Goal: Task Accomplishment & Management: Use online tool/utility

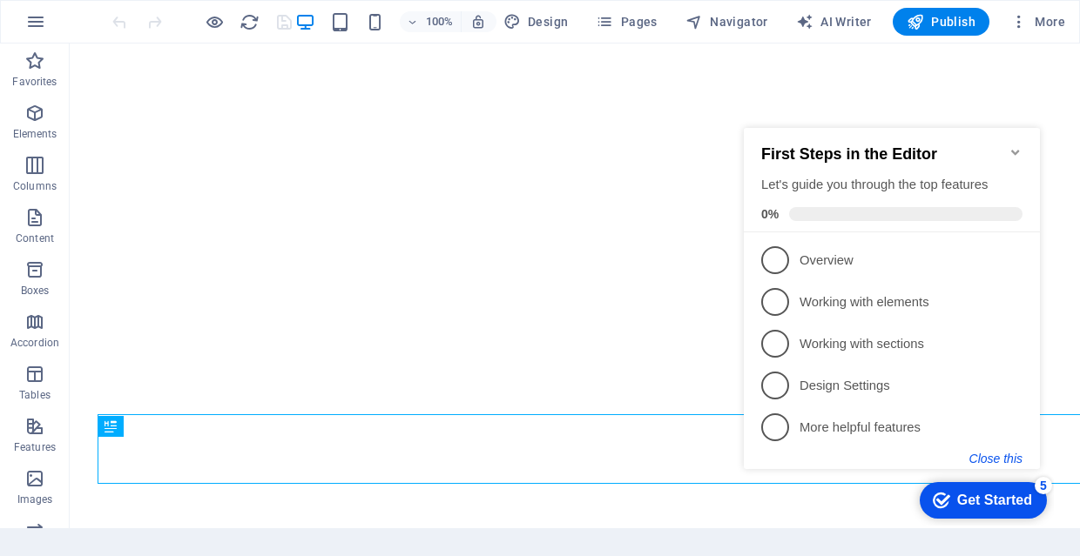
click at [999, 458] on button "Close this" at bounding box center [995, 459] width 53 height 14
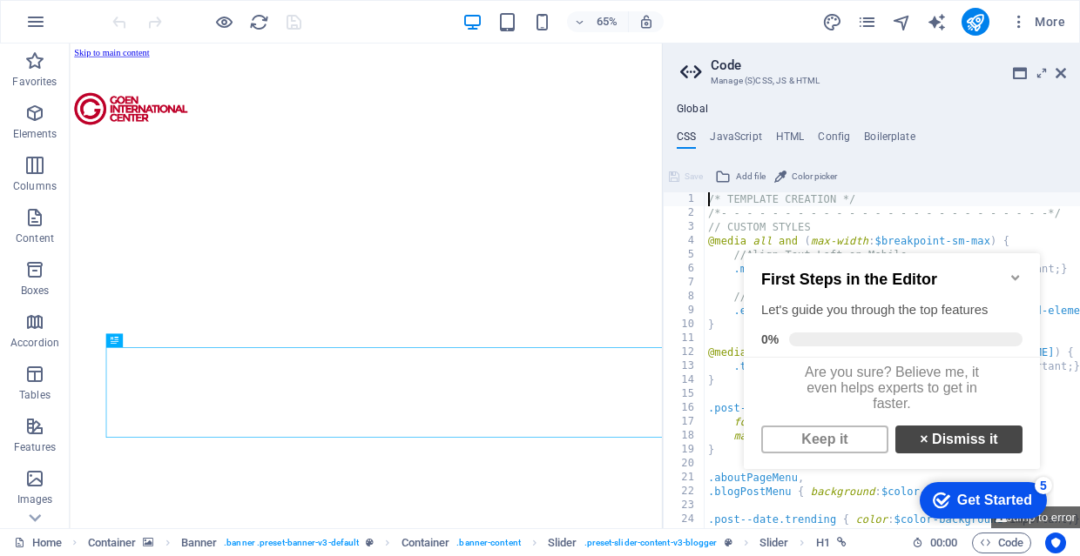
scroll to position [12, 0]
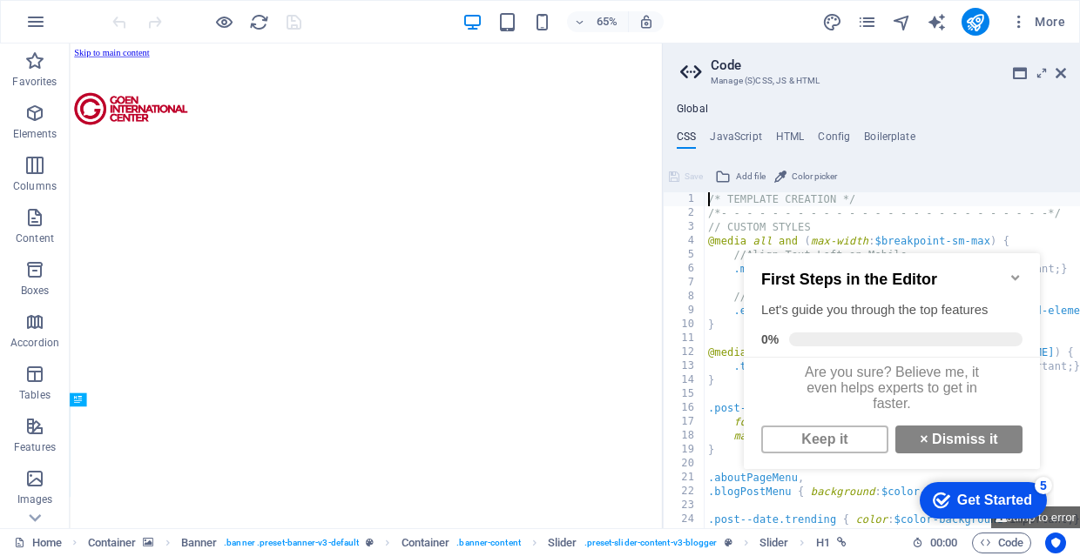
click at [1015, 271] on icon "Minimize checklist" at bounding box center [1015, 278] width 14 height 14
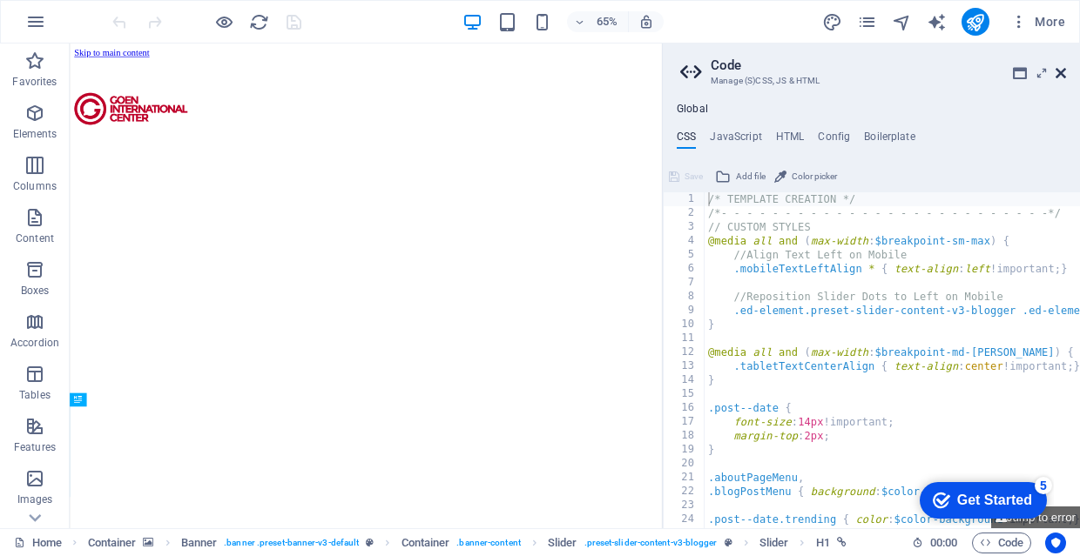
click at [1060, 81] on link at bounding box center [1060, 73] width 10 height 15
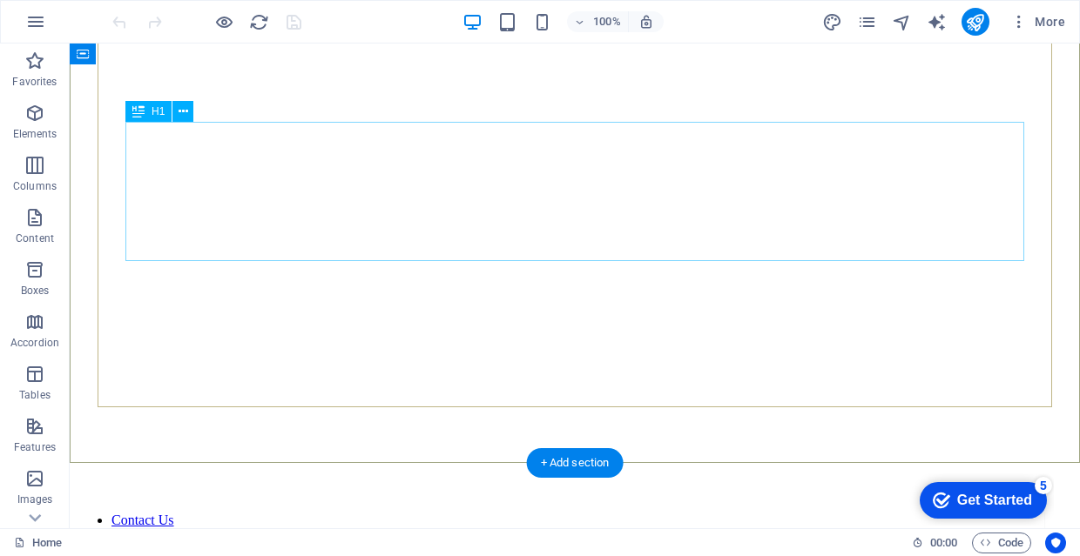
scroll to position [294, 0]
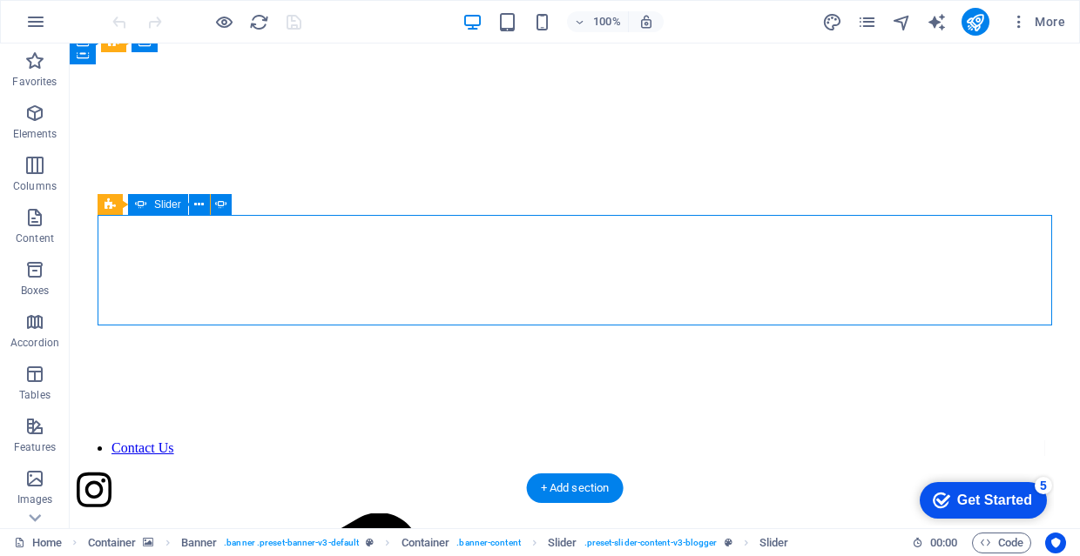
scroll to position [205, 0]
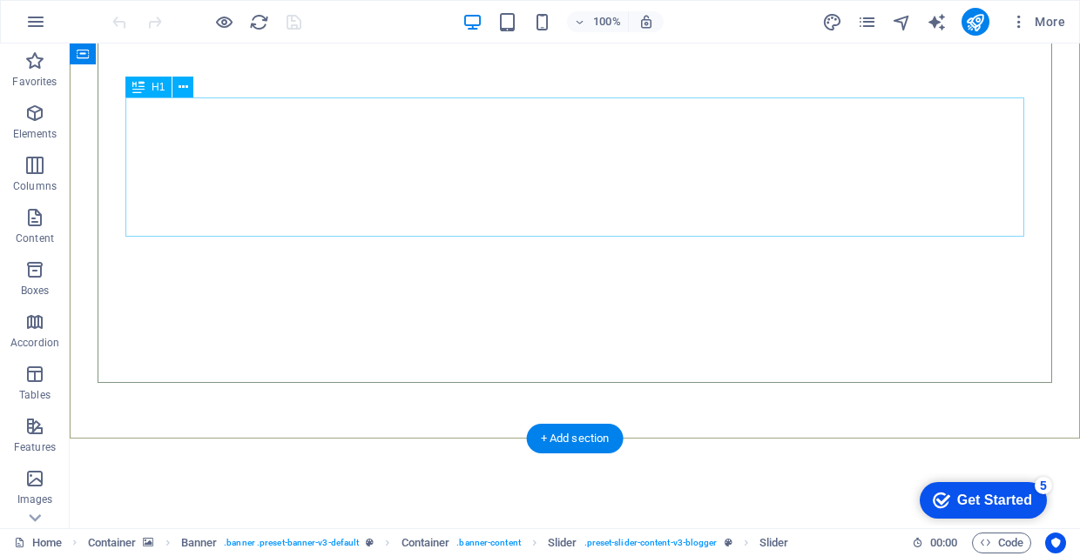
scroll to position [299, 0]
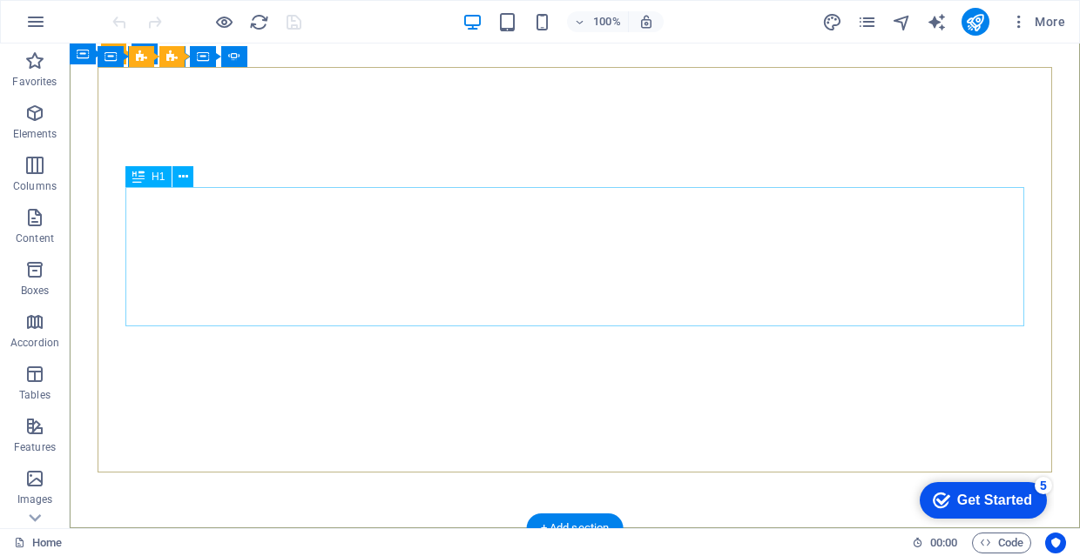
scroll to position [246, 0]
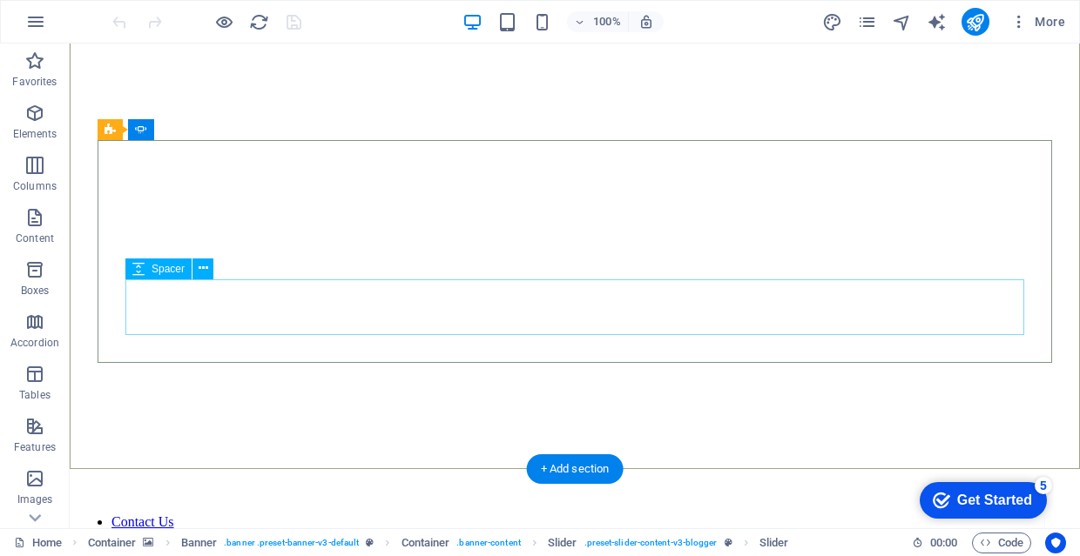
scroll to position [225, 0]
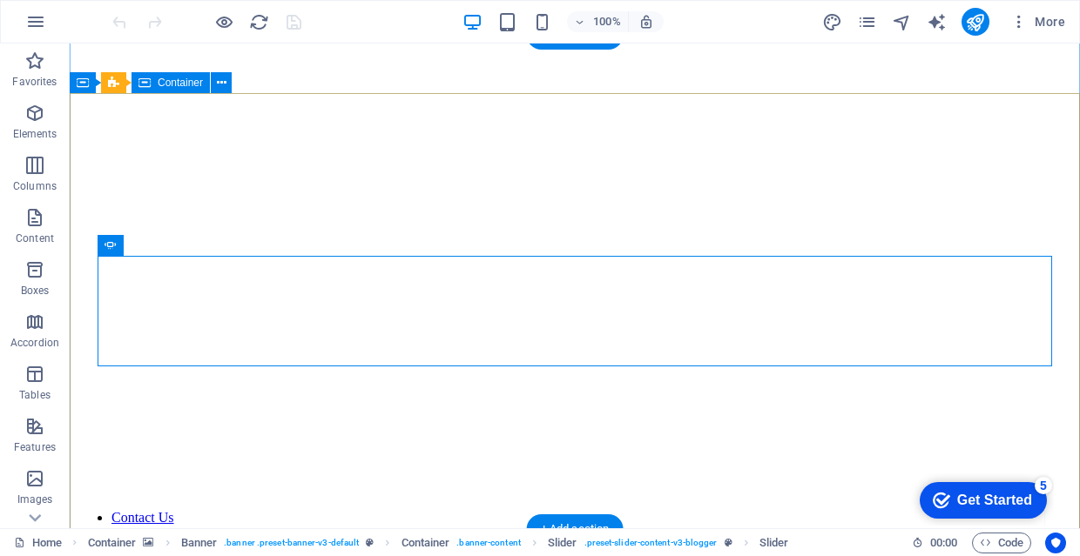
scroll to position [165, 0]
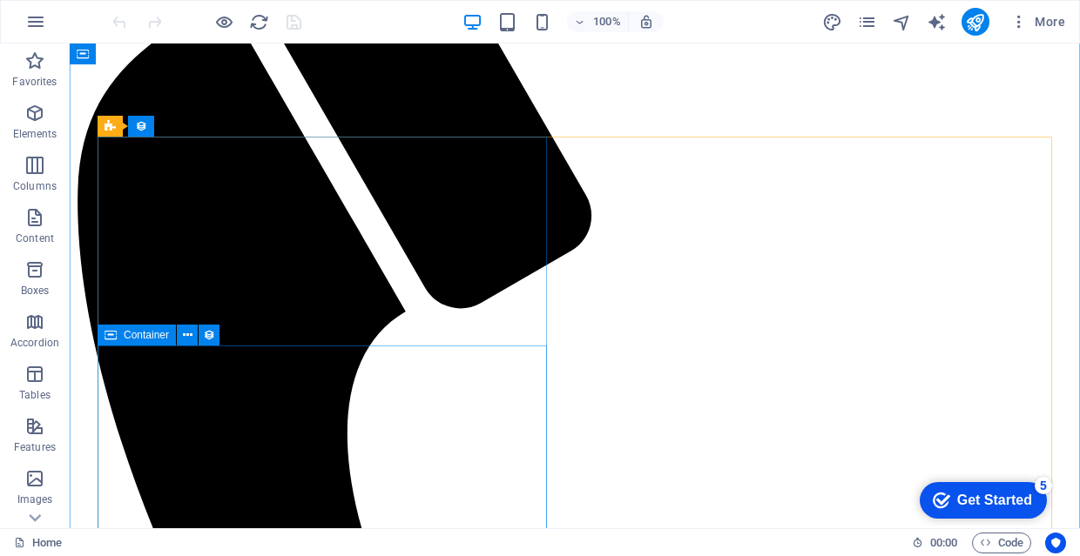
scroll to position [873, 0]
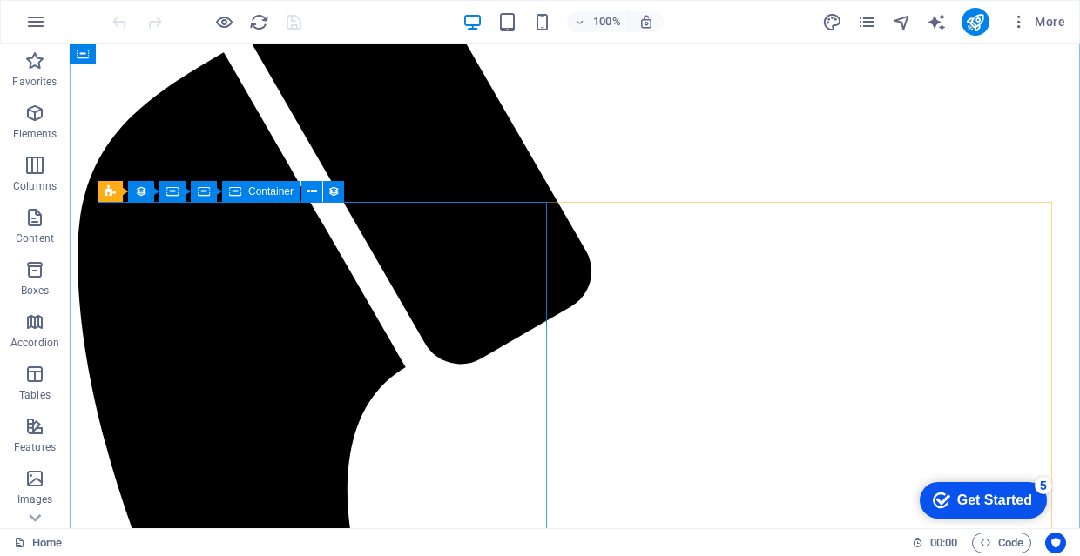
click at [275, 192] on span "Container" at bounding box center [270, 191] width 45 height 10
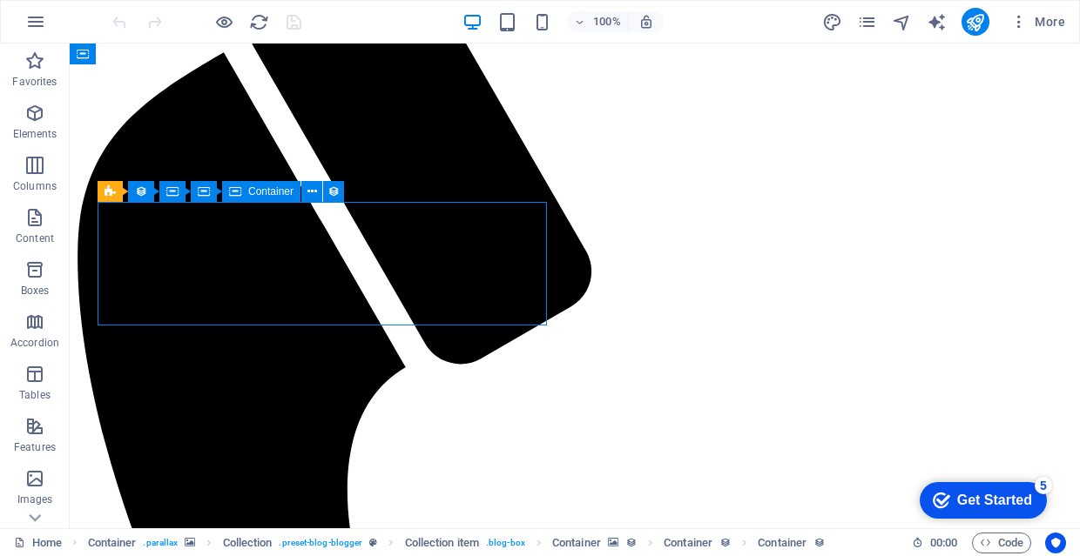
click at [275, 192] on span "Container" at bounding box center [270, 191] width 45 height 10
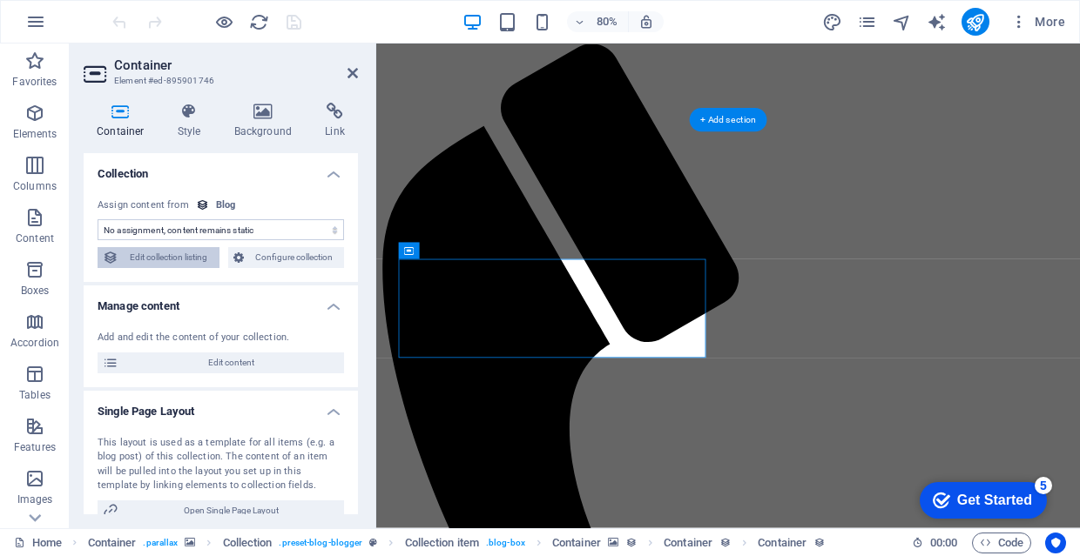
click at [198, 260] on span "Edit collection listing" at bounding box center [169, 257] width 91 height 21
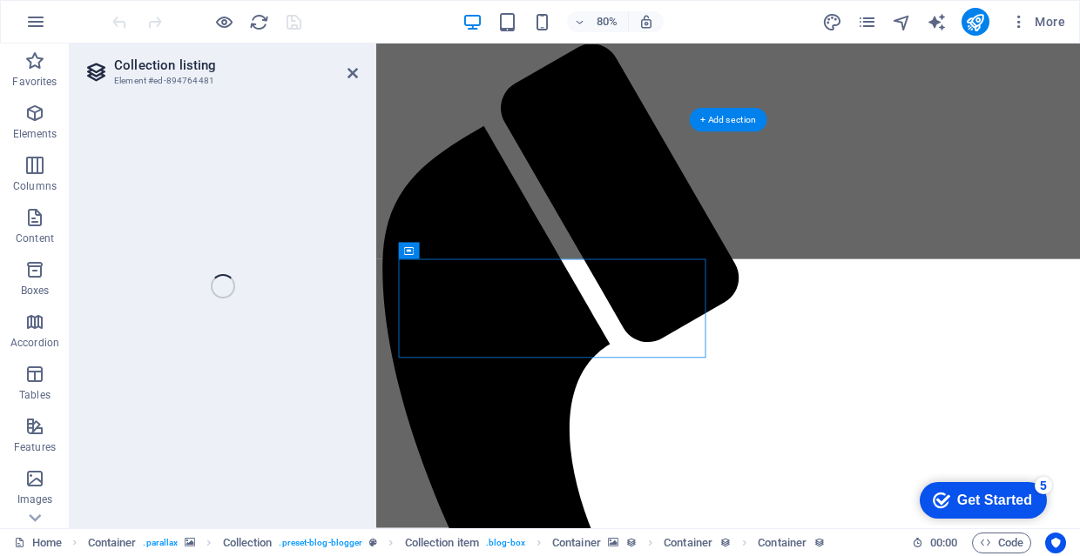
select select "columns.publishing_date_DESC"
select select "columns.status"
select select "columns.publishing_date"
select select "past"
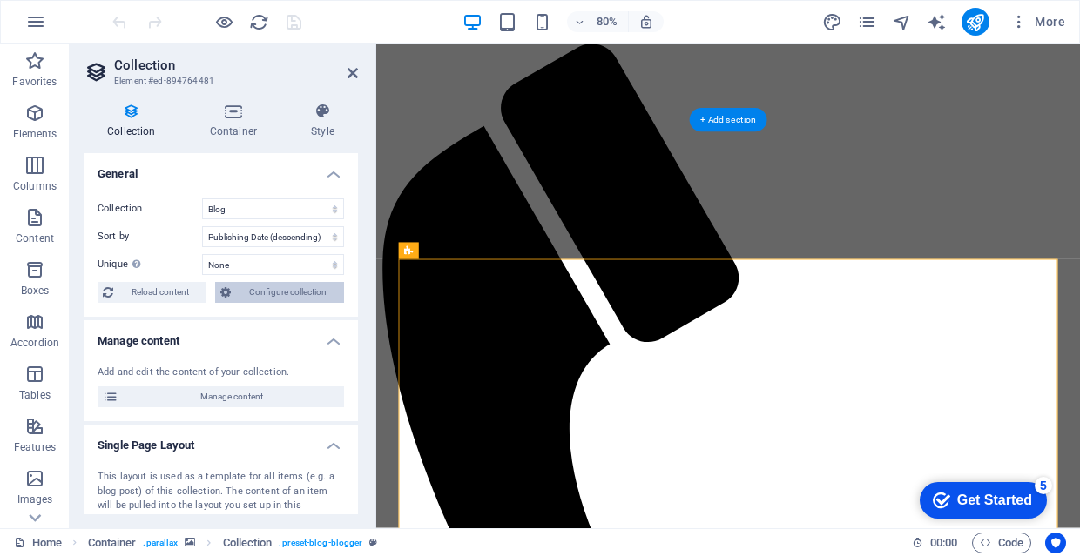
click at [249, 286] on span "Configure collection" at bounding box center [287, 292] width 103 height 21
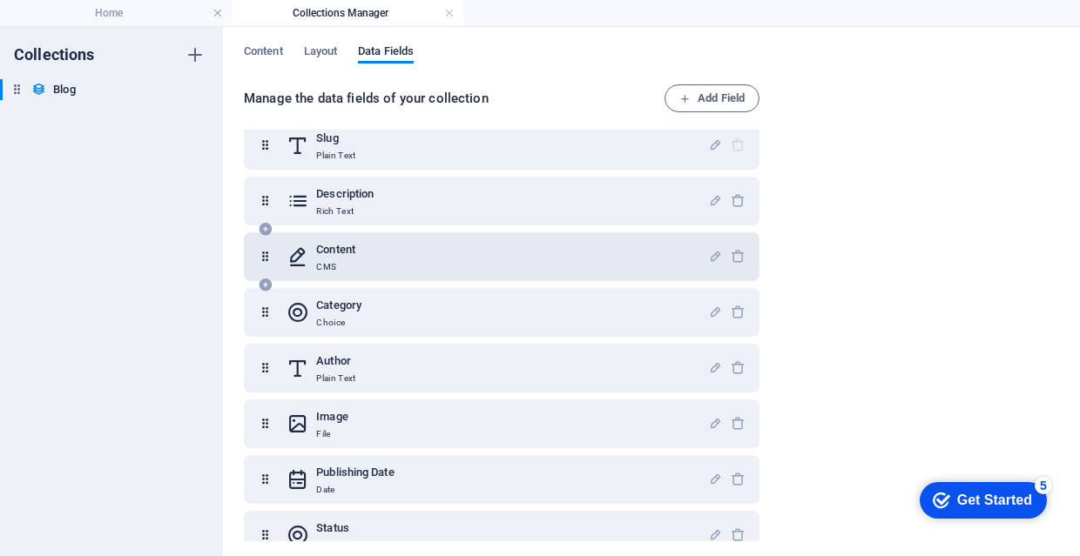
scroll to position [76, 0]
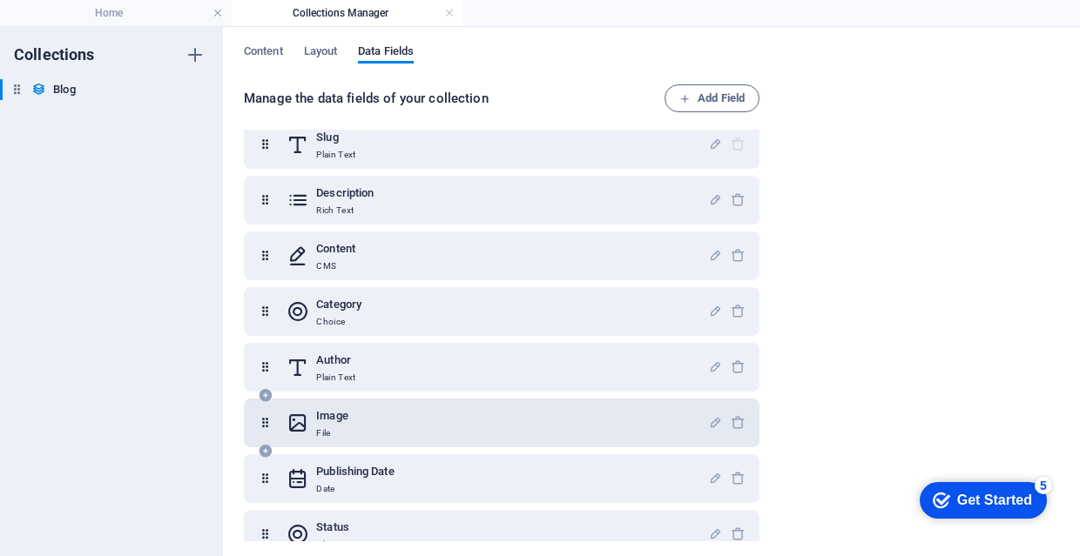
click at [268, 422] on icon at bounding box center [265, 423] width 15 height 35
click at [420, 421] on div "Image File" at bounding box center [496, 423] width 421 height 35
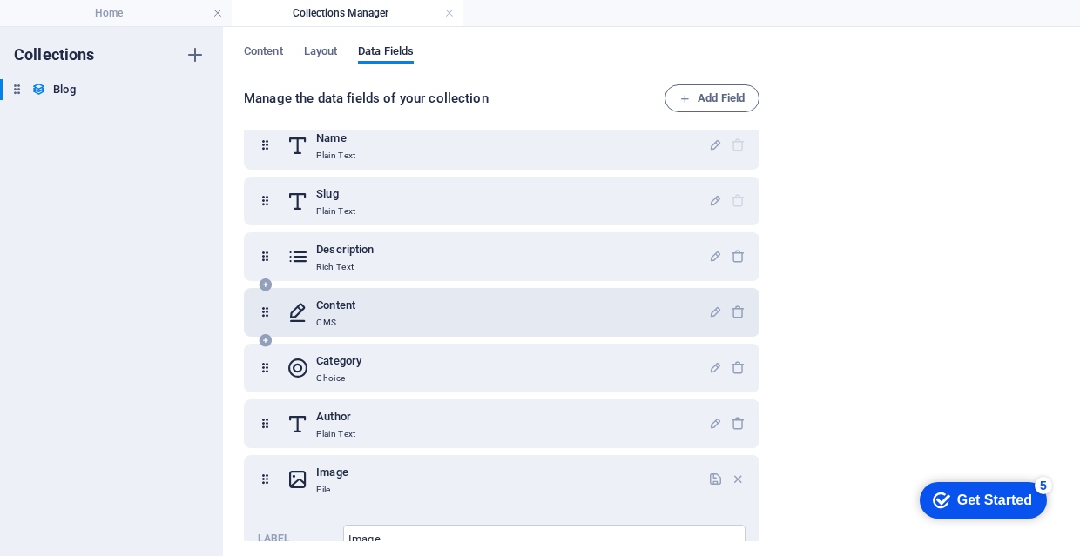
scroll to position [46, 0]
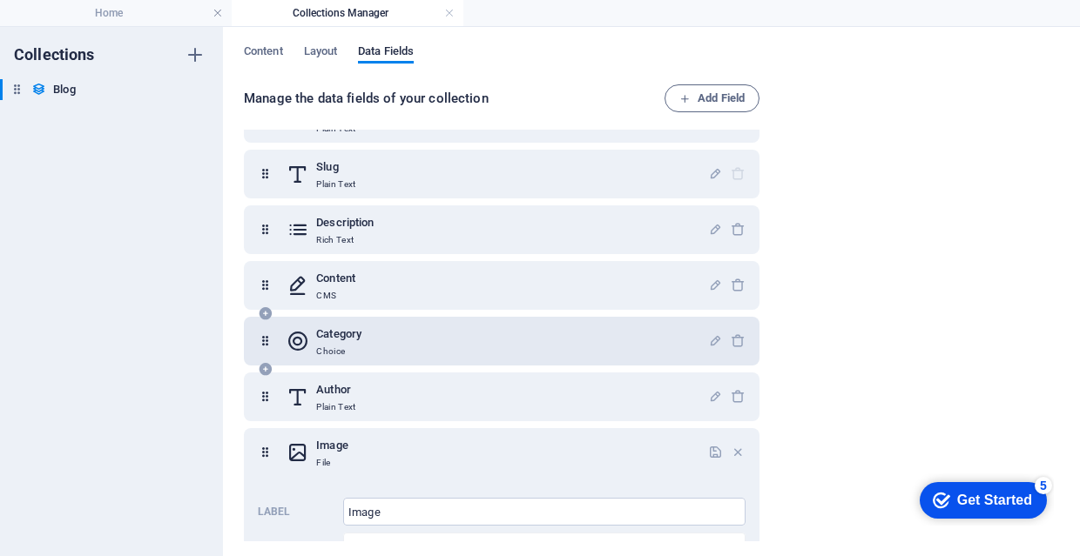
click at [266, 339] on icon at bounding box center [265, 341] width 15 height 35
click at [703, 342] on div "Category Choice" at bounding box center [496, 341] width 421 height 35
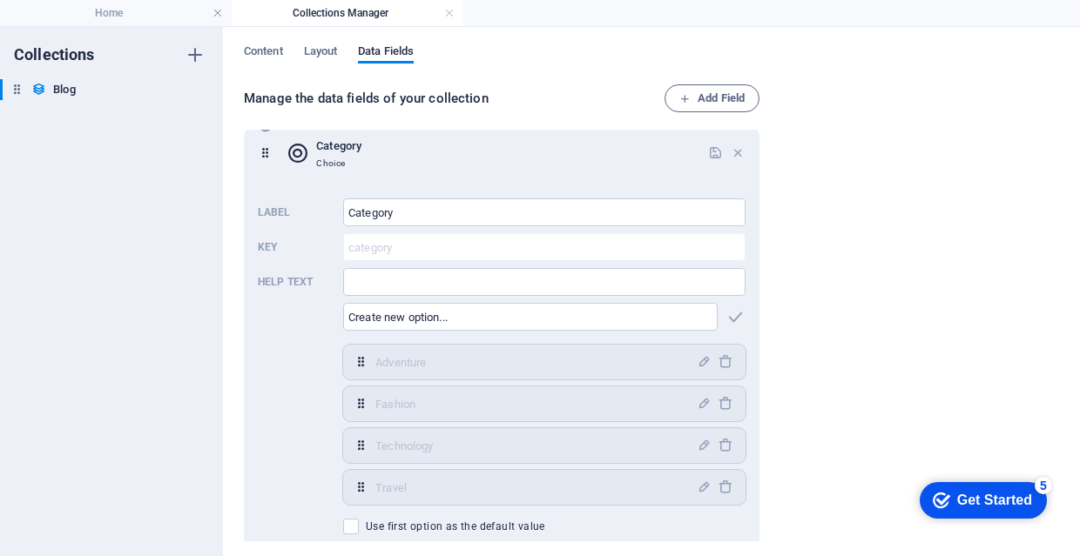
scroll to position [237, 0]
click at [696, 360] on icon "button" at bounding box center [703, 359] width 15 height 15
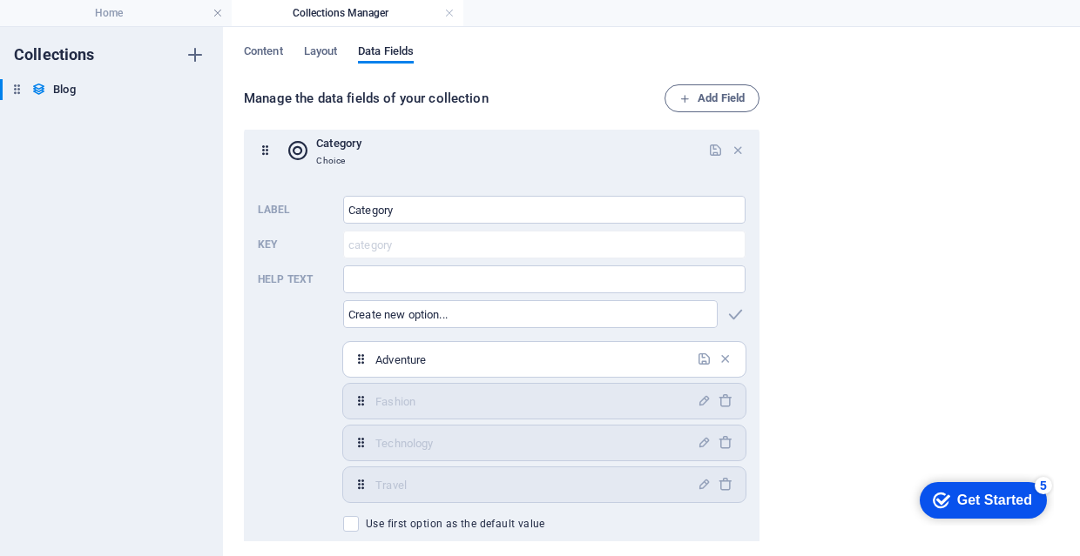
click at [593, 355] on input "Adventure" at bounding box center [530, 360] width 311 height 28
type input "v"
type input "с"
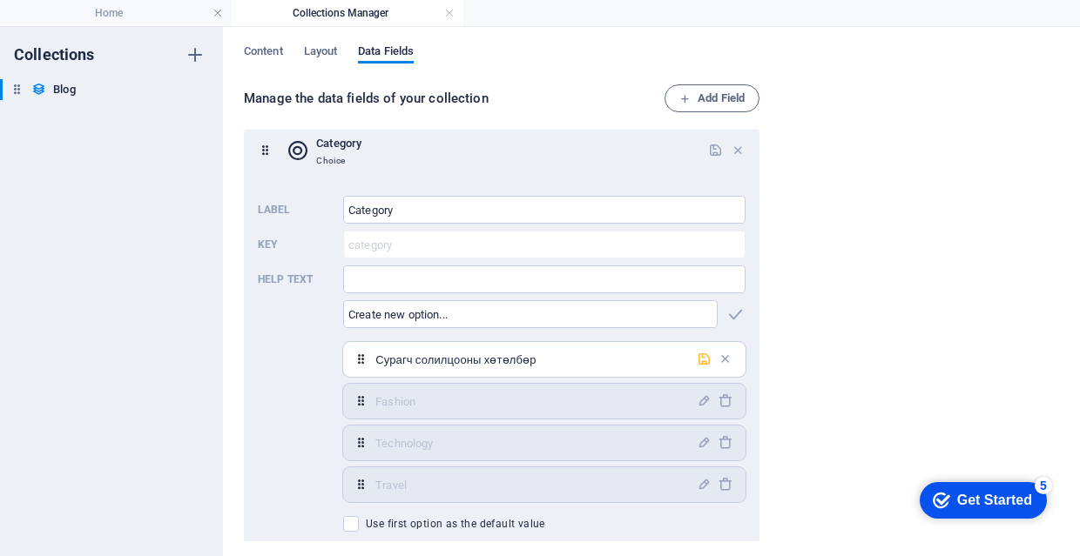
type input "Сурагч солилцооны хөтөлбөр"
click at [702, 362] on icon "button" at bounding box center [703, 359] width 15 height 15
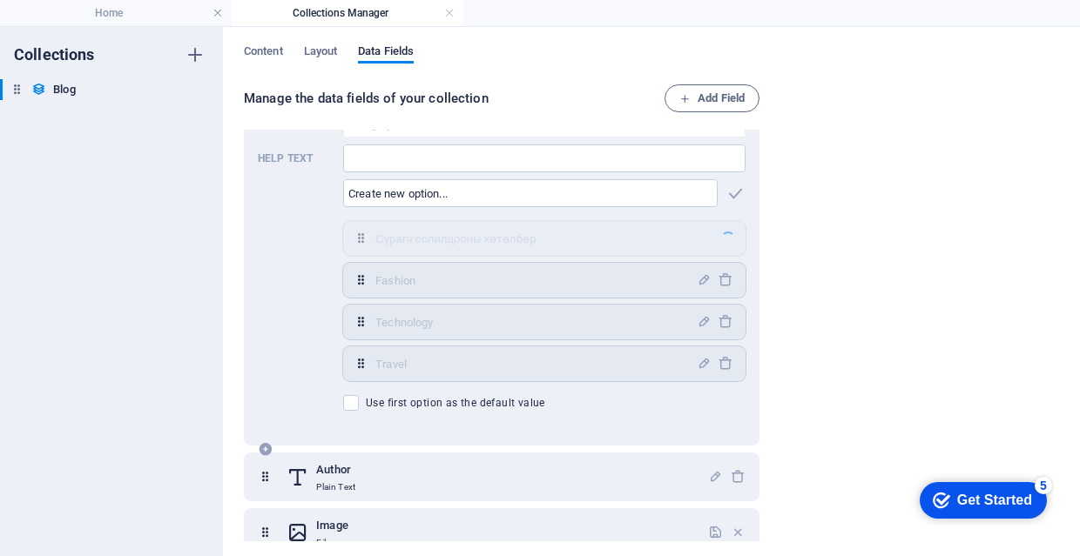
scroll to position [326, 0]
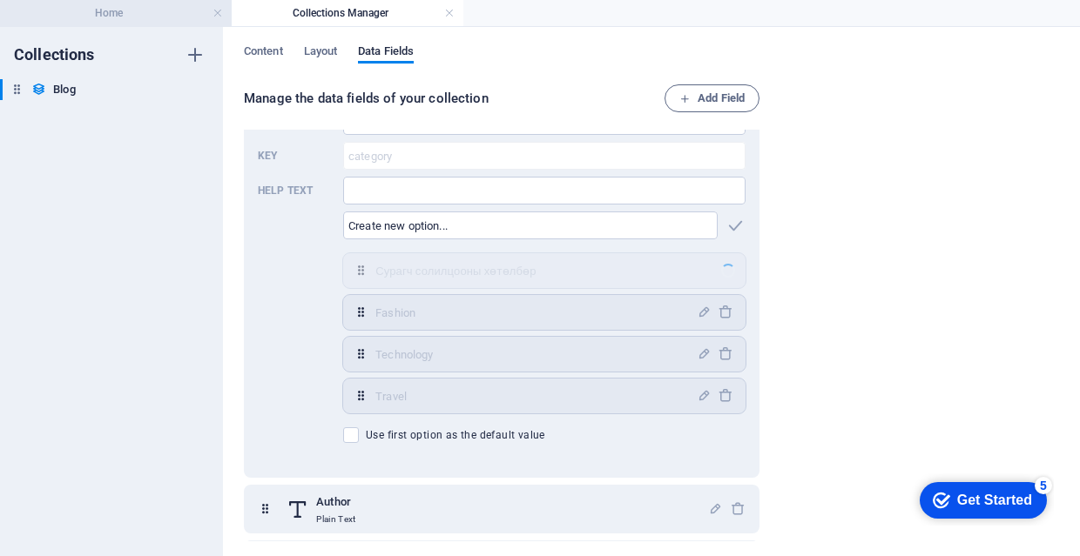
click at [152, 19] on h4 "Home" at bounding box center [116, 12] width 232 height 19
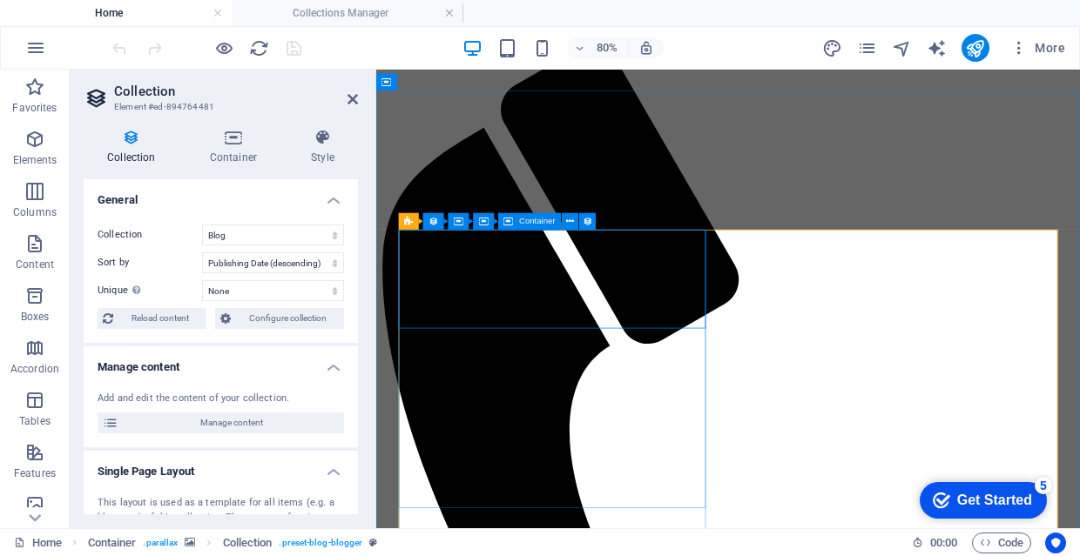
scroll to position [912, 0]
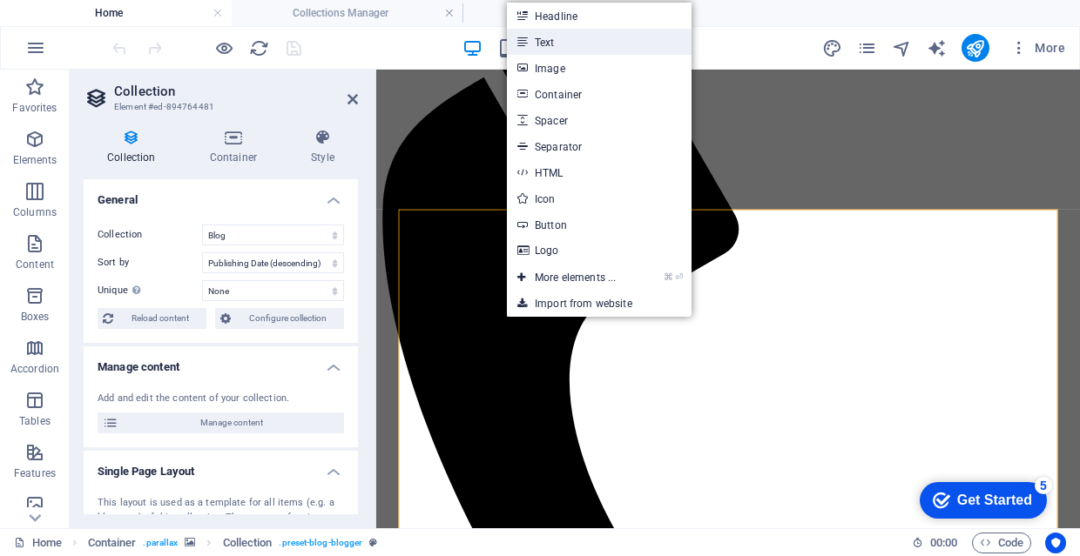
drag, startPoint x: 606, startPoint y: 48, endPoint x: 138, endPoint y: 239, distance: 505.2
click at [606, 48] on link "Text" at bounding box center [599, 42] width 185 height 26
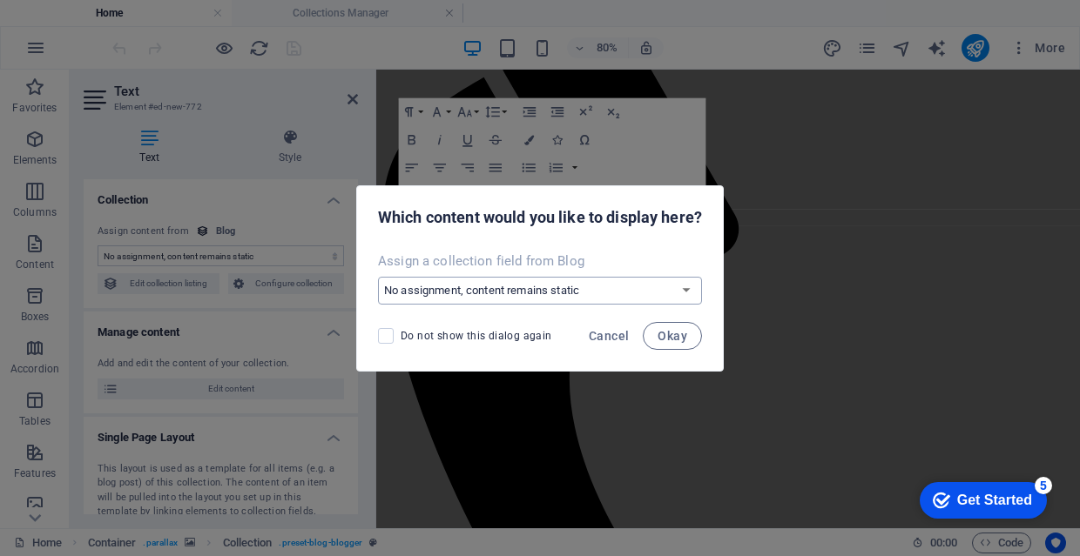
select select "category"
click at [672, 329] on span "Okay" at bounding box center [672, 336] width 30 height 14
select select "category"
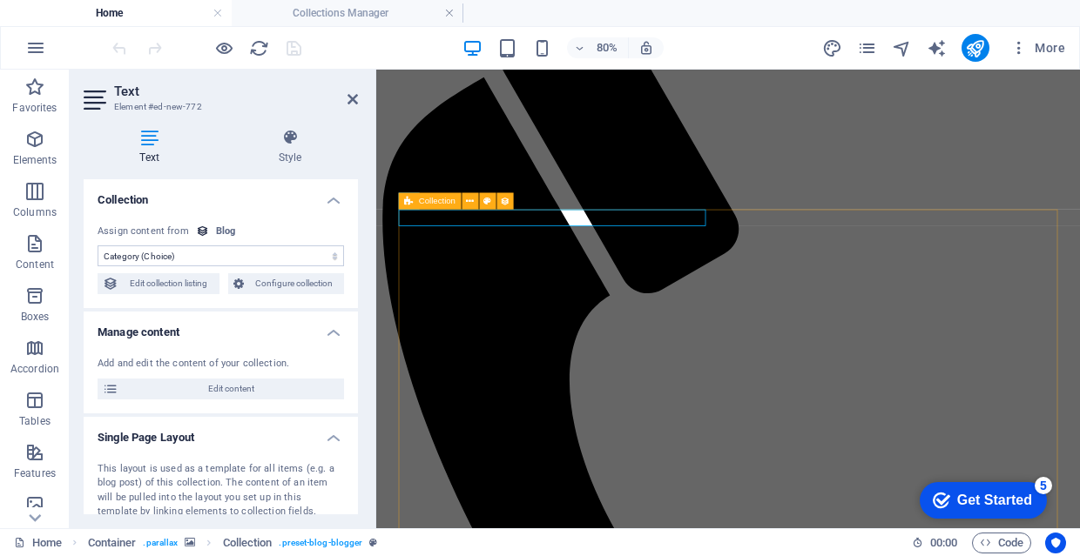
click at [358, 98] on aside "Text Element #ed-new-772 Text Style Collection No assignment, content remains s…" at bounding box center [223, 299] width 306 height 459
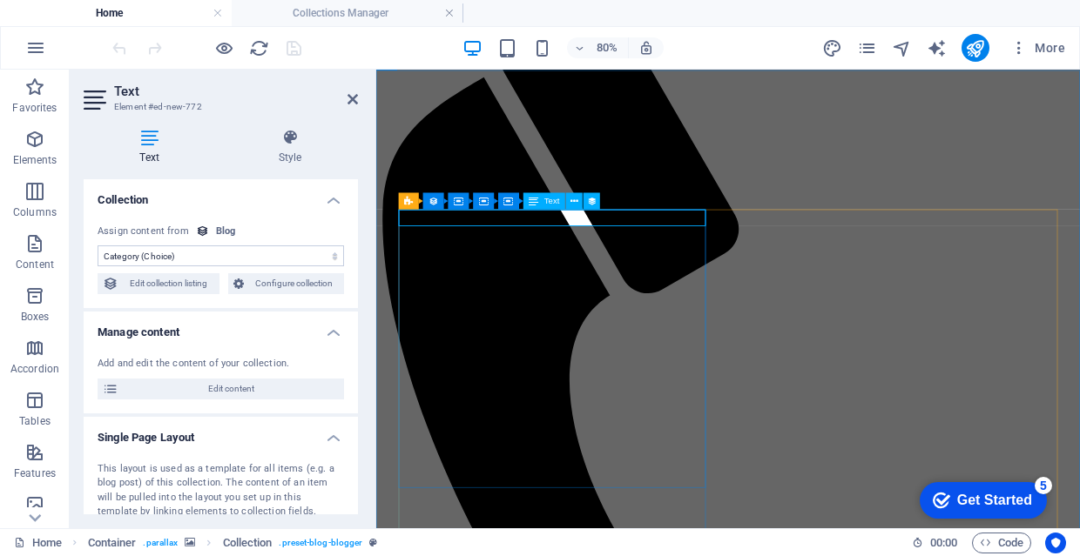
click at [355, 103] on icon at bounding box center [352, 99] width 10 height 14
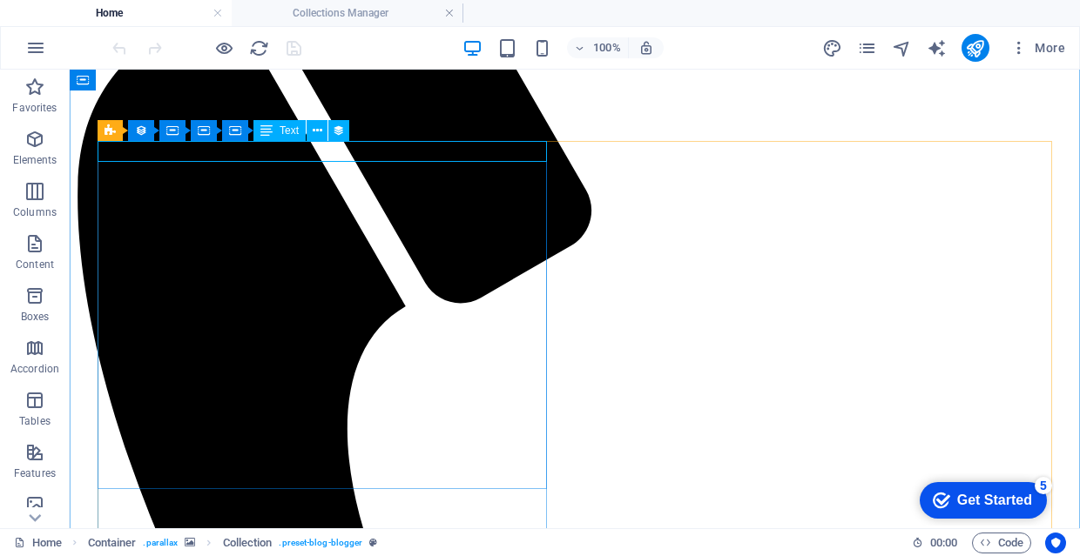
select select "category"
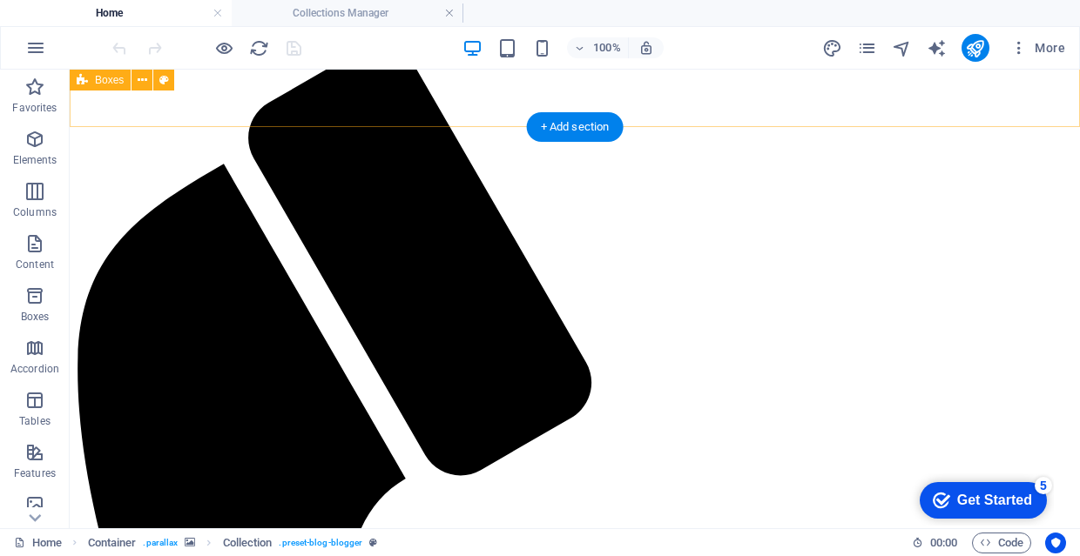
scroll to position [784, 0]
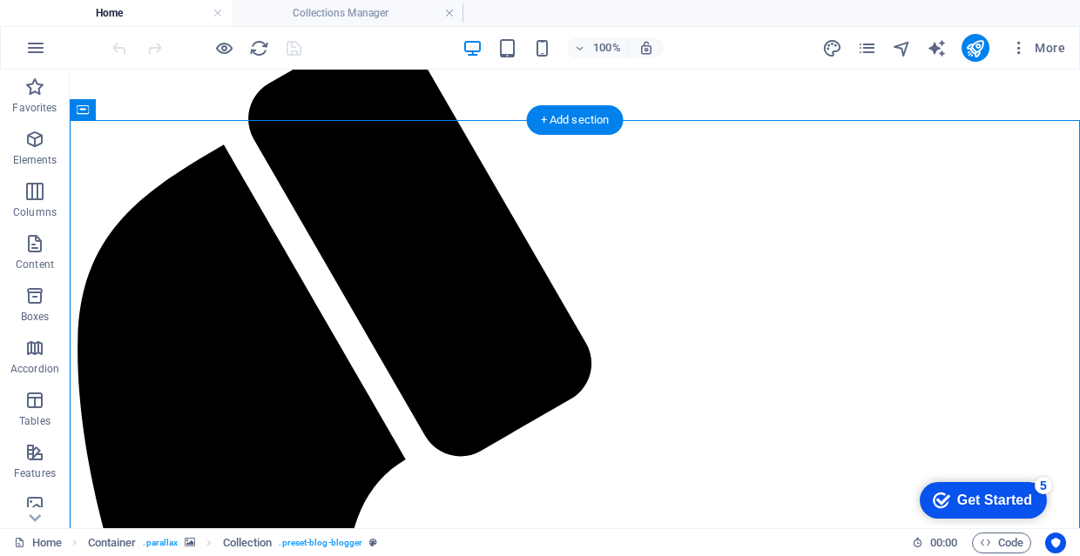
drag, startPoint x: 150, startPoint y: 310, endPoint x: 355, endPoint y: 323, distance: 205.9
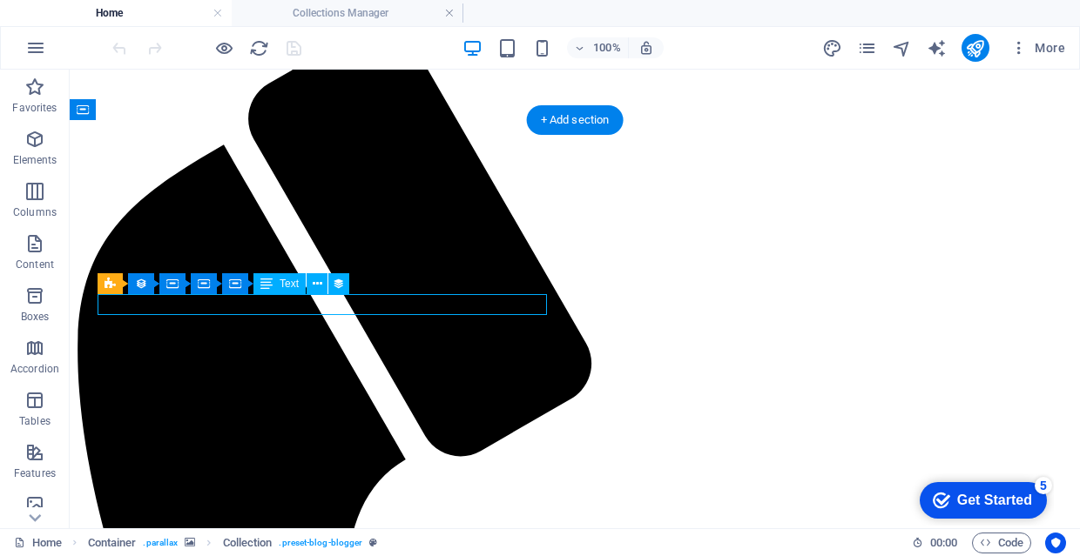
select select "category"
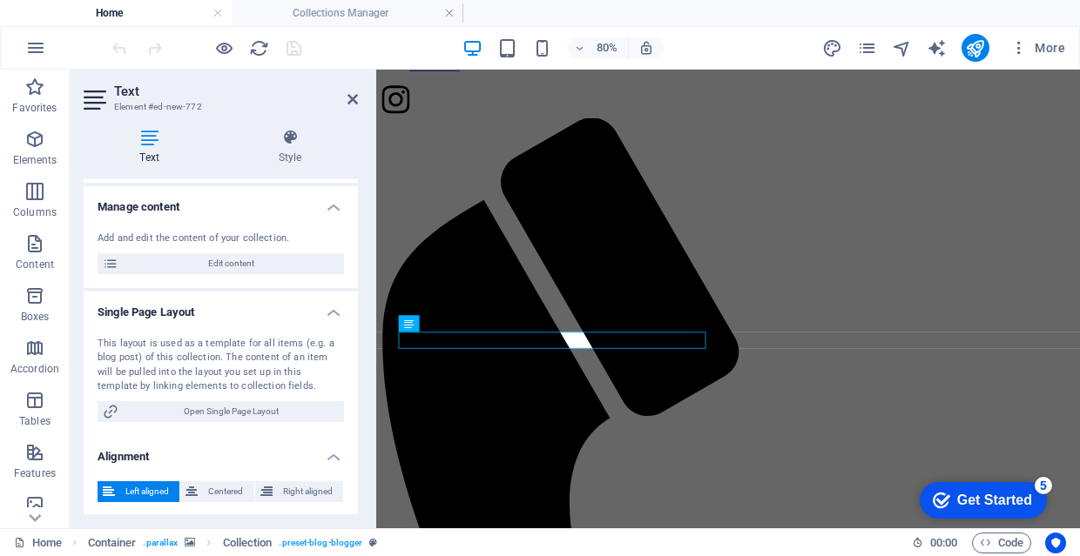
scroll to position [124, 0]
click at [282, 495] on span "Right aligned" at bounding box center [308, 492] width 60 height 21
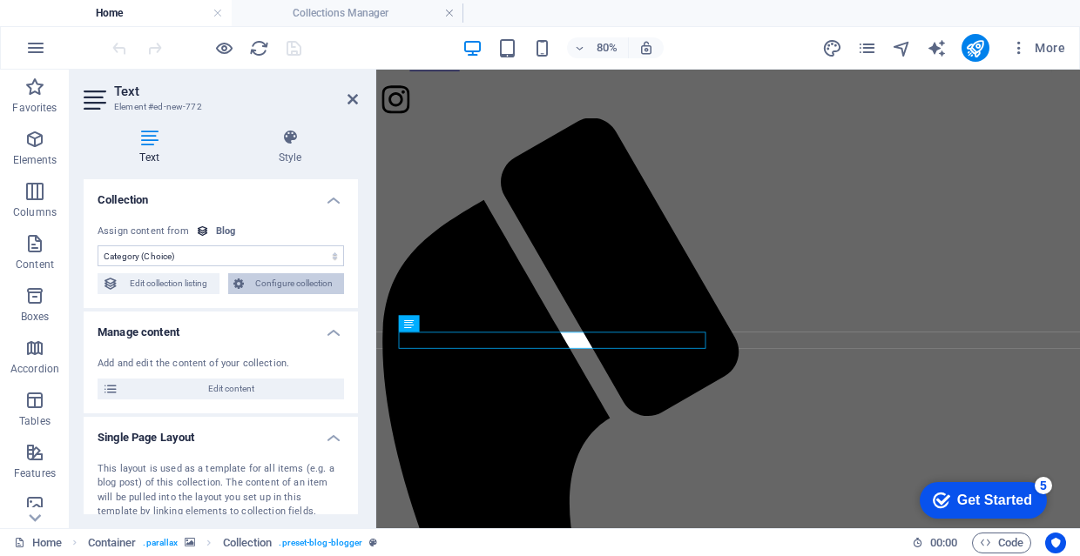
scroll to position [0, 0]
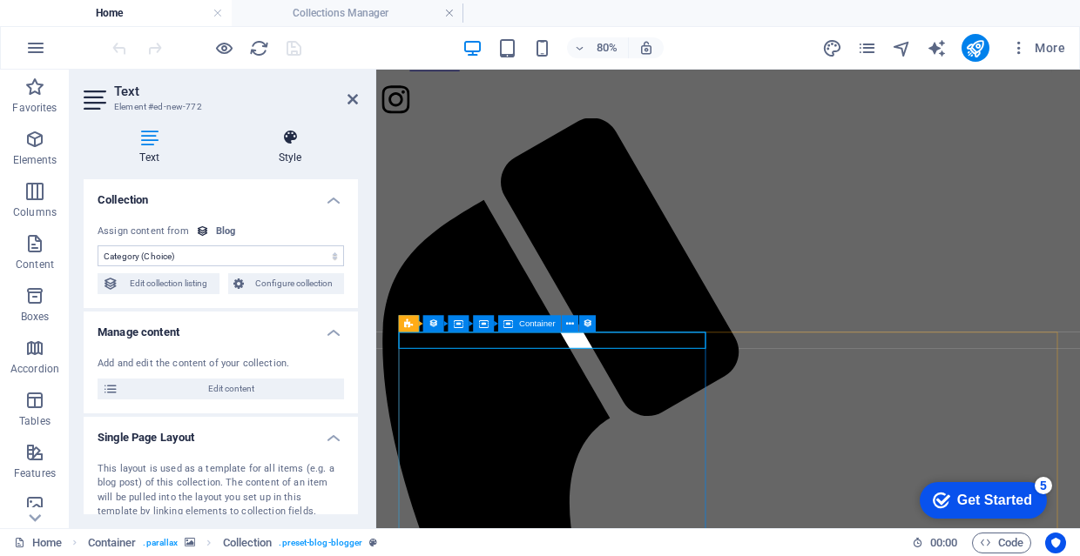
click at [290, 147] on h4 "Style" at bounding box center [290, 147] width 136 height 37
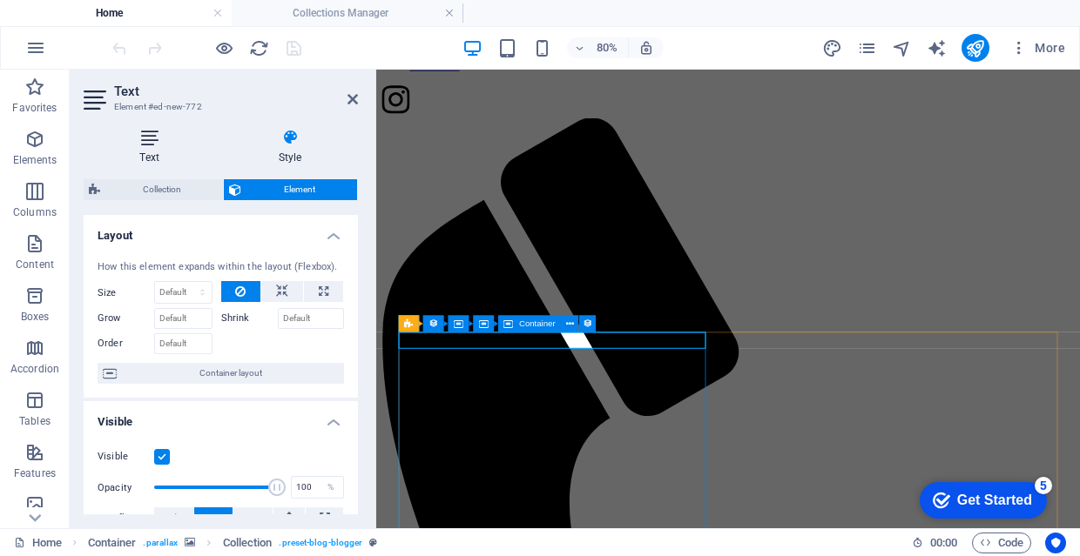
click at [172, 137] on icon at bounding box center [149, 137] width 131 height 17
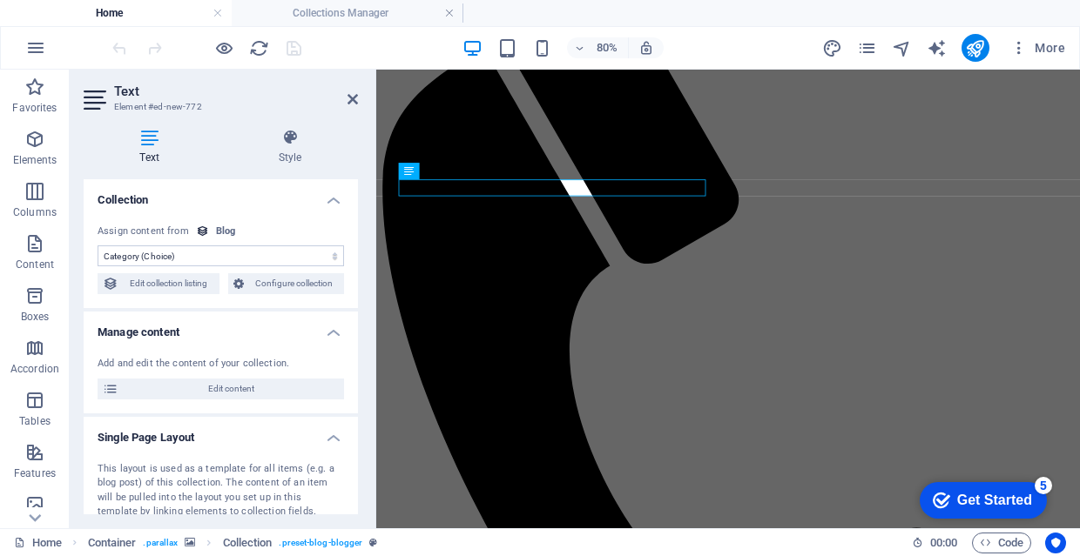
scroll to position [974, 0]
click at [296, 134] on icon at bounding box center [290, 137] width 136 height 17
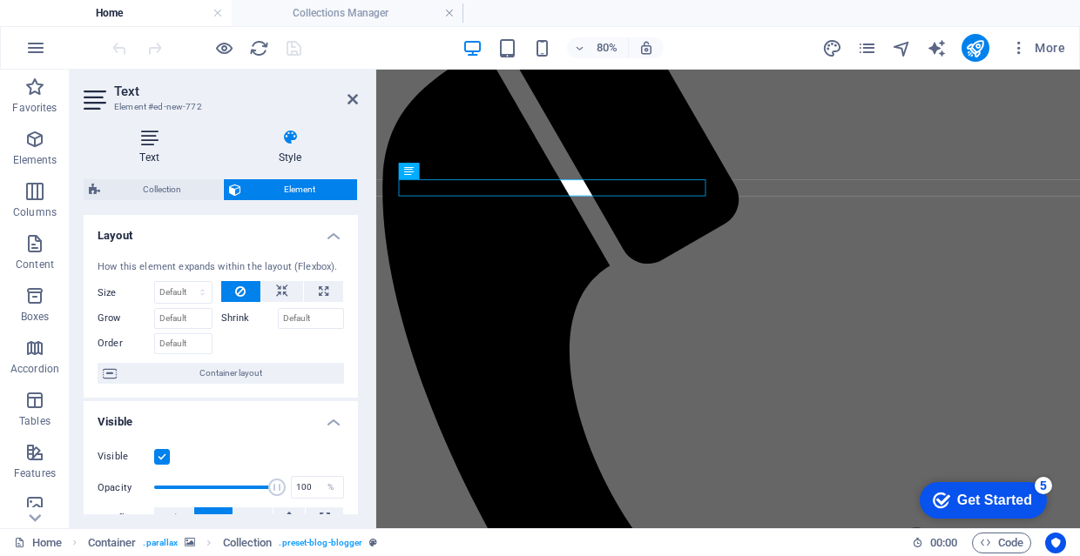
click at [168, 134] on icon at bounding box center [149, 137] width 131 height 17
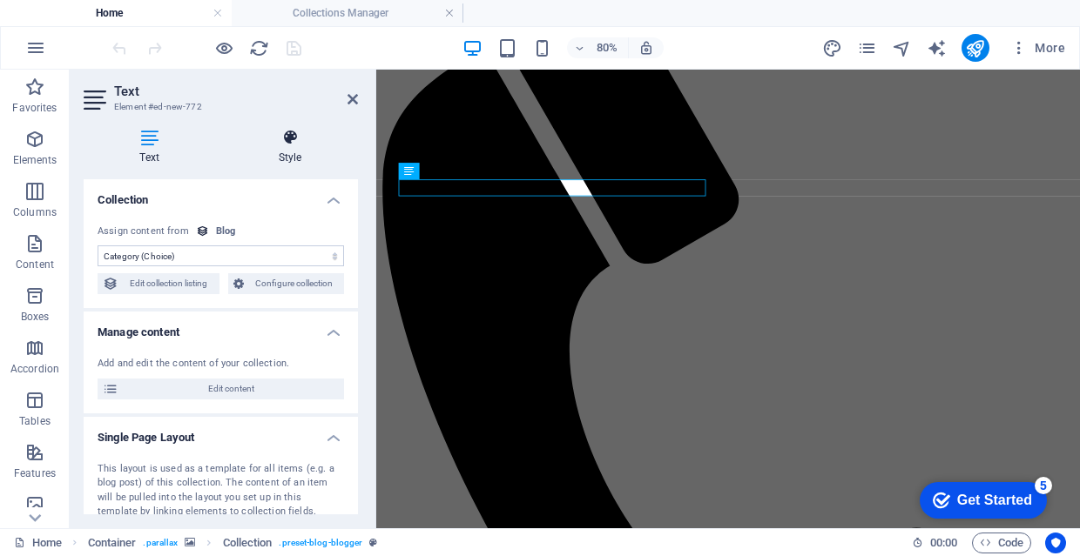
click at [266, 146] on h4 "Style" at bounding box center [290, 147] width 136 height 37
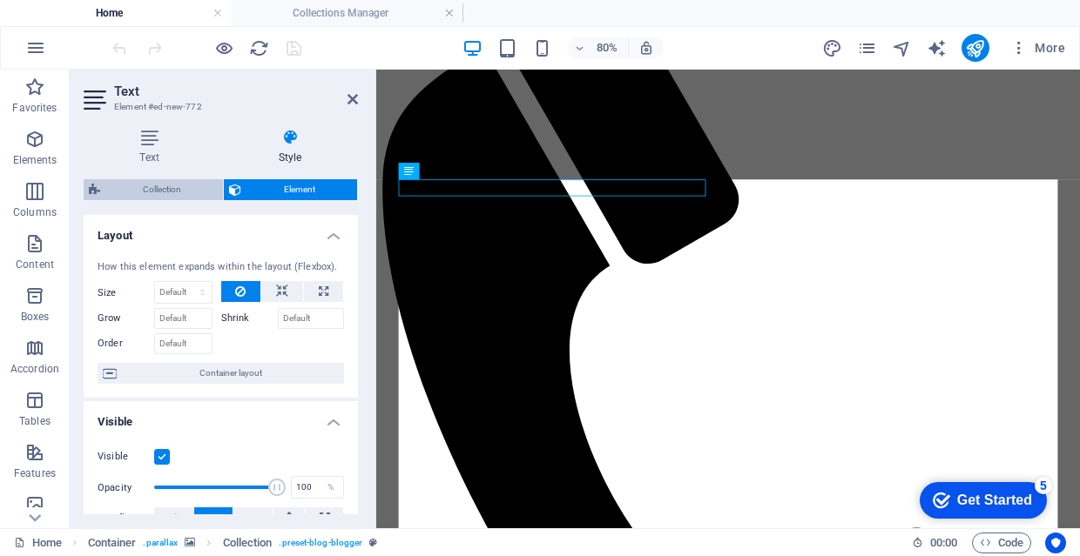
click at [184, 195] on span "Collection" at bounding box center [161, 189] width 112 height 21
select select "rem"
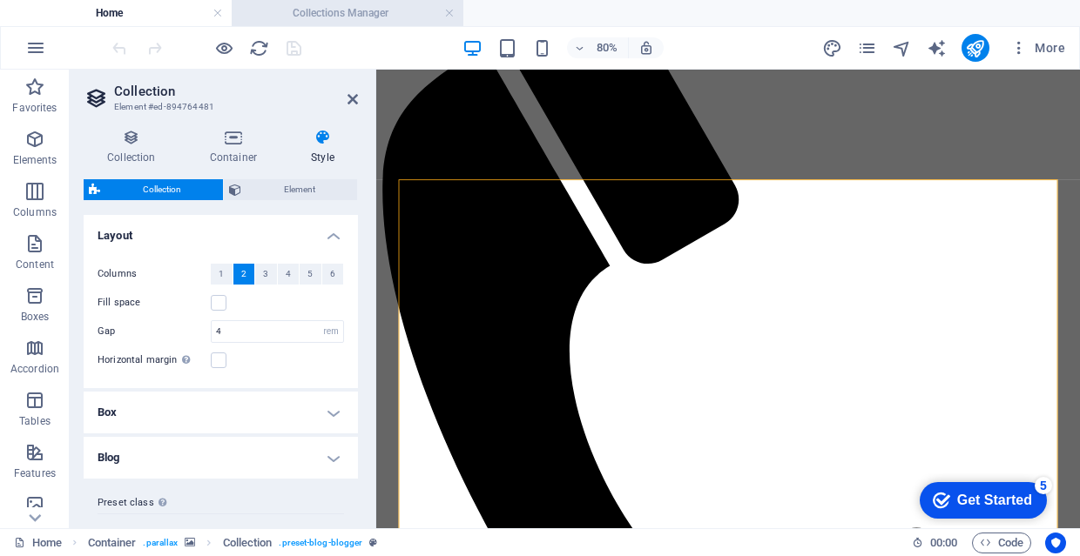
click at [301, 17] on h4 "Collections Manager" at bounding box center [348, 12] width 232 height 19
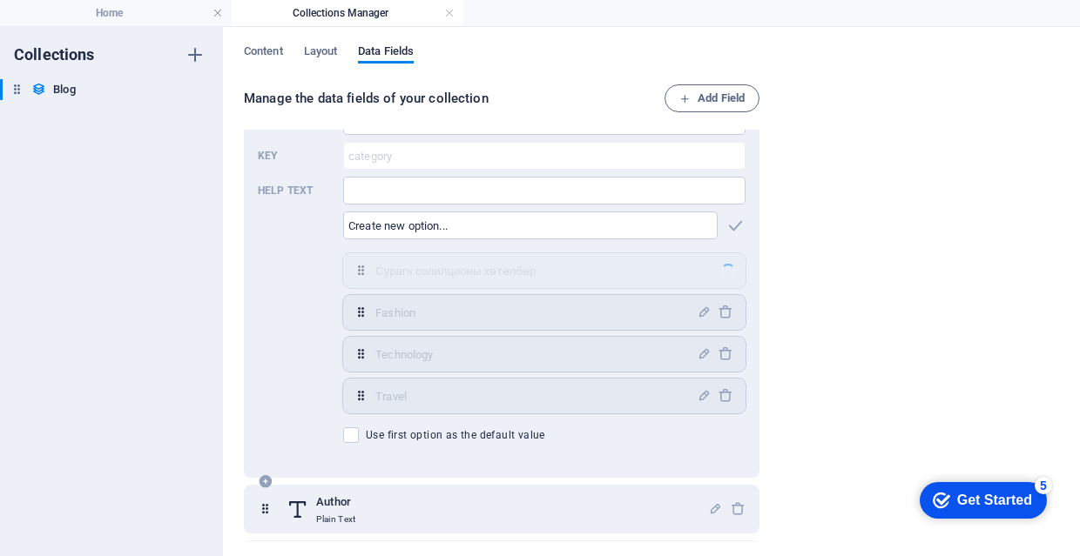
scroll to position [284, 0]
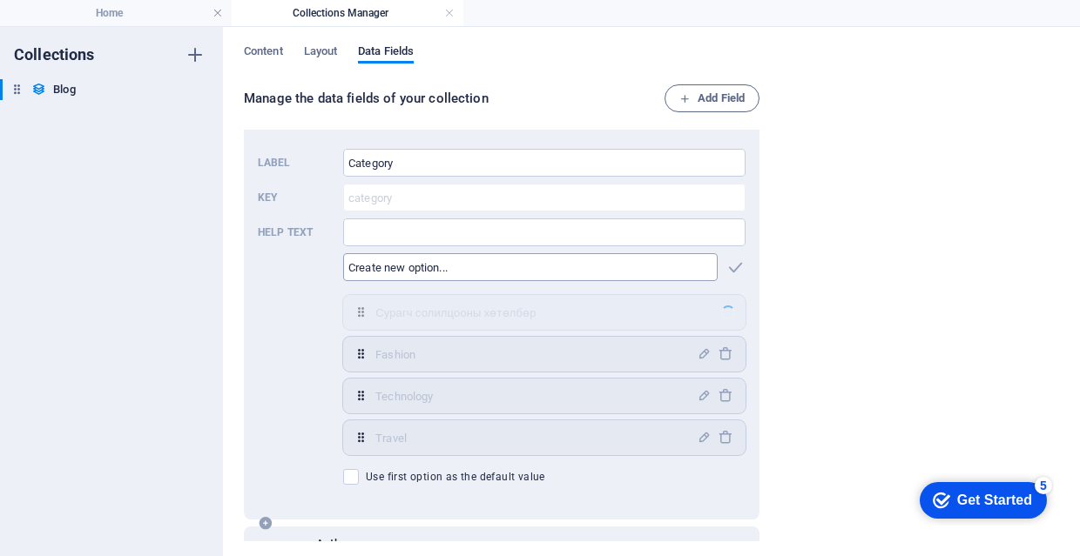
click at [657, 265] on input "text" at bounding box center [530, 267] width 374 height 28
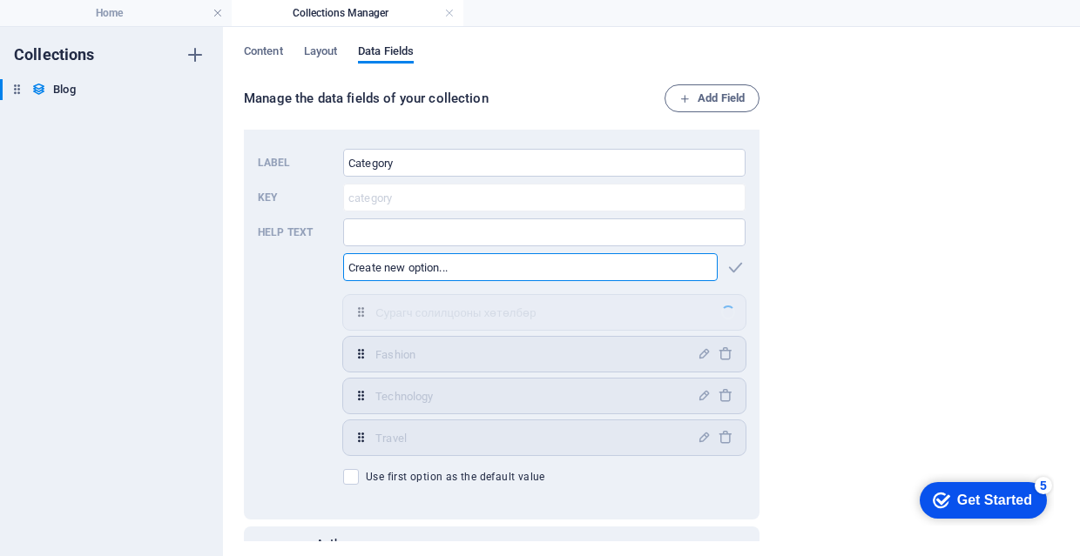
click at [814, 404] on div "Manage the data fields of your collection Add Field Name Plain Text Slug Plain …" at bounding box center [651, 314] width 815 height 460
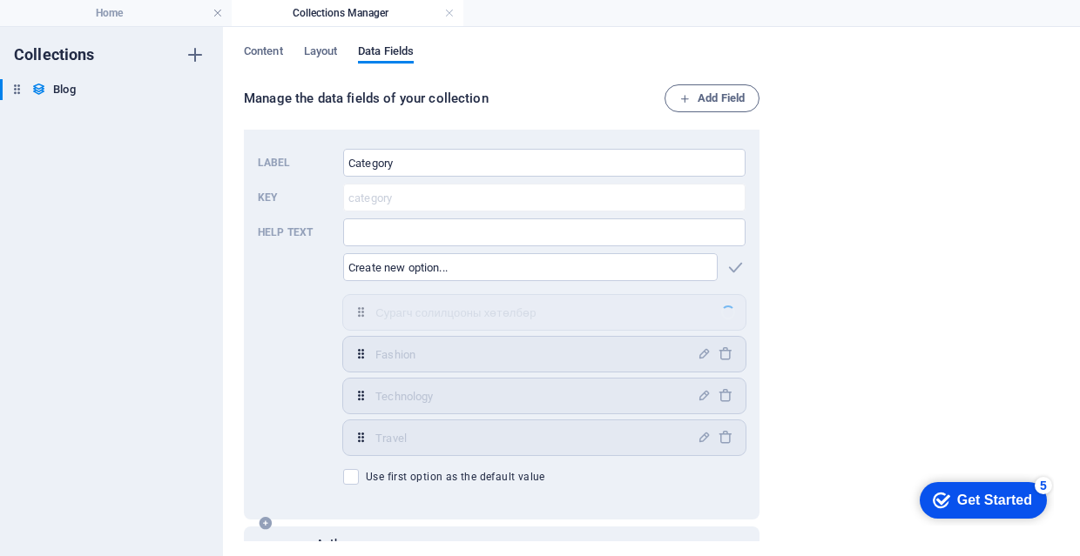
click at [726, 319] on div at bounding box center [728, 313] width 16 height 16
drag, startPoint x: 361, startPoint y: 313, endPoint x: 370, endPoint y: 316, distance: 9.1
click at [370, 316] on div "Сурагч солилцооны хөтөлбөр ​ Fashion ​ Technology ​ Travel ​" at bounding box center [544, 375] width 402 height 160
click at [777, 326] on div "Manage the data fields of your collection Add Field Name Plain Text Slug Plain …" at bounding box center [651, 314] width 815 height 460
click at [150, 20] on h4 "Home" at bounding box center [116, 12] width 232 height 19
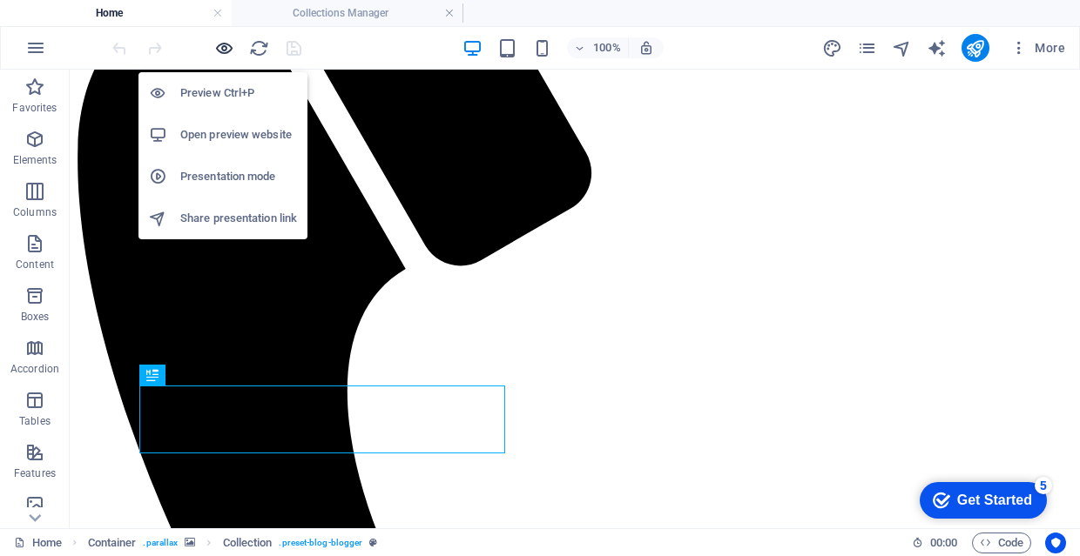
click at [215, 55] on icon "button" at bounding box center [224, 48] width 20 height 20
click at [218, 88] on h6 "Preview Ctrl+P" at bounding box center [238, 93] width 117 height 21
click at [266, 78] on li "Preview Ctrl+P" at bounding box center [222, 93] width 169 height 42
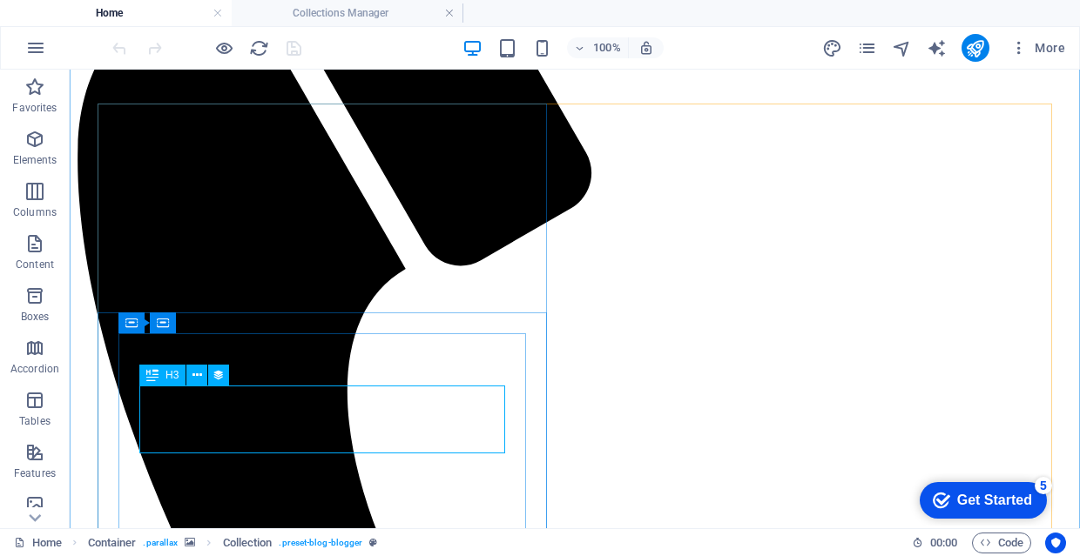
select select "name"
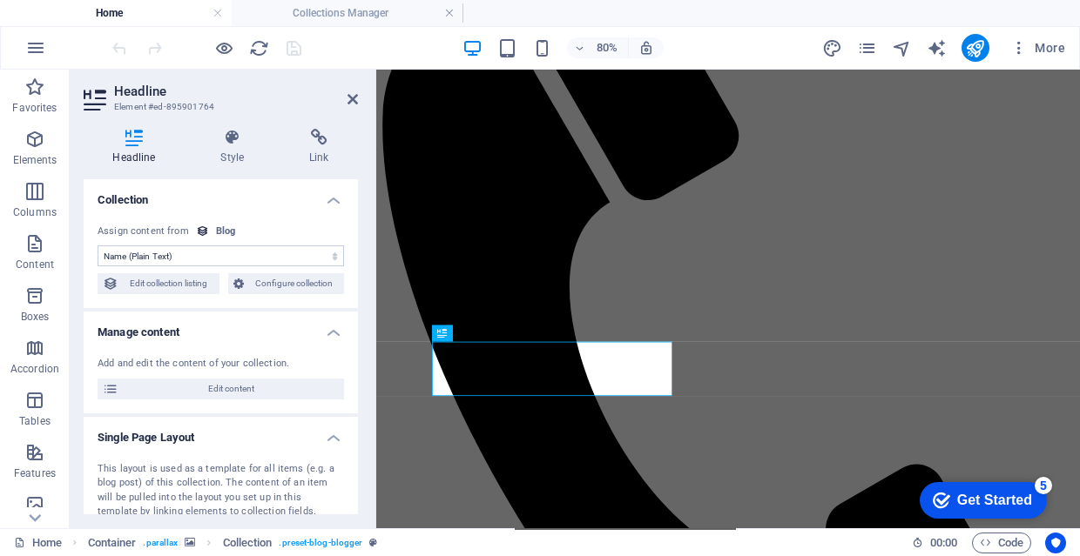
scroll to position [0, 0]
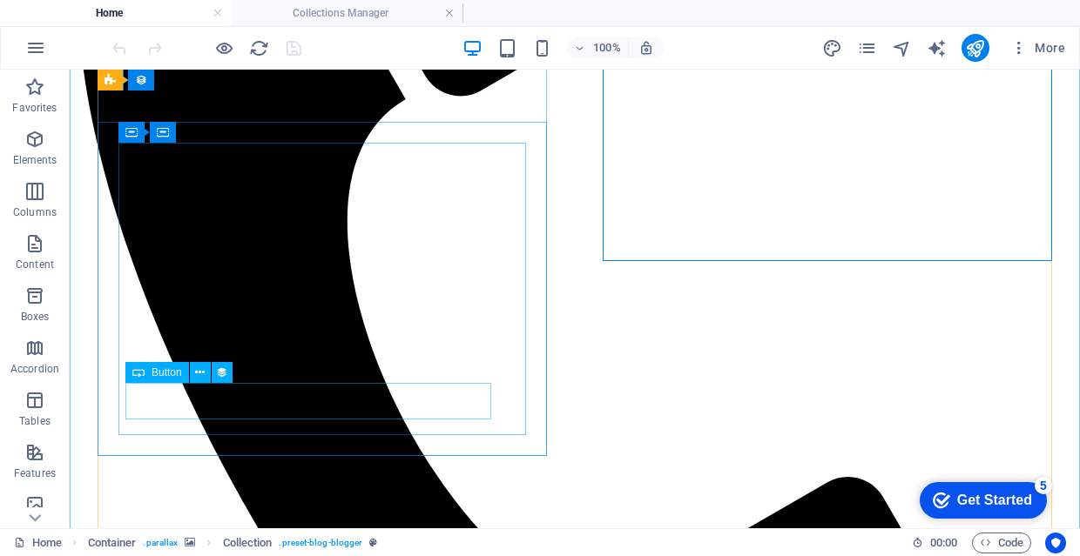
scroll to position [1165, 0]
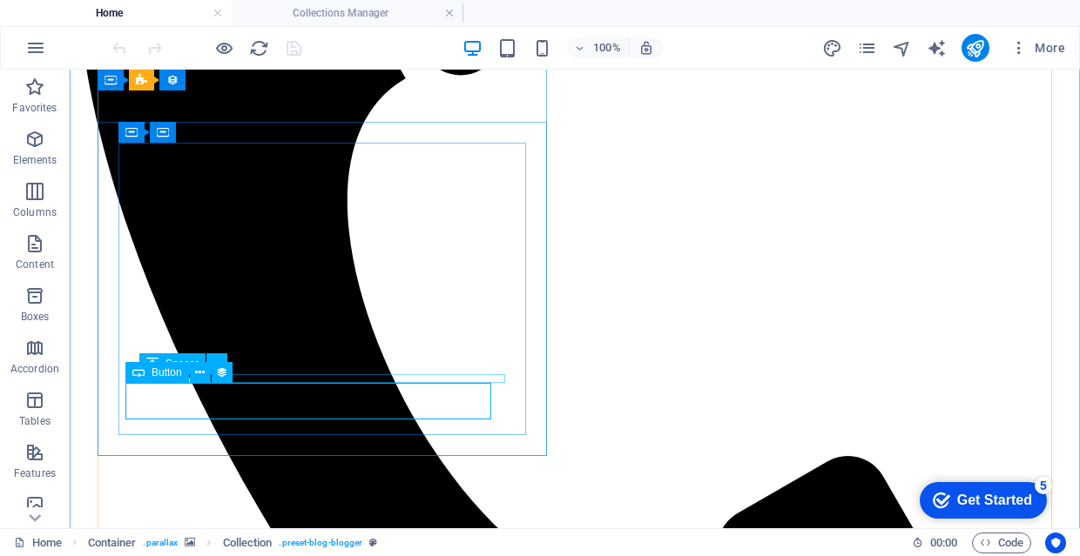
click at [166, 366] on div "Button" at bounding box center [157, 372] width 64 height 21
click at [166, 374] on span "Button" at bounding box center [166, 372] width 30 height 10
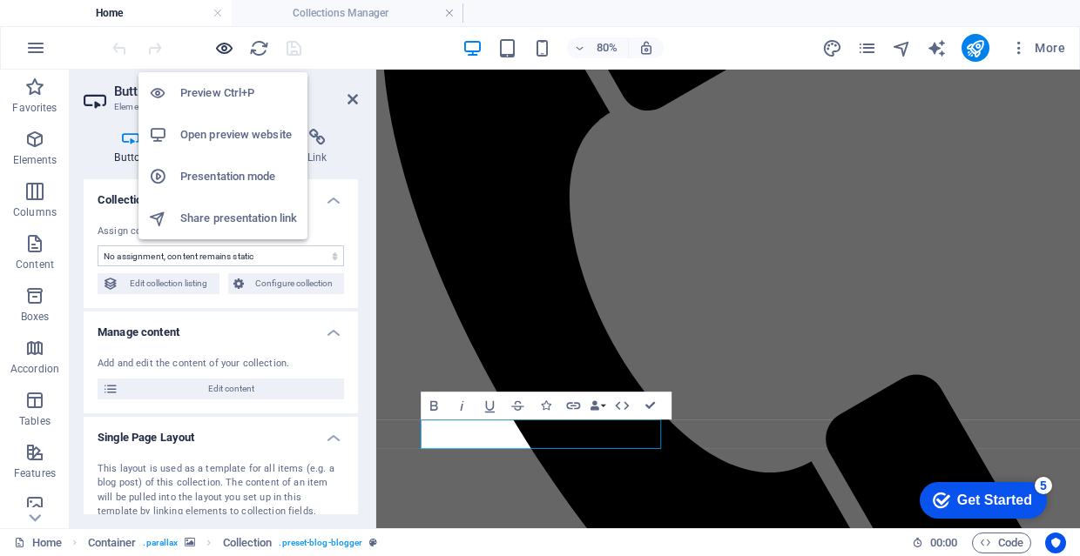
click at [221, 56] on icon "button" at bounding box center [224, 48] width 20 height 20
click at [221, 75] on li "Preview Ctrl+P" at bounding box center [222, 93] width 169 height 42
click at [227, 98] on h6 "Preview Ctrl+P" at bounding box center [238, 93] width 117 height 21
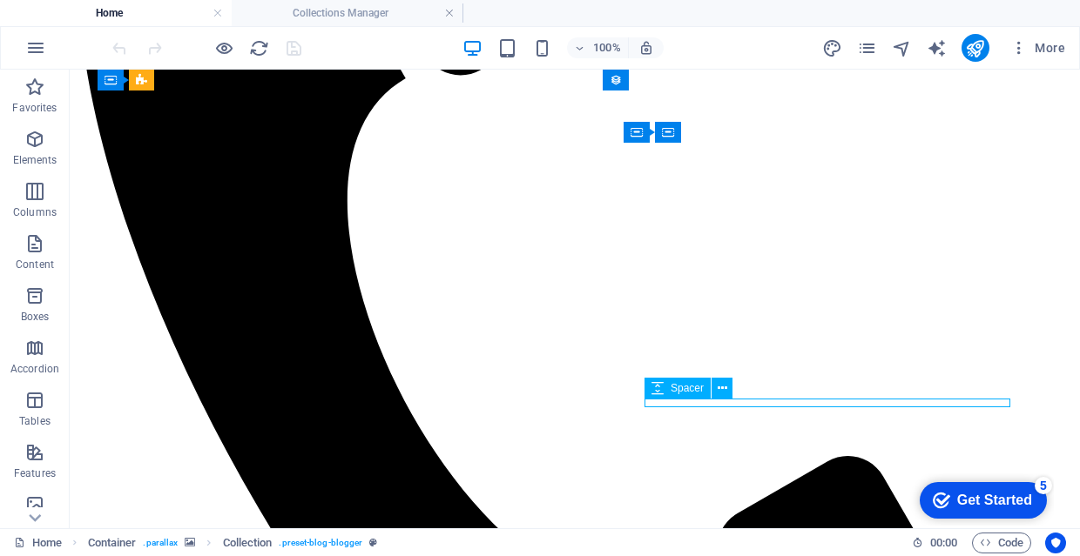
click at [683, 399] on div "Spacer" at bounding box center [693, 389] width 99 height 22
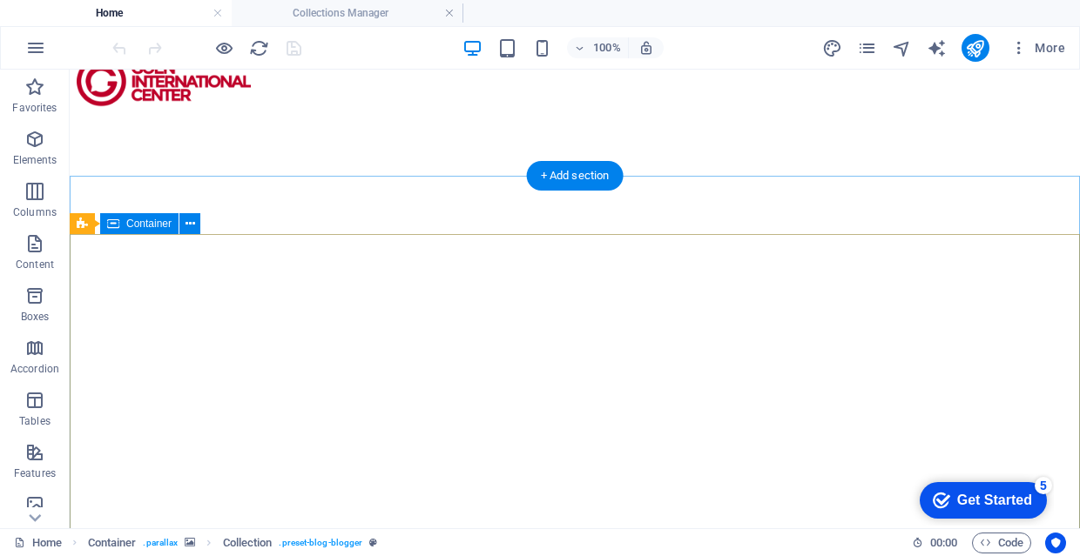
scroll to position [32, 0]
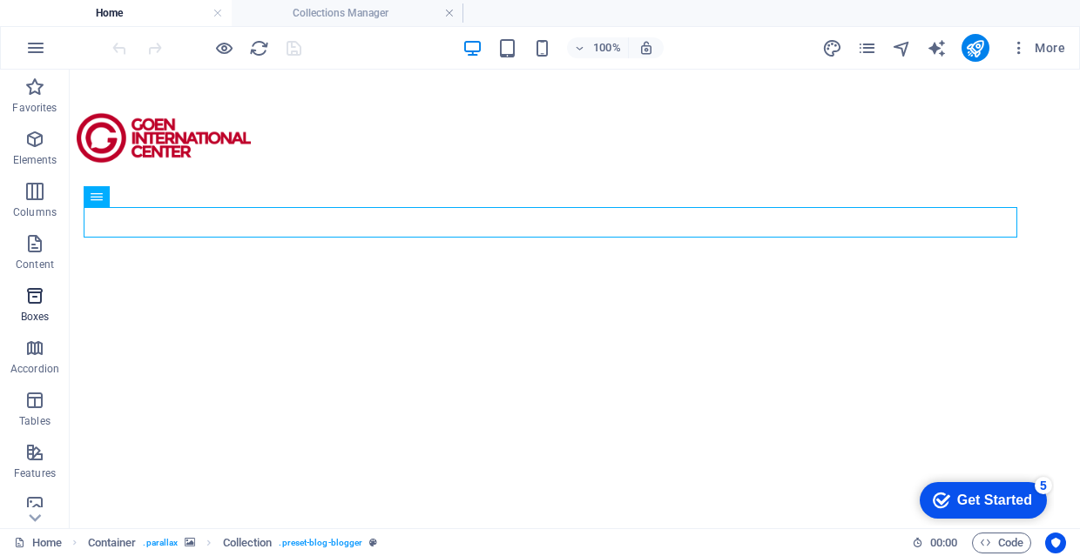
scroll to position [50, 0]
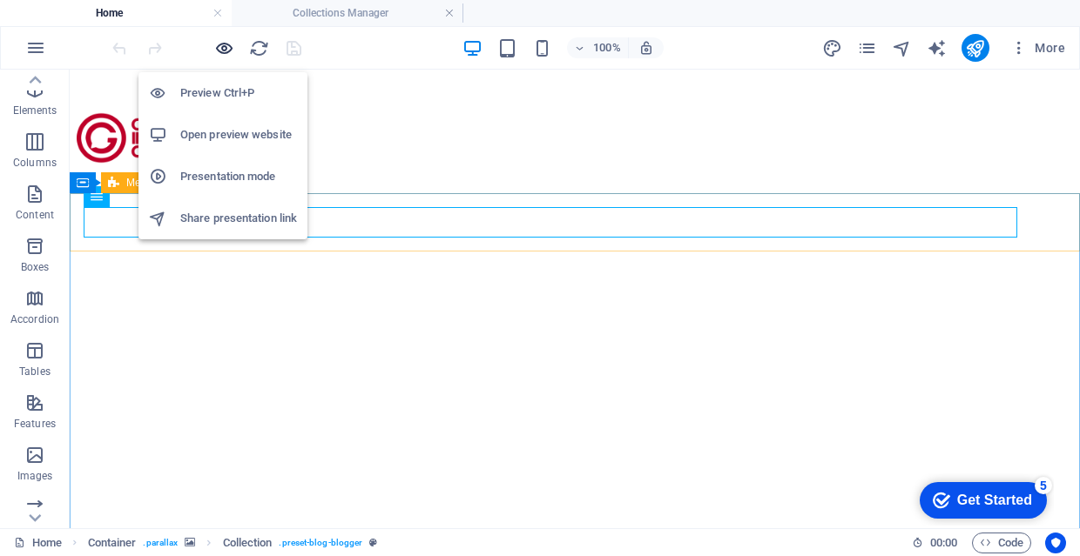
click at [225, 46] on icon "button" at bounding box center [224, 48] width 20 height 20
click at [225, 95] on h6 "Preview Ctrl+P" at bounding box center [238, 93] width 117 height 21
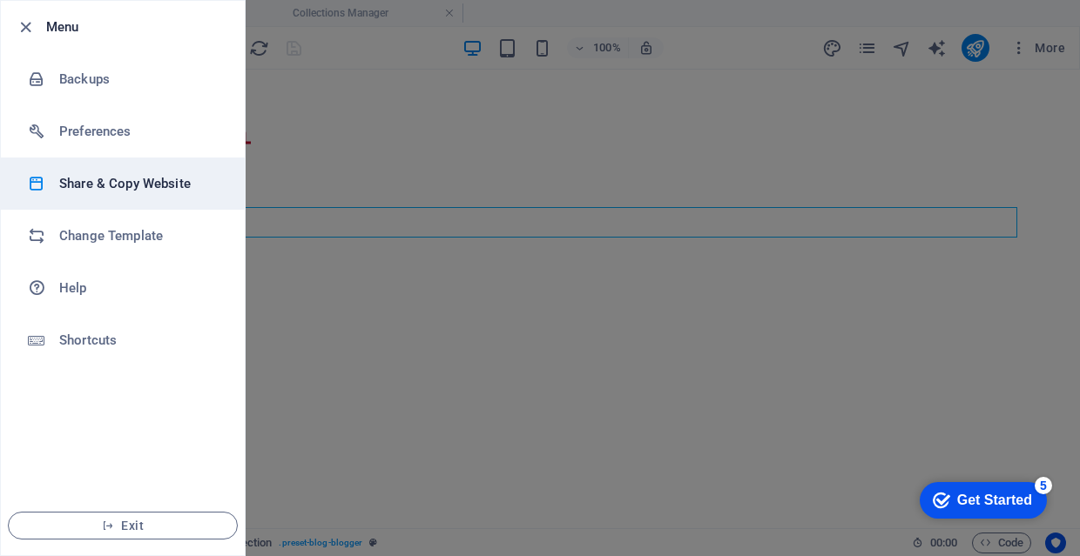
click at [189, 195] on li "Share & Copy Website" at bounding box center [123, 184] width 244 height 52
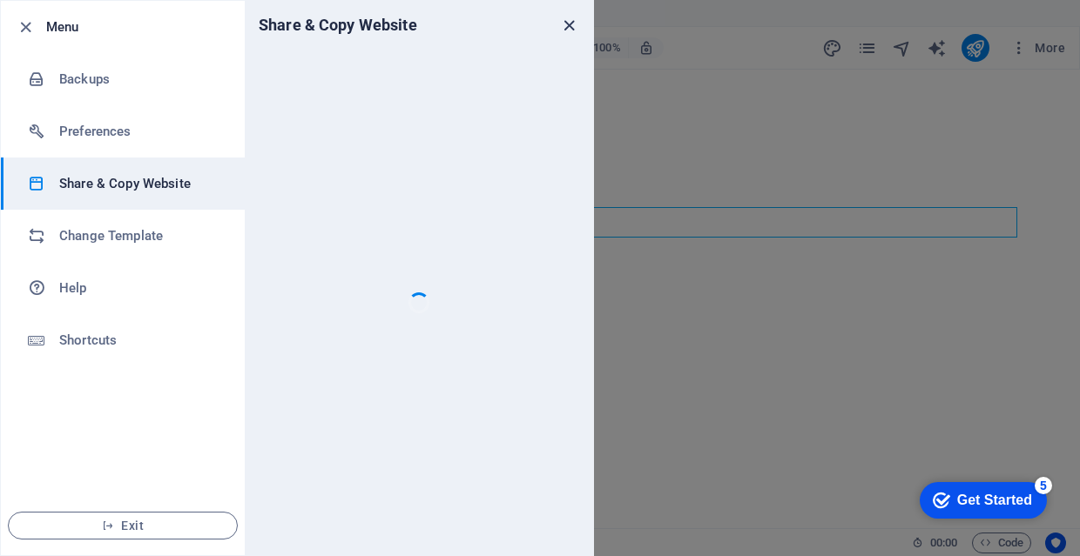
click at [568, 28] on icon "close" at bounding box center [569, 26] width 20 height 20
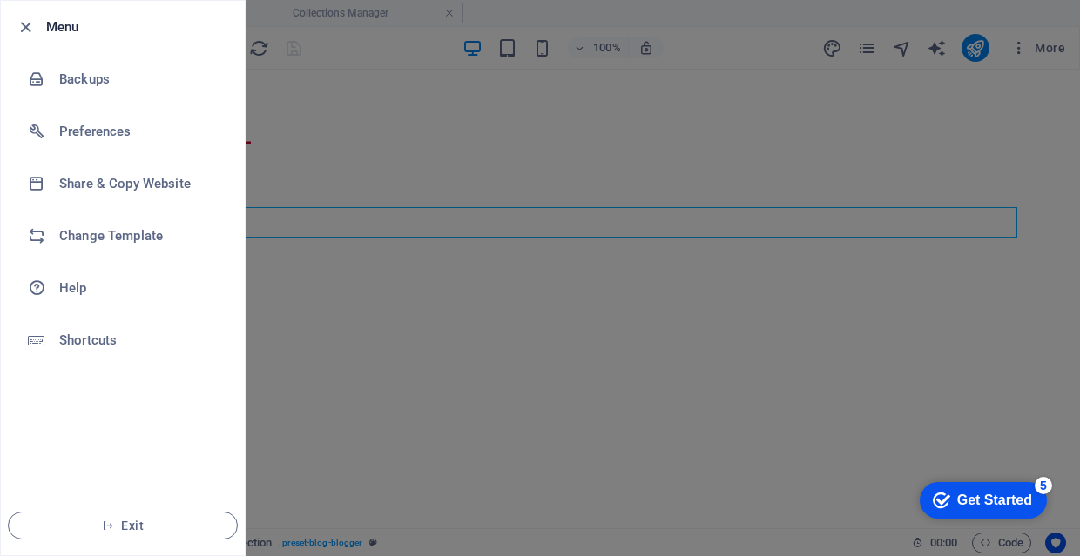
click at [570, 214] on div at bounding box center [540, 278] width 1080 height 556
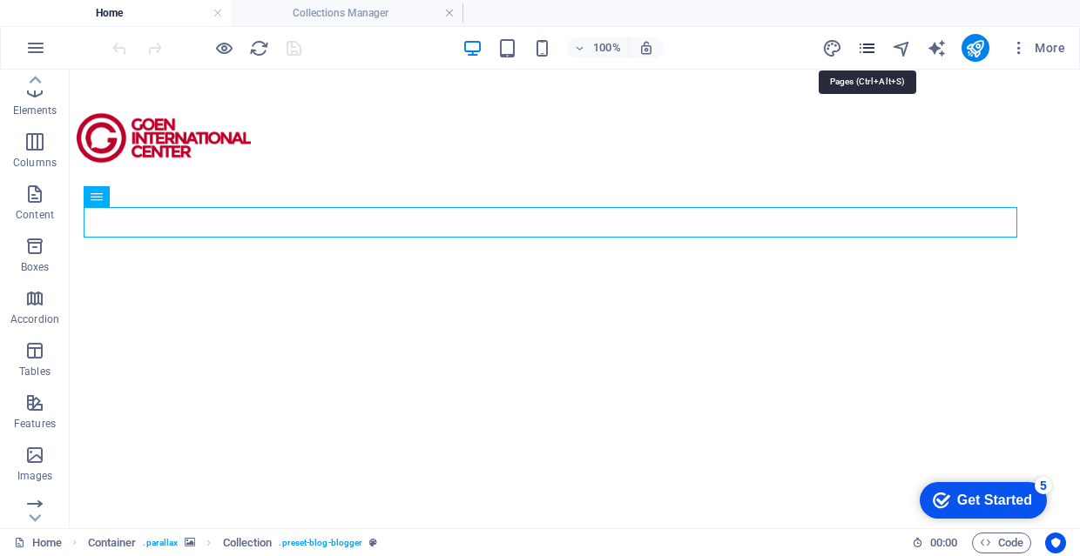
click at [872, 45] on icon "pages" at bounding box center [867, 48] width 20 height 20
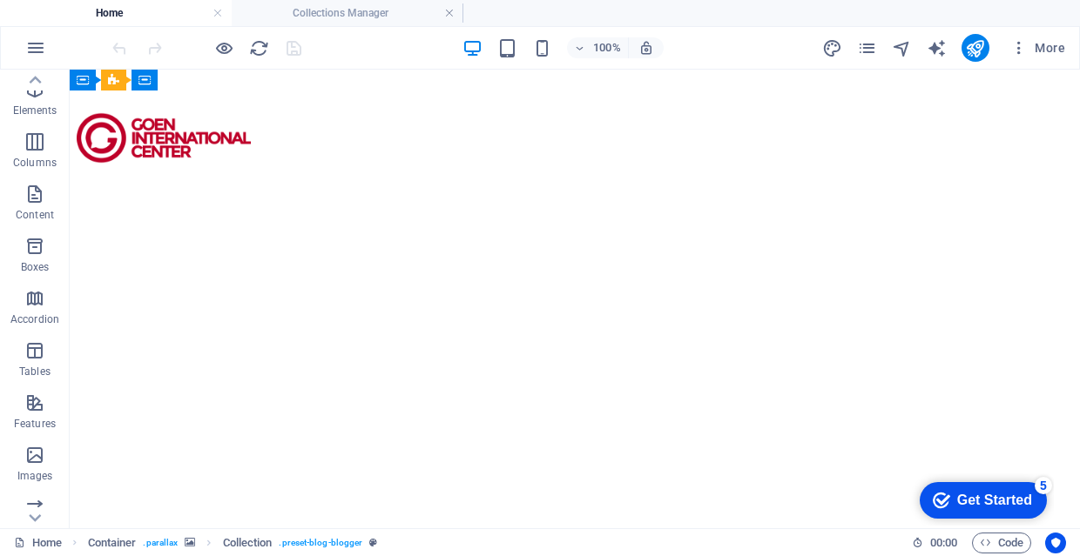
scroll to position [830, 0]
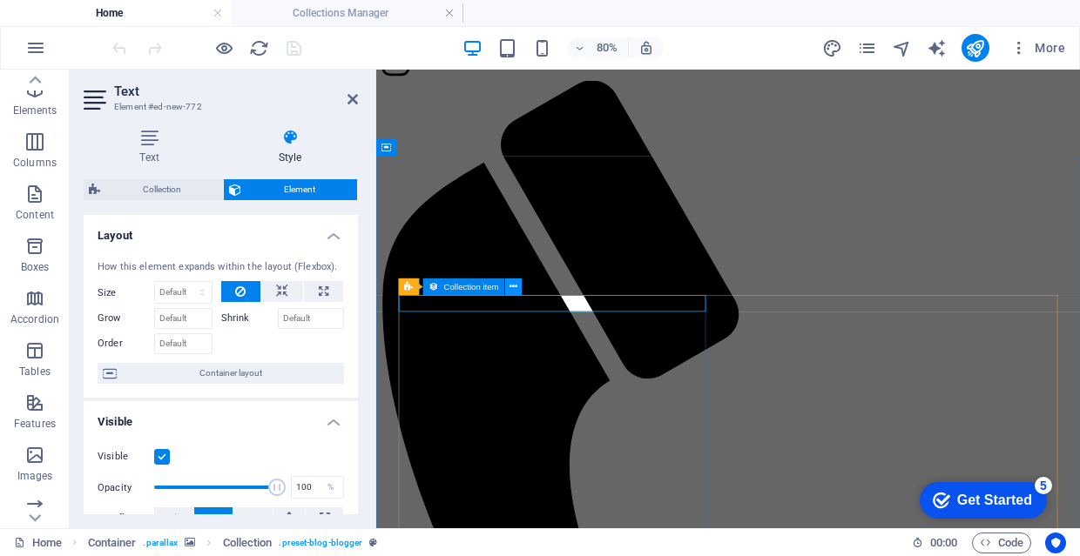
click at [511, 286] on icon at bounding box center [513, 286] width 8 height 15
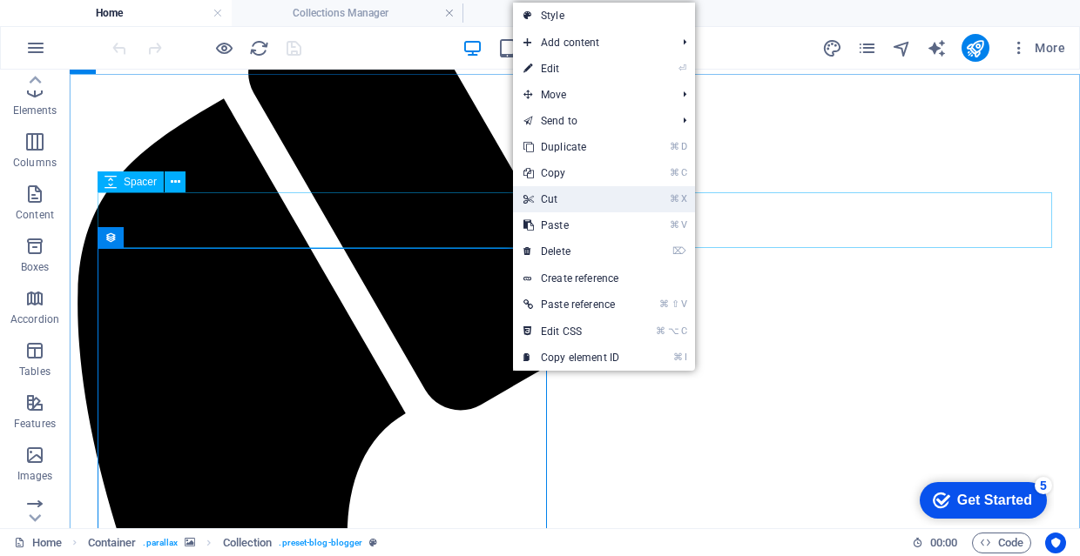
click at [587, 205] on link "⌘ X Cut" at bounding box center [571, 199] width 117 height 26
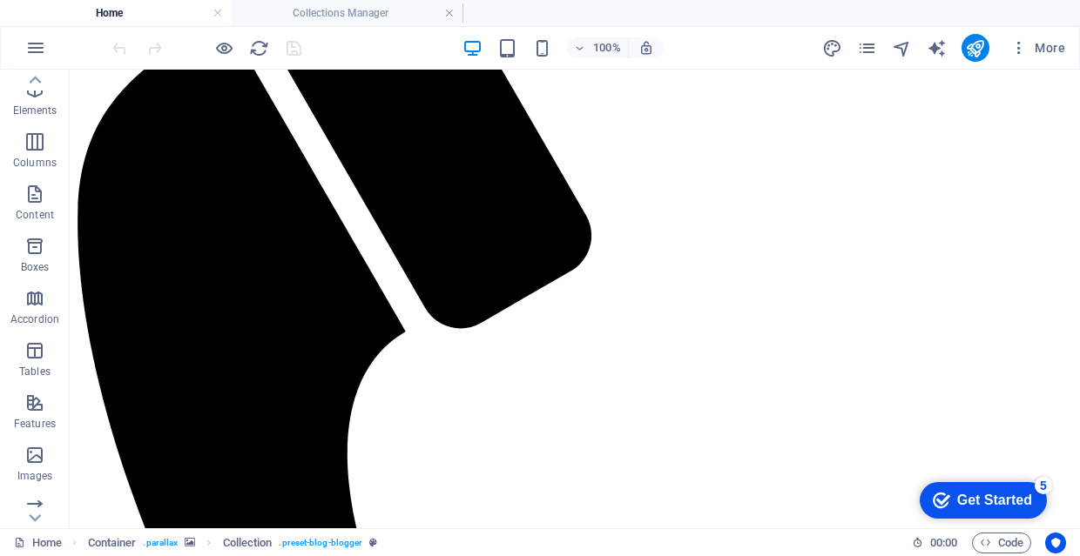
scroll to position [813, 0]
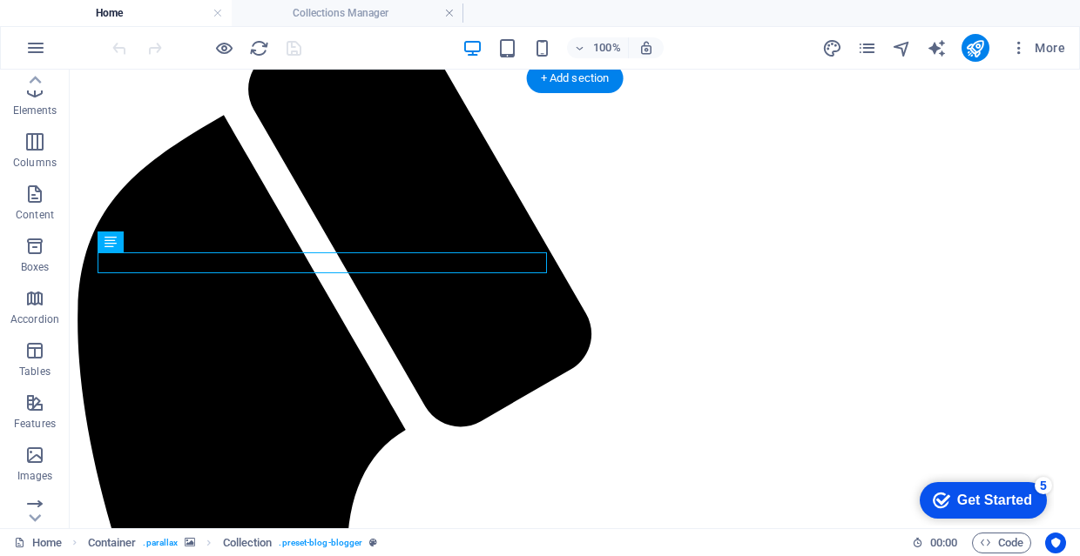
drag, startPoint x: 353, startPoint y: 258, endPoint x: 422, endPoint y: 327, distance: 98.5
select select "category"
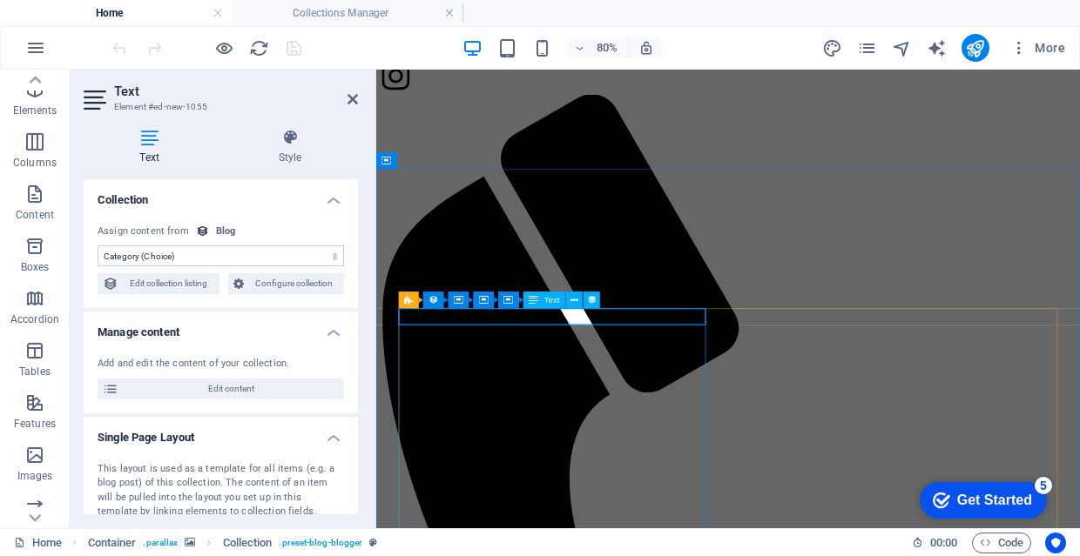
click at [568, 298] on button at bounding box center [574, 300] width 17 height 17
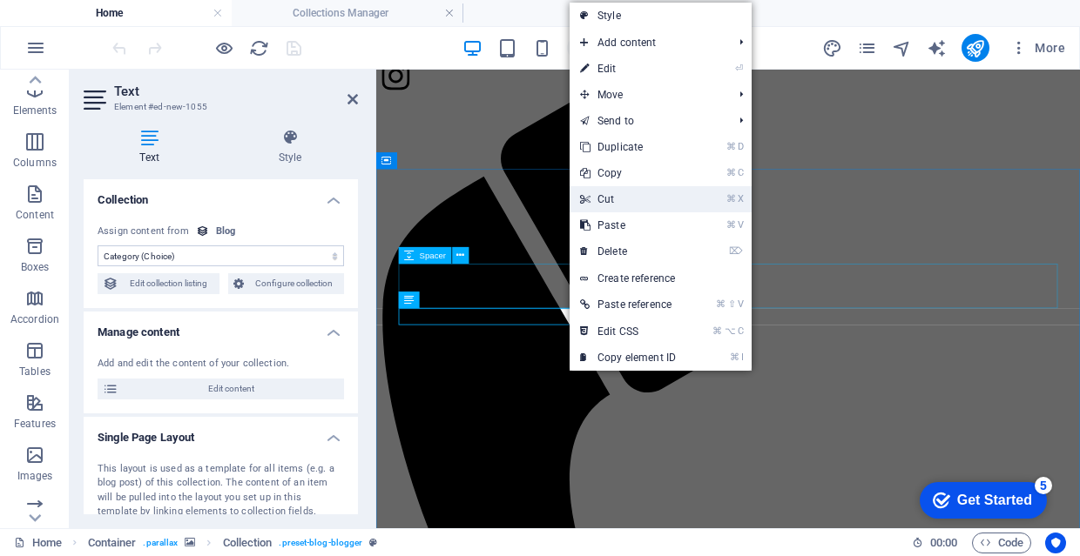
click at [643, 207] on link "⌘ X Cut" at bounding box center [627, 199] width 117 height 26
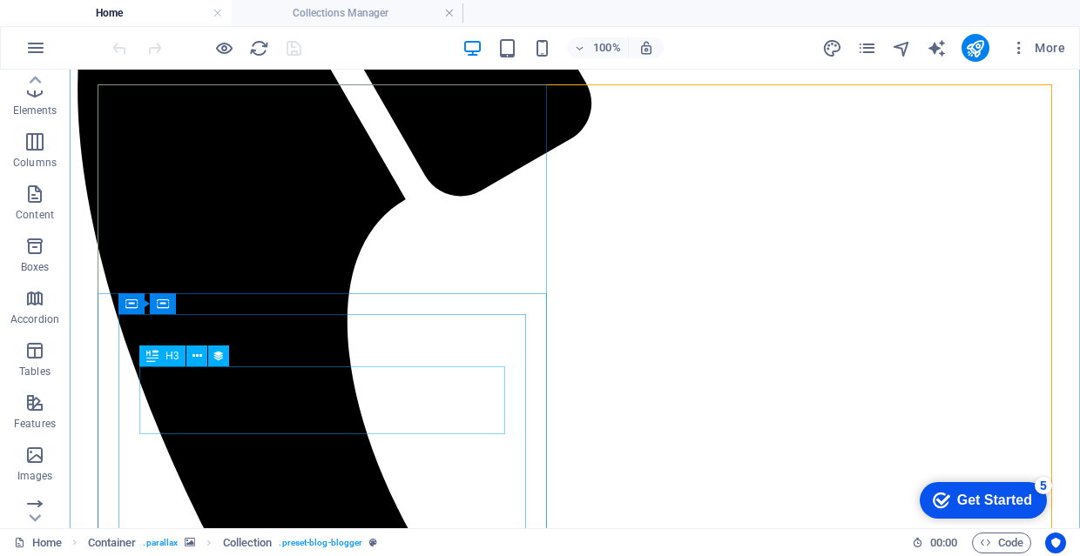
scroll to position [993, 0]
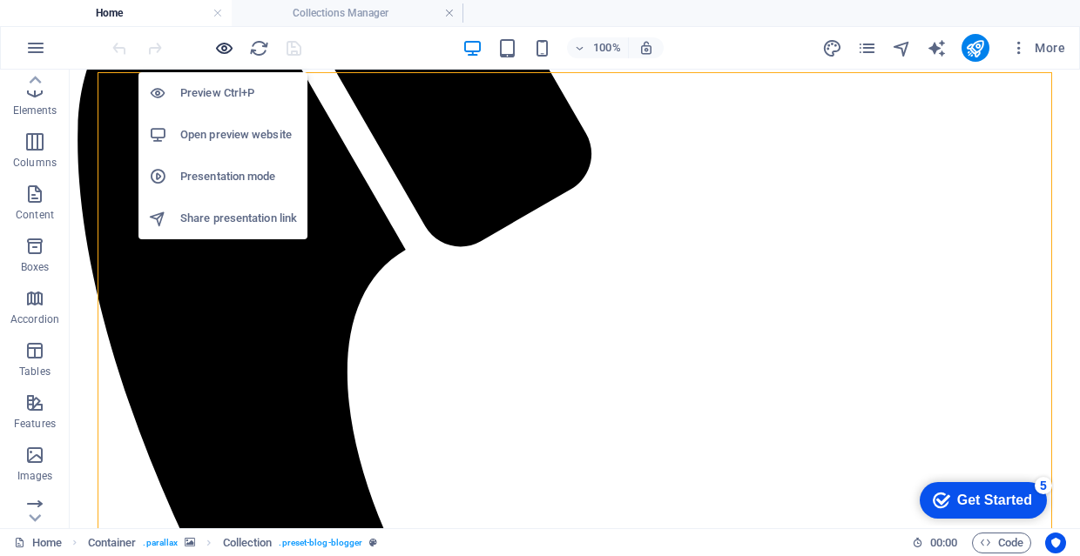
click at [232, 52] on icon "button" at bounding box center [224, 48] width 20 height 20
click at [236, 100] on h6 "Preview Ctrl+P" at bounding box center [238, 93] width 117 height 21
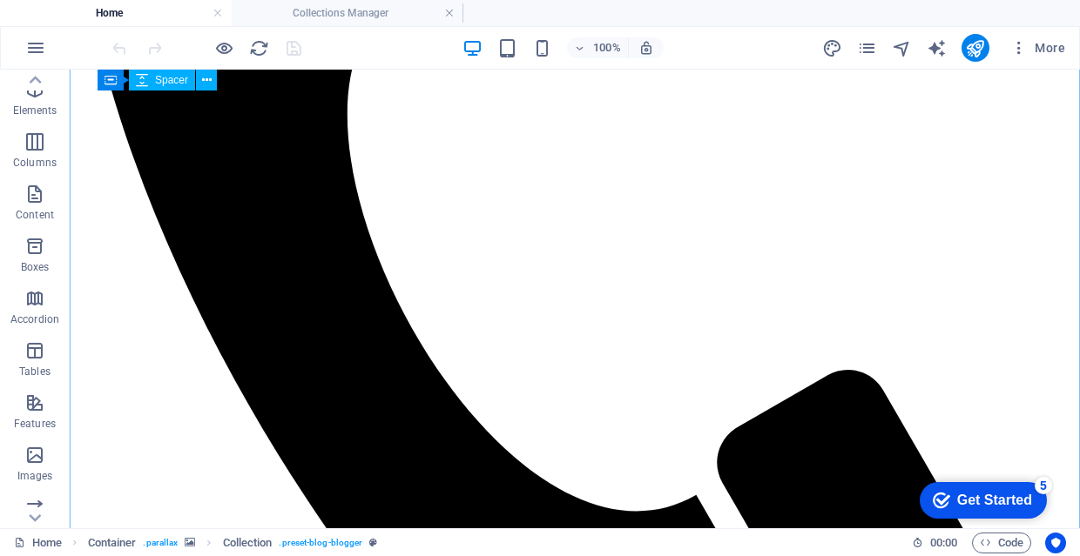
scroll to position [1155, 0]
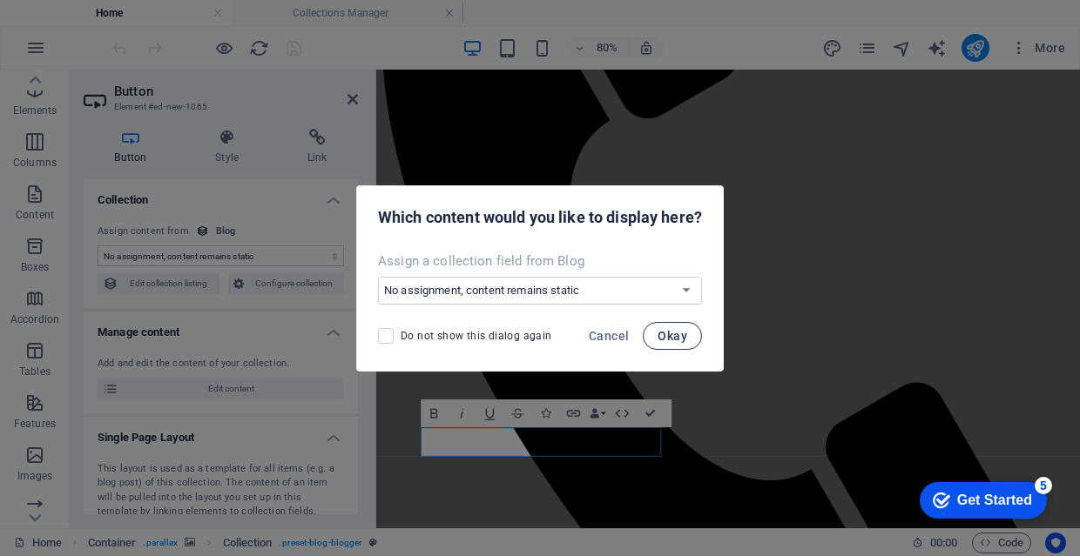
click at [676, 335] on span "Okay" at bounding box center [672, 336] width 30 height 14
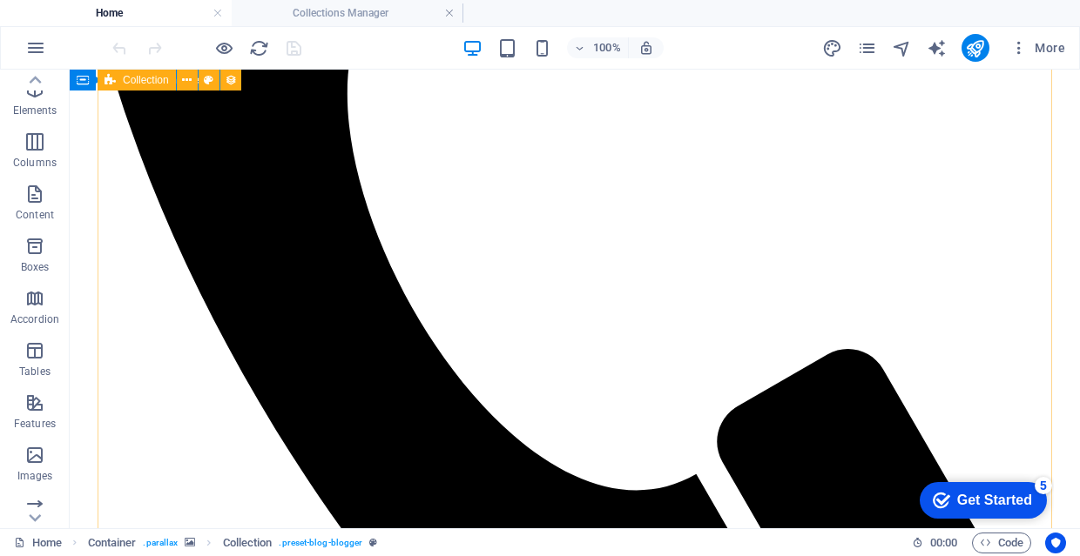
scroll to position [1314, 0]
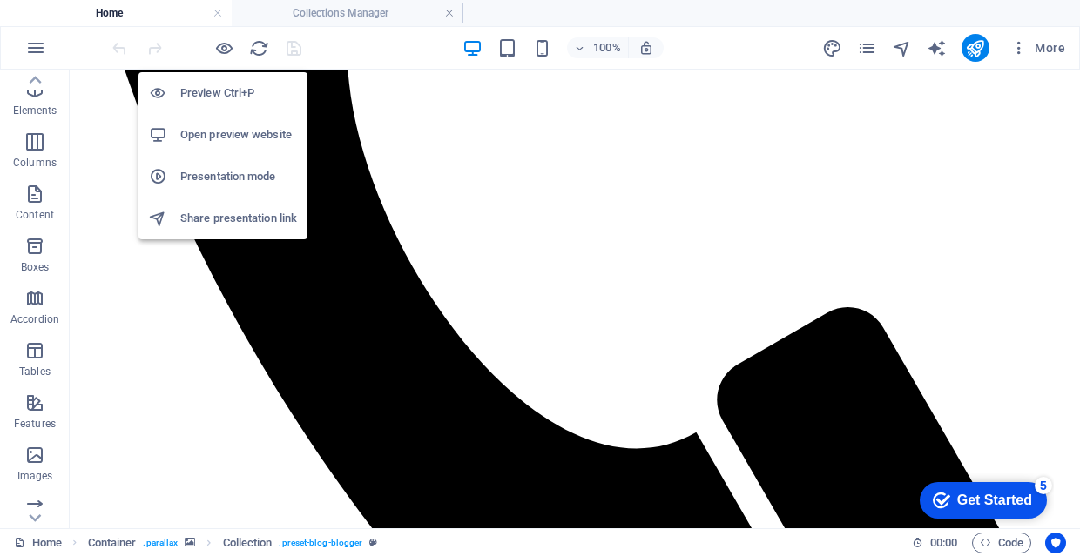
click at [234, 91] on h6 "Preview Ctrl+P" at bounding box center [238, 93] width 117 height 21
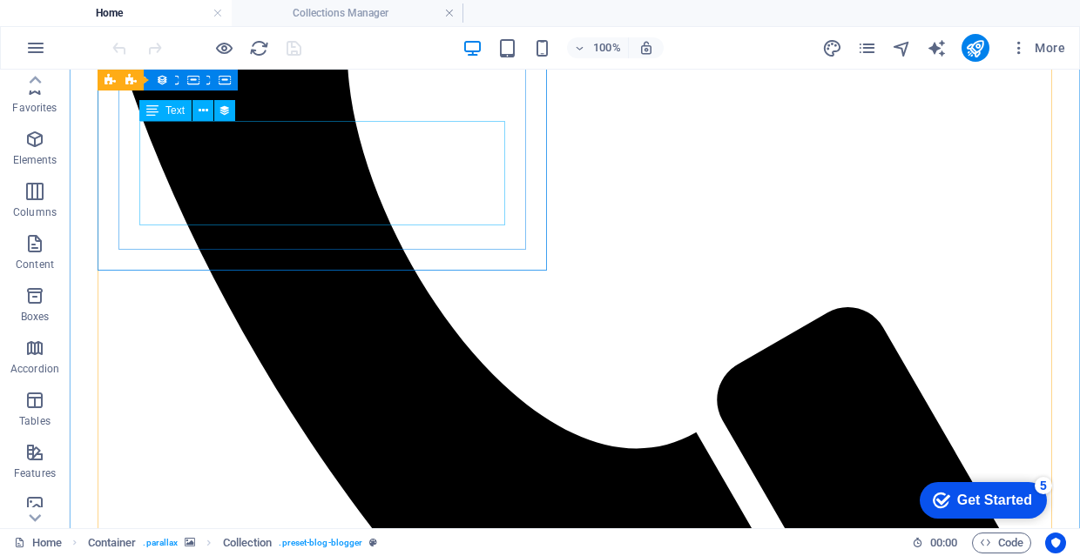
scroll to position [0, 0]
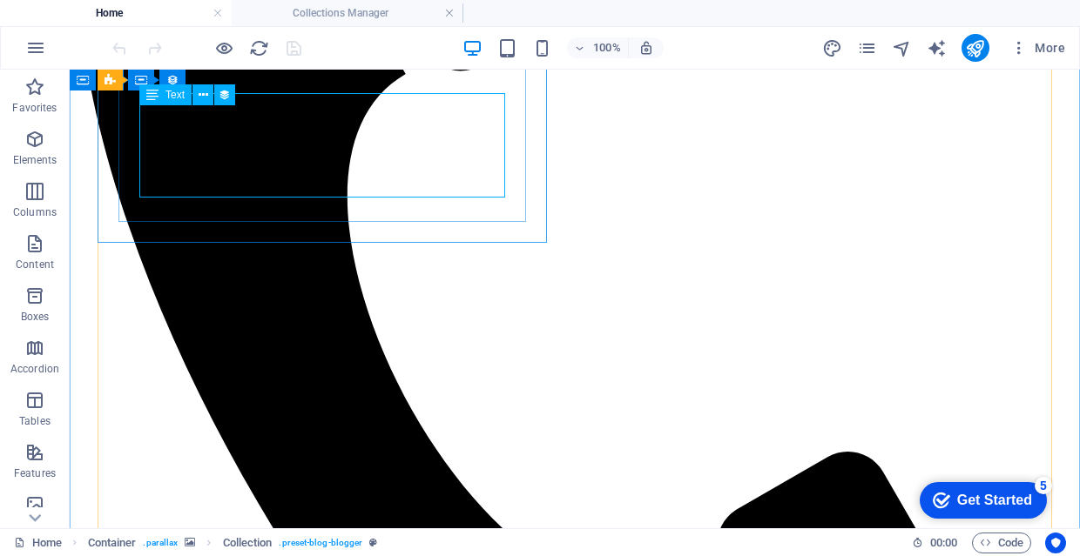
scroll to position [1349, 0]
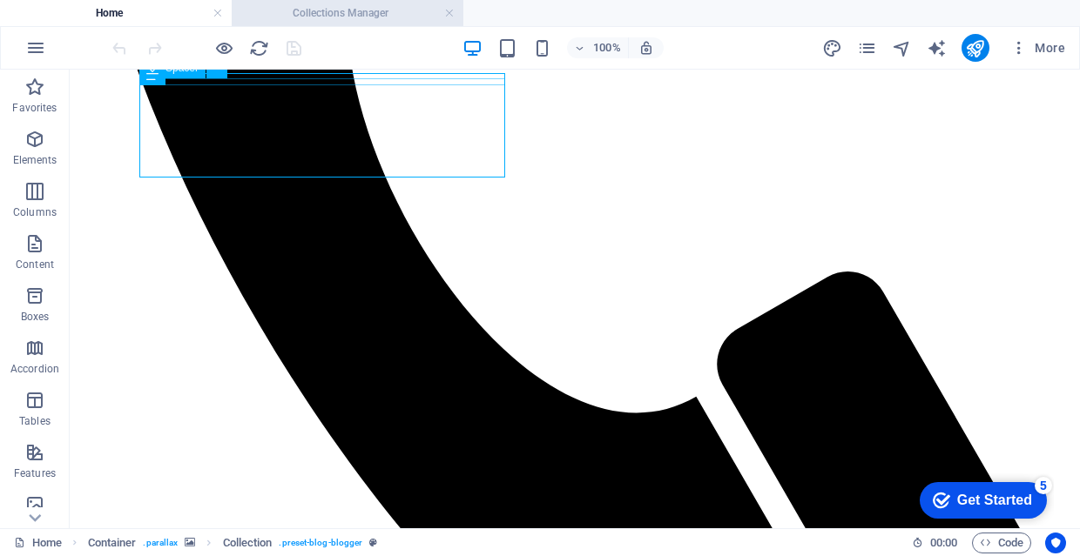
click at [356, 17] on h4 "Collections Manager" at bounding box center [348, 12] width 232 height 19
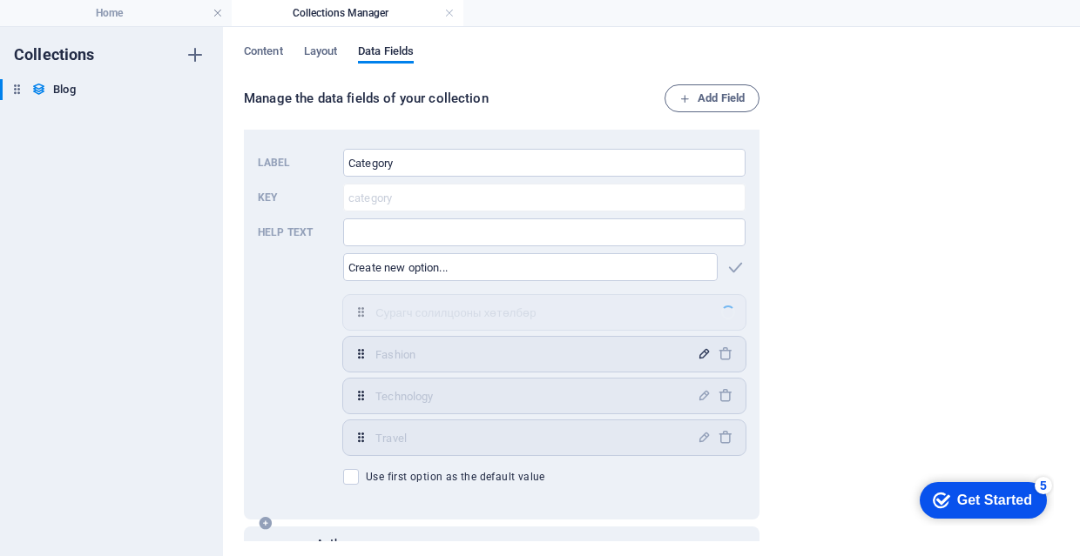
click at [702, 353] on icon "button" at bounding box center [703, 354] width 15 height 15
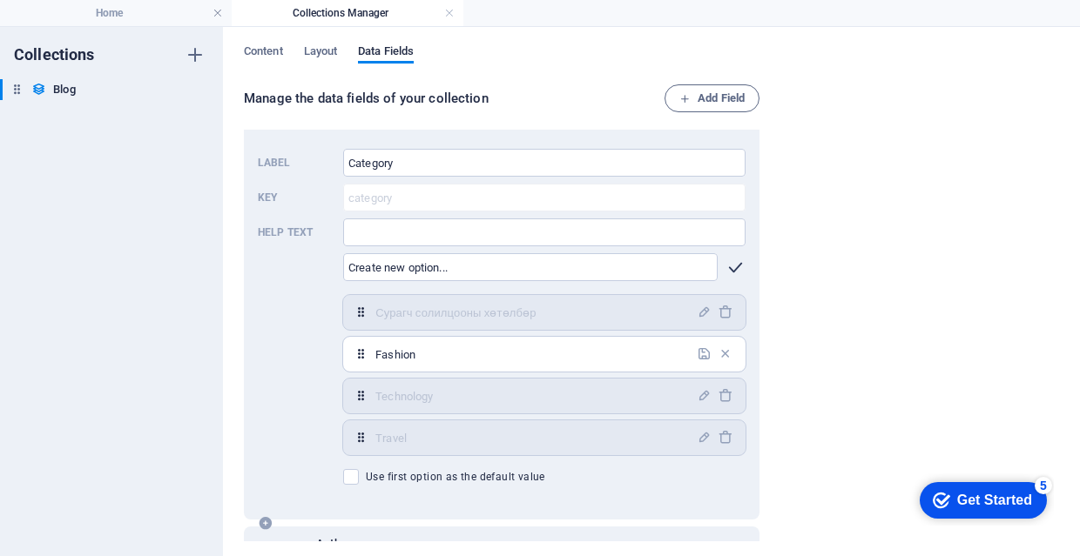
click at [733, 275] on icon "button" at bounding box center [735, 268] width 20 height 20
click at [672, 275] on input "text" at bounding box center [530, 267] width 374 height 28
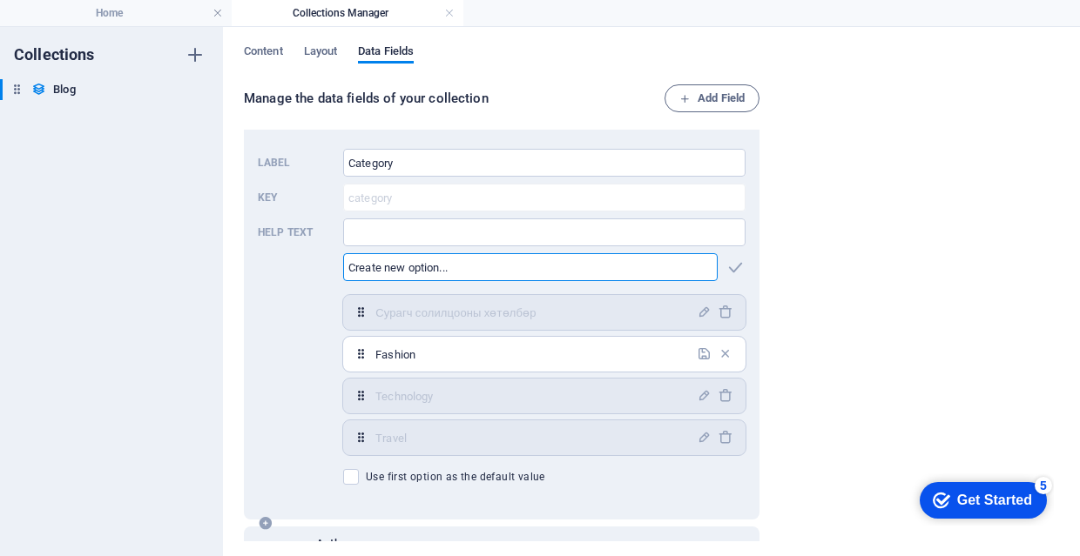
click at [656, 273] on input "text" at bounding box center [530, 267] width 374 height 28
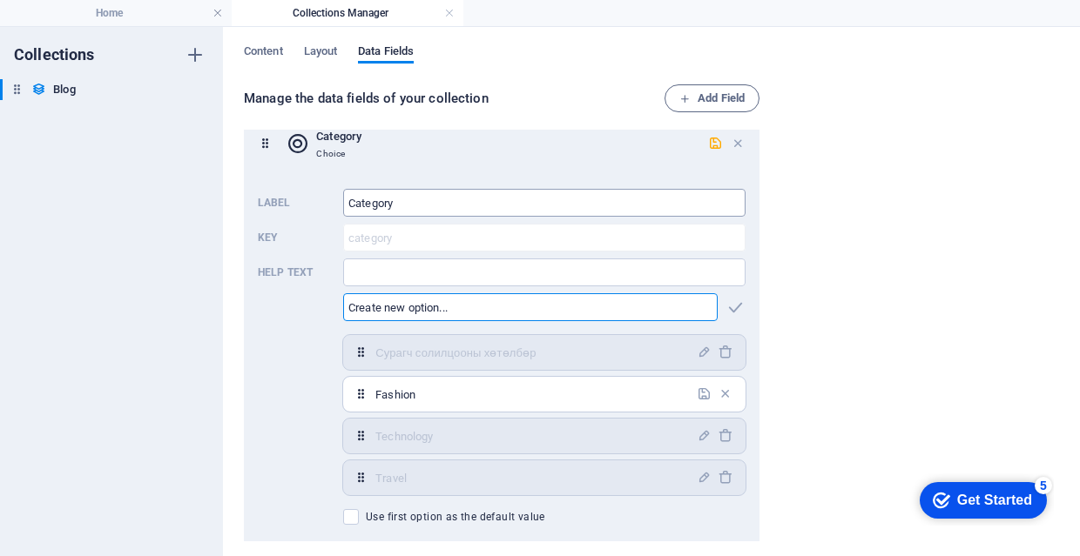
scroll to position [236, 0]
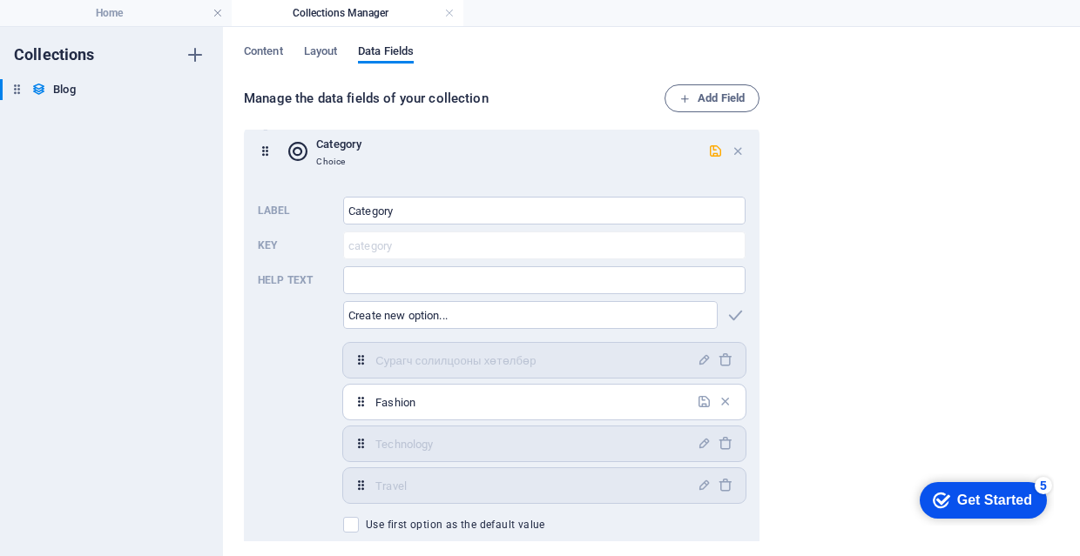
click at [701, 144] on div "Category Choice" at bounding box center [496, 151] width 421 height 35
click at [710, 147] on icon "button" at bounding box center [715, 151] width 15 height 15
click at [758, 172] on div "Name Plain Text Slug Plain Text Description Rich Text Content CMS Category Choi…" at bounding box center [505, 336] width 522 height 412
click at [658, 401] on input "Fashion" at bounding box center [530, 402] width 311 height 28
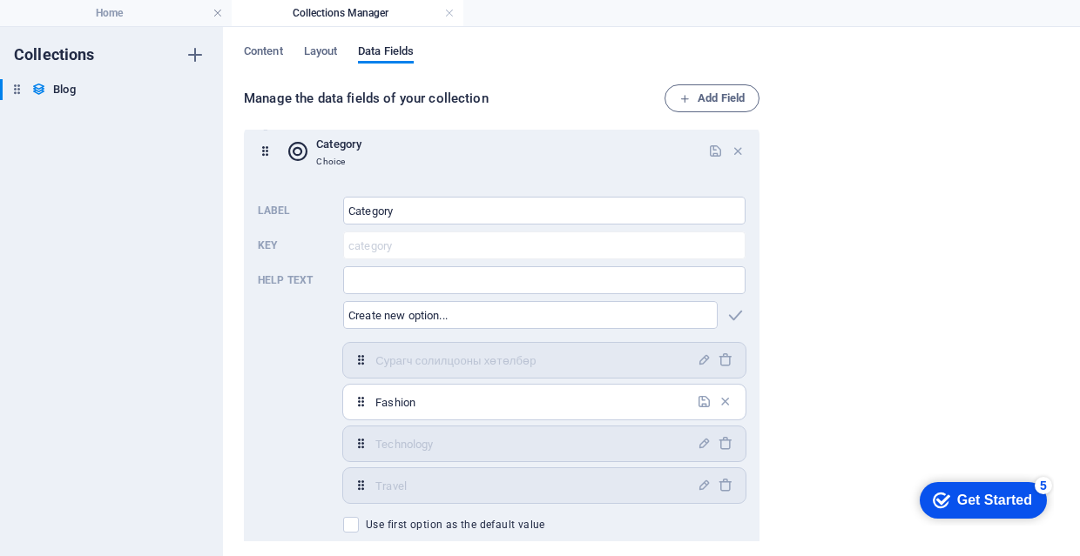
click at [658, 401] on input "Fashion" at bounding box center [530, 402] width 311 height 28
type input "h"
click at [275, 58] on span "Content" at bounding box center [263, 53] width 39 height 24
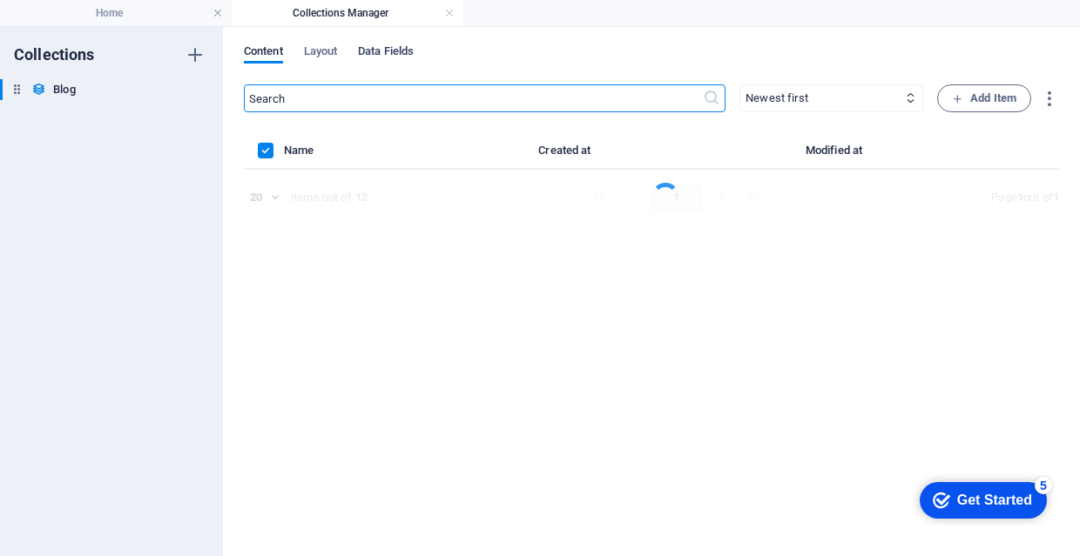
click at [404, 50] on span "Data Fields" at bounding box center [386, 53] width 56 height 24
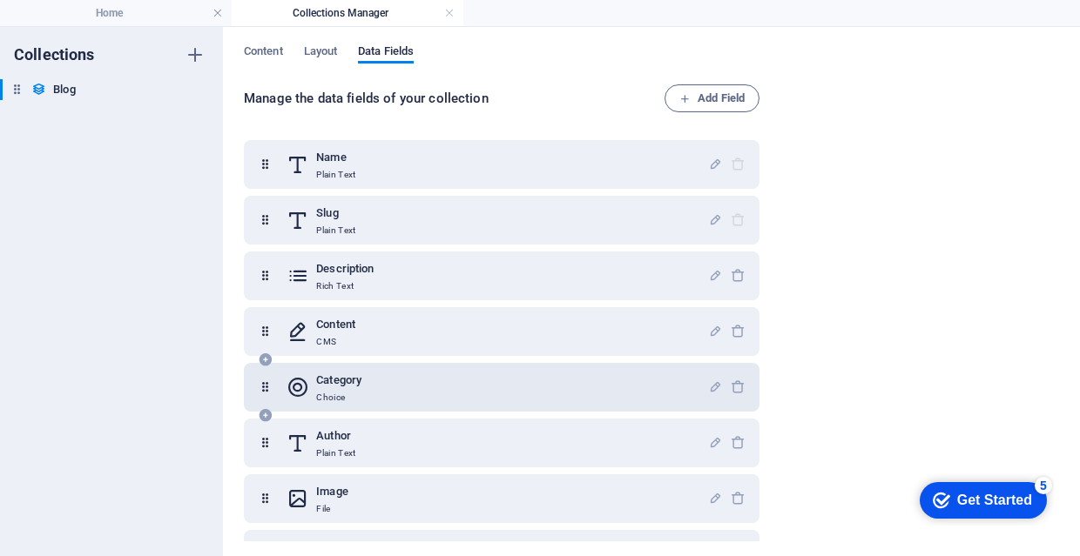
scroll to position [57, 0]
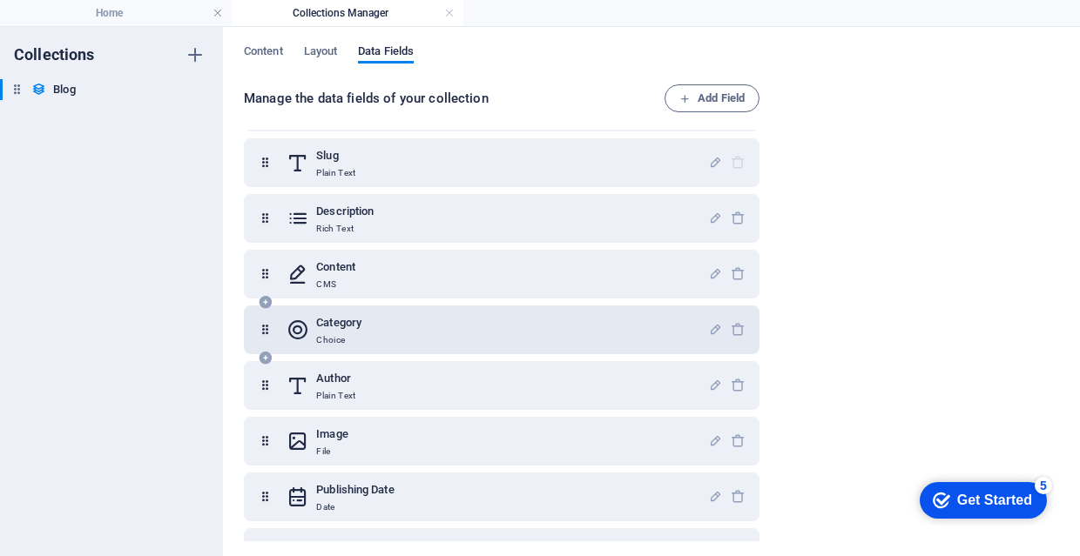
click at [290, 322] on icon at bounding box center [297, 330] width 23 height 35
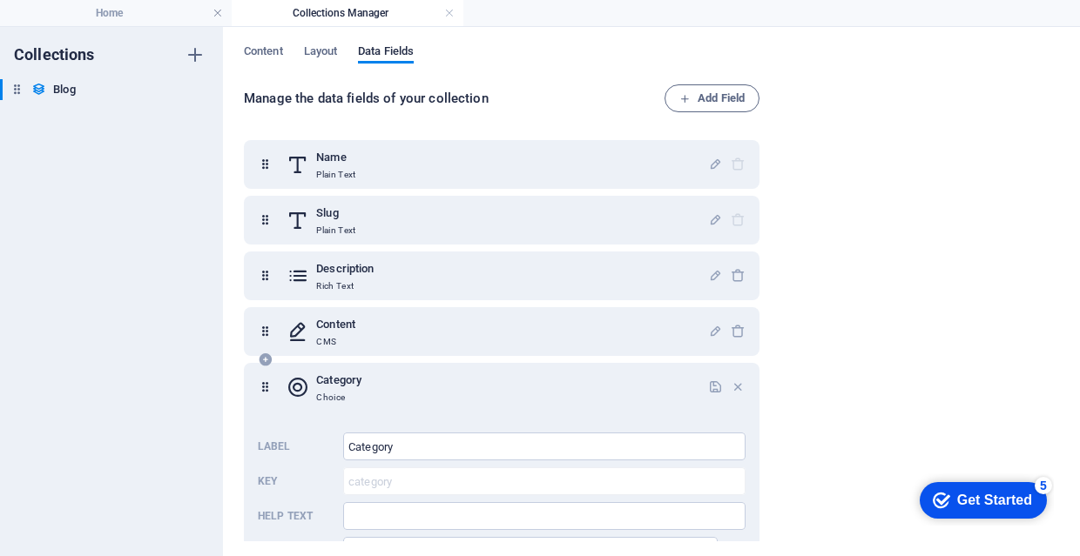
scroll to position [0, 0]
click at [277, 51] on span "Content" at bounding box center [263, 53] width 39 height 24
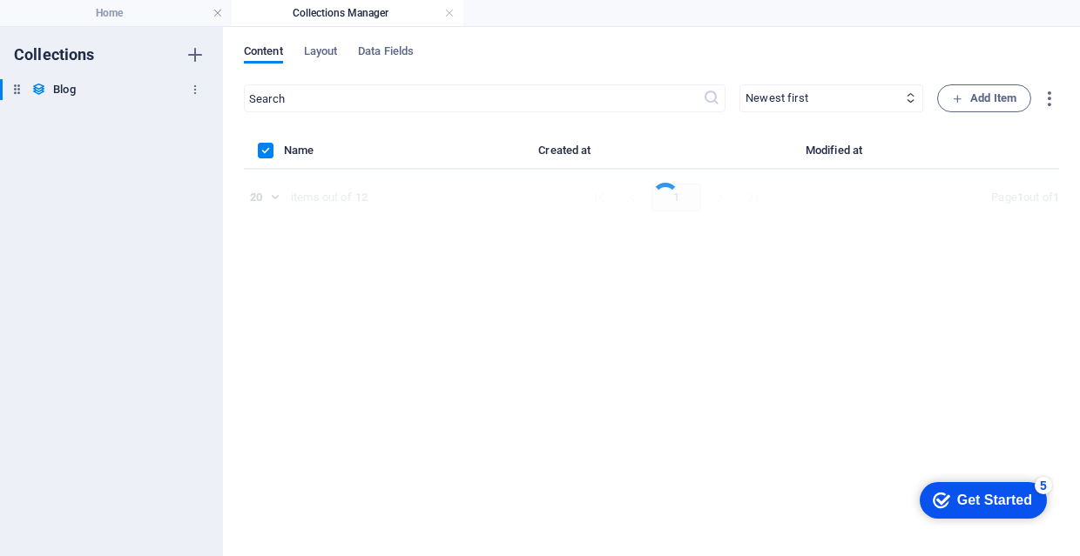
click at [68, 85] on h6 "Blog" at bounding box center [64, 89] width 22 height 21
drag, startPoint x: 68, startPoint y: 85, endPoint x: 68, endPoint y: 116, distance: 30.5
click at [68, 116] on div "Collections Blog Blog" at bounding box center [111, 291] width 223 height 529
click at [118, 199] on div "Collections Blog Blog" at bounding box center [111, 291] width 223 height 529
click at [316, 74] on div "Content Layout Data Fields" at bounding box center [651, 60] width 815 height 33
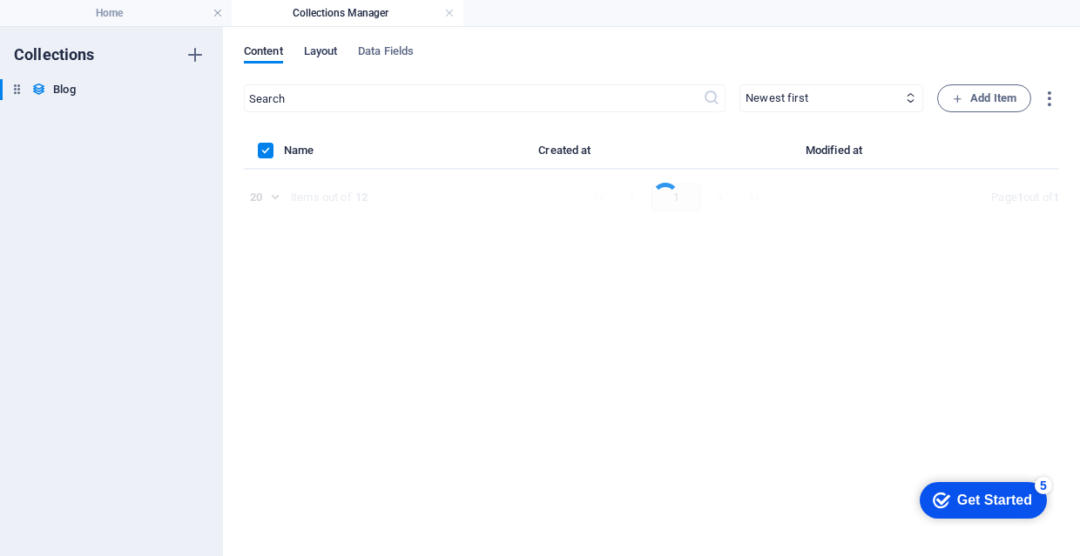
click at [326, 52] on span "Layout" at bounding box center [321, 53] width 34 height 24
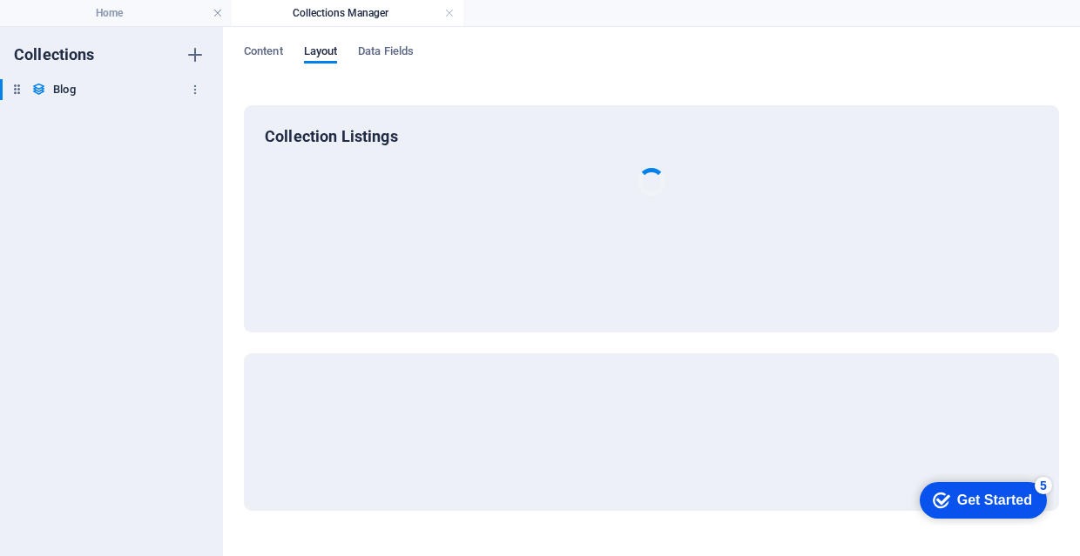
click at [159, 89] on div "Blog Blog" at bounding box center [102, 89] width 205 height 21
click at [202, 89] on button "button" at bounding box center [195, 90] width 21 height 28
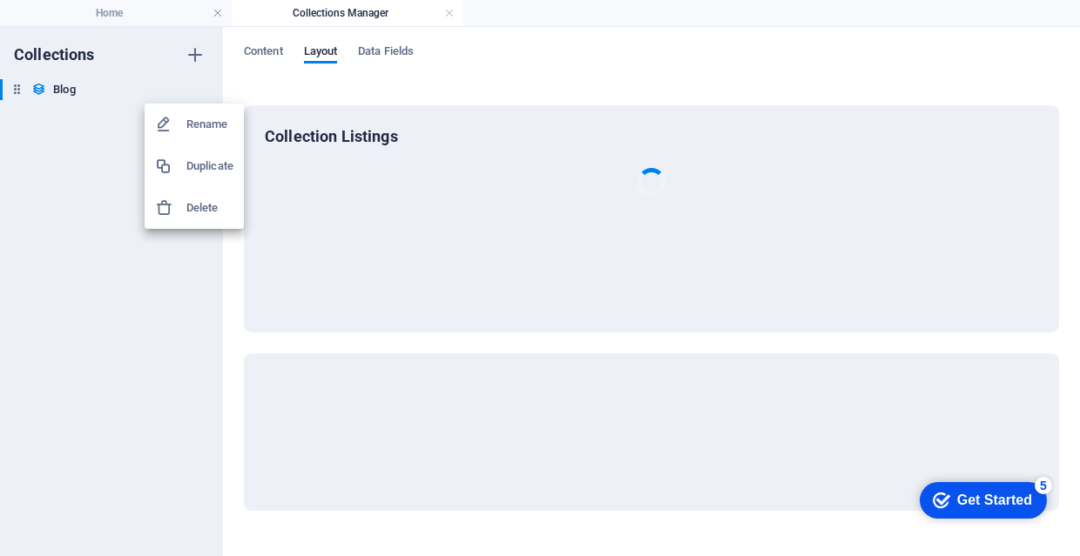
click at [212, 160] on h6 "Duplicate" at bounding box center [209, 166] width 47 height 21
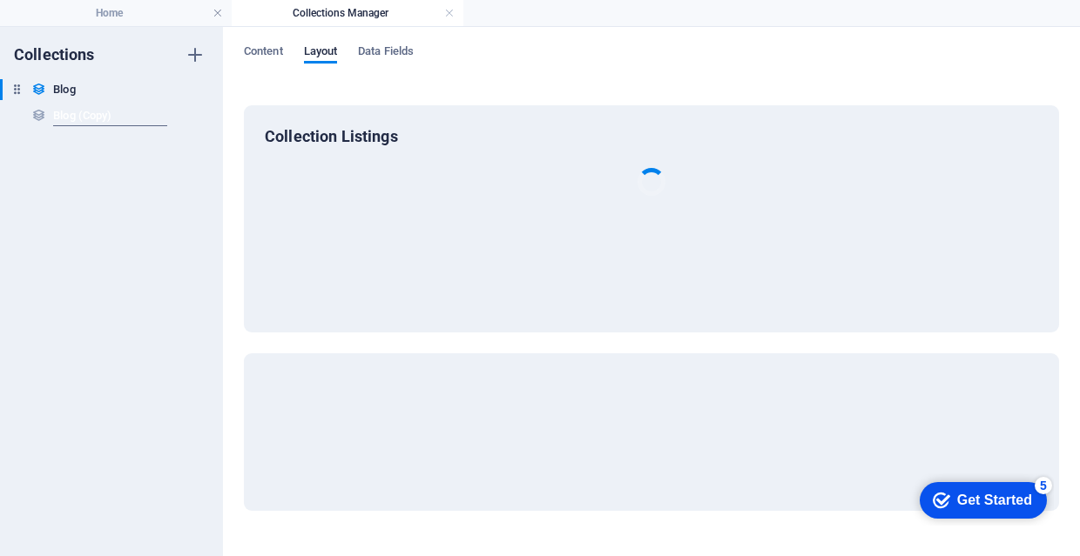
click at [145, 113] on input "Blog (Copy)" at bounding box center [110, 115] width 114 height 21
click at [163, 281] on div "Collections Blog Blog Blog (Copy) Blog (Copy)" at bounding box center [111, 291] width 223 height 529
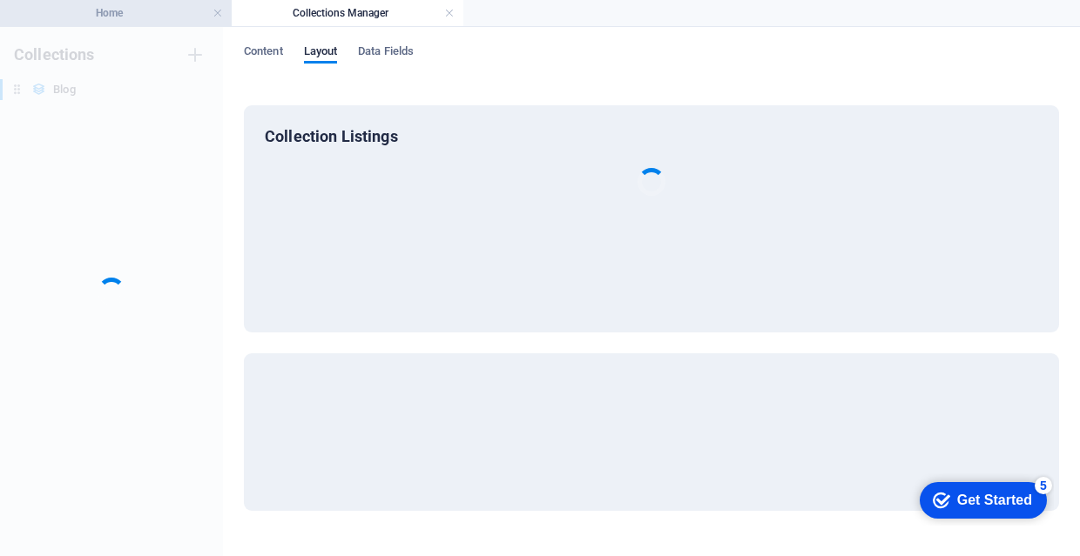
click at [166, 10] on h4 "Home" at bounding box center [116, 12] width 232 height 19
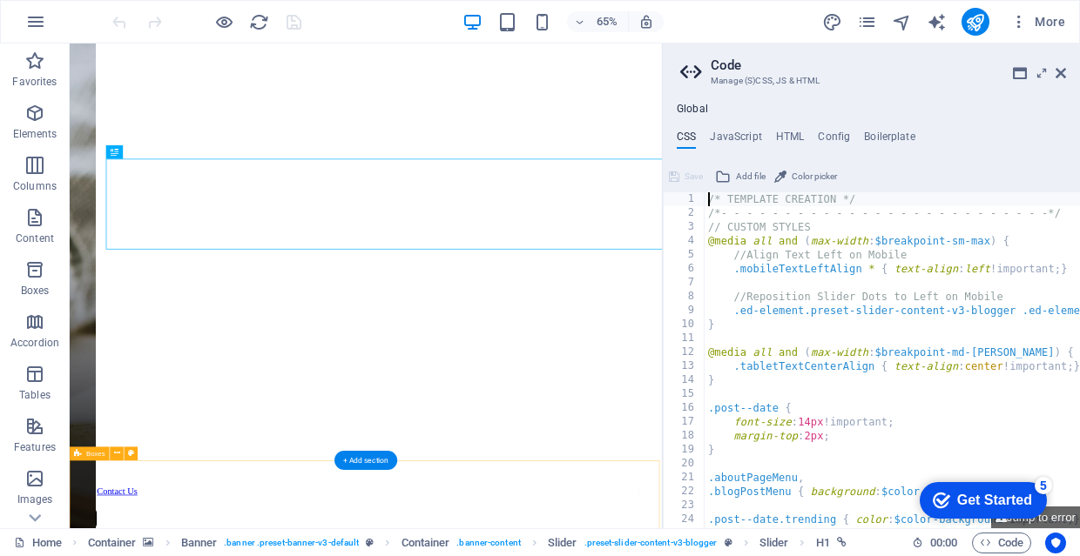
scroll to position [248, 0]
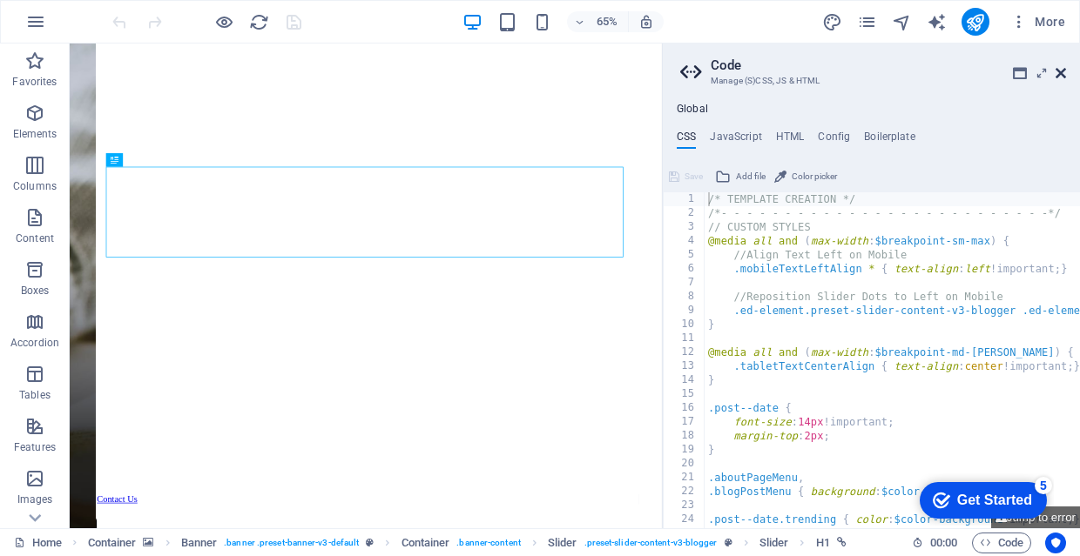
click at [1060, 73] on icon at bounding box center [1060, 73] width 10 height 14
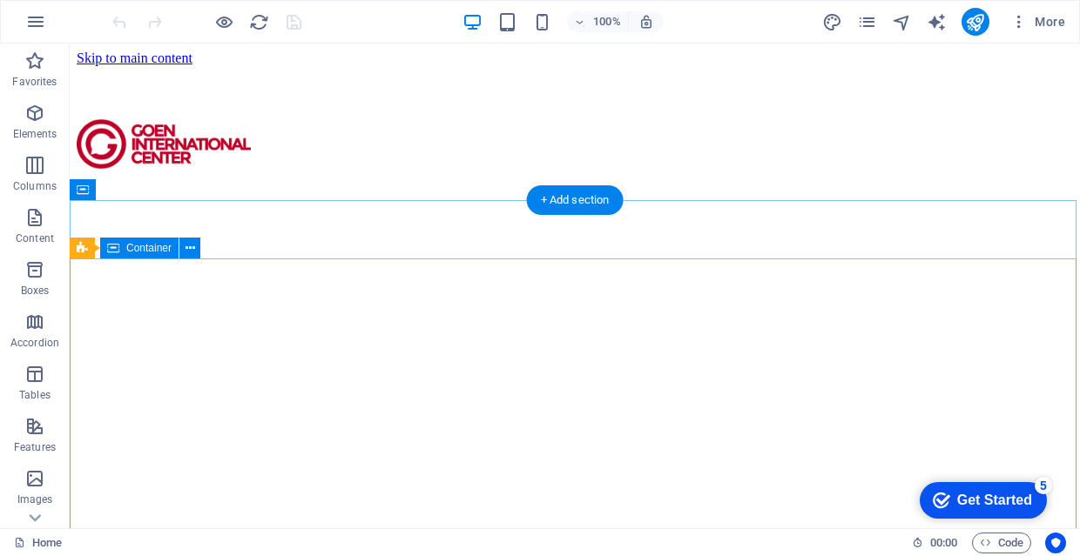
scroll to position [0, 0]
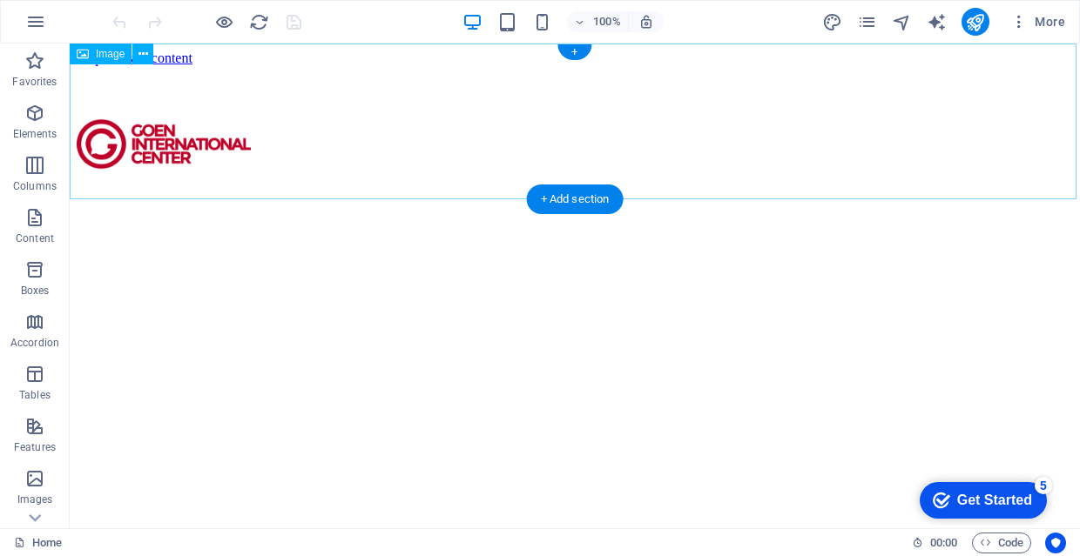
click at [343, 158] on figure at bounding box center [575, 145] width 996 height 159
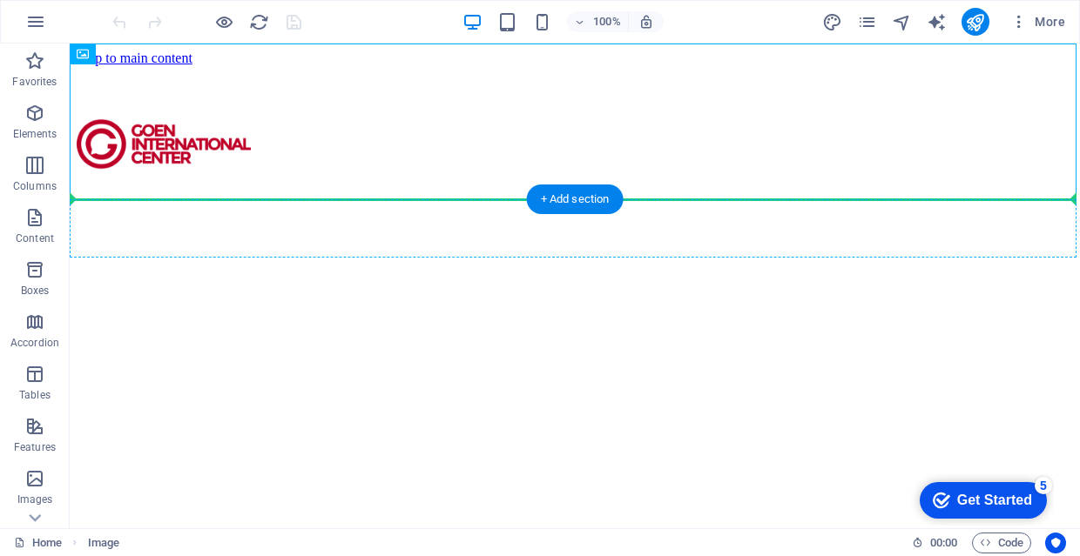
drag, startPoint x: 212, startPoint y: 96, endPoint x: 222, endPoint y: 232, distance: 137.1
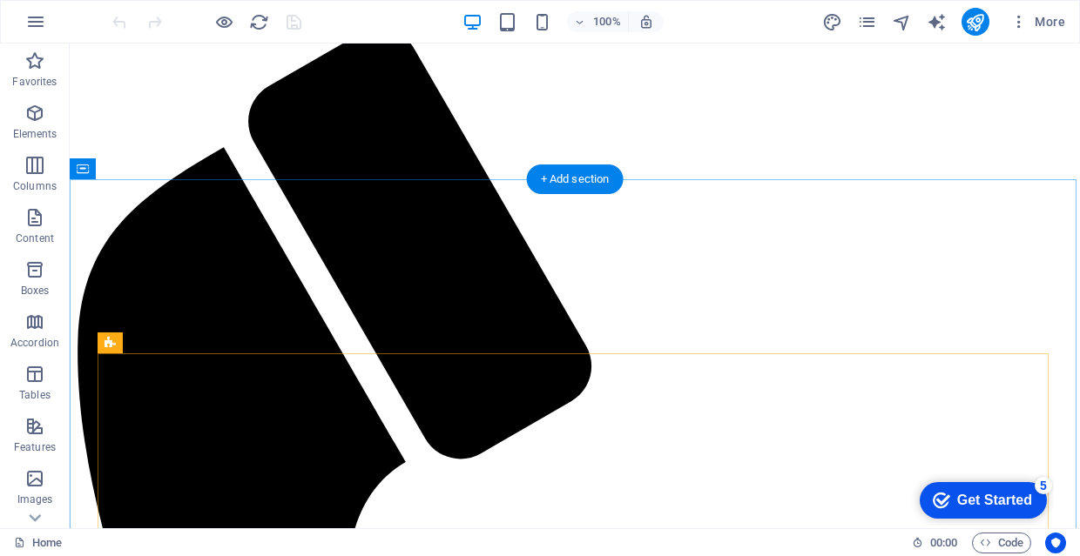
scroll to position [766, 0]
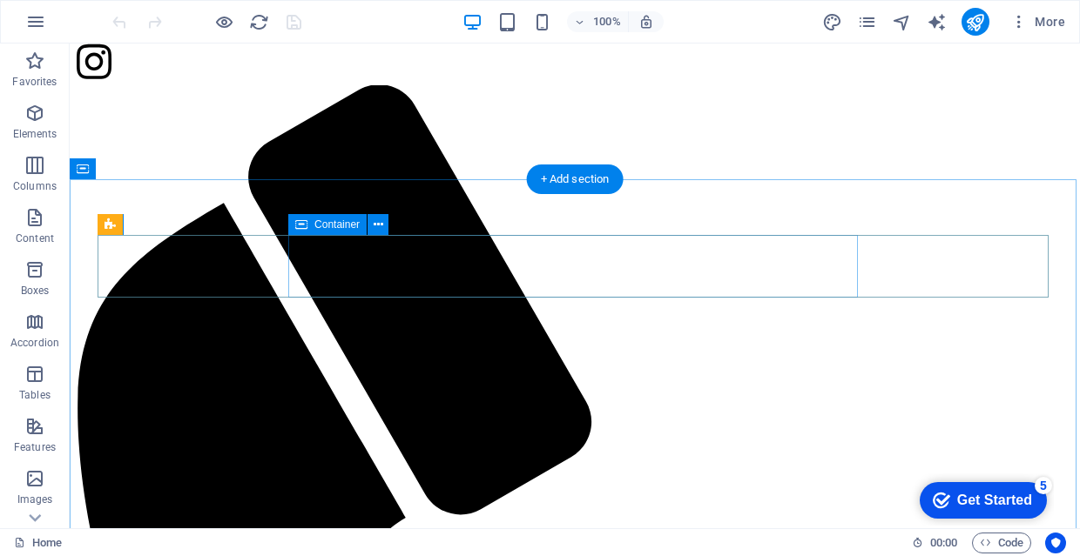
click at [345, 221] on span "Container" at bounding box center [336, 224] width 45 height 10
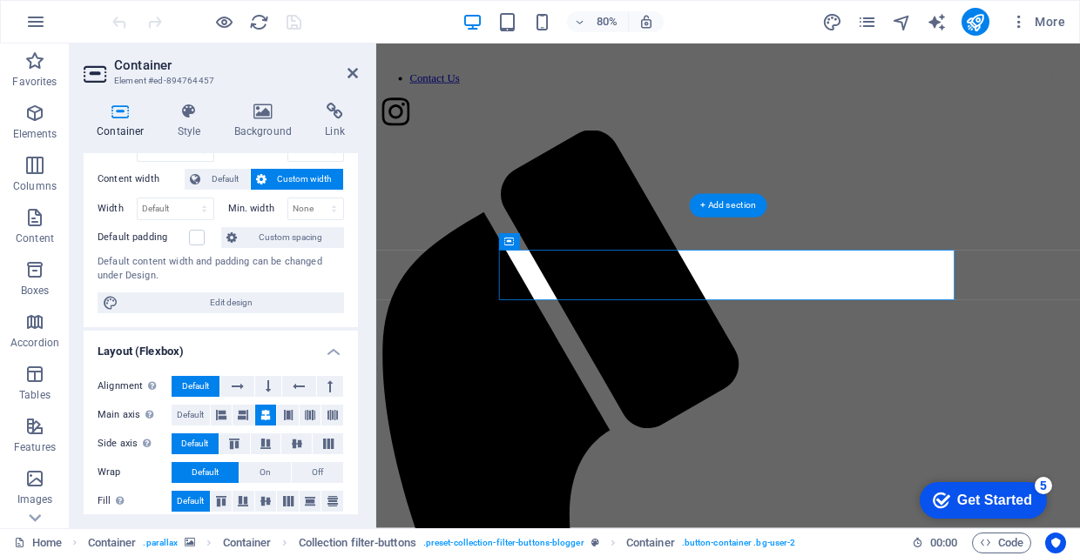
scroll to position [84, 0]
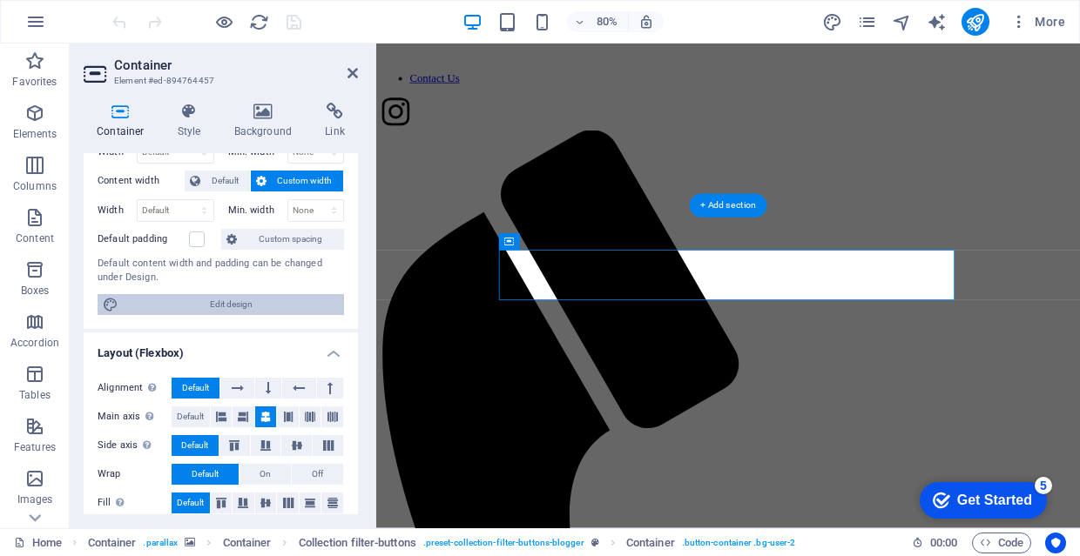
click at [258, 307] on span "Edit design" at bounding box center [231, 304] width 215 height 21
select select "rem"
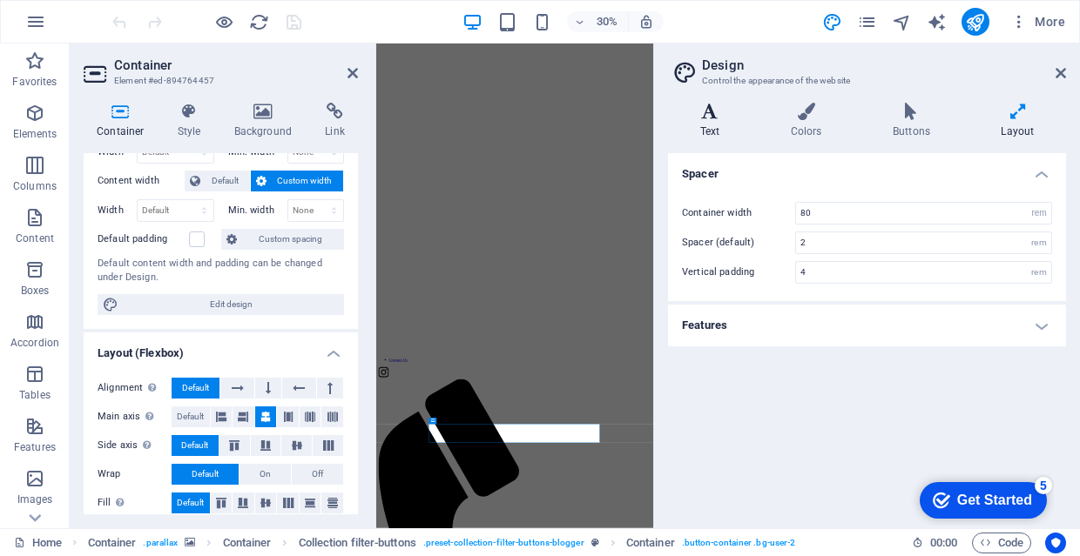
click at [720, 122] on h4 "Text" at bounding box center [713, 121] width 91 height 37
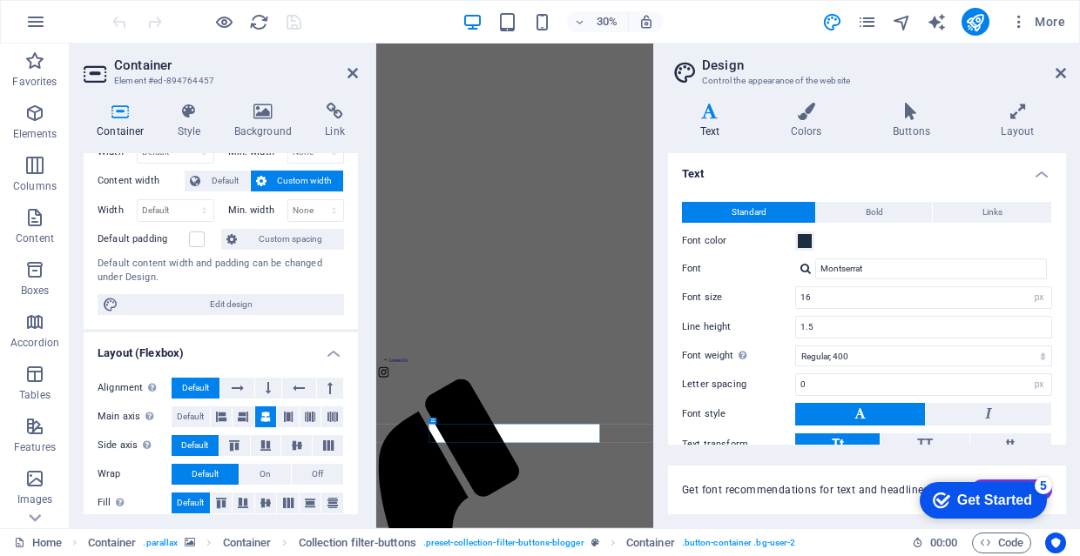
scroll to position [0, 0]
click at [808, 97] on div "Variants Text Colors Buttons Layout Text Standard Bold Links Font color Font Mo…" at bounding box center [867, 309] width 426 height 440
click at [995, 121] on h4 "Layout" at bounding box center [1017, 121] width 97 height 37
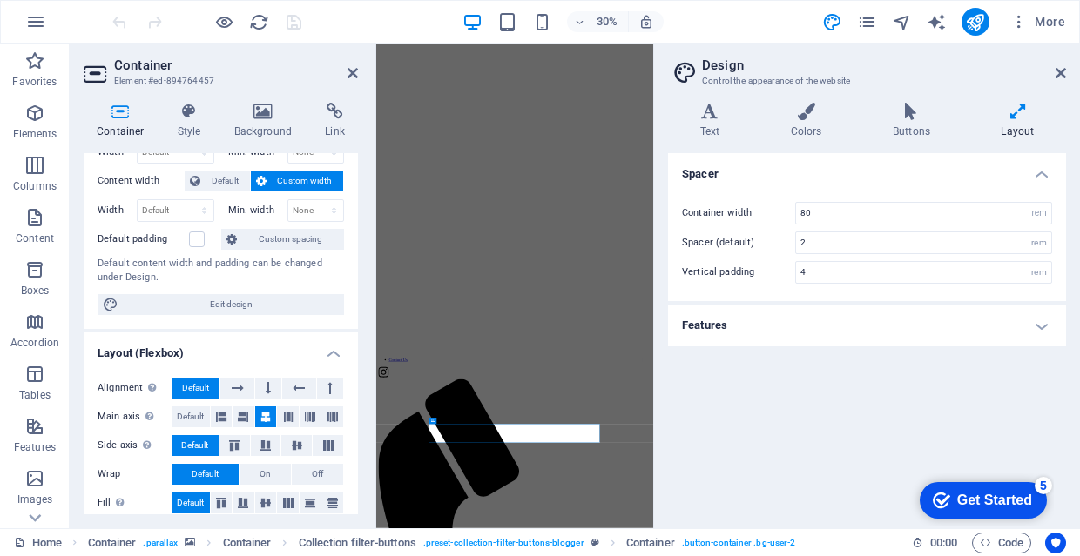
click at [914, 314] on h4 "Features" at bounding box center [867, 326] width 398 height 42
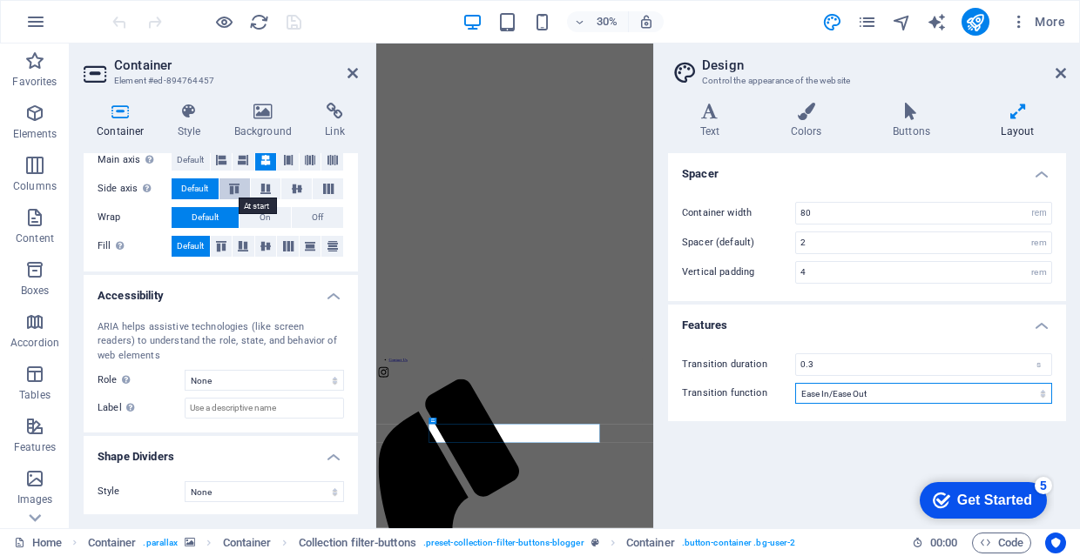
scroll to position [340, 0]
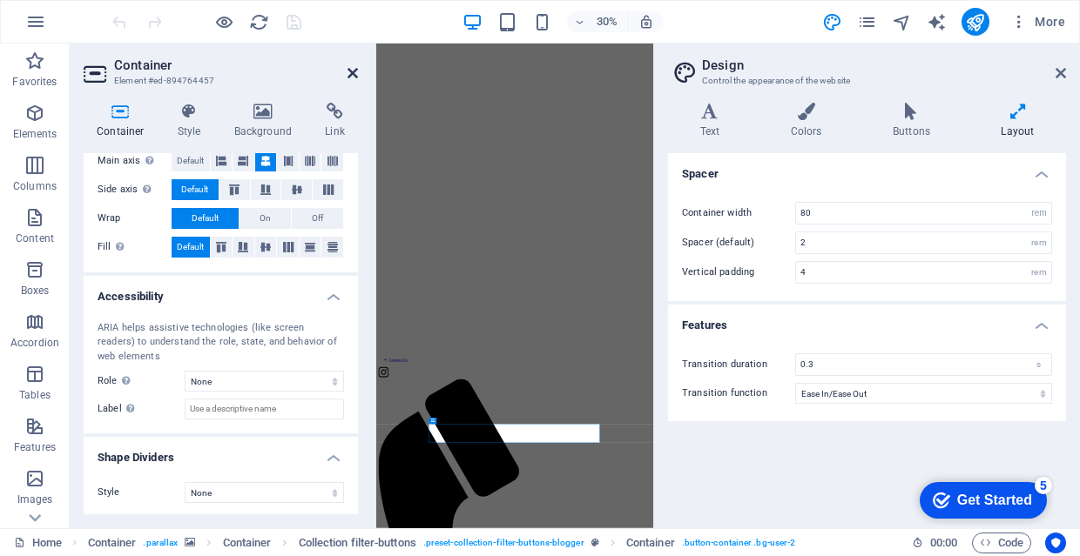
click at [351, 73] on icon at bounding box center [352, 73] width 10 height 14
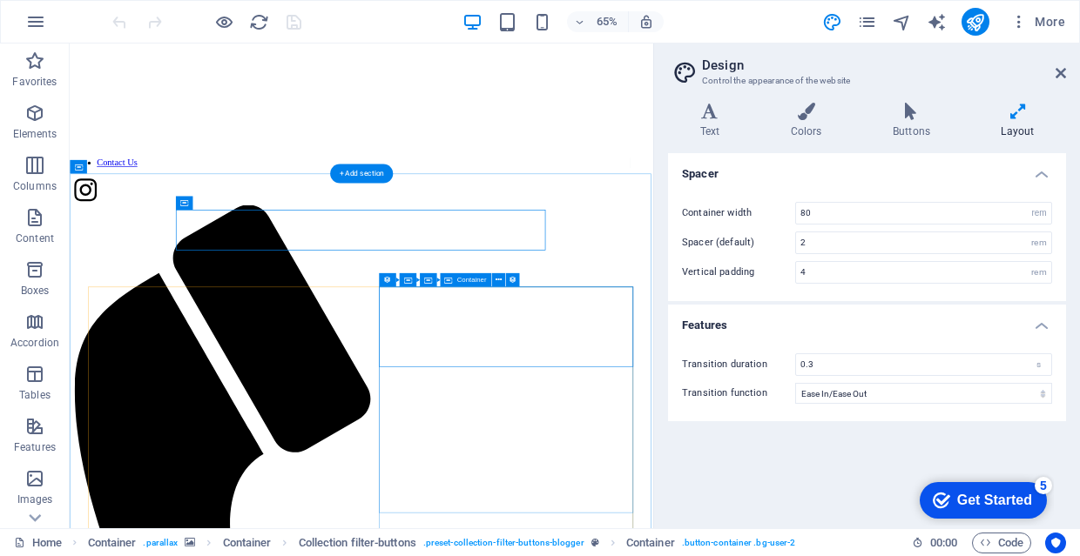
scroll to position [930, 0]
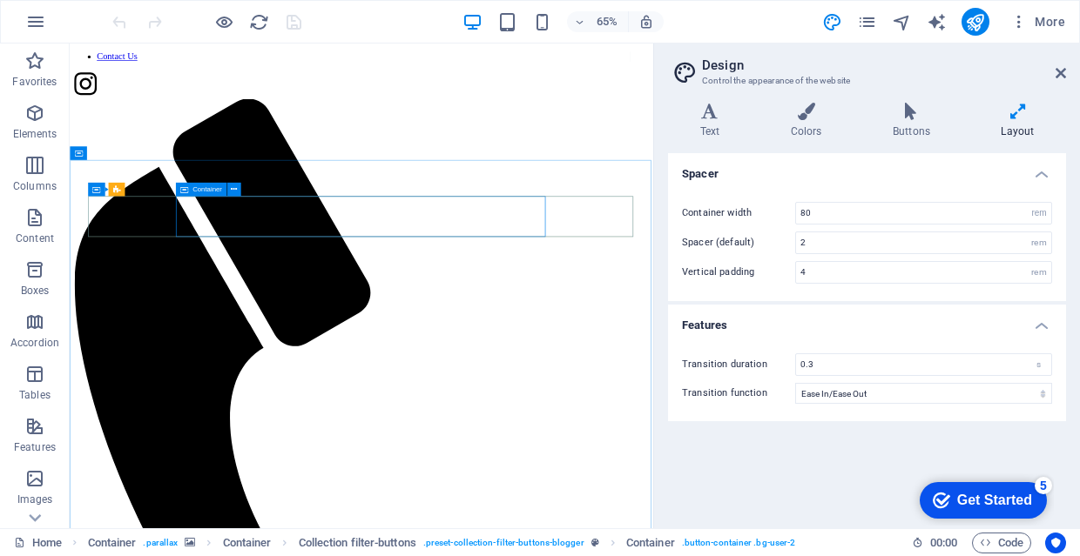
click at [185, 188] on icon at bounding box center [183, 190] width 8 height 14
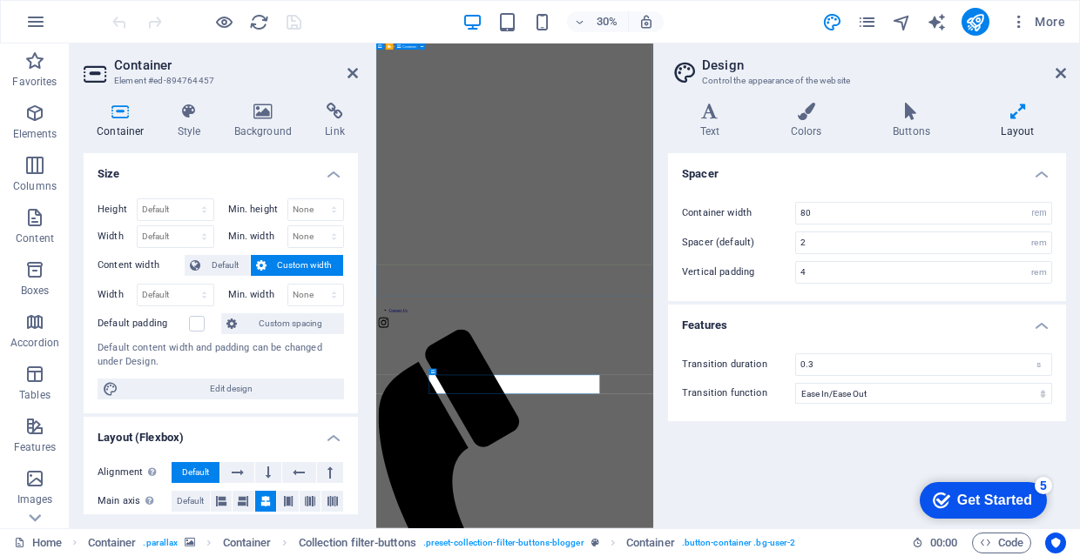
click at [354, 72] on icon at bounding box center [352, 73] width 10 height 14
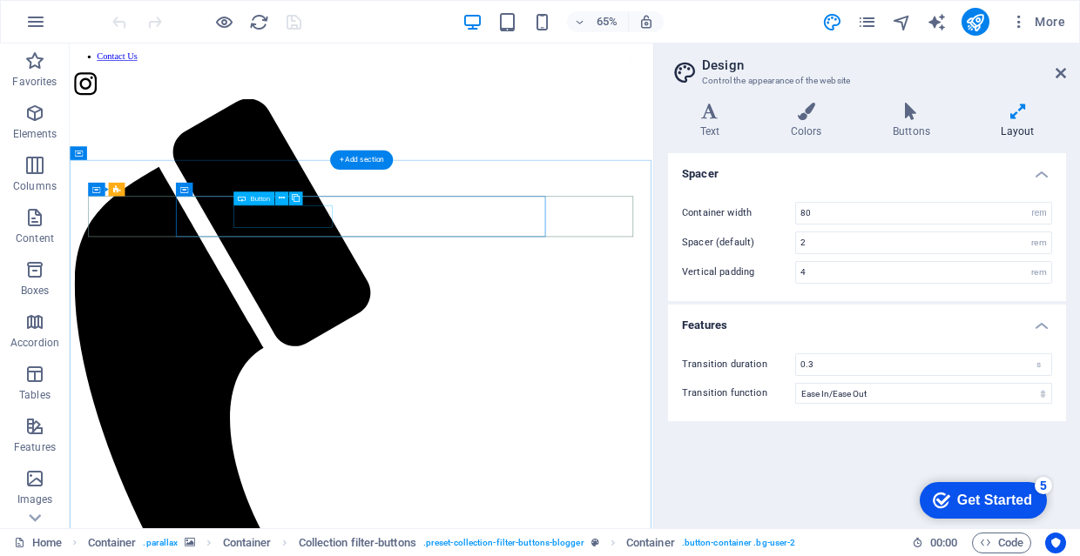
click at [304, 218] on div "H1 Container Container Banner Container Banner Container Banner Container Conta…" at bounding box center [361, 286] width 583 height 485
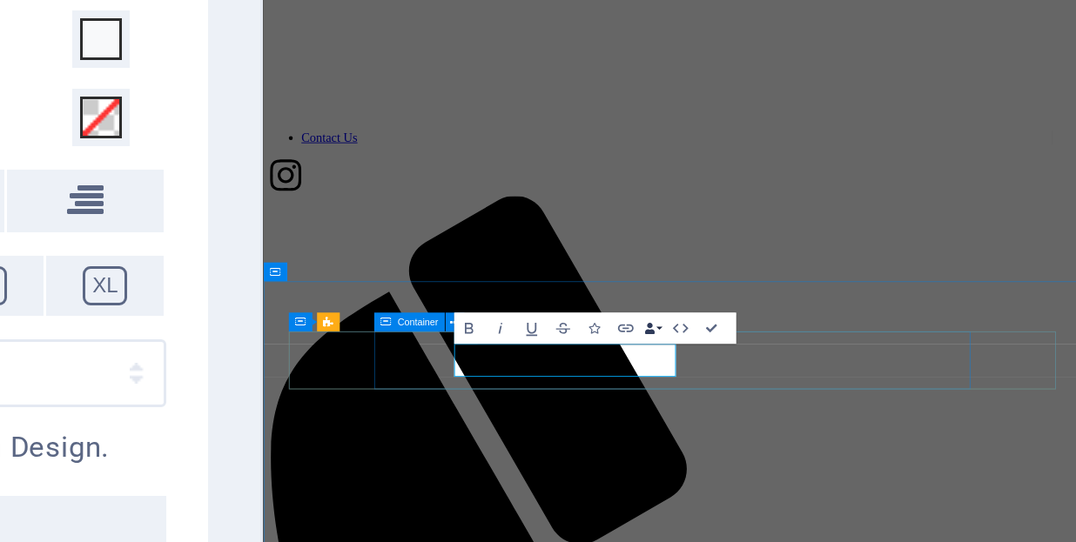
click at [503, 359] on icon "button" at bounding box center [504, 360] width 3 height 3
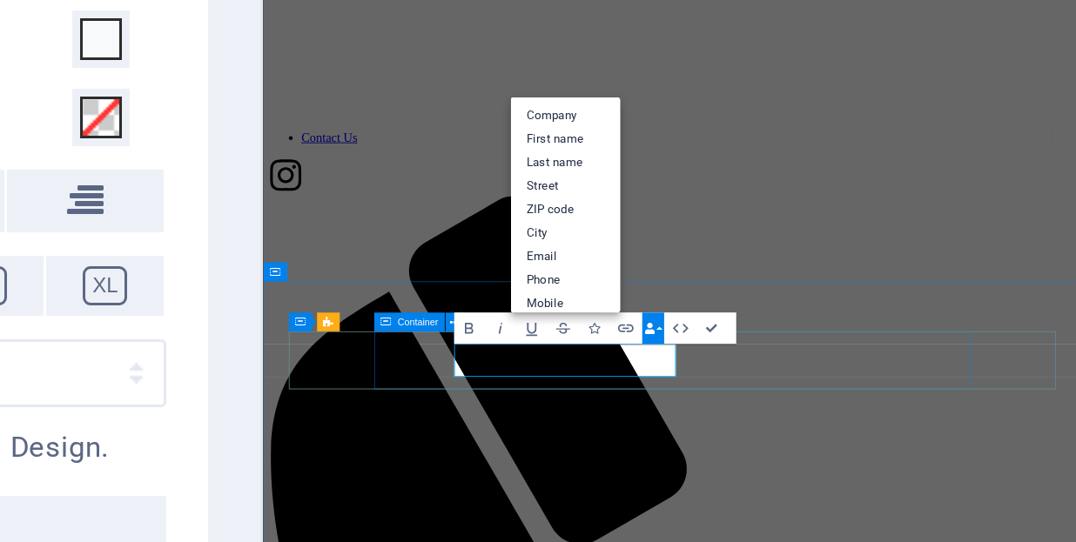
click at [503, 359] on icon "button" at bounding box center [504, 360] width 3 height 3
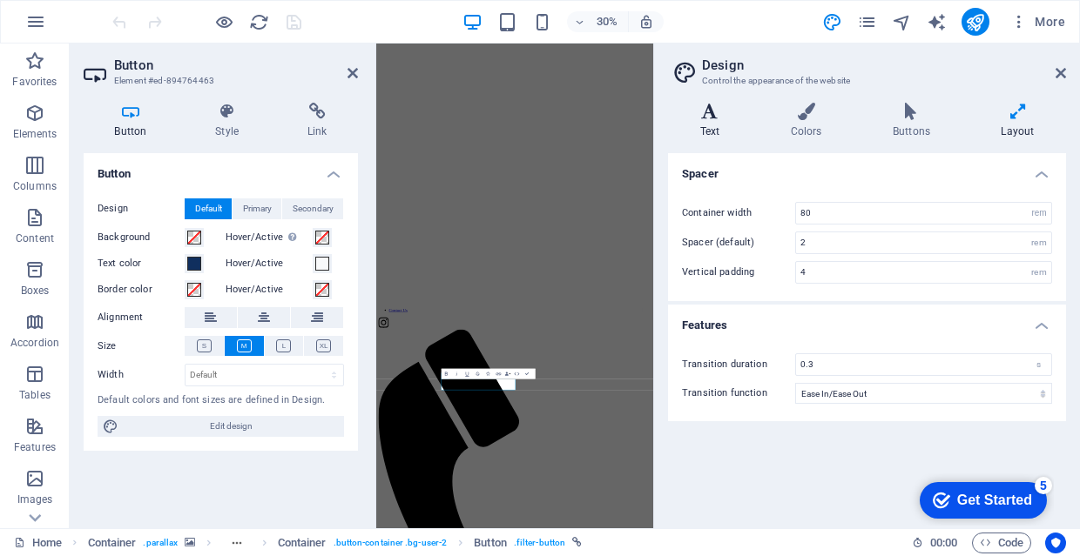
click at [722, 128] on h4 "Text" at bounding box center [713, 121] width 91 height 37
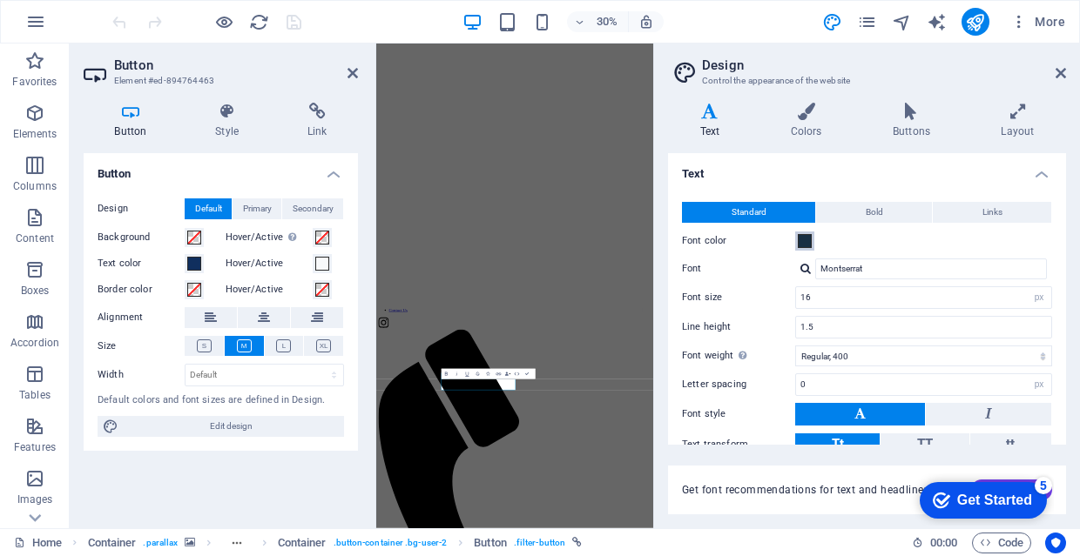
click at [811, 242] on button "Font color" at bounding box center [804, 241] width 19 height 19
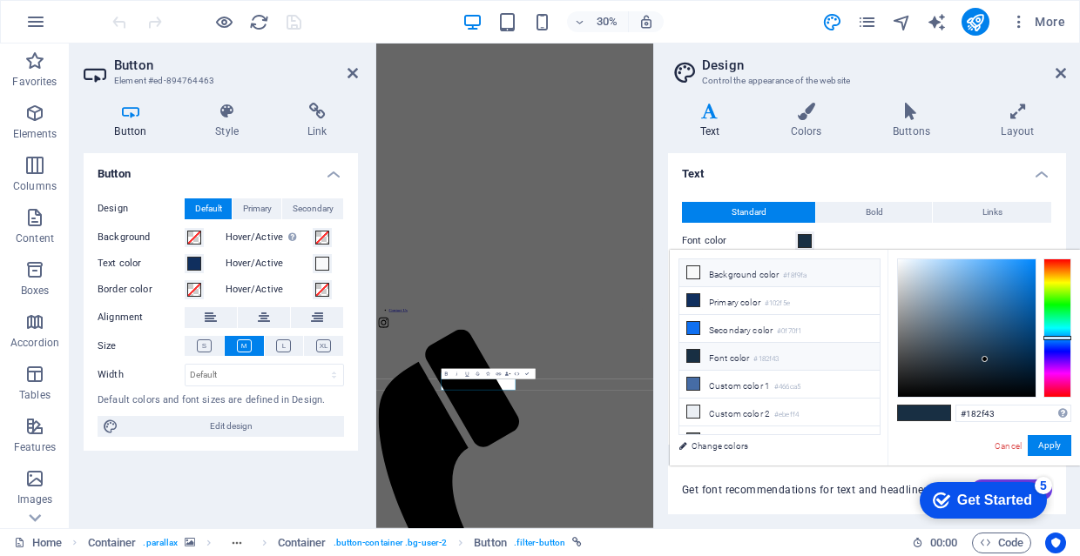
click at [695, 272] on icon at bounding box center [693, 272] width 12 height 12
type input "#f8f9fa"
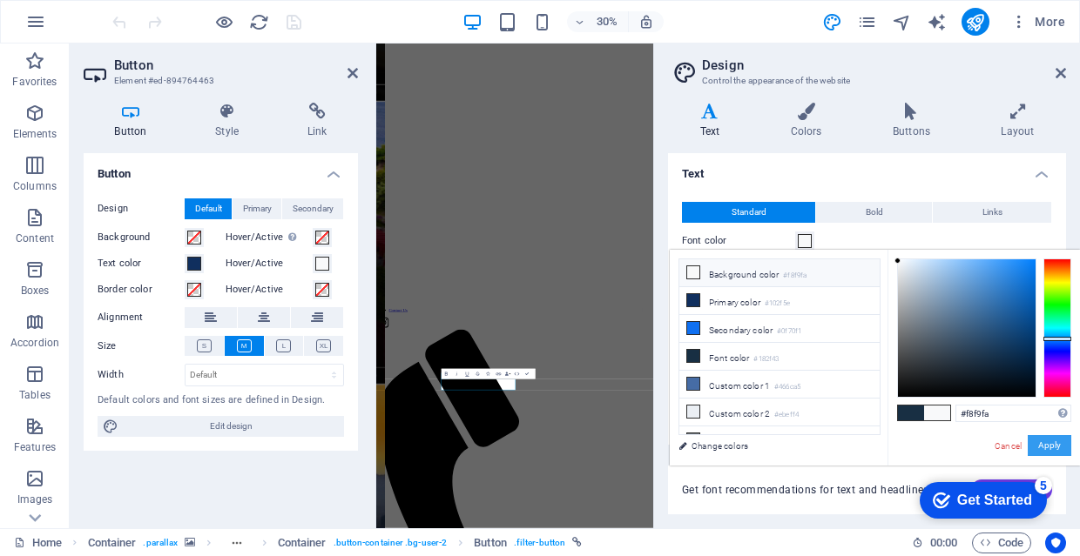
click at [1044, 442] on button "Apply" at bounding box center [1049, 445] width 44 height 21
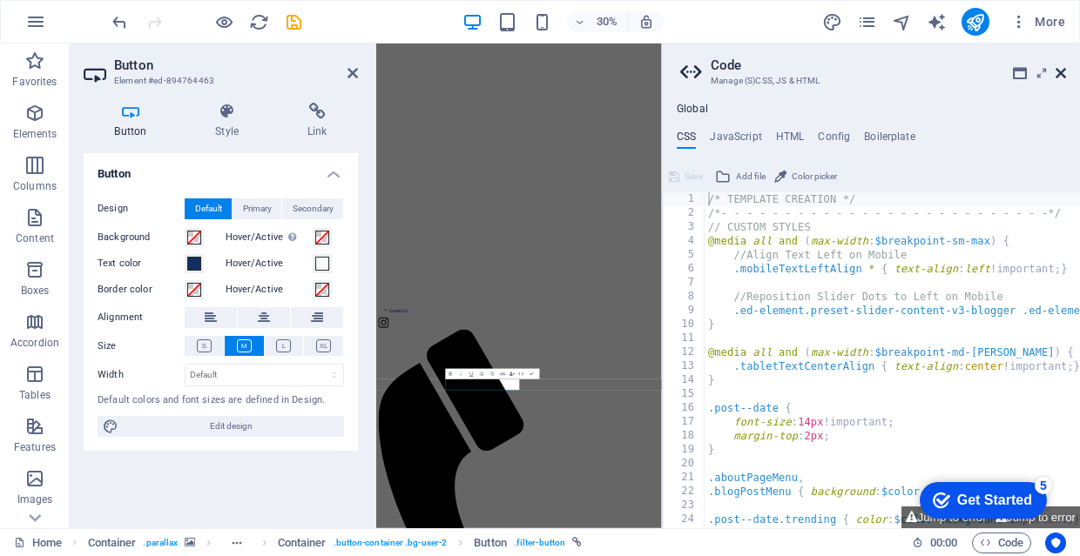
click at [1057, 74] on icon at bounding box center [1060, 73] width 10 height 14
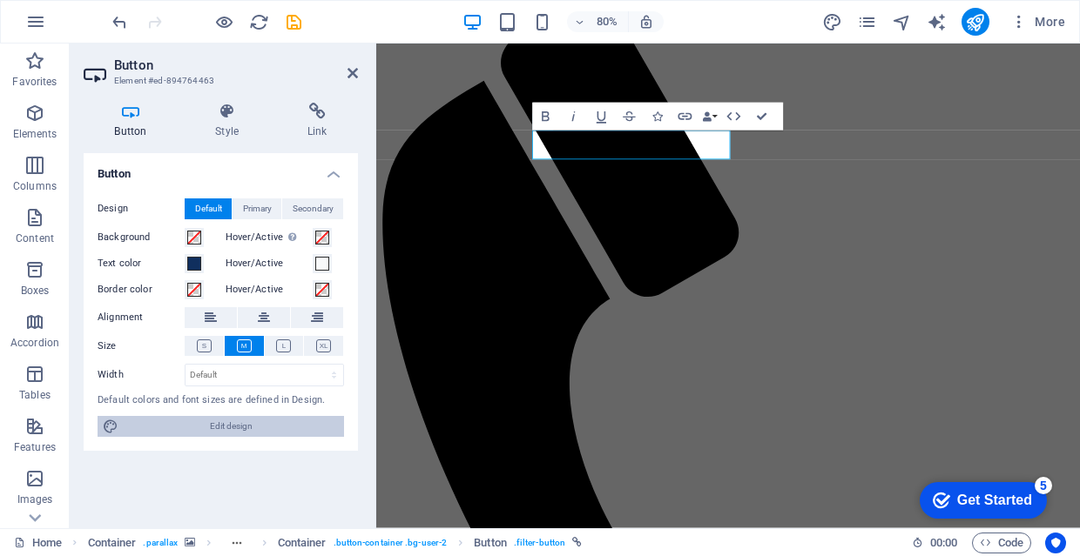
click at [310, 432] on span "Edit design" at bounding box center [231, 426] width 215 height 21
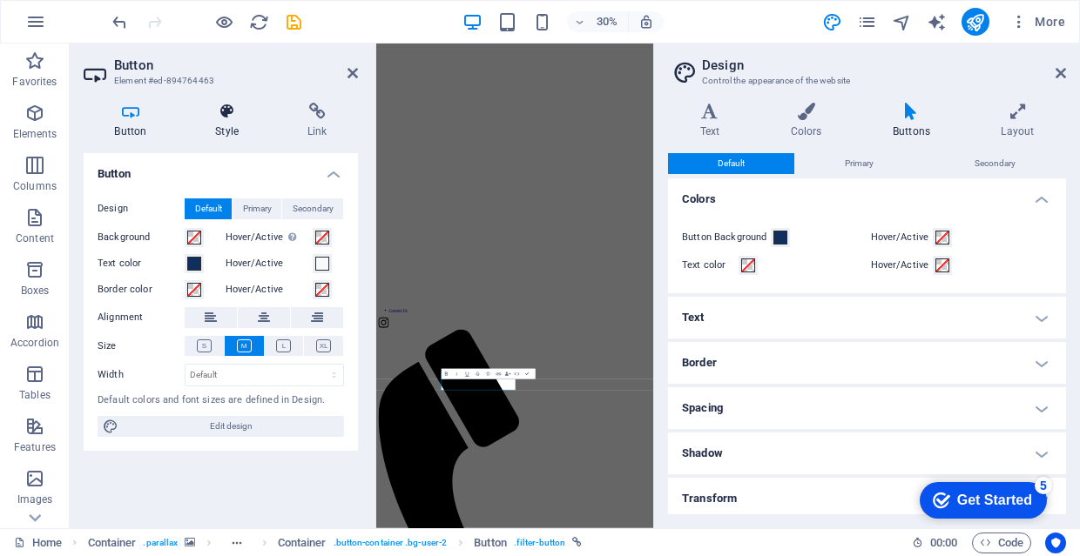
click at [218, 118] on icon at bounding box center [227, 111] width 85 height 17
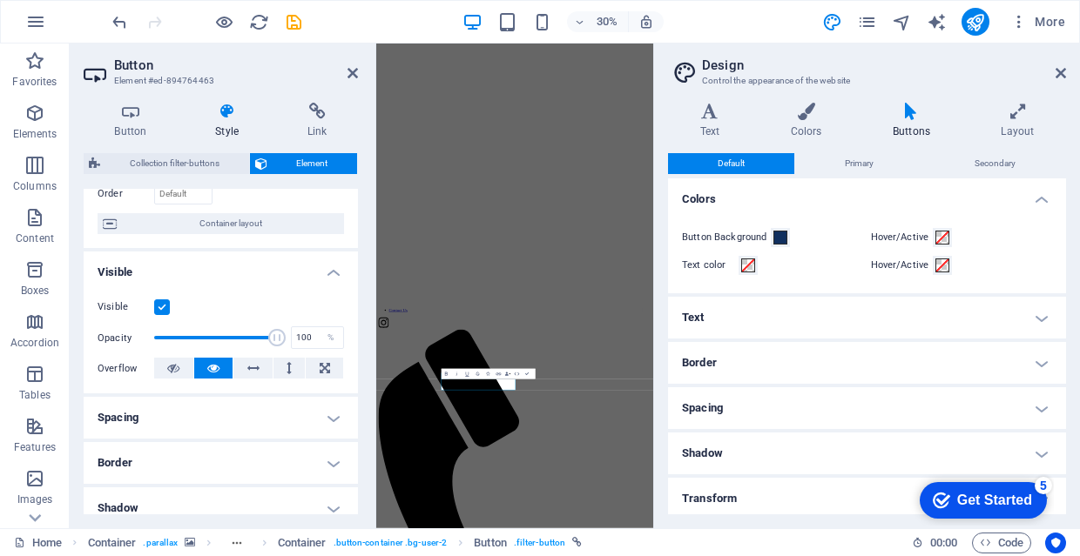
scroll to position [68, 0]
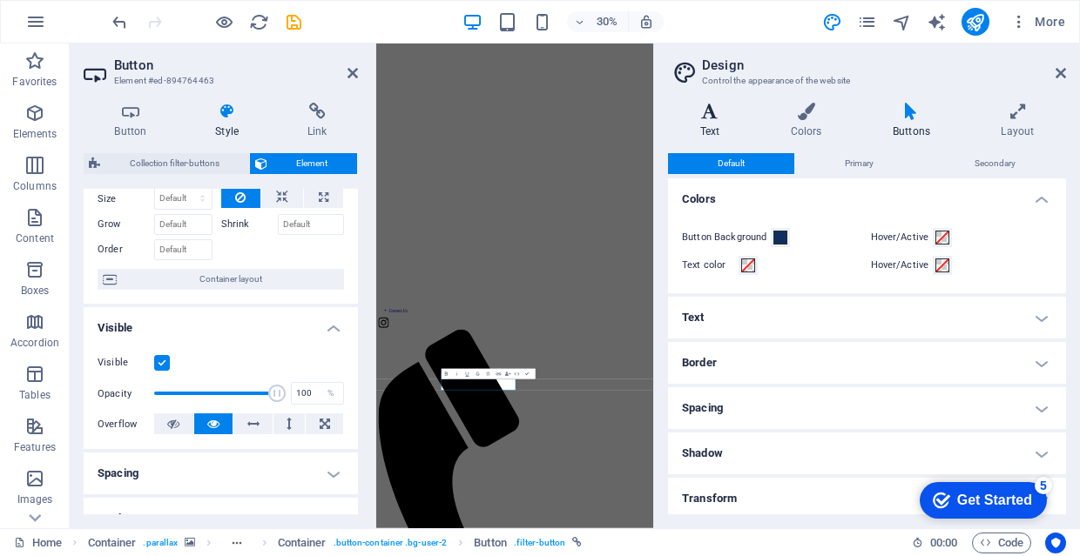
click at [723, 127] on h4 "Text" at bounding box center [713, 121] width 91 height 37
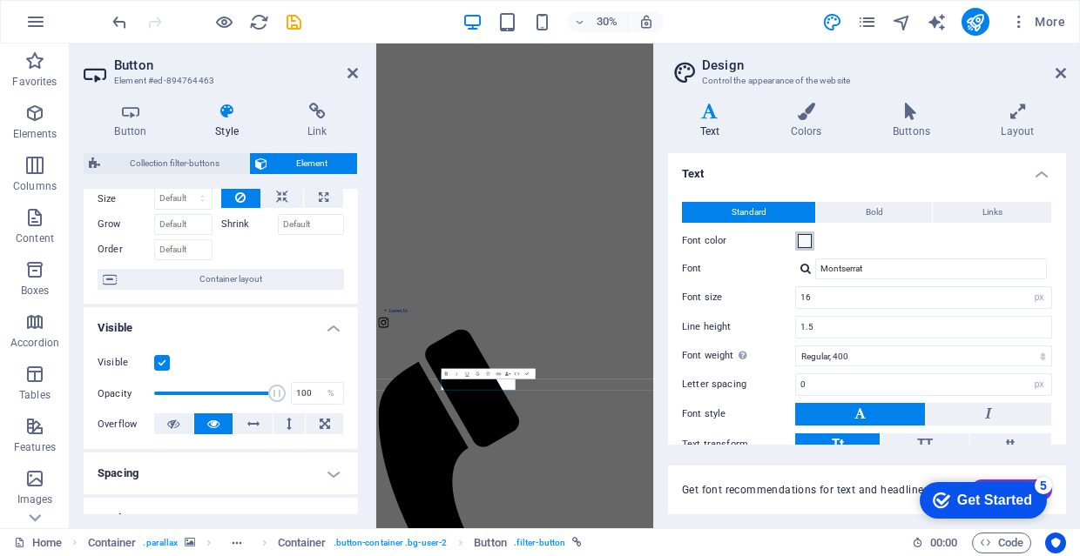
click at [805, 245] on span at bounding box center [804, 241] width 14 height 14
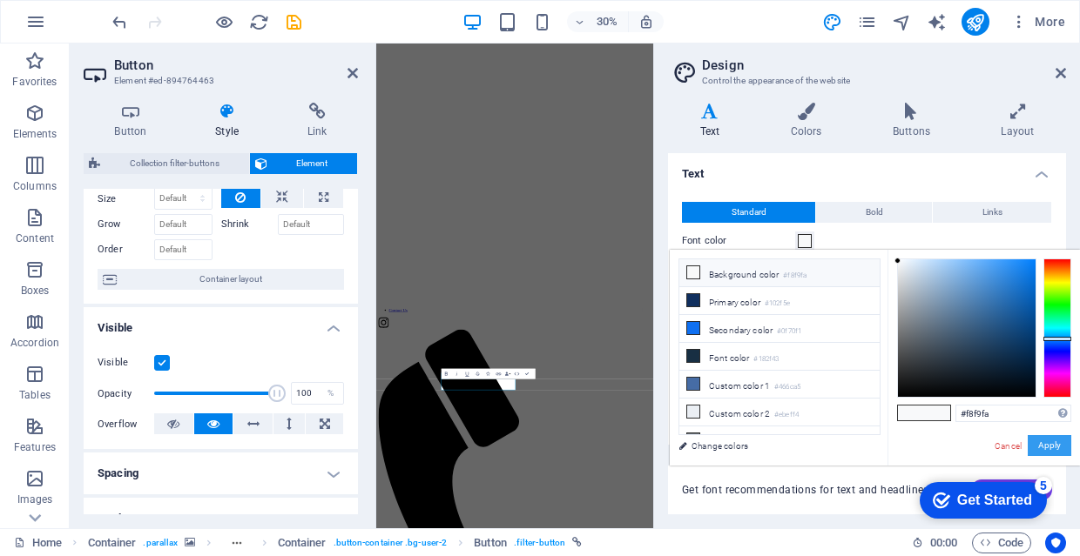
click at [1035, 447] on button "Apply" at bounding box center [1049, 445] width 44 height 21
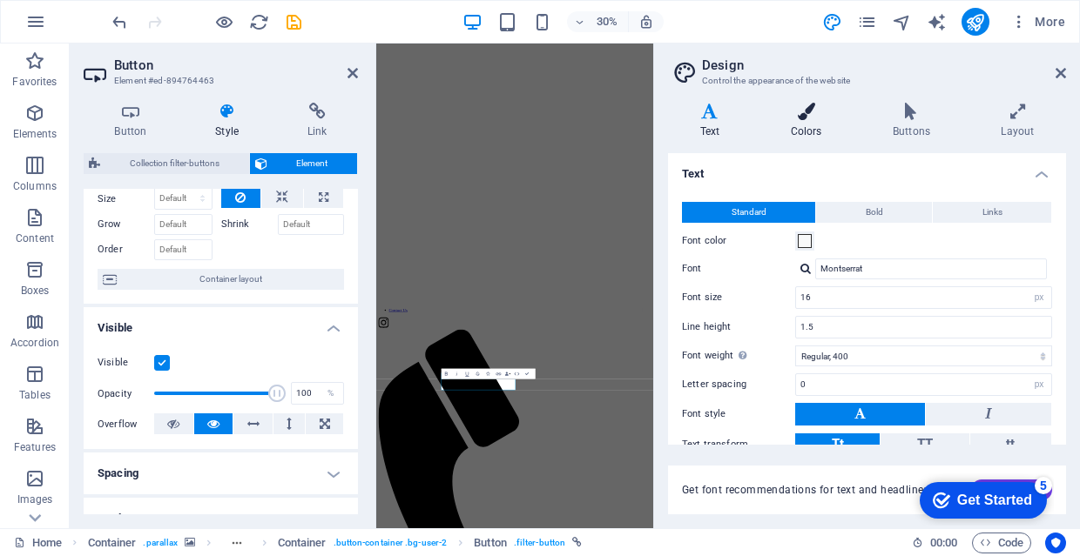
click at [805, 137] on h4 "Colors" at bounding box center [809, 121] width 102 height 37
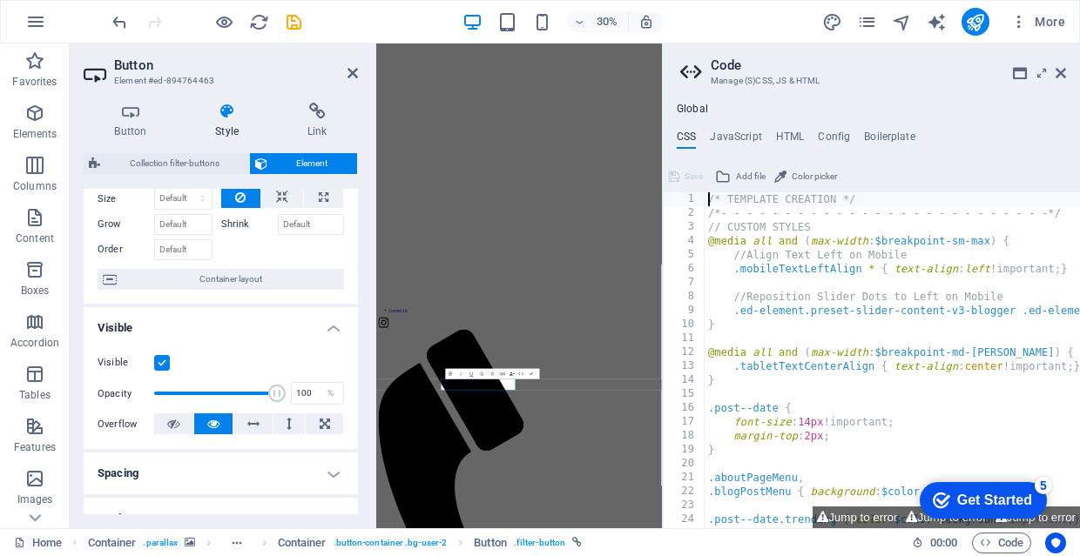
click at [802, 221] on div "/* TEMPLATE CREATION */ /*- - - - - - - - - - - - - - - - - - - - - - - - - -*/…" at bounding box center [1084, 374] width 761 height 365
type textarea "// CUSTOM STYLES"
click at [1066, 75] on aside "Code Manage (S)CSS, JS & HTML Global CSS JavaScript HTML Config Boilerplate // …" at bounding box center [871, 286] width 418 height 485
click at [1060, 77] on icon at bounding box center [1060, 73] width 10 height 14
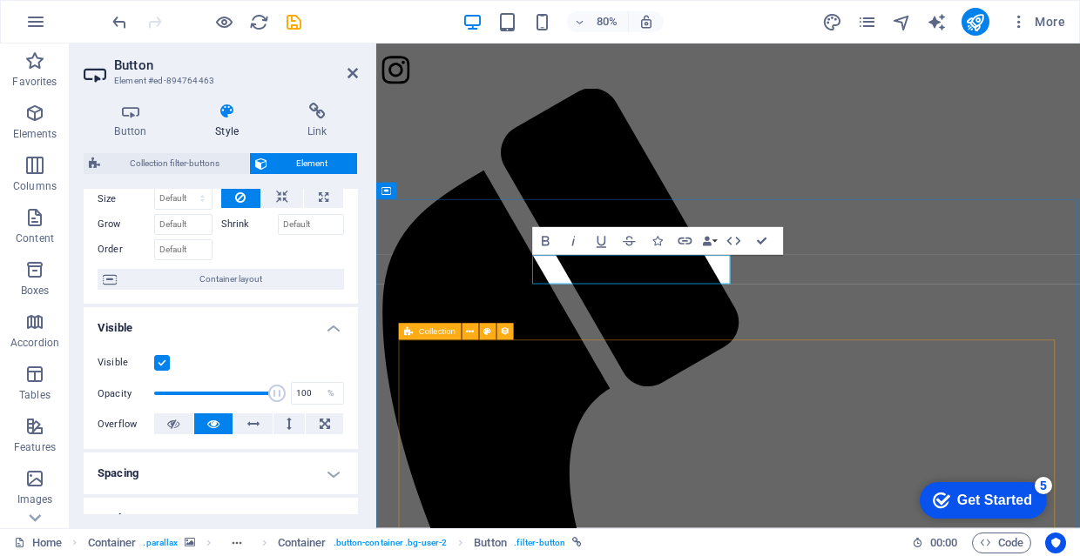
scroll to position [774, 0]
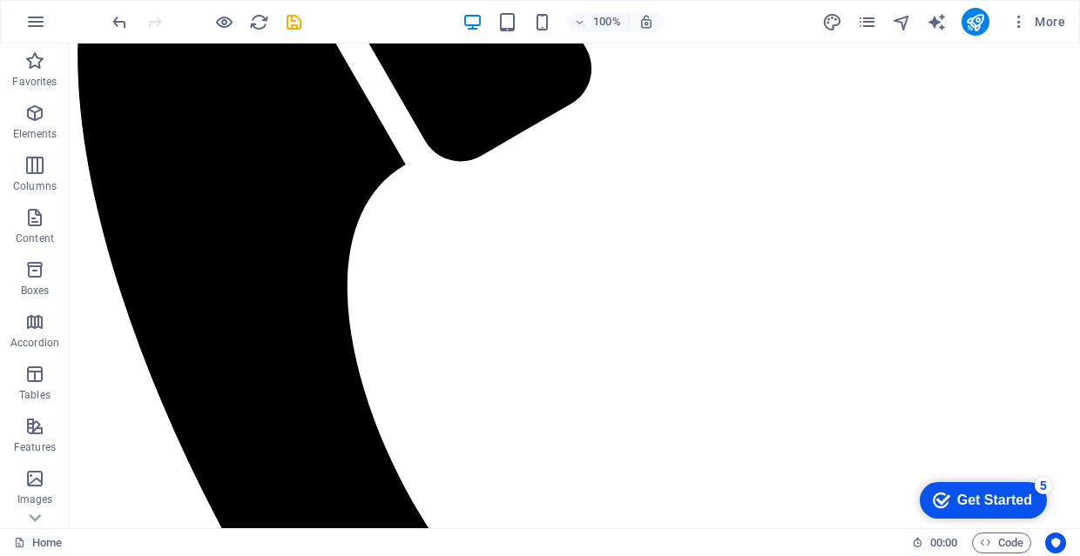
scroll to position [1143, 0]
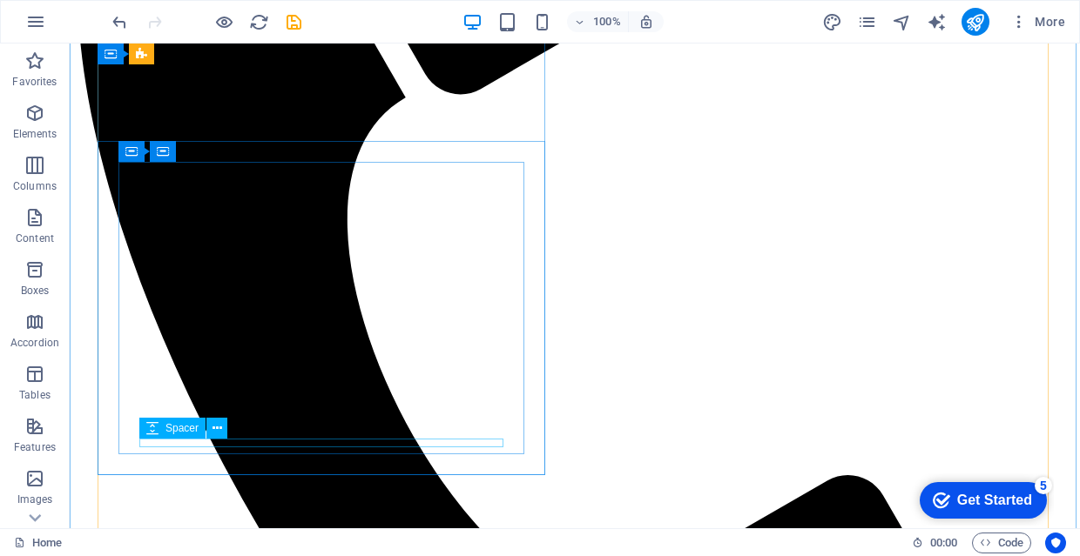
click at [197, 423] on span "Spacer" at bounding box center [181, 428] width 33 height 10
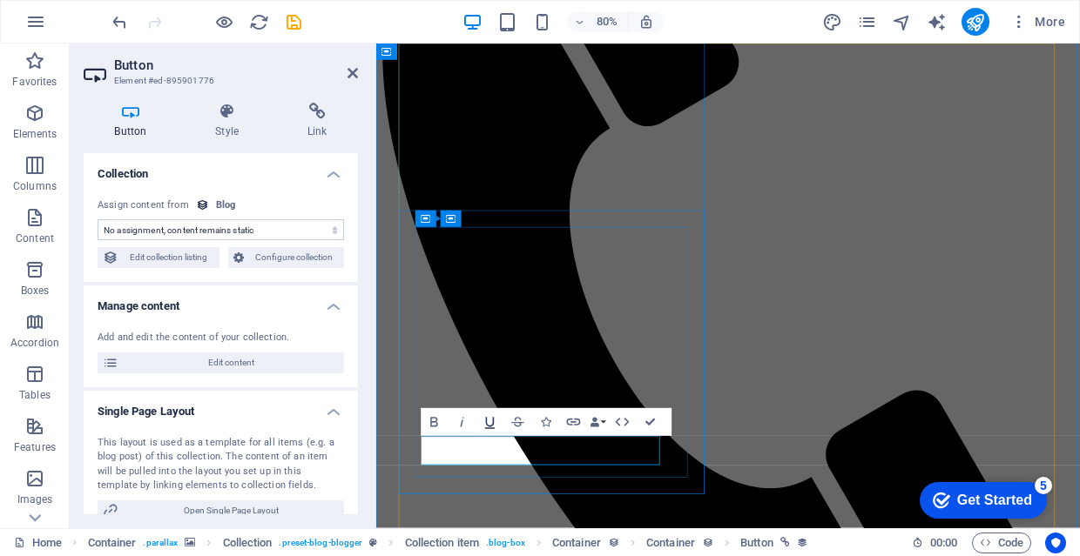
click at [494, 427] on icon "button" at bounding box center [489, 422] width 17 height 17
click at [488, 426] on icon "button" at bounding box center [490, 424] width 10 height 12
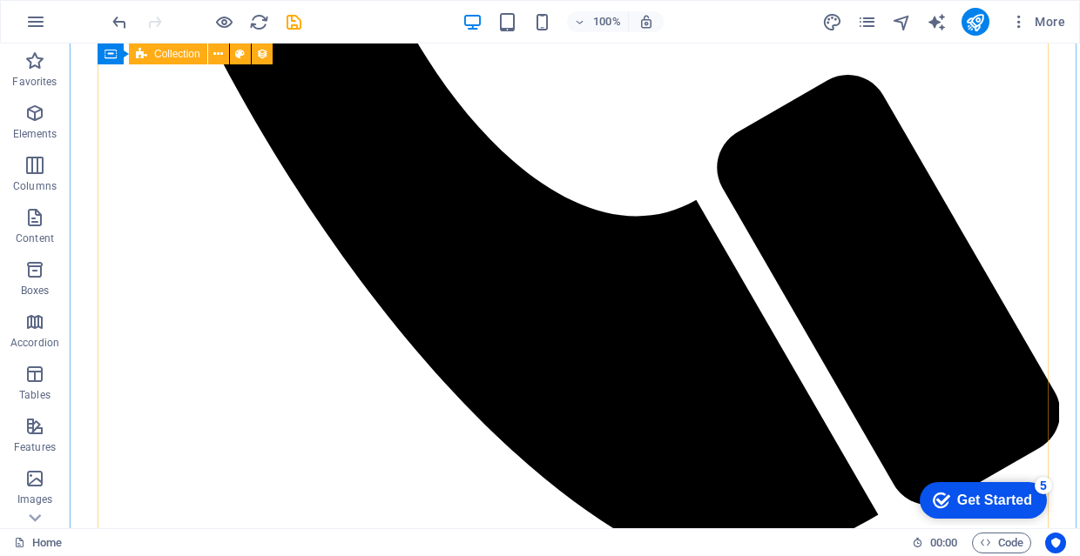
scroll to position [1609, 0]
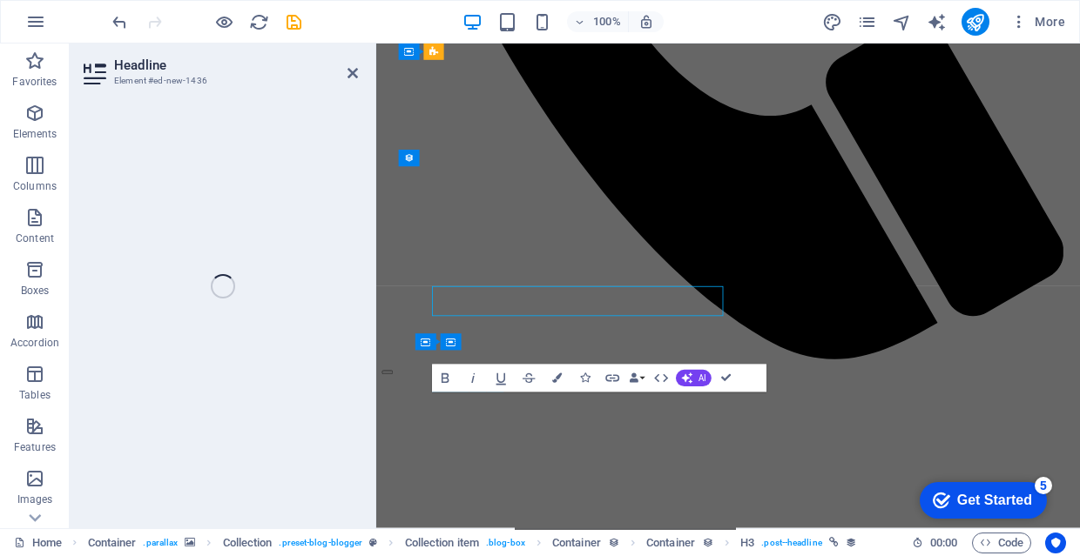
select select "name"
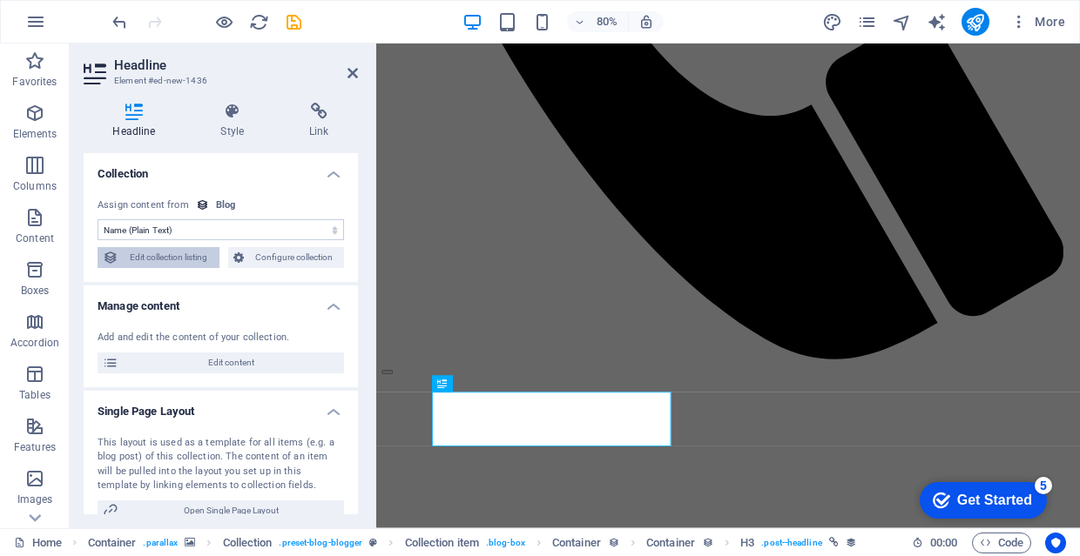
click at [199, 259] on span "Edit collection listing" at bounding box center [169, 257] width 91 height 21
select select "columns.publishing_date_DESC"
select select "columns.status"
select select "columns.publishing_date"
select select "past"
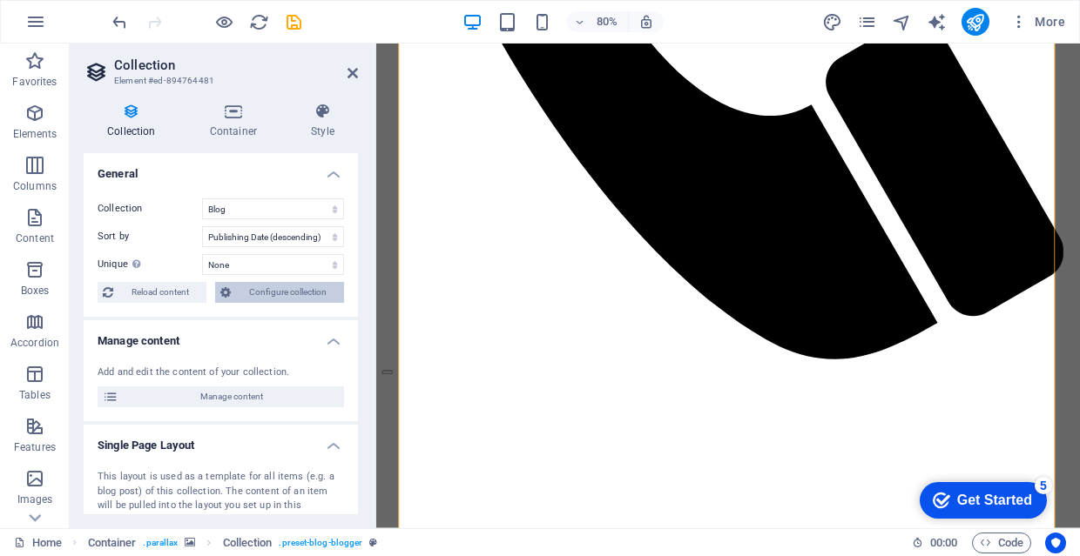
click at [302, 293] on span "Configure collection" at bounding box center [287, 292] width 103 height 21
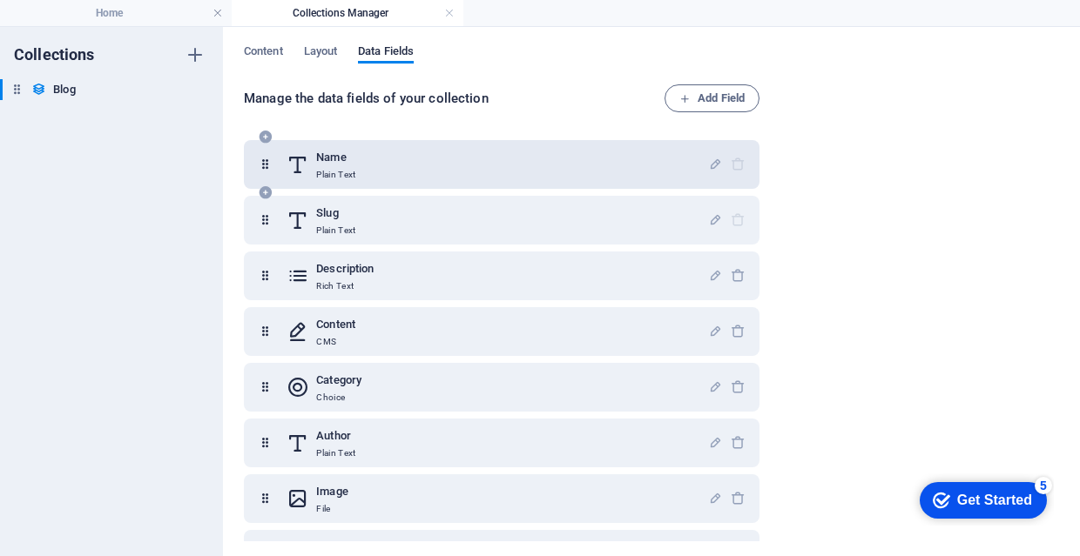
click at [387, 157] on div "Name Plain Text" at bounding box center [496, 164] width 421 height 35
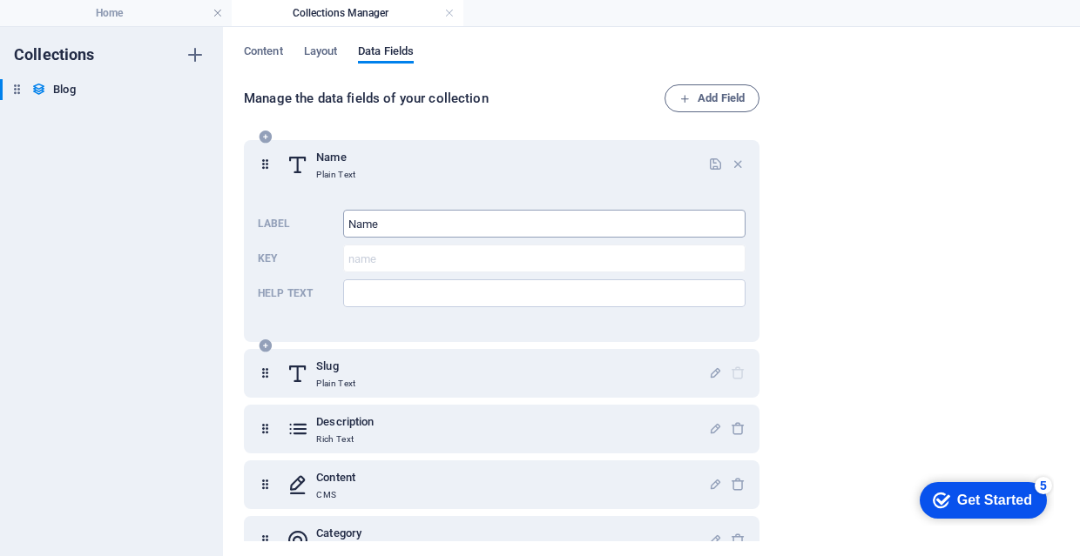
click at [423, 232] on input "Name" at bounding box center [544, 224] width 402 height 28
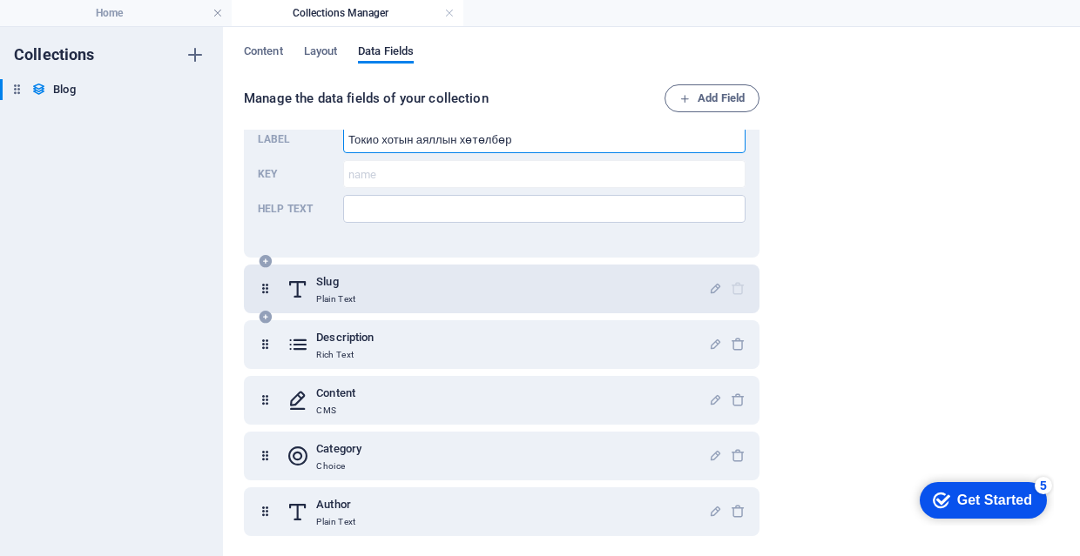
type input "Токио хотын аяллын хөтөлбөр"
click at [455, 285] on div "Slug Plain Text" at bounding box center [496, 289] width 421 height 35
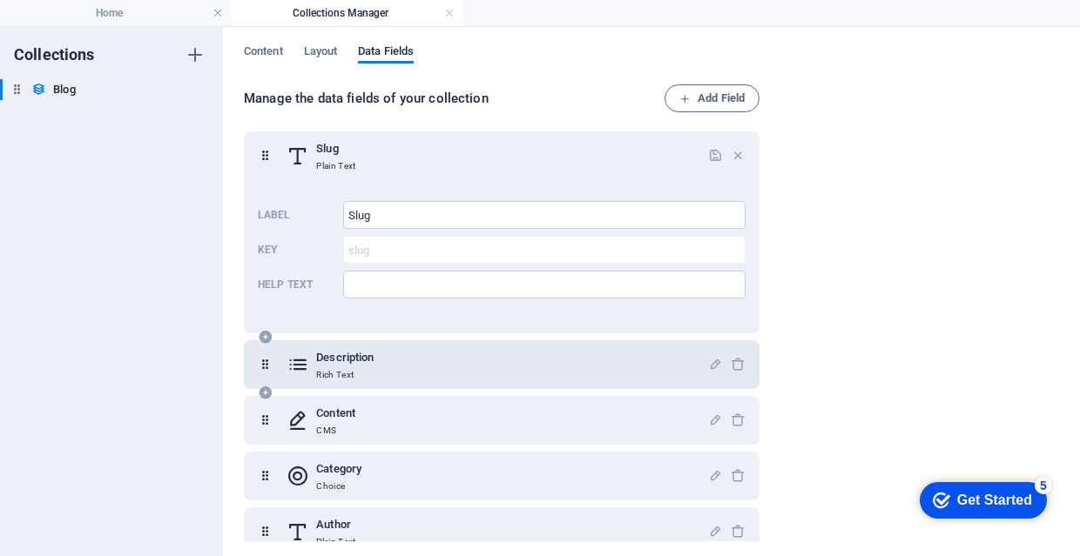
scroll to position [228, 0]
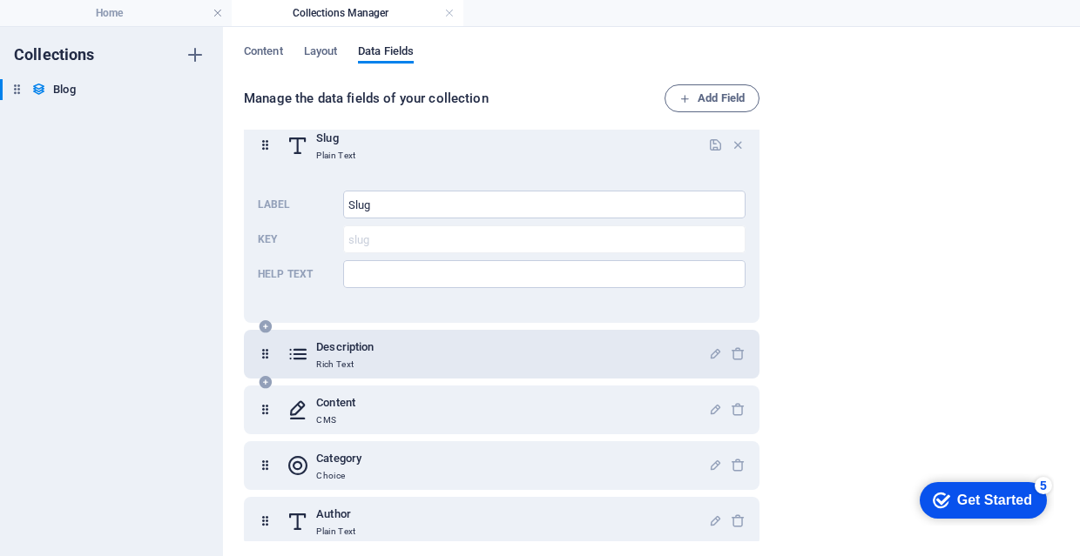
click at [483, 343] on div "Description Rich Text" at bounding box center [496, 354] width 421 height 35
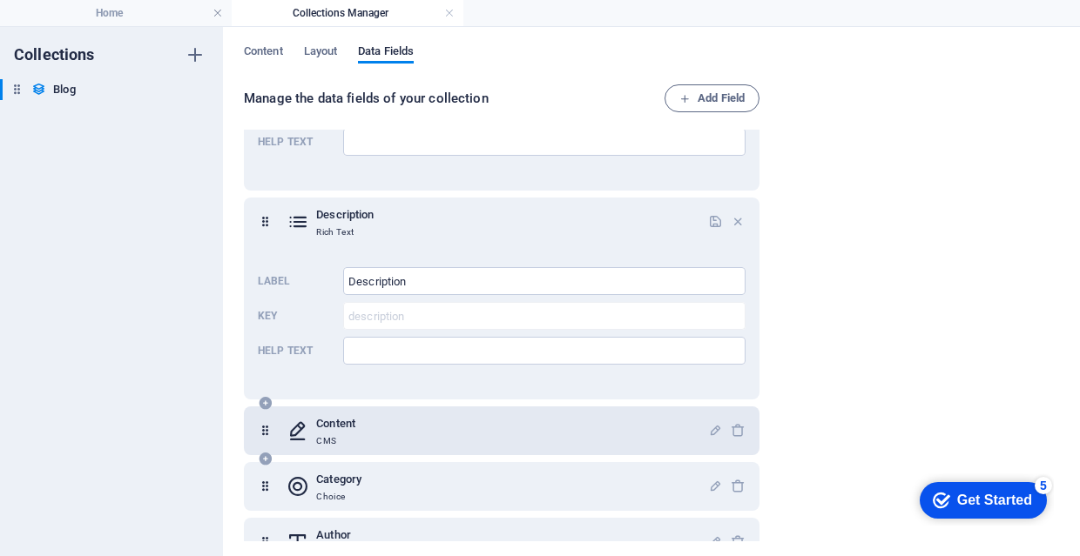
click at [469, 435] on div "Content CMS" at bounding box center [496, 431] width 421 height 35
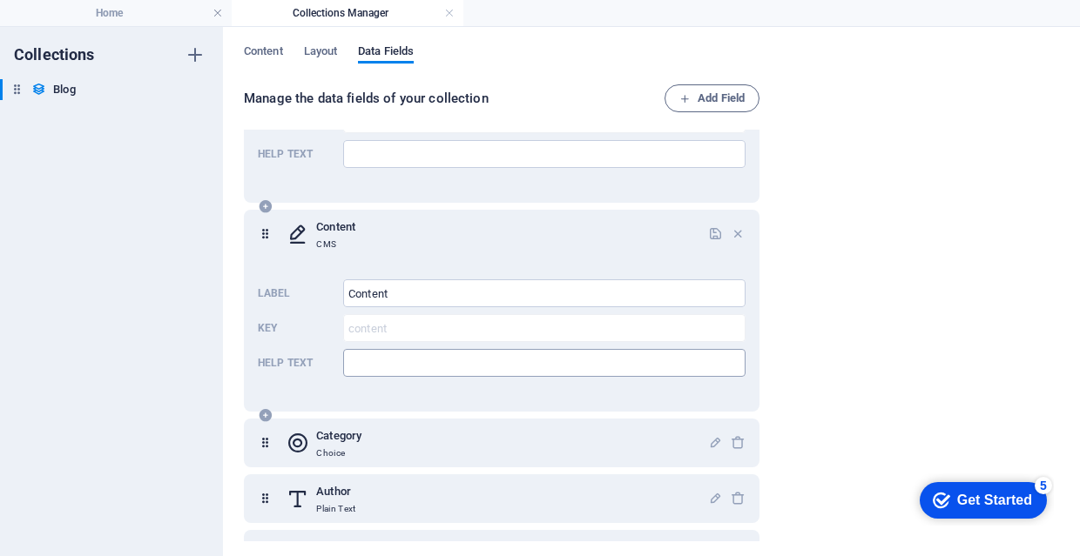
scroll to position [571, 0]
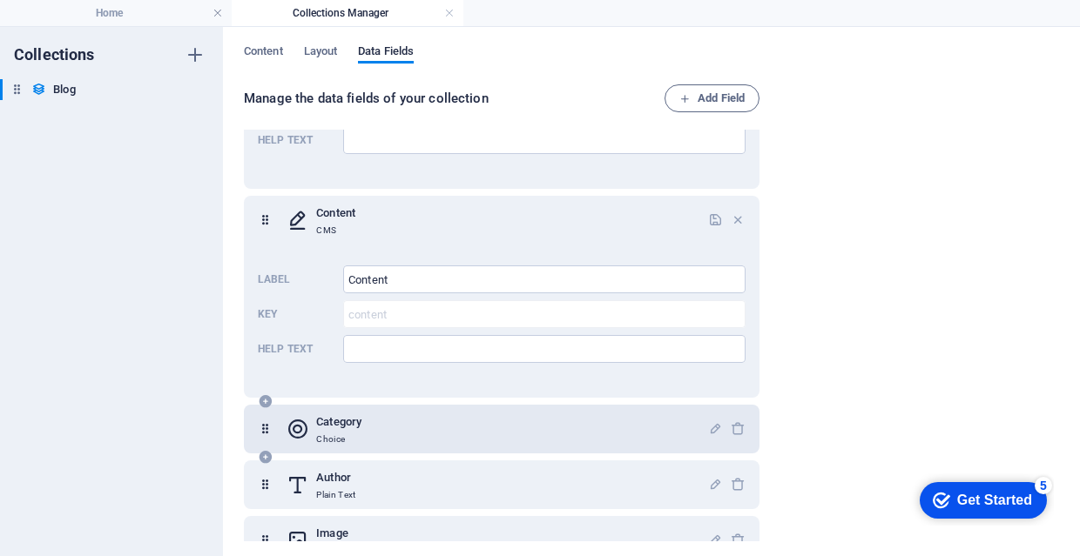
click at [478, 435] on div "Category Choice" at bounding box center [496, 429] width 421 height 35
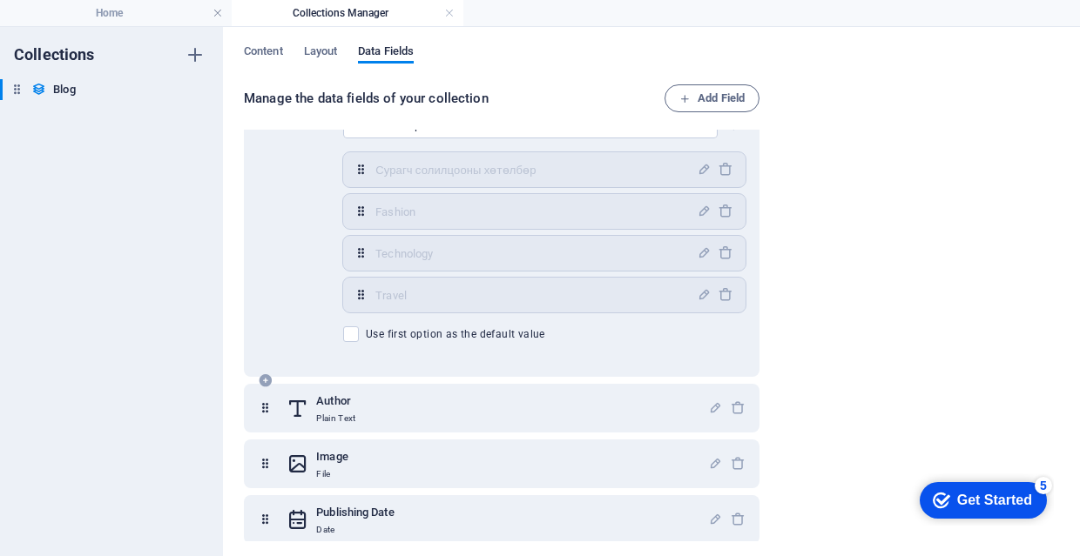
scroll to position [1085, 0]
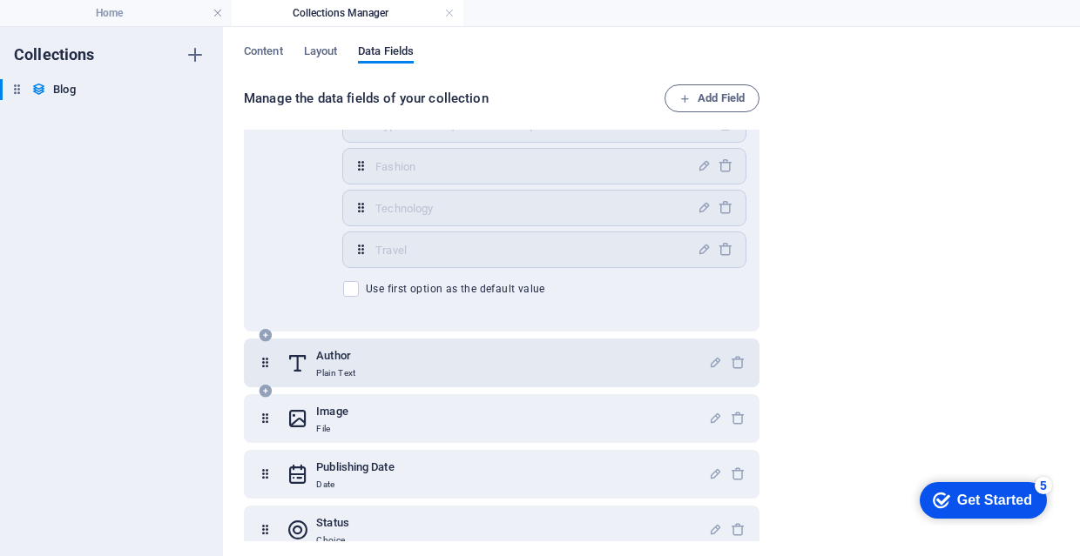
click at [523, 359] on div "Author Plain Text" at bounding box center [496, 363] width 421 height 35
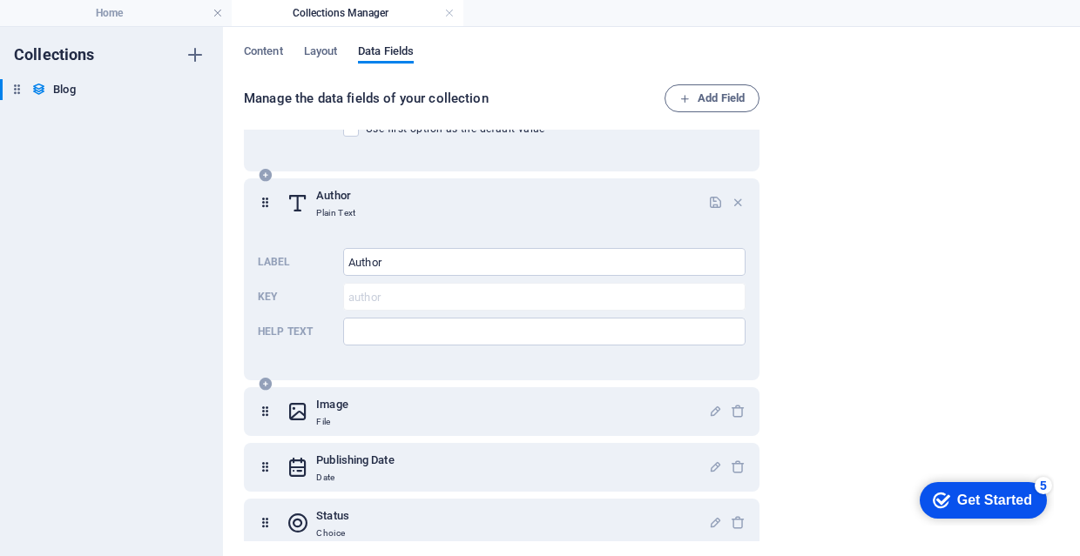
scroll to position [1242, 0]
click at [510, 213] on div "Author Plain Text" at bounding box center [496, 205] width 421 height 35
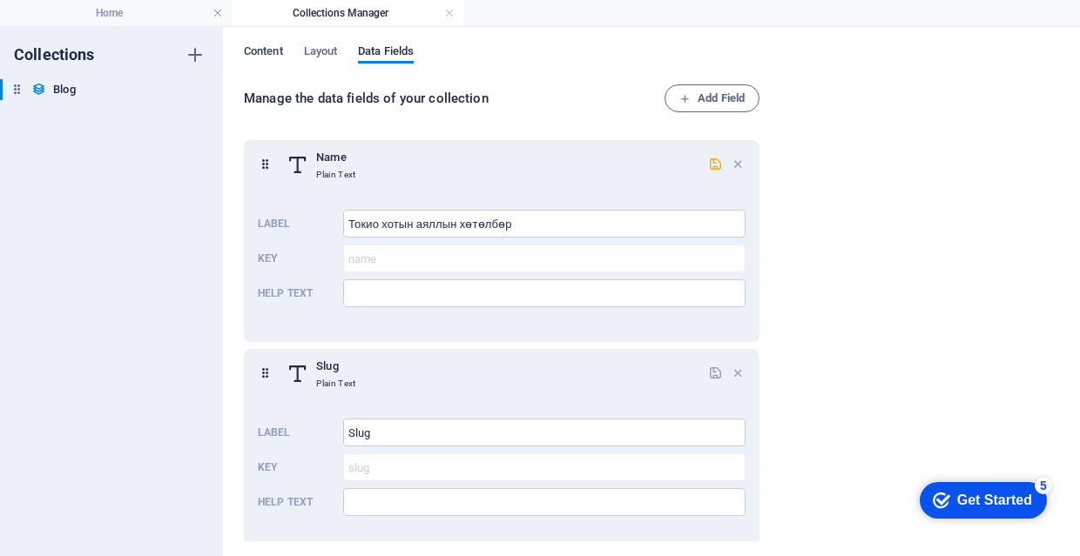
scroll to position [0, 0]
click at [513, 215] on input "Токио хотын аяллын хөтөлбөр" at bounding box center [544, 224] width 402 height 28
click at [256, 50] on span "Content" at bounding box center [263, 53] width 39 height 24
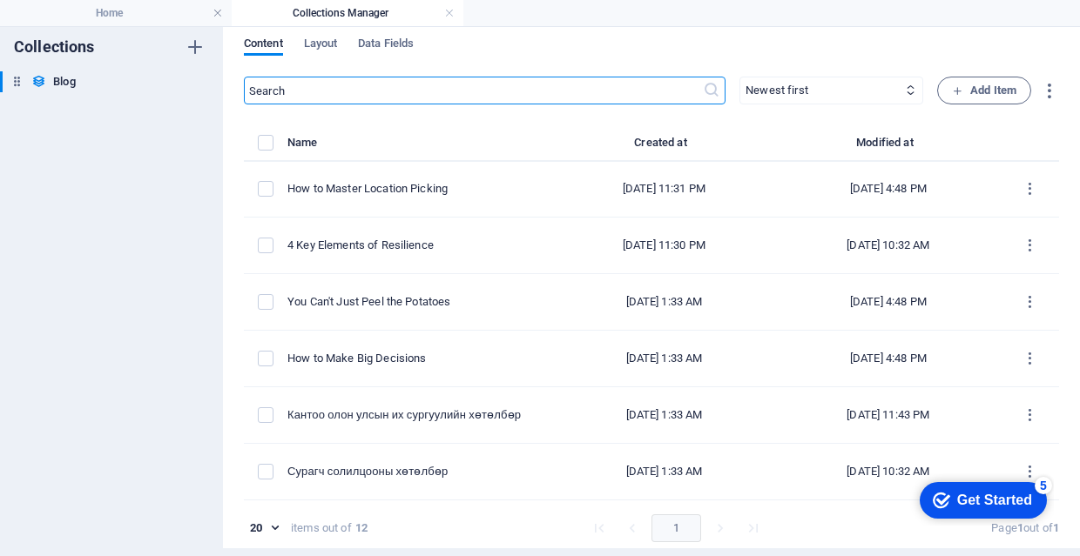
scroll to position [8, 0]
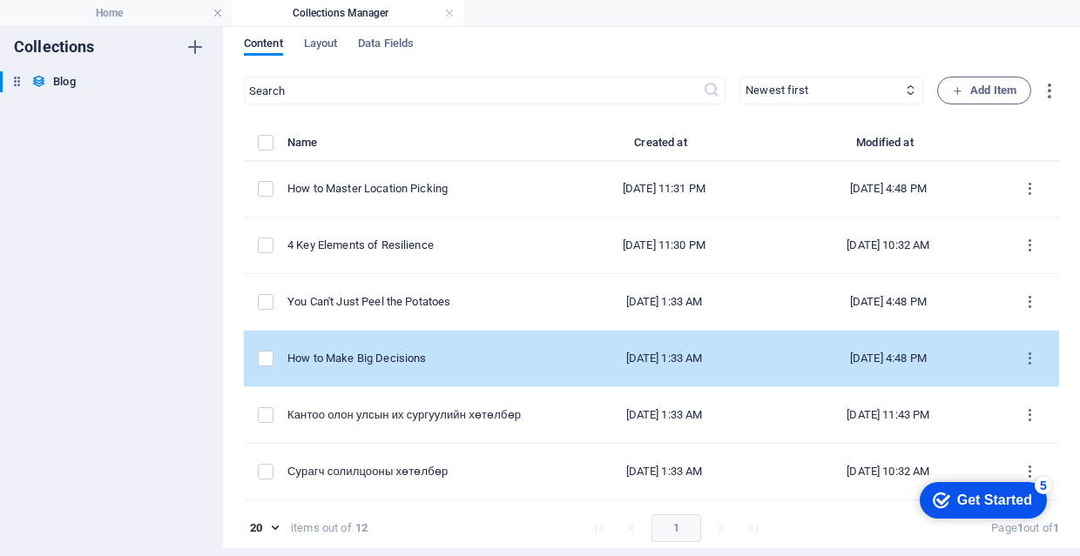
click at [415, 350] on td "How to Make Big Decisions" at bounding box center [419, 359] width 265 height 57
select select "Technology"
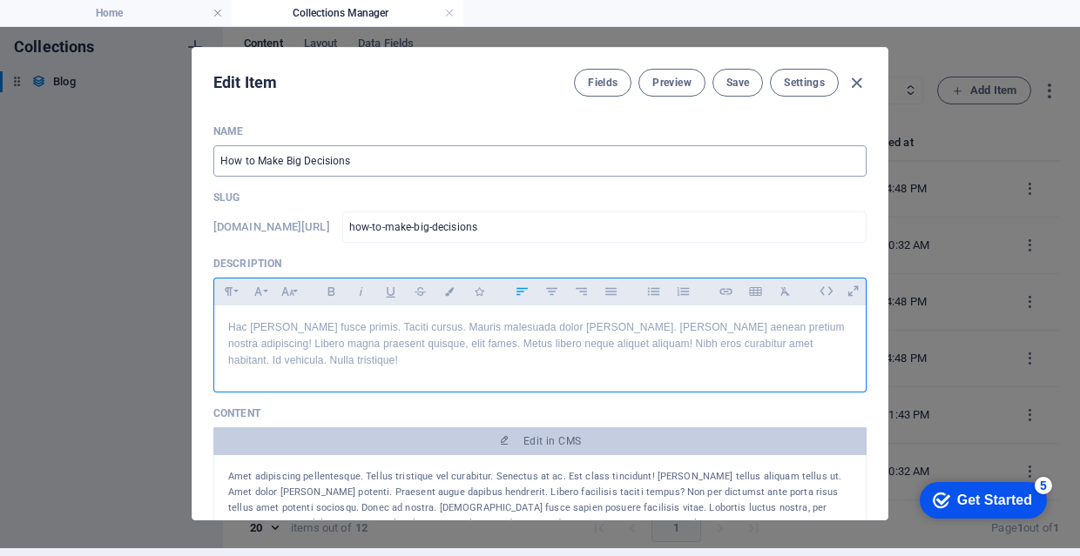
click at [415, 164] on input "How to Make Big Decisions" at bounding box center [539, 160] width 653 height 31
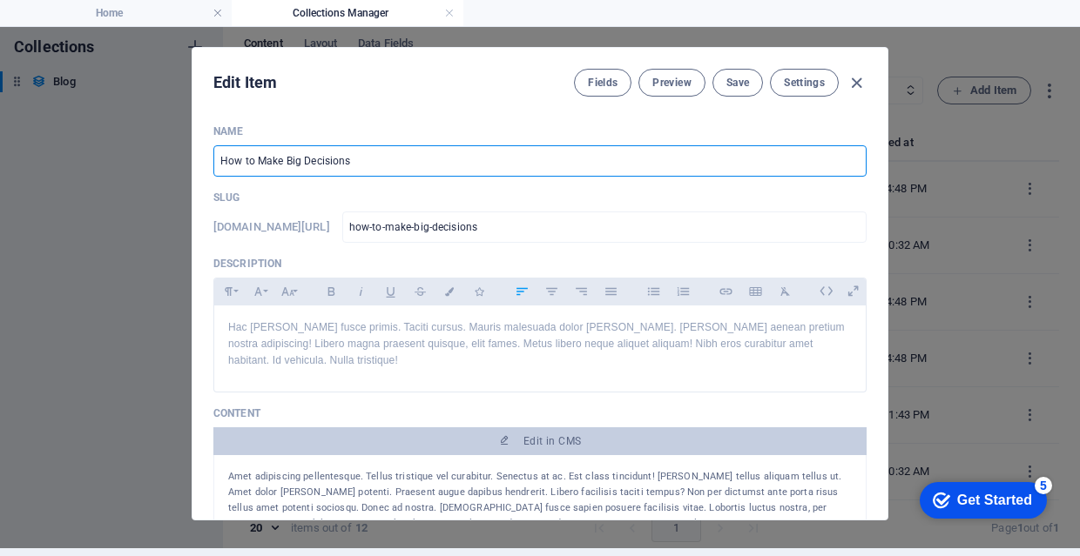
click at [415, 164] on input "How to Make Big Decisions" at bounding box center [539, 160] width 653 height 31
paste input "Токио хотын аяллын хөтөлбөр"
type input "Токио хотын аяллын хөтөлбөр"
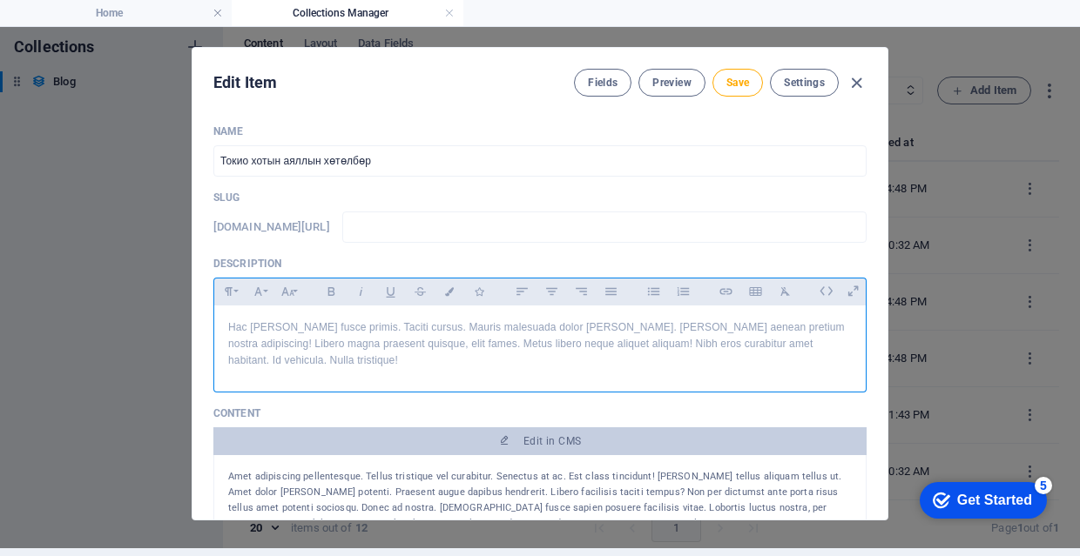
click at [415, 340] on p "Hac leo fusce primis. Taciti cursus. Mauris malesuada dolor justo. Scelerisque …" at bounding box center [539, 345] width 623 height 50
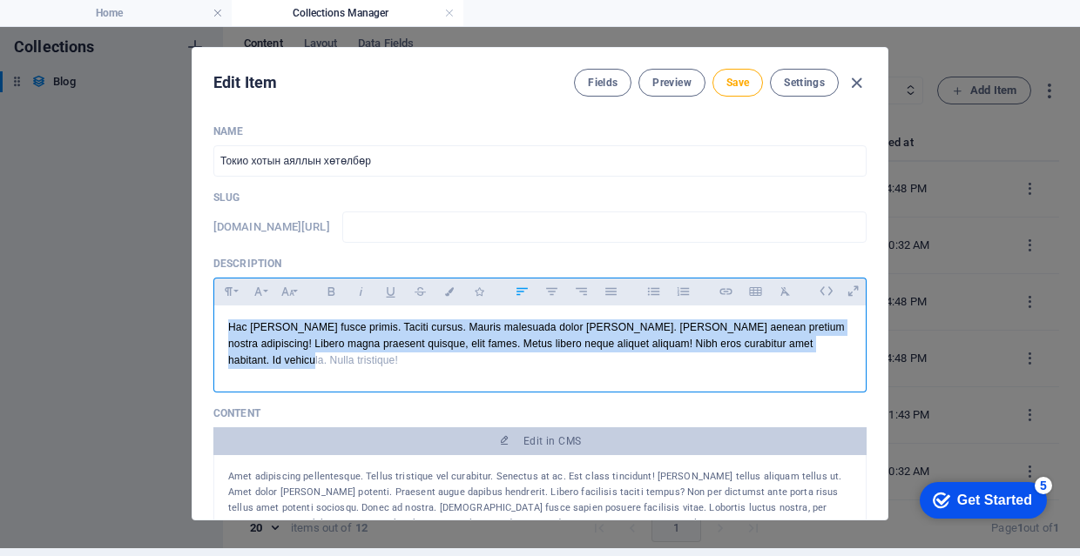
click at [415, 340] on p "Hac leo fusce primis. Taciti cursus. Mauris malesuada dolor justo. Scelerisque …" at bounding box center [539, 345] width 623 height 50
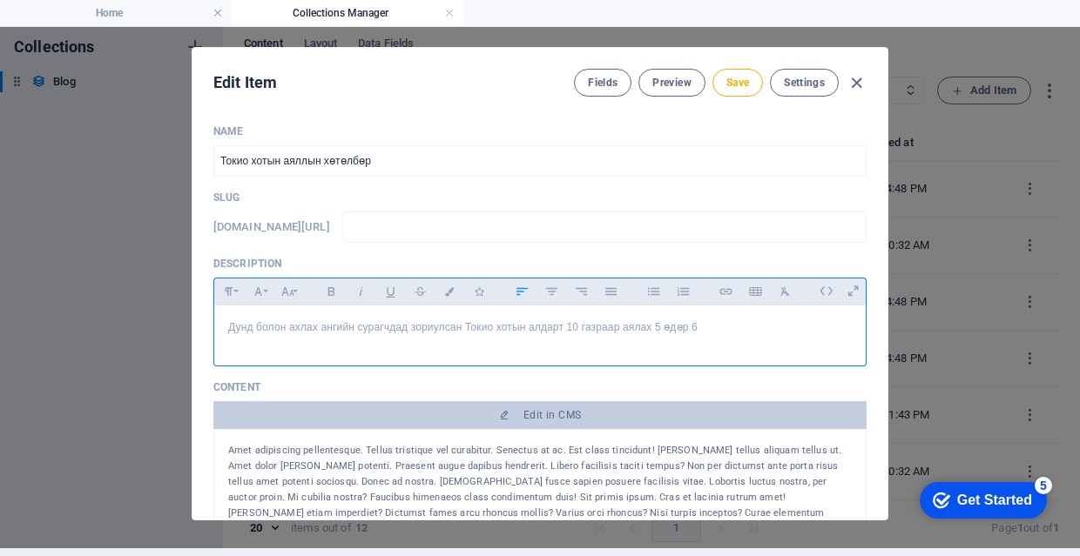
click at [693, 333] on p "​Дунд болон ахлах ангийн сурагчдад зориулсан Токио хотын алдарт 10 газраар аяла…" at bounding box center [539, 328] width 623 height 17
click at [695, 320] on p "​Дунд болон ахлах ангийн сурагчдад зориулсан Токио хотын алдарт 10 газраар аяла…" at bounding box center [539, 328] width 623 height 17
click at [792, 335] on p "Дунд болон ахлах ангийн сурагчдад зориулсан Токио хотын алдарт 10 газраар аялах…" at bounding box center [539, 328] width 623 height 17
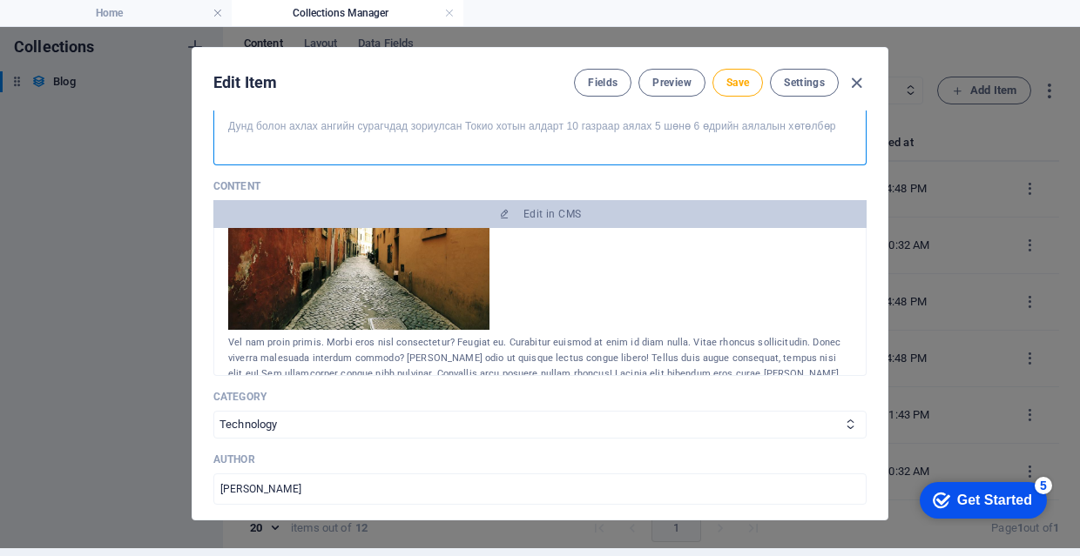
scroll to position [189, 0]
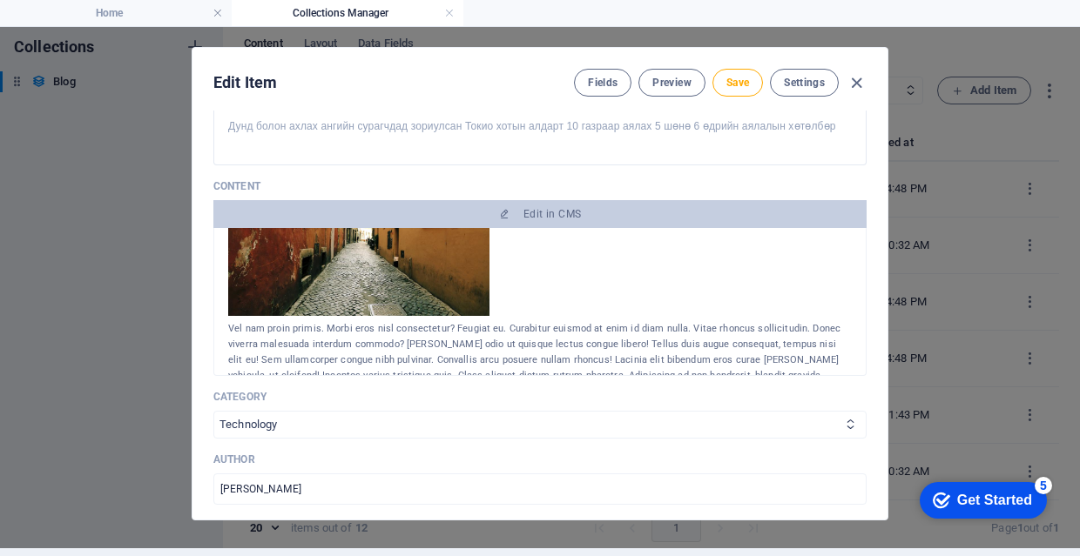
select select "Travel"
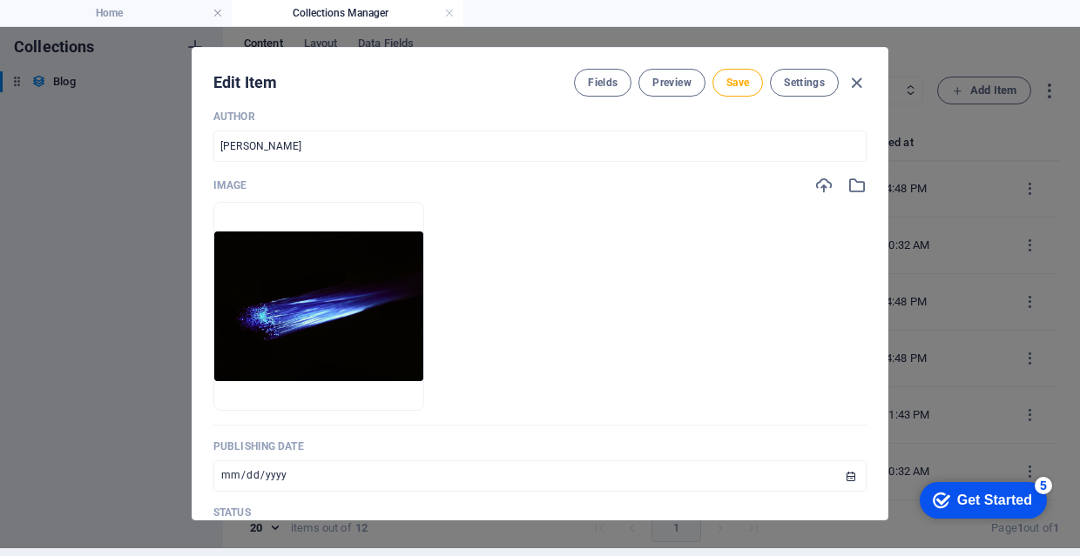
scroll to position [547, 0]
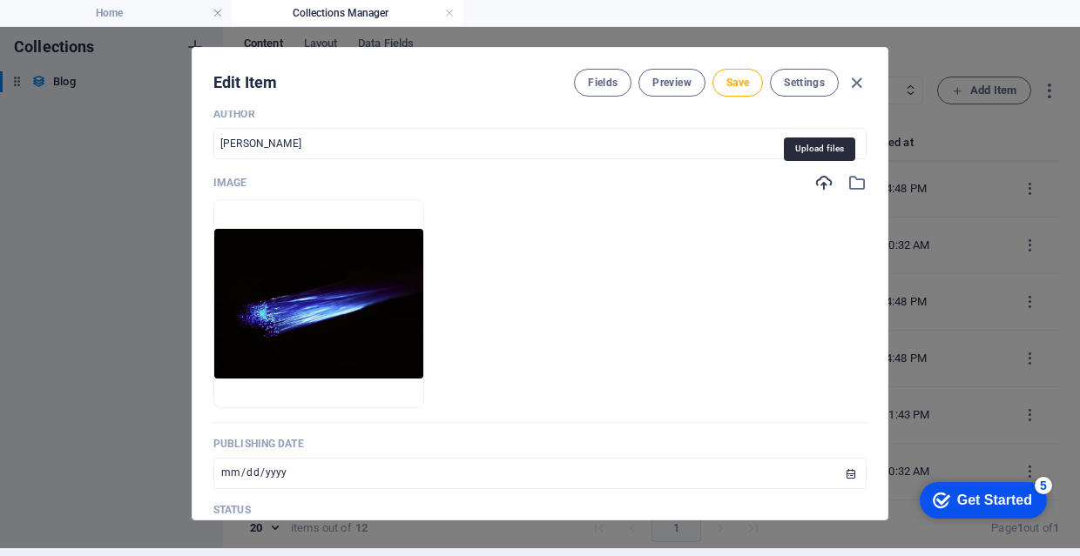
click at [823, 187] on icon "button" at bounding box center [823, 182] width 19 height 19
click at [819, 187] on icon "button" at bounding box center [823, 182] width 19 height 19
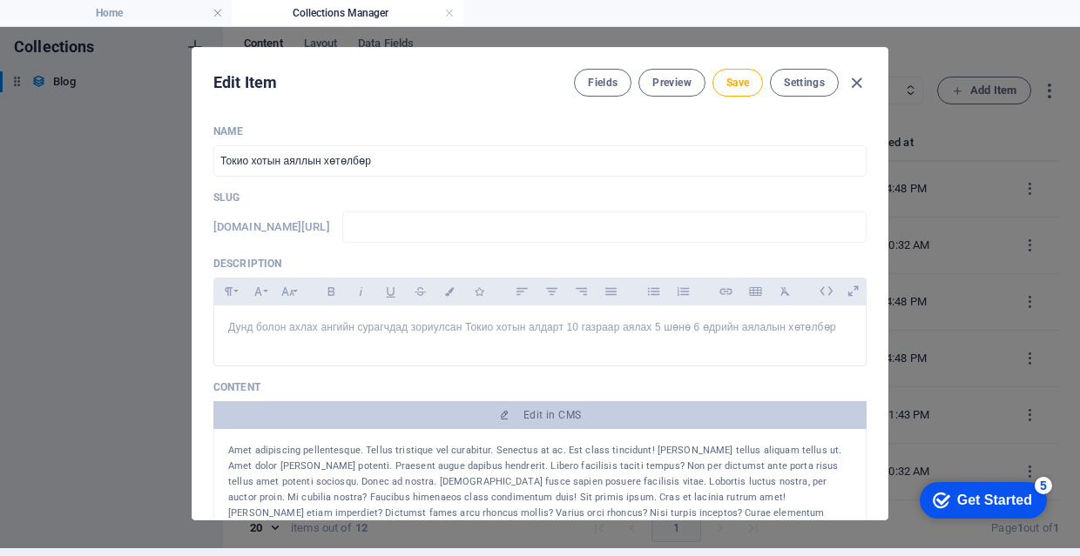
scroll to position [0, 0]
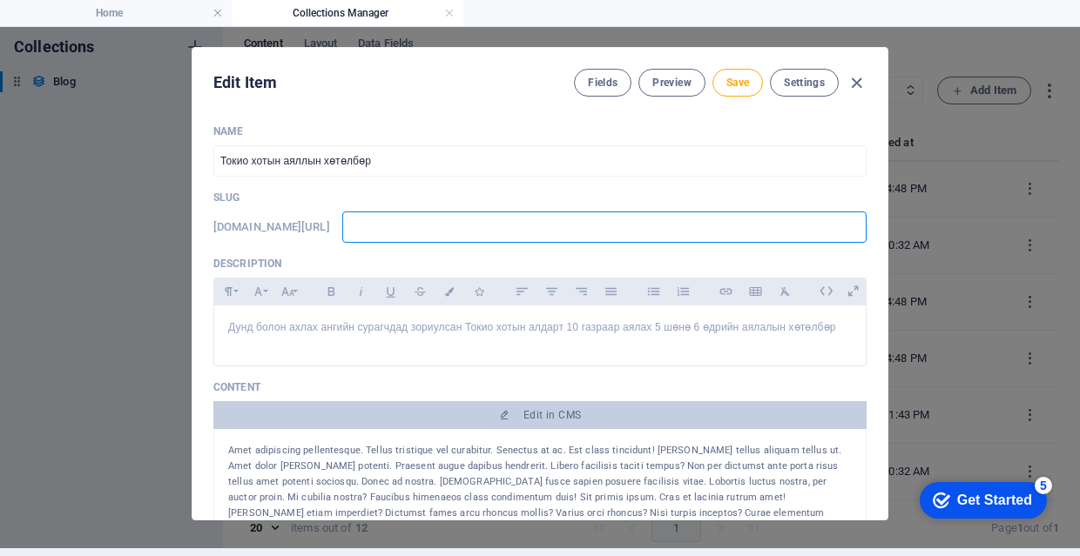
click at [660, 241] on input "text" at bounding box center [604, 227] width 524 height 31
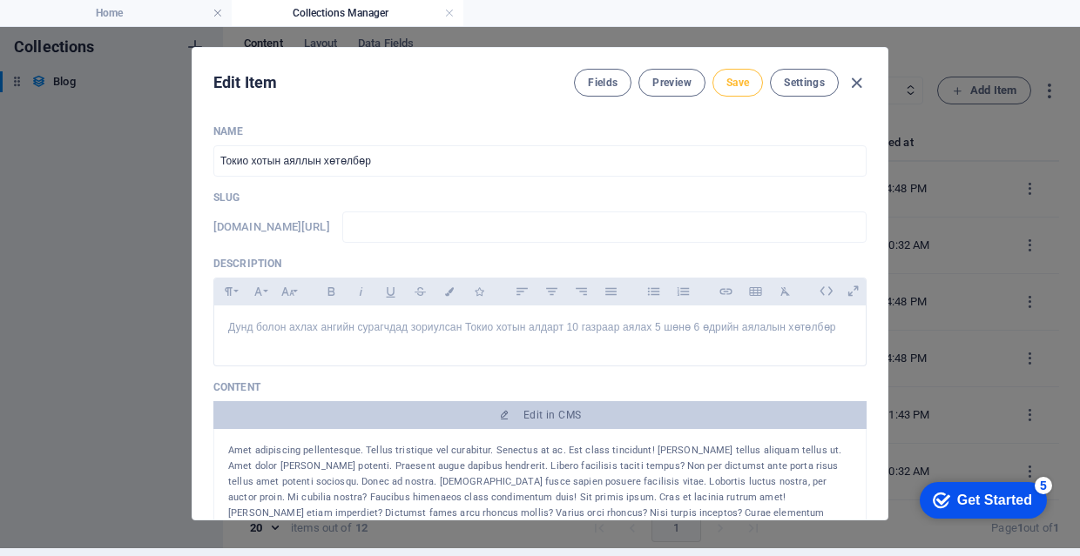
click at [732, 83] on span "Save" at bounding box center [737, 83] width 23 height 14
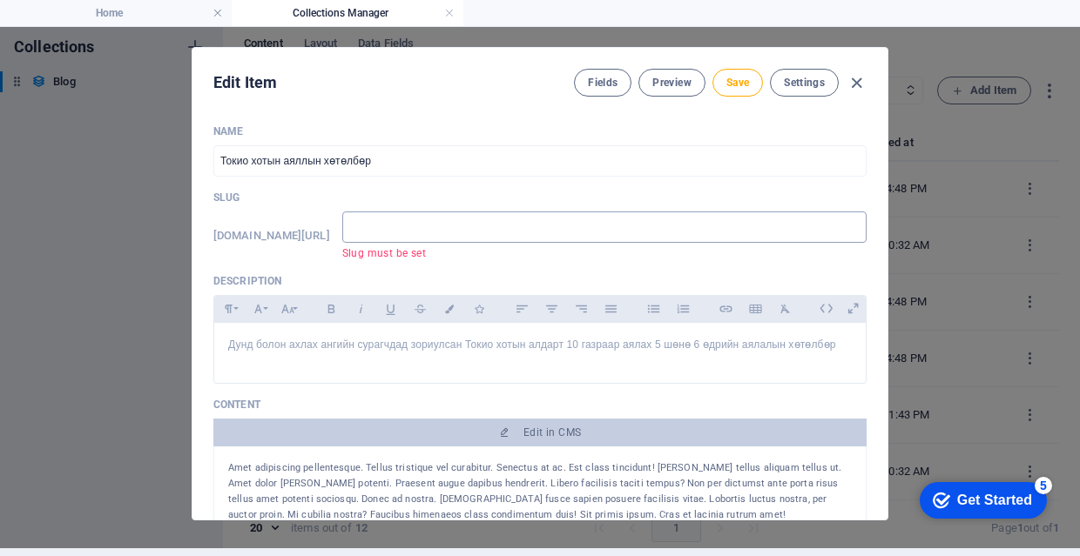
drag, startPoint x: 213, startPoint y: 236, endPoint x: 411, endPoint y: 228, distance: 197.8
click at [411, 228] on div "www.example.com/example-page/ ​ Slug must be set" at bounding box center [539, 236] width 653 height 49
copy h6 "[DOMAIN_NAME][URL]"
click at [462, 229] on input "text" at bounding box center [604, 227] width 524 height 31
paste input "[DOMAIN_NAME][URL]"
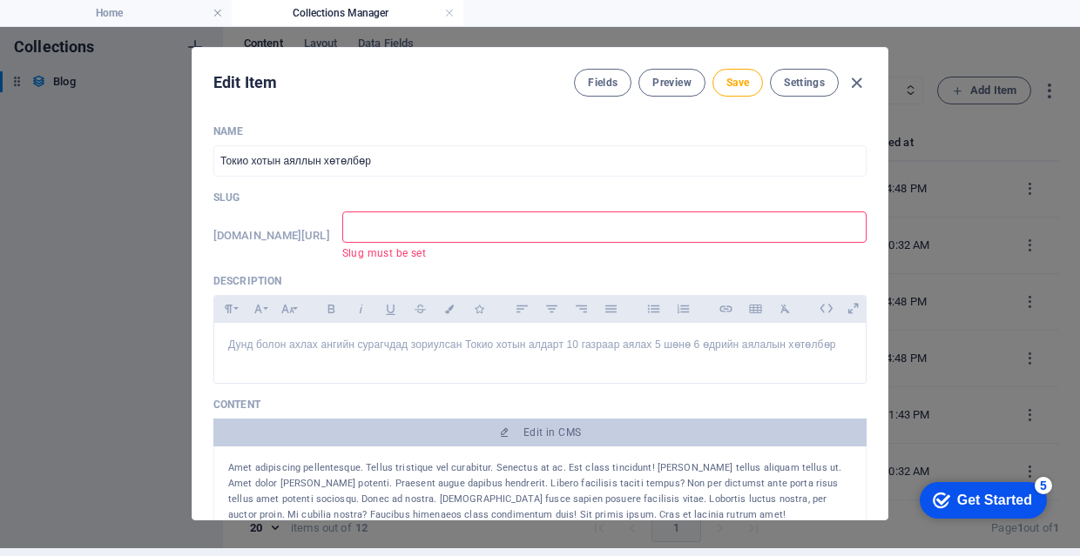
type input "[DOMAIN_NAME][URL]"
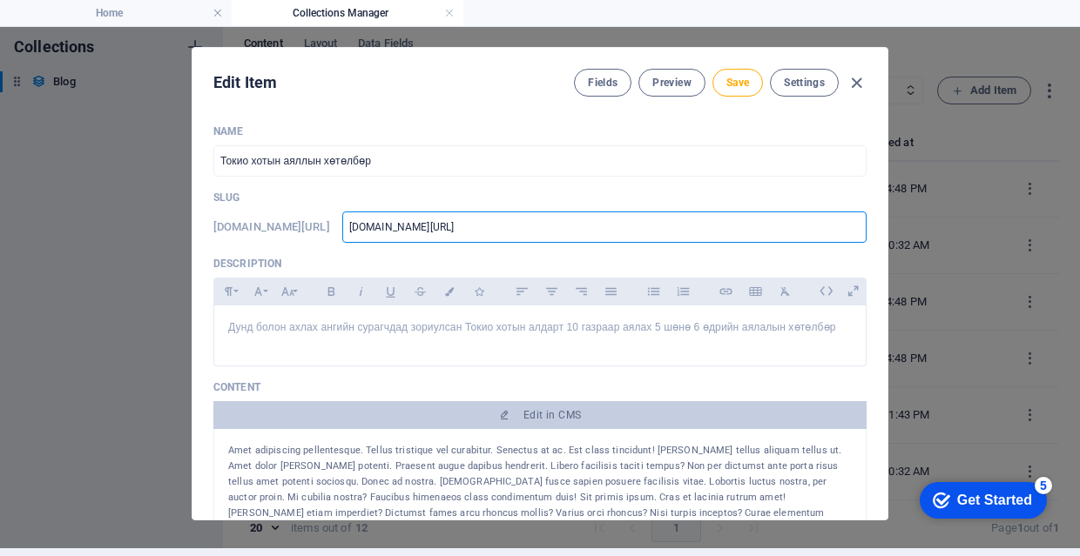
click at [476, 225] on input "[DOMAIN_NAME][URL]" at bounding box center [604, 227] width 524 height 31
type input "www.exampl.com/example-page/"
type input "www.examp.com/example-page/"
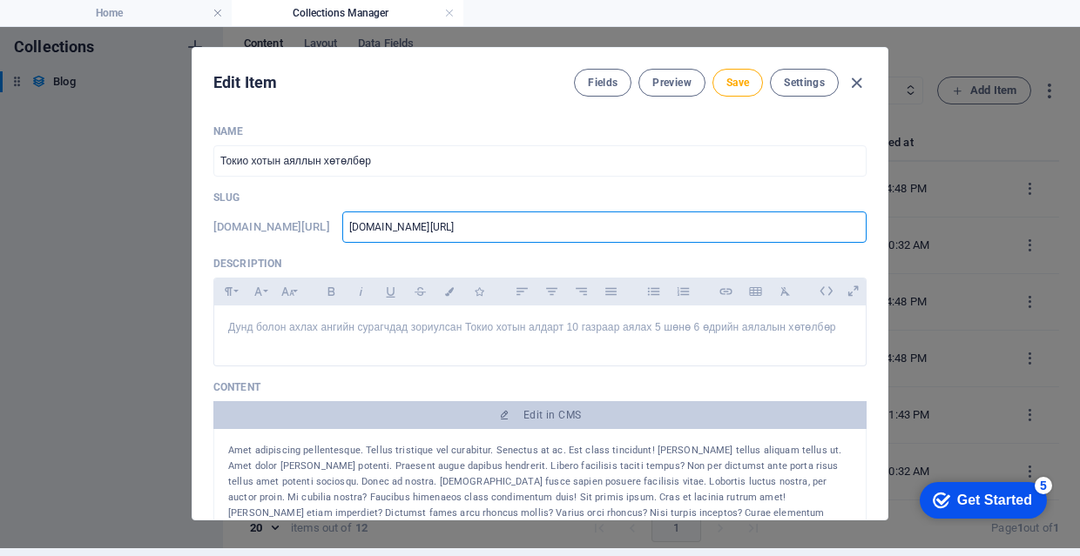
type input "www.exam.com/example-page/"
type input "www.exa.com/example-page/"
type input "www.ex.com/example-page/"
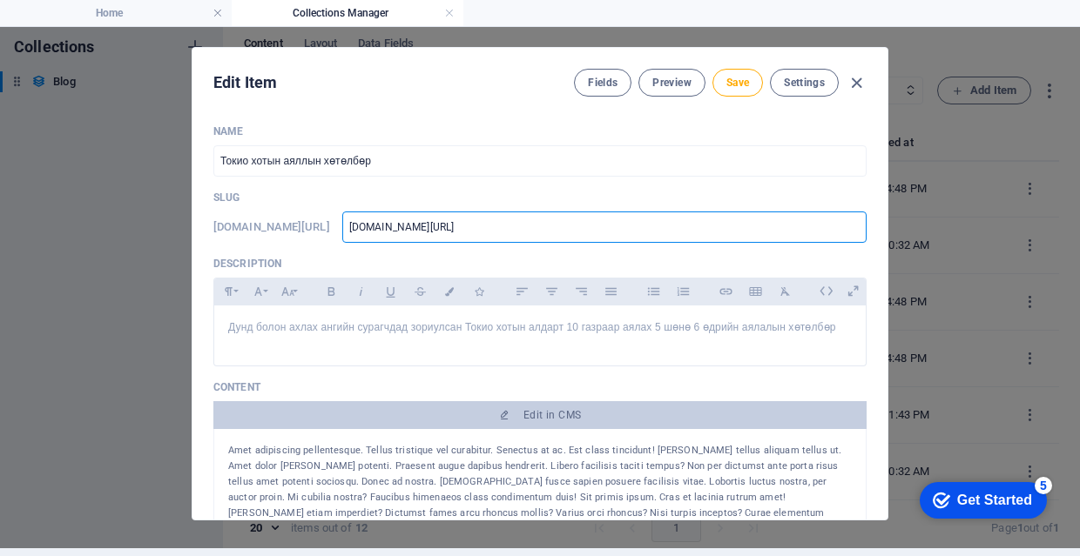
type input "www.ex.com/example-page/"
type input "www.e.com/example-page/"
type input "www..com/example-page/"
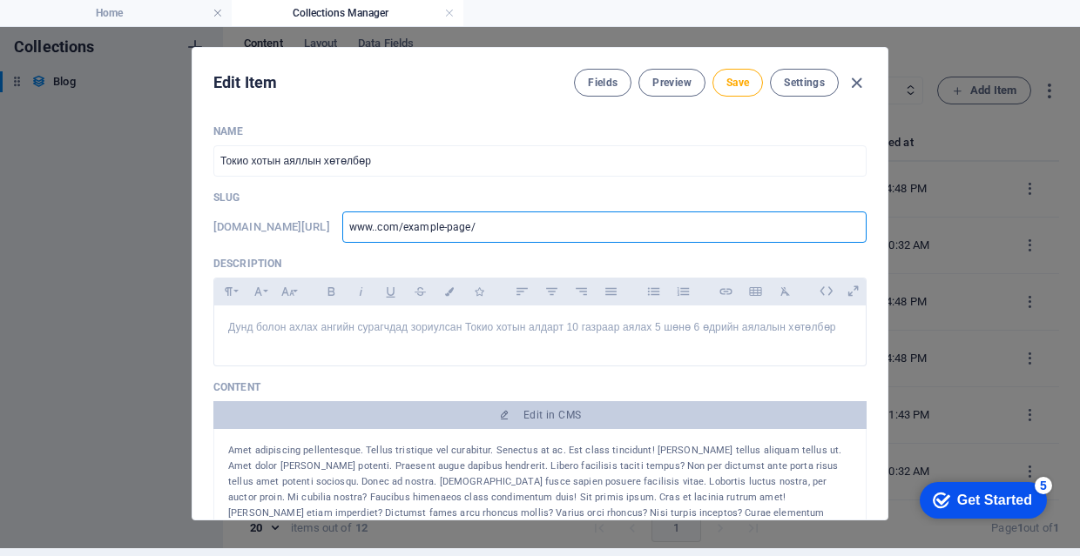
type input "www.g.com/example-page/"
type input "www.gt.com/example-page/"
type input "www.gtr.com/example-page/"
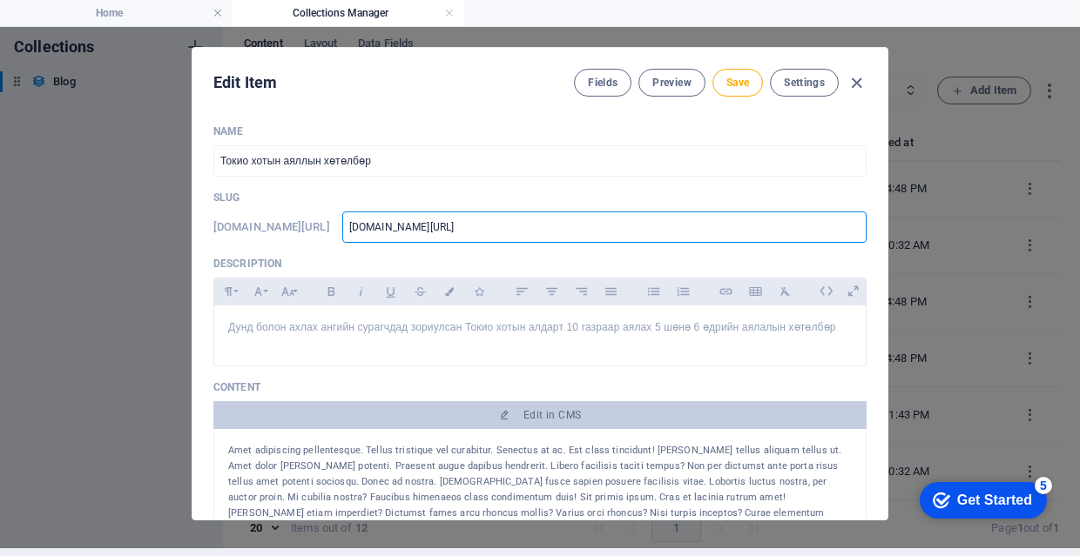
type input "www.gtr.com/example-page/"
type input "www.gtro.com/example-page/"
type input "www.gtr.com/example-page/"
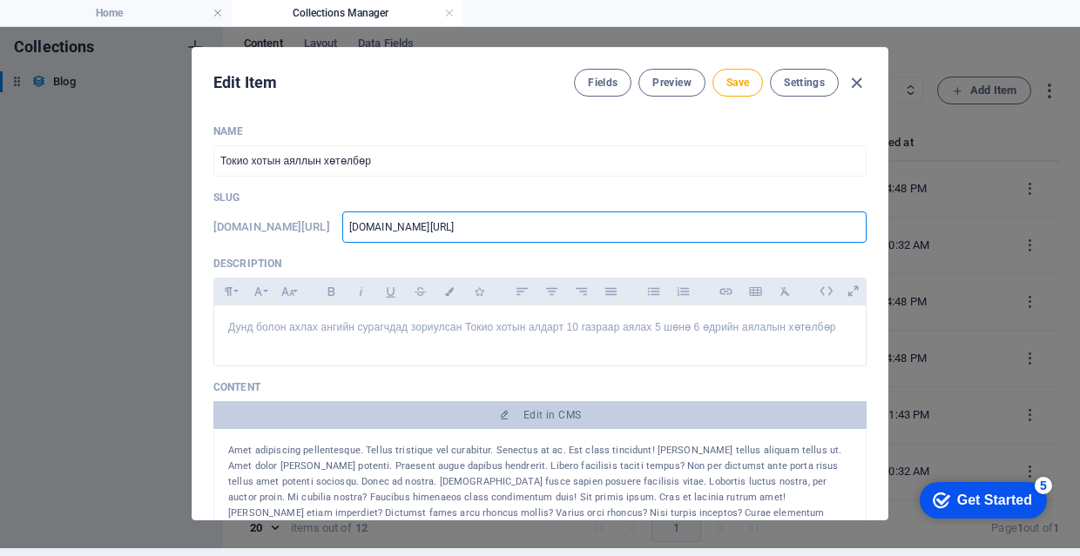
type input "www.gt.com/example-page/"
type input "www.gtg.com/example-page/"
type input "www.gtgr.com/example-page/"
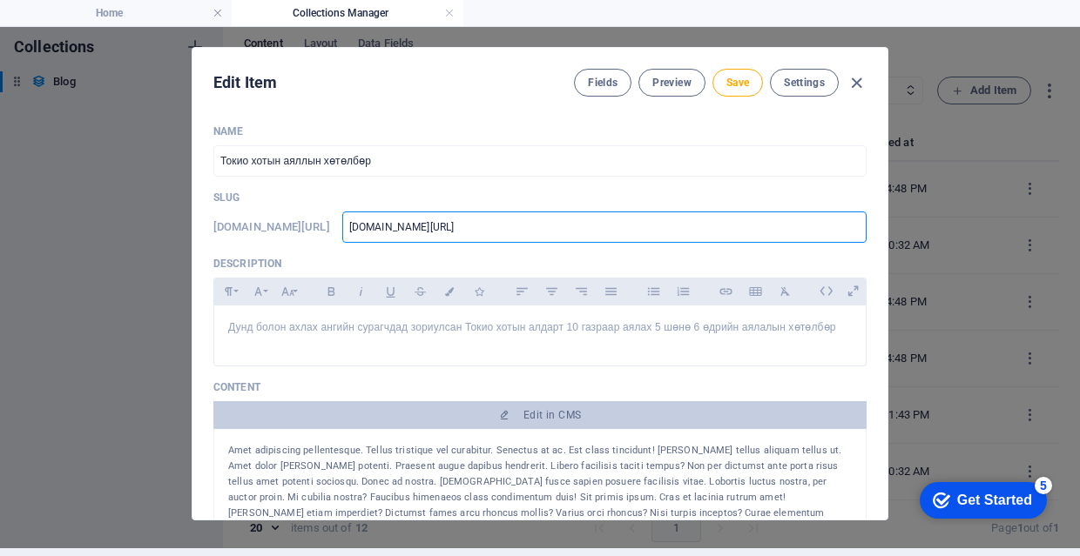
type input "www.gtgr.com/example-page/"
type input "www.gtgro.com/example-page/"
type input "www.gtgrou.com/example-page/"
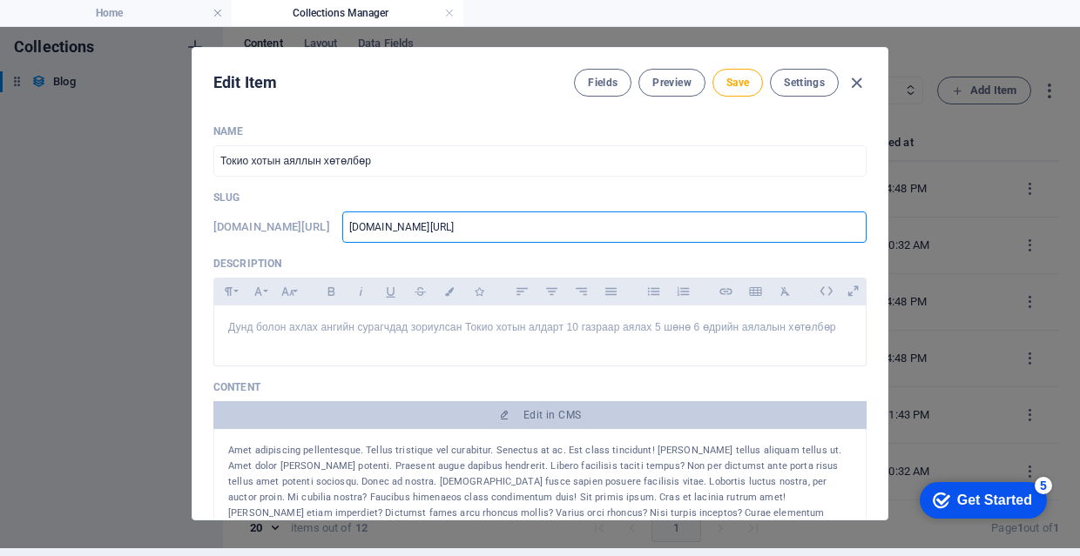
type input "www.gtgroup.com/example-page/"
type input "www.gtgroup.co/example-page/"
type input "www.gtgroup.c/example-page/"
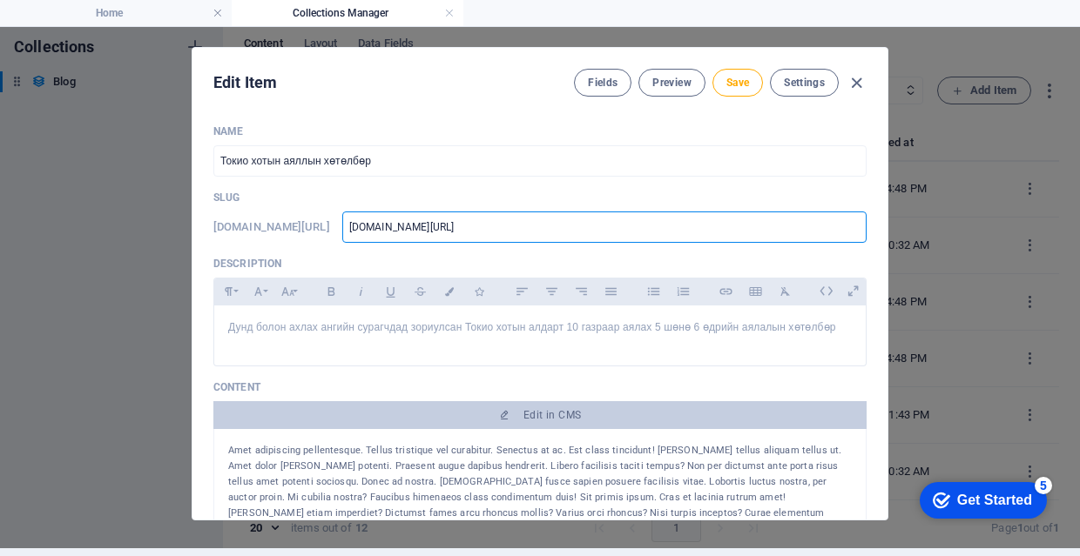
type input "www.gtgroup.c/example-page/"
type input "www.gtgroup./example-page/"
type input "www.gtgroup.m/example-page/"
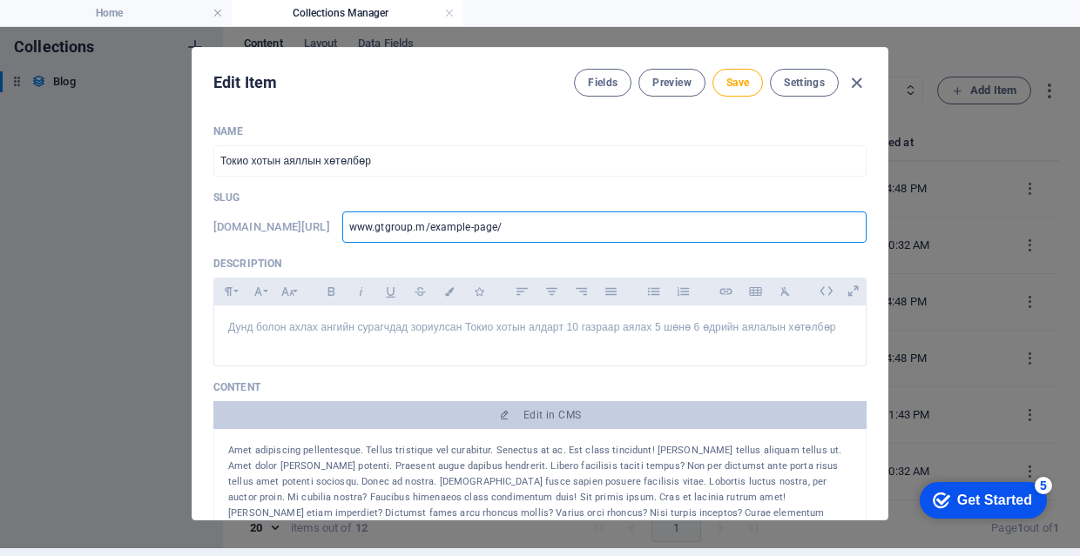
type input "www.gtgroup.mn/example-page/"
type input "www.gtgroup.mn/example-pag/"
type input "www.gtgroup.mn/example-pa/"
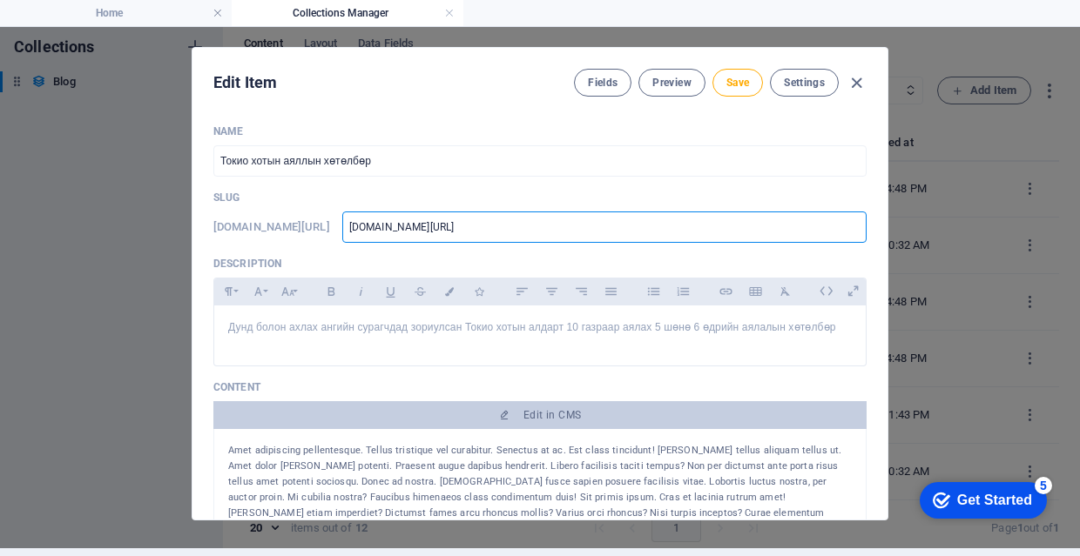
type input "www.gtgroup.mn/example-pa/"
type input "www.gtgroup.mn/example-p/"
type input "www.gtgroup.mn/example-/"
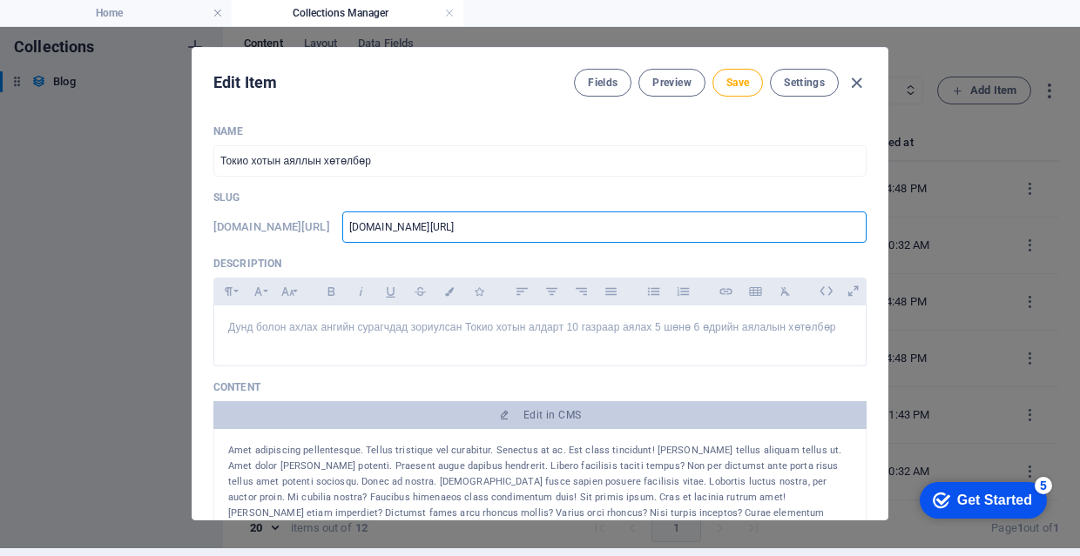
type input "www.gtgroup.mn/example/"
type input "www.gtgroup.mn/exampl/"
type input "www.gtgroup.mn/examp/"
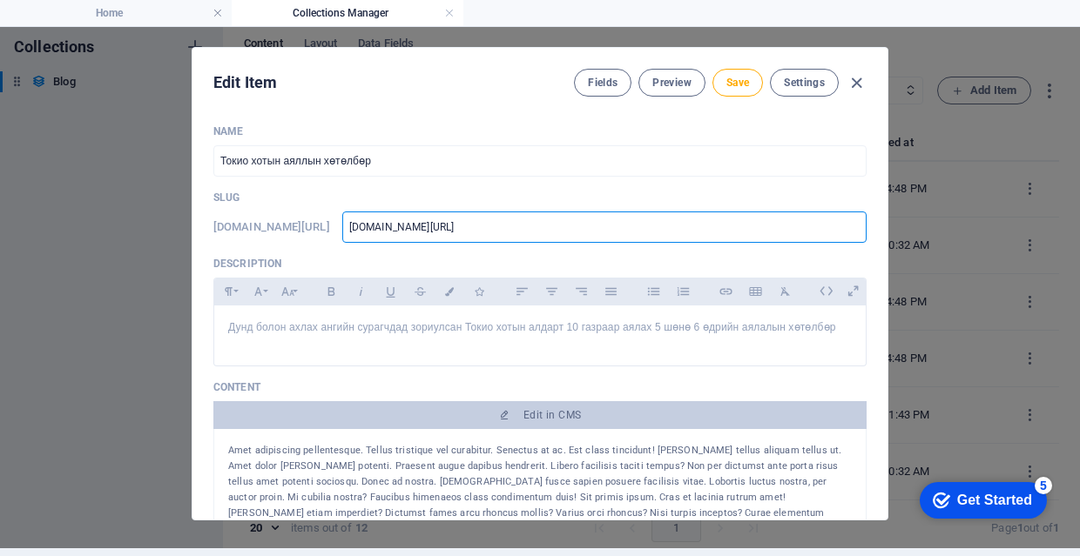
type input "www.gtgroup.mn/examp/"
type input "www.gtgroup.mn/exam/"
type input "www.gtgroup.mn/exa/"
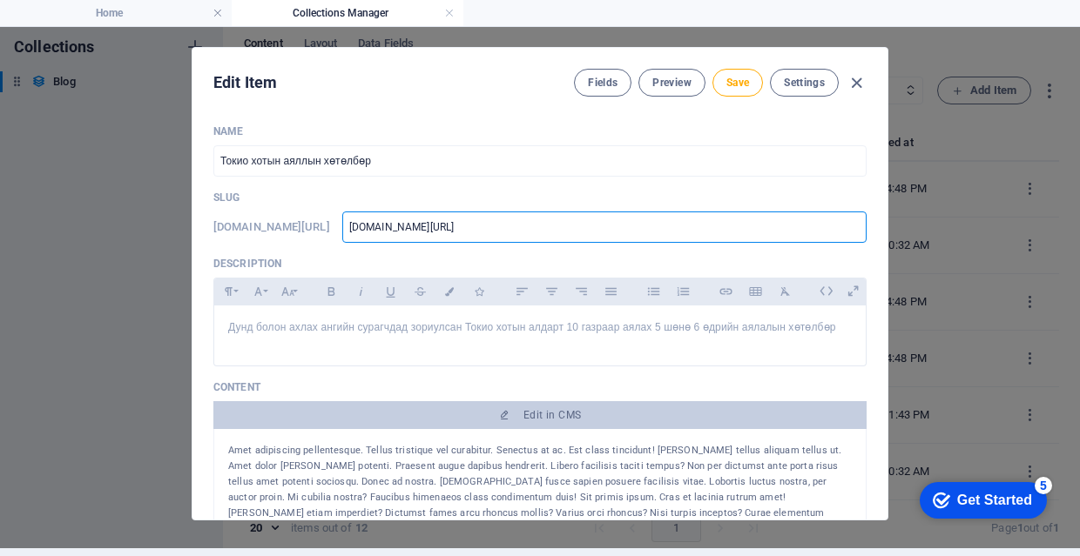
type input "www.gtgroup.mn/ex/"
type input "www.gtgroup.mn/e/"
type input "www.gtgroup.mn//"
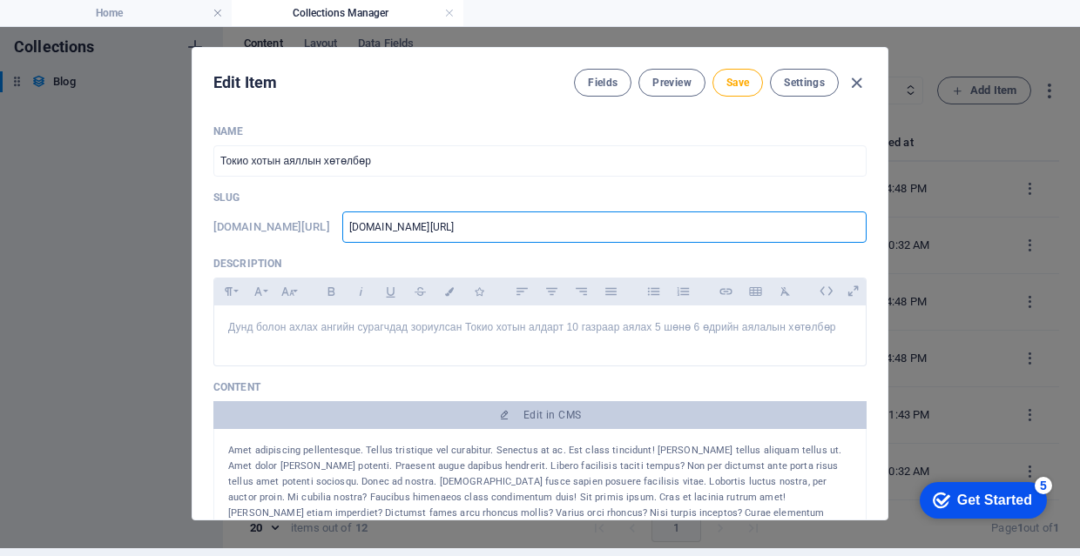
type input "www.gtgroup.mn//"
type input "www.gtgroup.mn/t/"
type input "www.gtgroup.mn/to/"
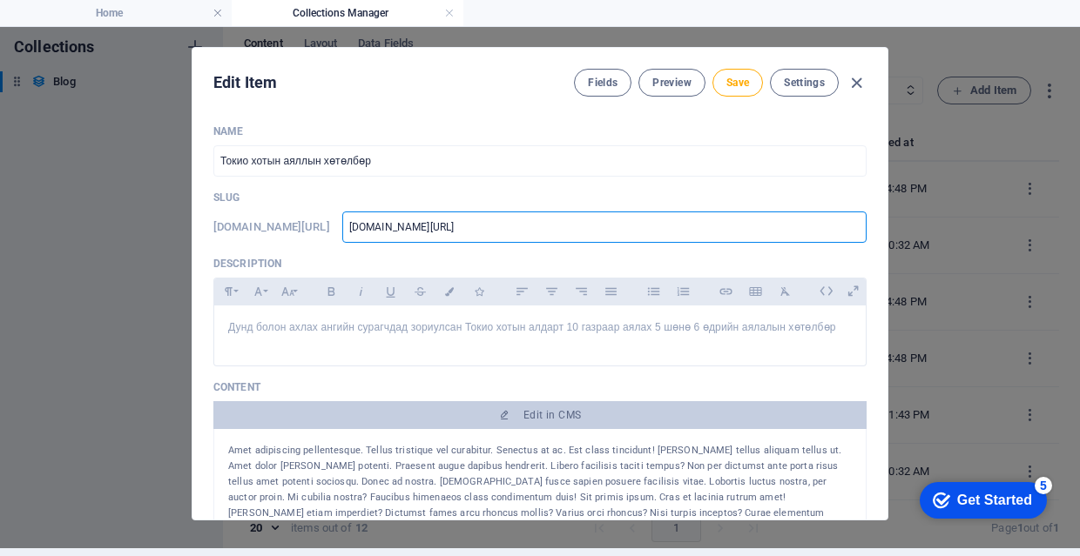
type input "www.gtgroup.mn/tok/"
type input "www.gtgroup.mn/toky/"
type input "www.gtgroup.mn/tokyo/"
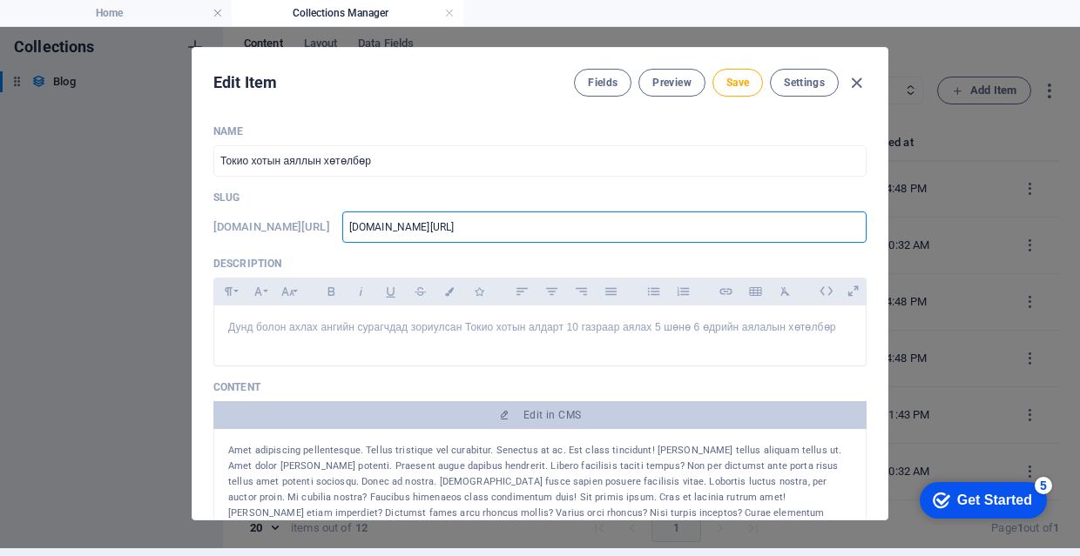
type input "www.gtgroup.mn/tokyo/"
type input "www.gtgroup.mn/tokyo-/"
type input "www.gtgroup.mn/tokyo-t/"
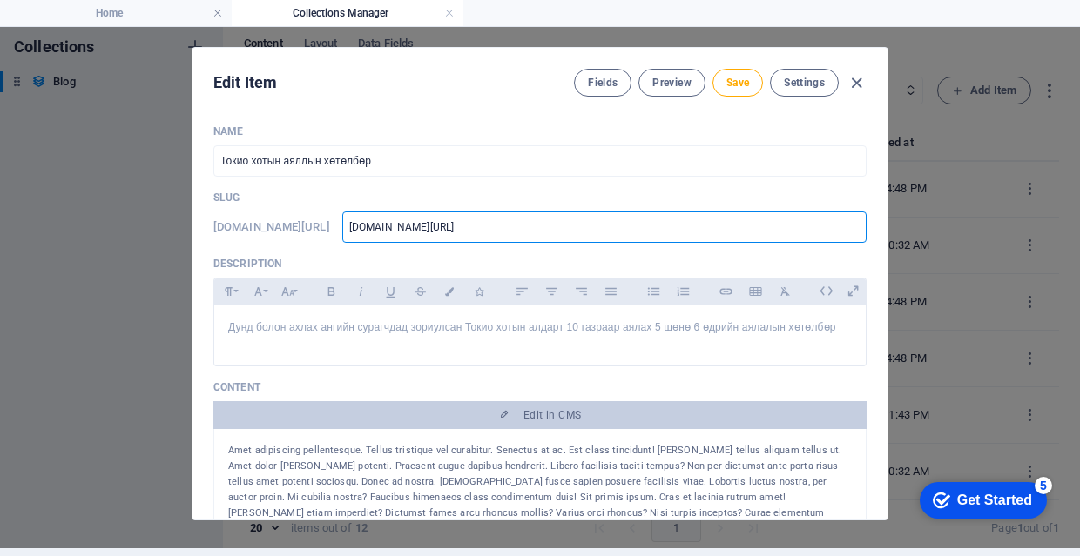
type input "www.gtgroup.mn/tokyo-to/"
type input "www.gtgroup.mn/tokyo-tou/"
type input "www.gtgroup.mn/tokyo-tour/"
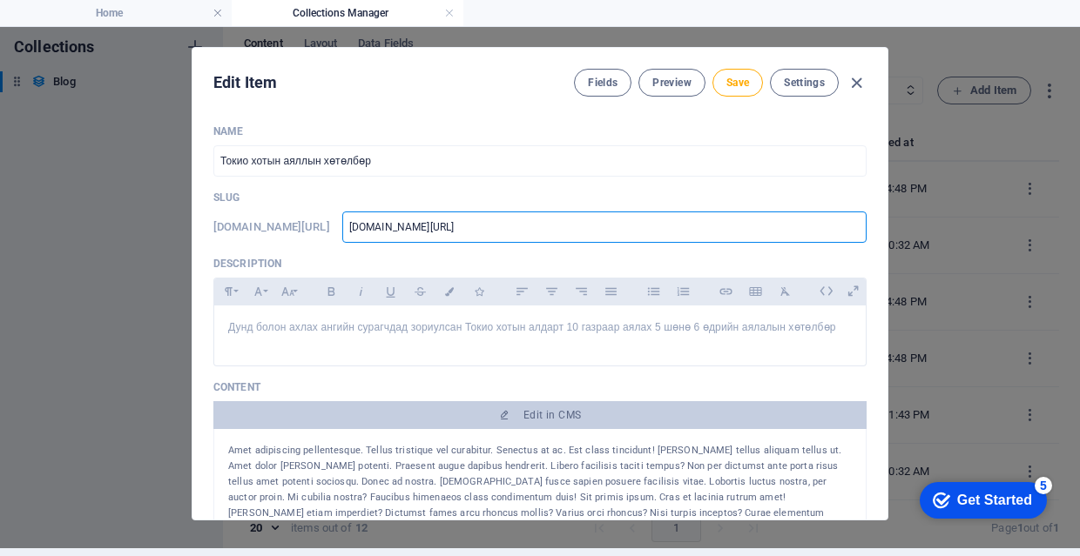
type input "www.gtgroup.mn/tokyo-tour/"
type input "www-gtgroup-mn-tokyo-tour"
click at [739, 74] on button "Save" at bounding box center [737, 83] width 50 height 28
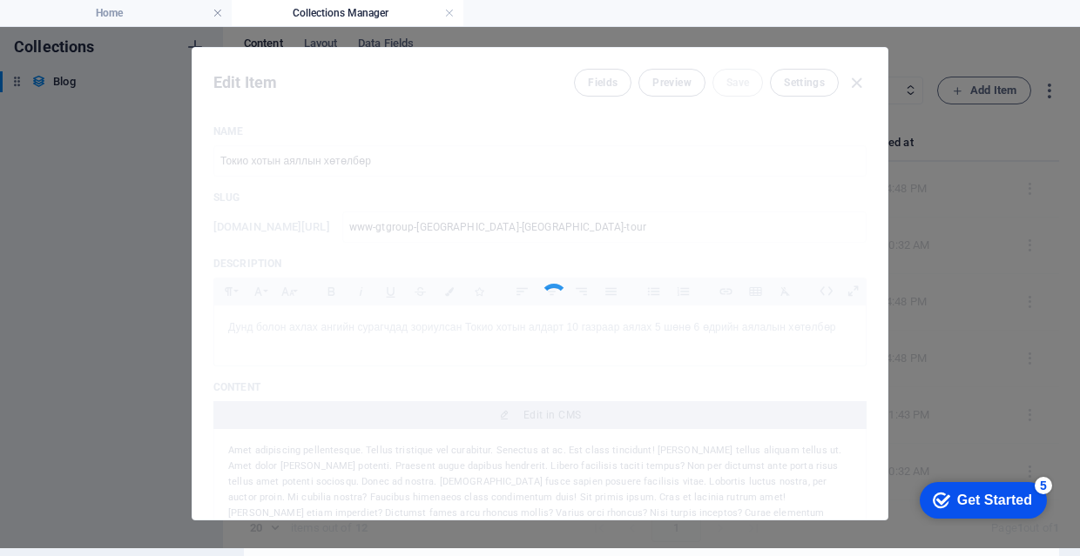
type input "www-gtgroup-mn-tokyo-tour"
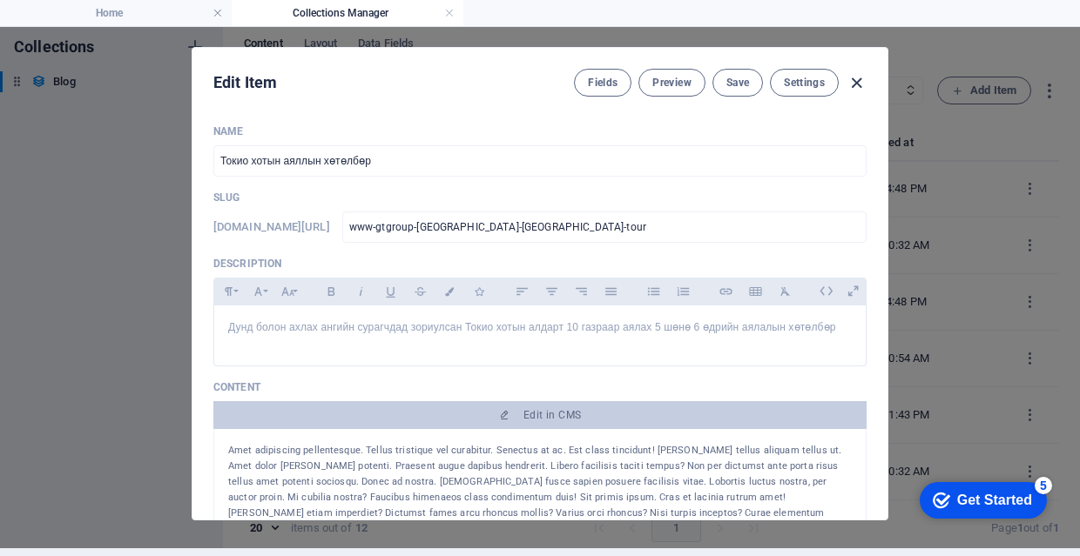
click at [857, 81] on icon "button" at bounding box center [856, 83] width 20 height 20
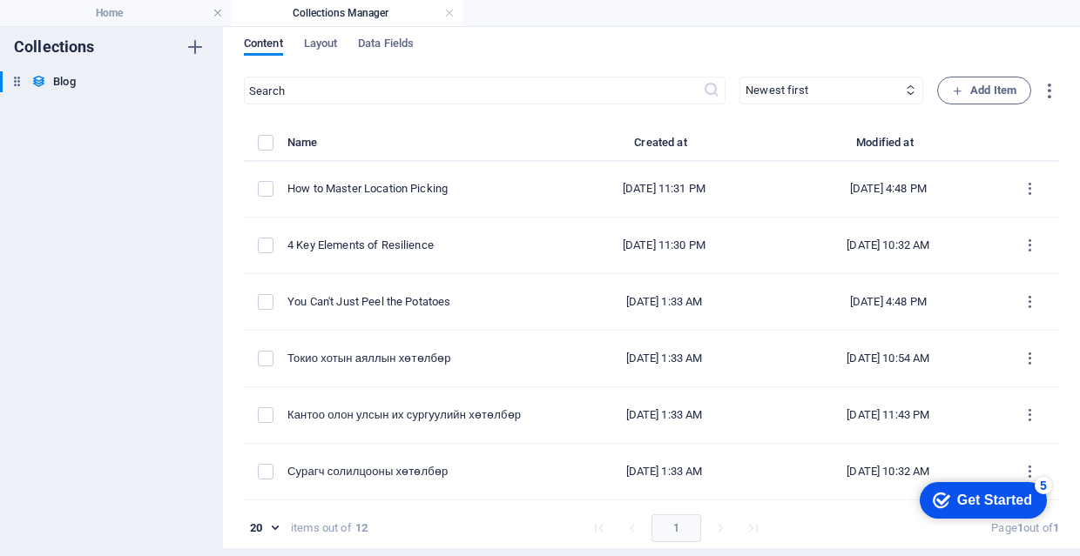
scroll to position [340, 0]
click at [394, 37] on span "Data Fields" at bounding box center [386, 45] width 56 height 24
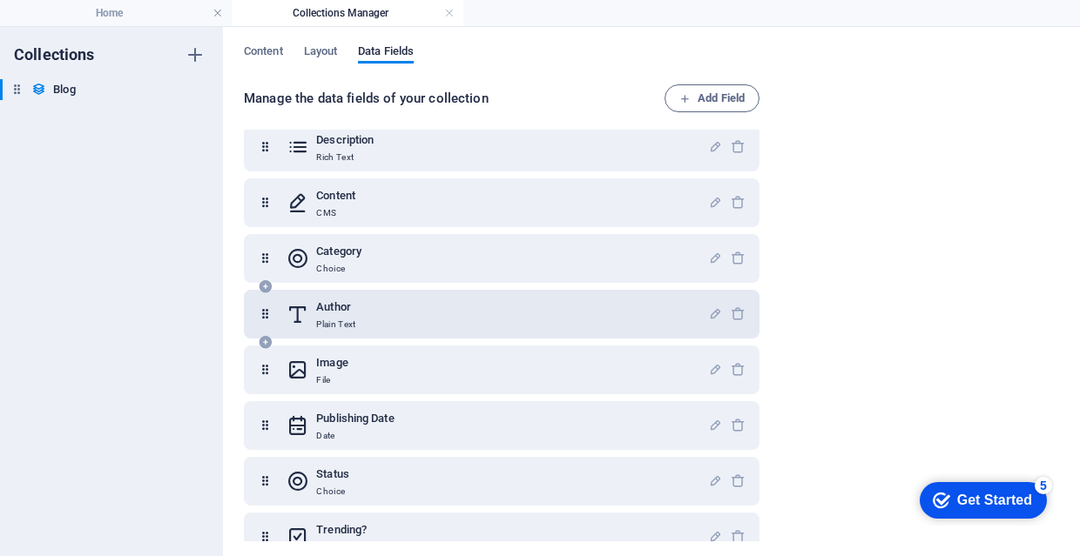
scroll to position [108, 0]
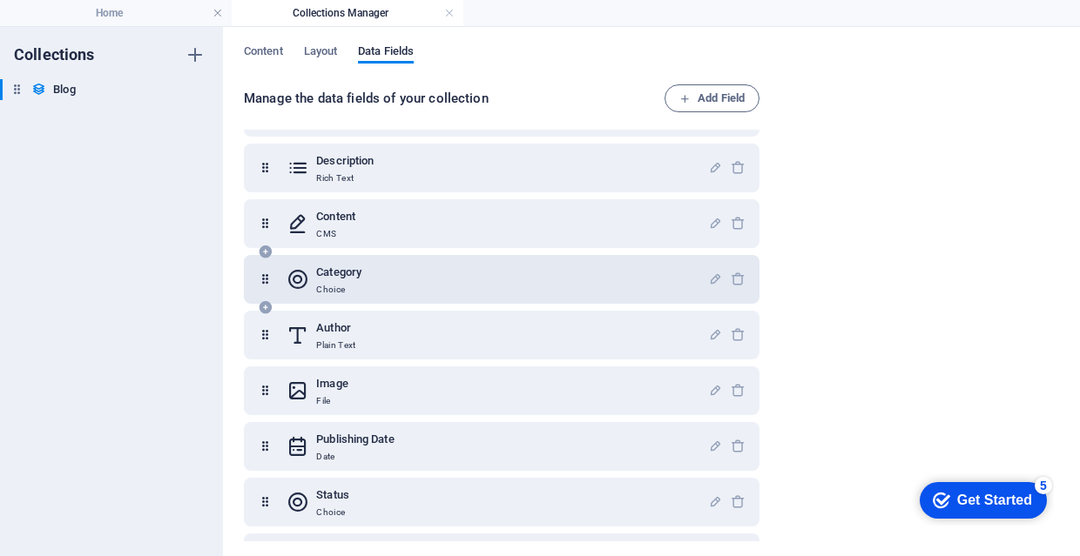
click at [353, 274] on h6 "Category" at bounding box center [338, 272] width 45 height 21
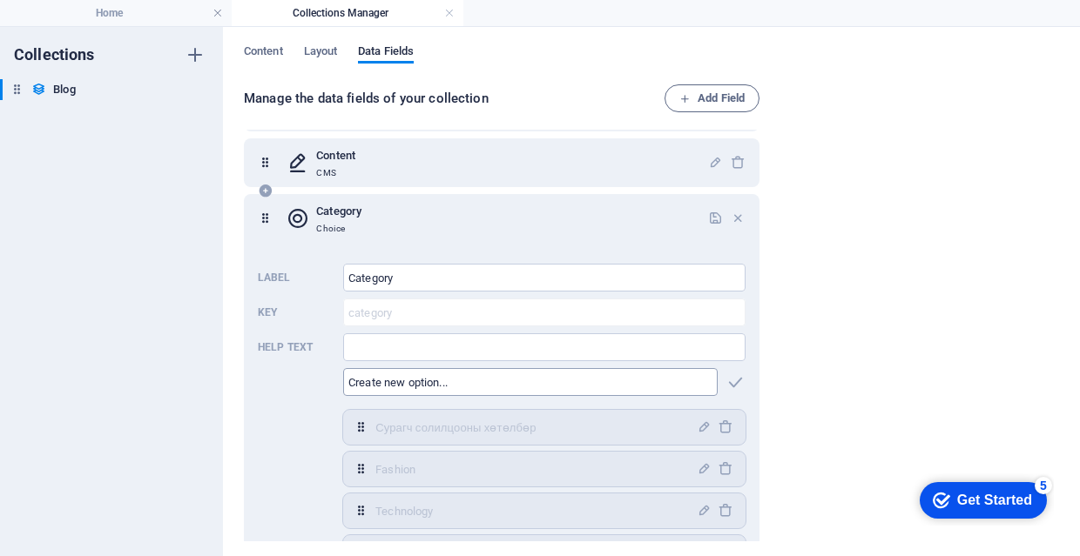
scroll to position [182, 0]
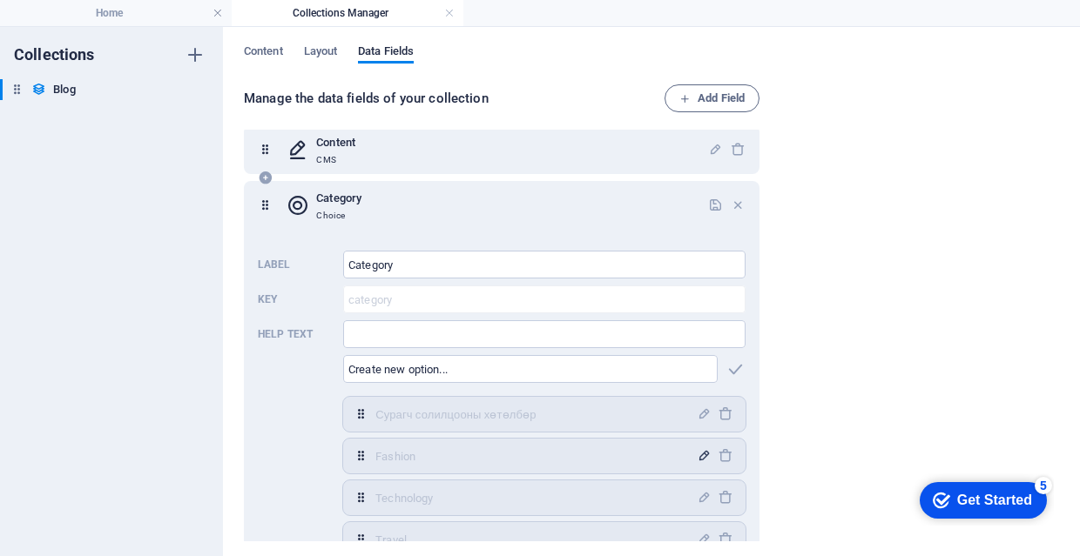
click at [703, 450] on icon "button" at bounding box center [703, 455] width 15 height 15
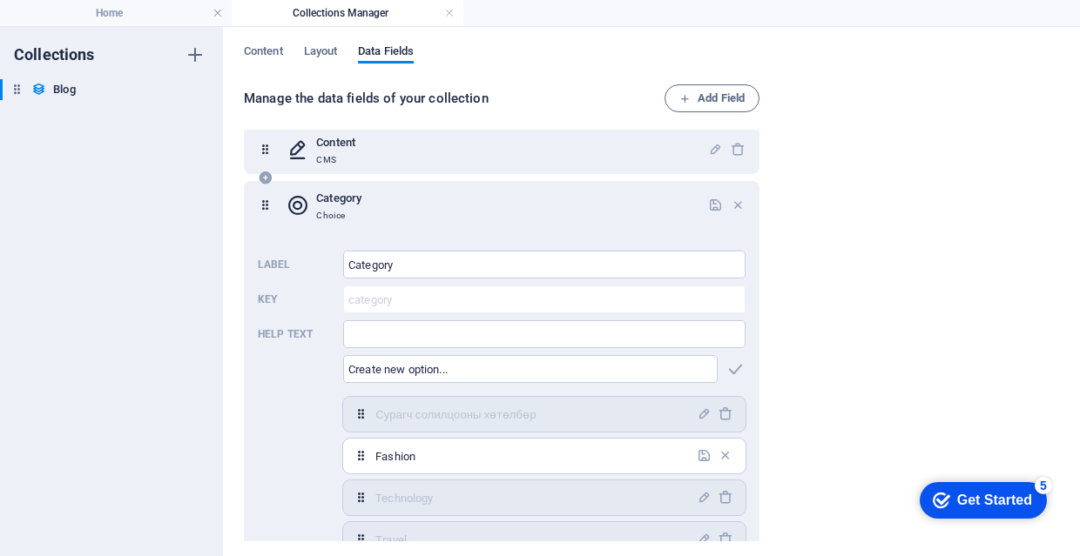
click at [650, 451] on input "Fashion" at bounding box center [530, 456] width 311 height 28
type input ";"
type input "д"
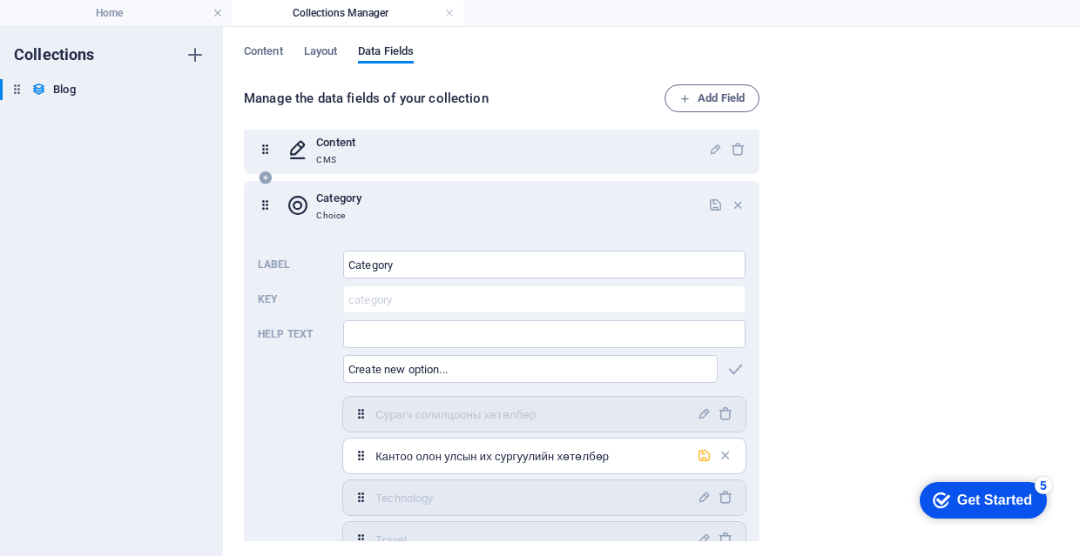
type input "Кантоо олон улсын их сургуулийн хөтөлбөр"
click at [703, 455] on icon "button" at bounding box center [703, 455] width 15 height 15
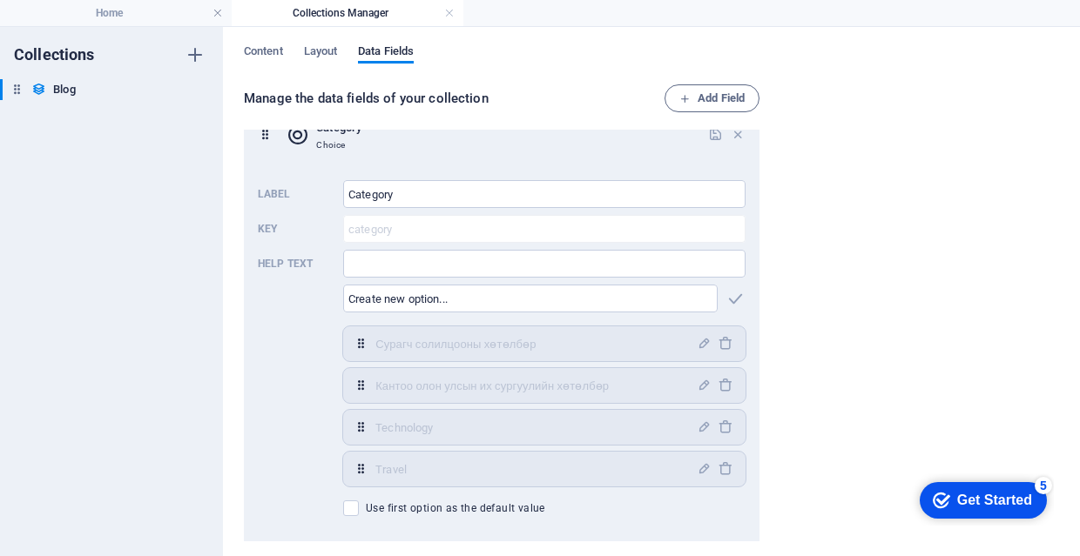
scroll to position [262, 0]
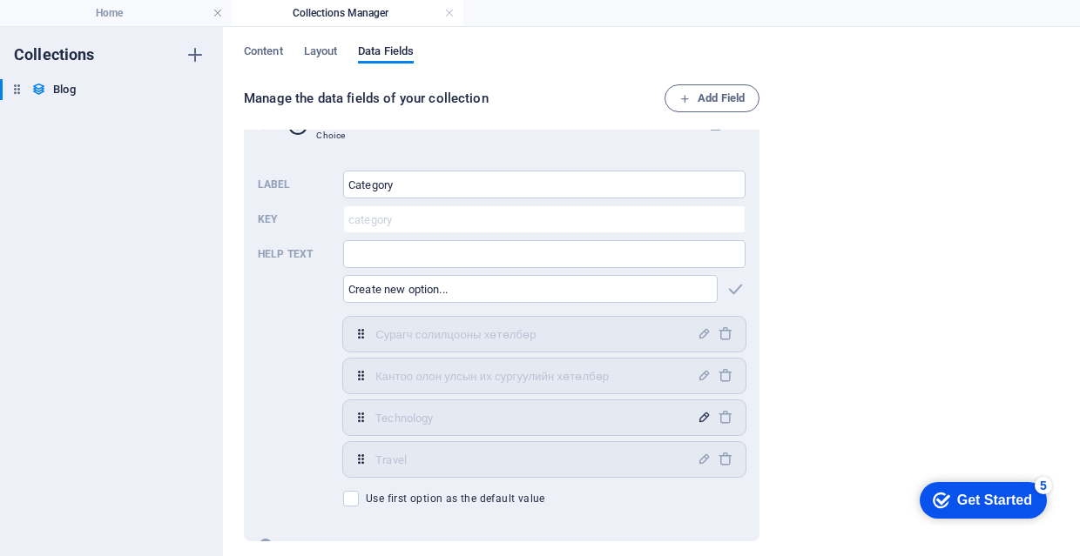
click at [699, 423] on icon "button" at bounding box center [703, 417] width 15 height 15
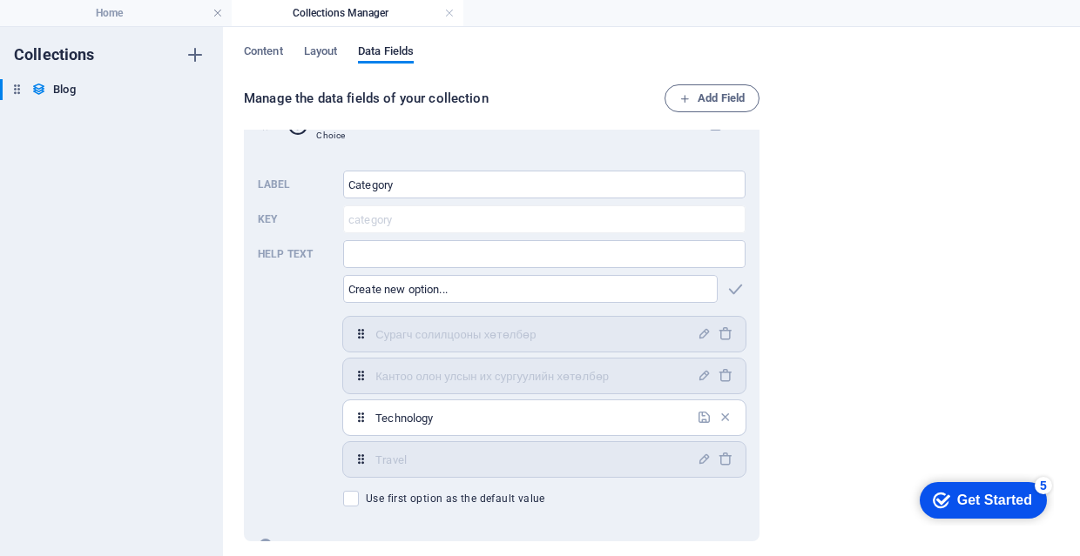
click at [615, 422] on input "Technology" at bounding box center [530, 418] width 311 height 28
type input "Япон хэлний сургалт"
click at [699, 466] on icon "button" at bounding box center [703, 459] width 15 height 15
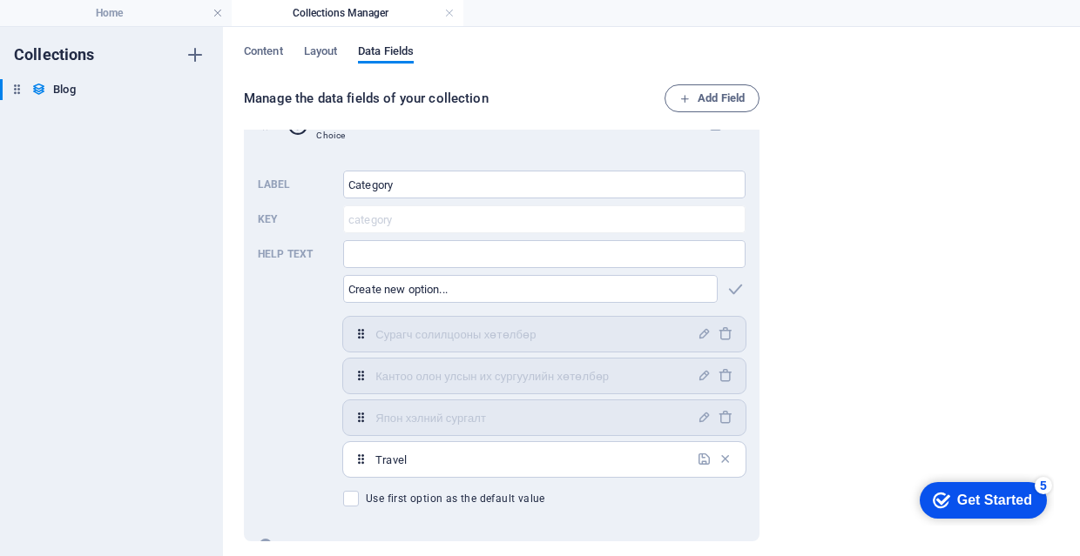
click at [632, 466] on input "Travel" at bounding box center [530, 460] width 311 height 28
click at [696, 412] on icon "button" at bounding box center [703, 417] width 15 height 15
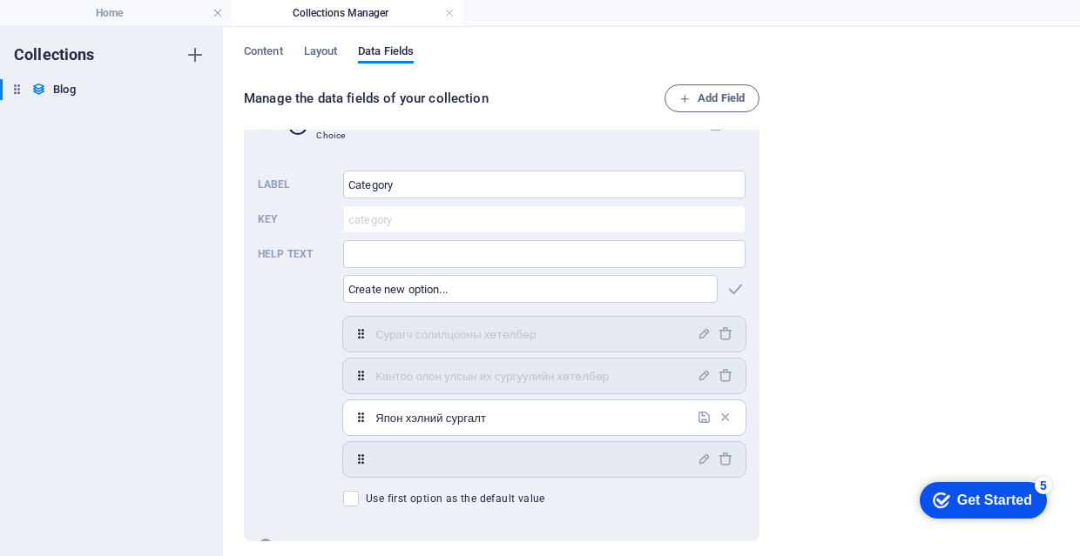
click at [700, 428] on div "Япон хэлний сургалт ​" at bounding box center [544, 417] width 402 height 35
click at [700, 420] on icon "button" at bounding box center [703, 417] width 15 height 15
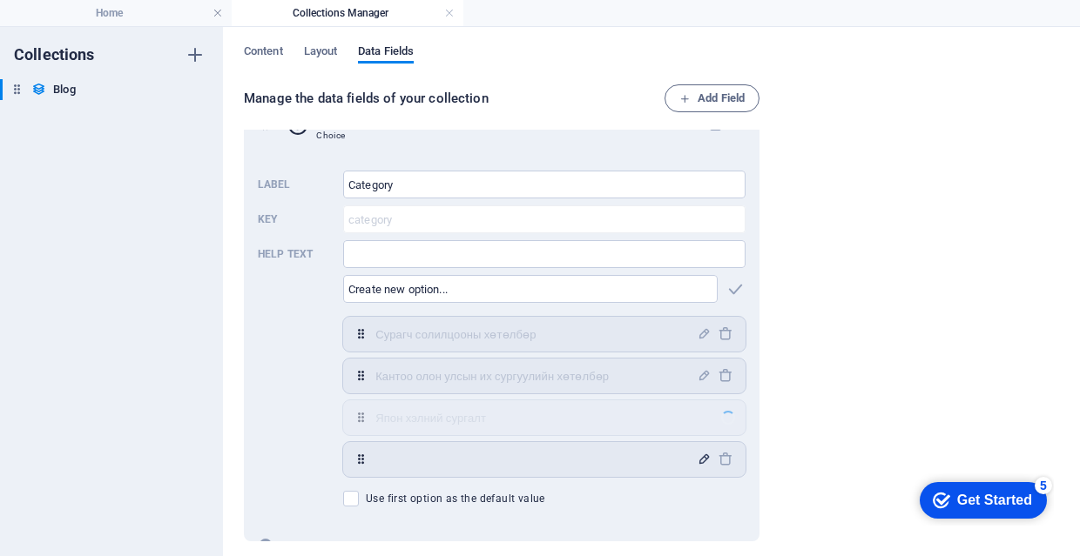
click at [698, 457] on icon "button" at bounding box center [703, 459] width 15 height 15
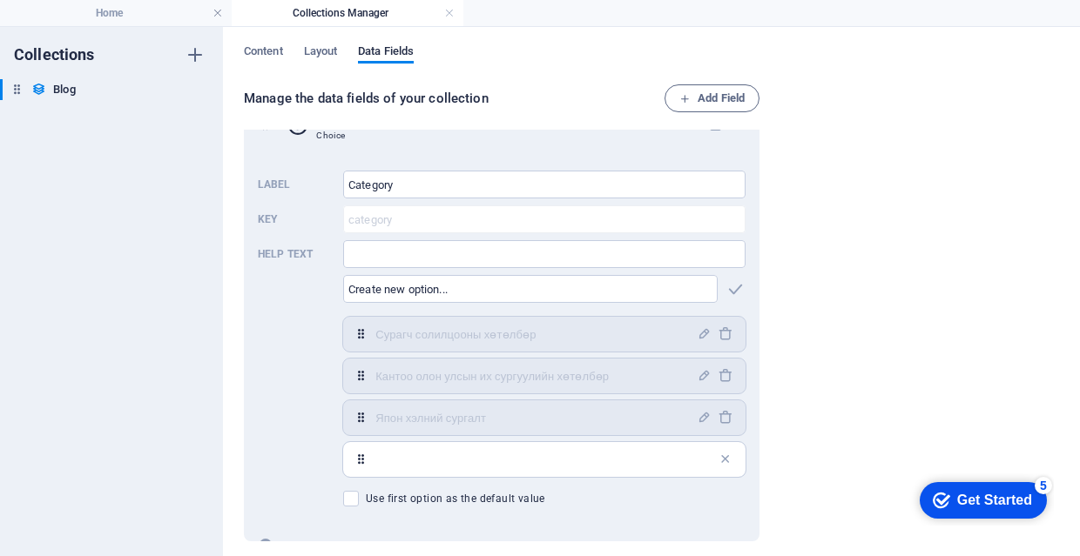
click at [668, 462] on input "text" at bounding box center [541, 460] width 332 height 28
type input "Токио хотын аялал"
click at [697, 452] on icon "button" at bounding box center [703, 459] width 15 height 15
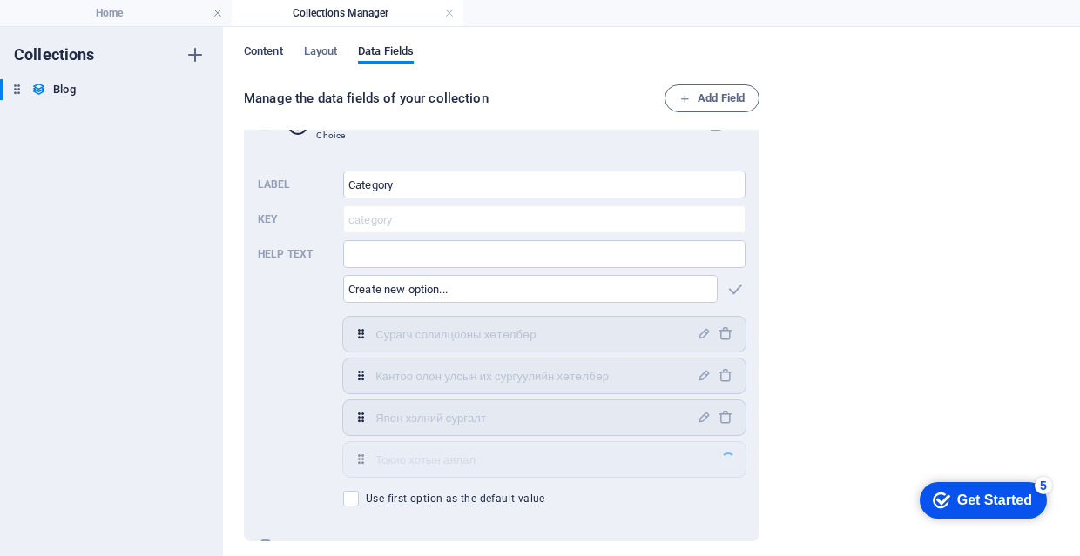
click at [279, 54] on span "Content" at bounding box center [263, 53] width 39 height 24
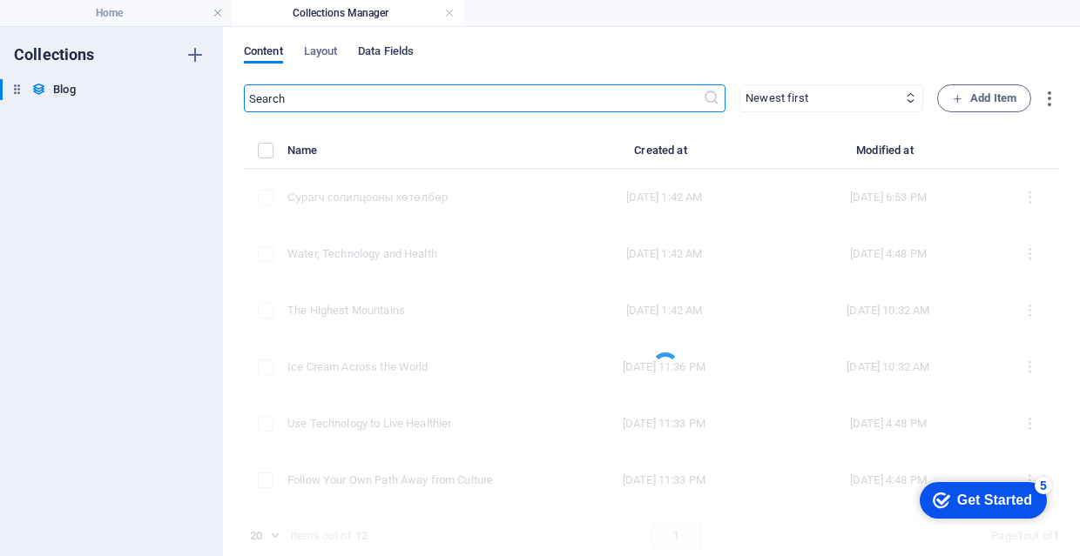
scroll to position [0, 0]
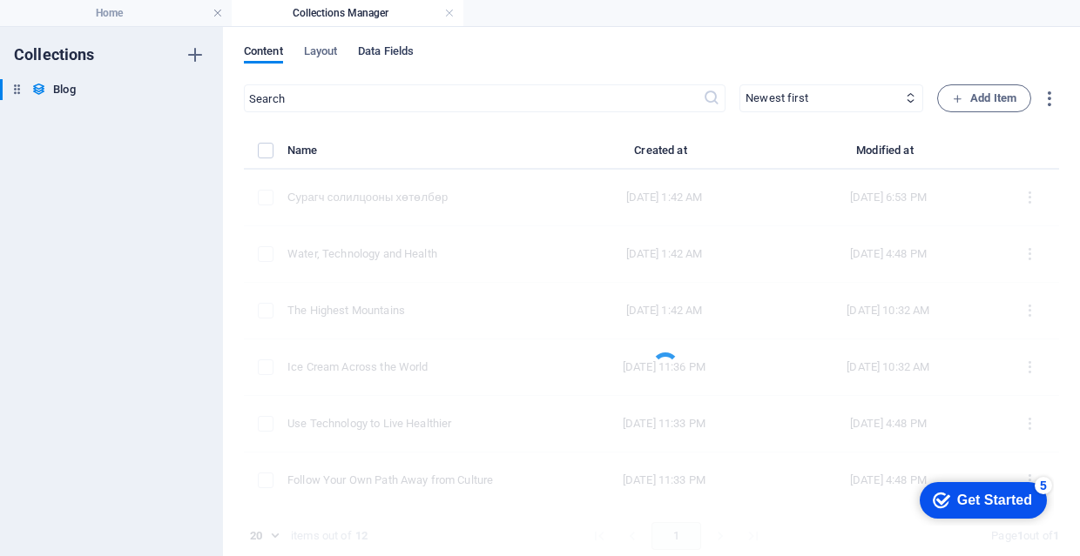
click at [403, 58] on span "Data Fields" at bounding box center [386, 53] width 56 height 24
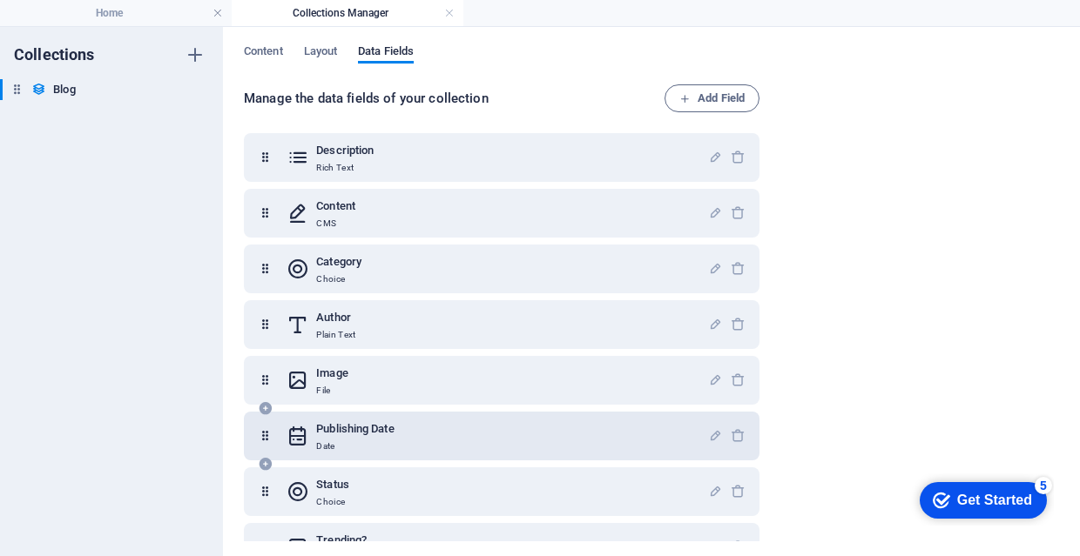
scroll to position [108, 0]
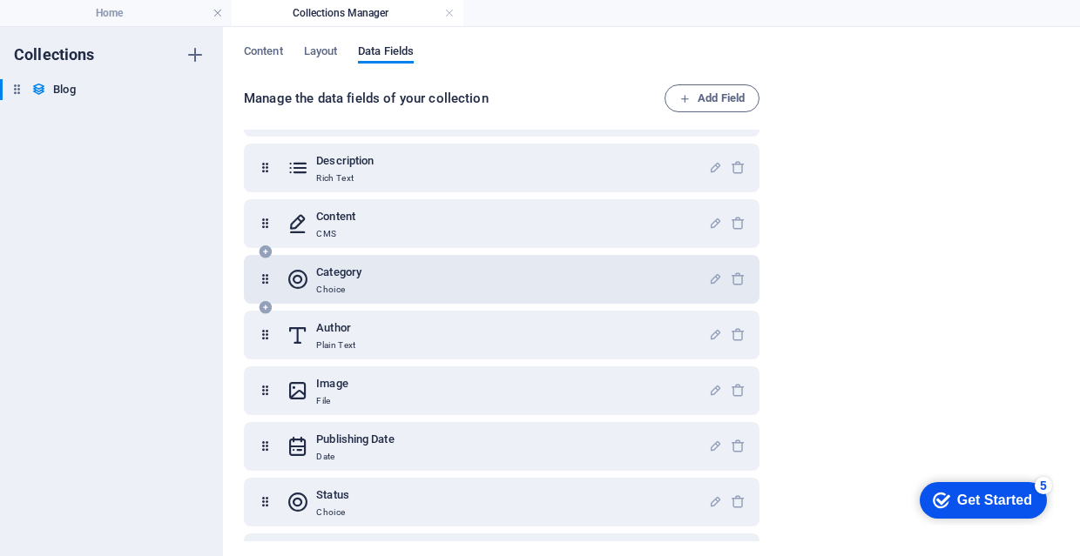
click at [566, 291] on div "Category Choice" at bounding box center [496, 279] width 421 height 35
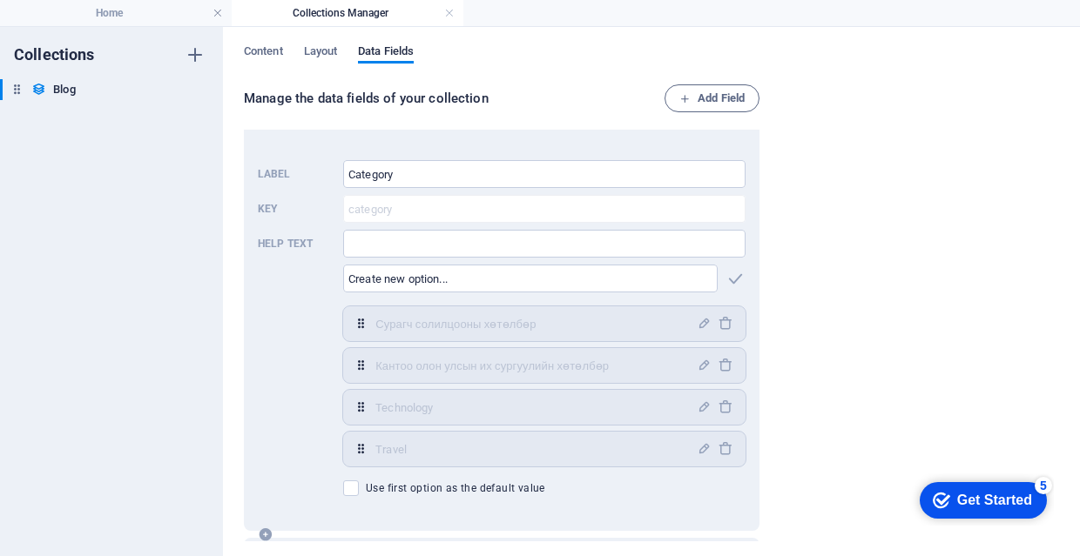
scroll to position [273, 0]
click at [696, 408] on icon "button" at bounding box center [703, 406] width 15 height 15
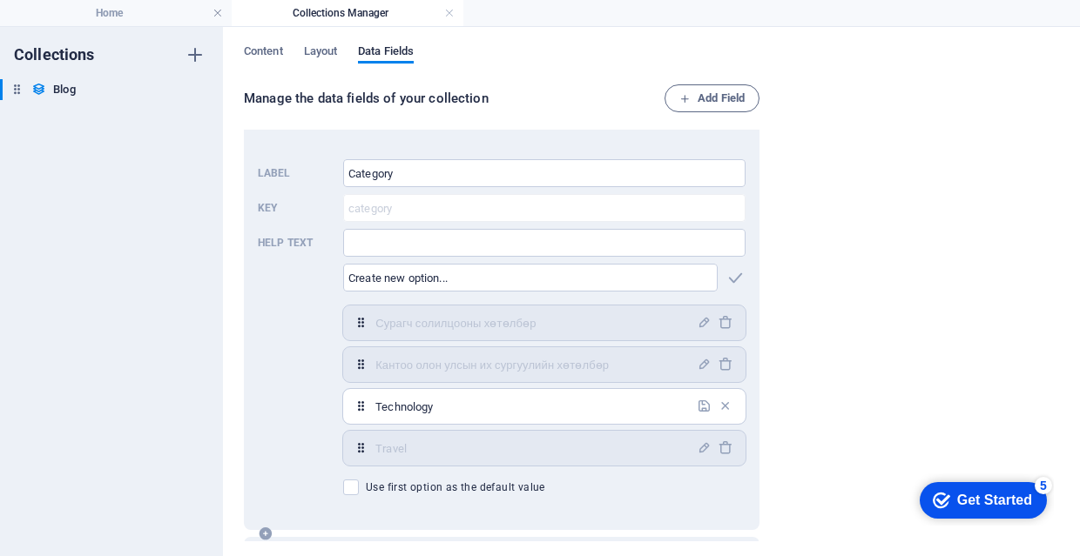
click at [644, 403] on input "Technology" at bounding box center [530, 407] width 311 height 28
click at [789, 276] on div "Manage the data fields of your collection Add Field Name Plain Text Slug Plain …" at bounding box center [651, 314] width 815 height 460
click at [605, 178] on input "Category" at bounding box center [544, 173] width 402 height 28
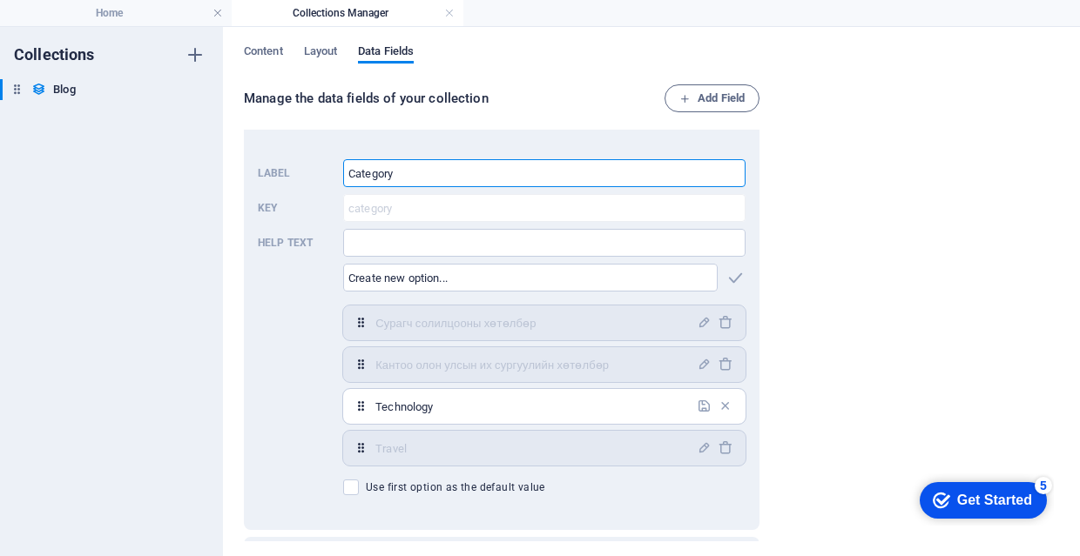
click at [813, 273] on div "Manage the data fields of your collection Add Field Name Plain Text Slug Plain …" at bounding box center [651, 314] width 815 height 460
click at [602, 400] on input "Technology" at bounding box center [530, 407] width 311 height 28
type input "я"
type input "Япон хэлний сургалт"
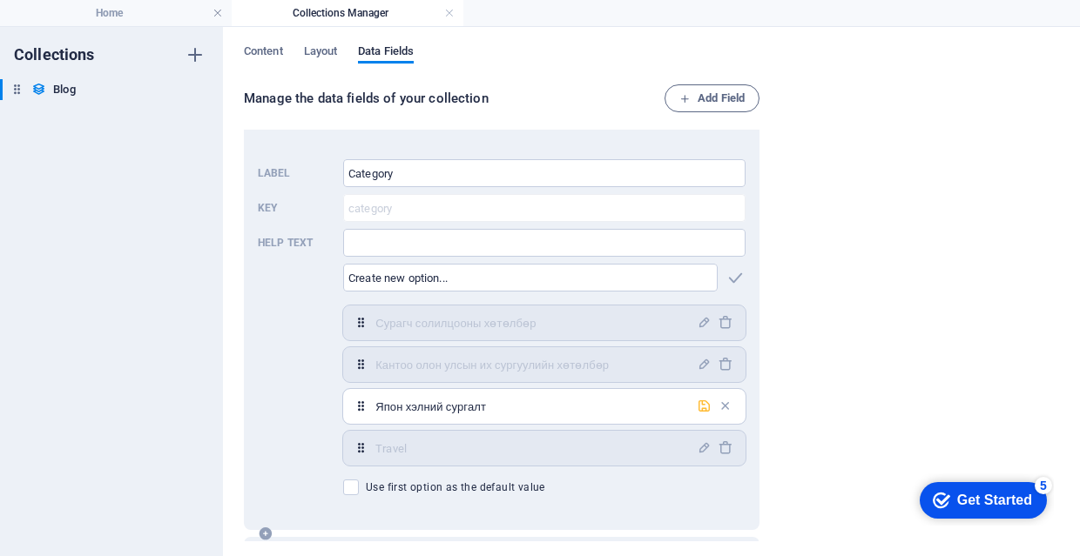
click at [707, 400] on icon "button" at bounding box center [703, 406] width 15 height 15
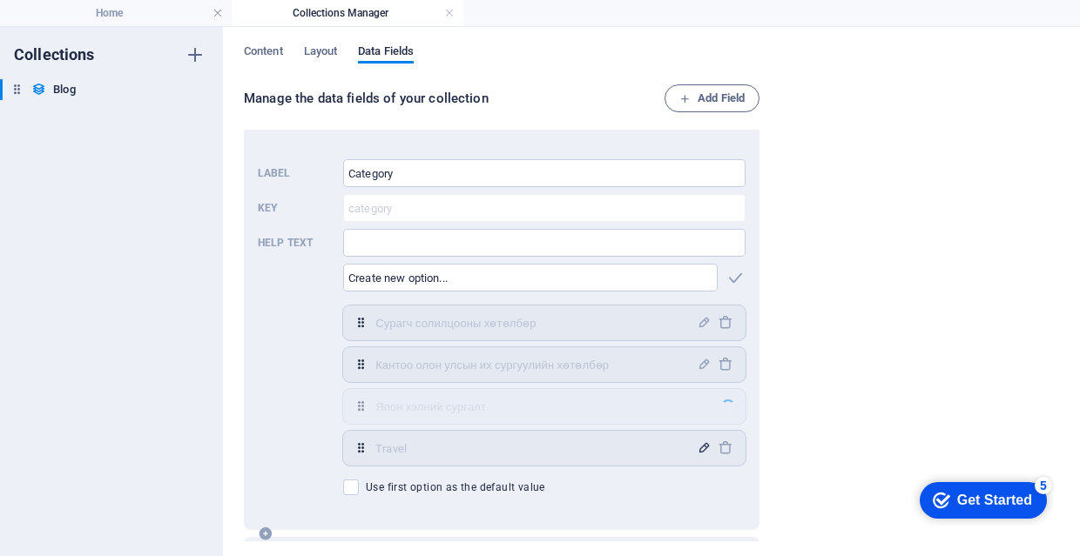
click at [693, 452] on span "button" at bounding box center [703, 448] width 21 height 15
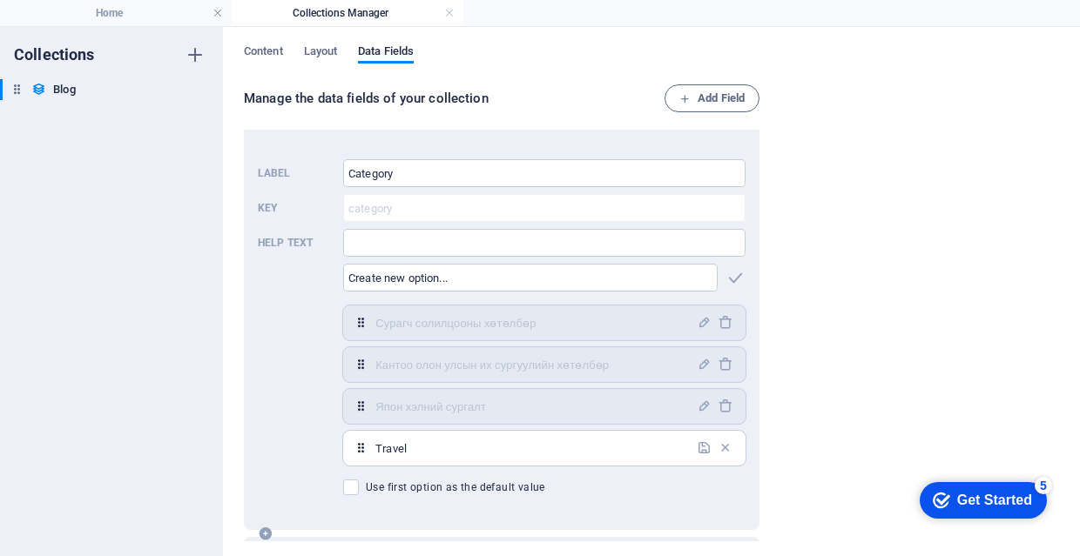
click at [608, 457] on input "Travel" at bounding box center [530, 448] width 311 height 28
type input "Токио хотын аялал"
click at [688, 436] on div "Токио хотын аялал ​" at bounding box center [544, 448] width 402 height 35
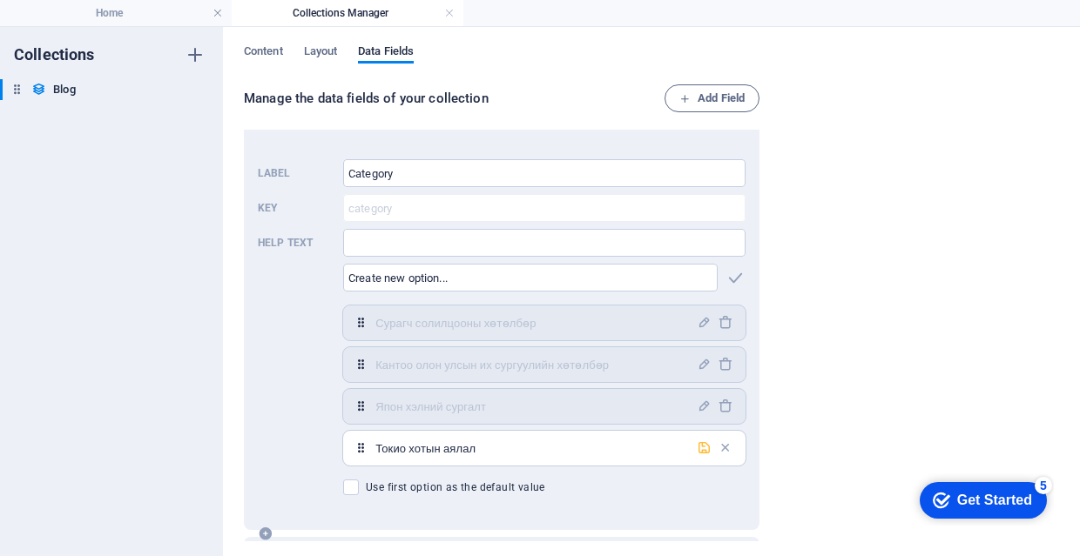
click at [696, 443] on icon "button" at bounding box center [703, 448] width 15 height 15
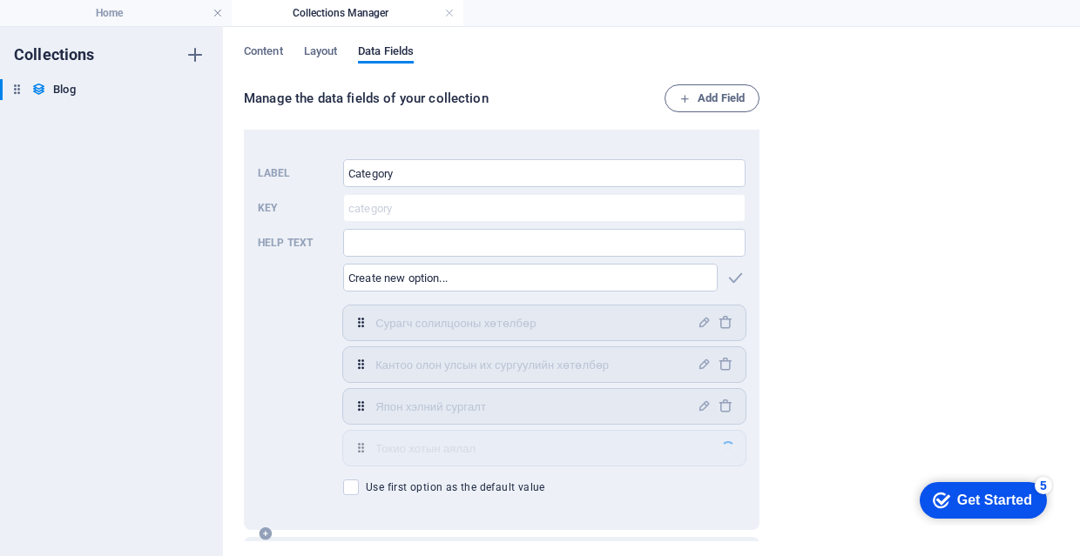
click at [694, 434] on div "Токио хотын аялал ​" at bounding box center [544, 448] width 402 height 35
click at [702, 412] on icon "button" at bounding box center [703, 406] width 15 height 15
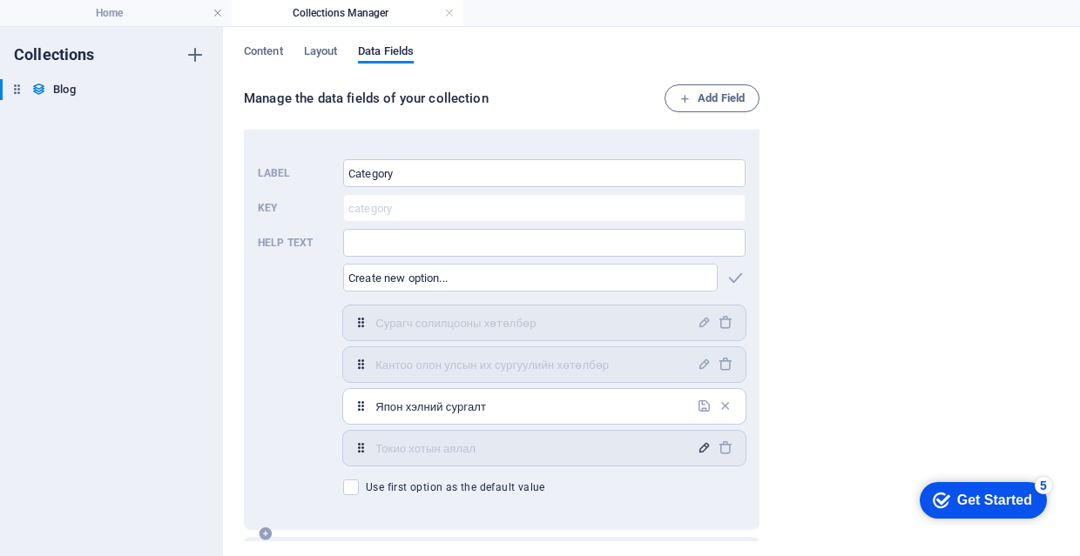
click at [700, 451] on icon "button" at bounding box center [703, 448] width 15 height 15
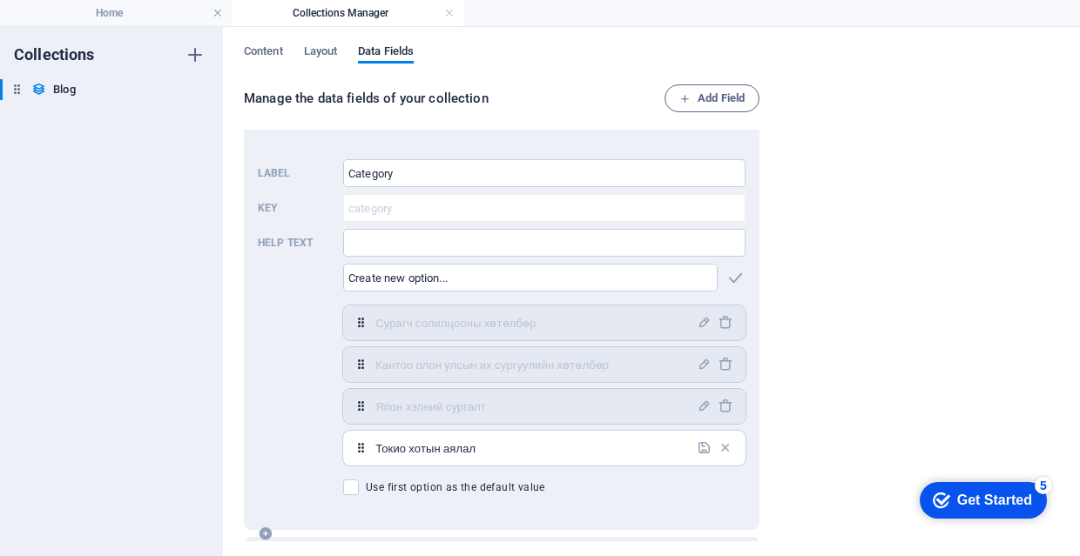
click at [622, 447] on input "Токио хотын аялал" at bounding box center [530, 448] width 311 height 28
click at [680, 443] on input "Токио хотын аяллын хөтөлбөр" at bounding box center [530, 448] width 311 height 28
type input "Токио хотын аяллын хөтөлбөр"
click at [703, 446] on icon "button" at bounding box center [703, 448] width 15 height 15
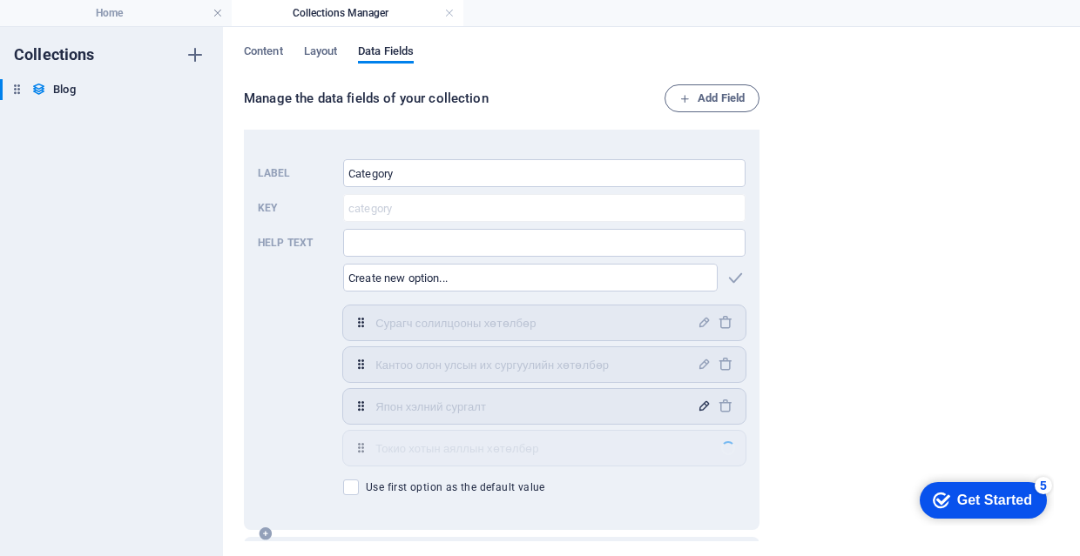
click at [696, 409] on icon "button" at bounding box center [703, 406] width 15 height 15
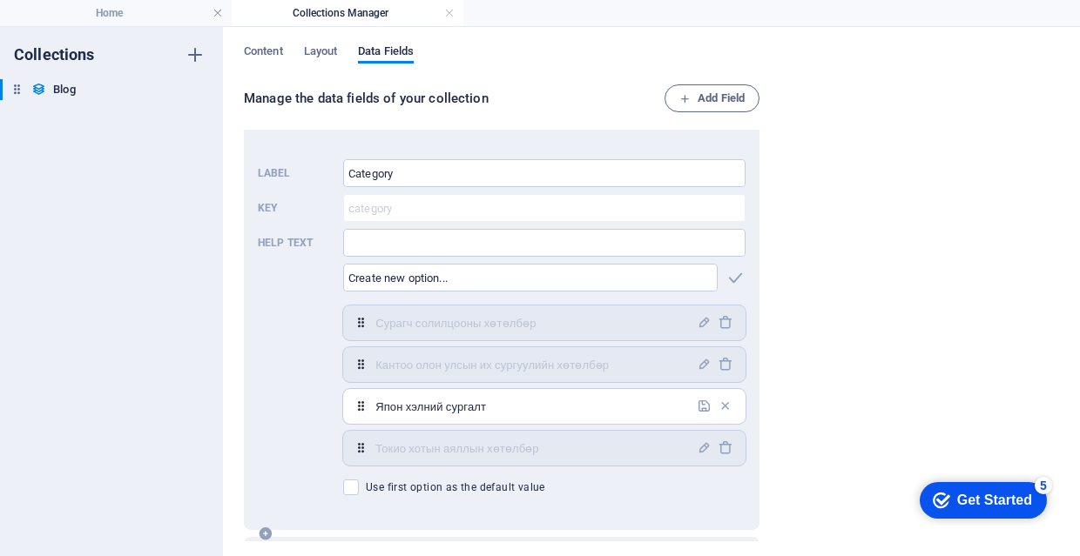
click at [695, 436] on div "Токио хотын аяллын хөтөлбөр ​" at bounding box center [544, 448] width 402 height 35
click at [798, 278] on div "Manage the data fields of your collection Add Field Name Plain Text Slug Plain …" at bounding box center [651, 314] width 815 height 460
click at [729, 281] on icon "button" at bounding box center [735, 278] width 20 height 20
click at [786, 357] on div "Manage the data fields of your collection Add Field Name Plain Text Slug Plain …" at bounding box center [651, 314] width 815 height 460
click at [737, 277] on icon "button" at bounding box center [735, 278] width 20 height 20
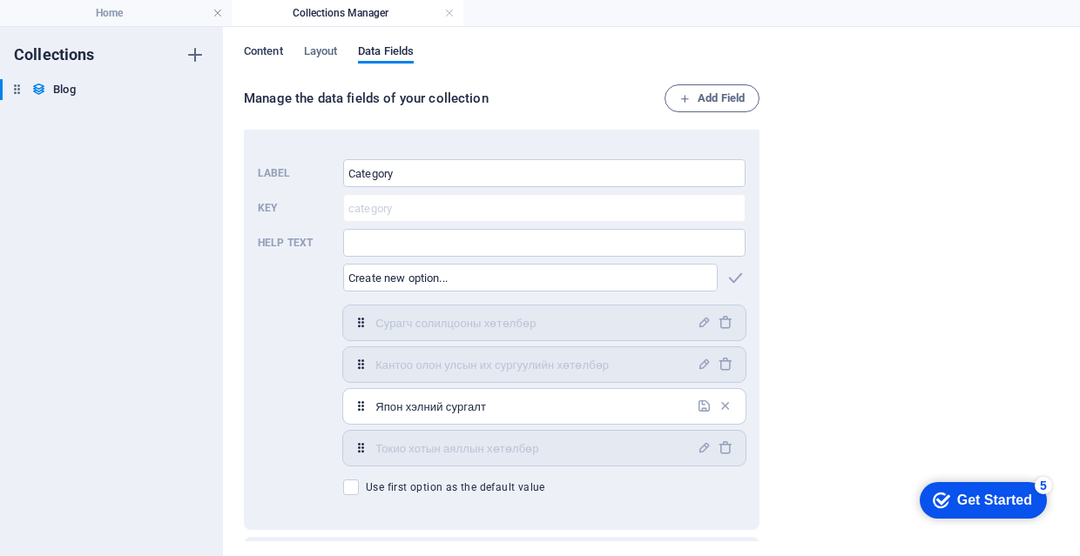
click at [267, 47] on span "Content" at bounding box center [263, 53] width 39 height 24
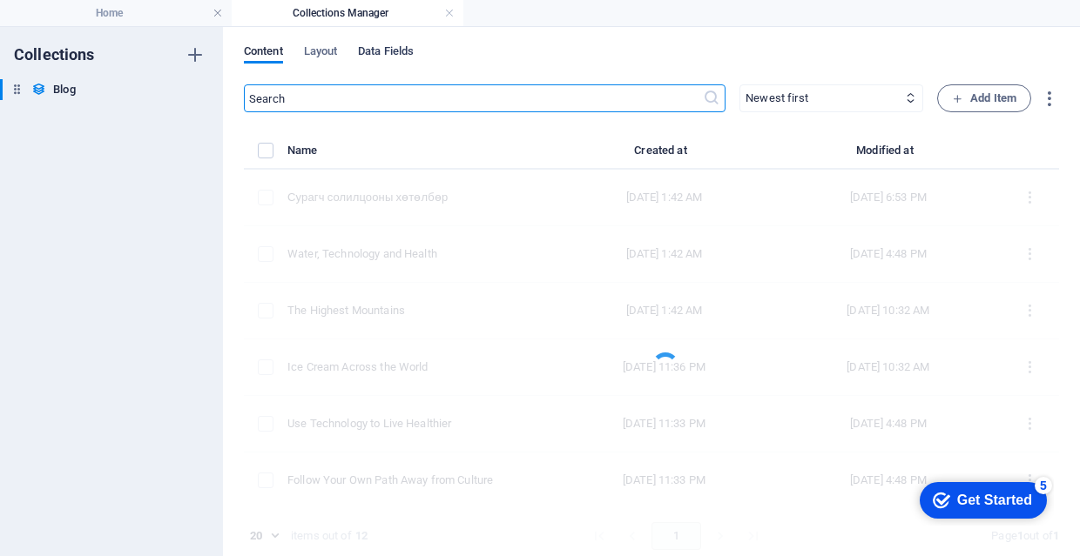
click at [368, 53] on span "Data Fields" at bounding box center [386, 53] width 56 height 24
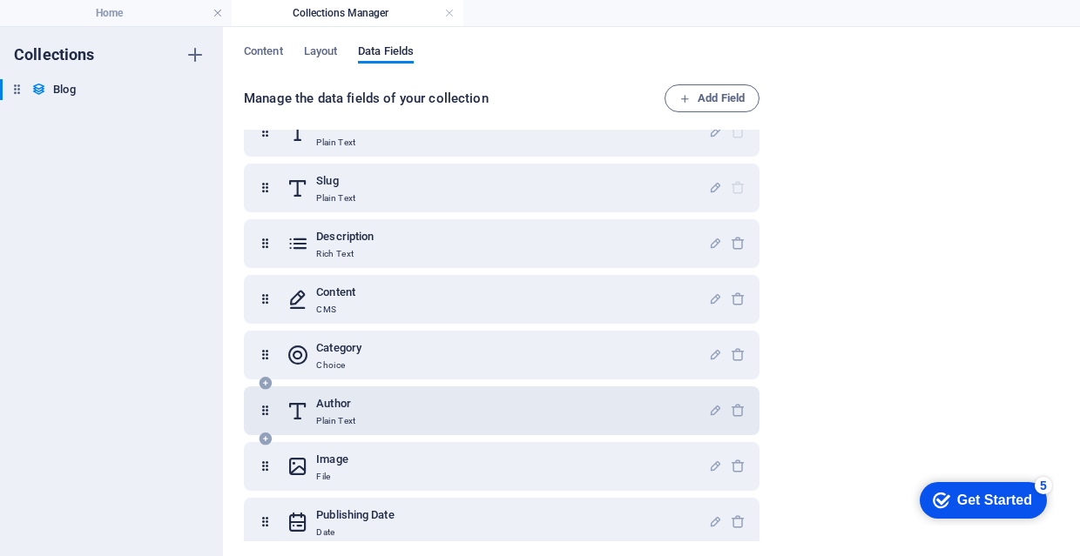
scroll to position [70, 0]
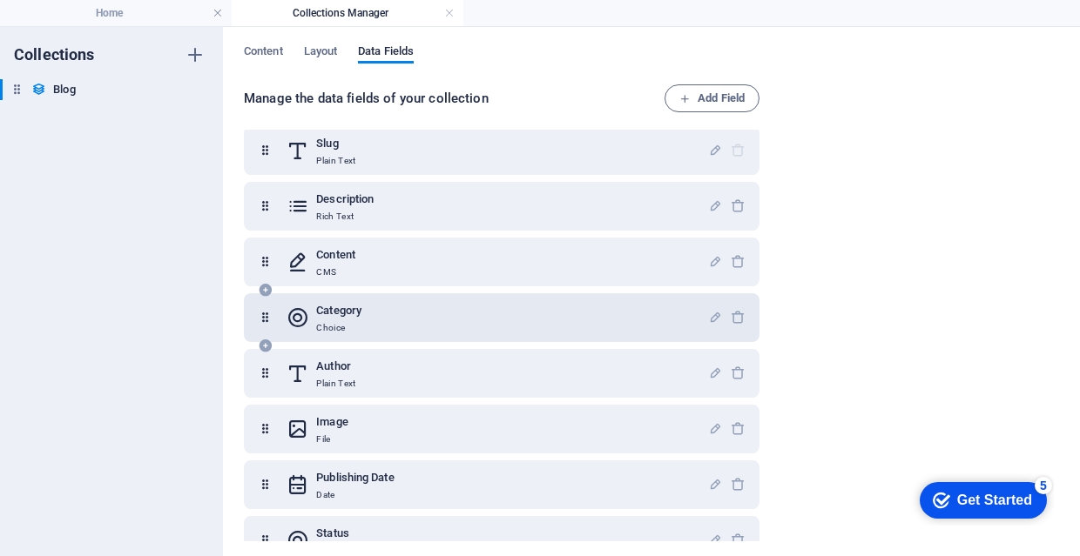
click at [361, 318] on h6 "Category" at bounding box center [338, 310] width 45 height 21
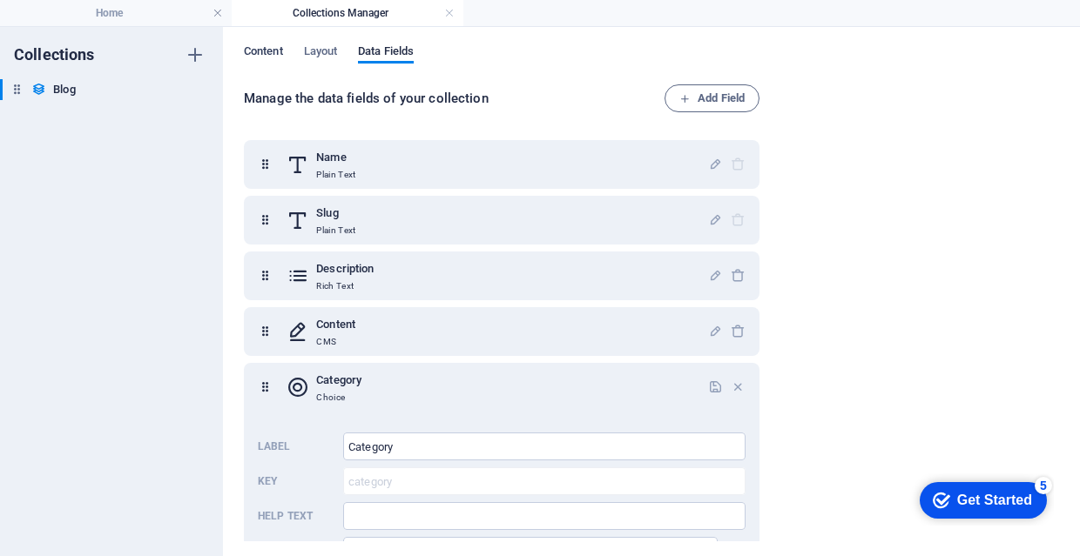
scroll to position [0, 0]
click at [266, 49] on span "Content" at bounding box center [263, 53] width 39 height 24
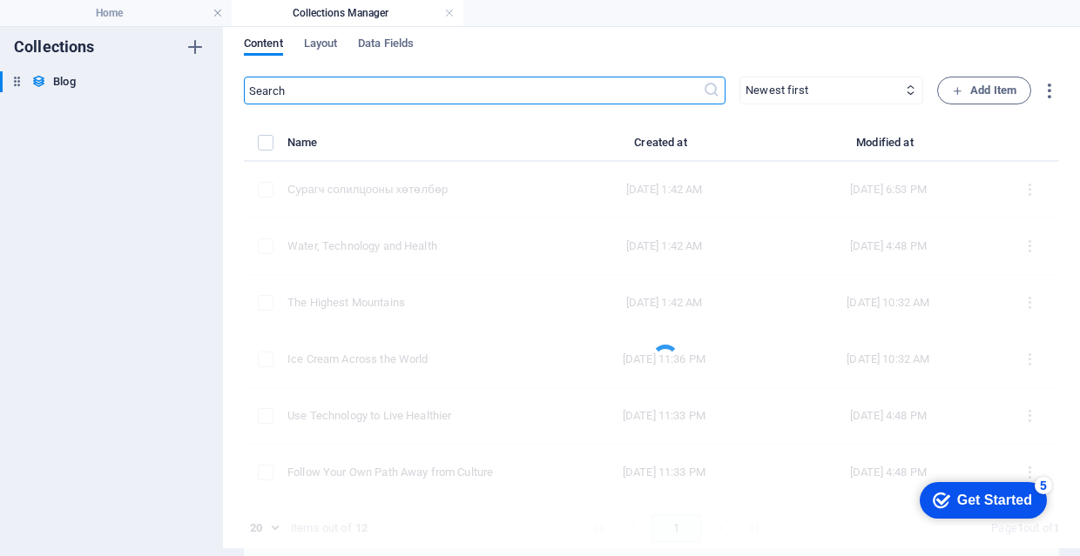
scroll to position [3, 0]
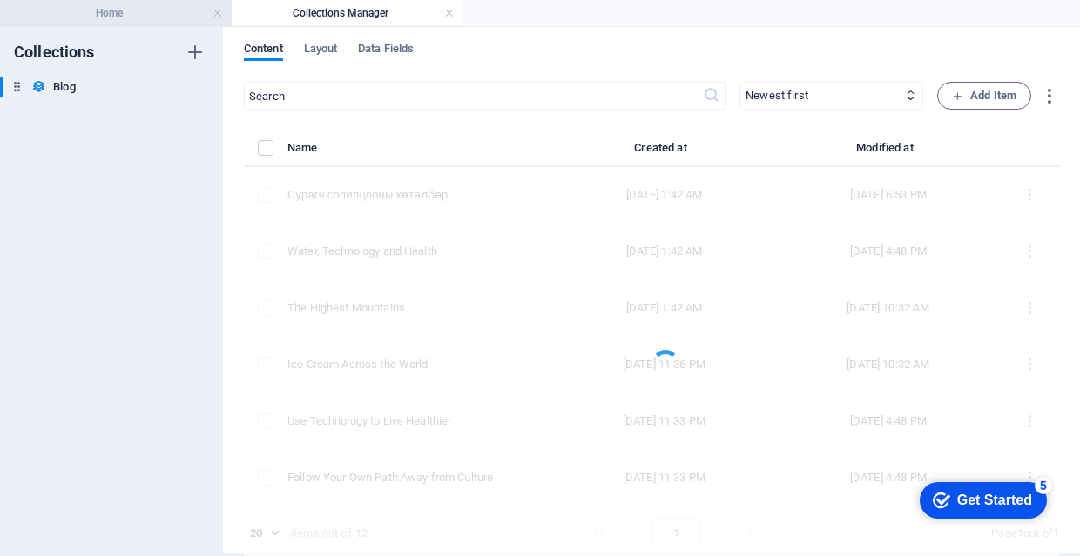
click at [155, 17] on h4 "Home" at bounding box center [116, 12] width 232 height 19
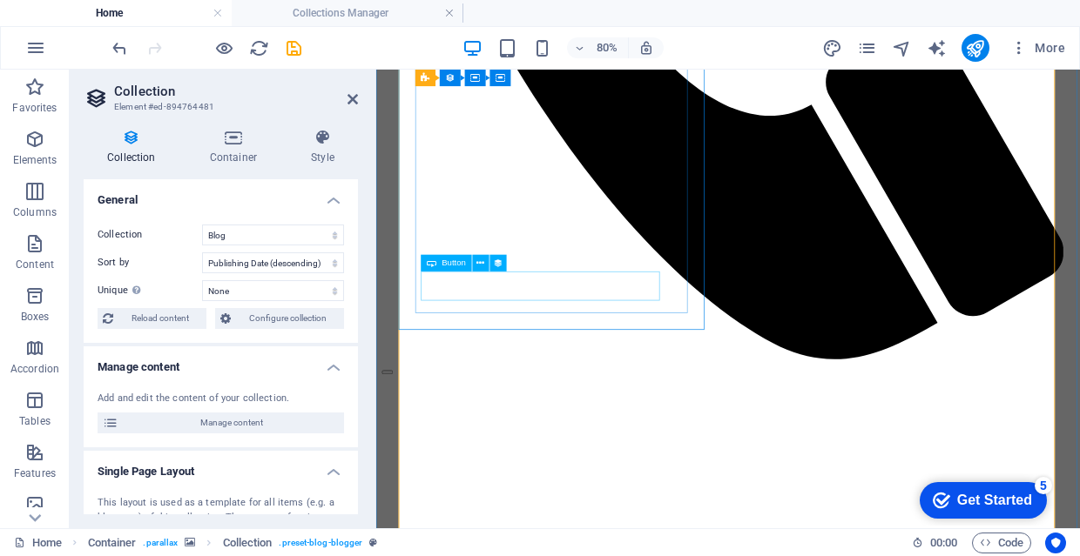
scroll to position [1349, 0]
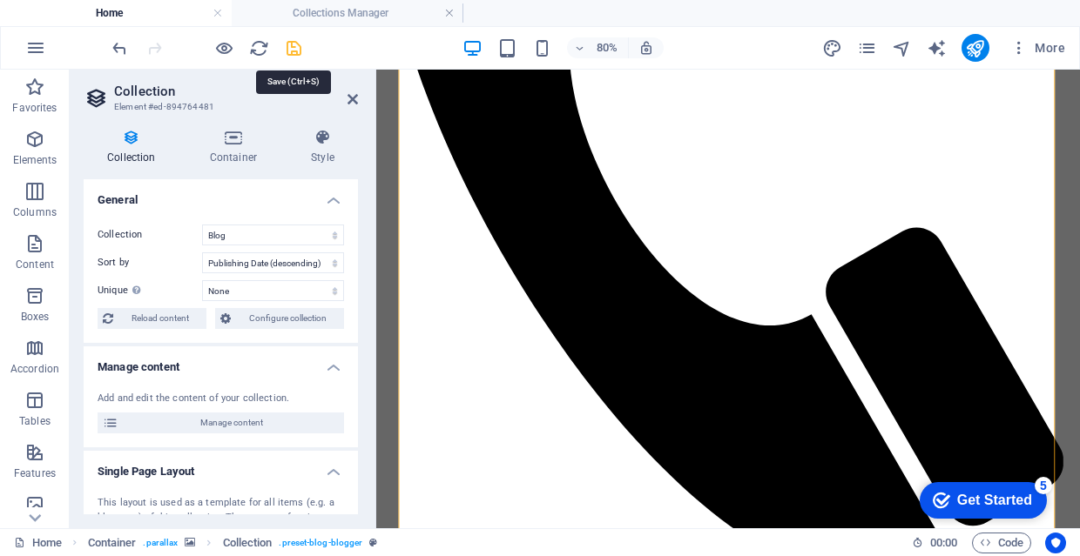
click at [302, 40] on icon "save" at bounding box center [294, 48] width 20 height 20
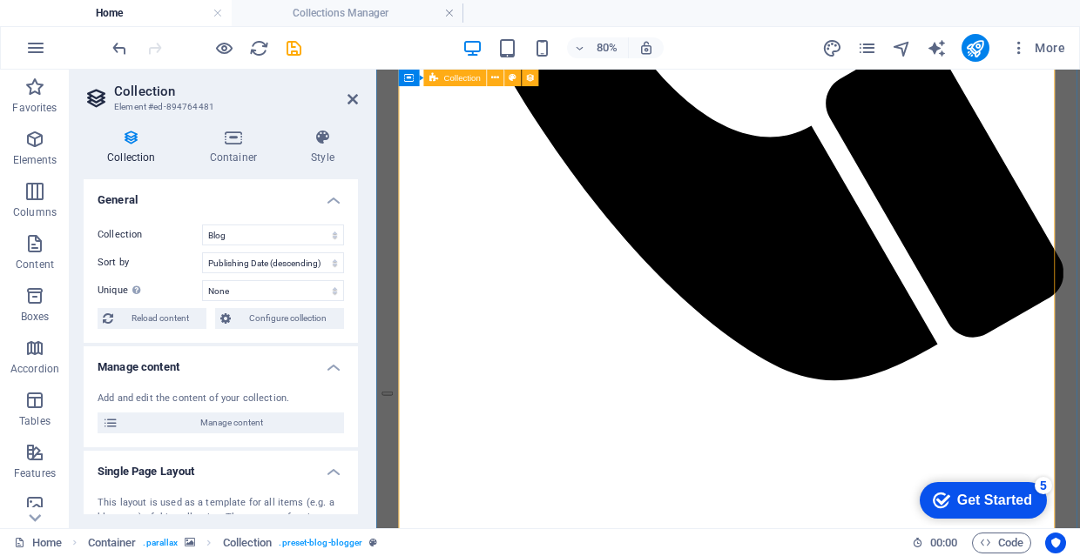
scroll to position [1632, 0]
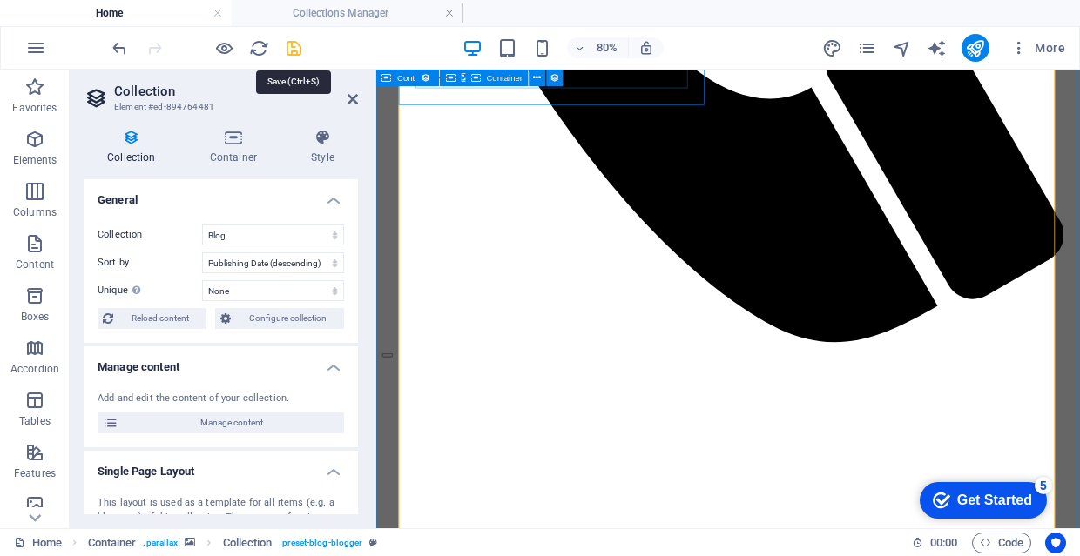
click at [293, 54] on icon "save" at bounding box center [294, 48] width 20 height 20
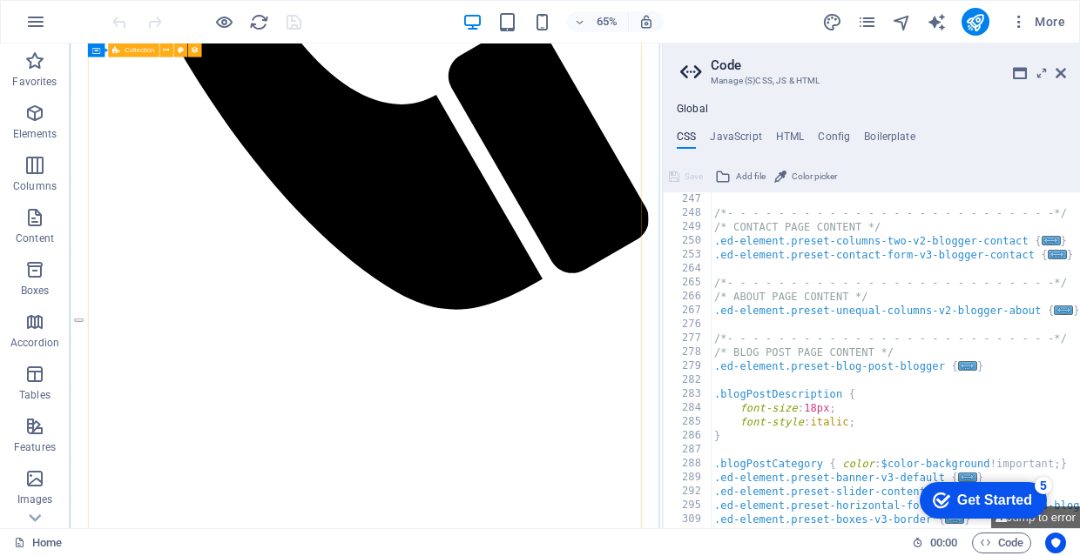
scroll to position [1733, 0]
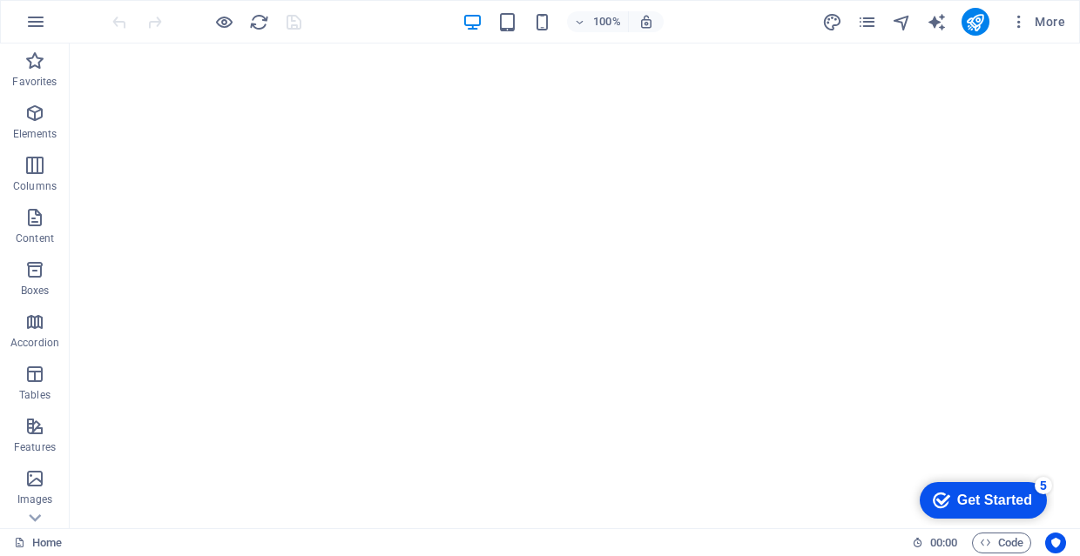
scroll to position [17, 0]
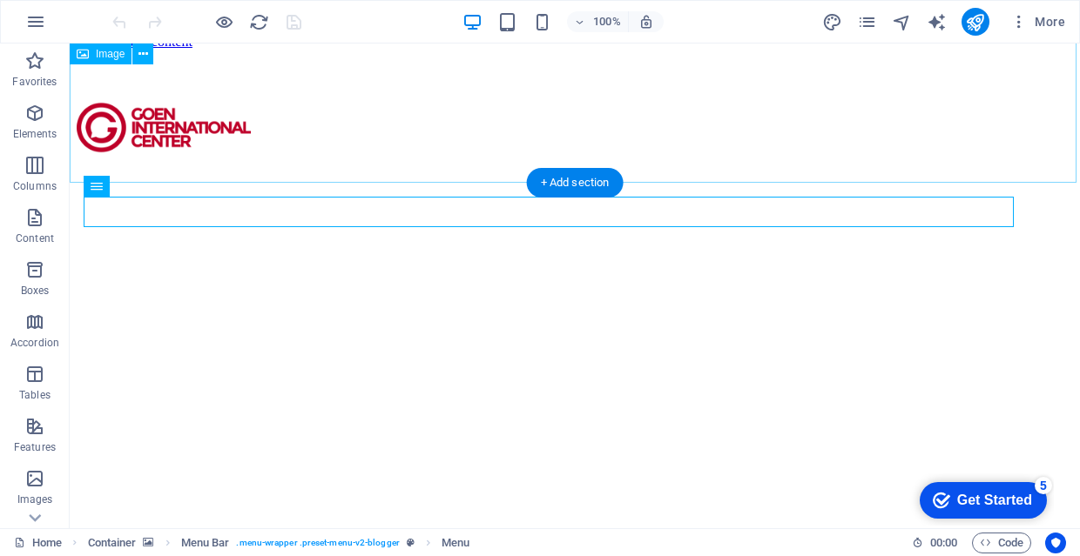
click at [170, 101] on figure at bounding box center [575, 129] width 996 height 159
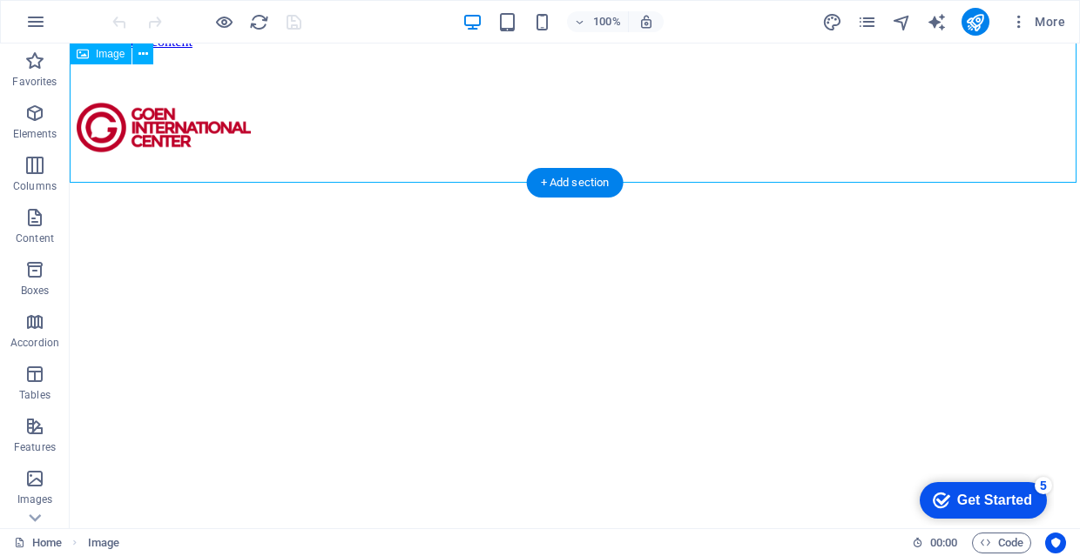
click at [166, 104] on figure at bounding box center [575, 129] width 996 height 159
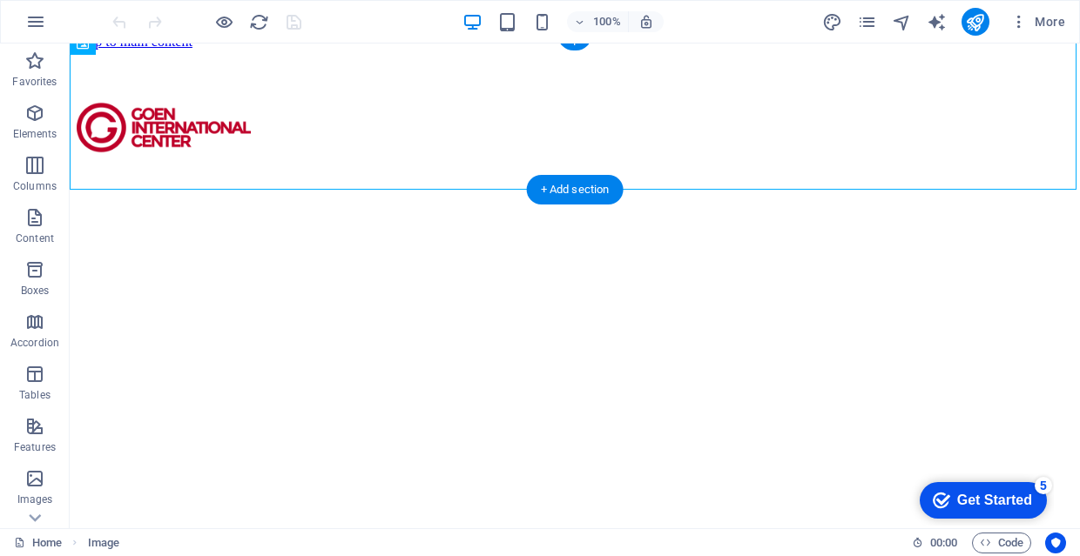
scroll to position [10, 0]
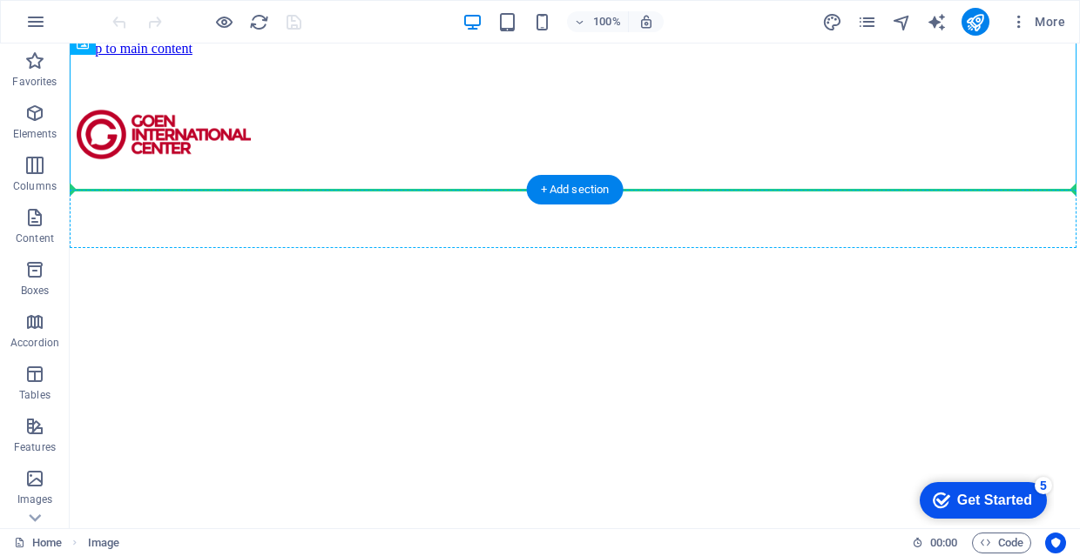
drag, startPoint x: 139, startPoint y: 77, endPoint x: 197, endPoint y: 209, distance: 143.5
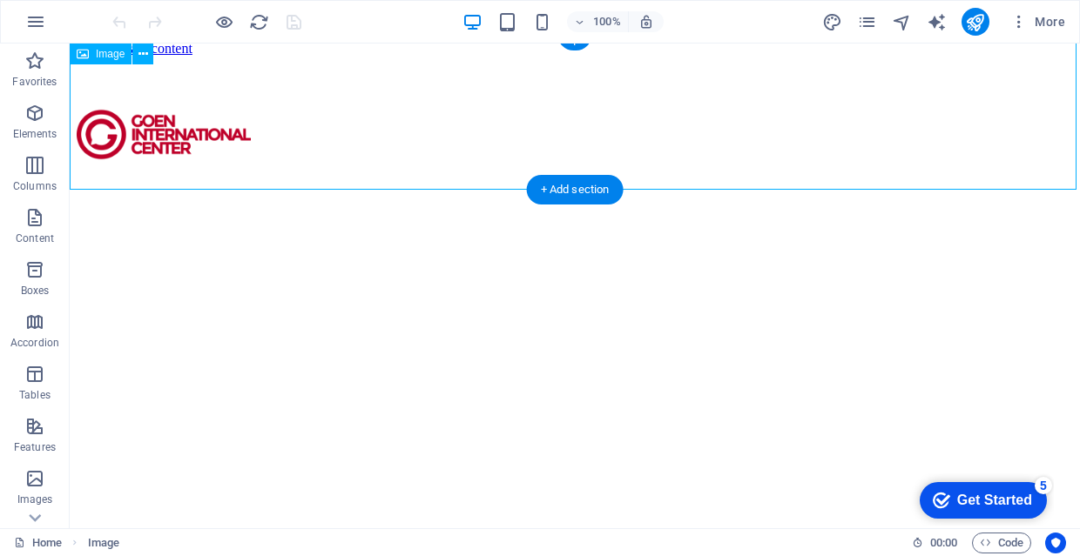
click at [205, 104] on figure at bounding box center [575, 136] width 996 height 159
click at [147, 51] on icon at bounding box center [143, 54] width 10 height 18
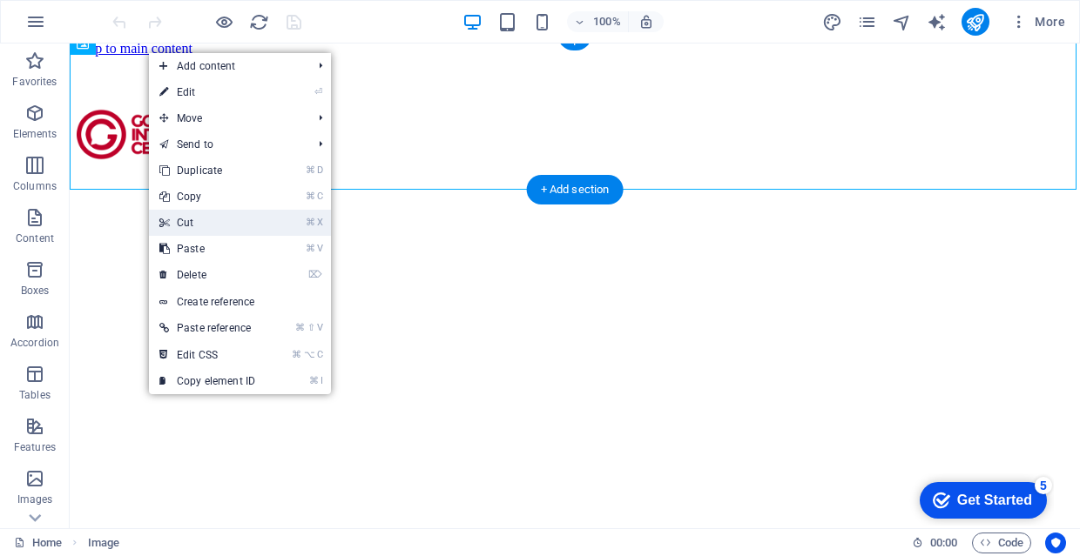
click at [232, 227] on link "⌘ X Cut" at bounding box center [207, 223] width 117 height 26
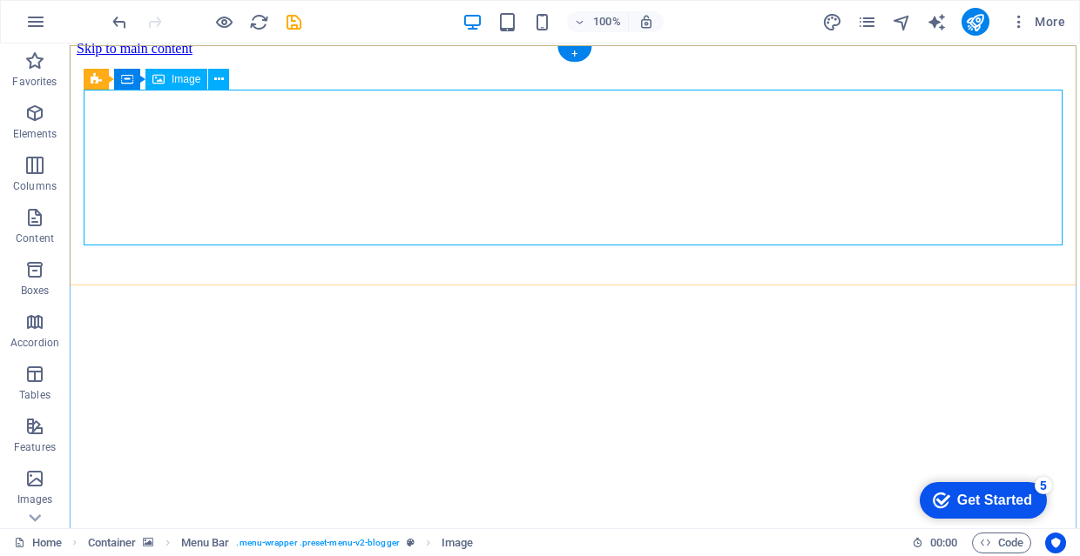
scroll to position [0, 0]
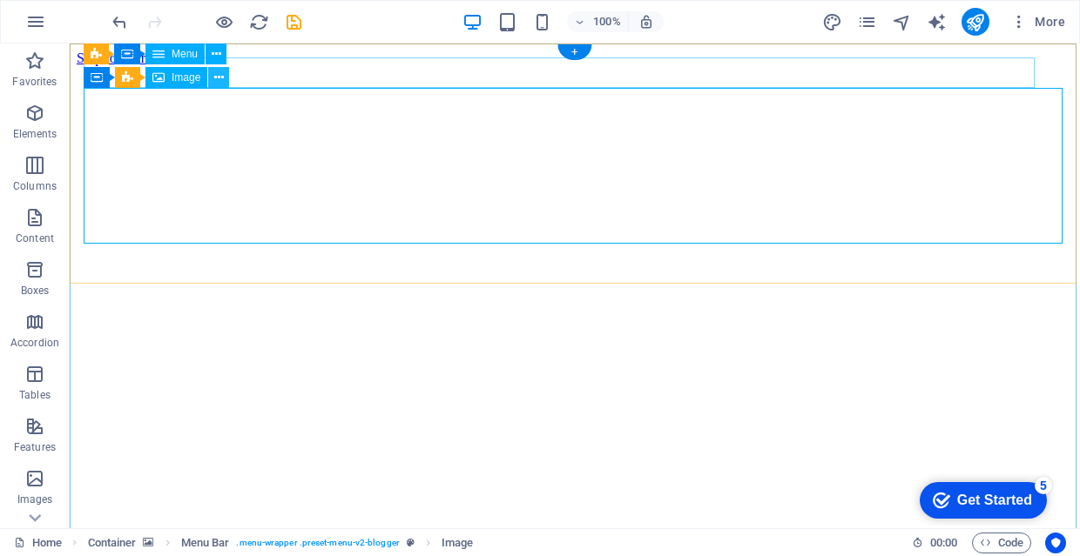
click at [216, 76] on icon at bounding box center [219, 78] width 10 height 18
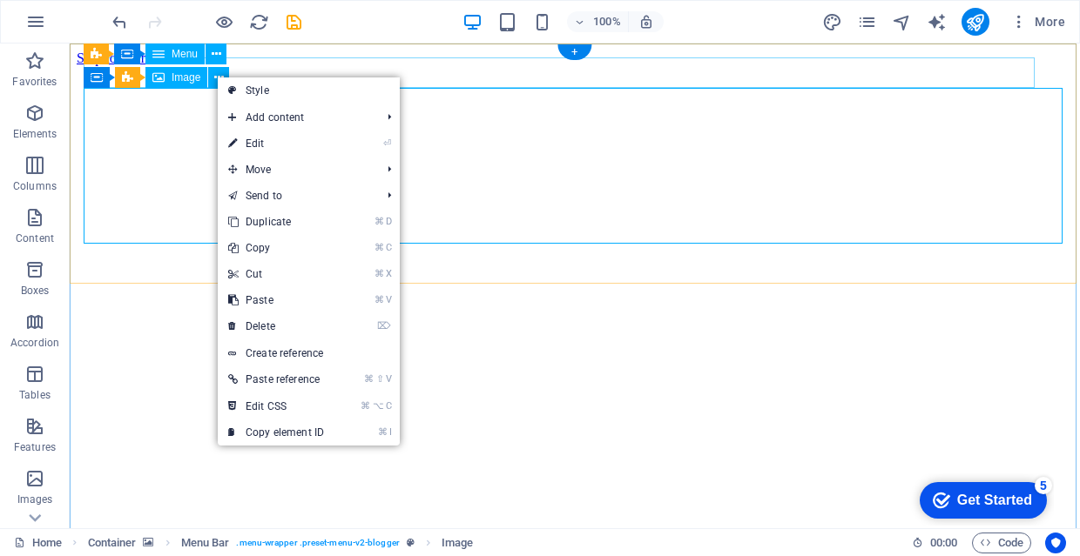
click at [194, 81] on span "Image" at bounding box center [186, 77] width 29 height 10
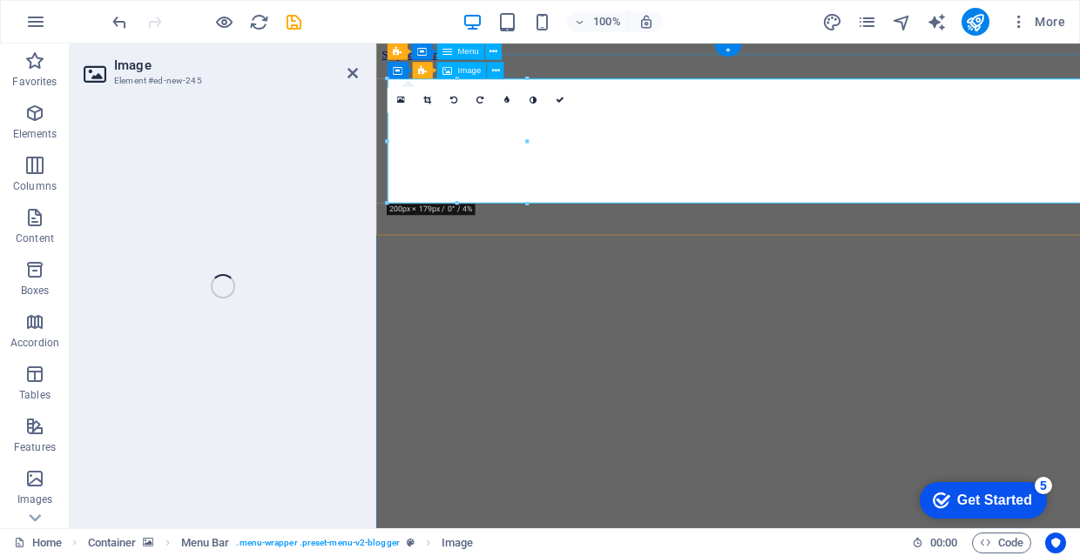
select select "px"
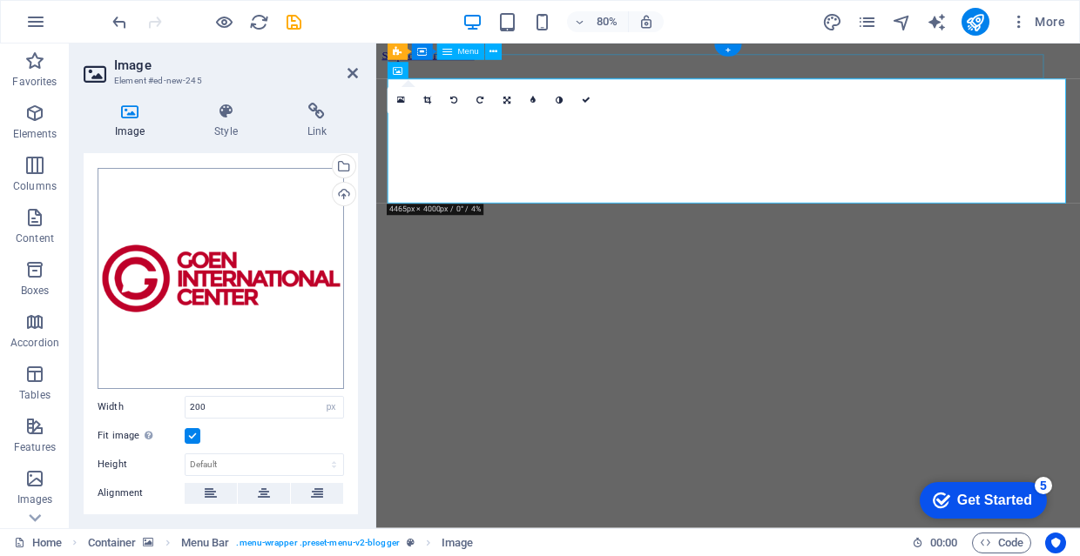
scroll to position [33, 0]
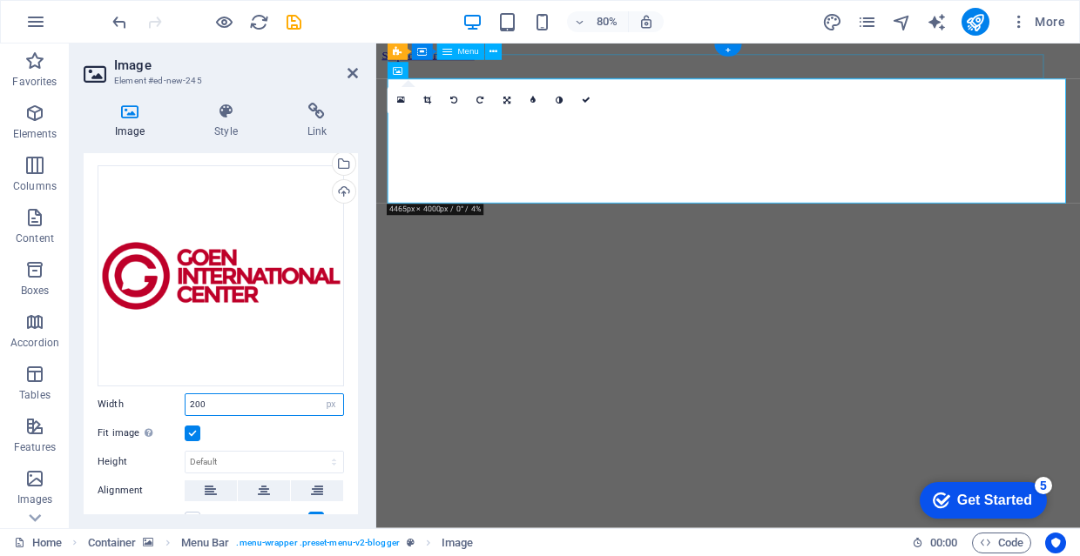
click at [252, 400] on input "200" at bounding box center [264, 404] width 158 height 21
type input "2"
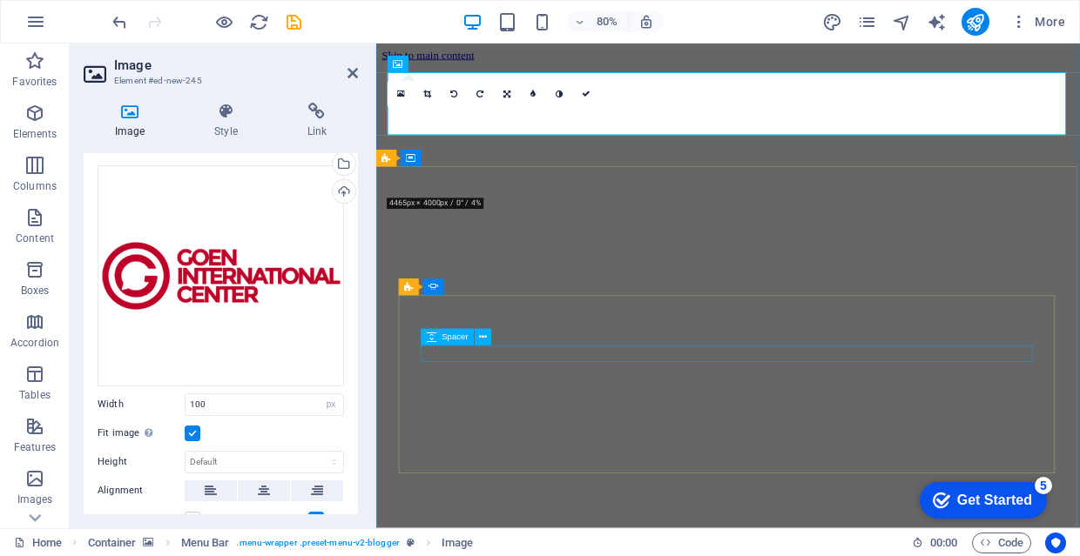
scroll to position [8, 0]
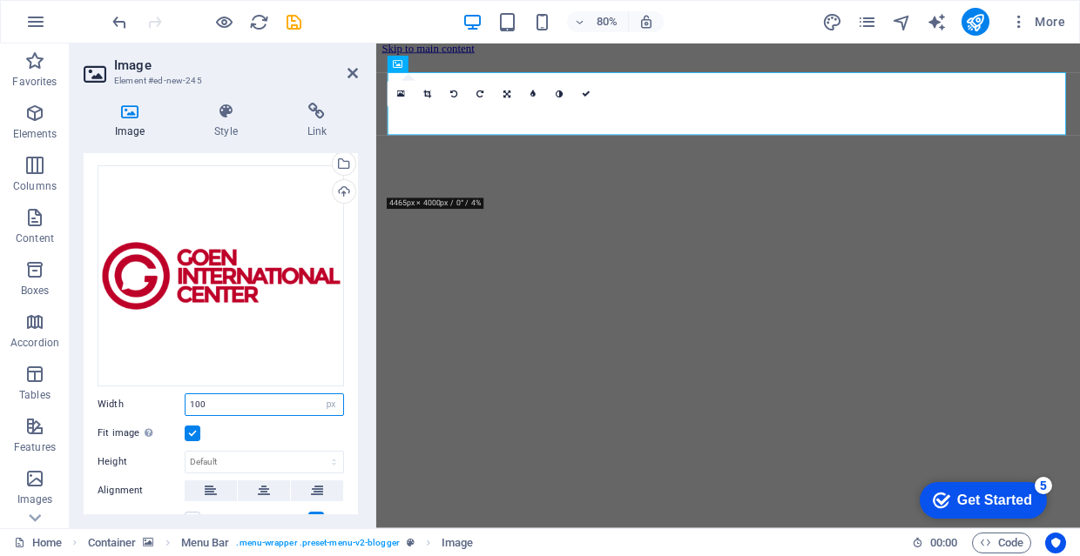
click at [228, 394] on input "100" at bounding box center [264, 404] width 158 height 21
type input "1"
type input "200"
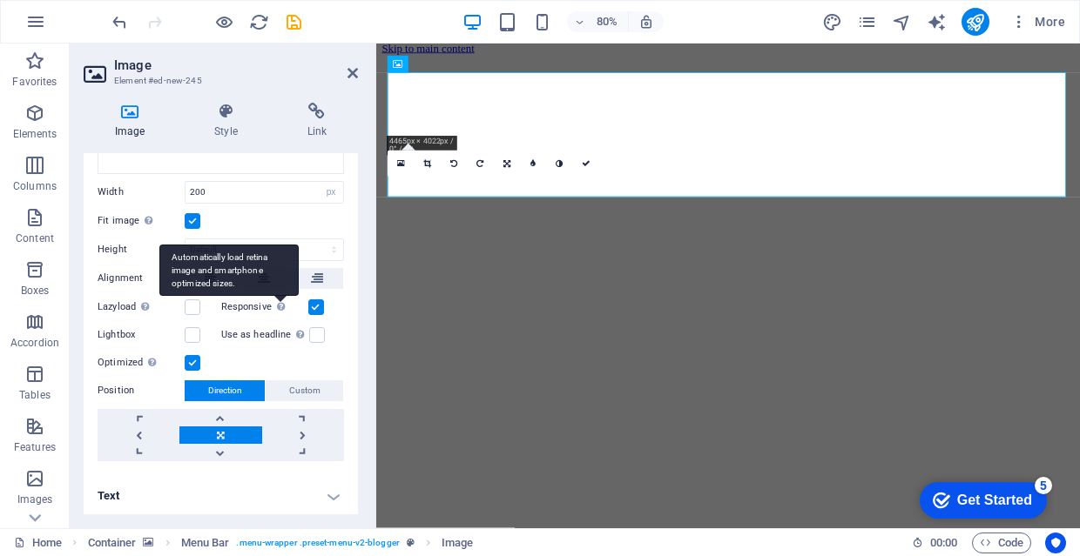
scroll to position [245, 0]
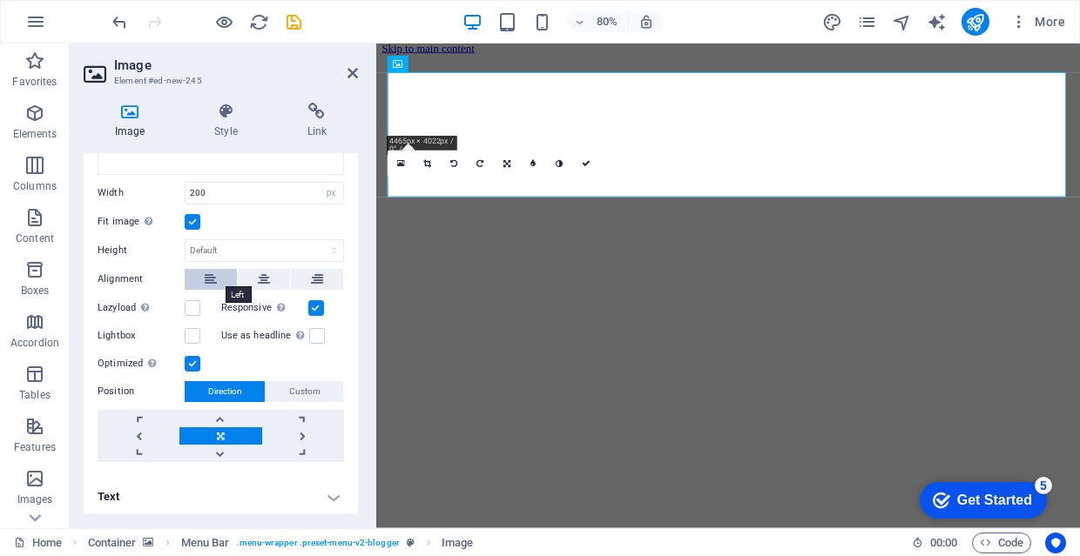
click at [217, 273] on button at bounding box center [211, 279] width 52 height 21
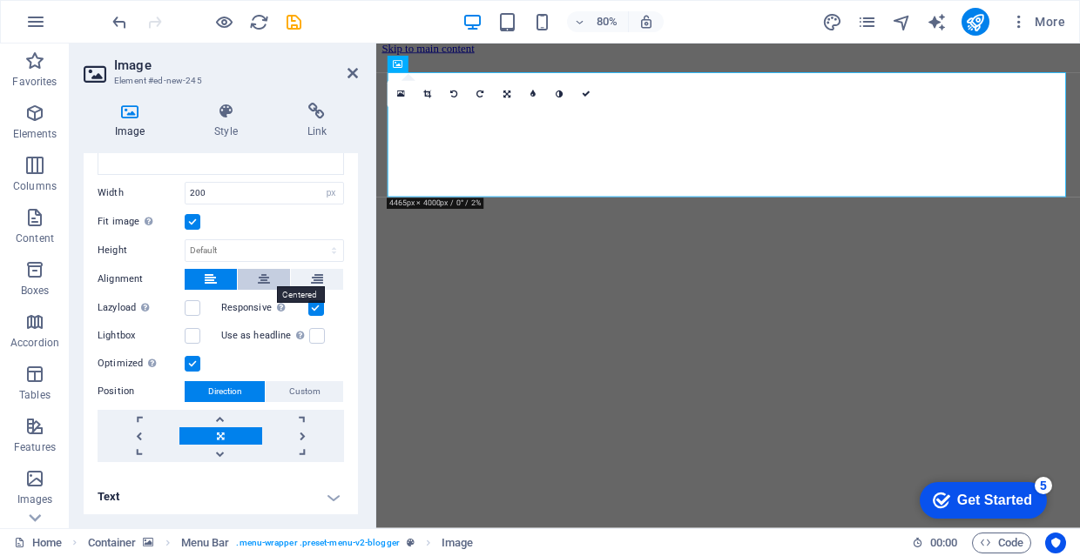
click at [269, 274] on button at bounding box center [264, 279] width 52 height 21
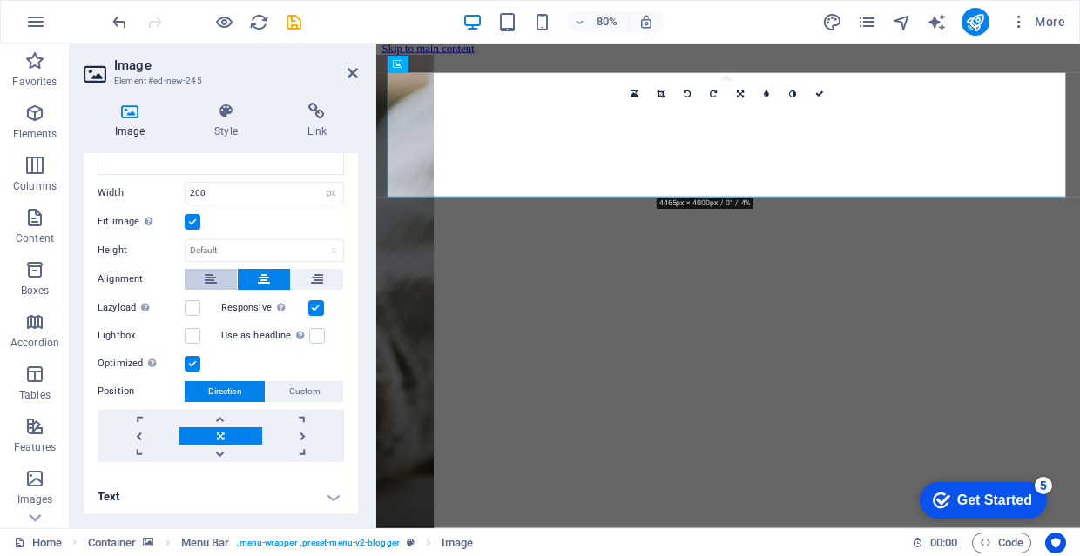
click at [225, 279] on button at bounding box center [211, 279] width 52 height 21
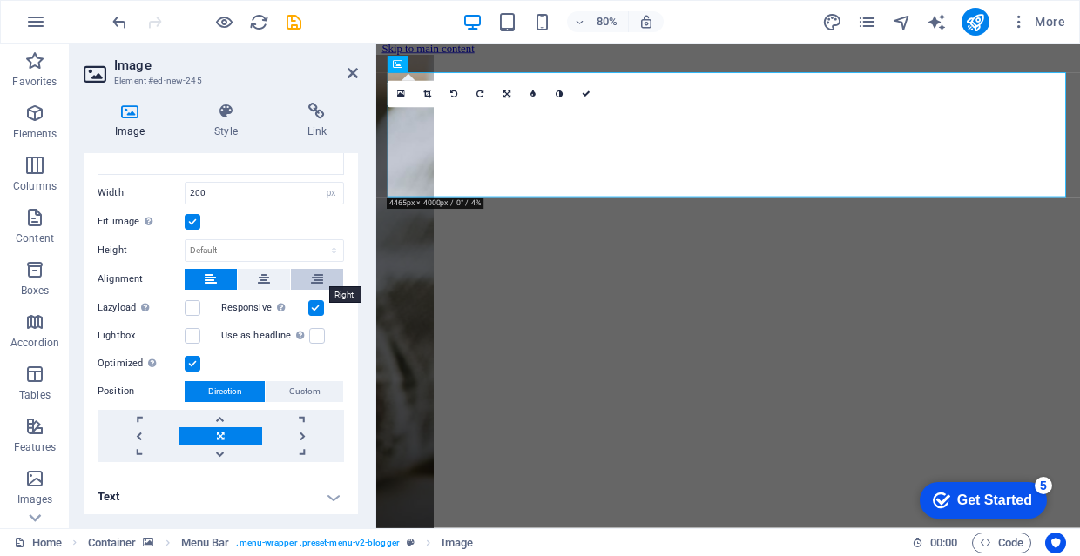
click at [311, 277] on icon at bounding box center [317, 279] width 12 height 21
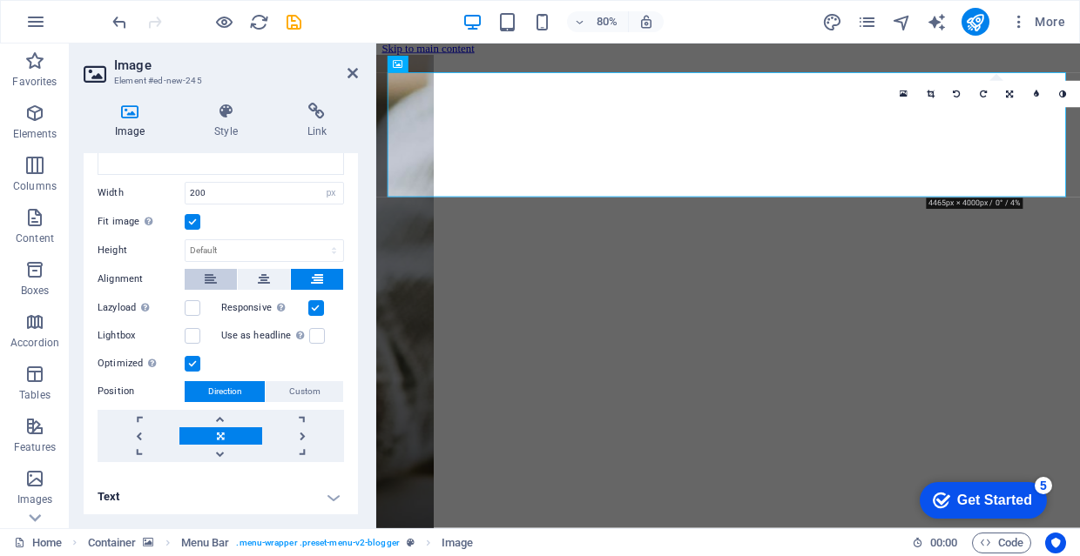
click at [218, 280] on button at bounding box center [211, 279] width 52 height 21
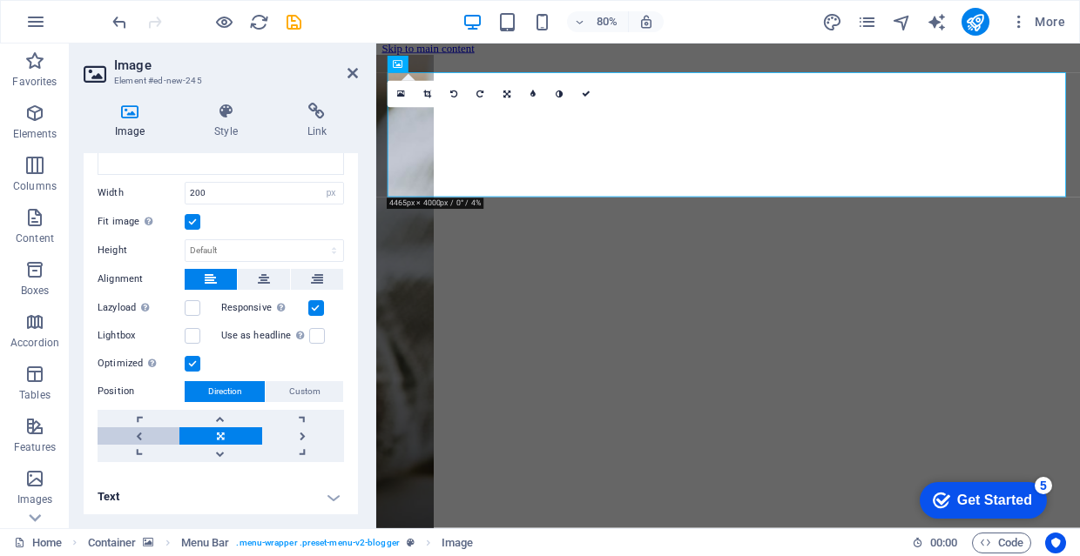
click at [159, 427] on link at bounding box center [139, 435] width 82 height 17
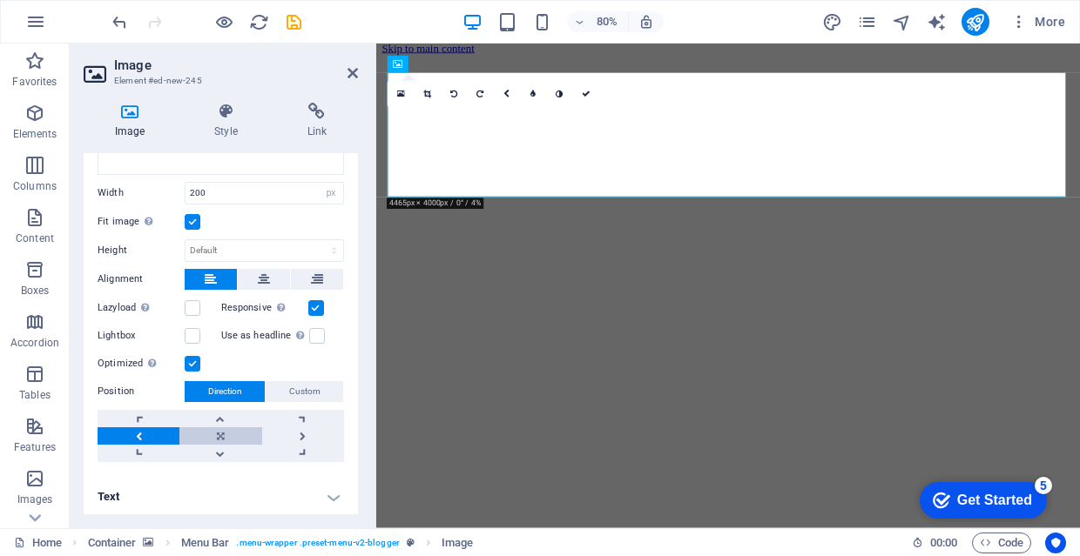
click at [225, 434] on link at bounding box center [220, 435] width 82 height 17
click at [184, 500] on h4 "Text" at bounding box center [221, 497] width 274 height 42
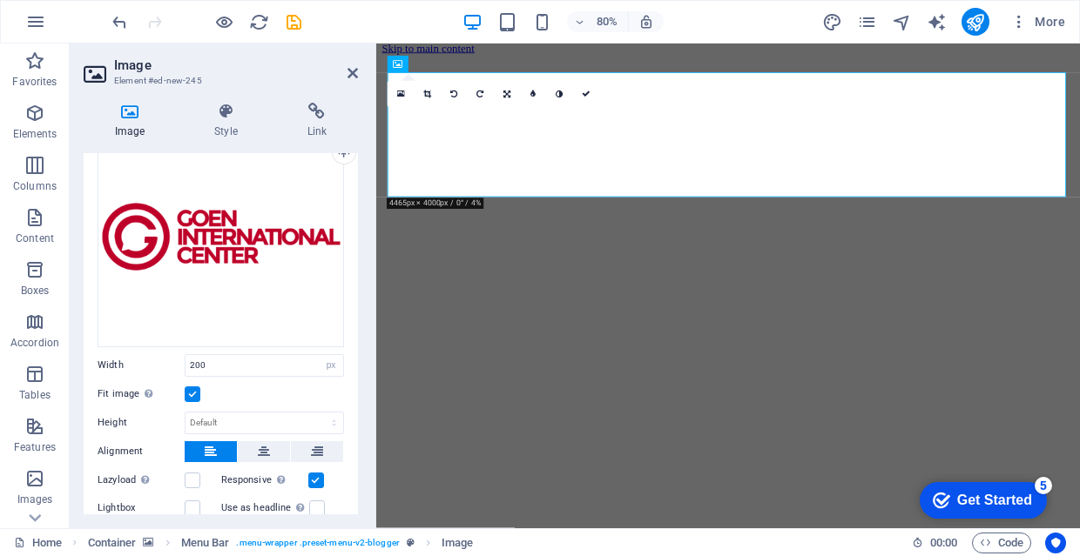
scroll to position [82, 0]
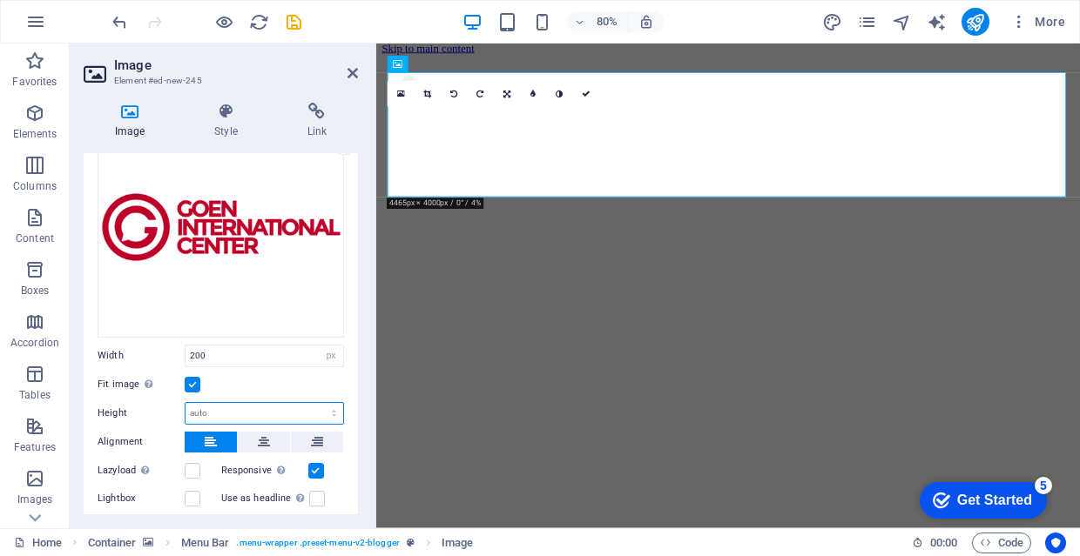
select select "px"
click at [298, 409] on input "179" at bounding box center [264, 413] width 158 height 21
type input "1"
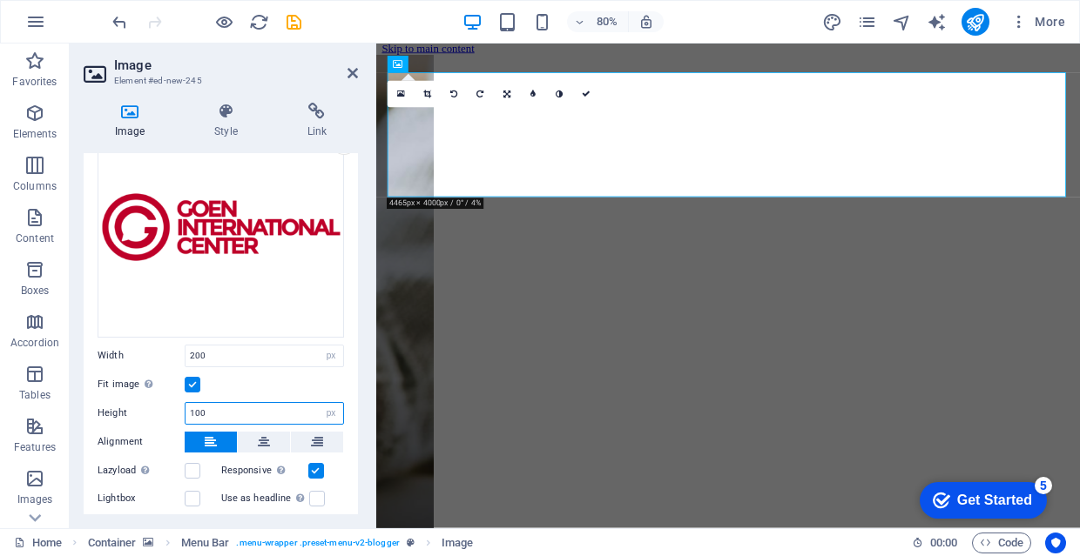
type input "100"
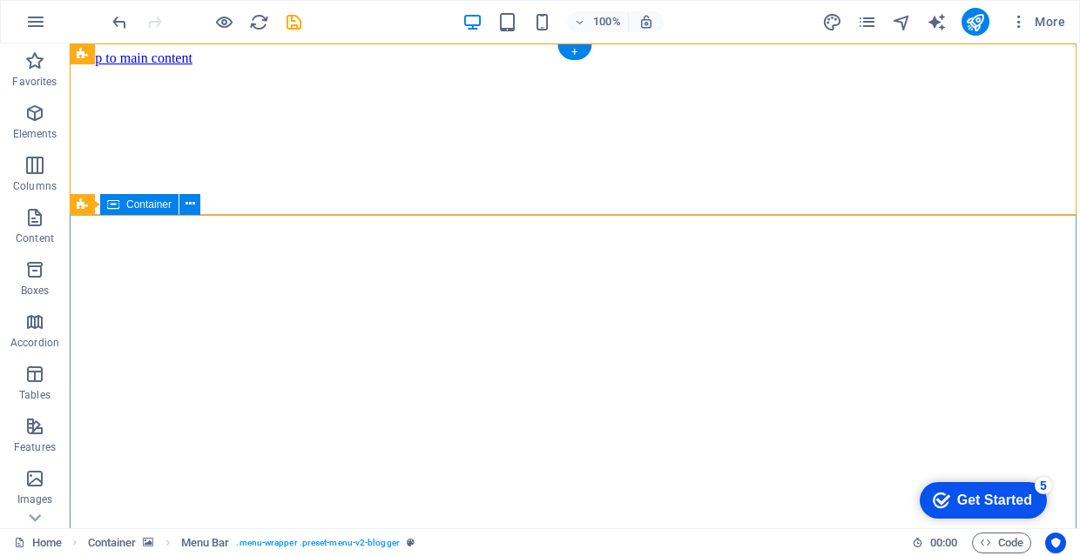
scroll to position [0, 0]
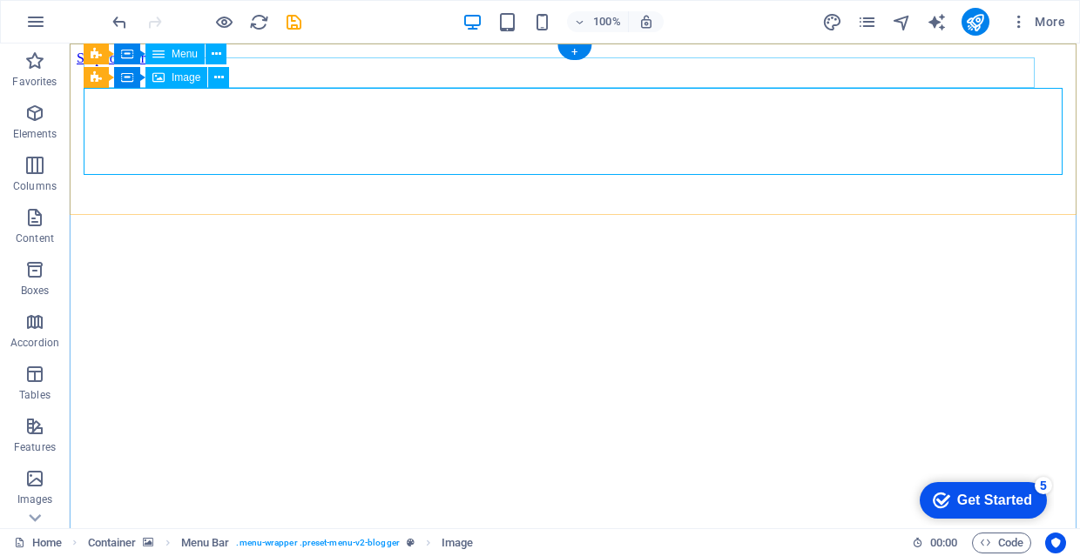
click at [194, 78] on span "Image" at bounding box center [186, 77] width 29 height 10
select select "px"
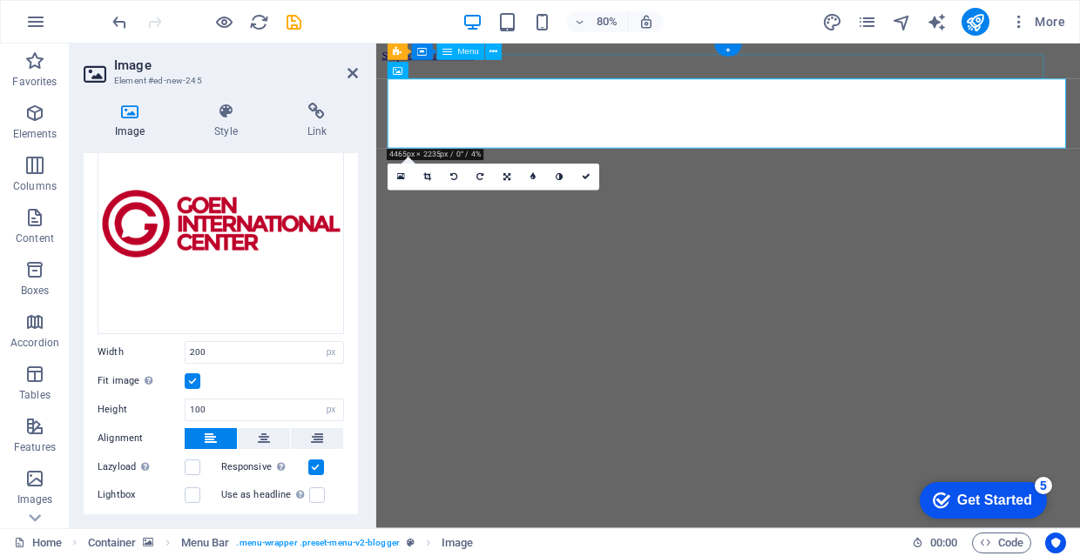
scroll to position [103, 0]
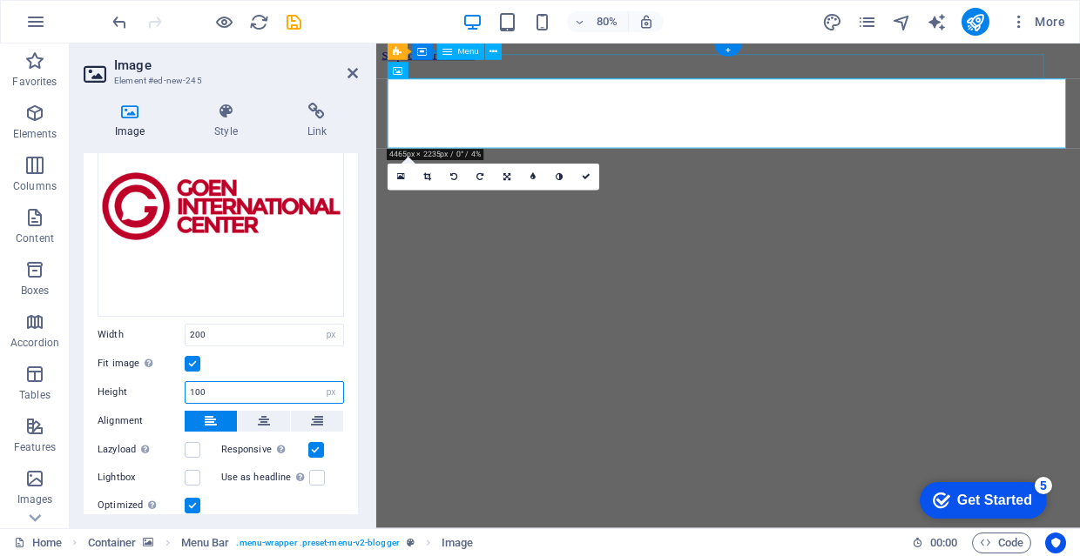
click at [281, 390] on input "100" at bounding box center [264, 392] width 158 height 21
type input "1"
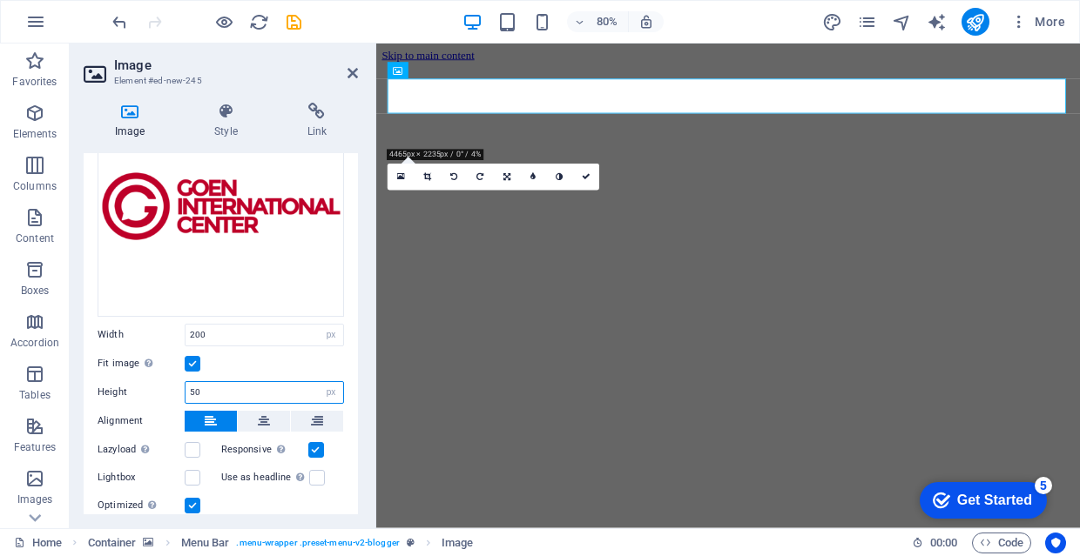
click at [260, 387] on input "50" at bounding box center [264, 392] width 158 height 21
type input "5"
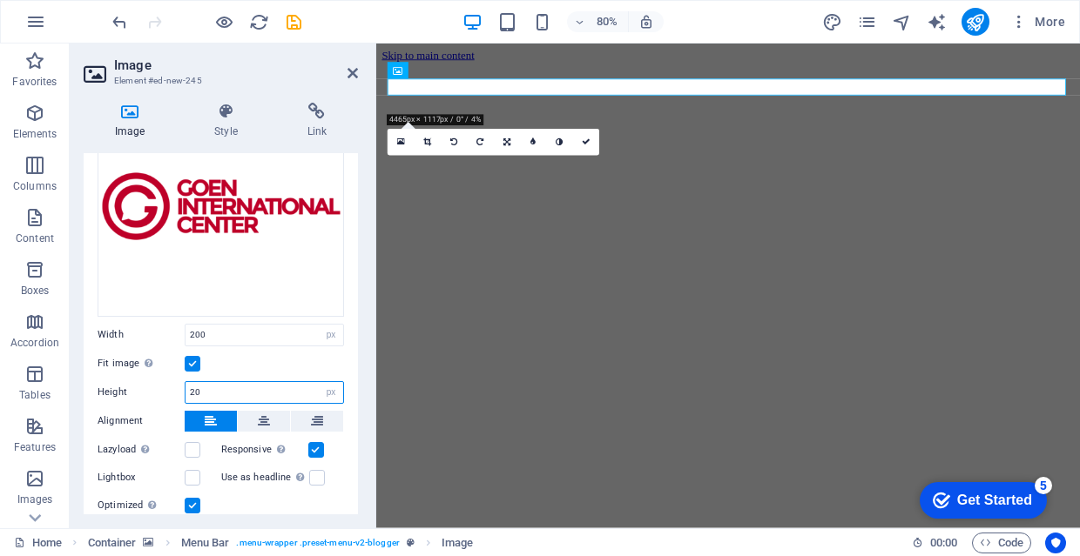
click at [235, 387] on input "20" at bounding box center [264, 392] width 158 height 21
type input "2"
type input "60"
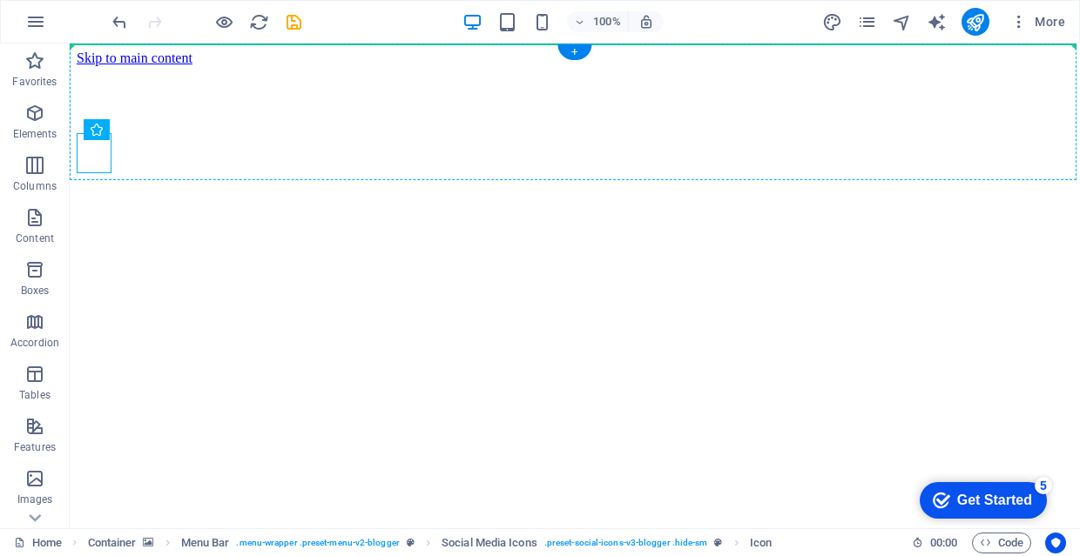
drag, startPoint x: 104, startPoint y: 152, endPoint x: 968, endPoint y: 131, distance: 864.8
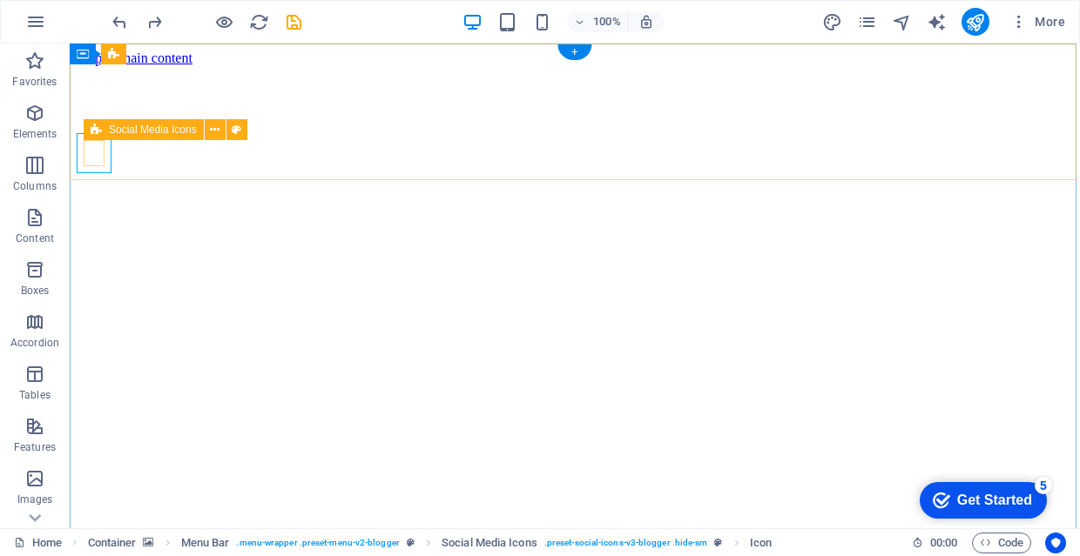
click at [176, 133] on span "Social Media Icons" at bounding box center [153, 129] width 88 height 10
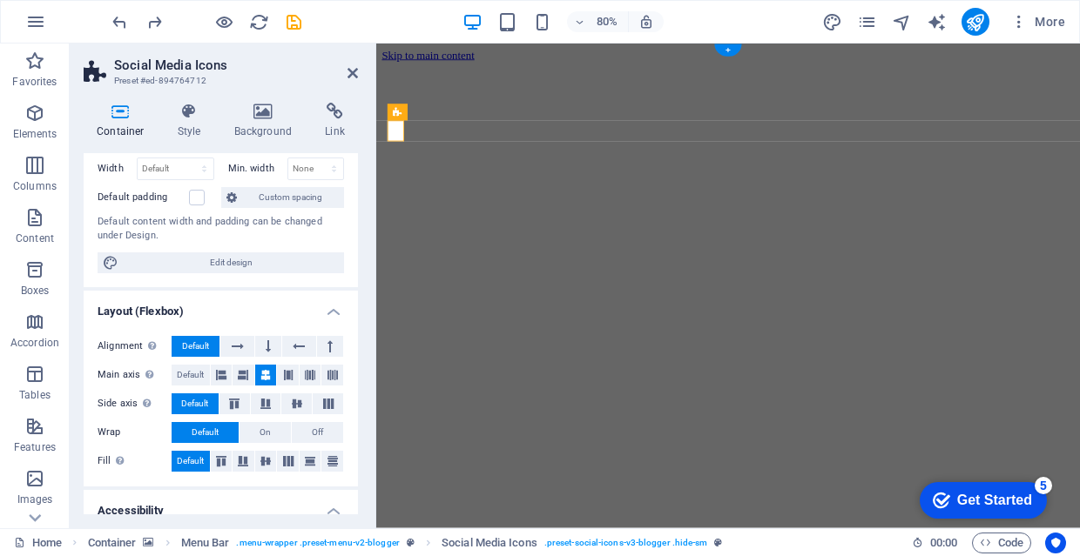
scroll to position [131, 0]
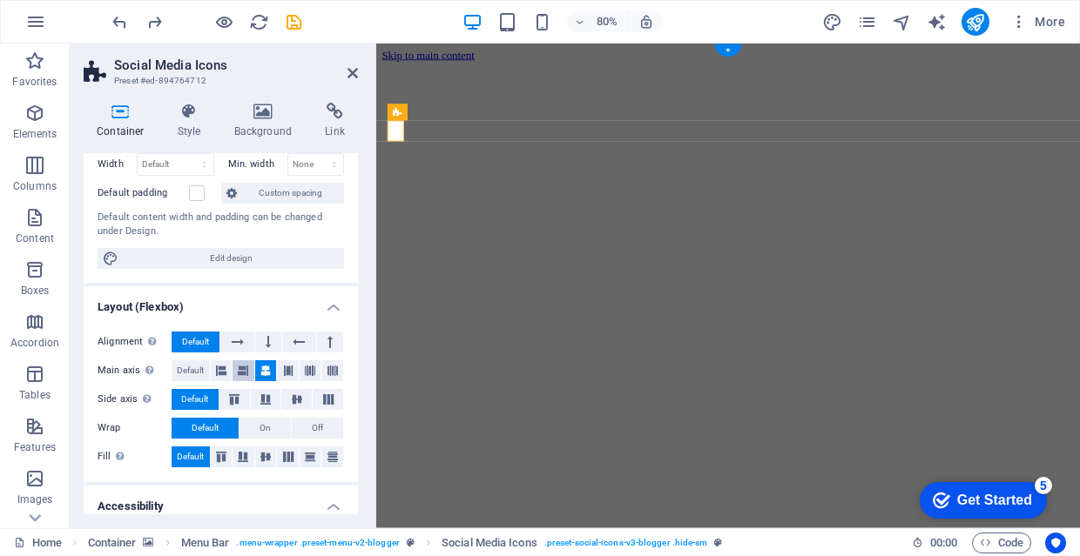
click at [244, 371] on icon at bounding box center [243, 370] width 10 height 21
click at [273, 367] on button at bounding box center [266, 370] width 22 height 21
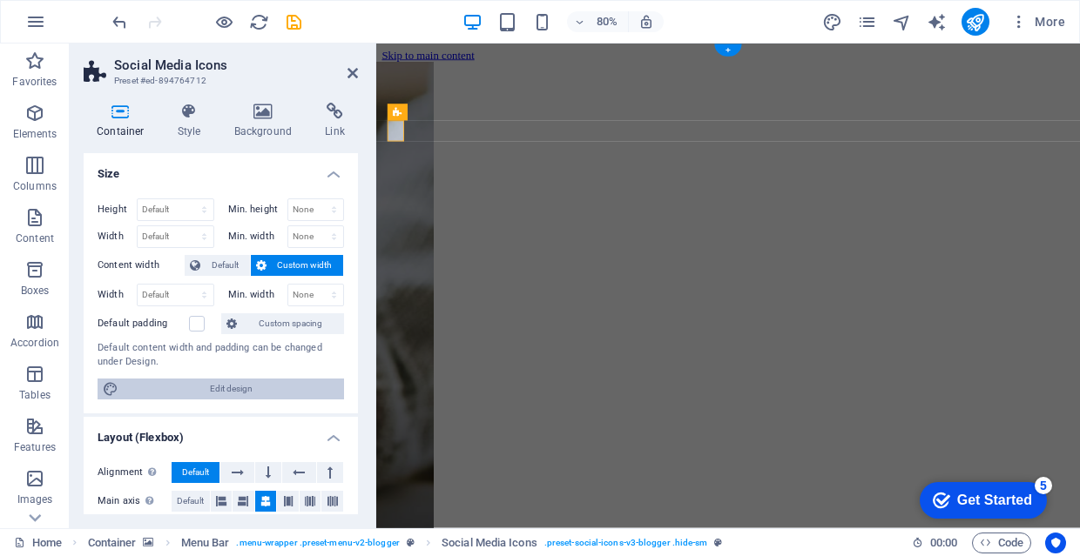
scroll to position [0, 0]
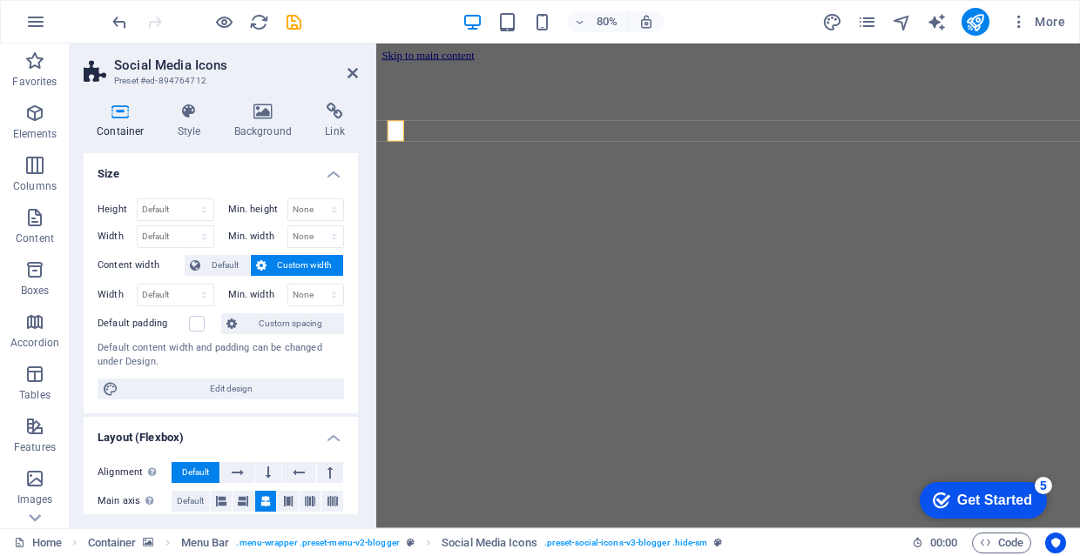
click at [135, 128] on h4 "Container" at bounding box center [124, 121] width 81 height 37
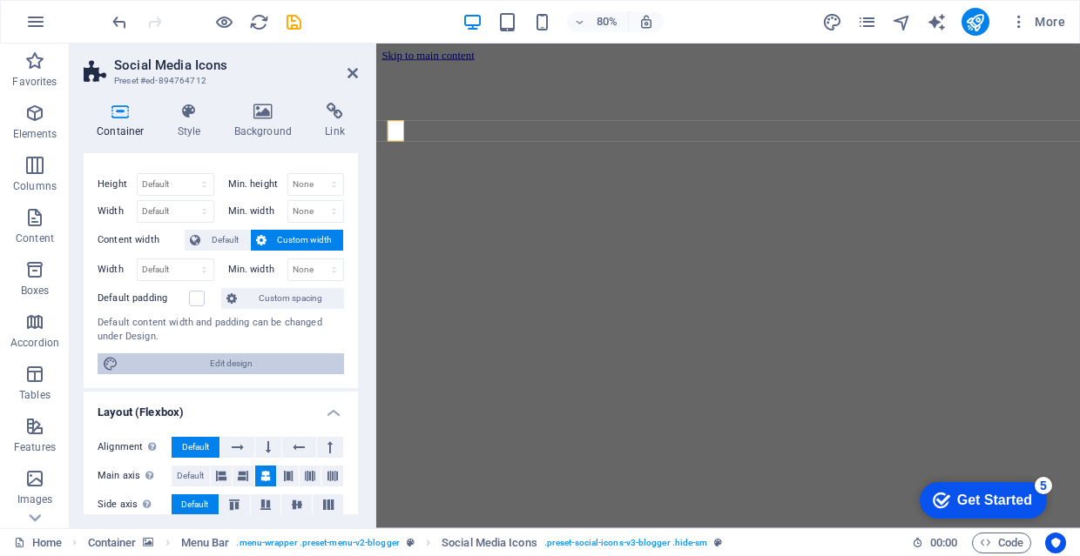
scroll to position [71, 0]
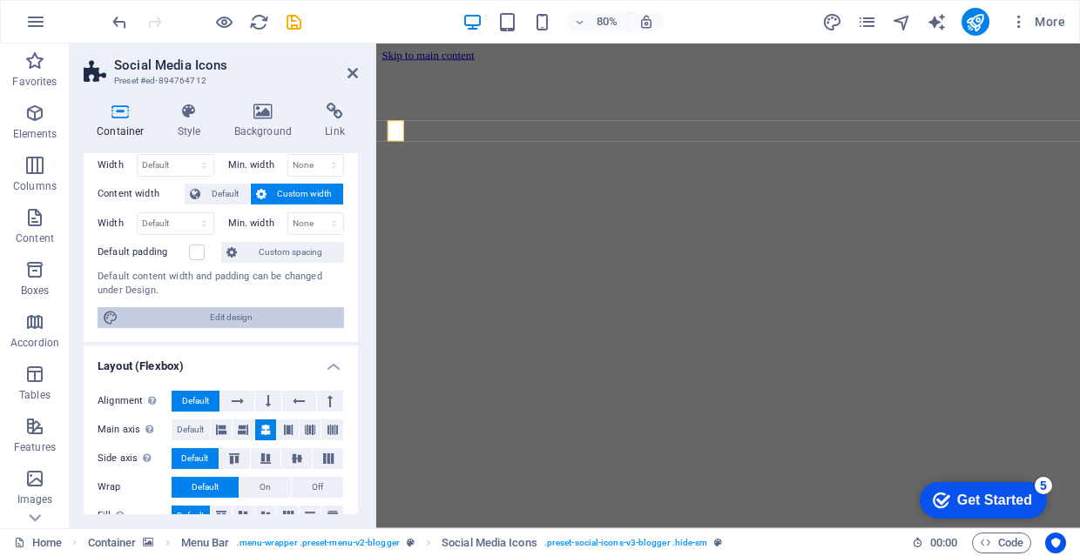
click at [316, 317] on span "Edit design" at bounding box center [231, 317] width 215 height 21
select select "rem"
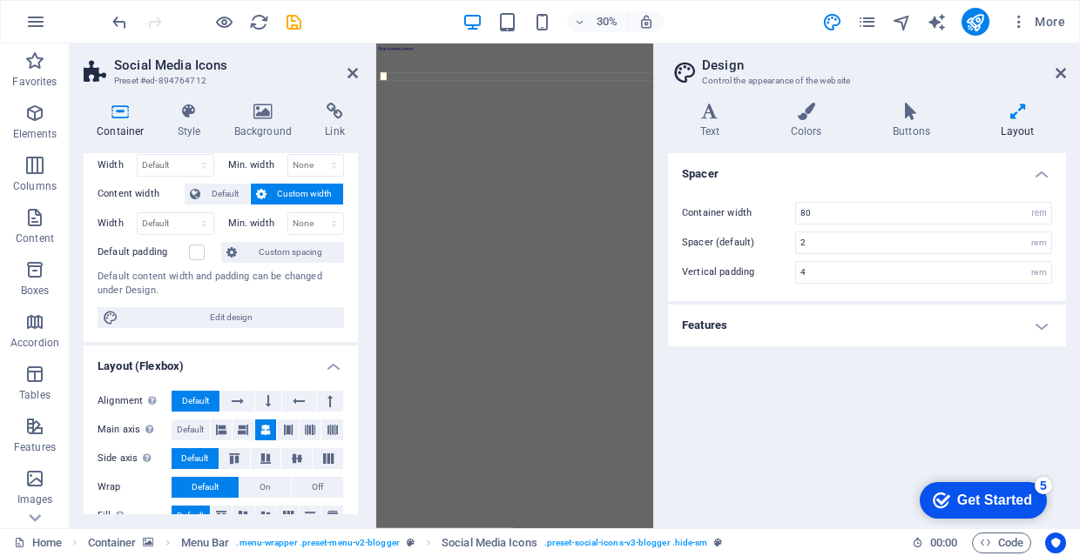
drag, startPoint x: 1055, startPoint y: 77, endPoint x: 1015, endPoint y: 133, distance: 68.6
click at [912, 216] on input "80" at bounding box center [923, 213] width 255 height 21
type input "8"
type input "100"
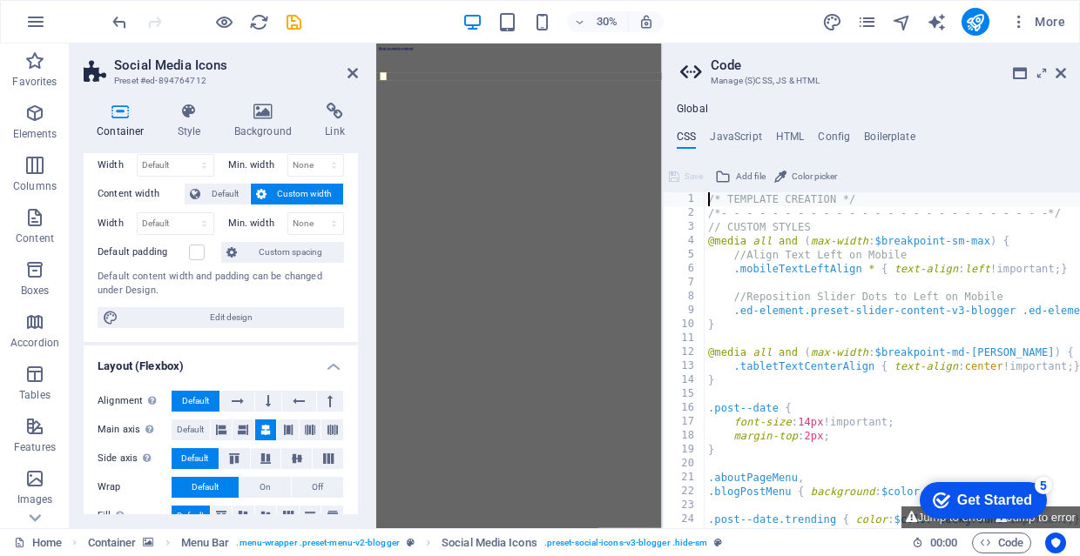
scroll to position [0, 0]
click at [1064, 75] on icon at bounding box center [1060, 73] width 10 height 14
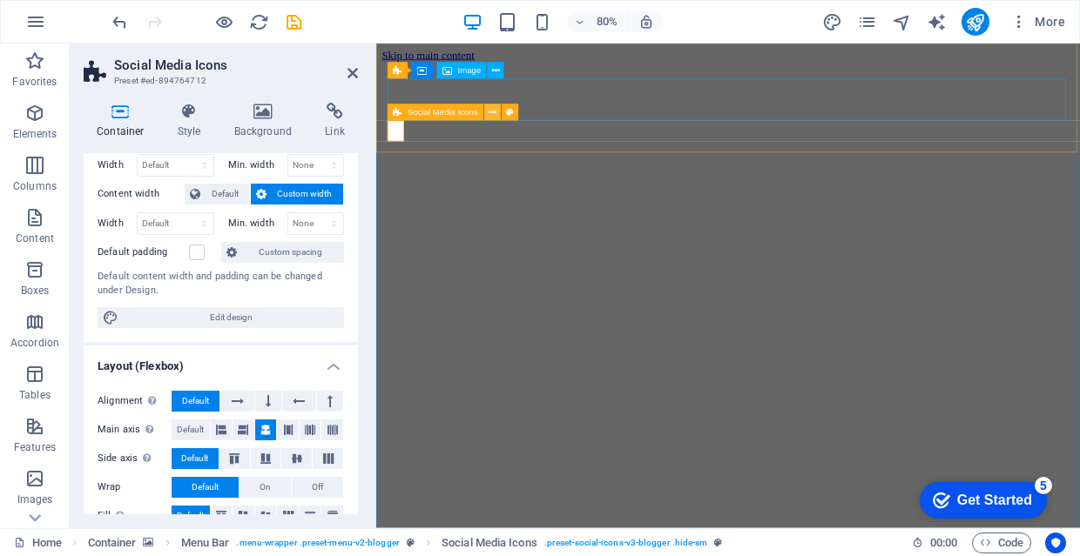
click at [489, 117] on icon at bounding box center [492, 112] width 8 height 15
click at [491, 115] on icon at bounding box center [492, 112] width 8 height 15
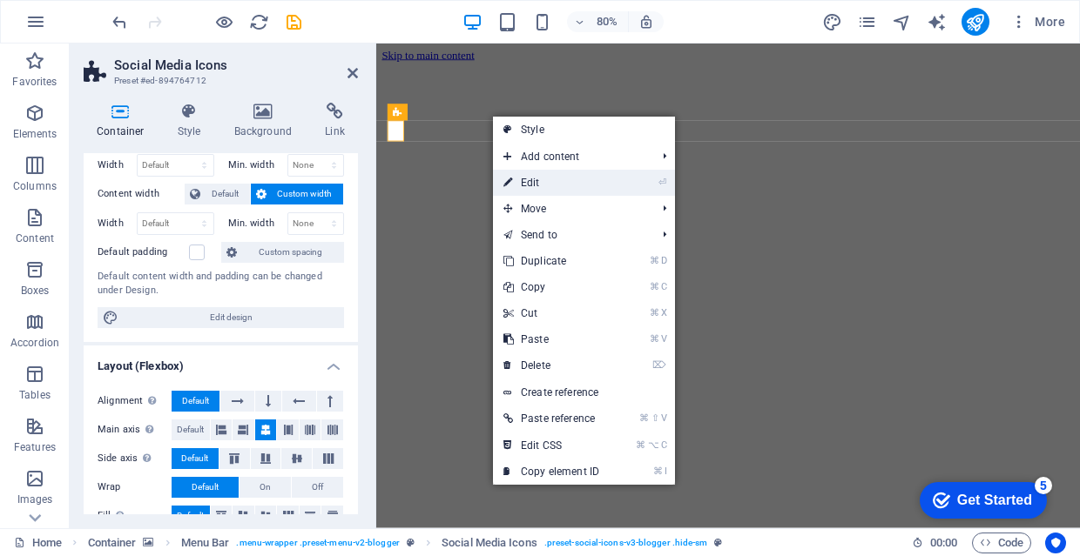
click at [562, 184] on link "⏎ Edit" at bounding box center [551, 183] width 117 height 26
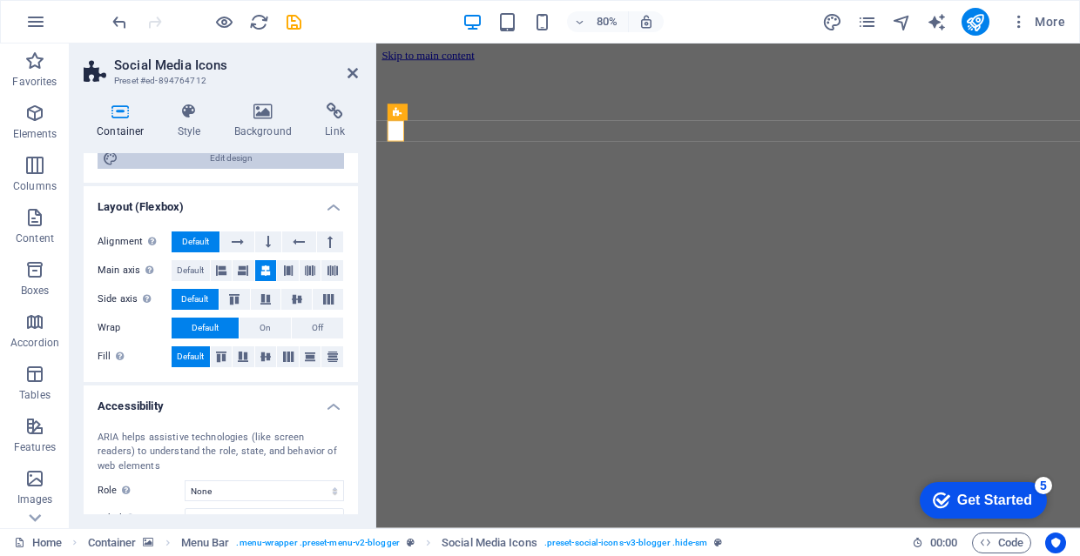
scroll to position [232, 0]
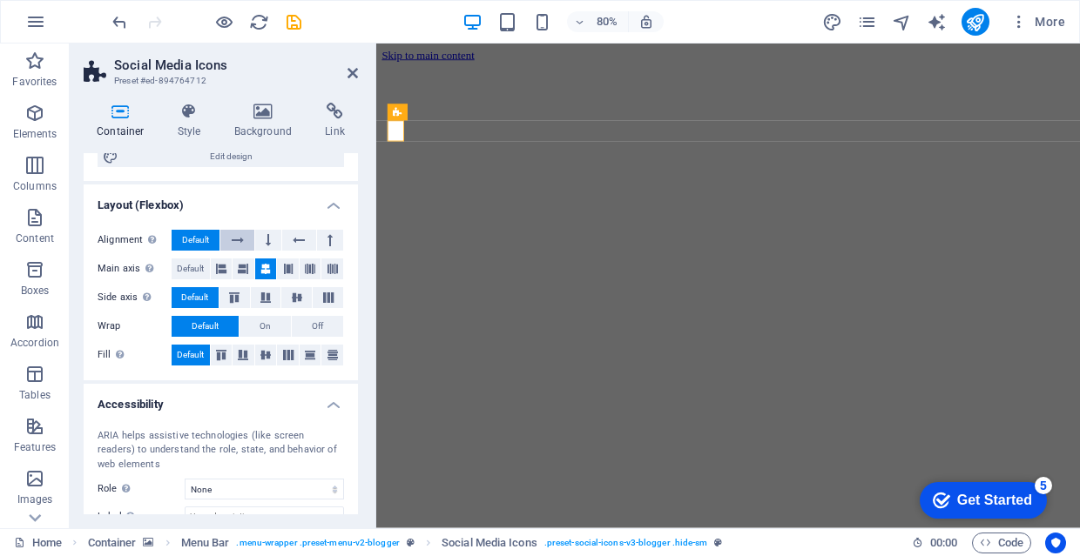
click at [239, 239] on icon at bounding box center [238, 240] width 12 height 21
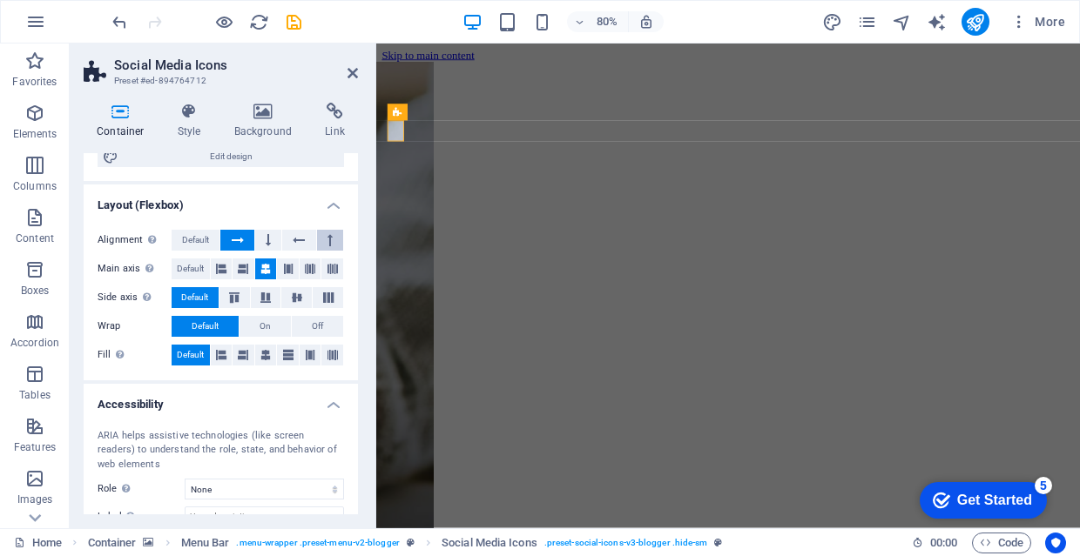
click at [329, 237] on icon at bounding box center [329, 240] width 5 height 21
click at [202, 236] on span "Default" at bounding box center [195, 240] width 27 height 21
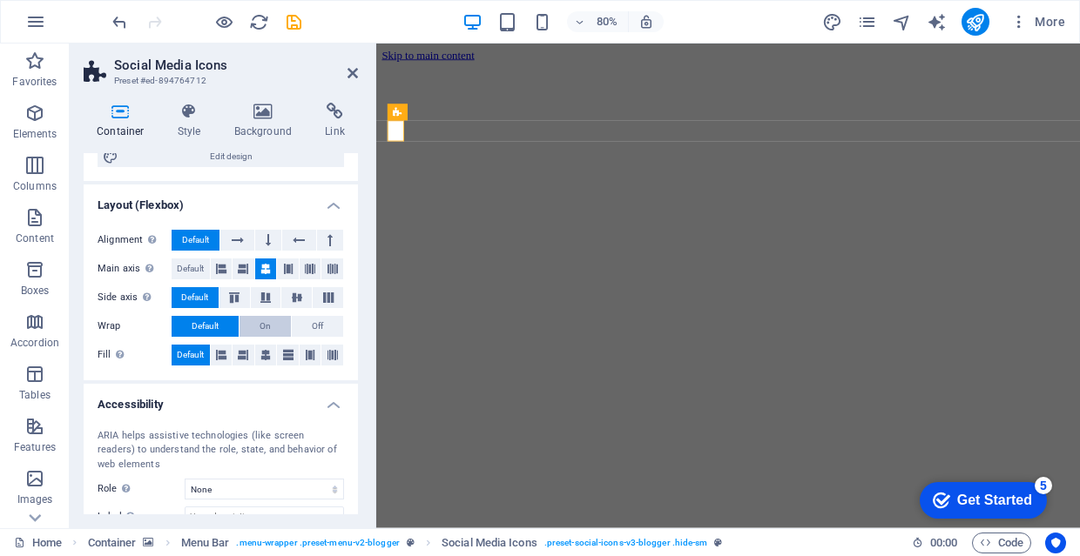
scroll to position [247, 0]
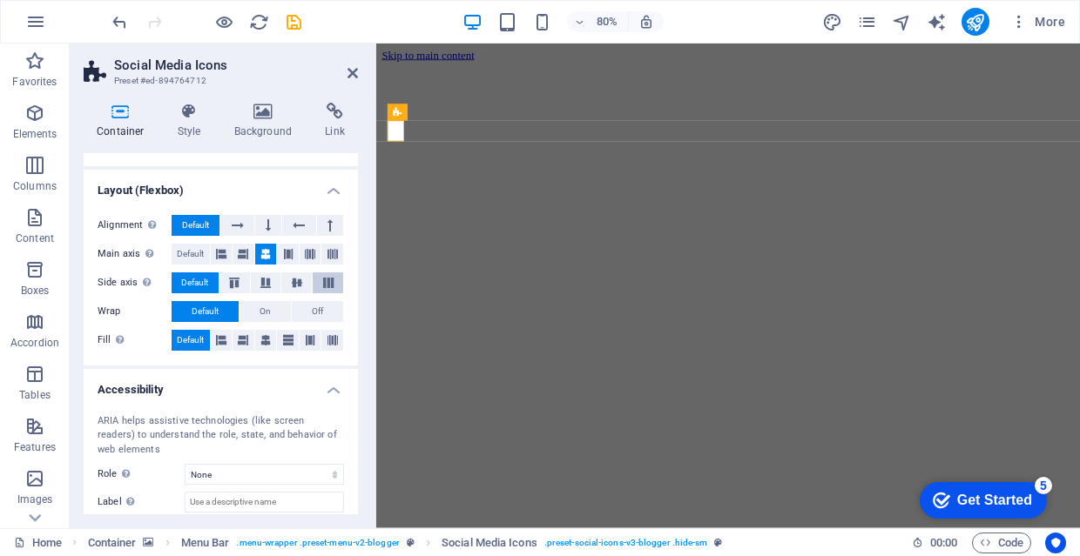
click at [320, 288] on button at bounding box center [328, 282] width 30 height 21
click at [193, 286] on span "Default" at bounding box center [194, 282] width 27 height 21
click at [335, 335] on button at bounding box center [332, 340] width 22 height 21
click at [189, 343] on span "Default" at bounding box center [190, 340] width 27 height 21
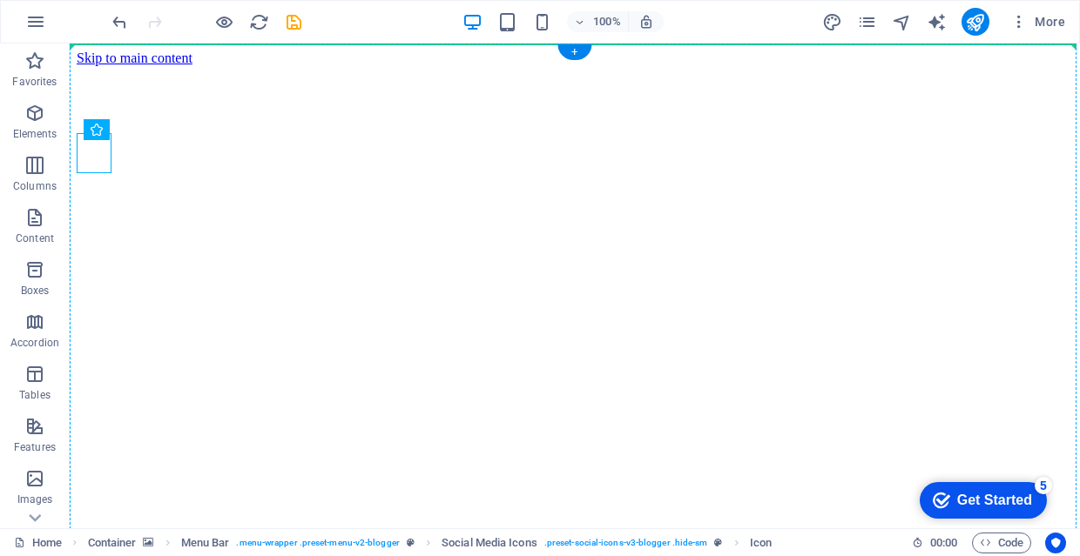
drag, startPoint x: 104, startPoint y: 153, endPoint x: 1042, endPoint y: 66, distance: 942.5
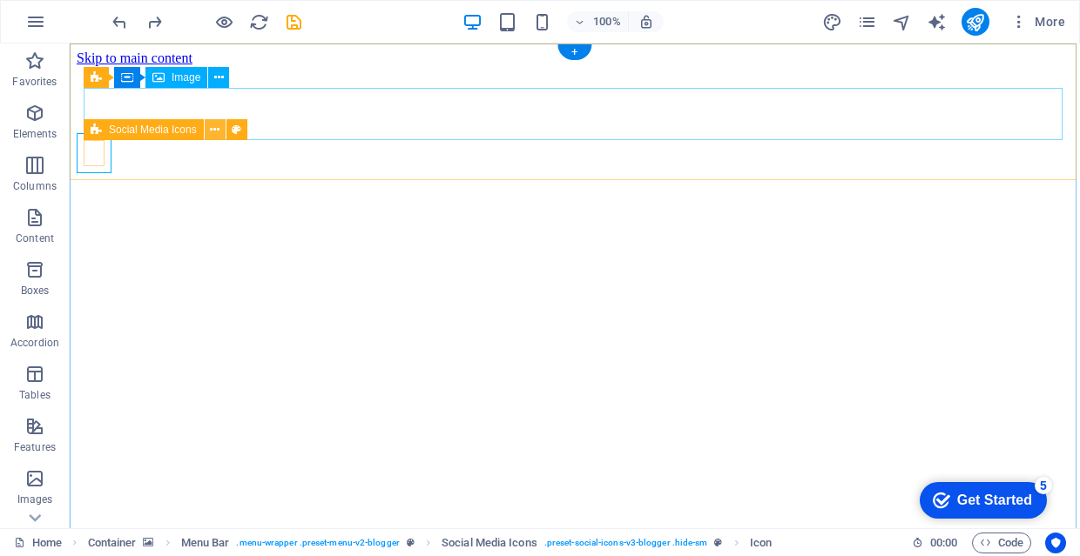
click at [216, 122] on icon at bounding box center [215, 130] width 10 height 18
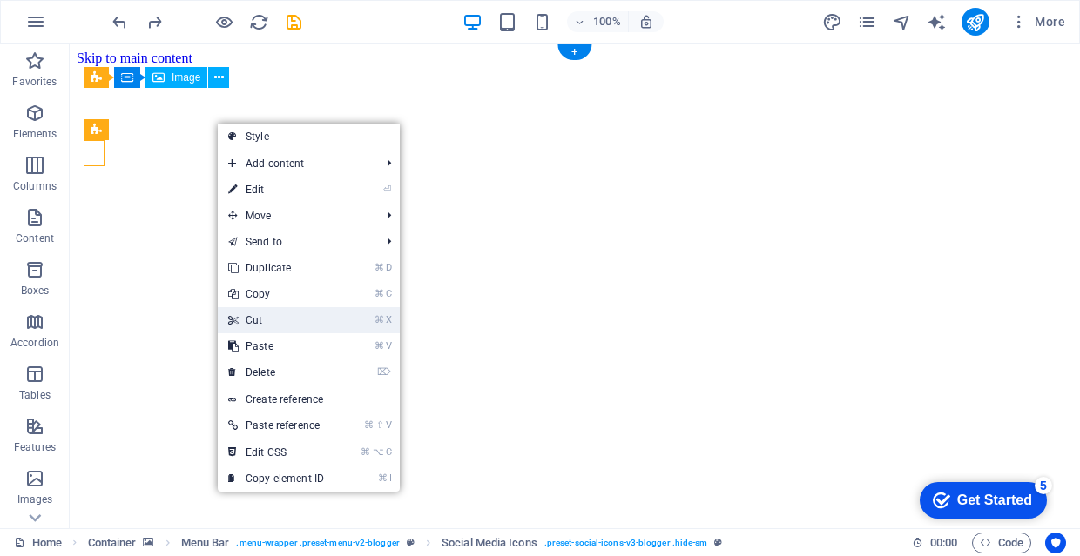
click at [313, 319] on link "⌘ X Cut" at bounding box center [276, 320] width 117 height 26
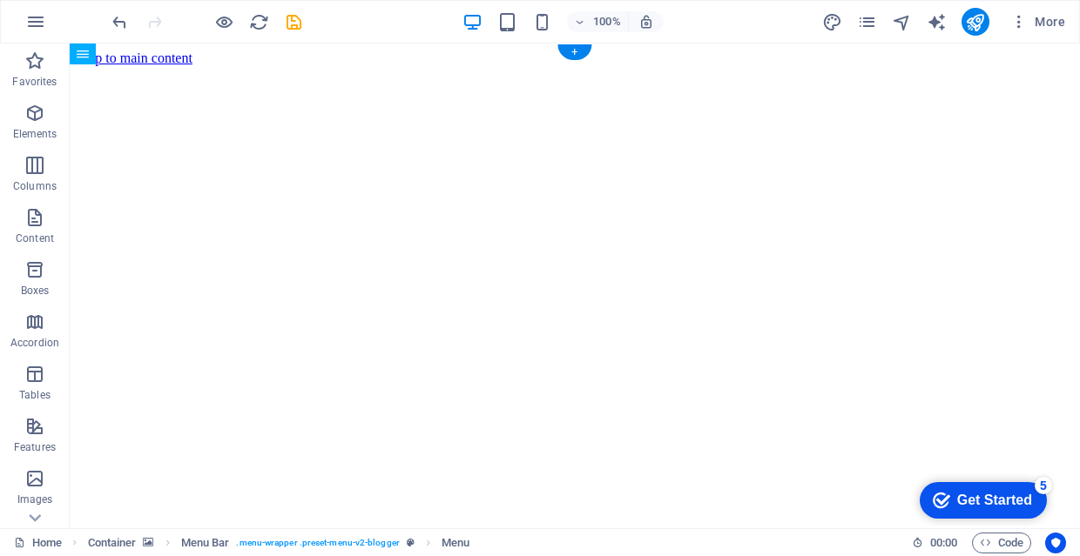
drag, startPoint x: 611, startPoint y: 64, endPoint x: 620, endPoint y: 108, distance: 45.2
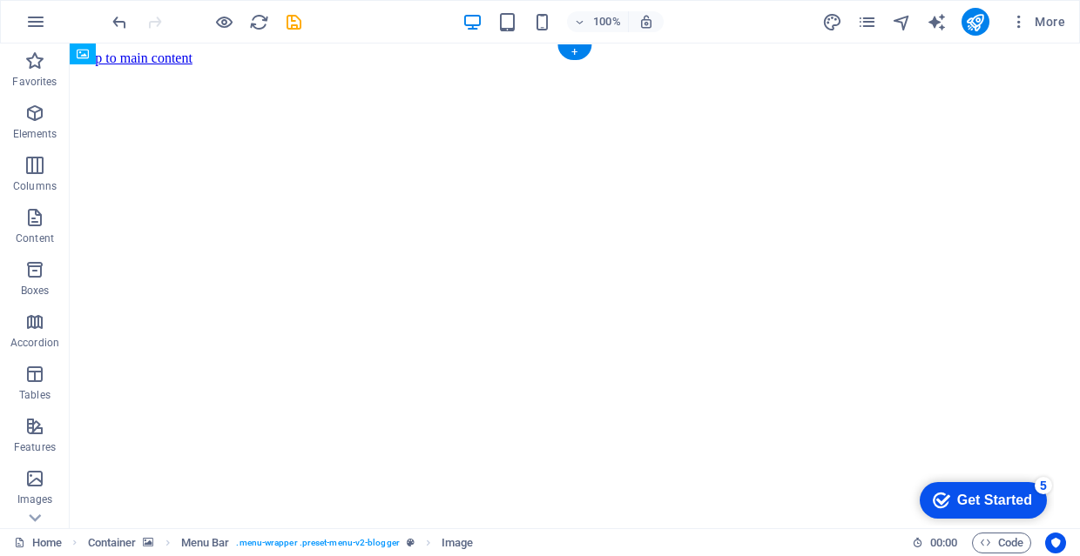
drag, startPoint x: 571, startPoint y: 78, endPoint x: 626, endPoint y: 58, distance: 58.4
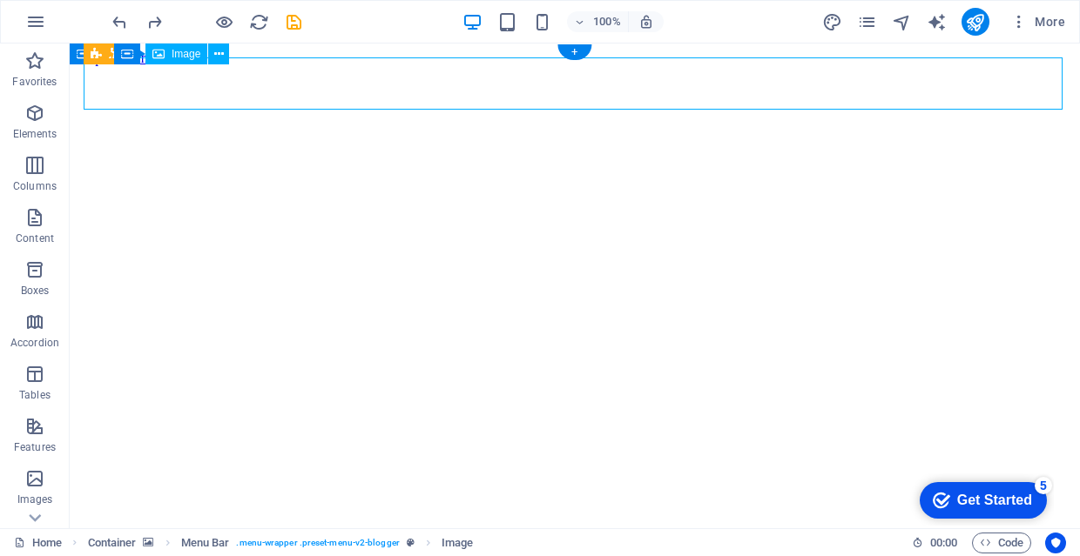
select select "px"
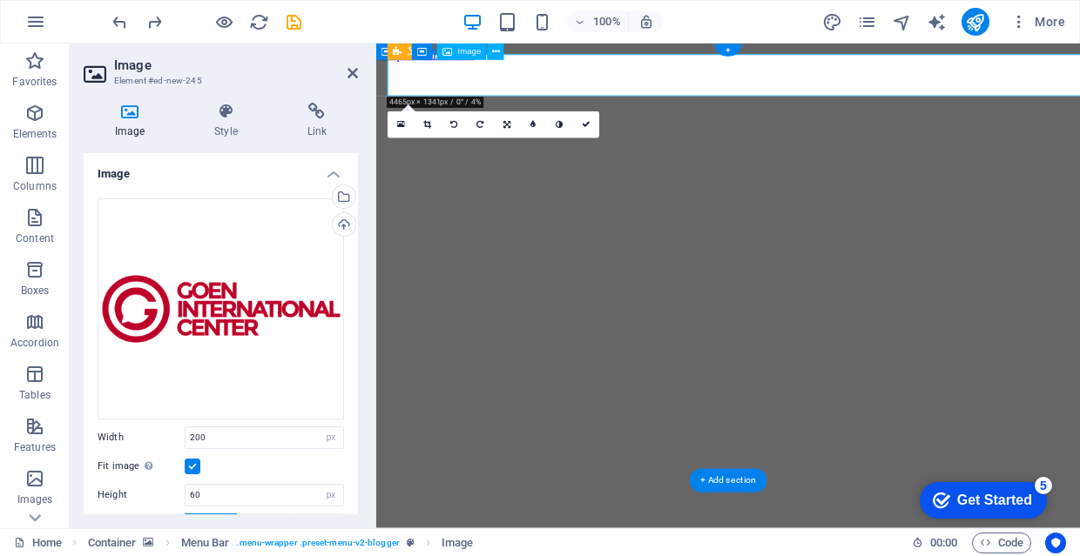
click at [225, 93] on div "Image Style Link Image Drag files here, click to choose files or select files f…" at bounding box center [221, 309] width 302 height 440
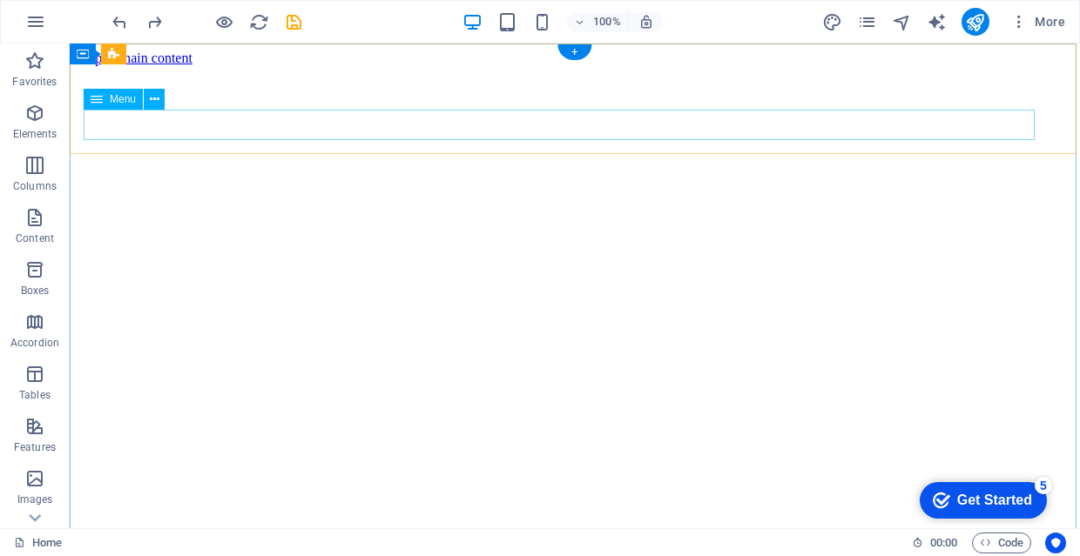
click at [120, 104] on span "Menu" at bounding box center [123, 99] width 26 height 10
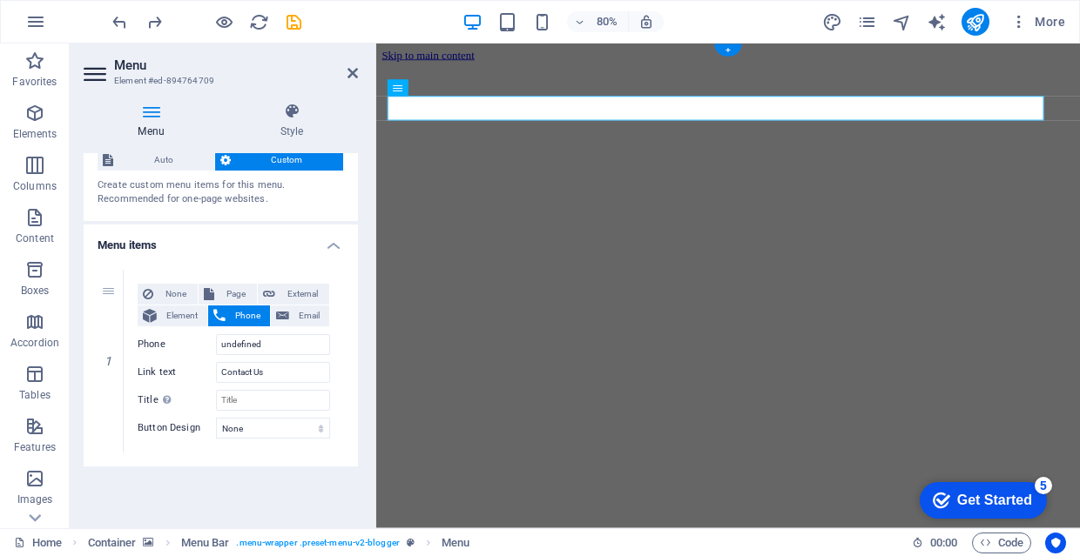
scroll to position [49, 0]
click at [173, 159] on span "Auto" at bounding box center [163, 160] width 91 height 21
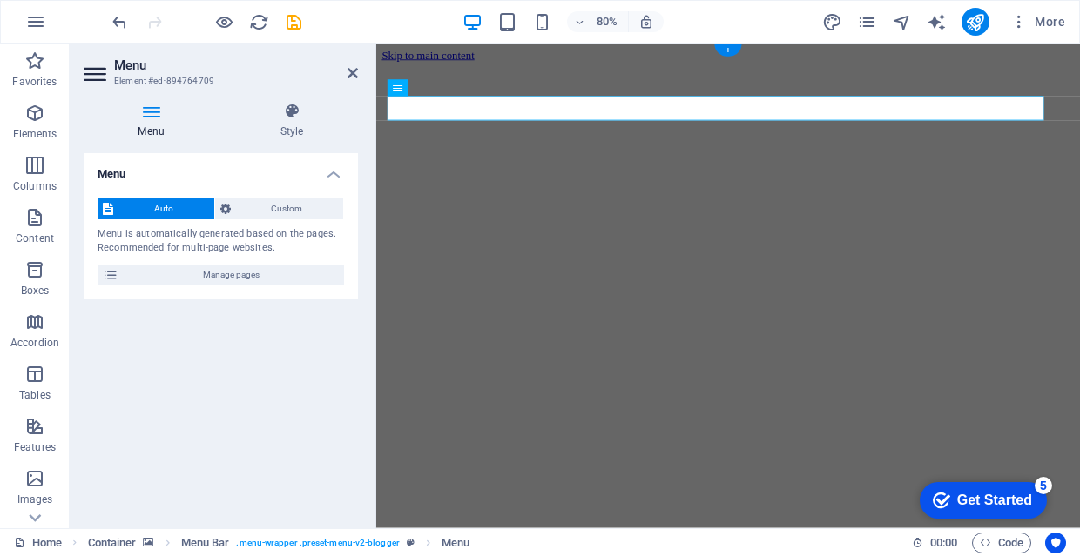
scroll to position [0, 0]
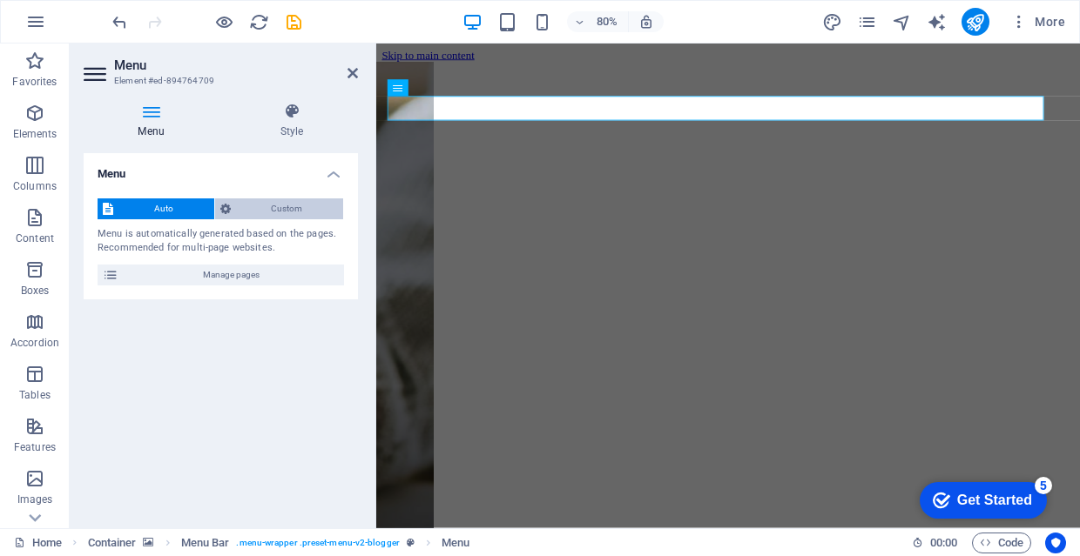
click at [300, 201] on span "Custom" at bounding box center [287, 208] width 103 height 21
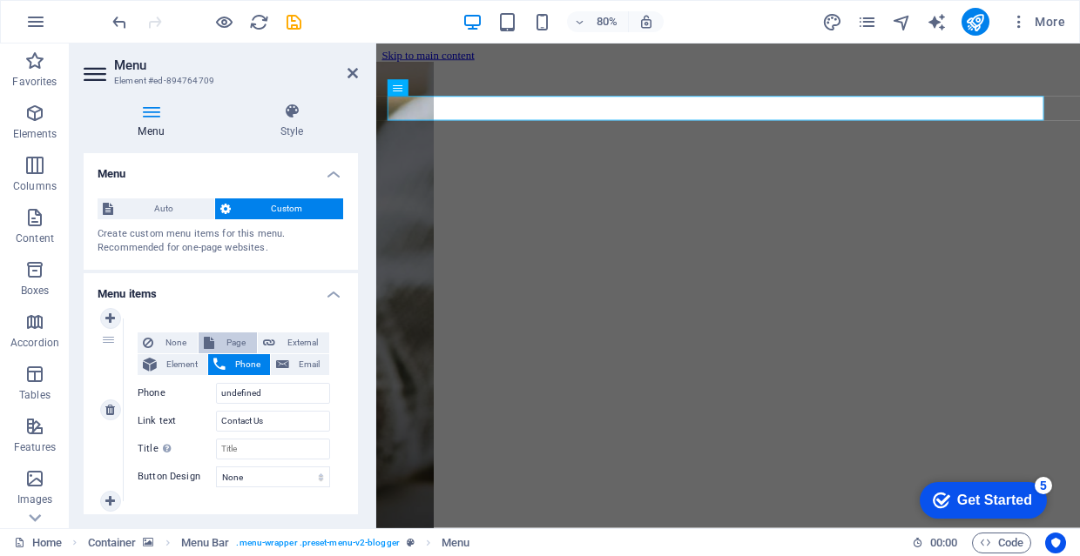
click at [233, 338] on span "Page" at bounding box center [235, 343] width 32 height 21
select select
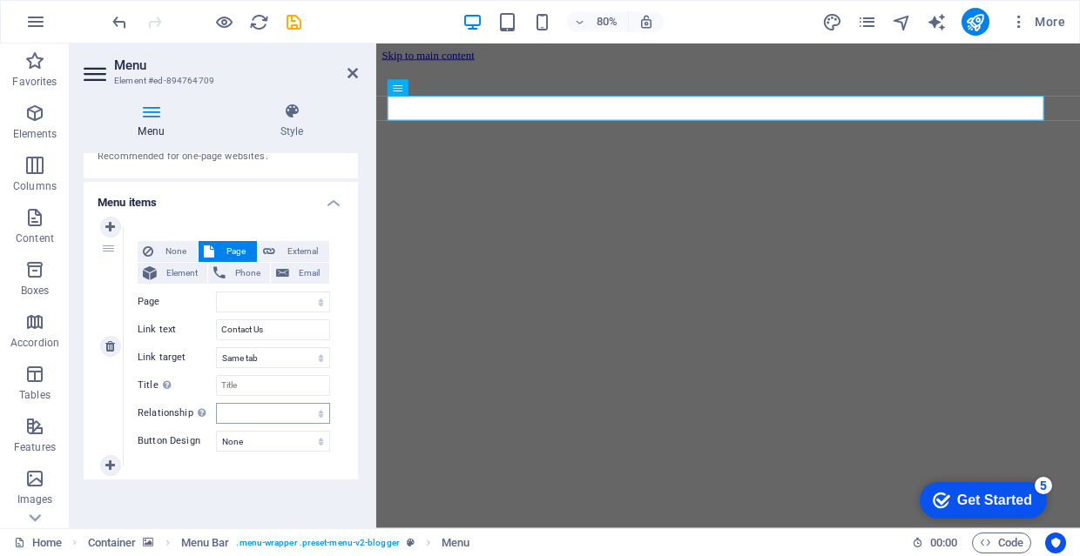
scroll to position [91, 0]
click at [312, 326] on input "Contact Us" at bounding box center [273, 330] width 114 height 21
type input "d"
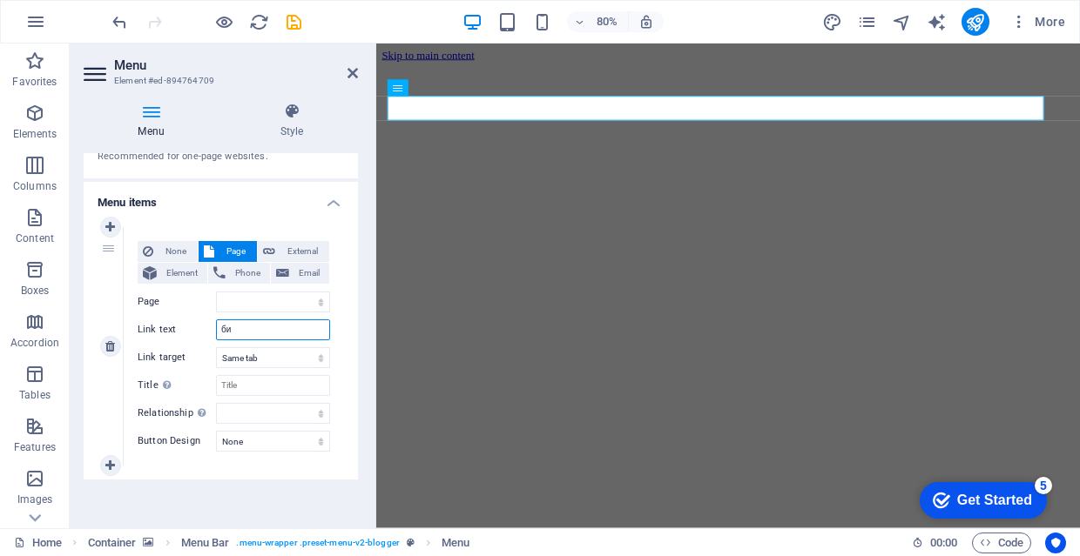
type input "б"
type input "Бидэнт"
select select
type input "[PERSON_NAME]"
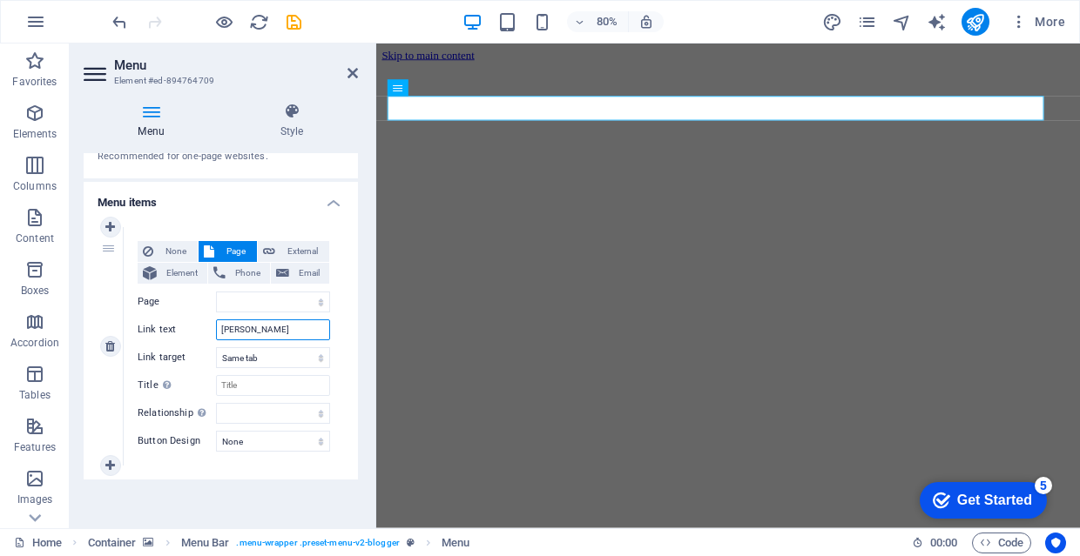
select select
click at [301, 327] on input "[PERSON_NAME]" at bounding box center [273, 330] width 114 height 21
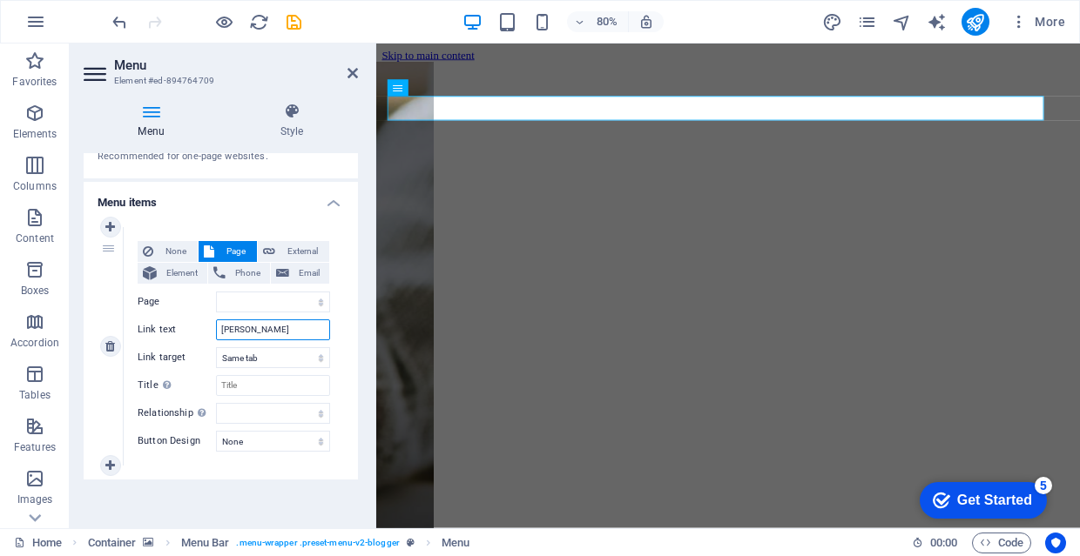
click at [301, 327] on input "[PERSON_NAME]" at bounding box center [273, 330] width 114 height 21
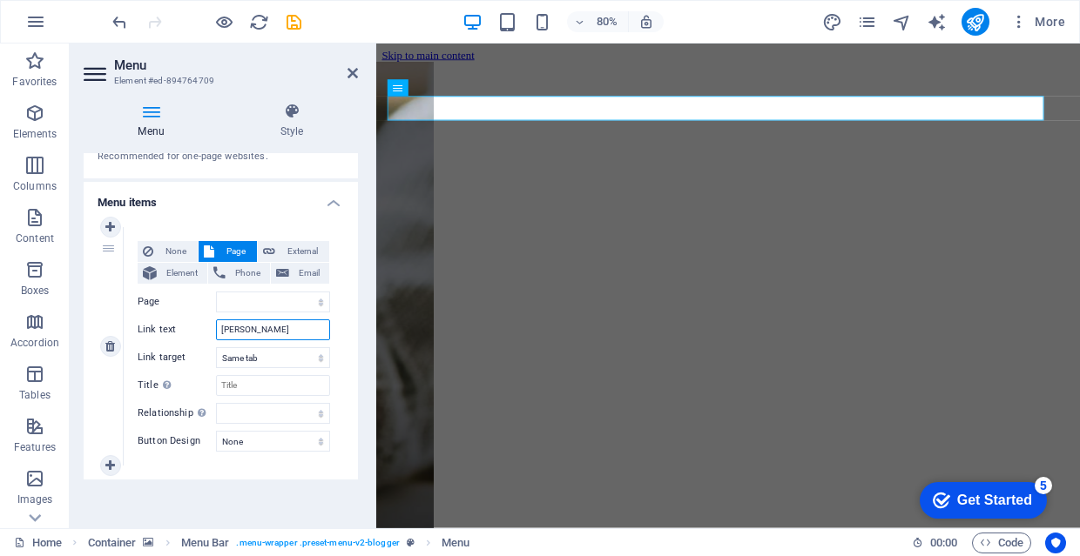
type input "[PERSON_NAME]"
click at [327, 259] on div "None Page External Element Phone Email Page Home About the Author Contact Legal…" at bounding box center [234, 346] width 220 height 239
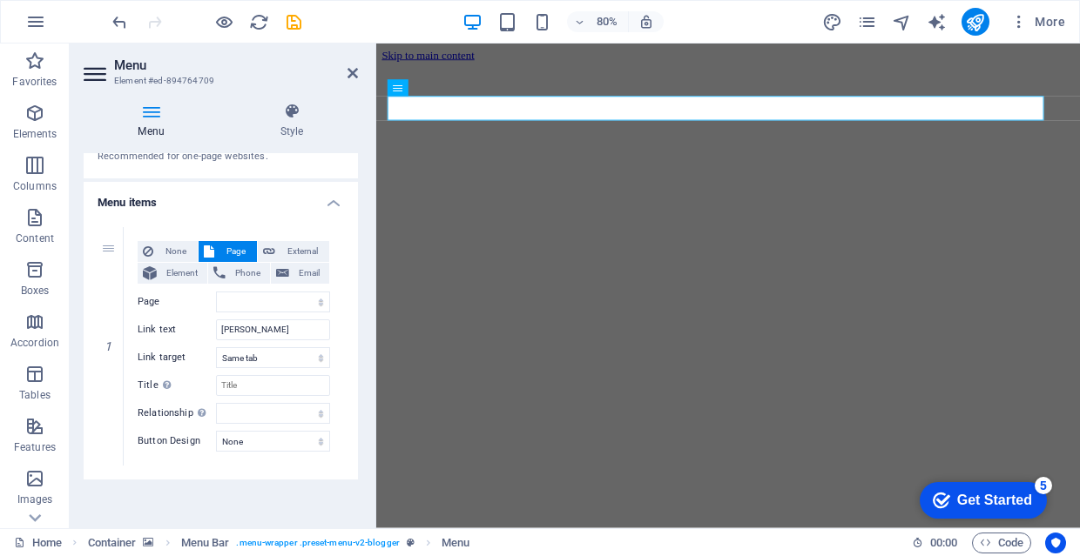
click at [120, 464] on div "1 None Page External Element Phone Email Page Home About the Author Contact Leg…" at bounding box center [221, 346] width 274 height 266
click at [111, 471] on link at bounding box center [110, 465] width 21 height 21
select select
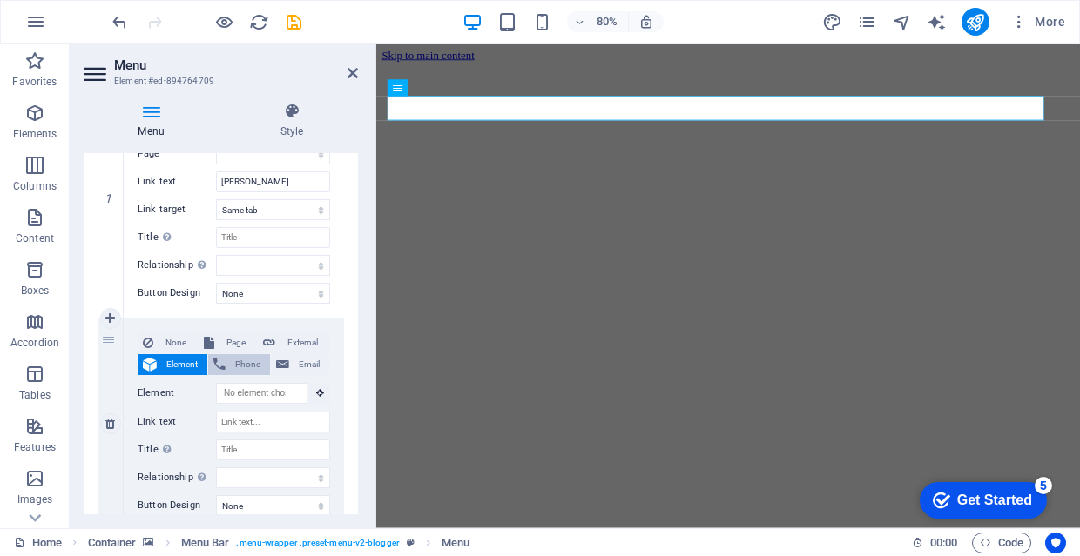
scroll to position [245, 0]
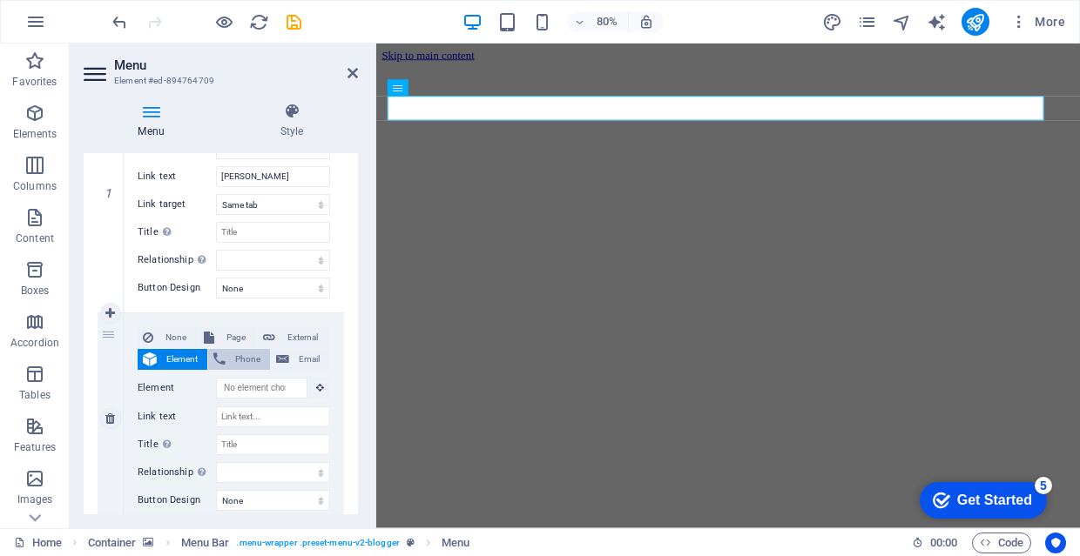
click at [257, 360] on span "Phone" at bounding box center [248, 359] width 34 height 21
select select
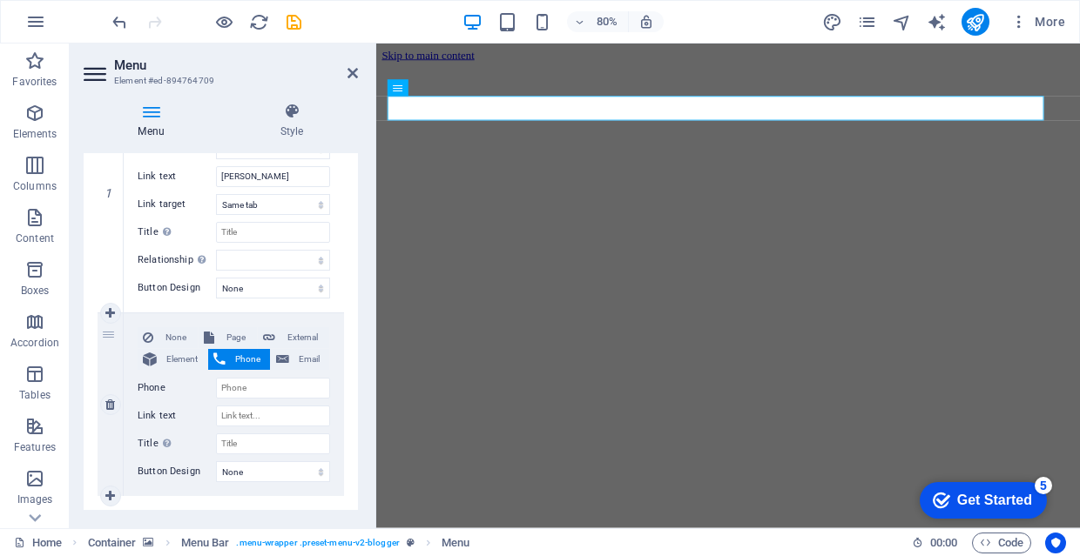
click at [246, 356] on span "Phone" at bounding box center [248, 359] width 34 height 21
click at [108, 308] on icon at bounding box center [110, 312] width 10 height 12
select select
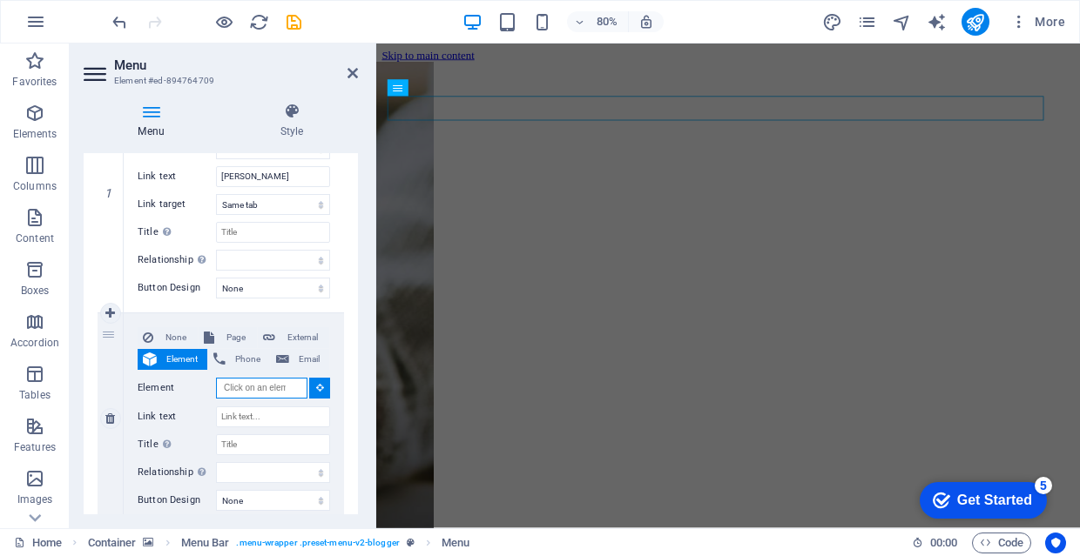
click at [279, 385] on input "Element" at bounding box center [261, 388] width 91 height 21
click at [277, 384] on input "Element" at bounding box center [261, 388] width 91 height 21
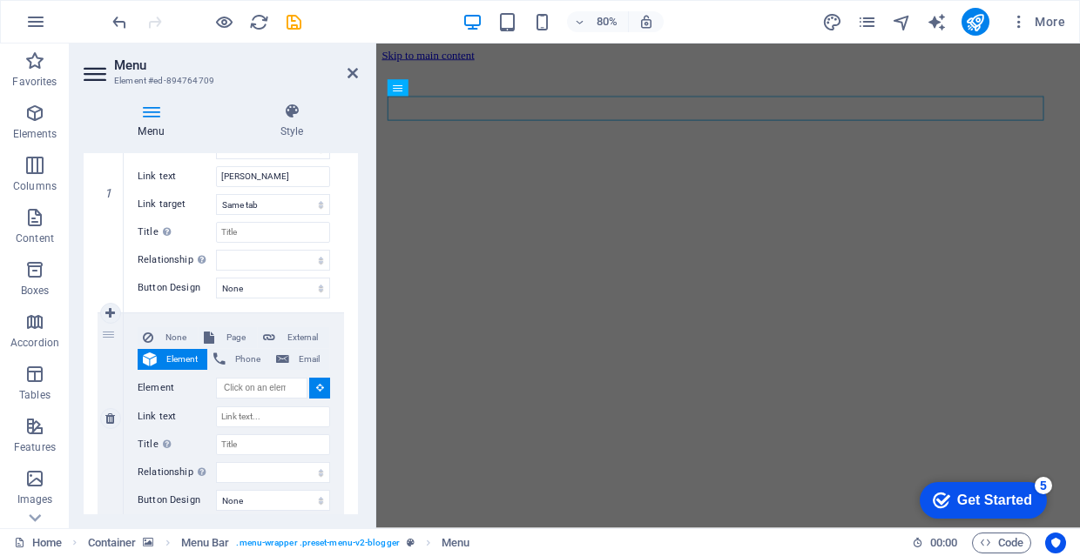
click at [316, 387] on icon at bounding box center [320, 387] width 8 height 9
click at [278, 387] on input "Element" at bounding box center [261, 388] width 91 height 21
type input "б"
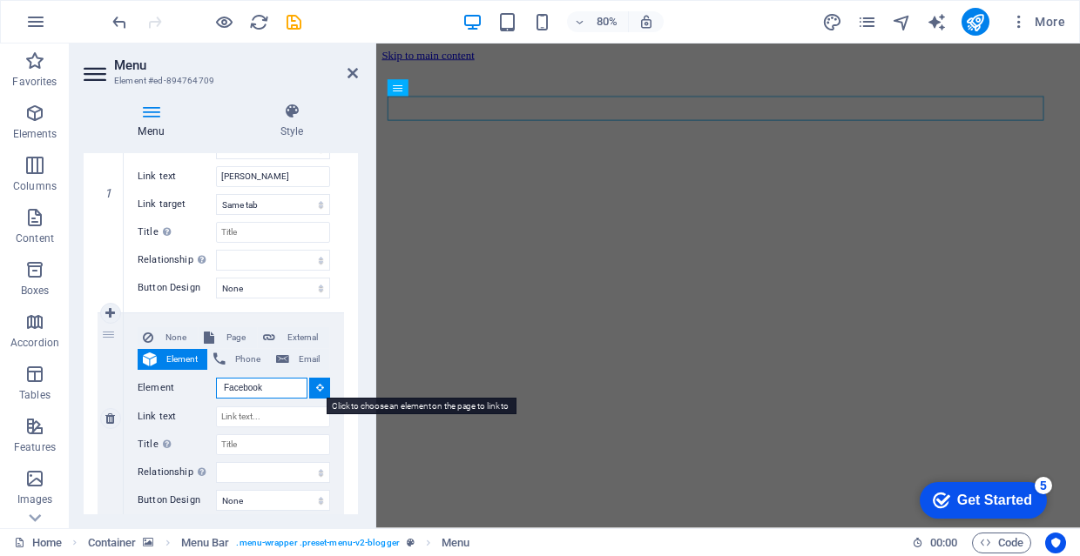
type input "Facebook"
click at [316, 390] on icon at bounding box center [320, 387] width 8 height 9
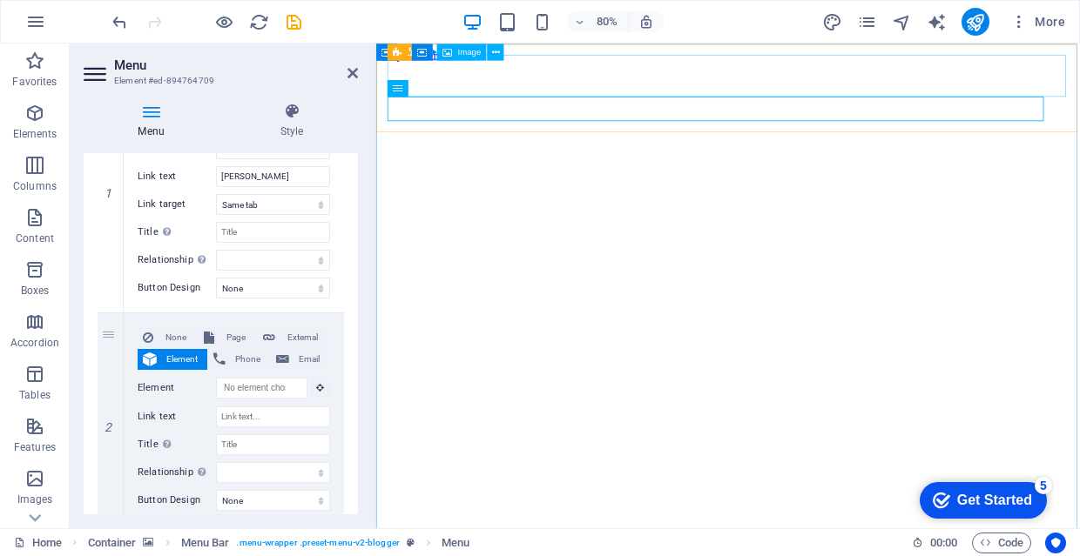
scroll to position [0, 0]
select select
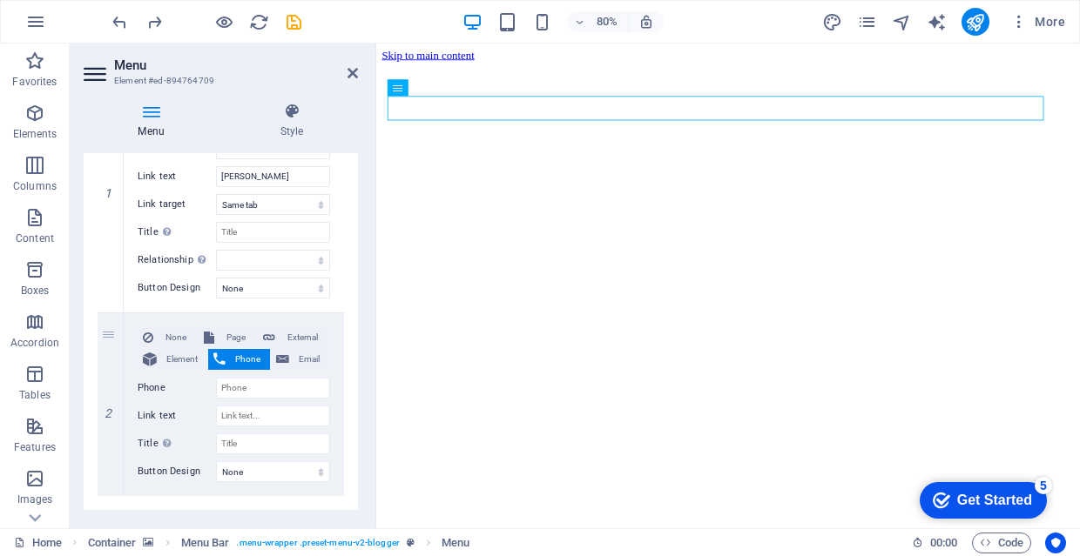
select select
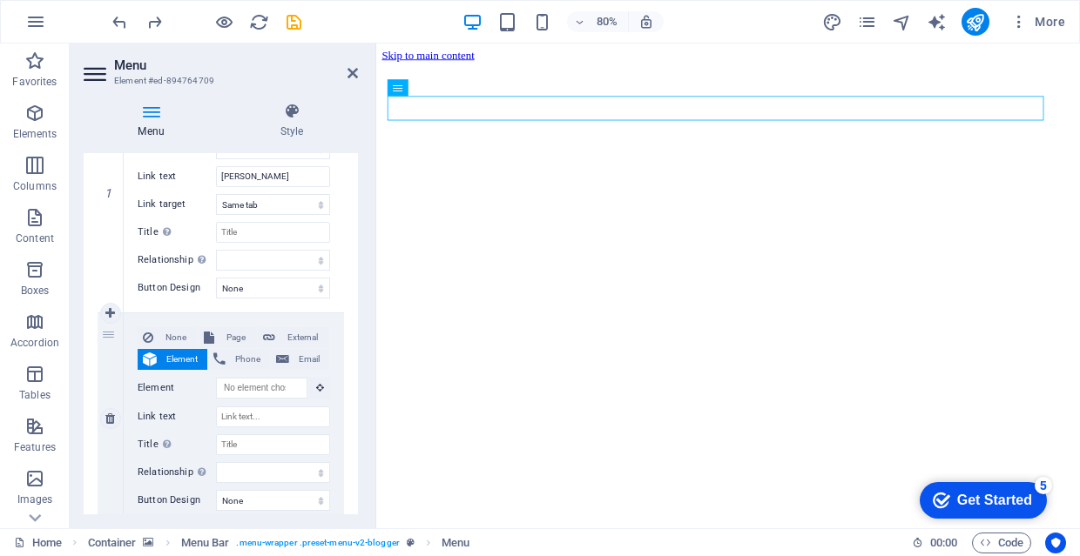
select select
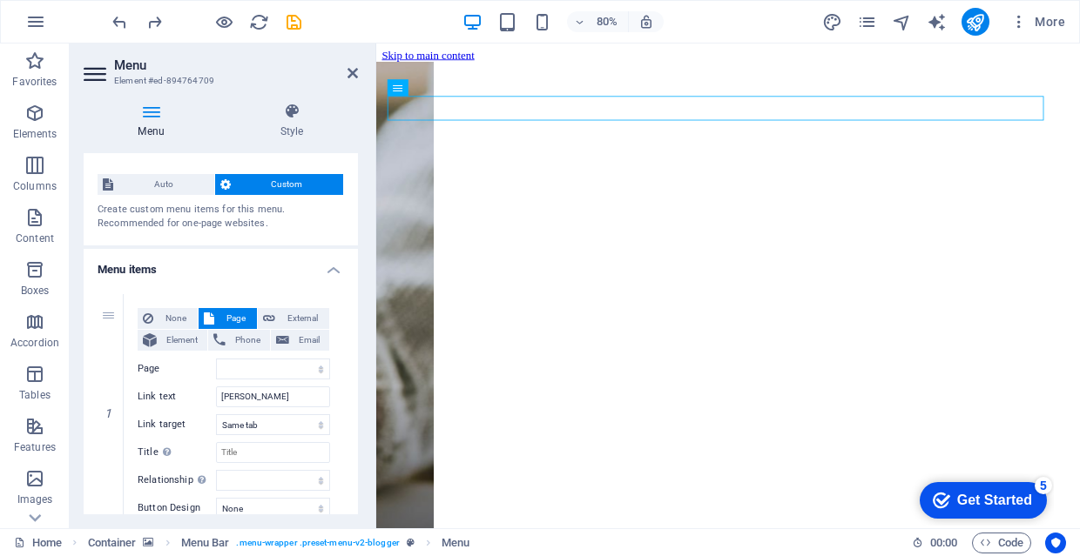
scroll to position [44, 0]
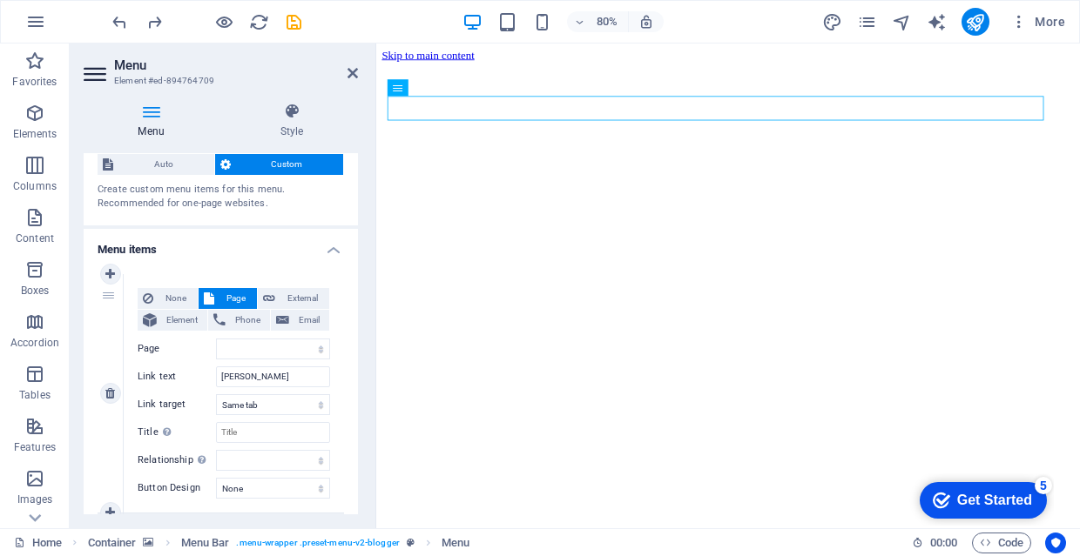
click at [106, 293] on div "1" at bounding box center [111, 393] width 26 height 239
select select
drag, startPoint x: 106, startPoint y: 293, endPoint x: 109, endPoint y: 309, distance: 16.7
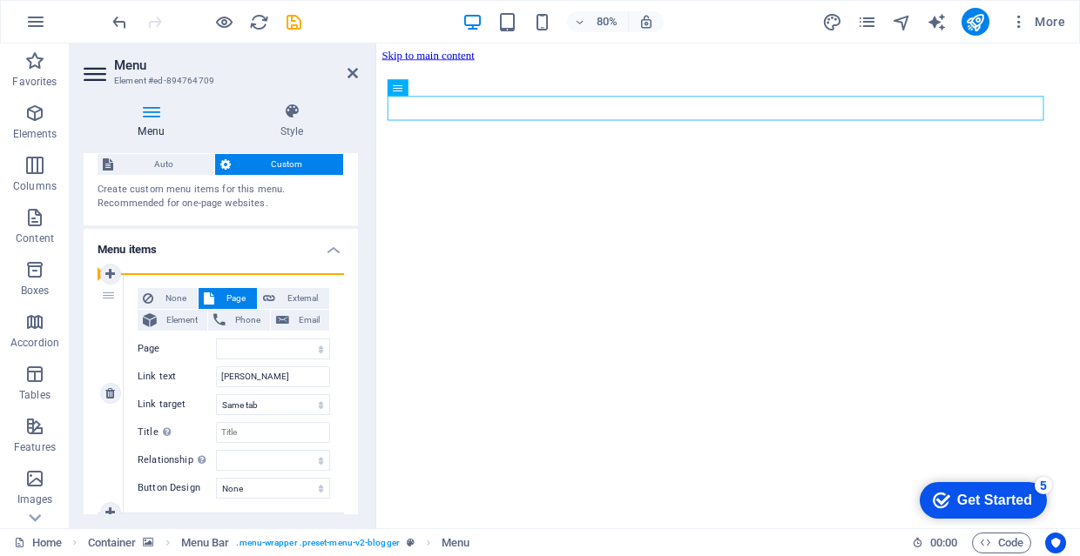
click at [109, 309] on div "1" at bounding box center [111, 393] width 26 height 239
select select
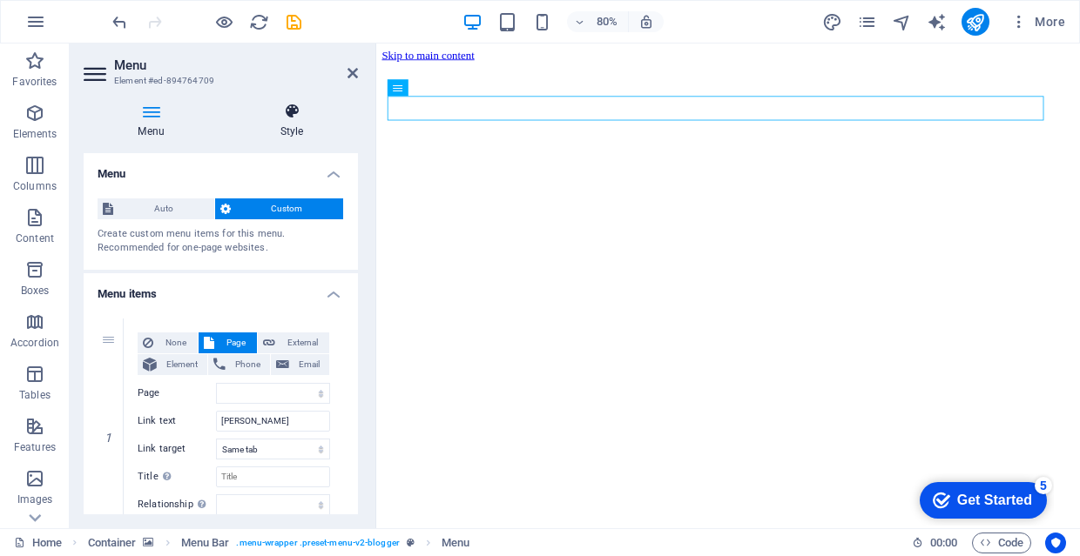
scroll to position [0, 0]
click at [285, 105] on icon at bounding box center [291, 111] width 132 height 17
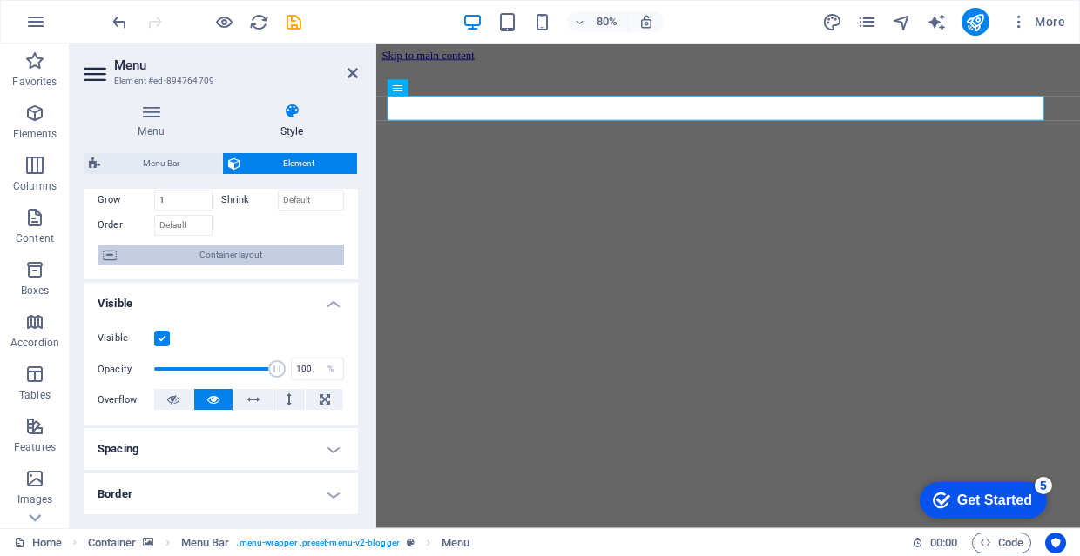
scroll to position [93, 0]
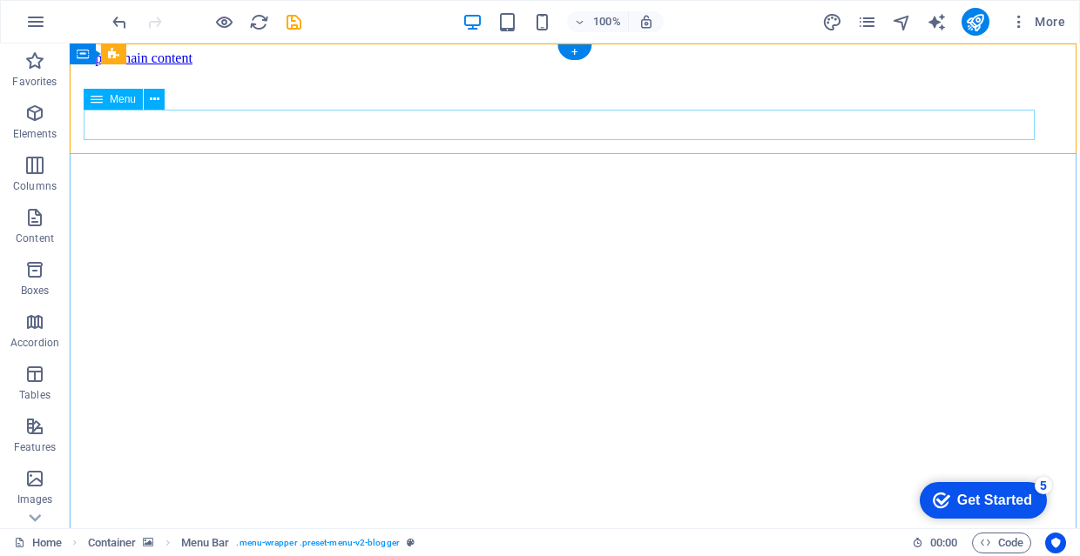
click at [152, 96] on icon at bounding box center [155, 100] width 10 height 18
click at [130, 98] on span "Menu" at bounding box center [123, 99] width 26 height 10
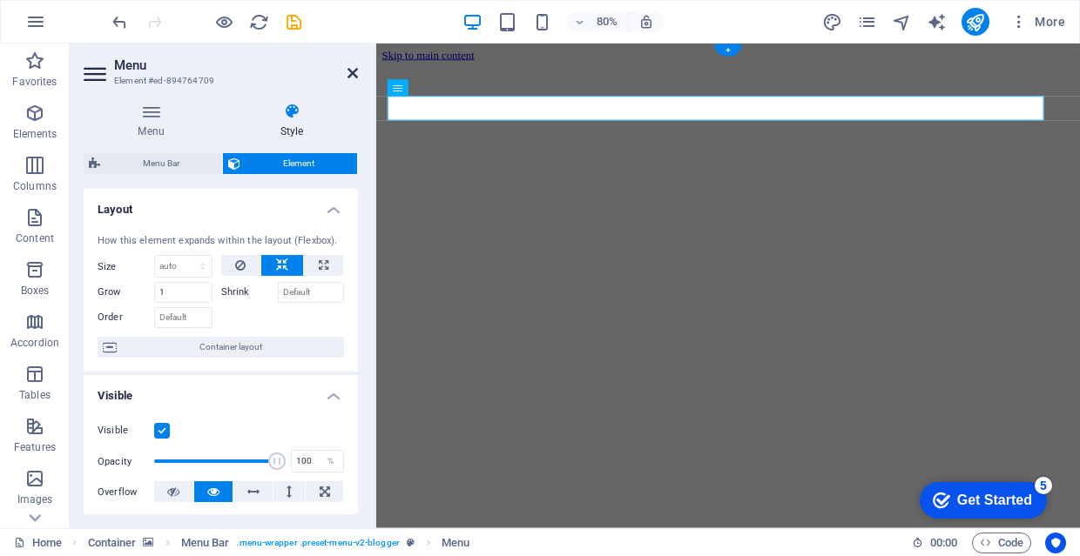
click at [353, 68] on icon at bounding box center [352, 73] width 10 height 14
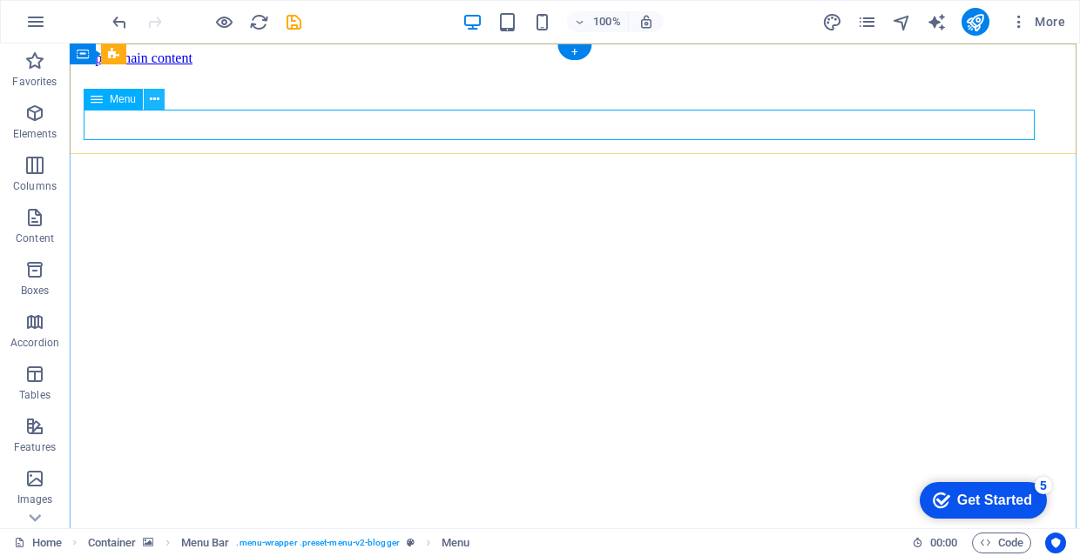
click at [158, 100] on icon at bounding box center [155, 100] width 10 height 18
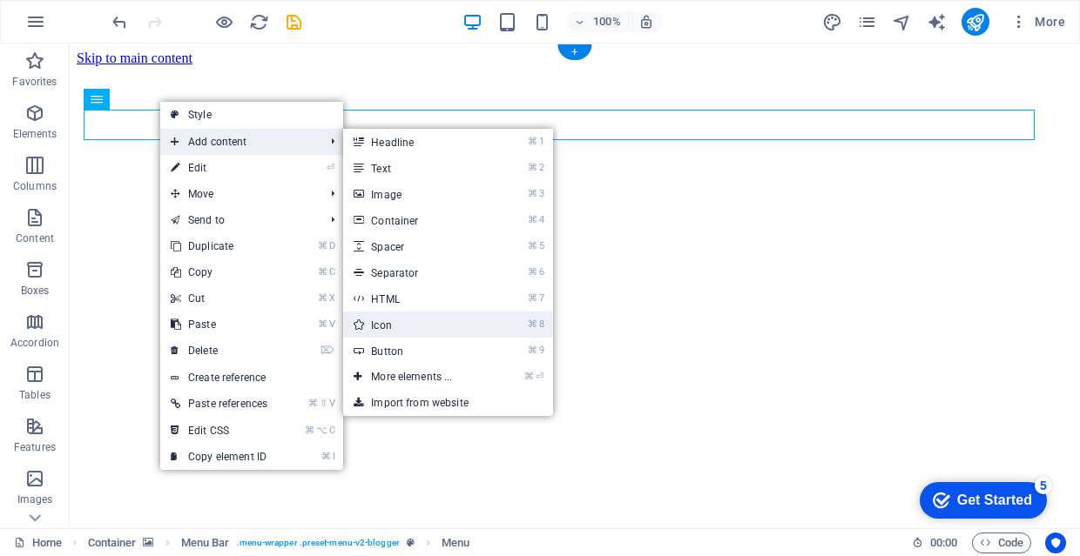
click at [430, 320] on link "⌘ 8 Icon" at bounding box center [415, 325] width 144 height 26
select select "xMidYMid"
select select "px"
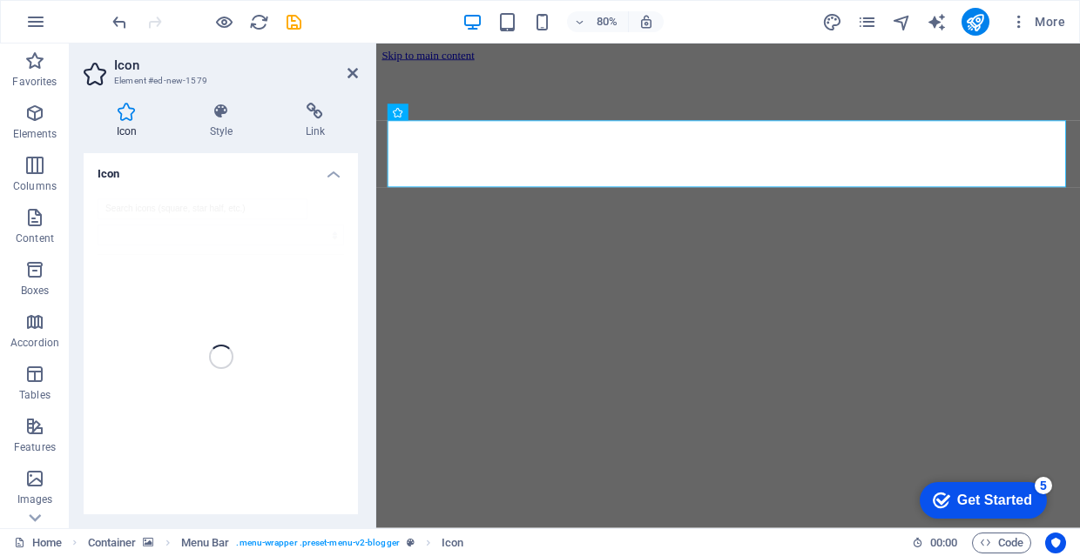
click at [285, 209] on div at bounding box center [221, 357] width 274 height 345
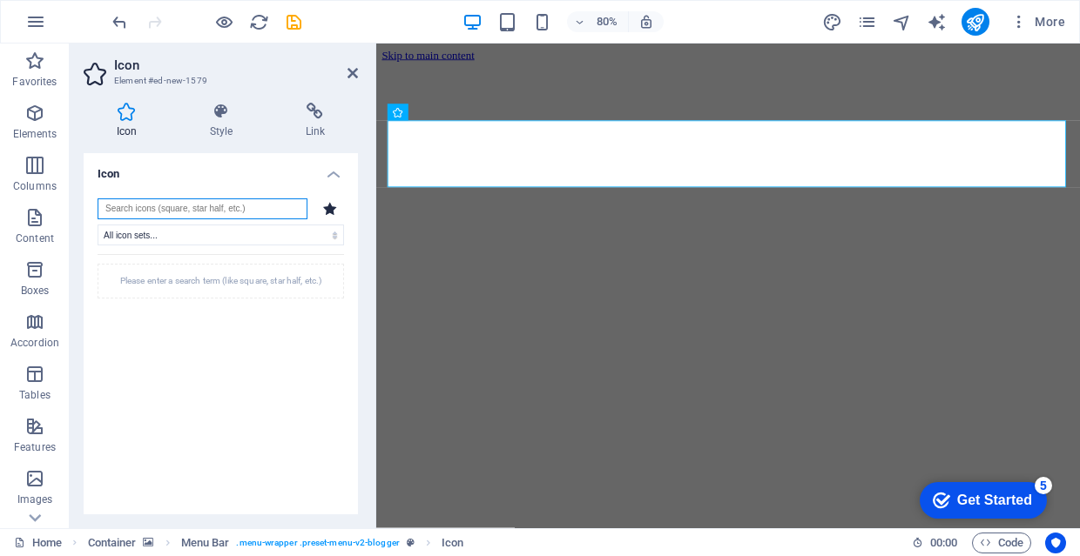
click at [256, 209] on input "search" at bounding box center [203, 208] width 210 height 21
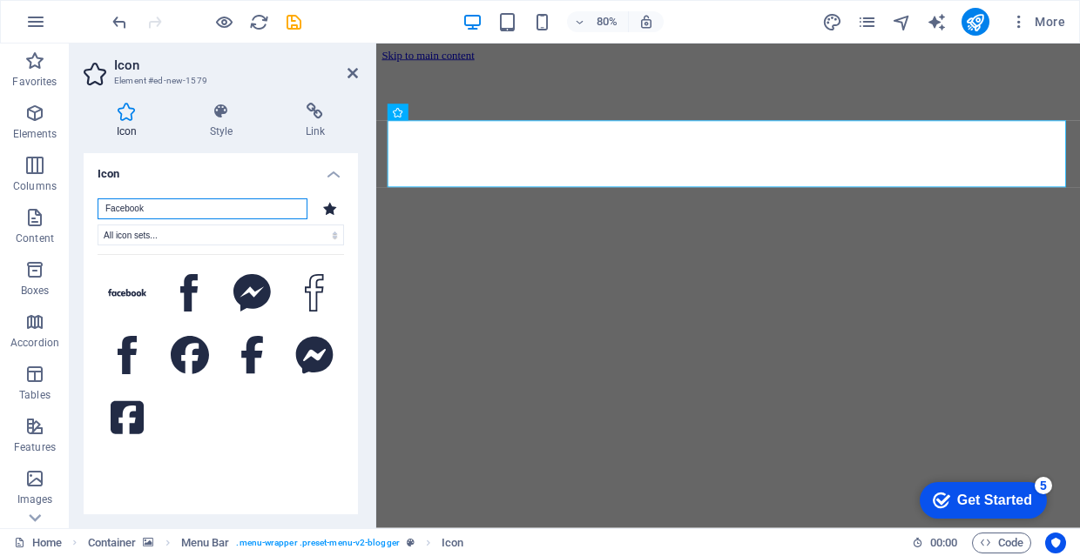
scroll to position [19, 0]
type input "Facebook"
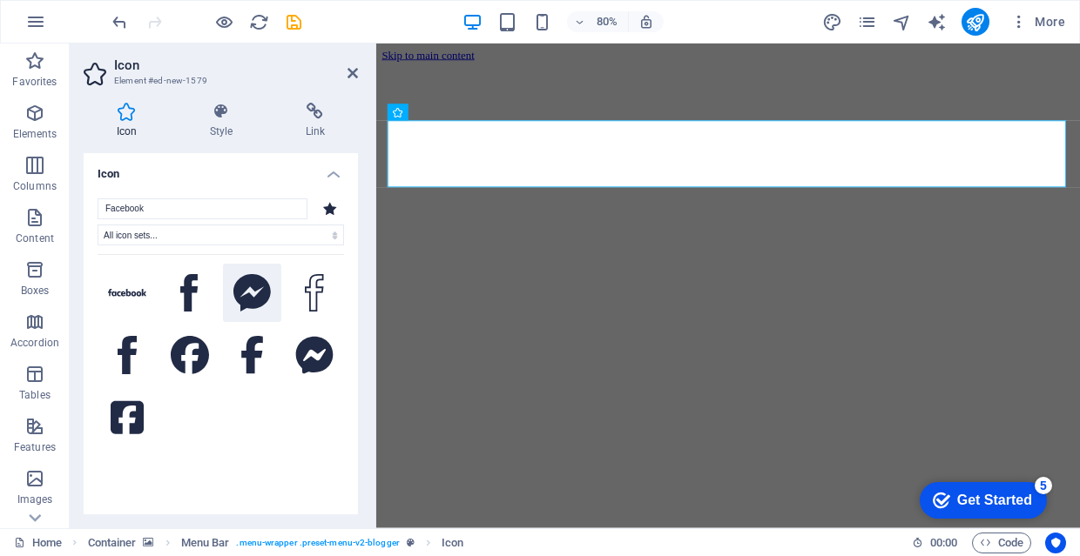
click at [250, 286] on icon at bounding box center [251, 293] width 37 height 38
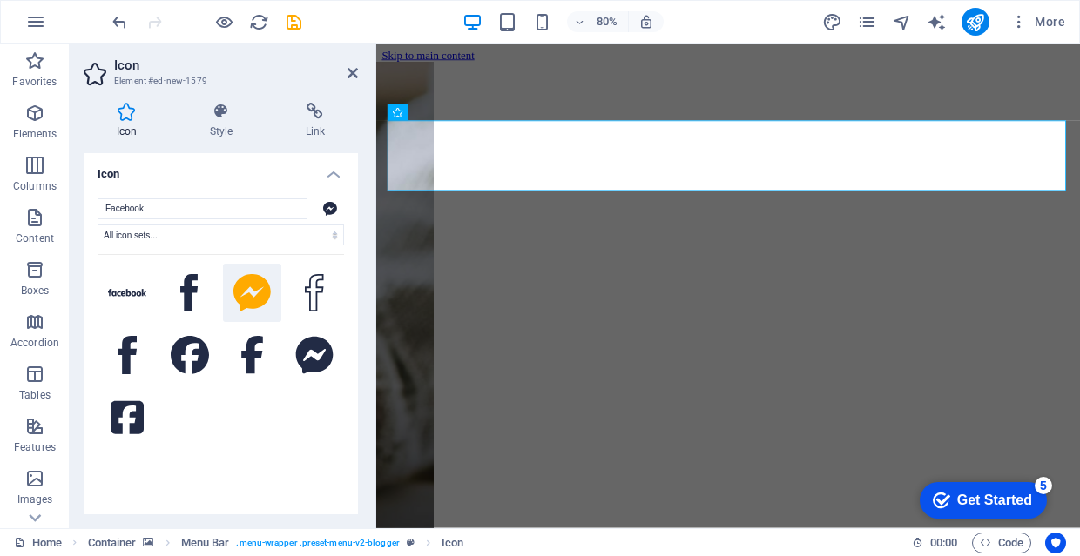
click at [253, 277] on icon at bounding box center [251, 293] width 37 height 38
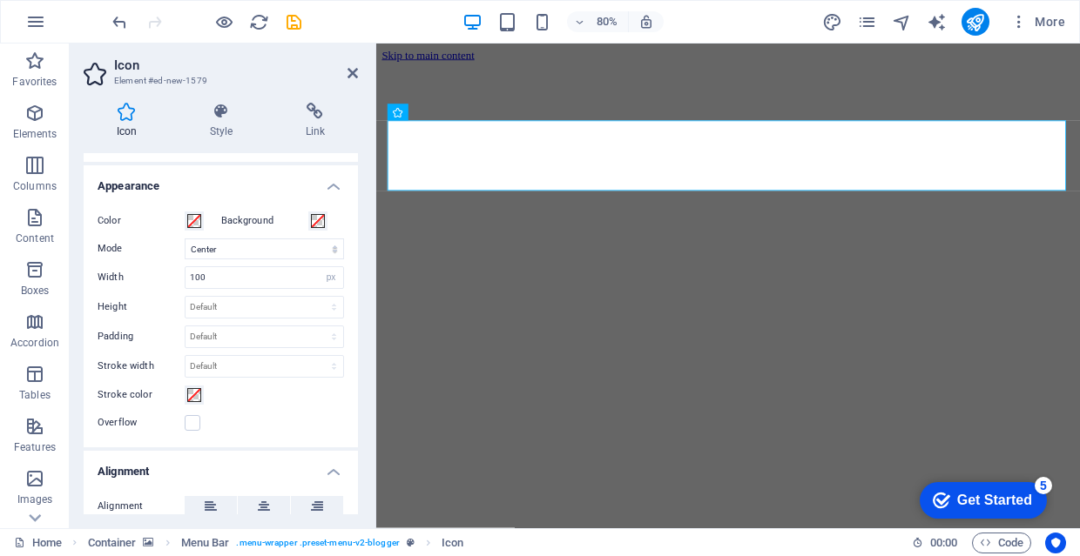
scroll to position [366, 0]
select select "xMinYMid"
click at [287, 279] on input "100" at bounding box center [264, 279] width 158 height 21
type input "1"
type input "50"
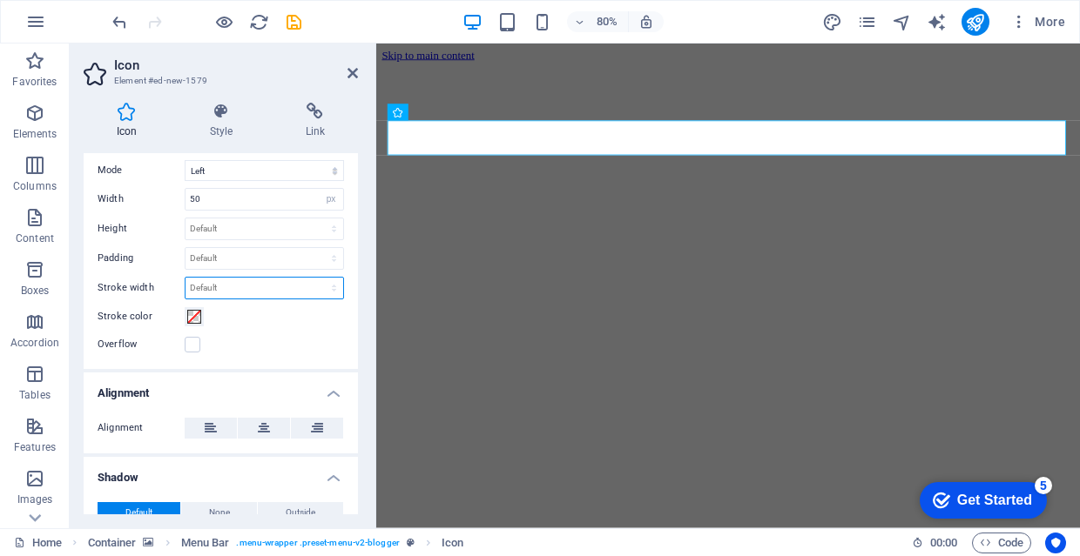
scroll to position [461, 0]
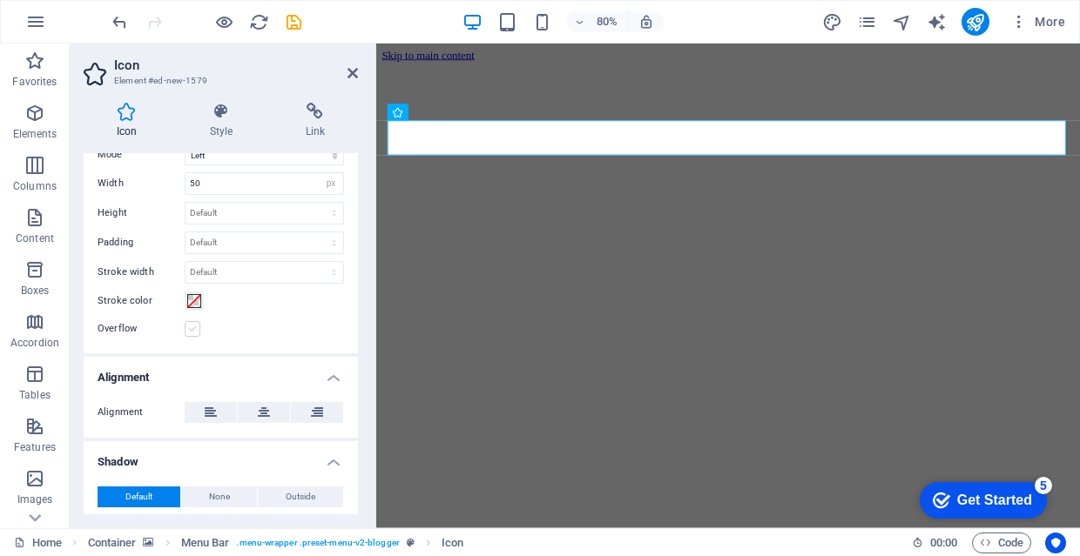
click at [190, 329] on label at bounding box center [193, 329] width 16 height 16
click at [0, 0] on input "Overflow" at bounding box center [0, 0] width 0 height 0
click at [190, 329] on label at bounding box center [193, 329] width 16 height 16
click at [0, 0] on input "Overflow" at bounding box center [0, 0] width 0 height 0
click at [317, 406] on icon at bounding box center [317, 412] width 12 height 21
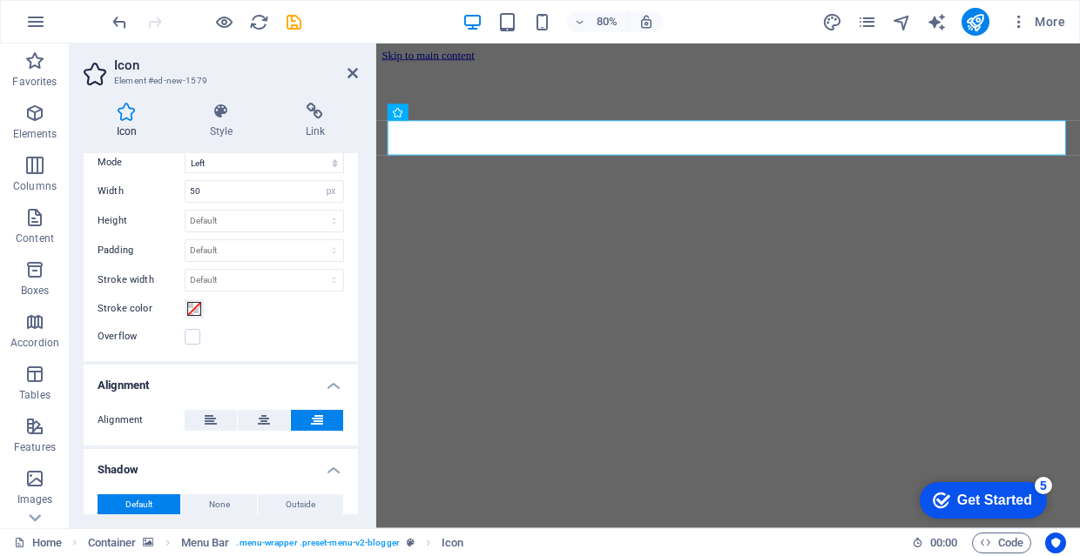
scroll to position [428, 0]
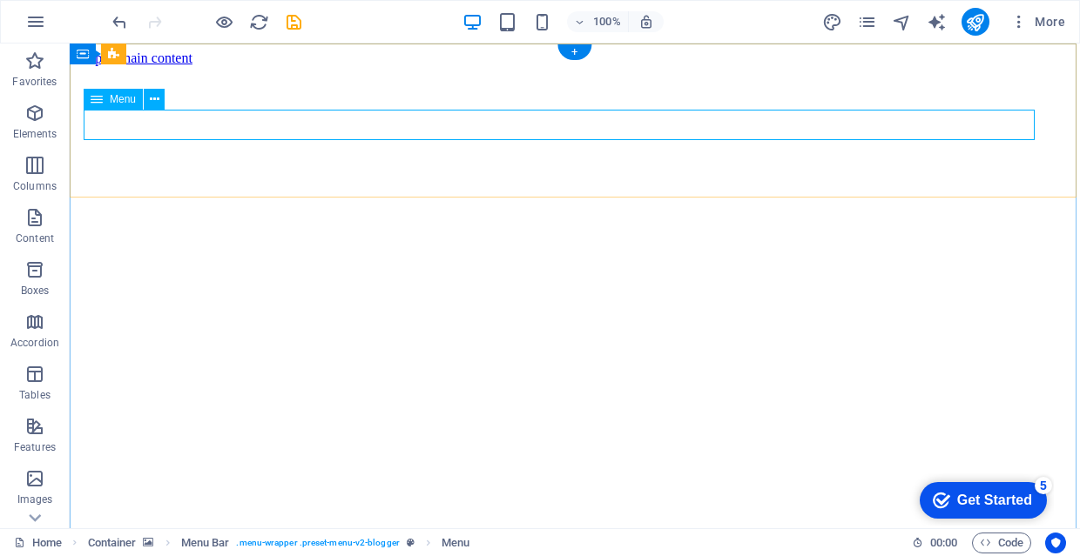
click at [113, 104] on span "Menu" at bounding box center [123, 99] width 26 height 10
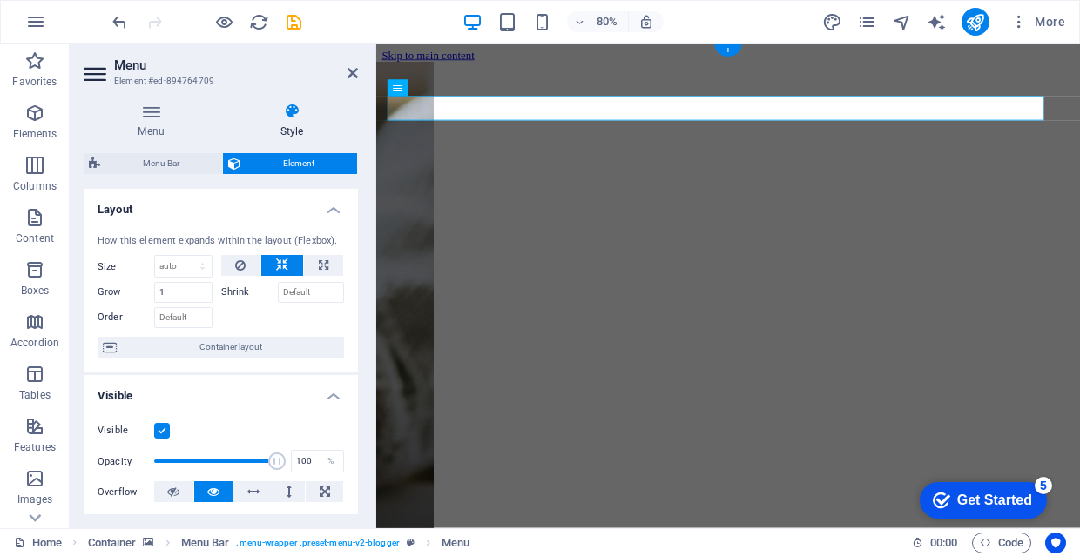
scroll to position [0, 0]
click at [268, 343] on span "Container layout" at bounding box center [230, 347] width 217 height 21
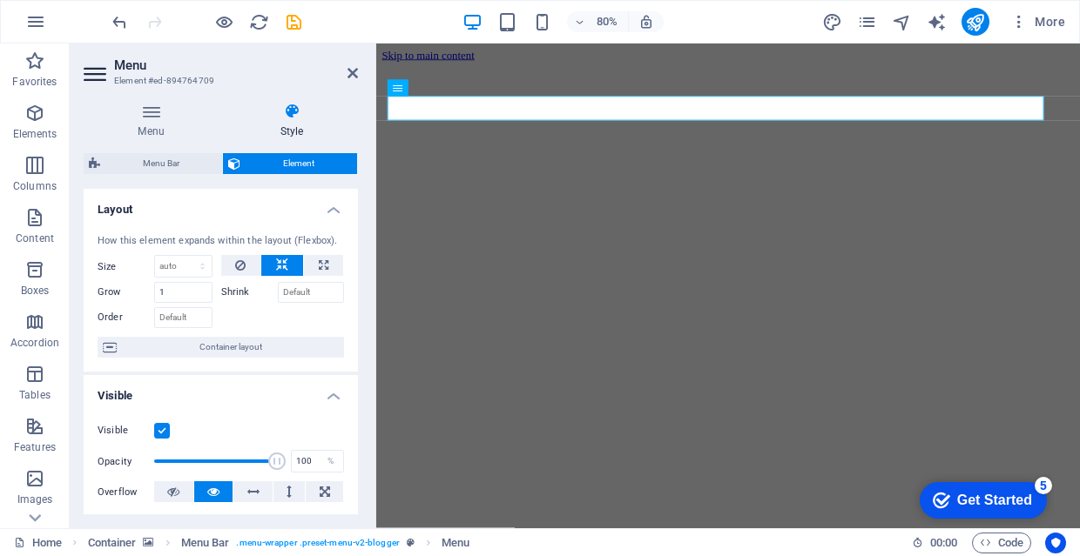
click at [168, 151] on div "Menu Style Menu Auto Custom Create custom menu items for this menu. Recommended…" at bounding box center [221, 309] width 274 height 412
click at [168, 153] on span "Menu Bar" at bounding box center [160, 163] width 111 height 21
select select "rem"
select select "hover_border_top"
select select "px"
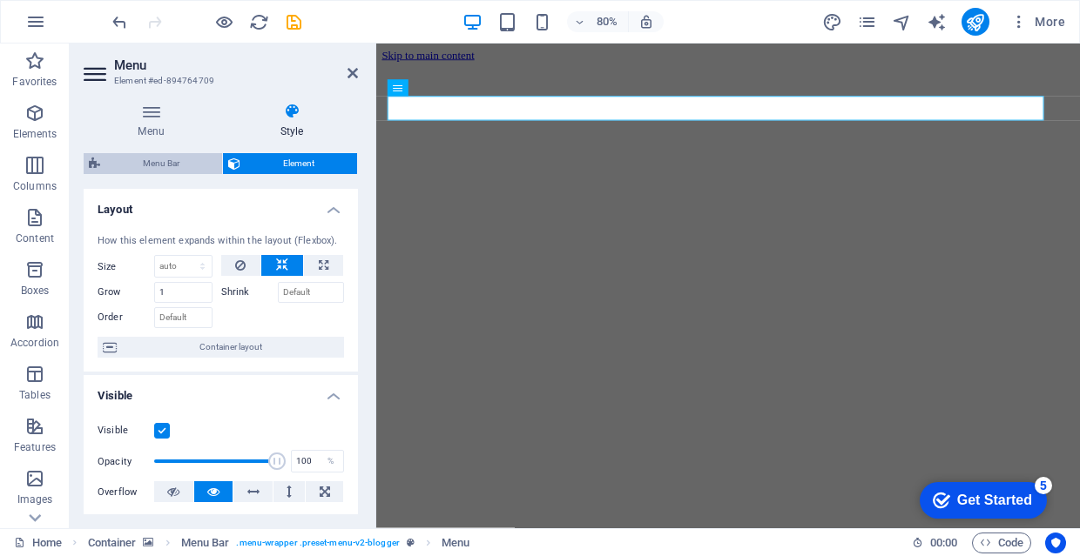
select select "px"
select select "rem"
select select "link-special-font"
select select "rem"
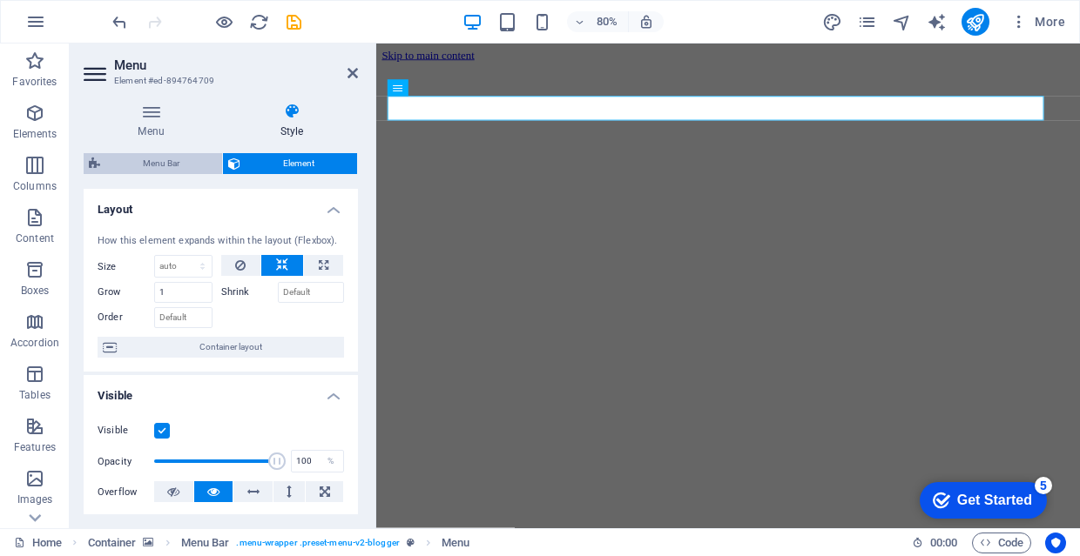
select select "400"
select select "px"
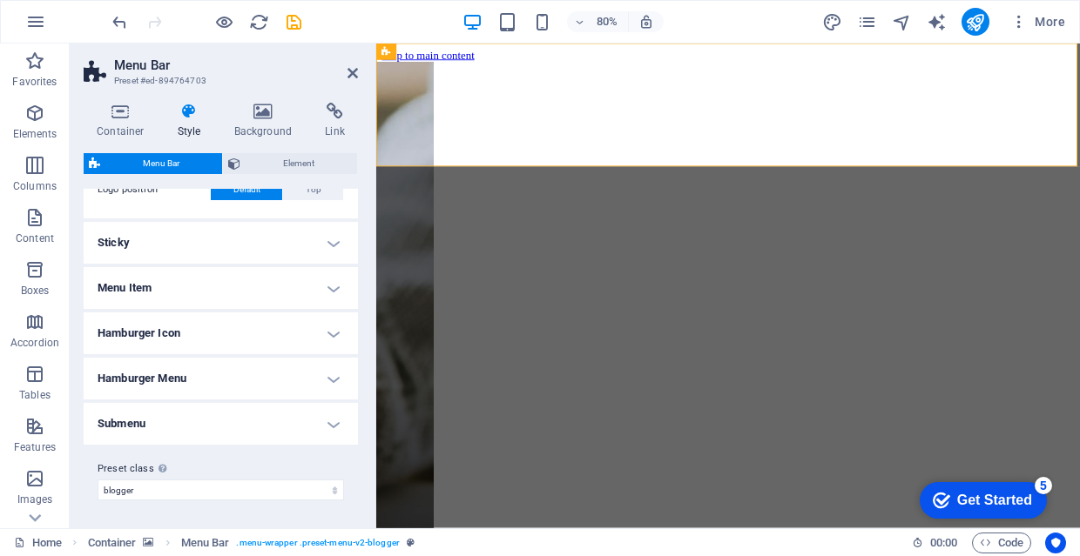
scroll to position [441, 0]
click at [278, 279] on h4 "Menu Item" at bounding box center [221, 289] width 274 height 42
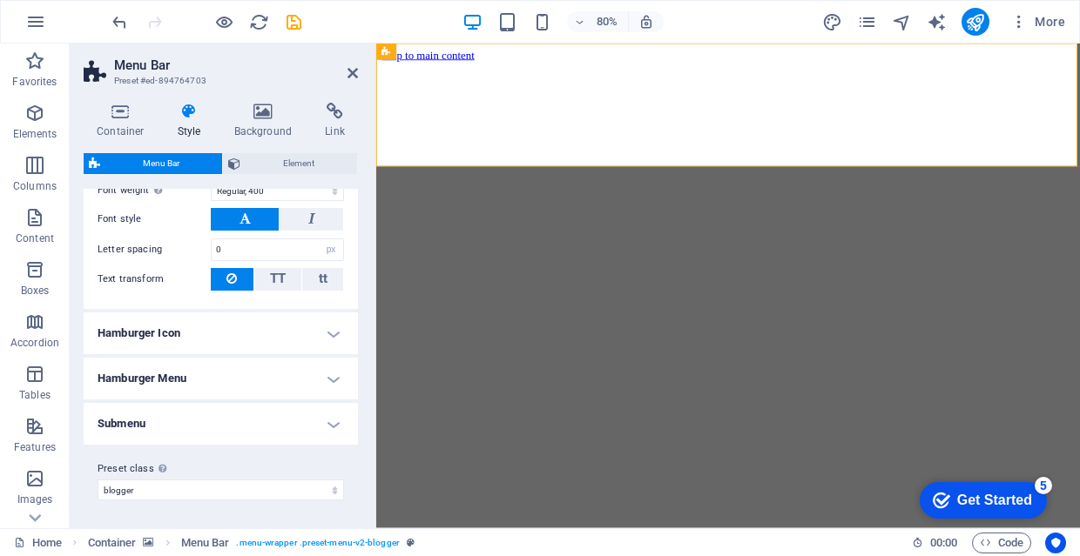
scroll to position [893, 0]
click at [225, 346] on h4 "Hamburger Icon" at bounding box center [221, 334] width 274 height 42
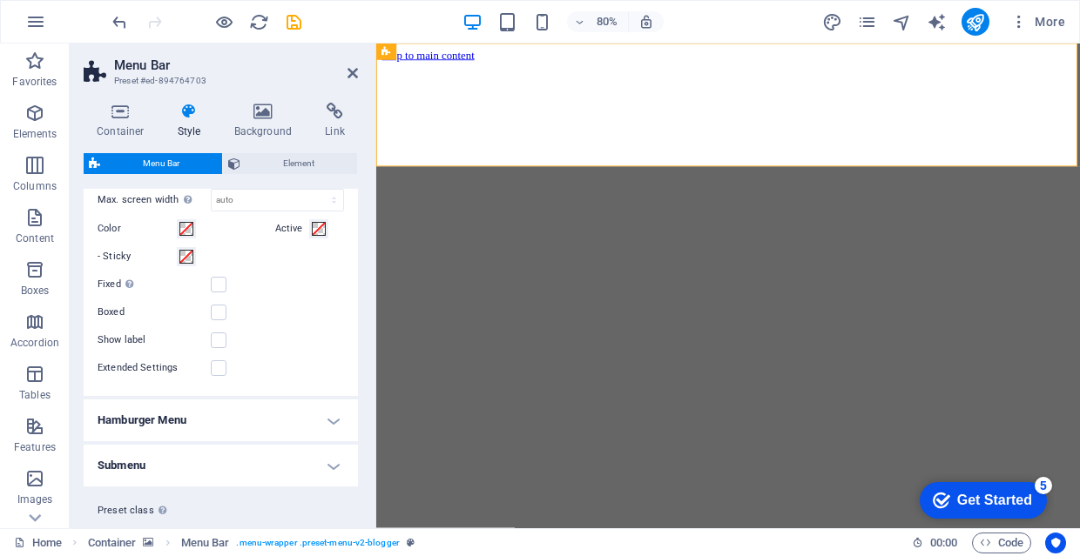
scroll to position [1131, 0]
click at [219, 313] on label at bounding box center [219, 312] width 16 height 16
click at [0, 0] on input "Boxed" at bounding box center [0, 0] width 0 height 0
click at [219, 313] on label at bounding box center [219, 312] width 16 height 16
click at [0, 0] on input "Boxed" at bounding box center [0, 0] width 0 height 0
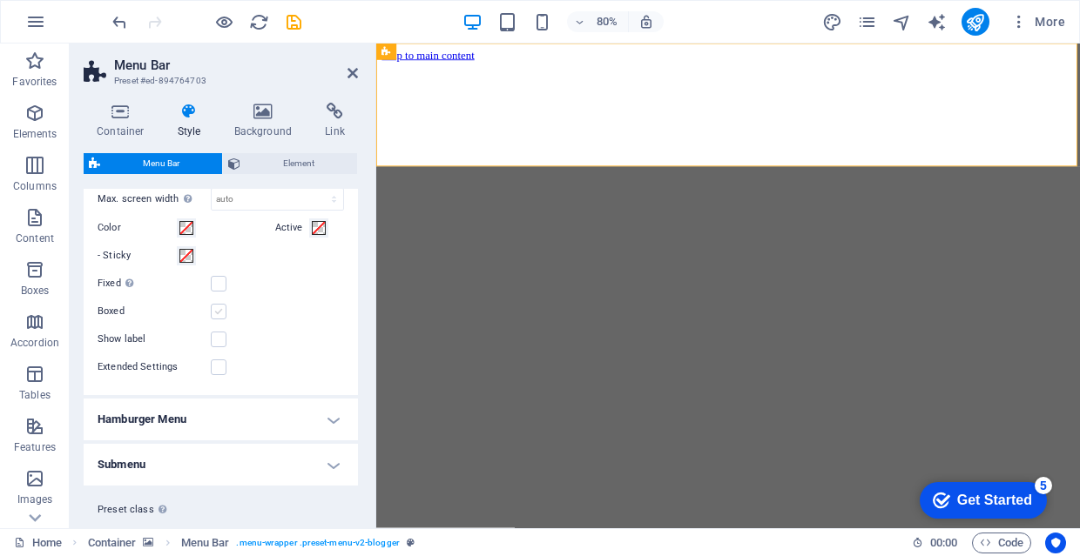
click at [219, 313] on label at bounding box center [219, 312] width 16 height 16
click at [0, 0] on input "Boxed" at bounding box center [0, 0] width 0 height 0
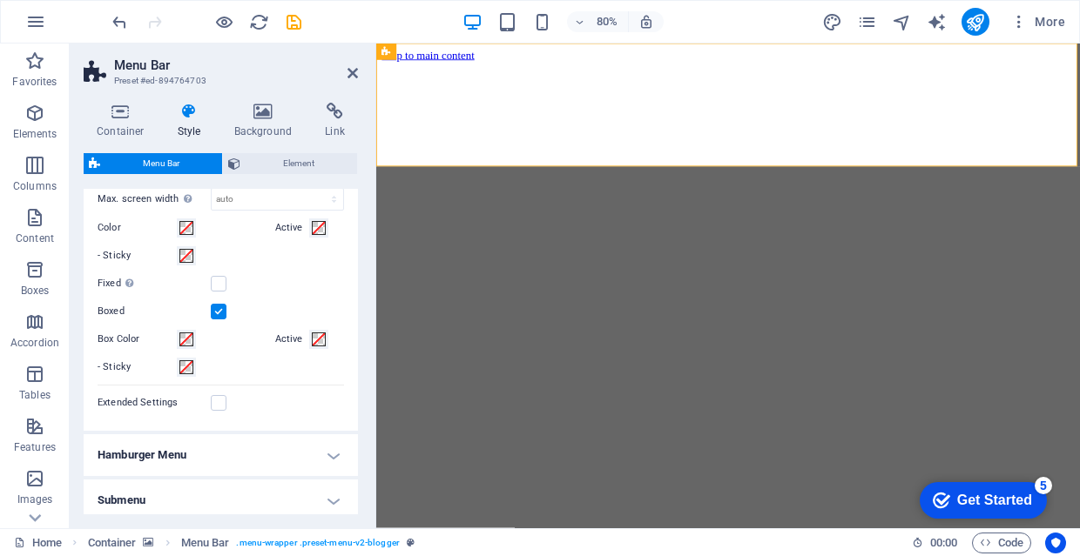
click at [219, 313] on label at bounding box center [219, 312] width 16 height 16
click at [0, 0] on input "Boxed" at bounding box center [0, 0] width 0 height 0
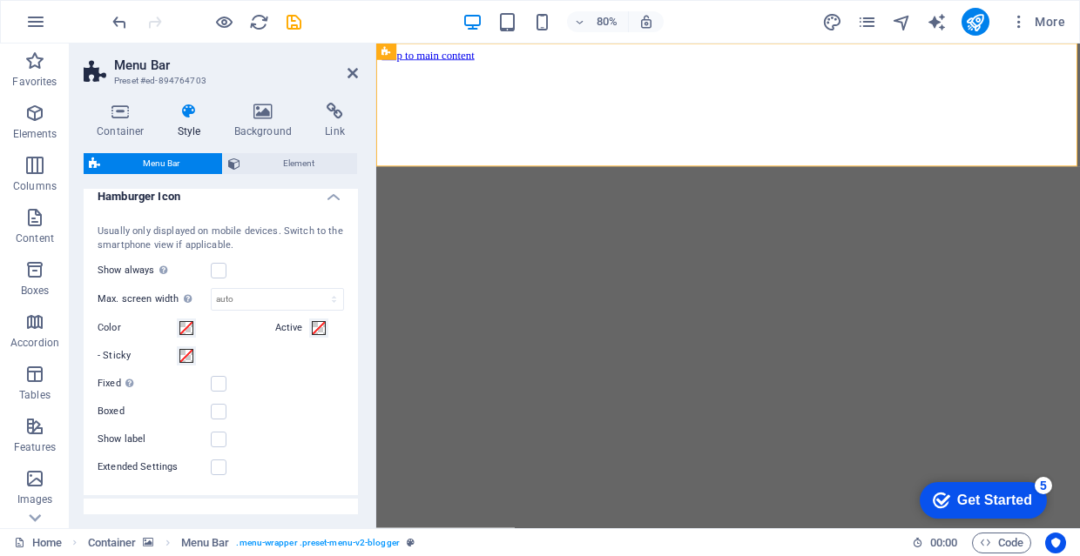
scroll to position [1009, 0]
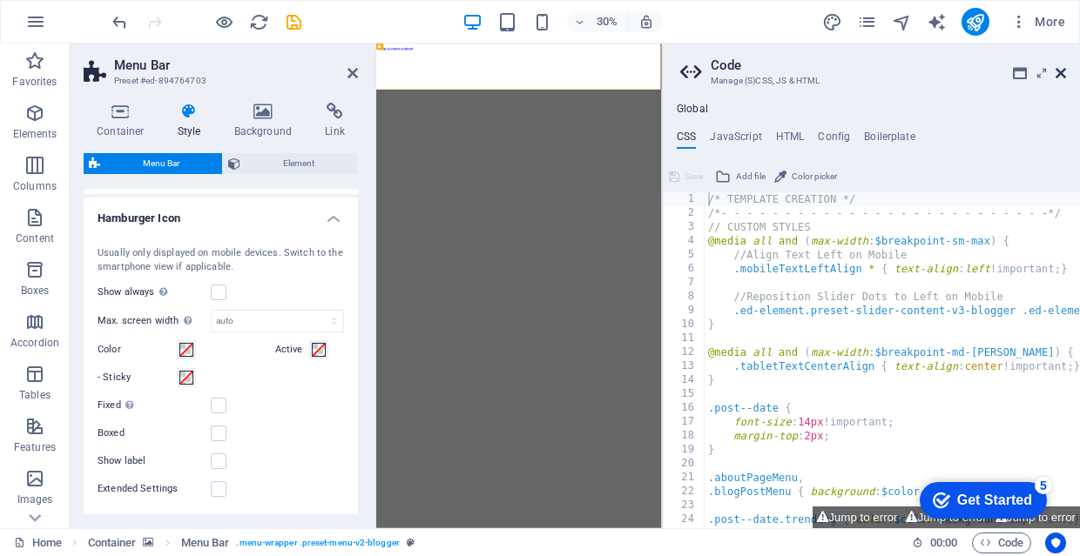
drag, startPoint x: 1061, startPoint y: 77, endPoint x: 138, endPoint y: 335, distance: 958.4
click at [1061, 77] on icon at bounding box center [1060, 73] width 10 height 14
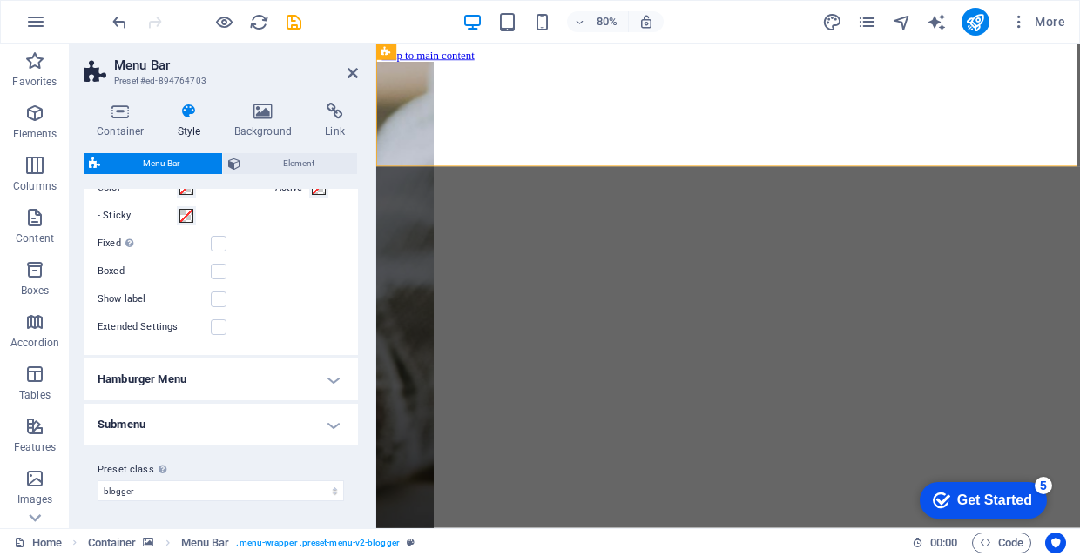
scroll to position [1170, 0]
click at [192, 413] on h4 "Submenu" at bounding box center [221, 426] width 274 height 42
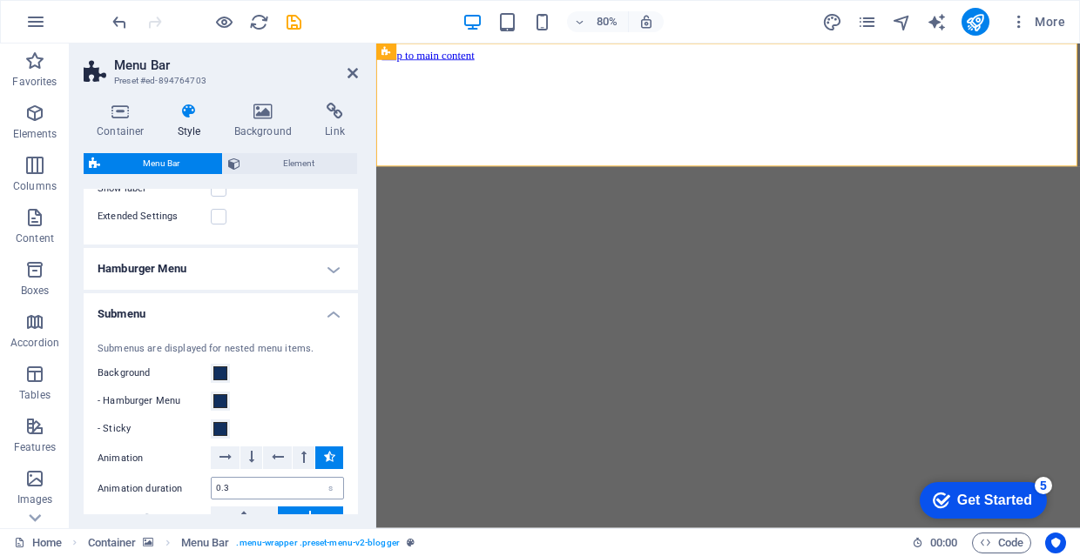
scroll to position [1275, 0]
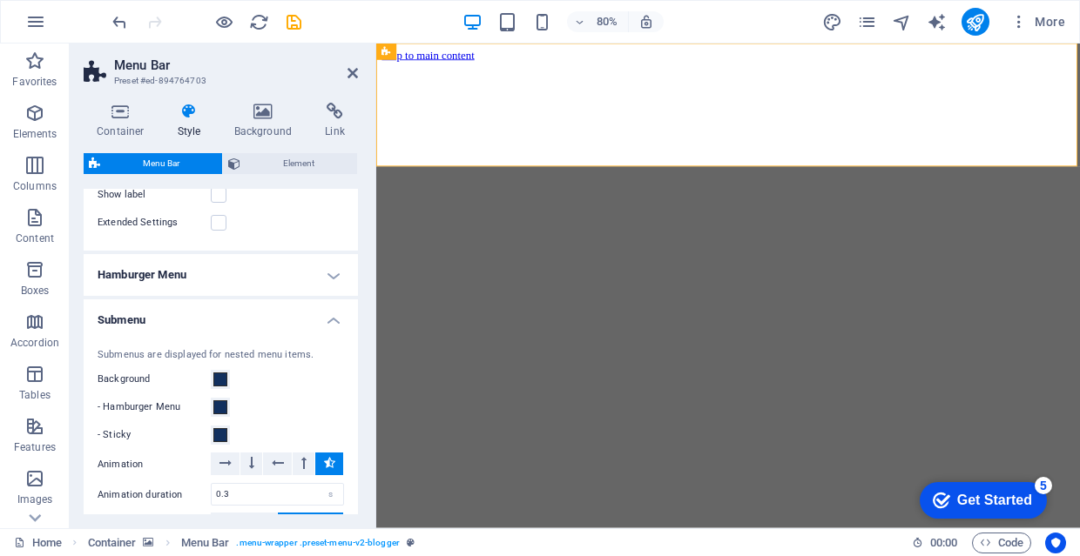
click at [292, 274] on h4 "Hamburger Menu" at bounding box center [221, 275] width 274 height 42
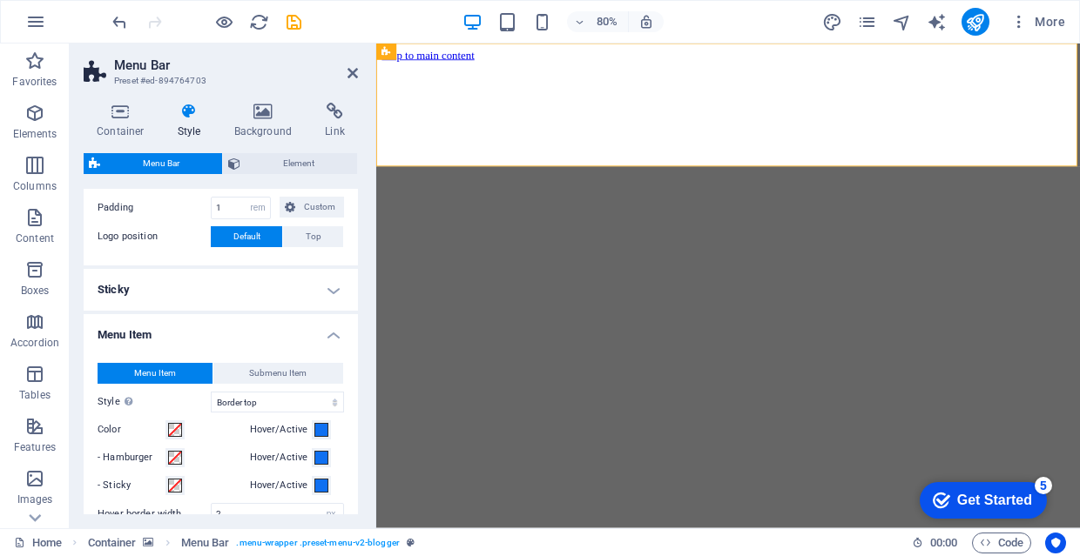
scroll to position [387, 0]
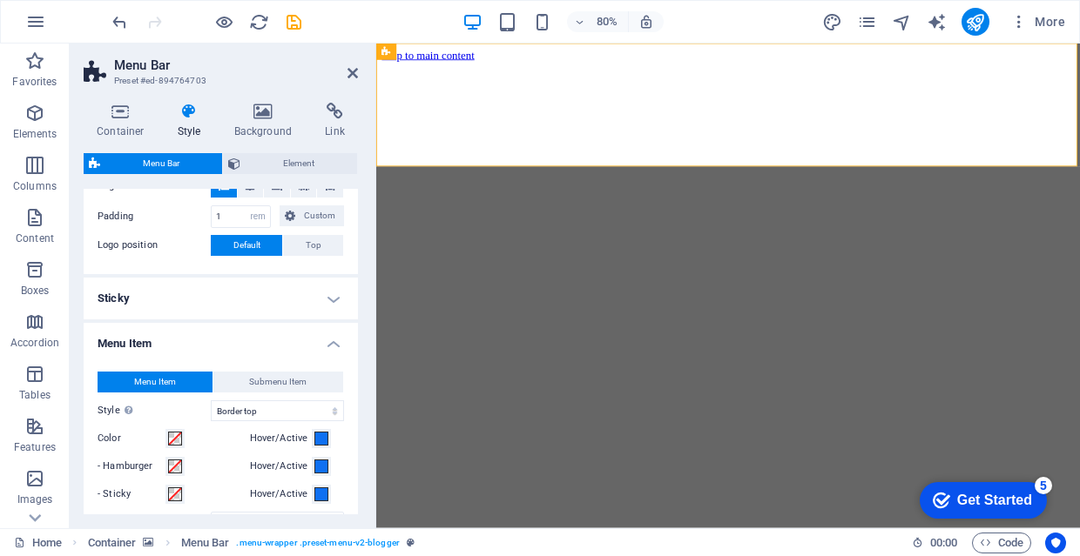
click at [235, 302] on h4 "Sticky" at bounding box center [221, 299] width 274 height 42
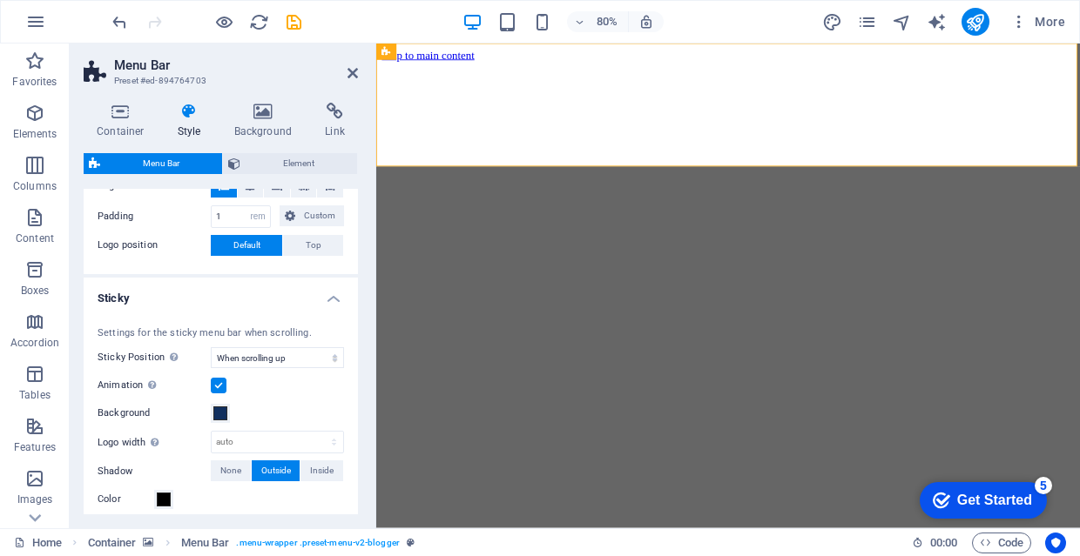
click at [235, 302] on h4 "Sticky" at bounding box center [221, 293] width 274 height 31
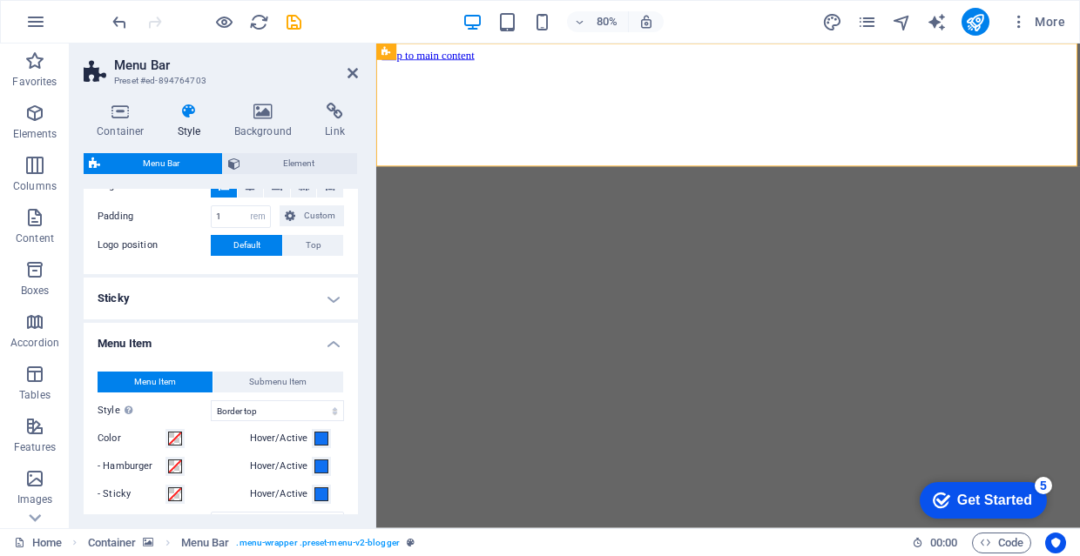
click at [235, 302] on h4 "Sticky" at bounding box center [221, 299] width 274 height 42
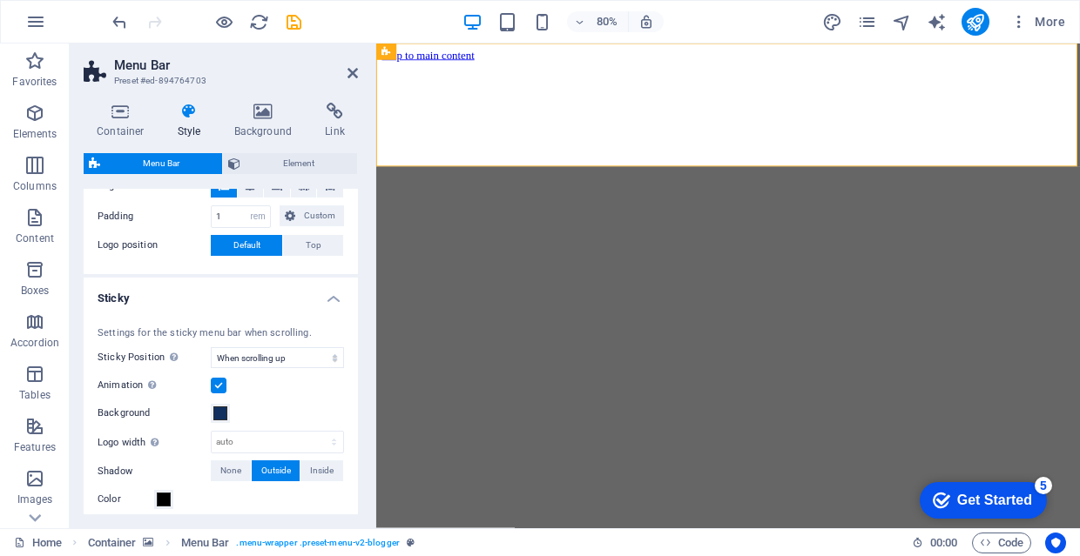
click at [235, 302] on h4 "Sticky" at bounding box center [221, 293] width 274 height 31
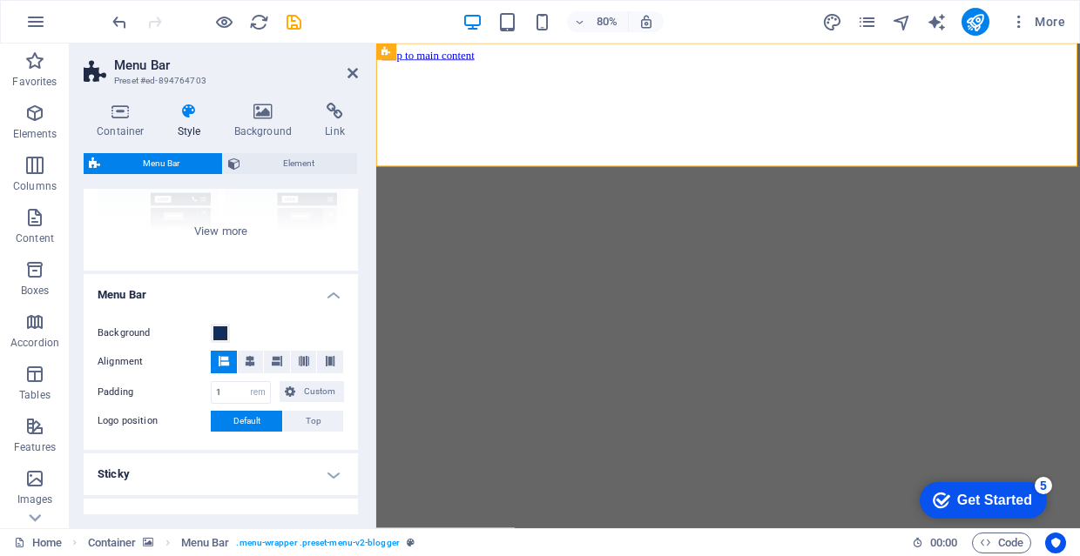
scroll to position [214, 0]
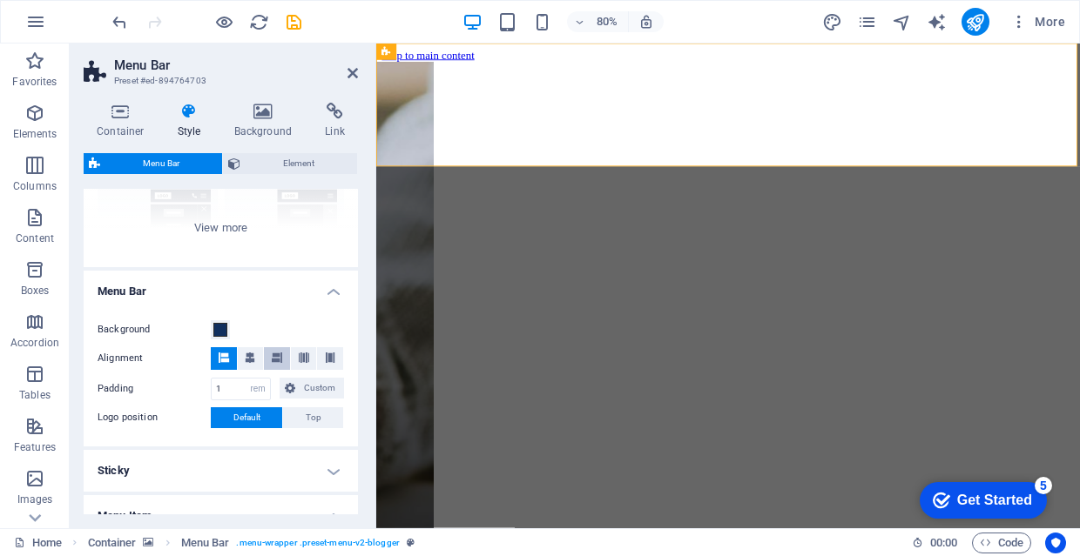
click at [272, 356] on icon at bounding box center [277, 358] width 10 height 10
click at [246, 360] on icon at bounding box center [250, 358] width 10 height 10
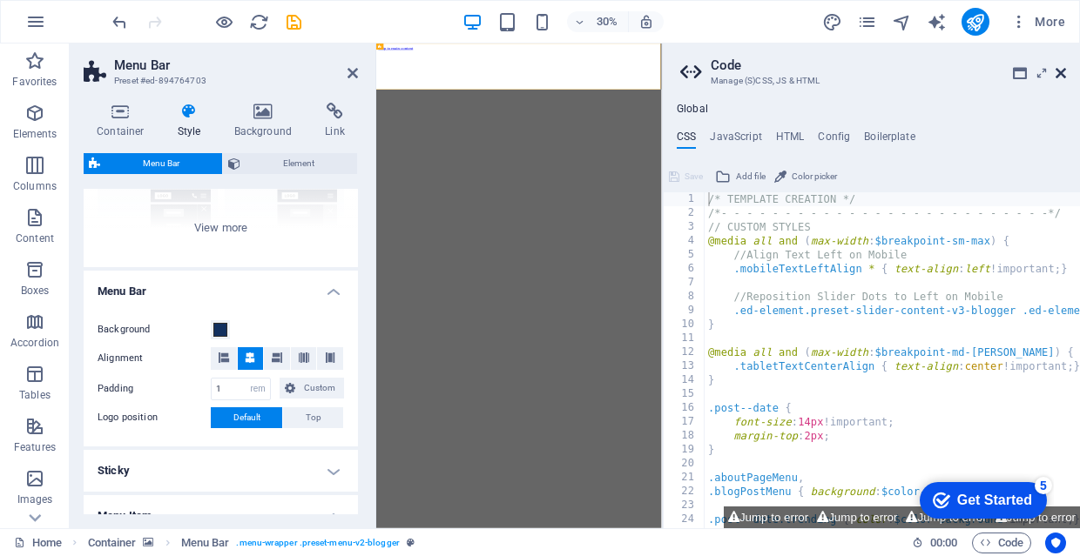
drag, startPoint x: 1064, startPoint y: 77, endPoint x: 858, endPoint y: 41, distance: 209.4
click at [1064, 77] on icon at bounding box center [1060, 73] width 10 height 14
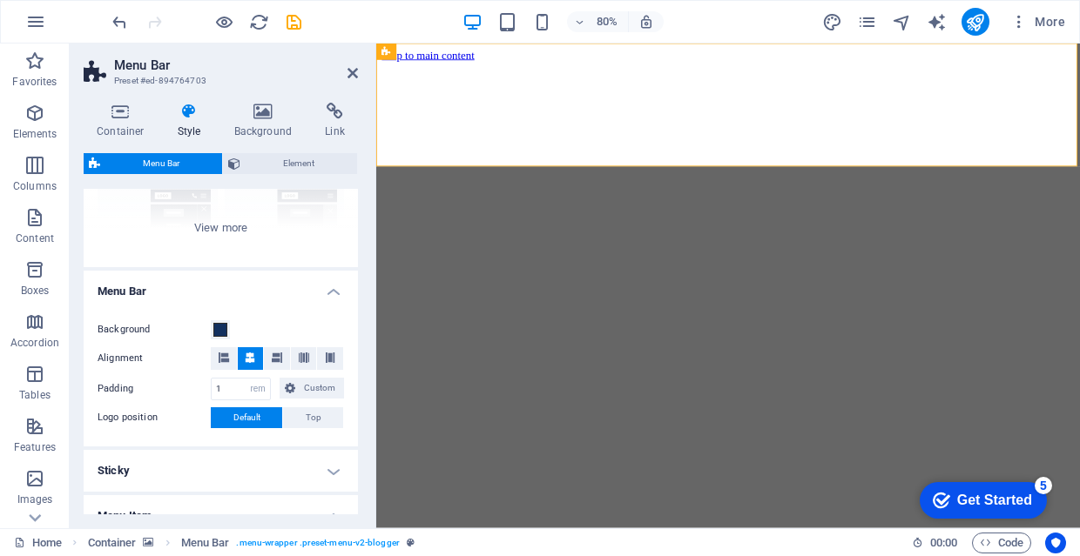
click at [276, 416] on button "Default" at bounding box center [246, 417] width 71 height 21
click at [324, 415] on button "Top" at bounding box center [313, 417] width 60 height 21
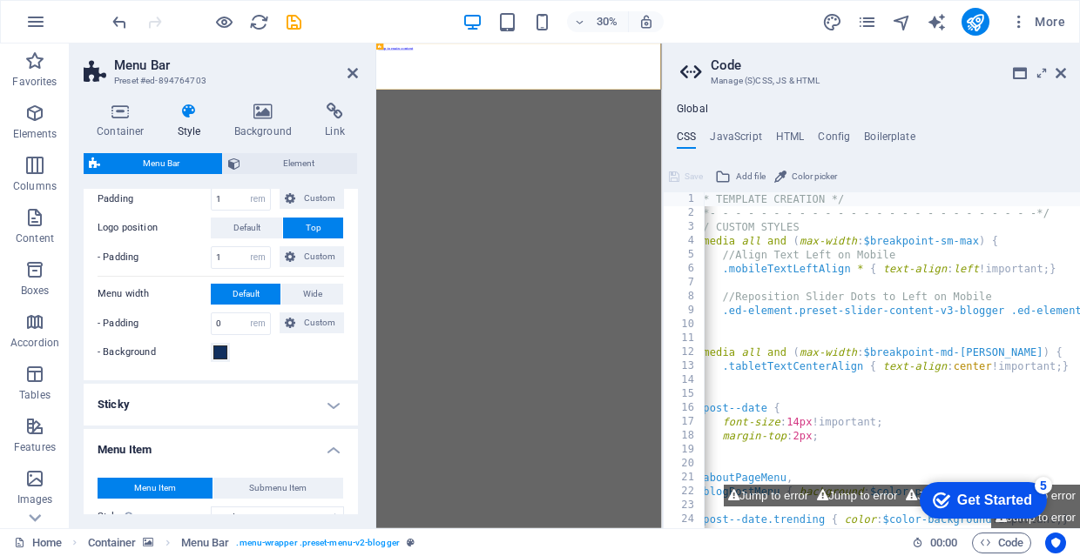
scroll to position [0, 0]
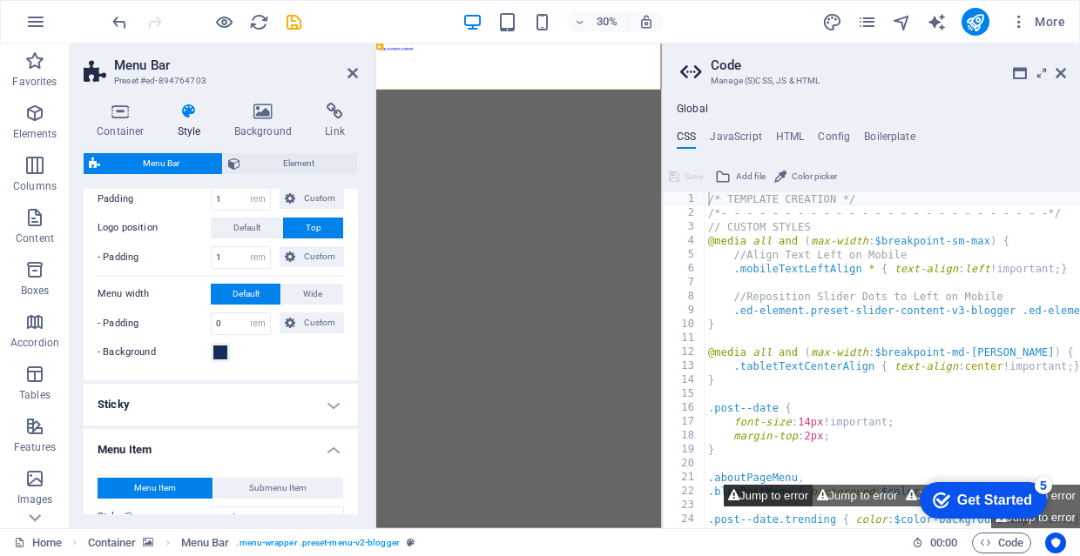
click at [812, 507] on button "Jump to error" at bounding box center [767, 496] width 89 height 22
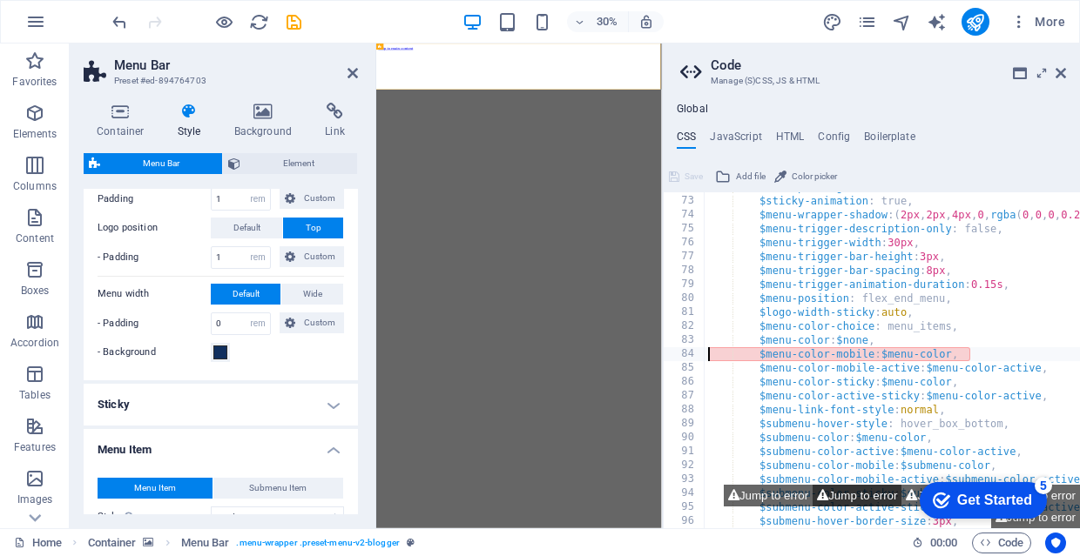
click at [854, 507] on button "Jump to error" at bounding box center [856, 496] width 89 height 22
click at [871, 507] on button "Jump to error" at bounding box center [856, 496] width 89 height 22
click at [991, 515] on button "Jump to error" at bounding box center [1035, 518] width 89 height 22
click at [1061, 507] on button "Jump to error" at bounding box center [1035, 496] width 89 height 22
click at [965, 355] on div "$menu-padding-outer : 0rem , $sticky-animation : true, $menu-wrapper-shadow : (…" at bounding box center [1084, 362] width 761 height 365
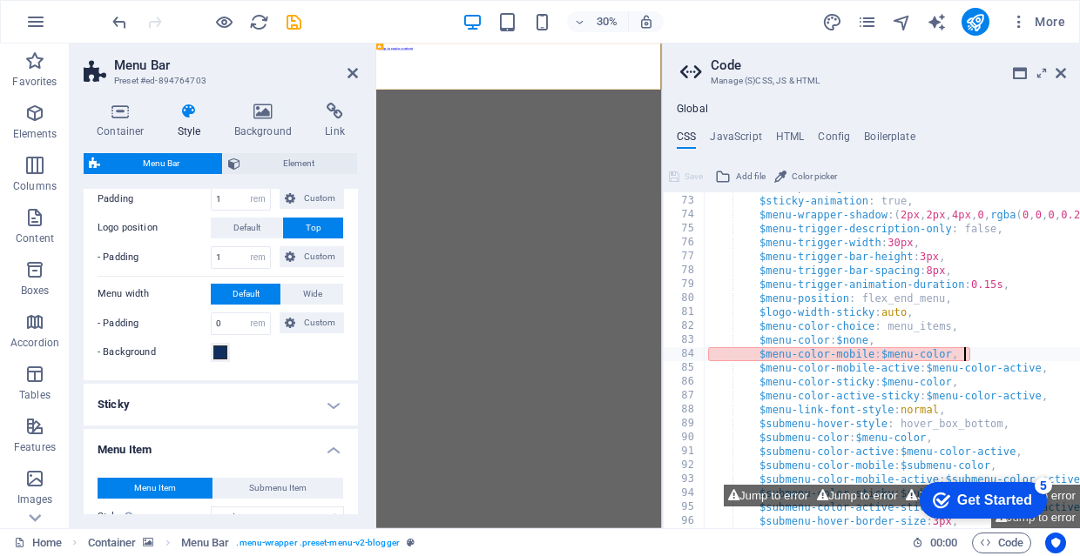
click at [965, 355] on div "$menu-padding-outer : 0rem , $sticky-animation : true, $menu-wrapper-shadow : (…" at bounding box center [1084, 362] width 761 height 365
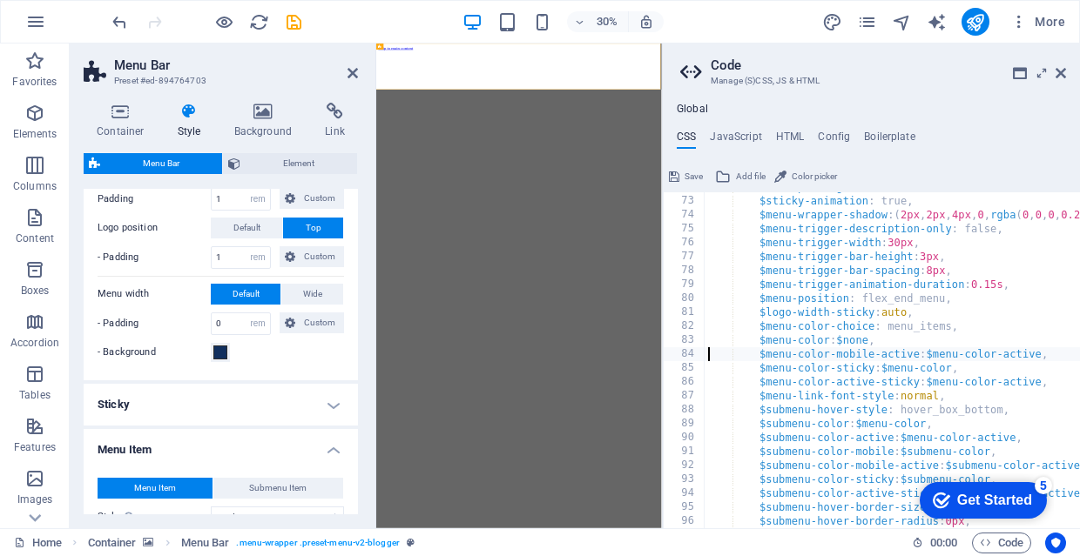
type textarea "$menu-color-mobile-active: $menu-color-active,"
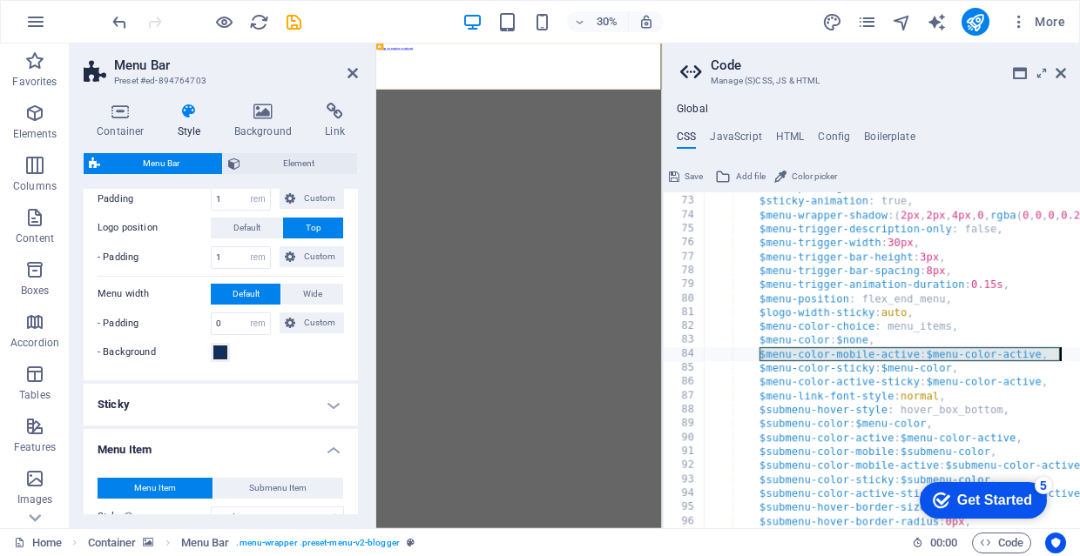
drag, startPoint x: 758, startPoint y: 353, endPoint x: 1060, endPoint y: 353, distance: 301.2
click at [1060, 353] on div "$menu-padding-outer : 0rem , $sticky-animation : true, $menu-wrapper-shadow : (…" at bounding box center [1084, 362] width 761 height 365
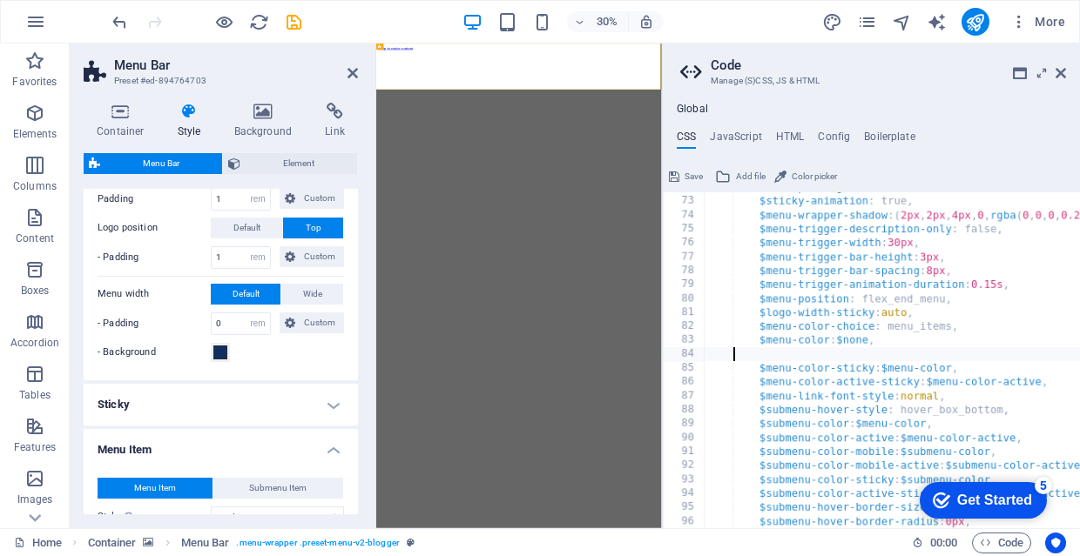
scroll to position [0, 0]
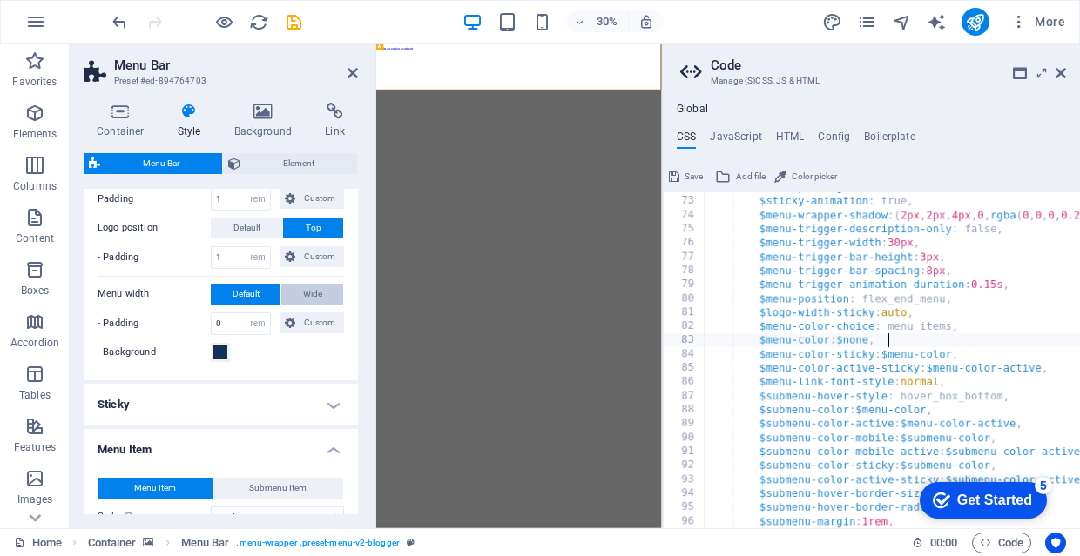
click at [320, 297] on button "Wide" at bounding box center [312, 294] width 62 height 21
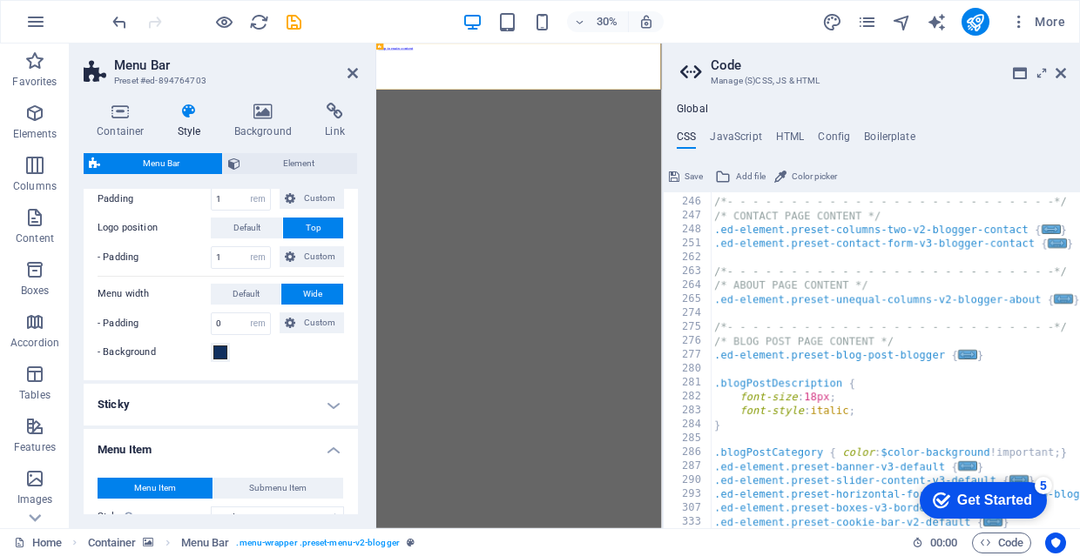
scroll to position [833, 0]
type textarea "/* TEMPLATE CREATION */"
click at [1060, 72] on icon at bounding box center [1060, 73] width 10 height 14
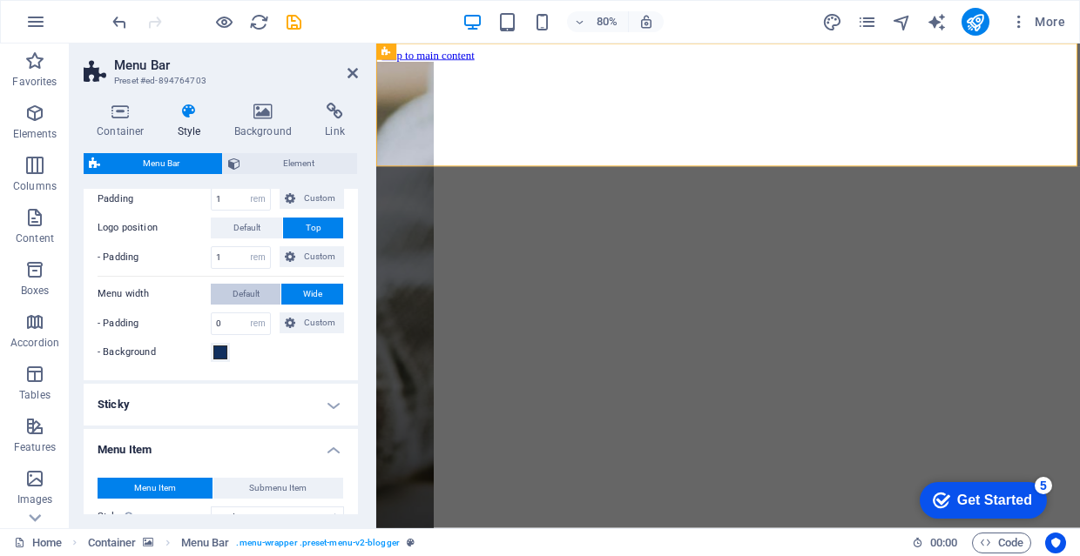
click at [250, 294] on span "Default" at bounding box center [245, 294] width 27 height 21
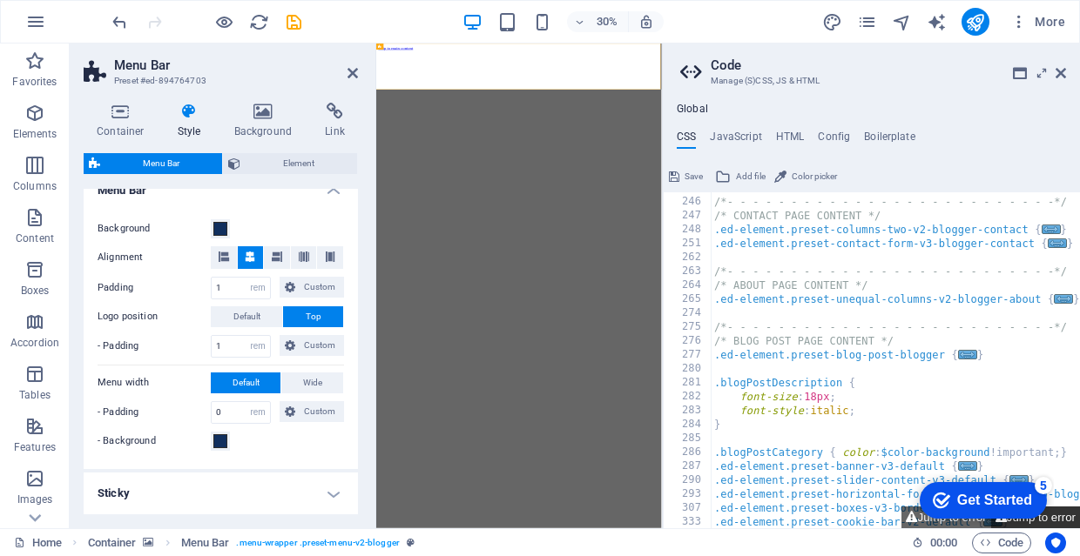
click at [1053, 519] on button "Jump to error" at bounding box center [1035, 518] width 89 height 22
type textarea "$menu-color-sticky: $menu-color,"
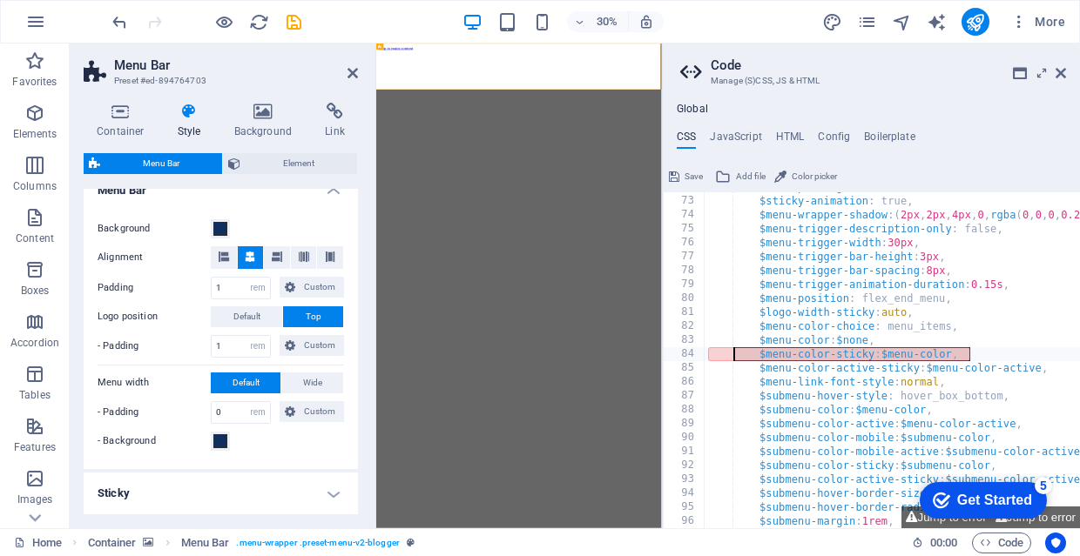
drag, startPoint x: 983, startPoint y: 358, endPoint x: 756, endPoint y: 353, distance: 227.3
click at [757, 353] on div "$menu-padding-outer : 0rem , $sticky-animation : true, $menu-wrapper-shadow : (…" at bounding box center [1084, 362] width 761 height 365
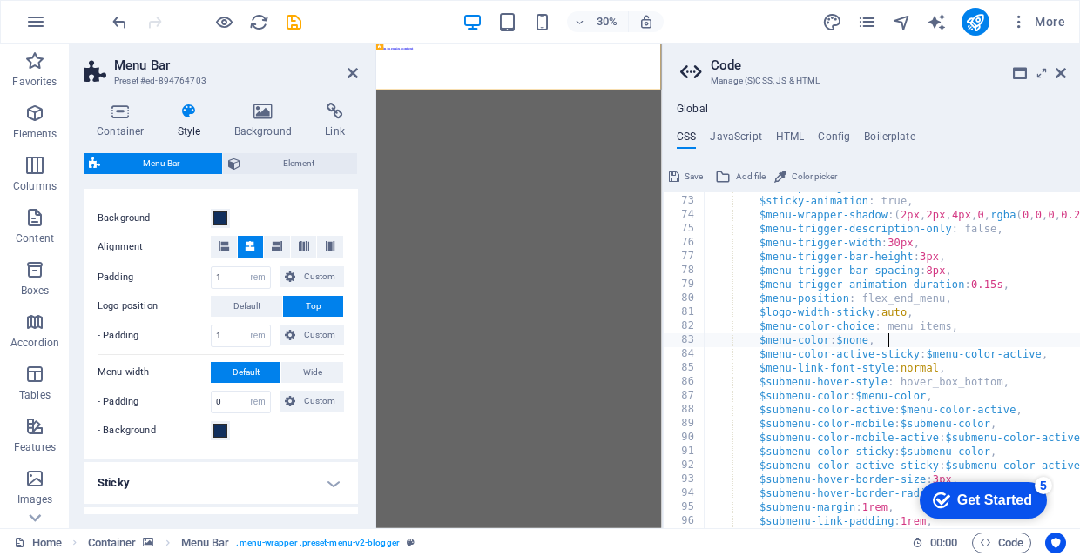
scroll to position [325, 0]
click at [246, 297] on span "Default" at bounding box center [246, 307] width 27 height 21
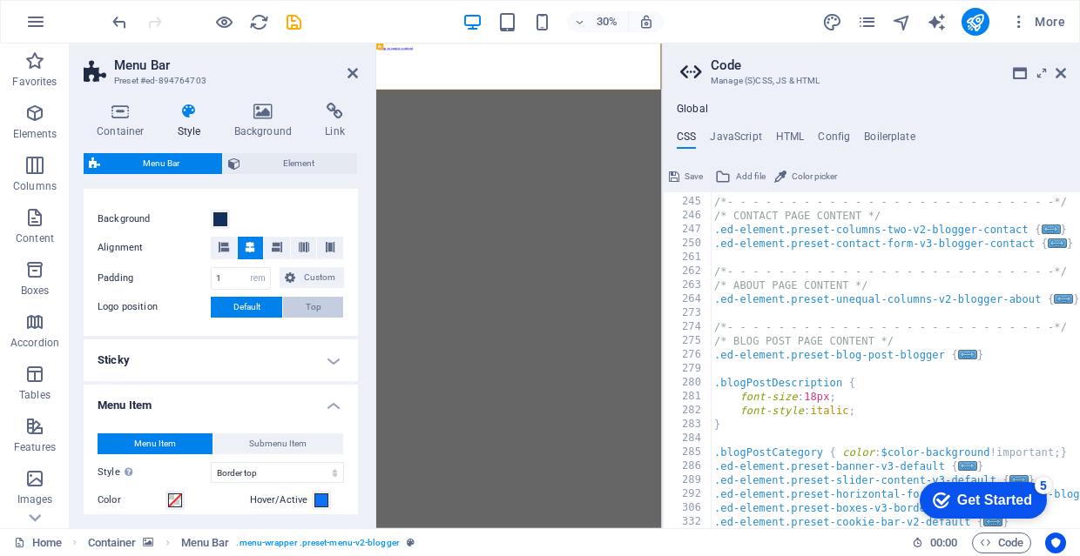
scroll to position [833, 0]
click at [306, 308] on span "Top" at bounding box center [314, 307] width 16 height 21
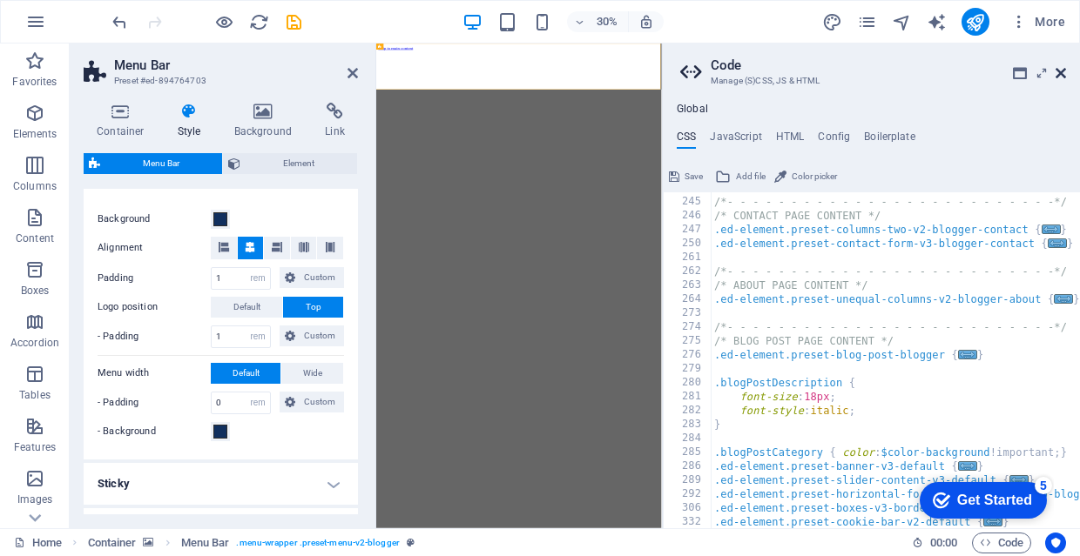
type textarea "/* TEMPLATE CREATION */"
click at [1059, 71] on icon at bounding box center [1060, 73] width 10 height 14
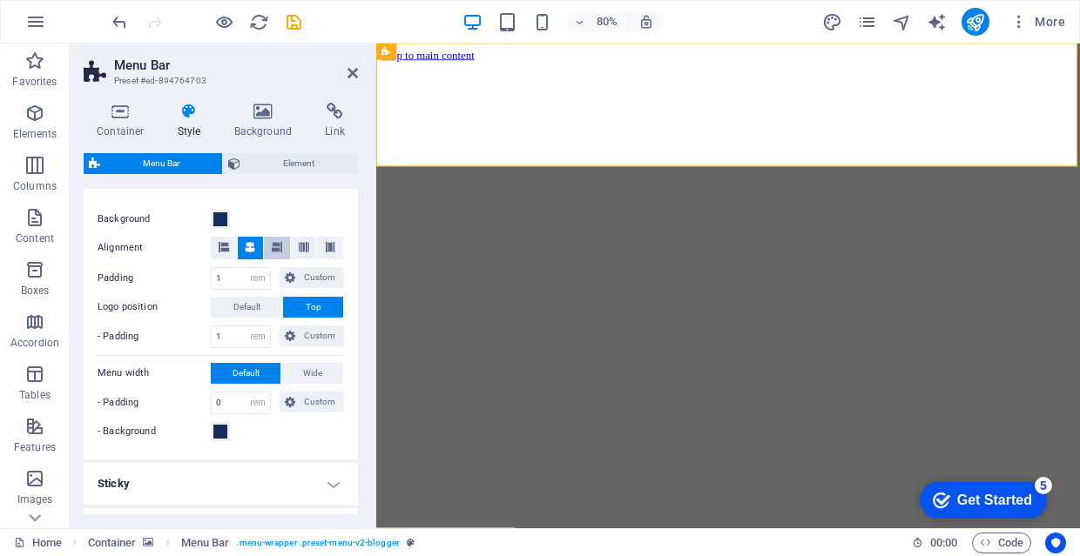
click at [279, 242] on icon at bounding box center [277, 247] width 10 height 10
click at [227, 246] on icon at bounding box center [224, 247] width 10 height 10
click at [306, 244] on button at bounding box center [304, 248] width 26 height 23
click at [272, 247] on icon at bounding box center [277, 247] width 10 height 10
click at [257, 250] on button at bounding box center [251, 248] width 26 height 23
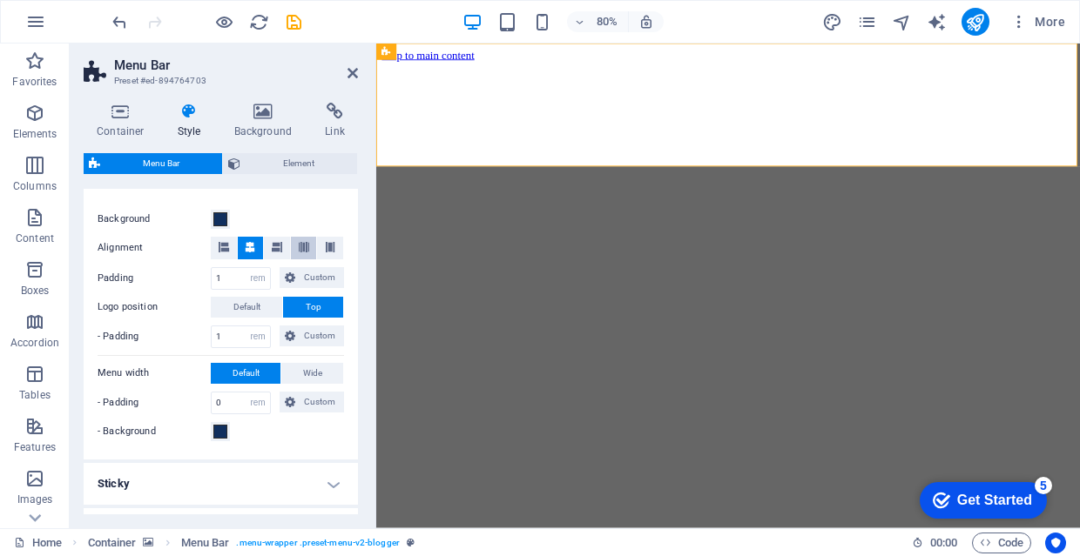
click at [291, 250] on button at bounding box center [304, 248] width 26 height 23
click at [326, 246] on icon at bounding box center [330, 247] width 10 height 10
click at [287, 249] on button at bounding box center [277, 248] width 26 height 23
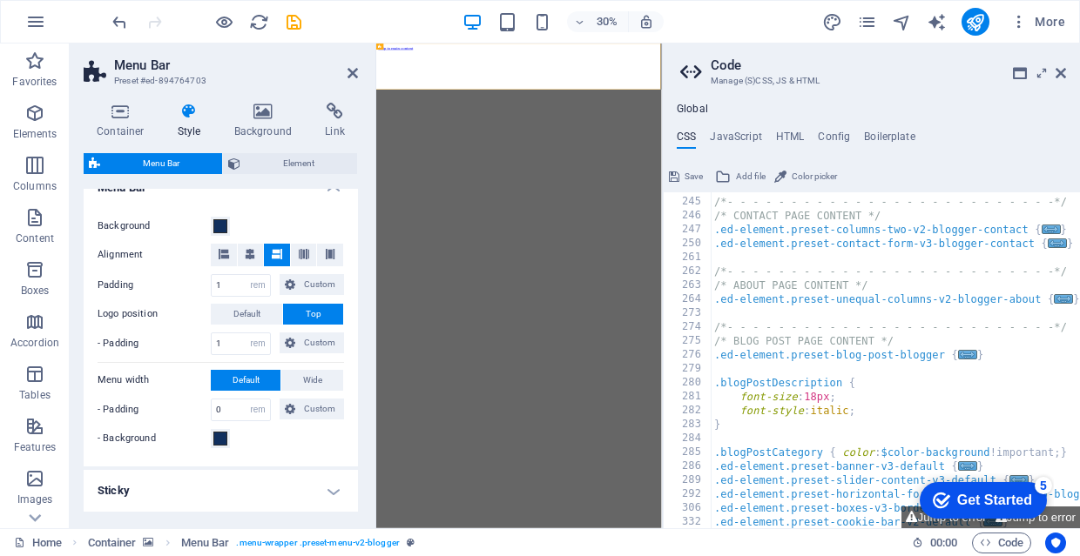
scroll to position [357, 0]
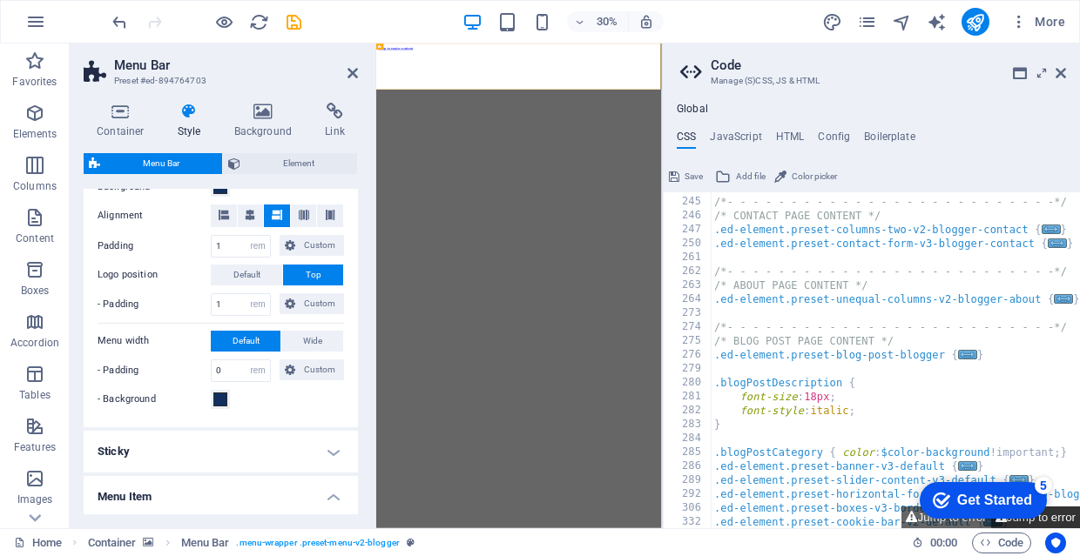
click at [1055, 521] on button "Jump to error" at bounding box center [1035, 518] width 89 height 22
type textarea "$menu-color-active-sticky: $menu-color-active,"
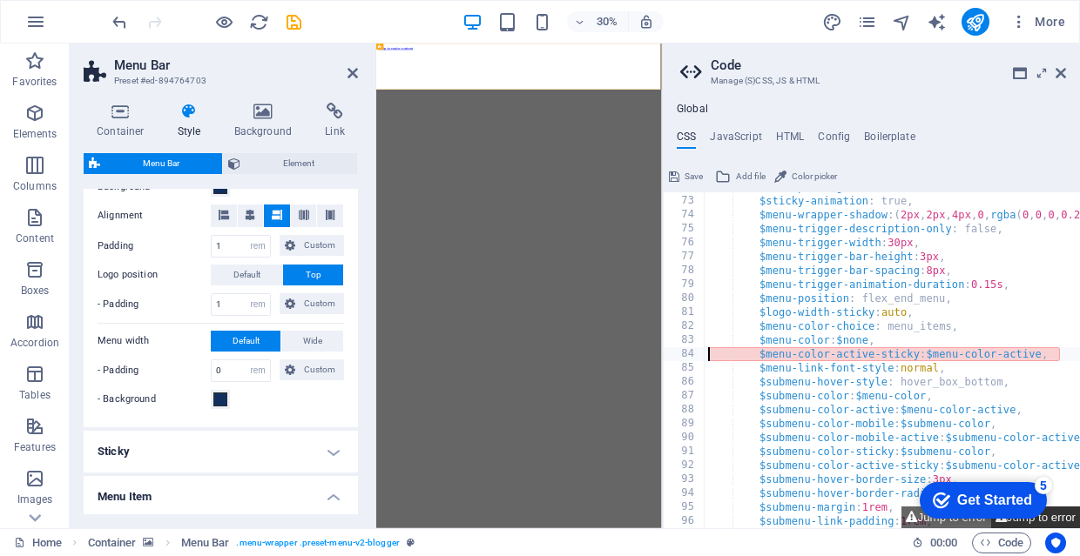
scroll to position [1001, 0]
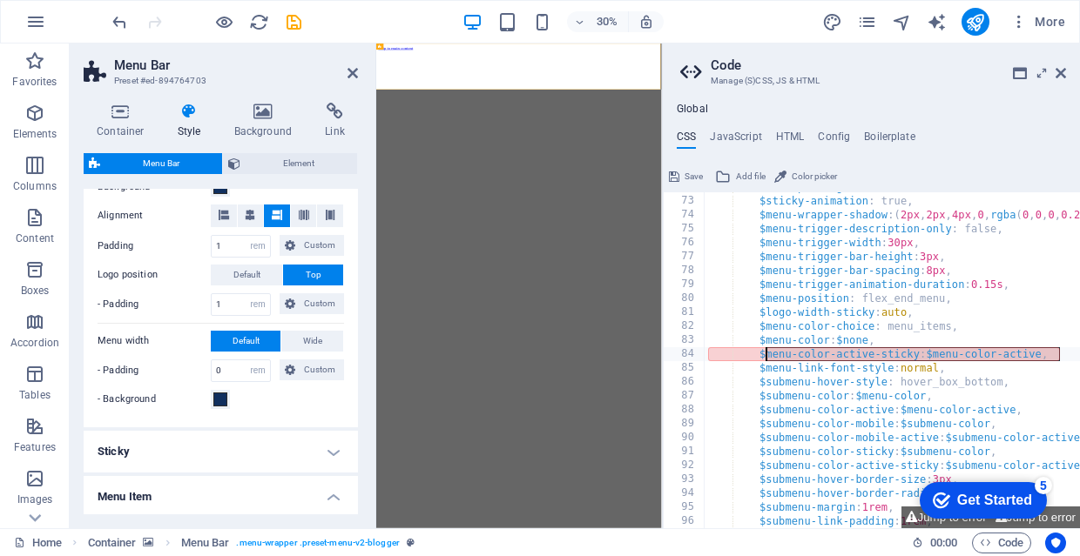
drag, startPoint x: 1065, startPoint y: 351, endPoint x: 759, endPoint y: 348, distance: 305.6
click at [759, 348] on div "$menu-color-active-sticky: $menu-color-active, 72 73 74 75 76 77 78 79 80 81 82…" at bounding box center [871, 360] width 417 height 336
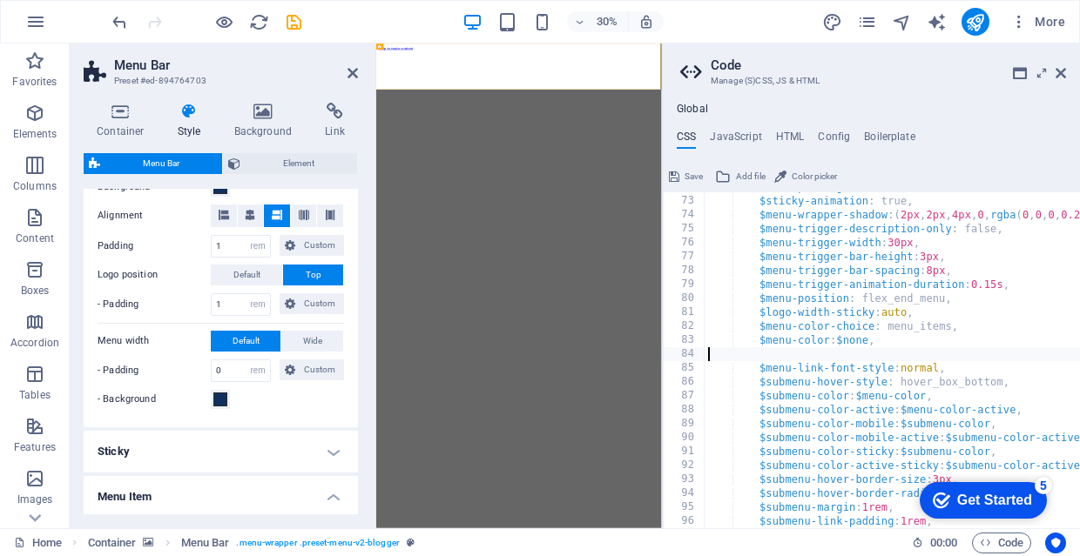
type textarea "$menu-color: $none,"
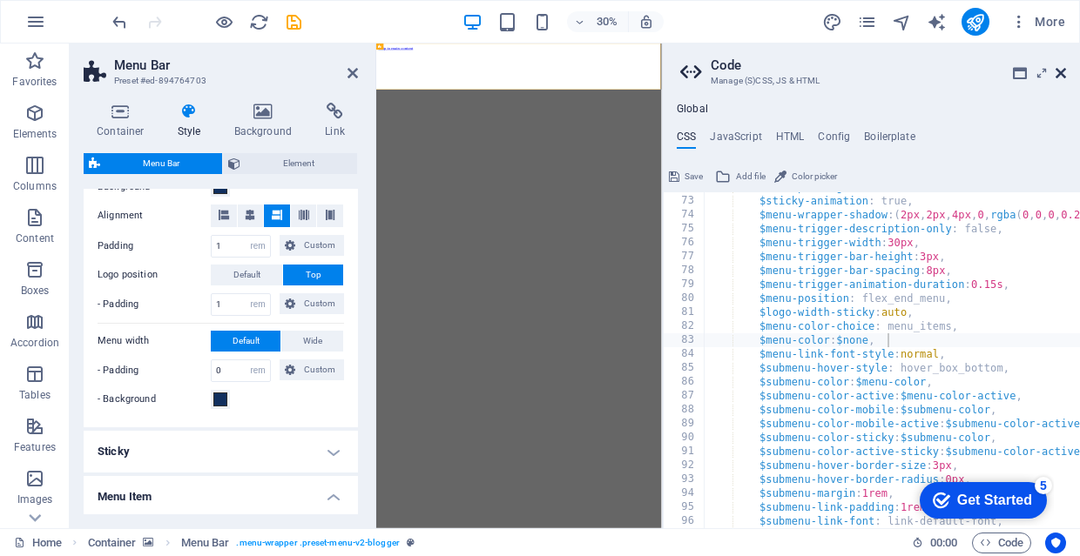
click at [1061, 66] on link at bounding box center [1060, 73] width 10 height 15
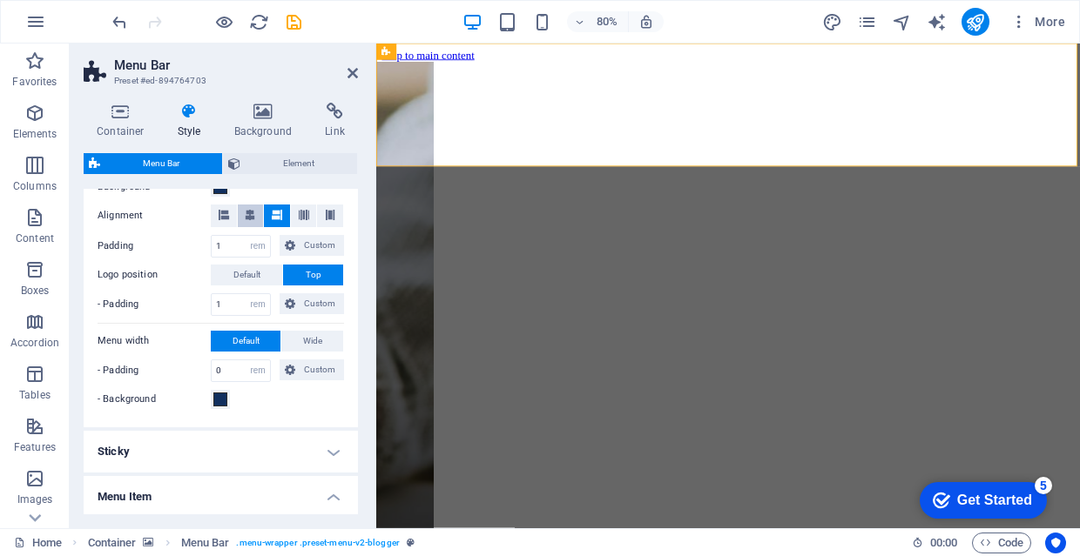
click at [250, 210] on icon at bounding box center [250, 215] width 10 height 10
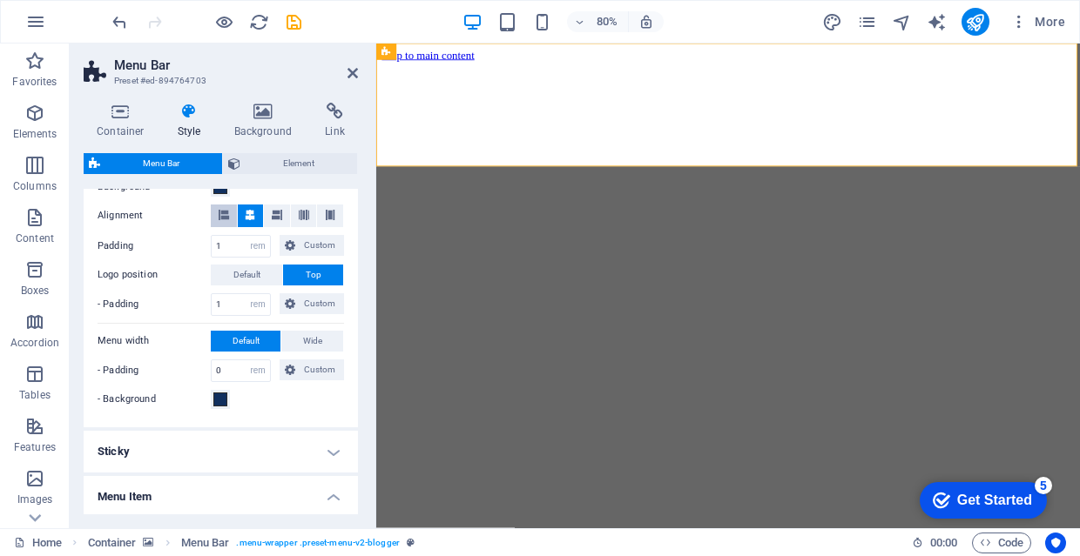
click at [223, 211] on icon at bounding box center [224, 215] width 10 height 10
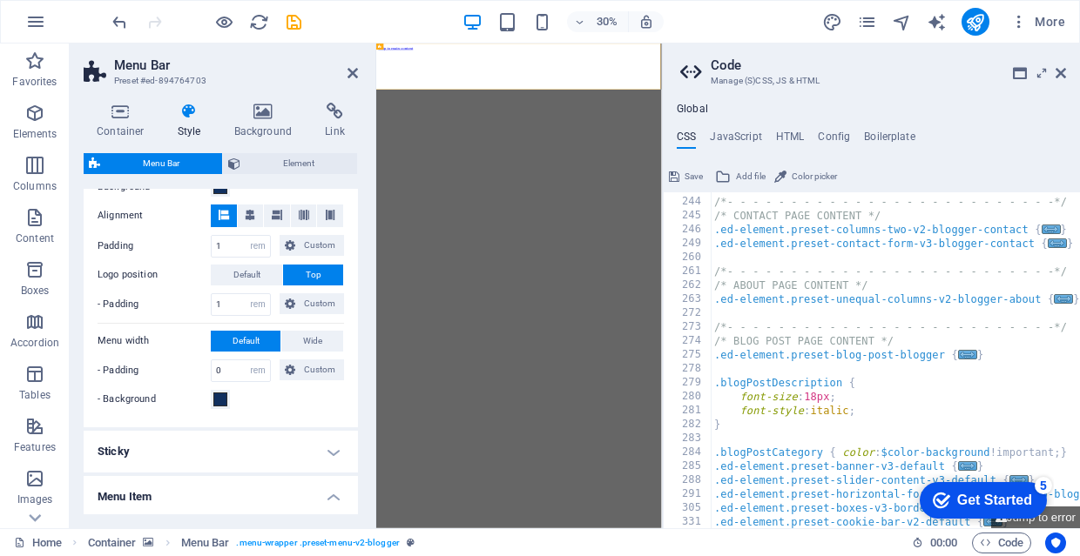
scroll to position [516, 0]
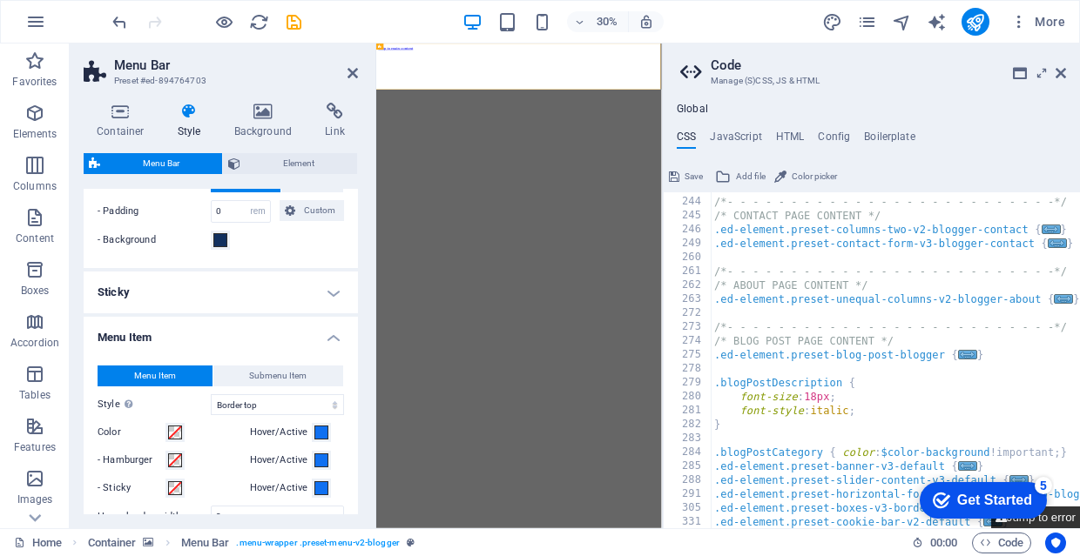
click at [1063, 520] on button "Jump to error" at bounding box center [1035, 518] width 89 height 22
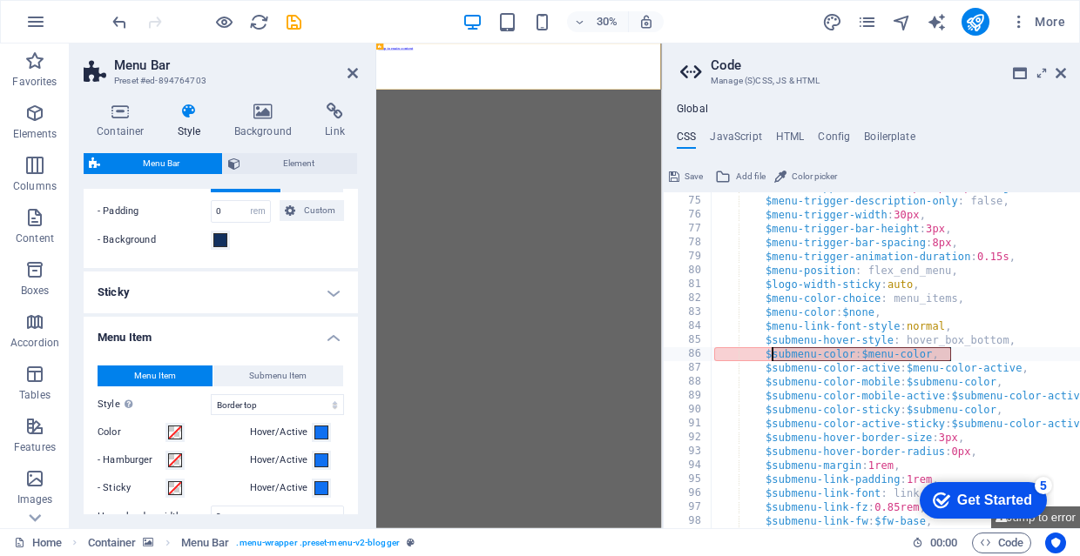
drag, startPoint x: 965, startPoint y: 353, endPoint x: 771, endPoint y: 353, distance: 193.3
click at [771, 353] on div "$menu-wrapper-shadow : ( 2px , 2px , 4px , 0 , rgba ( 0 , 0 , 0 , 0.2 )) , $men…" at bounding box center [1090, 362] width 761 height 365
type textarea "$"
type textarea "$submenu-hover-style: hover_box_bottom,"
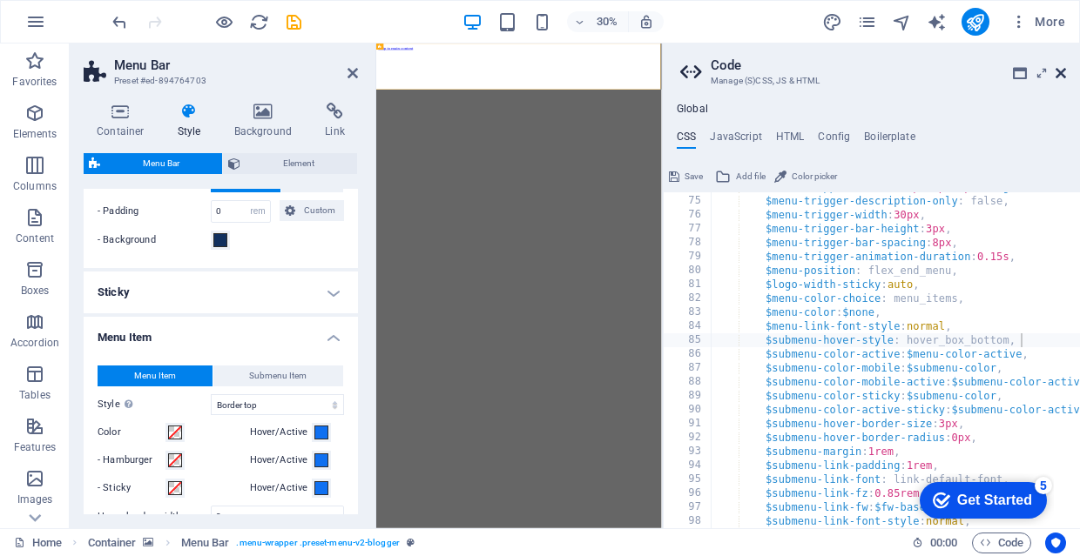
click at [1057, 72] on icon at bounding box center [1060, 73] width 10 height 14
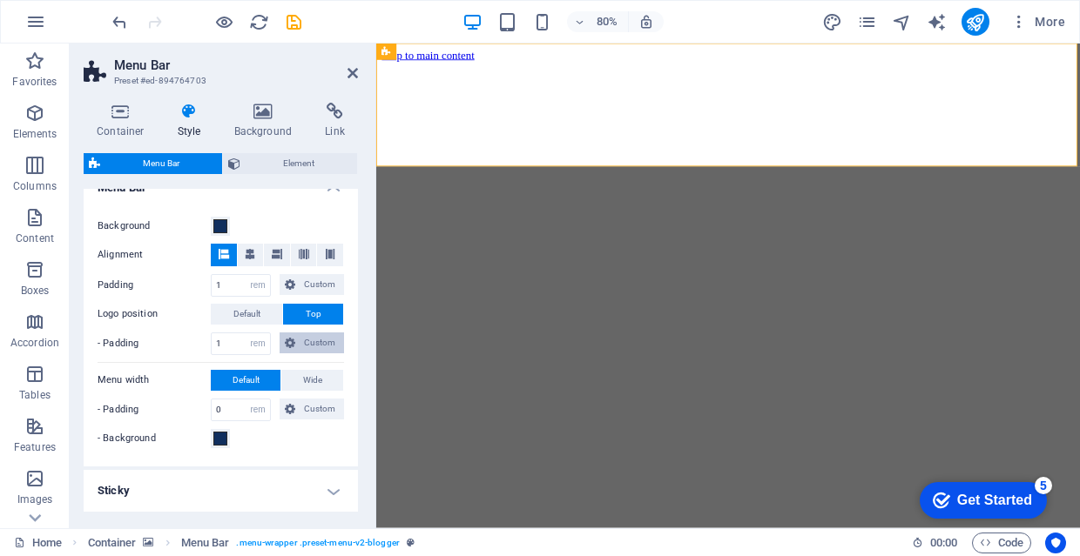
scroll to position [304, 0]
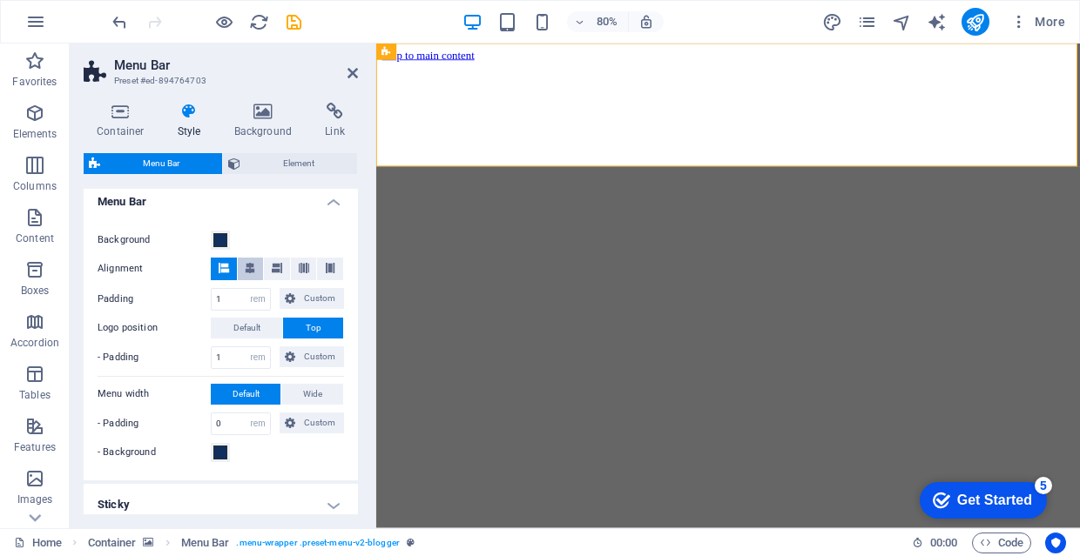
click at [249, 268] on icon at bounding box center [250, 268] width 10 height 10
click at [275, 268] on icon at bounding box center [277, 268] width 10 height 10
click at [220, 269] on icon at bounding box center [224, 268] width 10 height 10
click at [293, 164] on span "Element" at bounding box center [299, 163] width 106 height 21
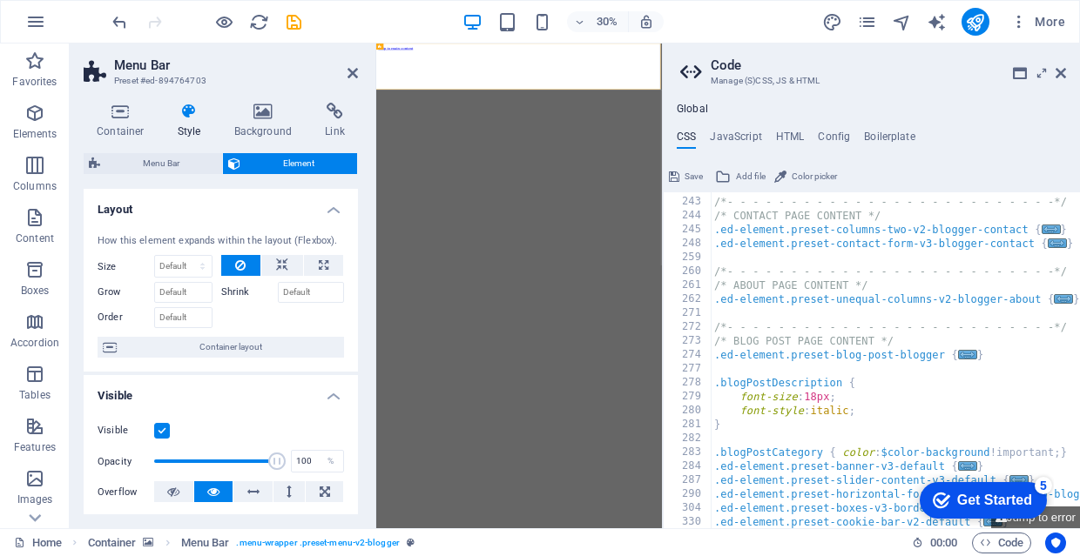
scroll to position [31, 0]
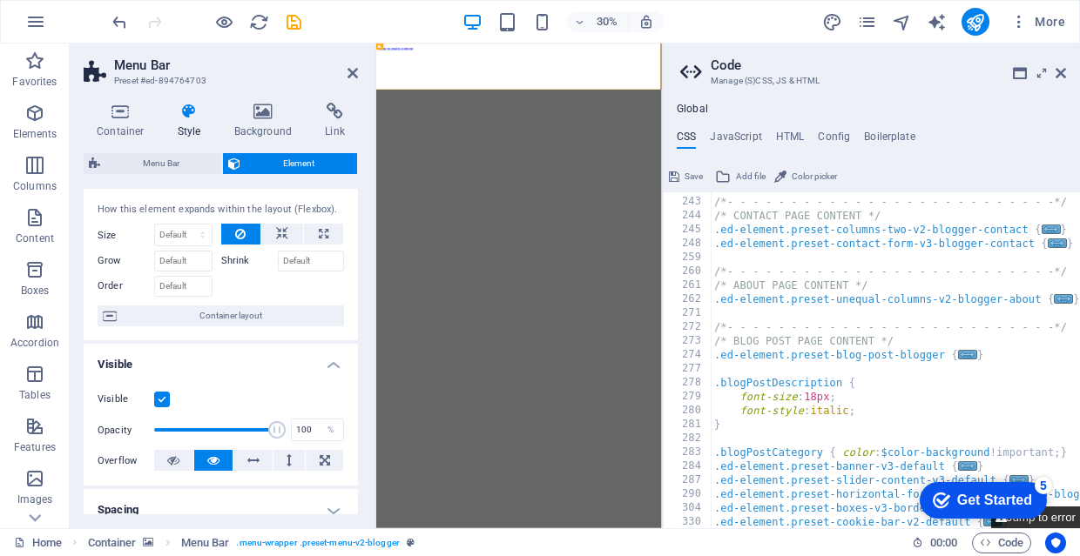
click at [1057, 521] on button "Jump to error" at bounding box center [1035, 518] width 89 height 22
type textarea "$submenu-color-active: $menu-color-active,"
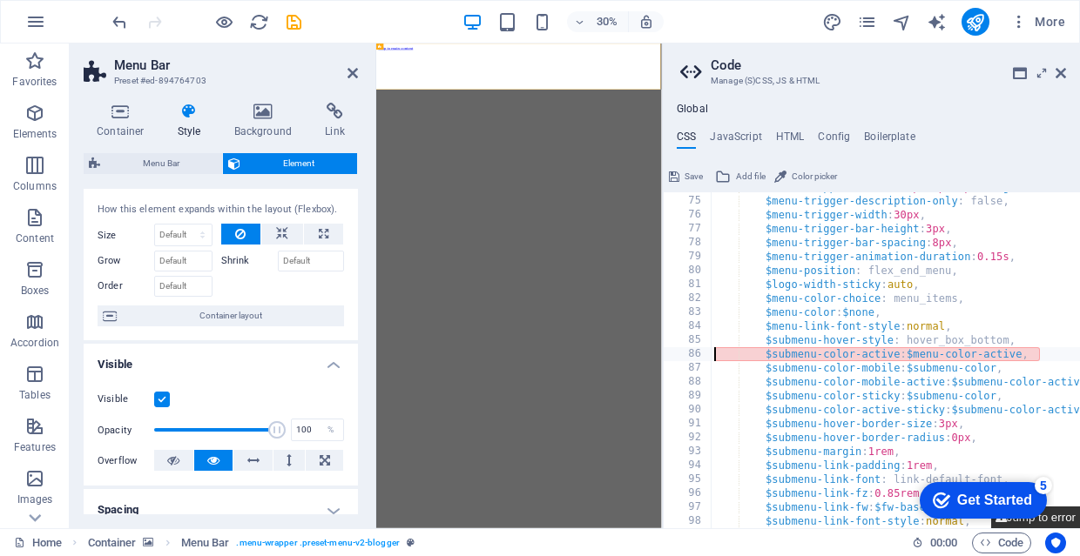
scroll to position [1029, 0]
drag, startPoint x: 1038, startPoint y: 353, endPoint x: 760, endPoint y: 359, distance: 277.8
click at [762, 357] on div "$menu-wrapper-shadow : ( 2px , 2px , 4px , 0 , rgba ( 0 , 0 , 0 , 0.2 )) , $men…" at bounding box center [1090, 362] width 761 height 365
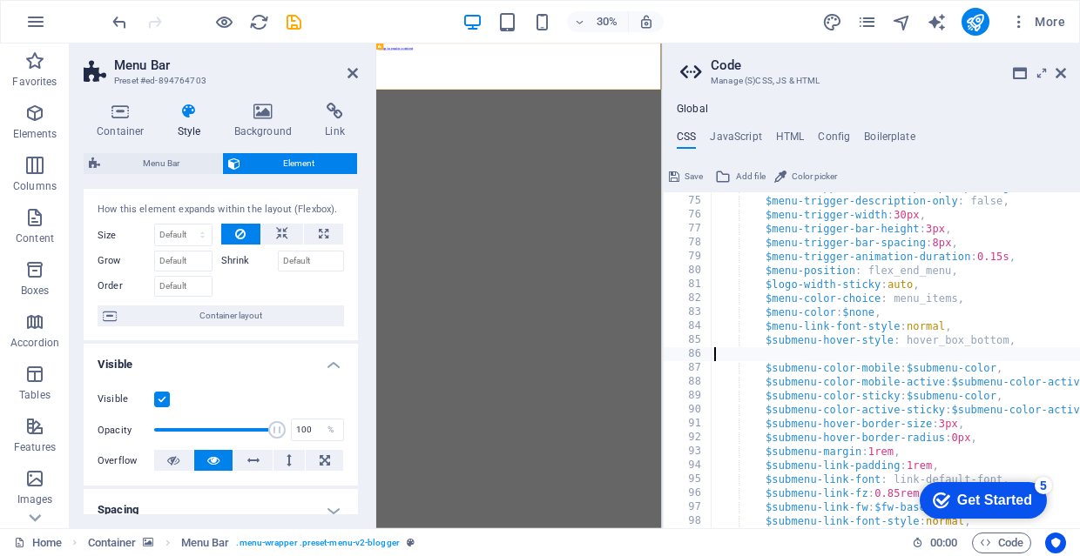
type textarea "$submenu-hover-style: hover_box_bottom,"
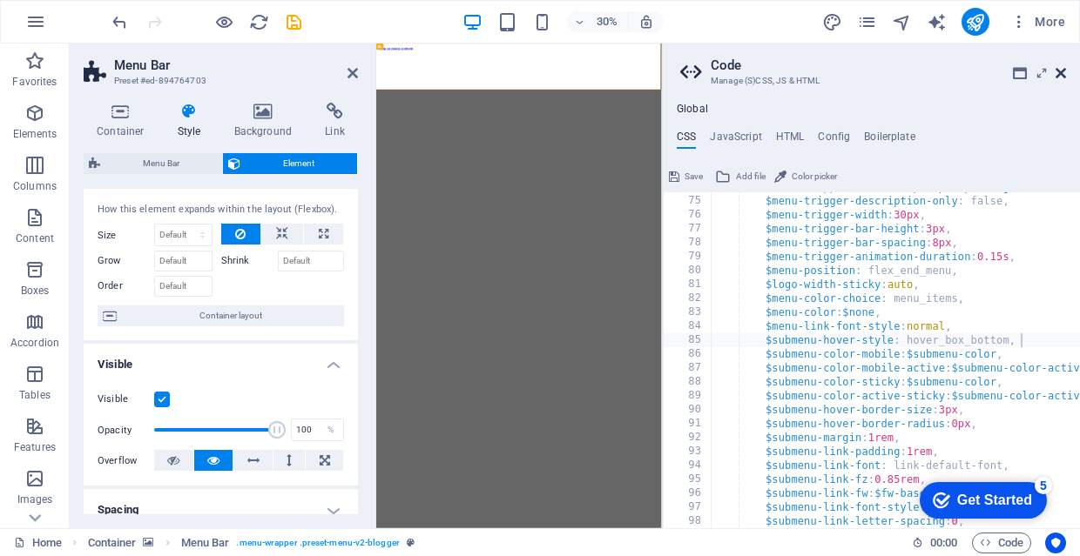
click at [1059, 76] on icon at bounding box center [1060, 73] width 10 height 14
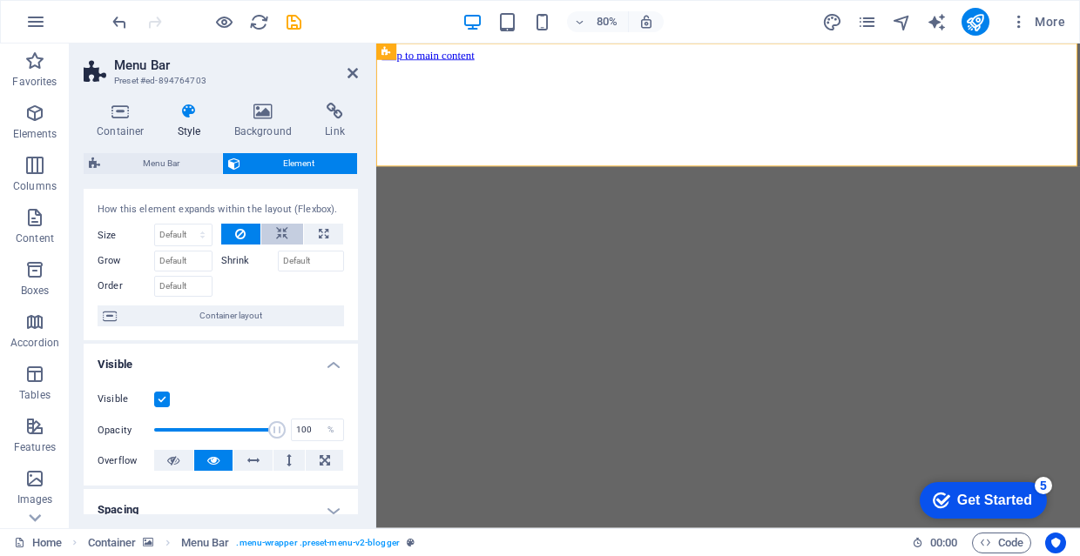
click at [279, 232] on icon at bounding box center [282, 234] width 12 height 21
click at [326, 233] on button at bounding box center [323, 234] width 39 height 21
type input "100"
select select "%"
click at [282, 239] on icon at bounding box center [282, 234] width 12 height 21
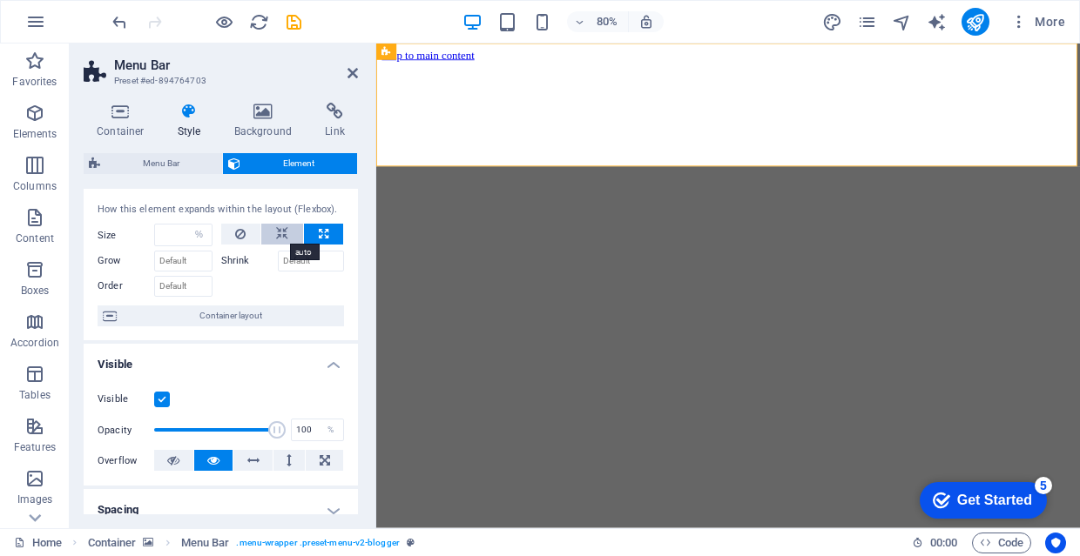
select select "DISABLED_OPTION_VALUE"
click at [245, 244] on div at bounding box center [283, 235] width 124 height 22
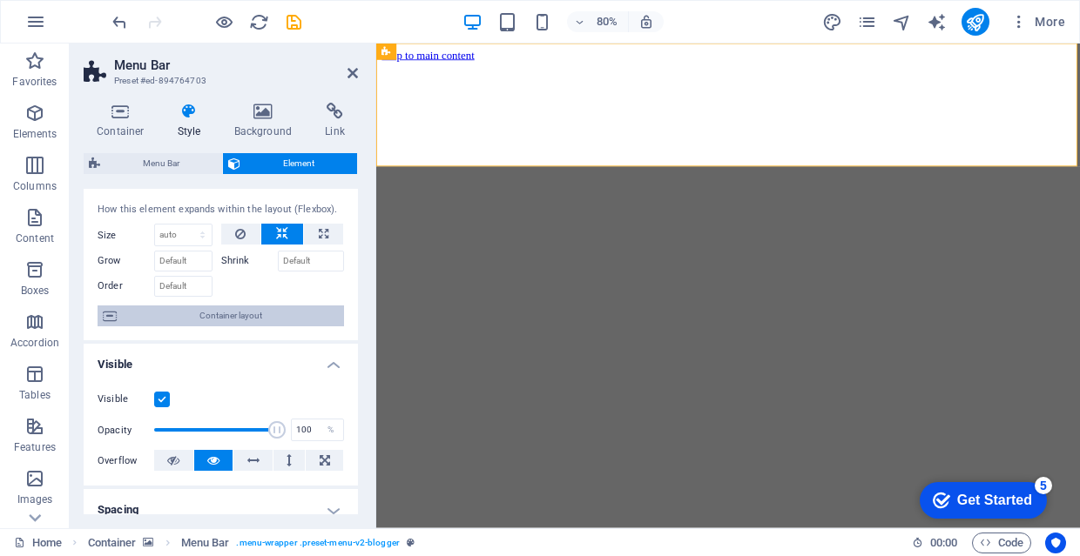
click at [264, 320] on span "Container layout" at bounding box center [230, 316] width 217 height 21
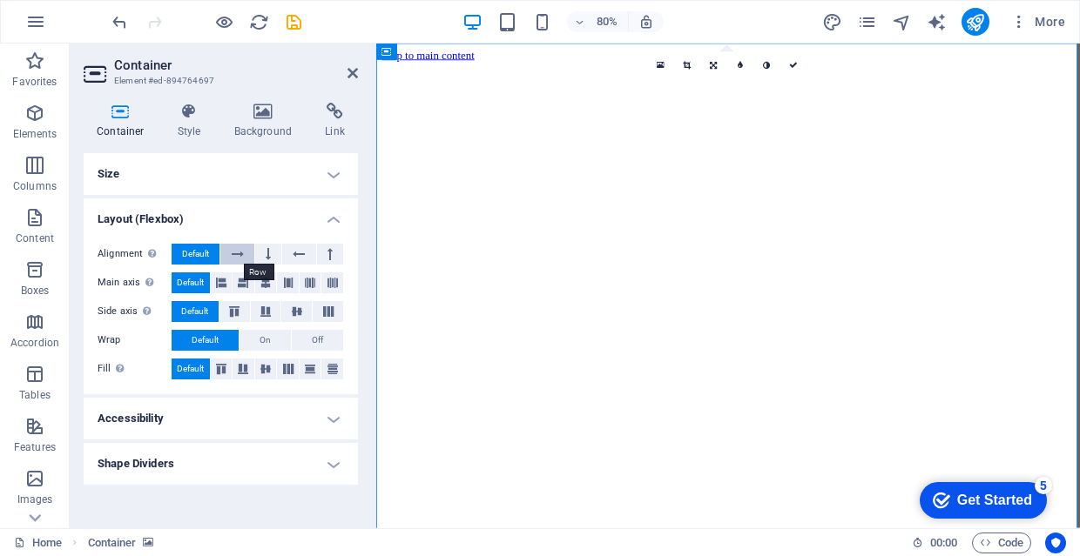
click at [242, 246] on icon at bounding box center [238, 254] width 12 height 21
click at [234, 279] on button at bounding box center [243, 282] width 22 height 21
click at [211, 254] on button "Default" at bounding box center [196, 254] width 48 height 21
click at [194, 293] on div "Main axis Determine how elements should behave along the main axis inside this …" at bounding box center [221, 283] width 246 height 22
click at [195, 293] on div "Main axis Determine how elements should behave along the main axis inside this …" at bounding box center [221, 283] width 246 height 22
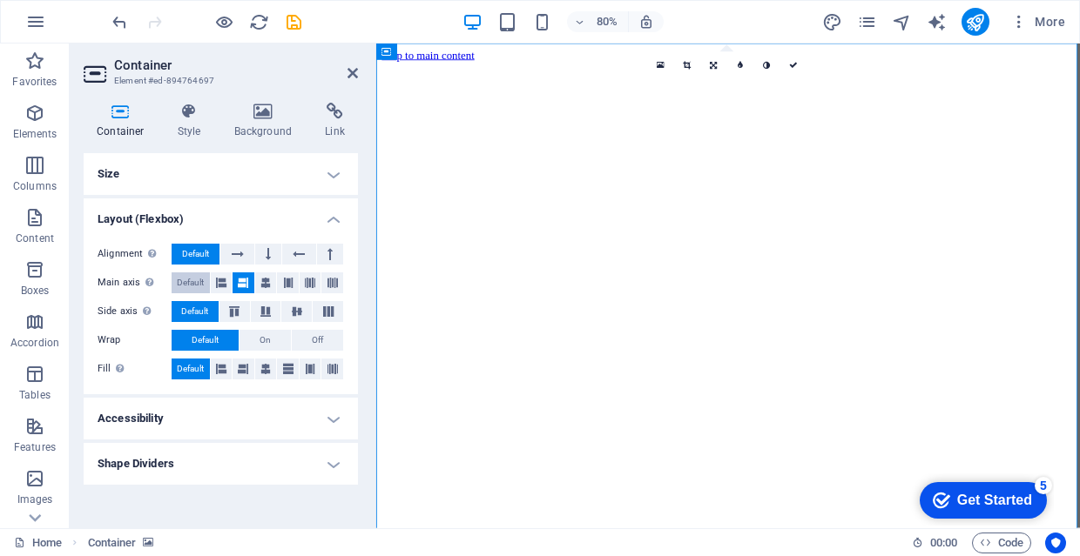
click at [198, 287] on span "Default" at bounding box center [190, 282] width 27 height 21
click at [240, 455] on h4 "Shape Dividers" at bounding box center [221, 464] width 274 height 42
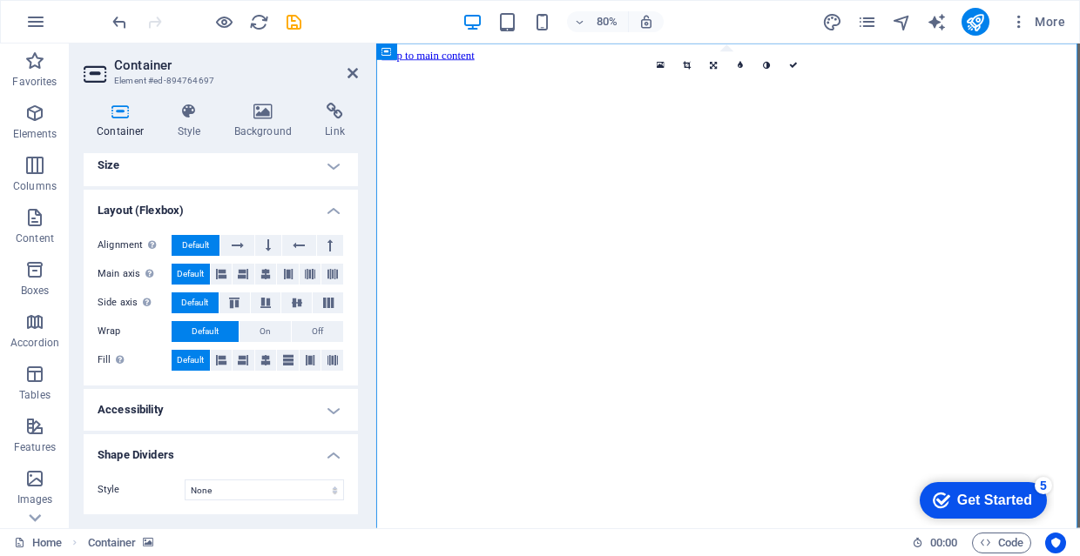
scroll to position [8, 0]
click at [240, 455] on h4 "Shape Dividers" at bounding box center [221, 450] width 274 height 31
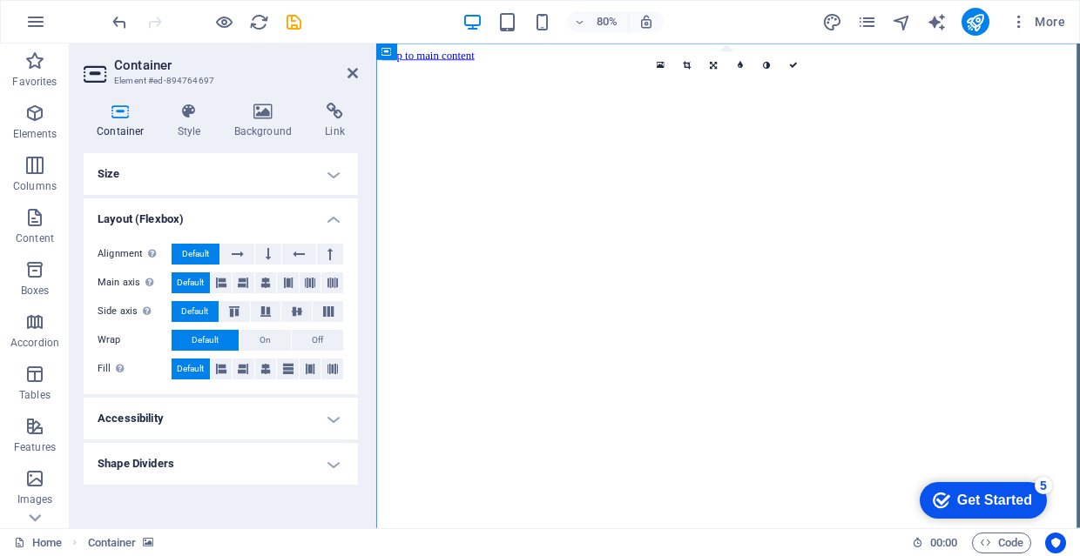
click at [333, 443] on h4 "Shape Dividers" at bounding box center [221, 464] width 274 height 42
click at [287, 428] on h4 "Accessibility" at bounding box center [221, 419] width 274 height 42
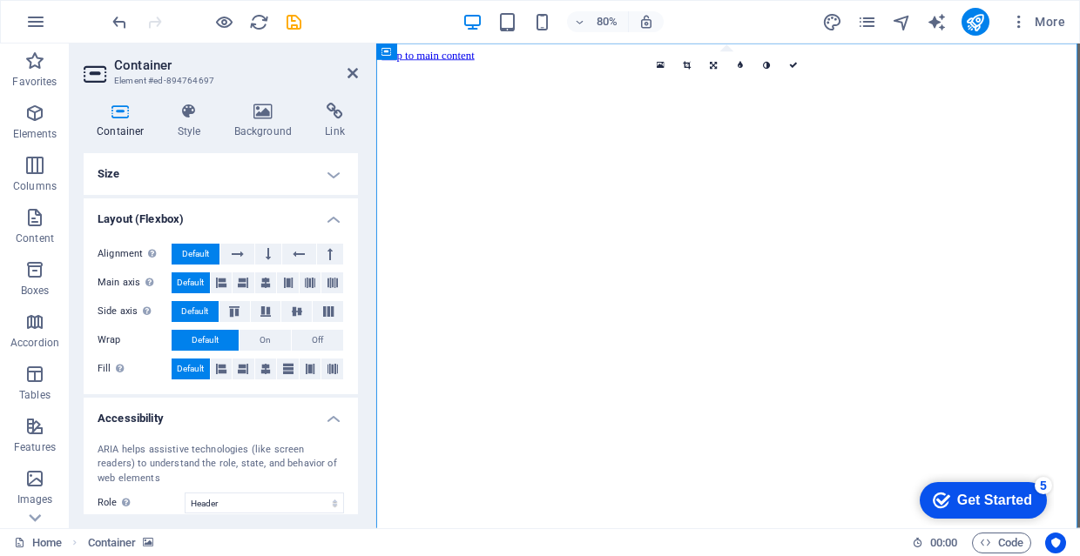
click at [205, 168] on h4 "Size" at bounding box center [221, 174] width 274 height 42
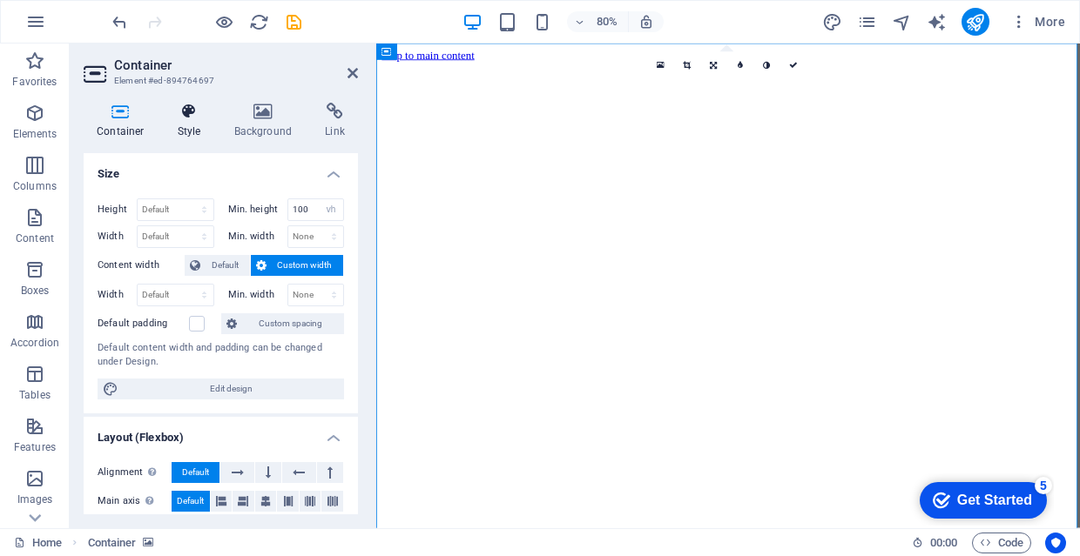
click at [195, 111] on icon at bounding box center [190, 111] width 50 height 17
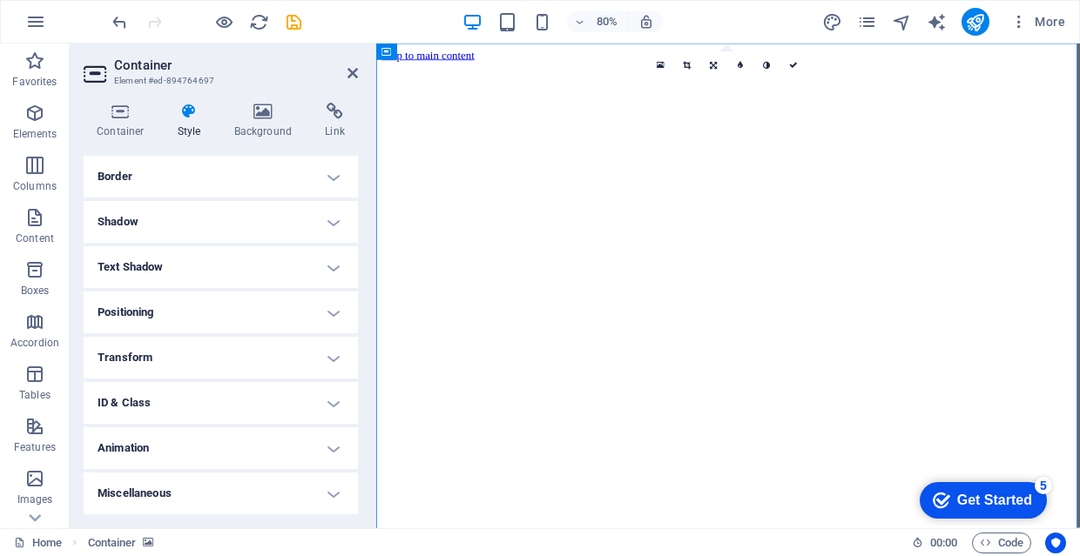
scroll to position [187, 0]
click at [205, 306] on h4 "Positioning" at bounding box center [221, 314] width 274 height 42
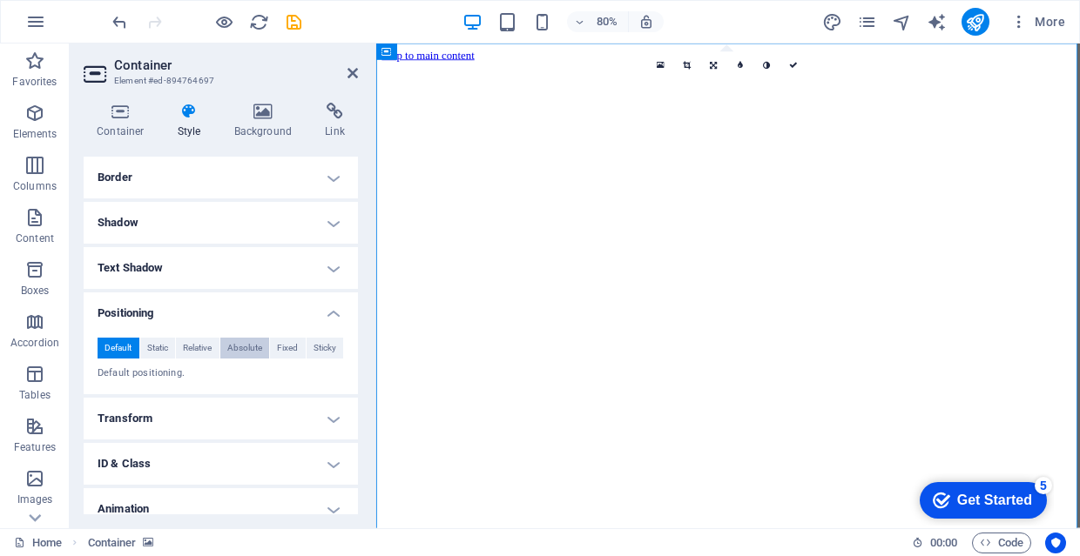
click at [247, 342] on span "Absolute" at bounding box center [244, 348] width 35 height 21
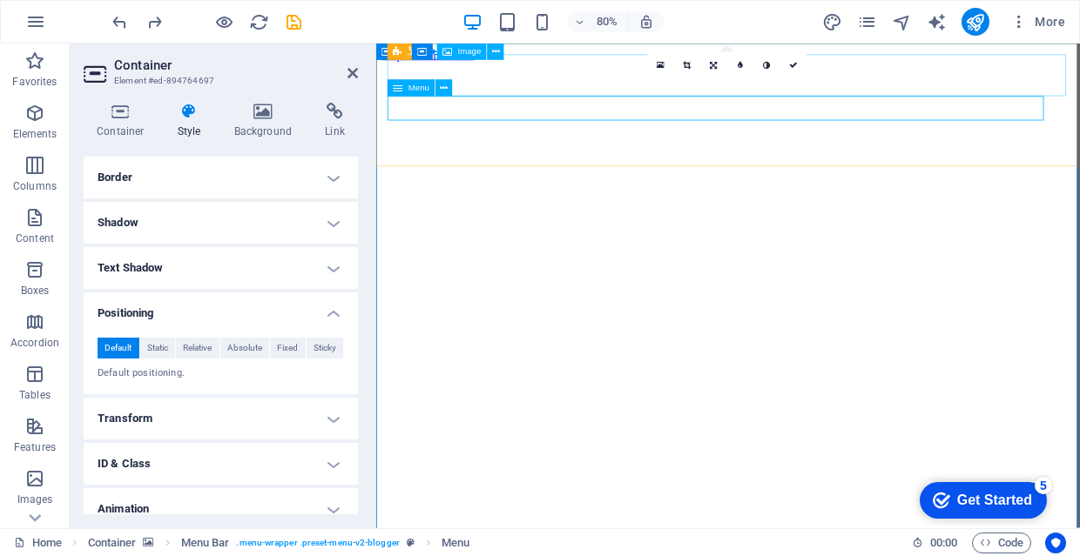
click at [403, 90] on div "Menu" at bounding box center [410, 88] width 47 height 17
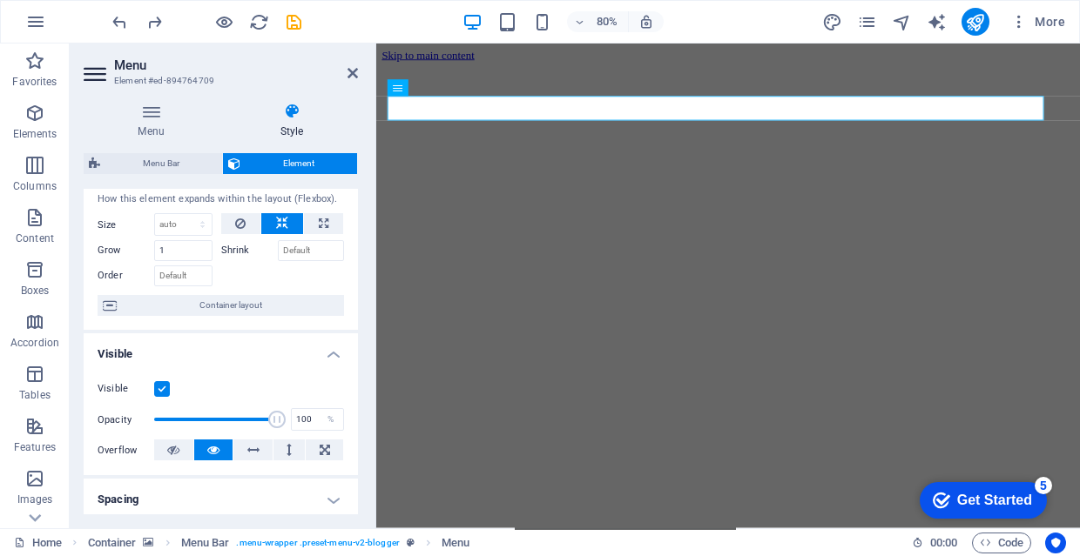
scroll to position [56, 0]
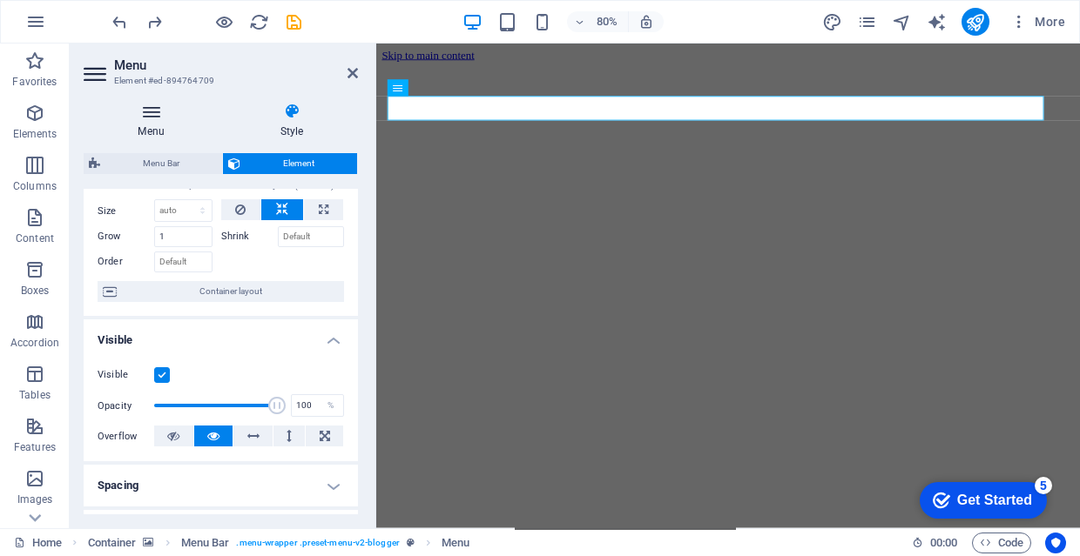
click at [151, 129] on h4 "Menu" at bounding box center [155, 121] width 142 height 37
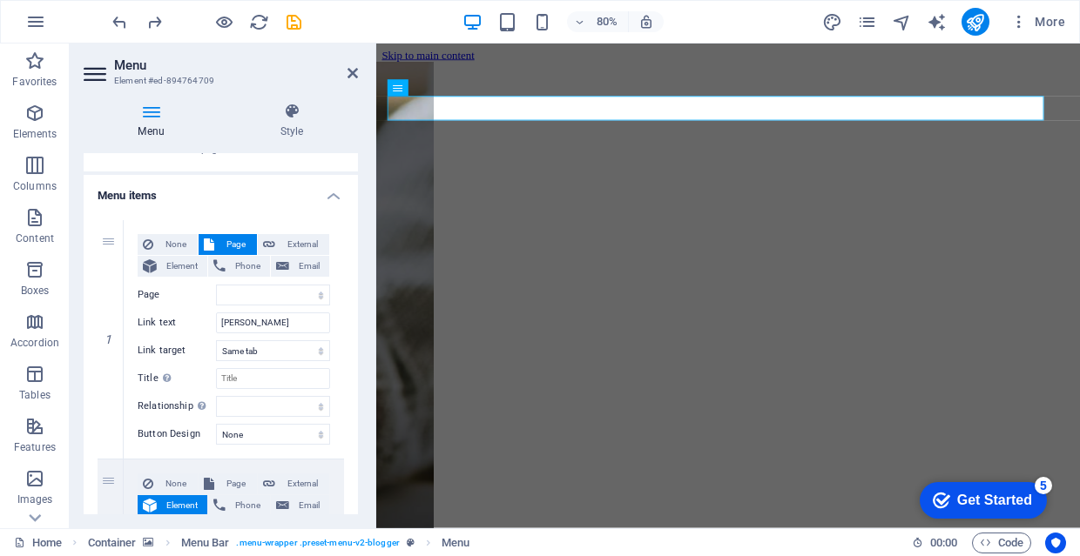
scroll to position [99, 0]
click at [187, 248] on span "None" at bounding box center [175, 243] width 34 height 21
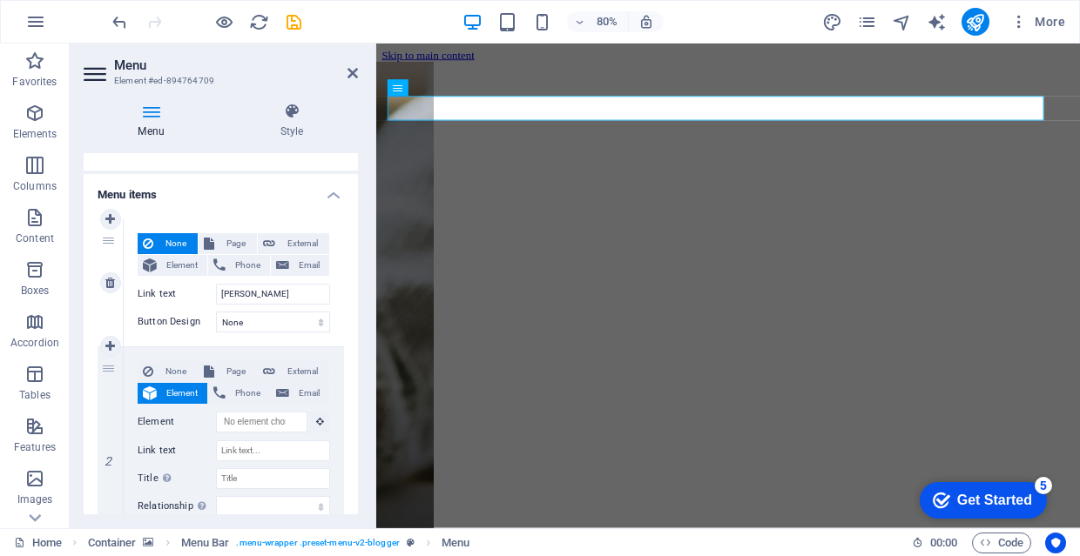
select select
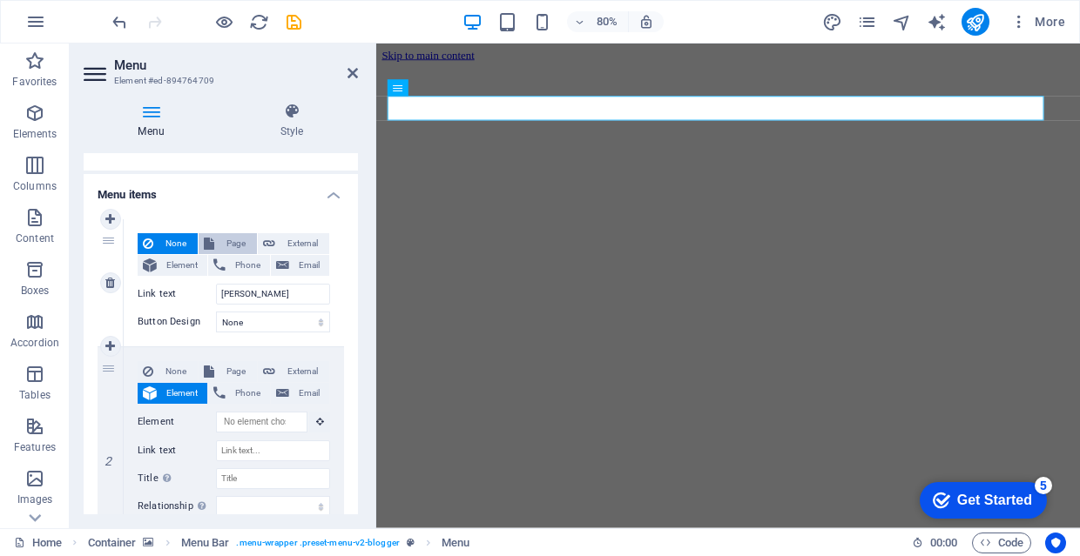
click at [228, 241] on span "Page" at bounding box center [235, 243] width 32 height 21
select select
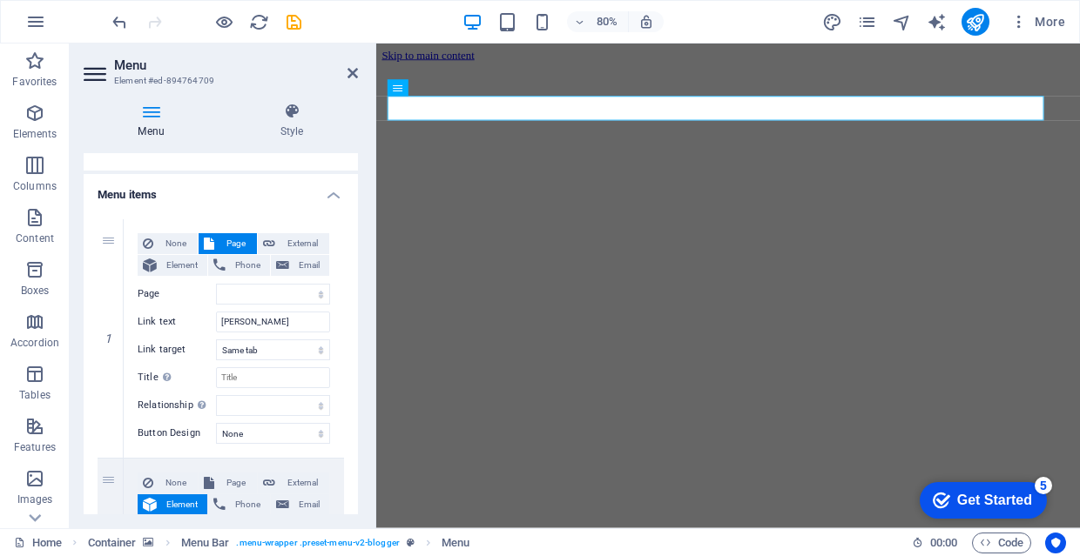
click at [359, 335] on div "Menu Style Menu Auto Custom Create custom menu items for this menu. Recommended…" at bounding box center [221, 309] width 302 height 440
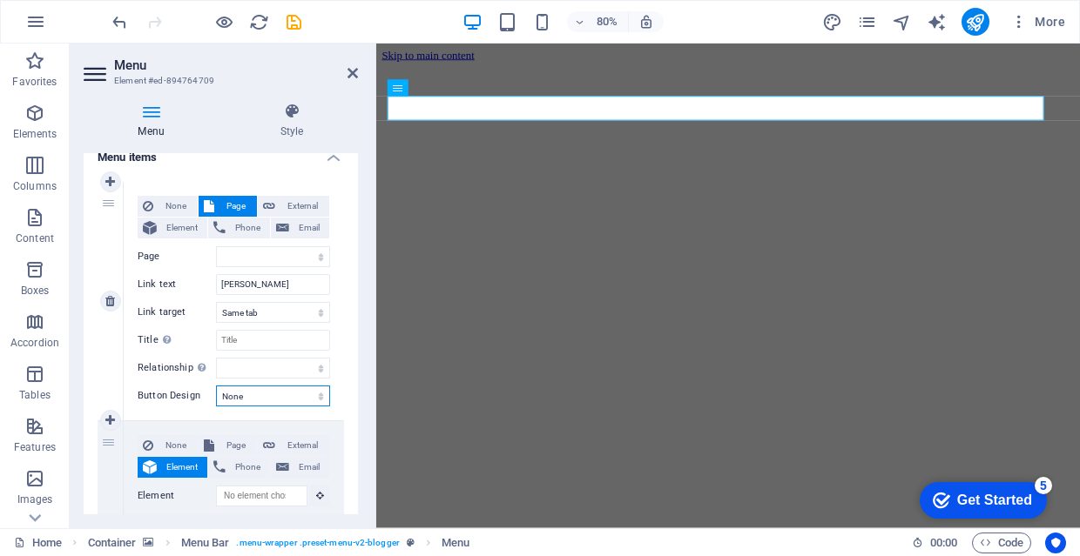
select select "default"
select select
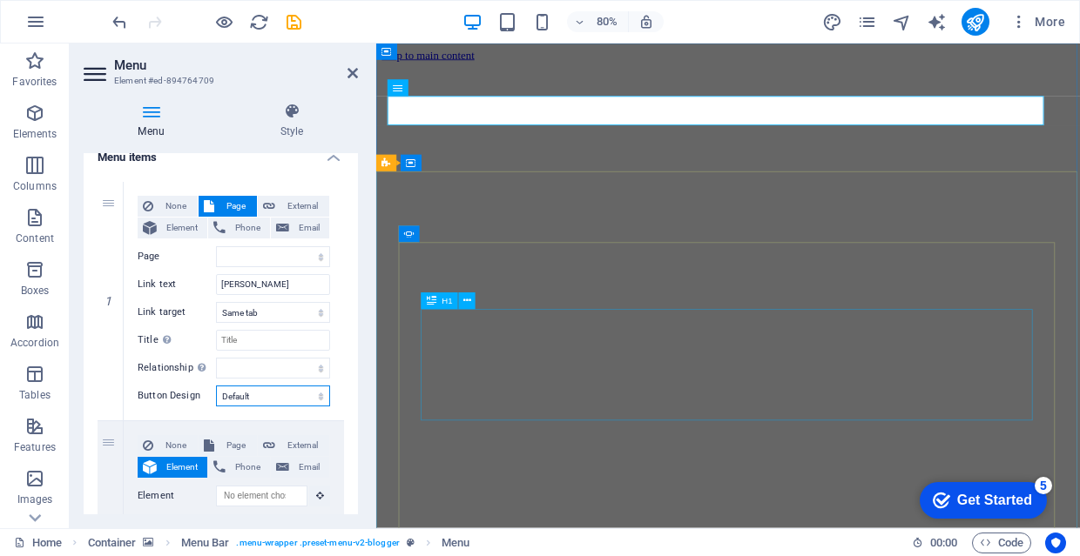
select select
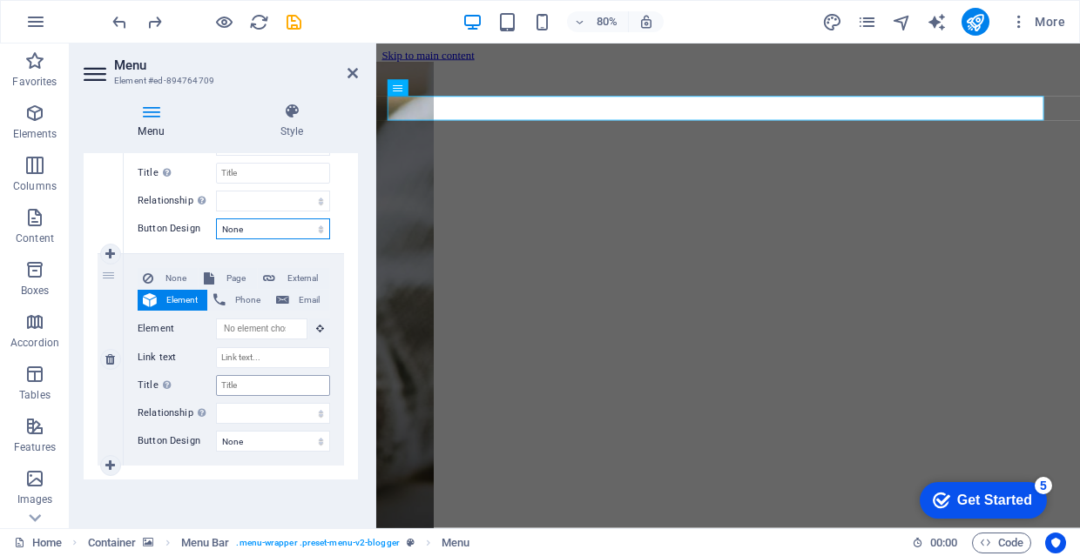
scroll to position [304, 0]
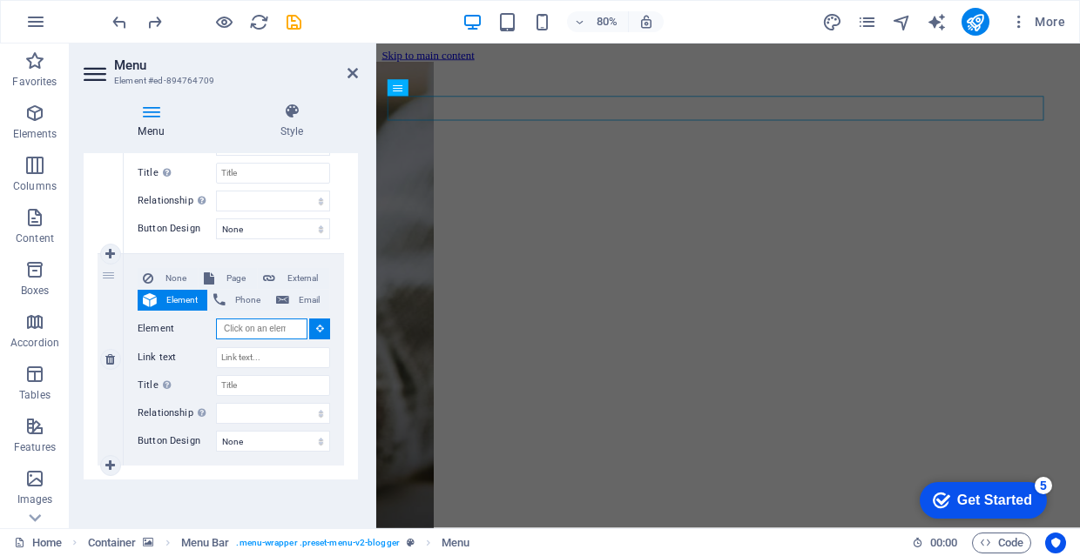
click at [284, 325] on input "Element" at bounding box center [261, 329] width 91 height 21
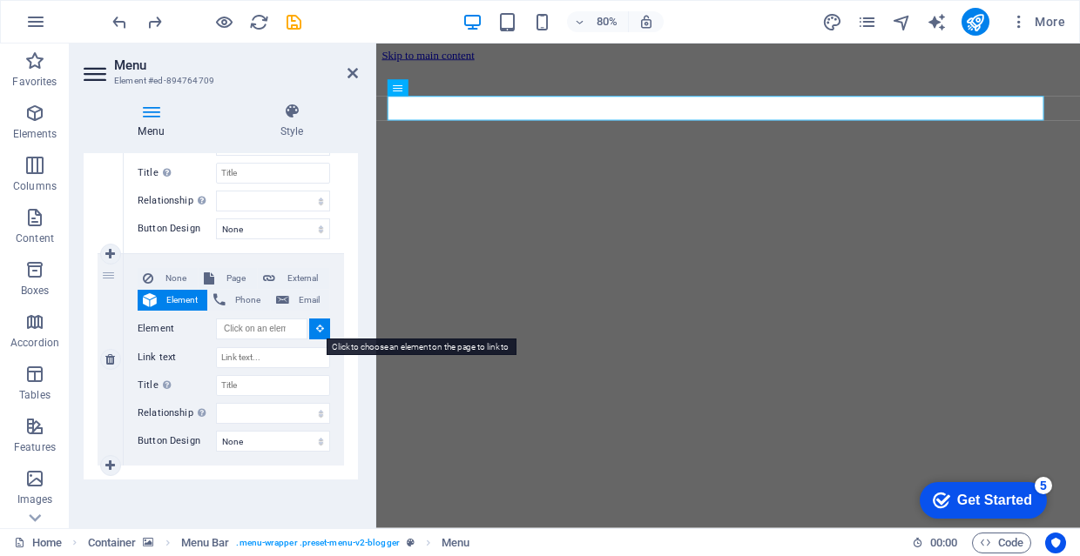
click at [316, 331] on icon at bounding box center [320, 328] width 8 height 9
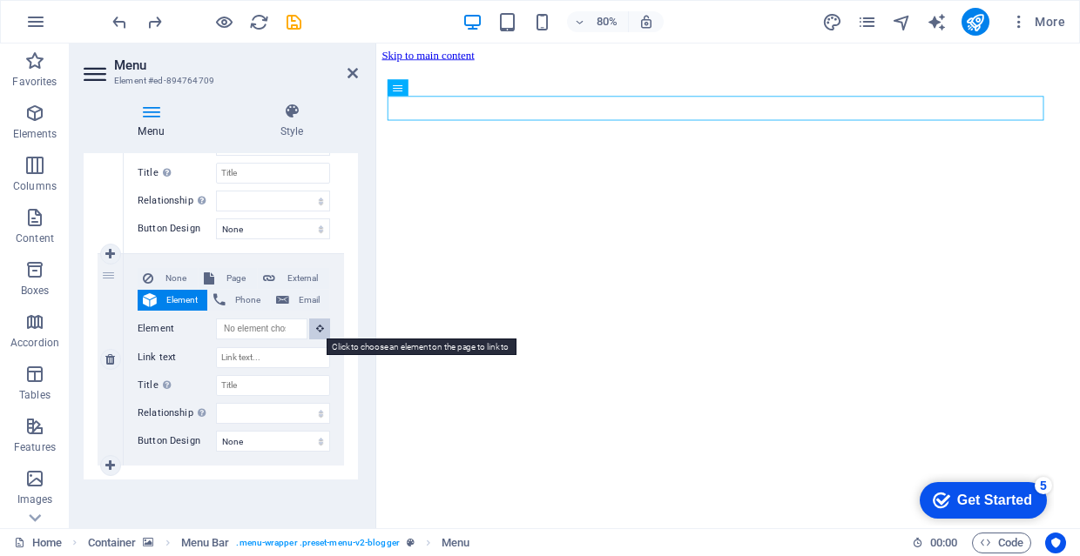
click at [321, 327] on button at bounding box center [319, 329] width 21 height 21
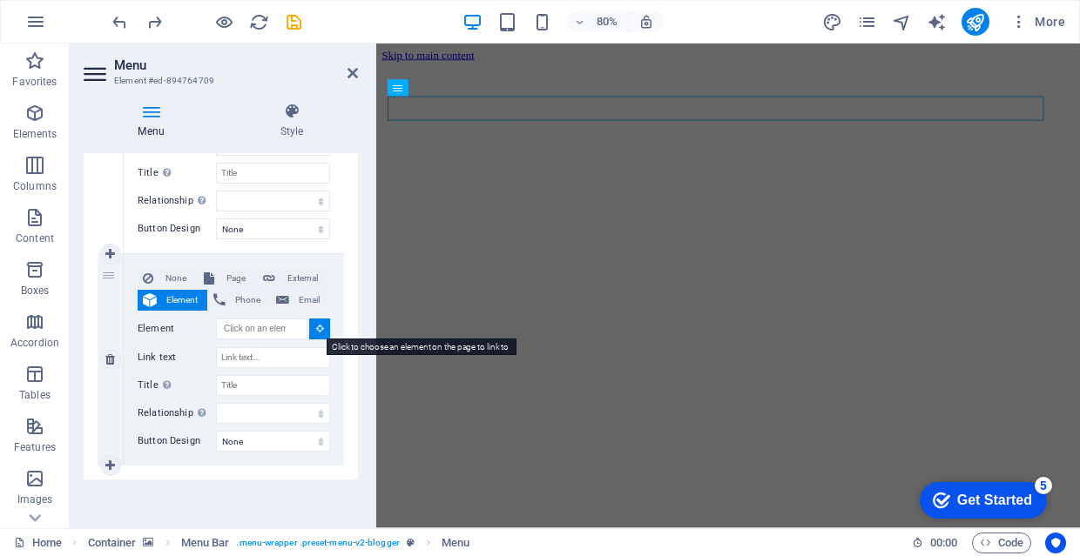
click at [321, 327] on button at bounding box center [319, 329] width 21 height 21
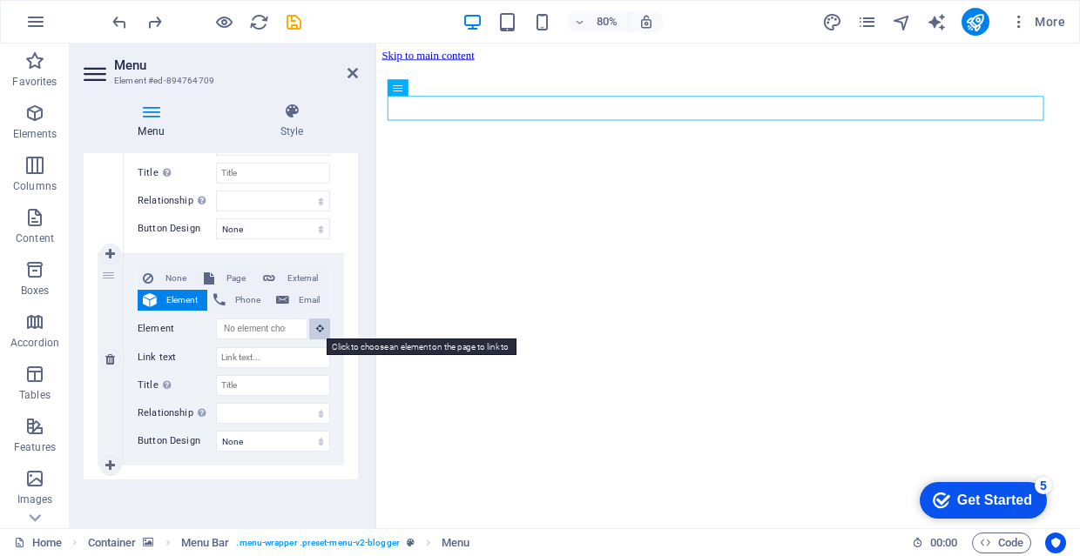
click at [321, 327] on button at bounding box center [319, 329] width 21 height 21
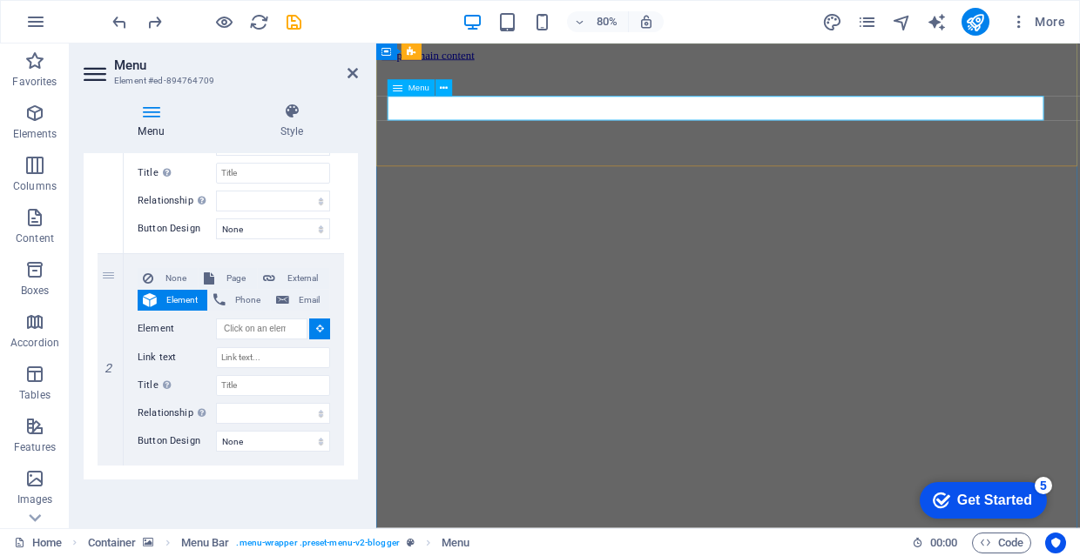
select select
type input "#ed-894764709"
select select
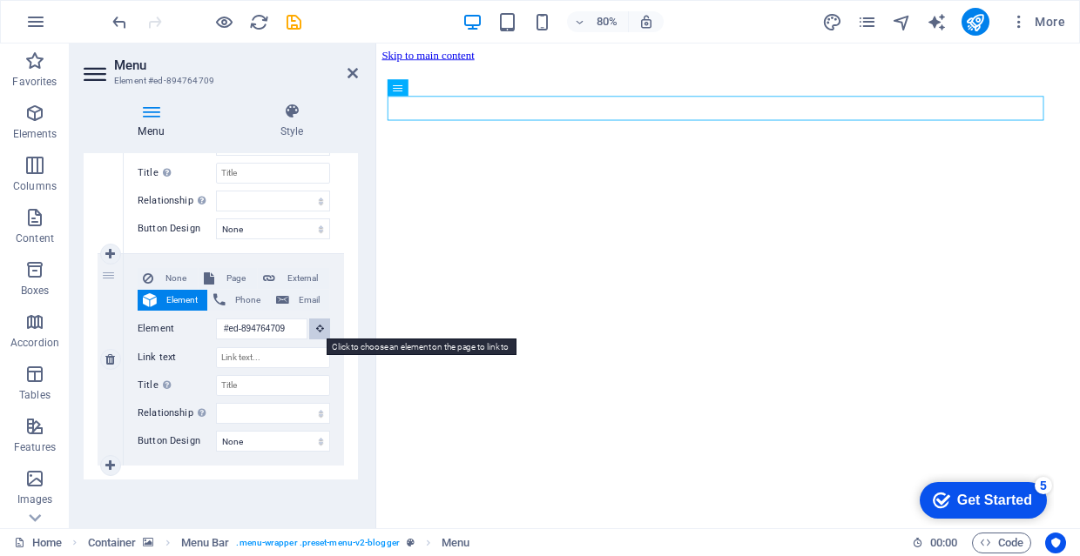
click at [316, 332] on icon at bounding box center [320, 328] width 8 height 9
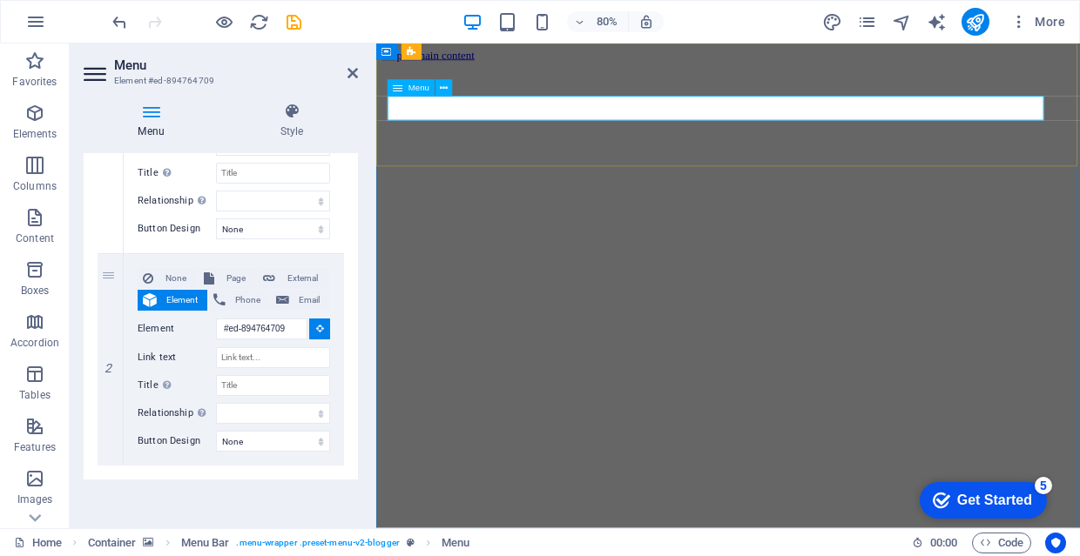
select select
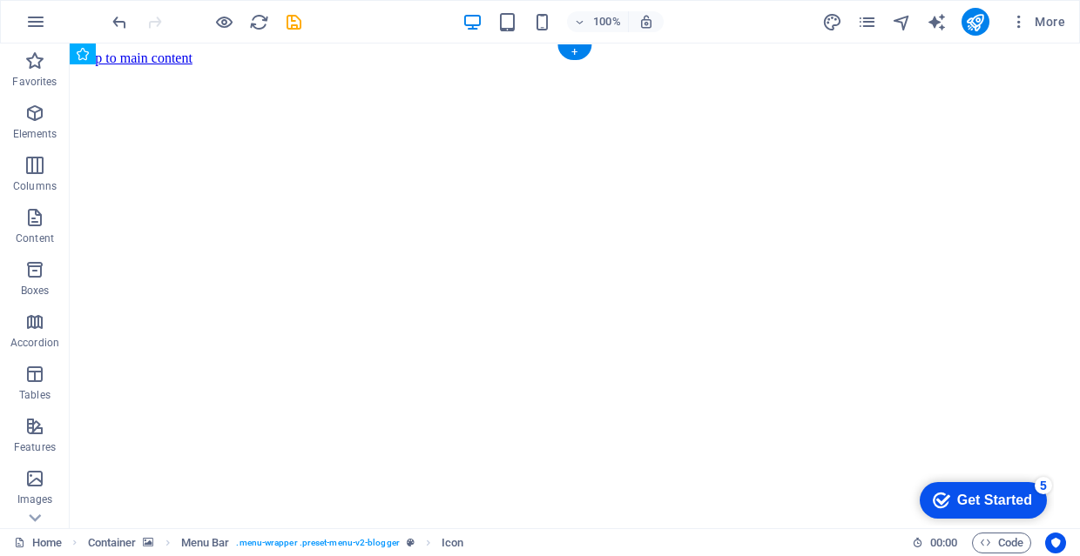
drag, startPoint x: 917, startPoint y: 154, endPoint x: 1005, endPoint y: 136, distance: 89.8
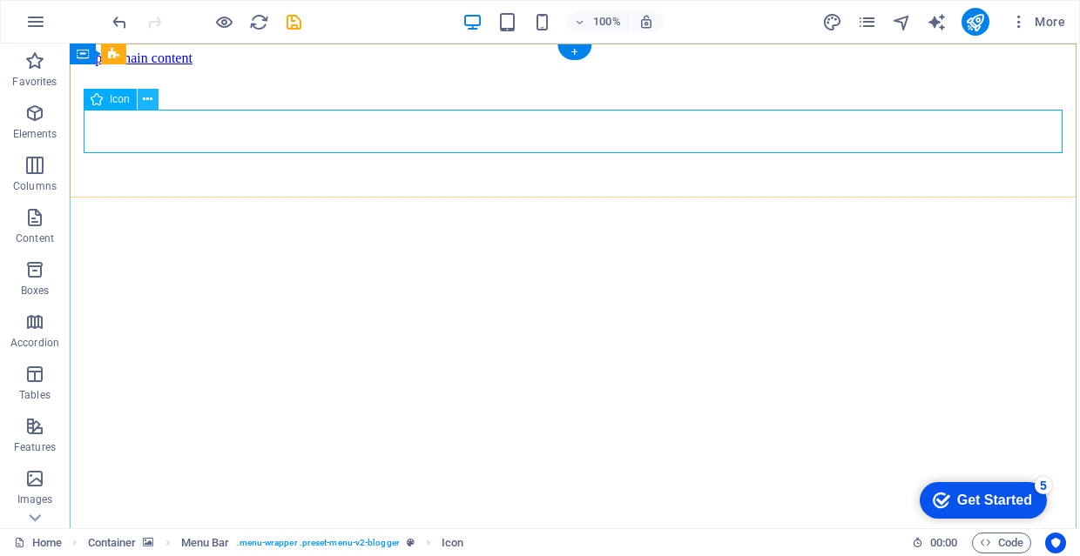
click at [144, 98] on icon at bounding box center [148, 100] width 10 height 18
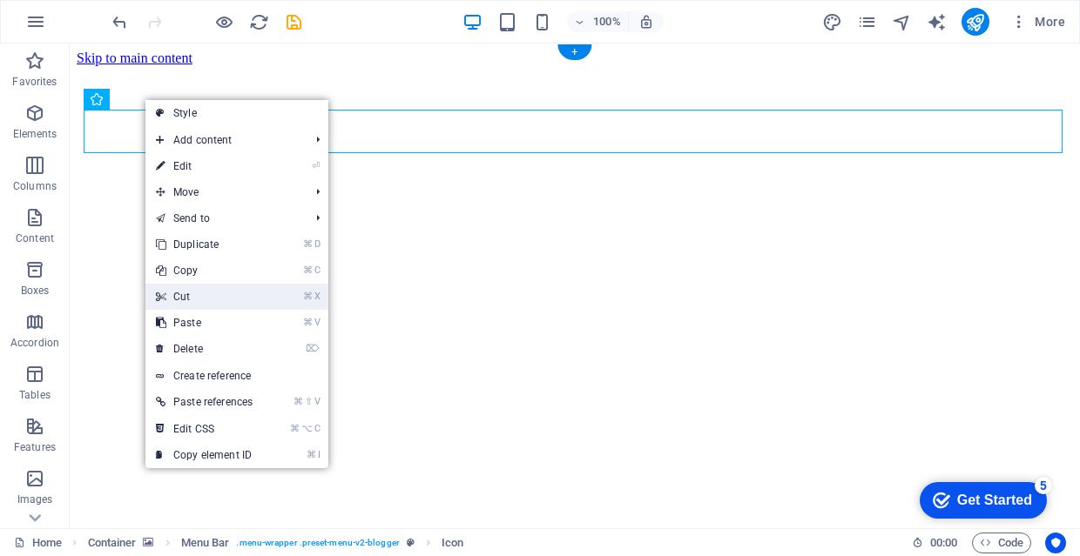
click at [253, 299] on link "⌘ X Cut" at bounding box center [204, 297] width 118 height 26
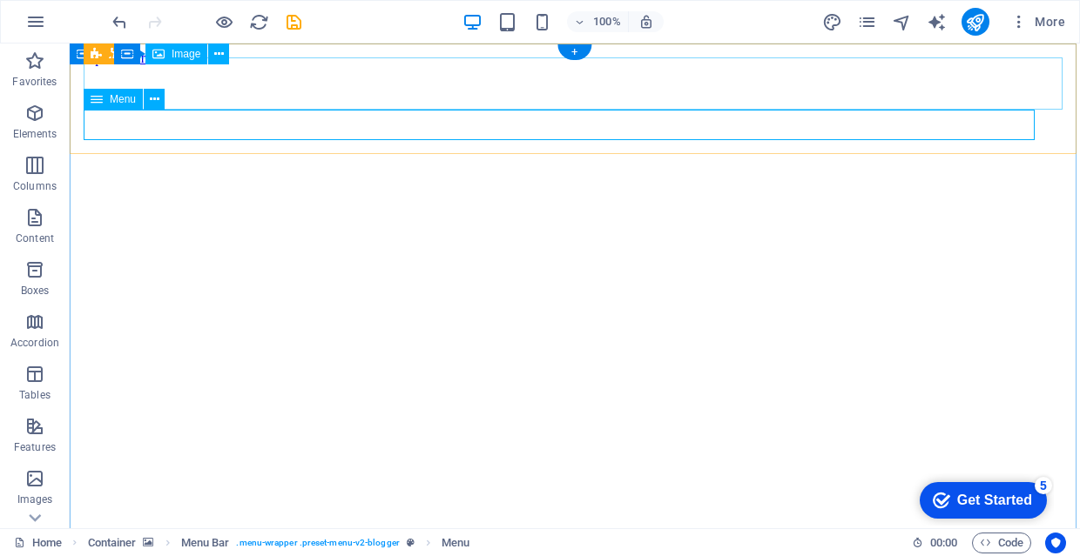
click at [130, 99] on span "Menu" at bounding box center [123, 99] width 26 height 10
select select
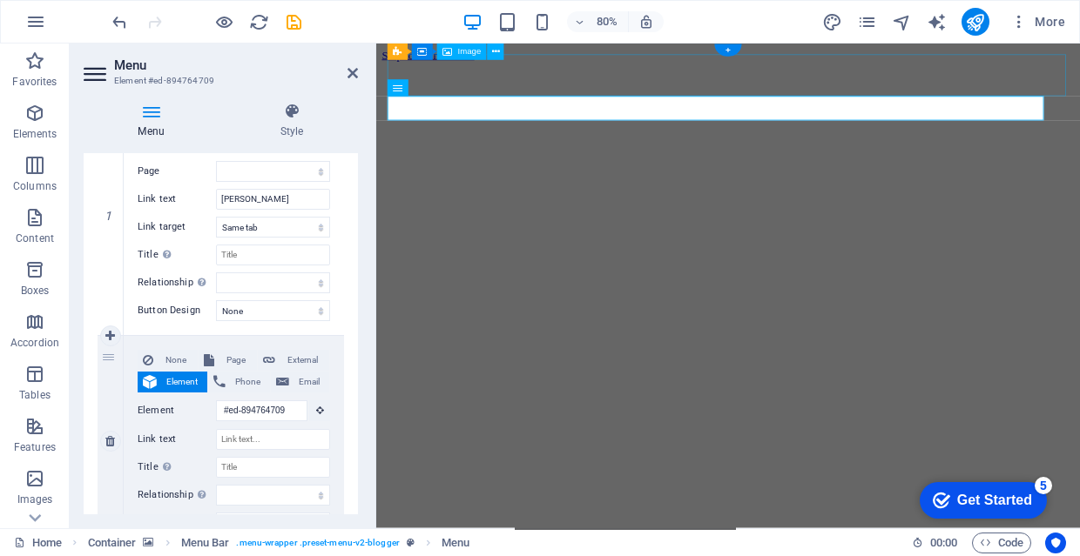
scroll to position [284, 0]
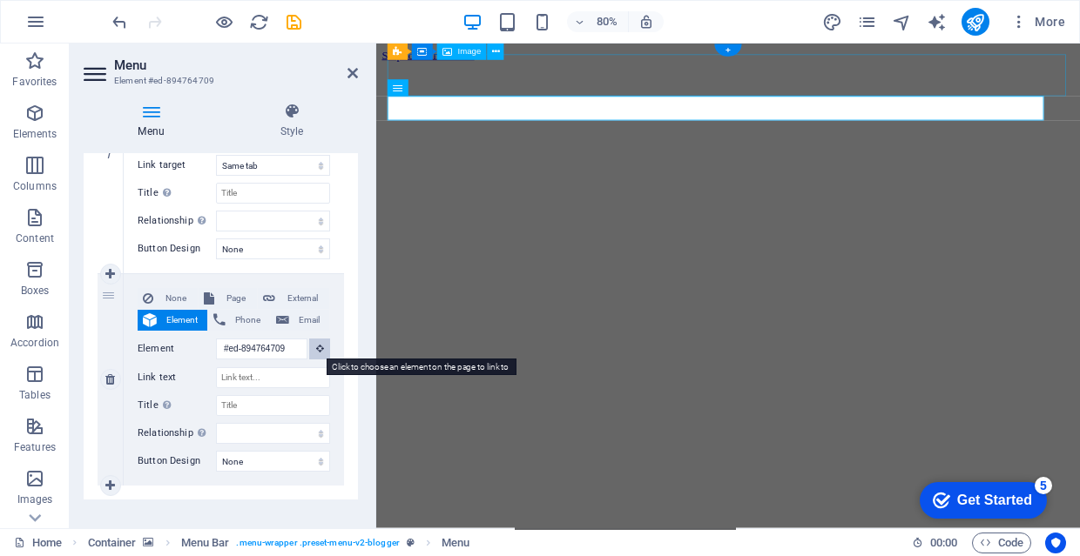
click at [320, 353] on button at bounding box center [319, 349] width 21 height 21
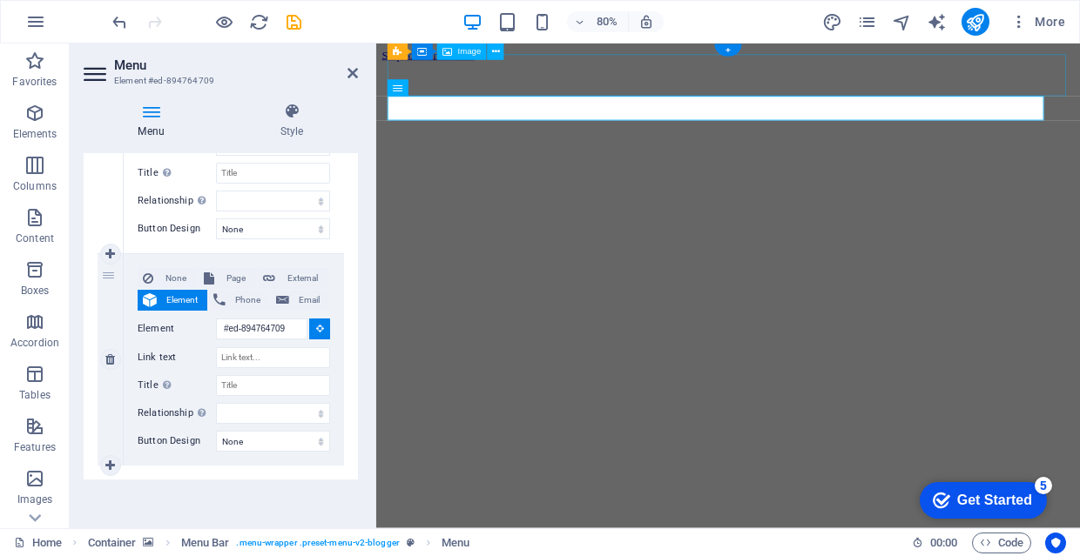
scroll to position [304, 0]
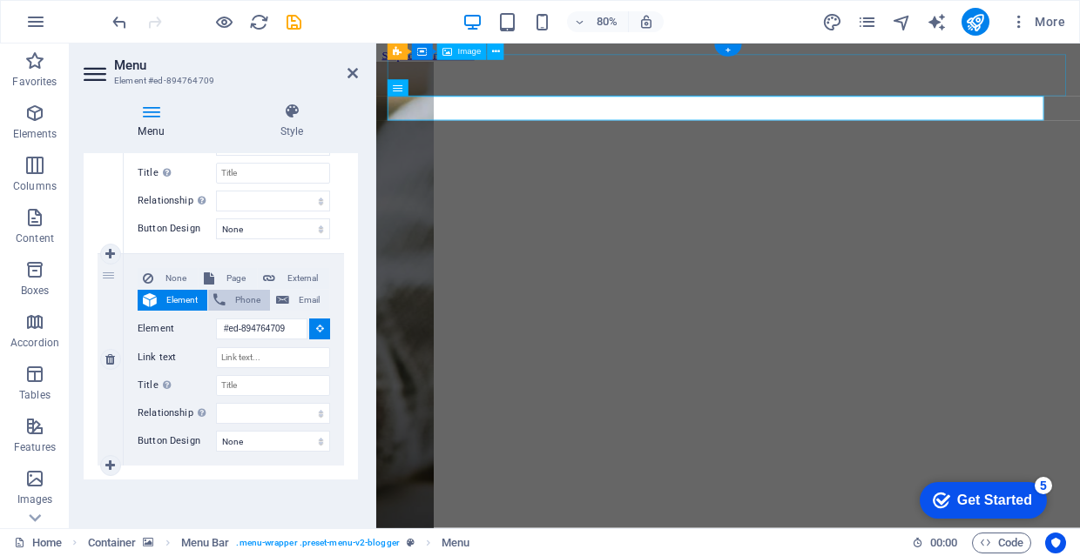
click at [242, 299] on span "Phone" at bounding box center [248, 300] width 34 height 21
select select
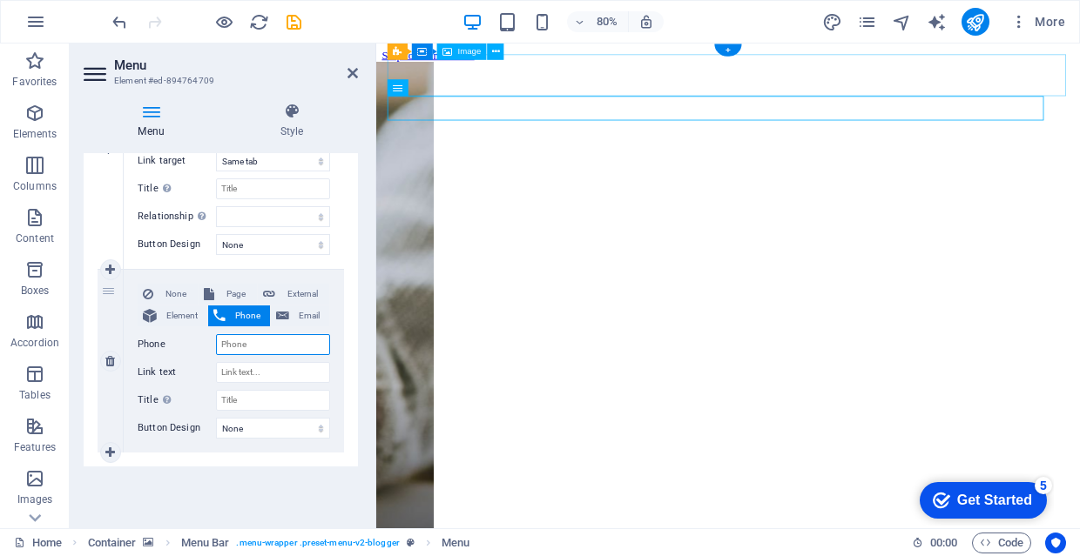
scroll to position [288, 0]
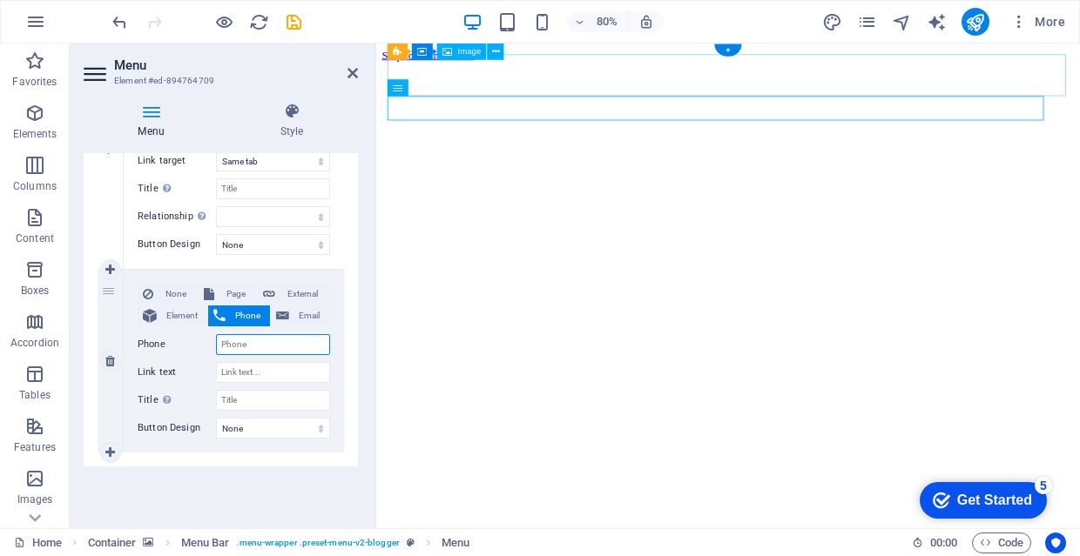
click at [270, 341] on input "Phone" at bounding box center [273, 344] width 114 height 21
type input "70"
select select
type input "77"
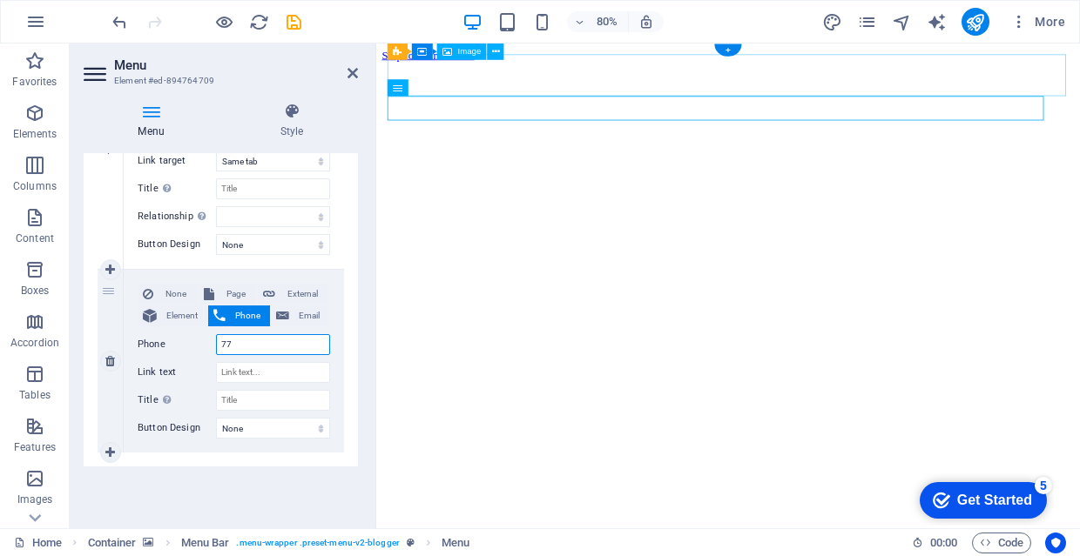
select select
type input "7777-"
select select
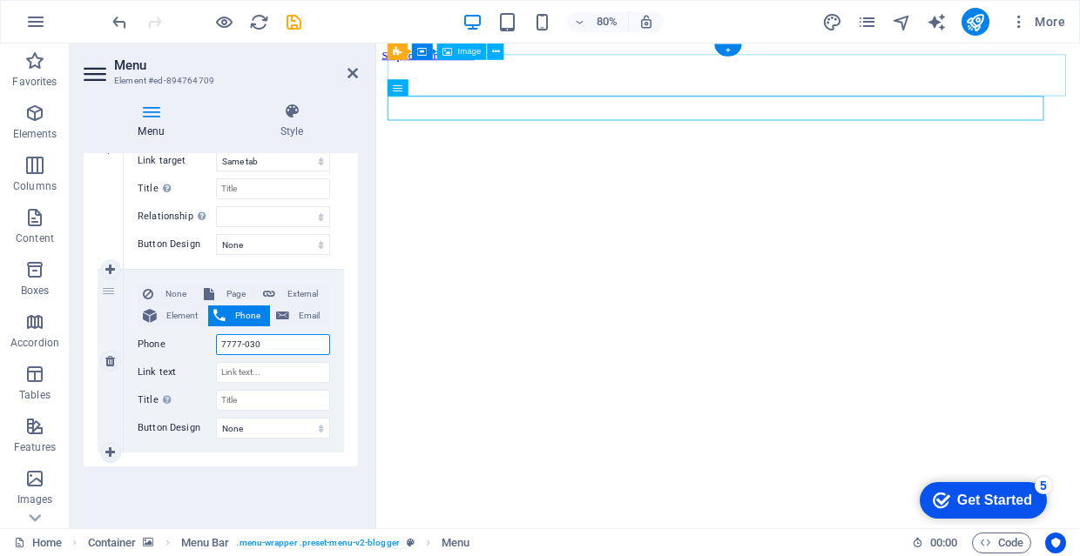
type input "7777-0300"
select select
type input "7777-0300"
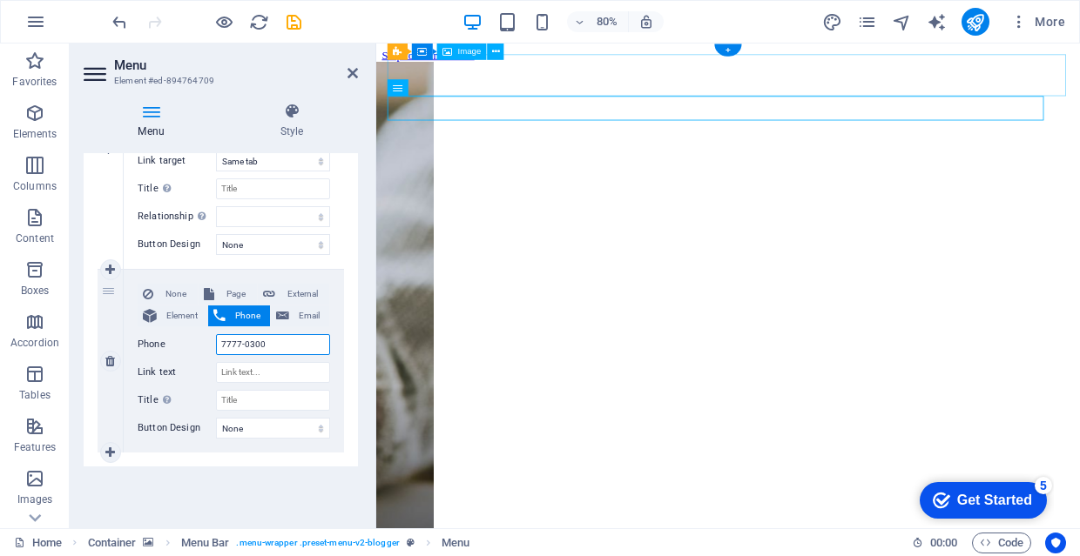
click at [272, 351] on input "7777-0300" at bounding box center [273, 344] width 114 height 21
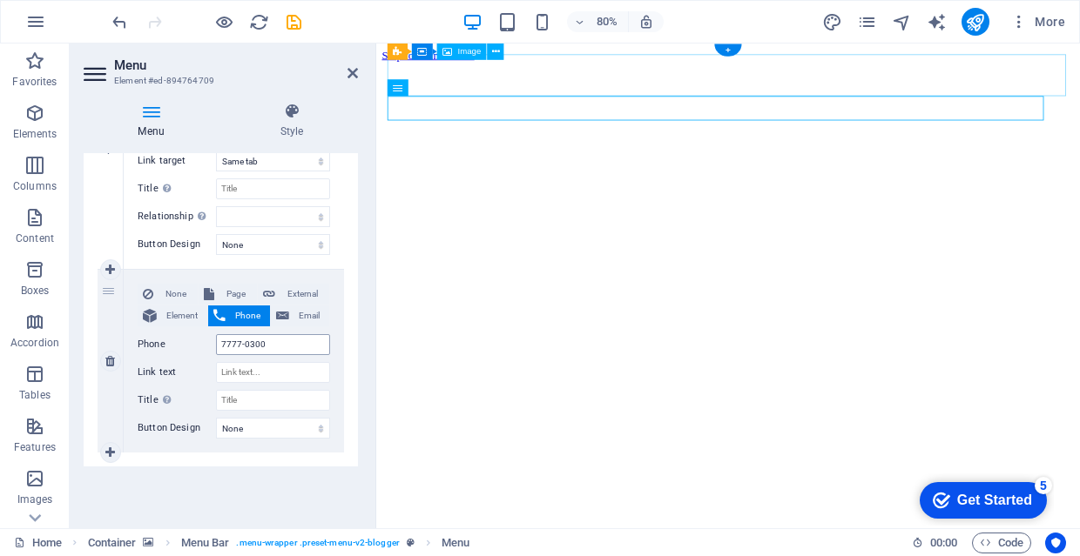
select select
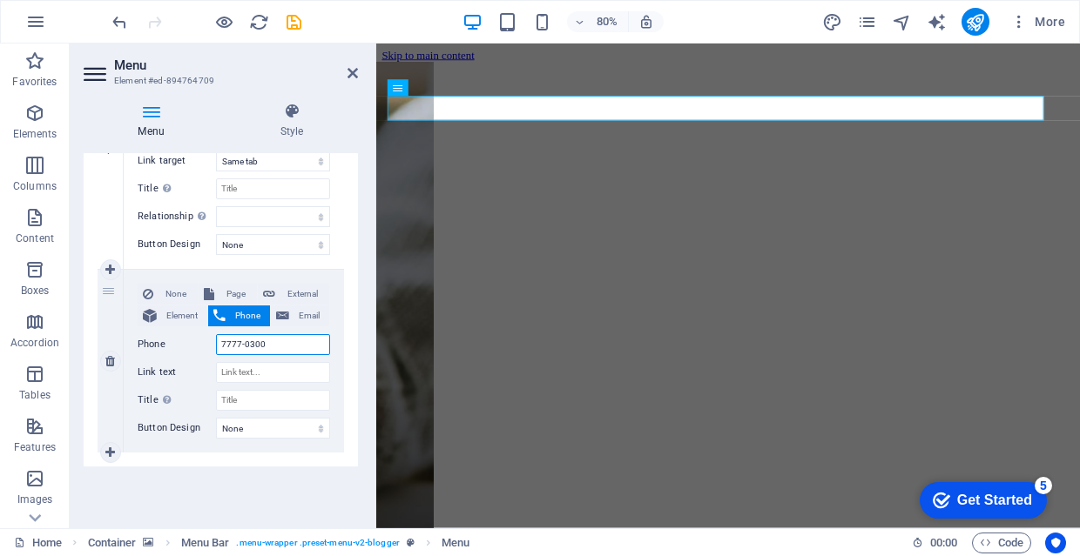
click at [303, 340] on input "7777-0300" at bounding box center [273, 344] width 114 height 21
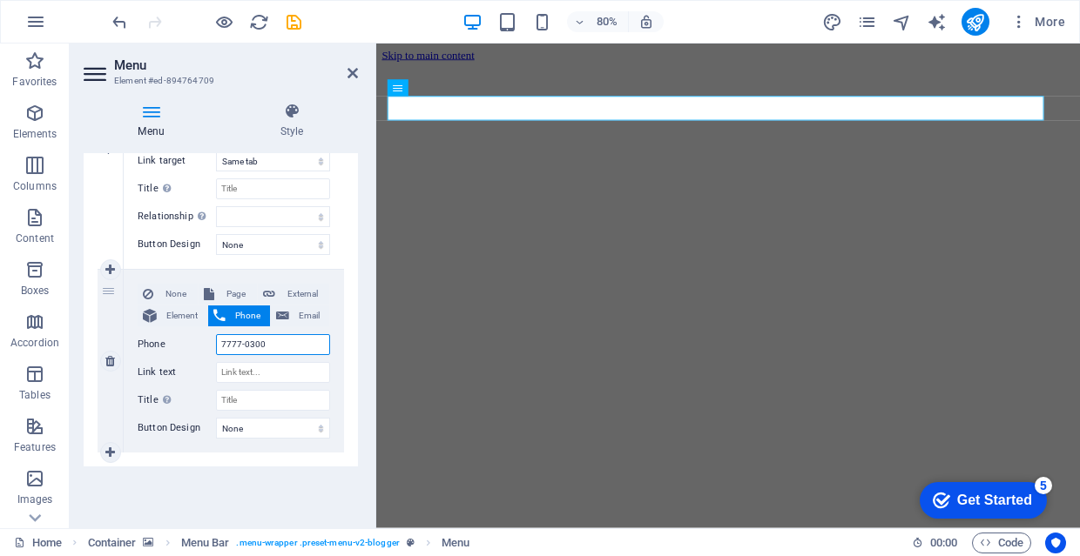
click at [303, 340] on input "7777-0300" at bounding box center [273, 344] width 114 height 21
select select
click at [344, 358] on div "1 None Page External Element Phone Email Page Home About the Author Contact Leg…" at bounding box center [221, 242] width 274 height 450
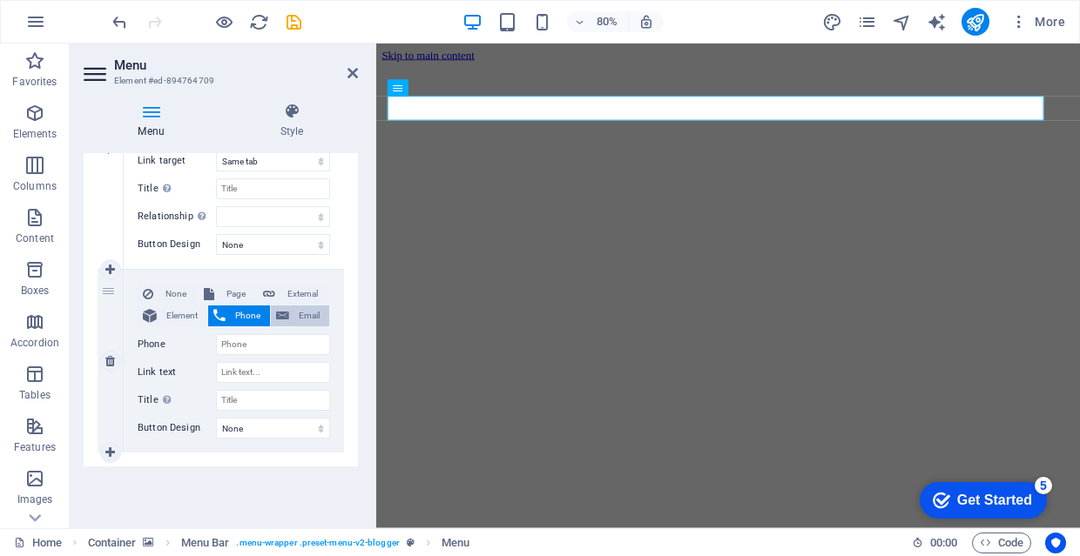
click at [303, 315] on span "Email" at bounding box center [309, 316] width 30 height 21
select select
select select "default"
select select
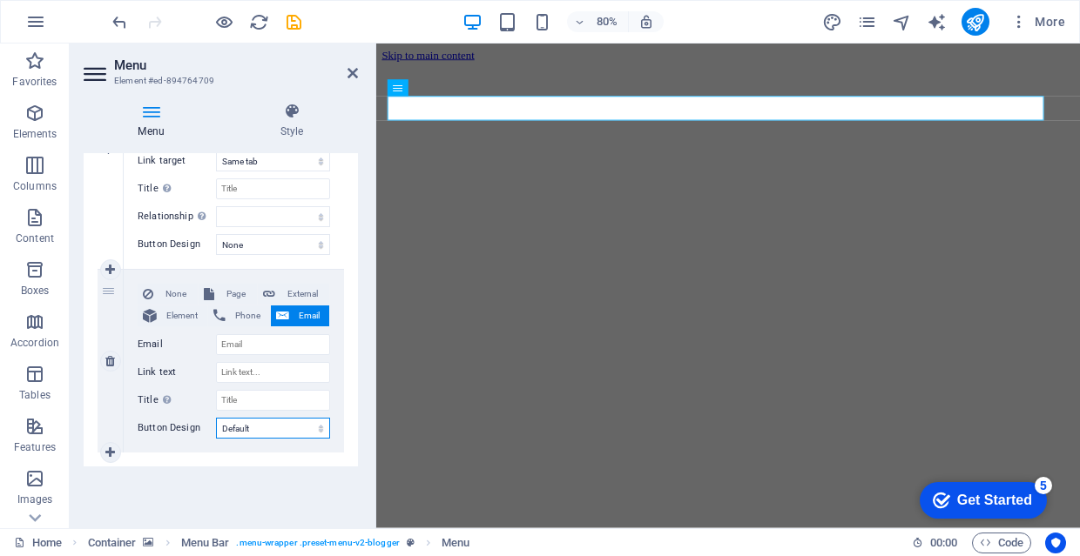
select select
click at [313, 339] on input "Email" at bounding box center [273, 344] width 114 height 21
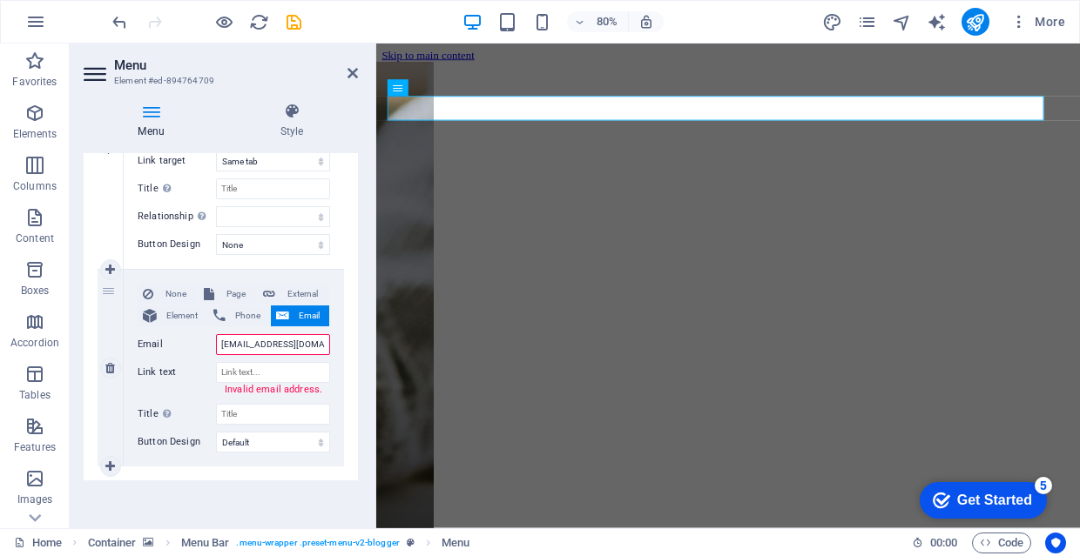
type input "myntolzgn.anto@gmail.com"
select select
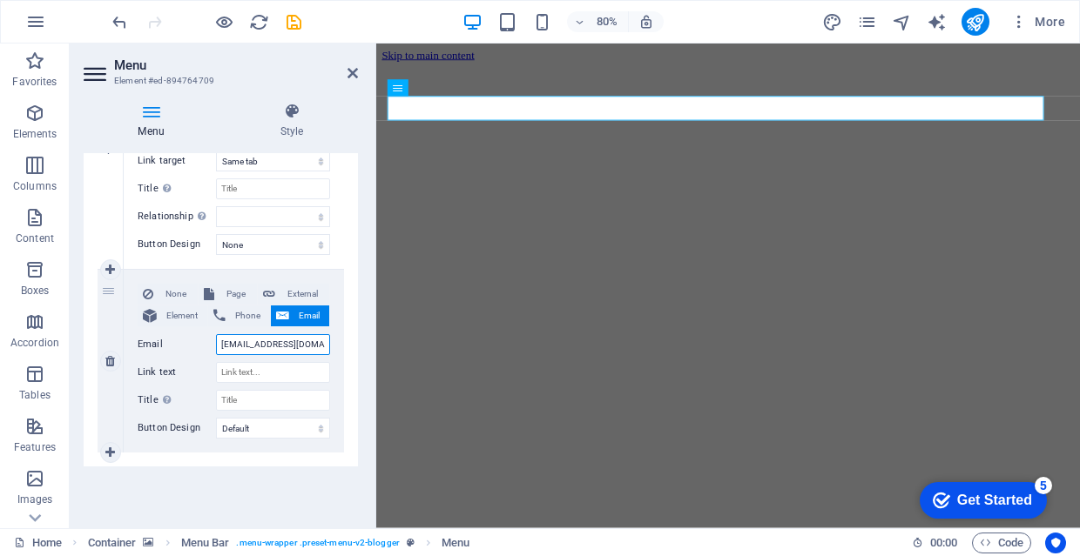
type input "myntolzgn.anto@gmail.com"
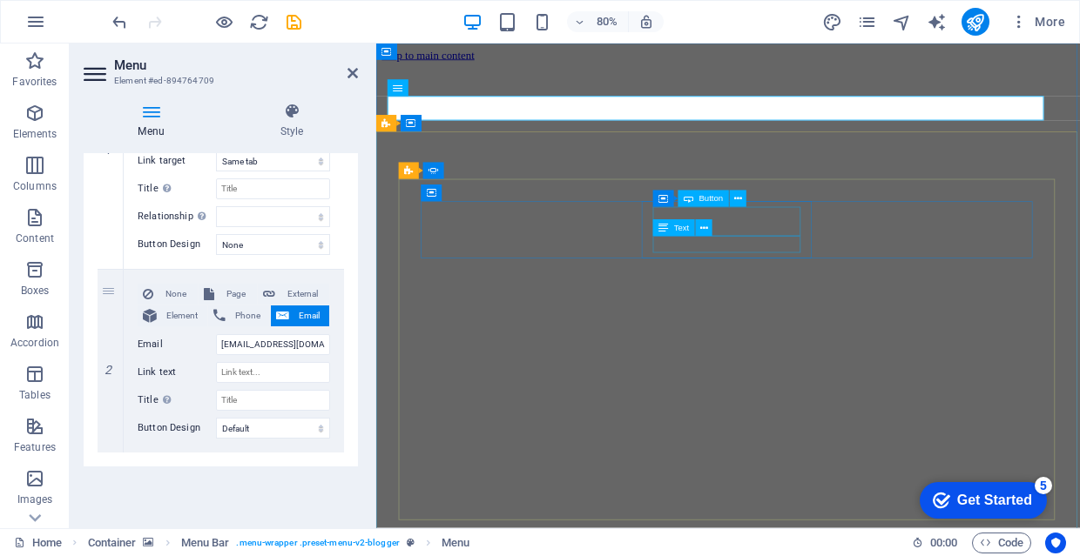
select select
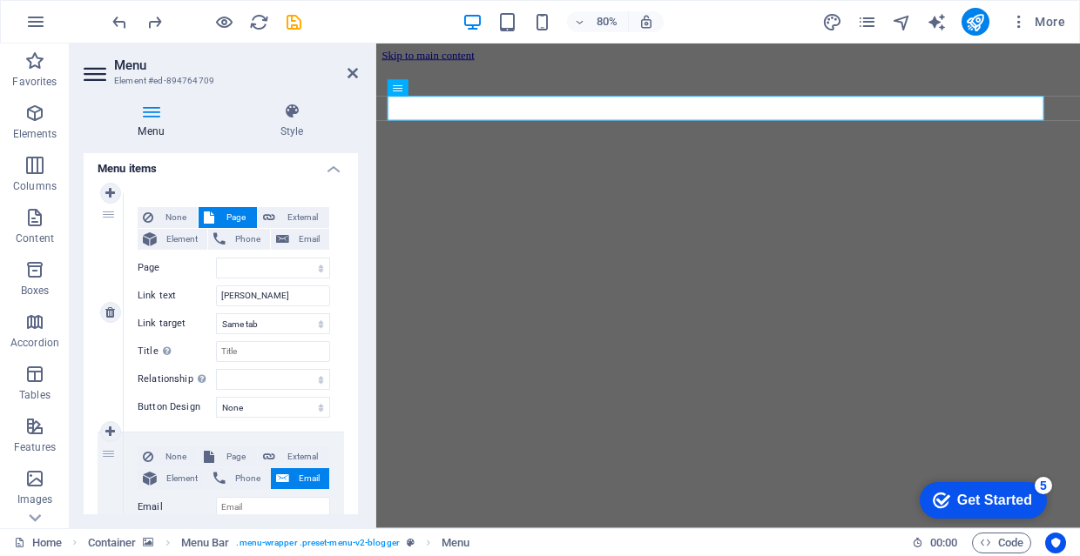
select select
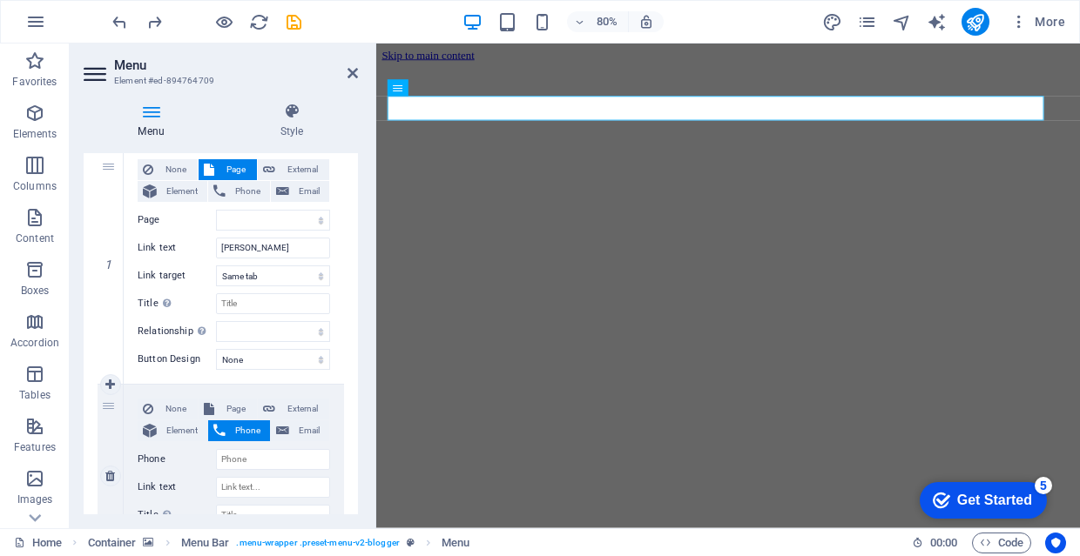
scroll to position [172, 0]
click at [183, 423] on span "Element" at bounding box center [182, 431] width 40 height 21
select select
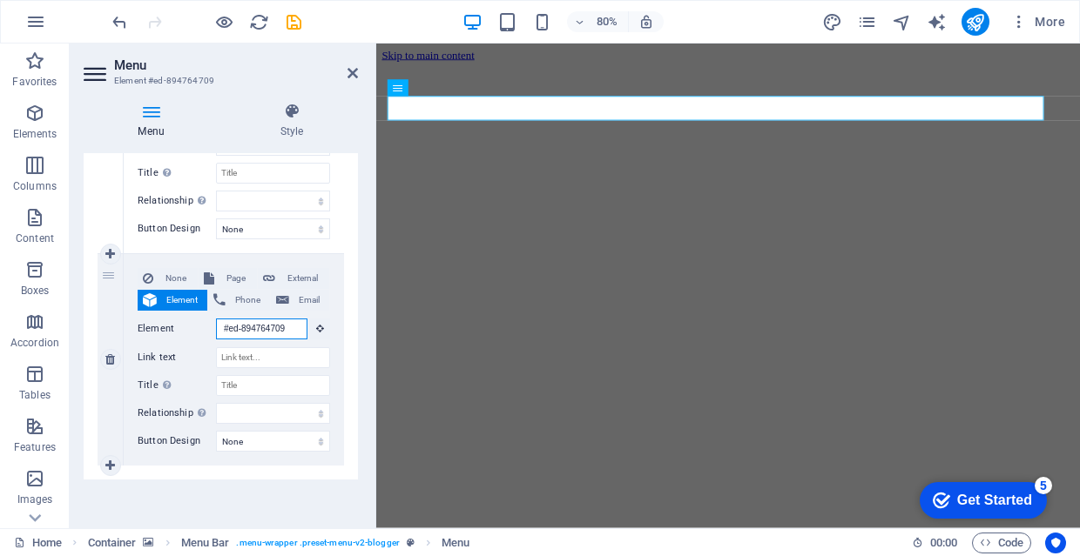
scroll to position [304, 0]
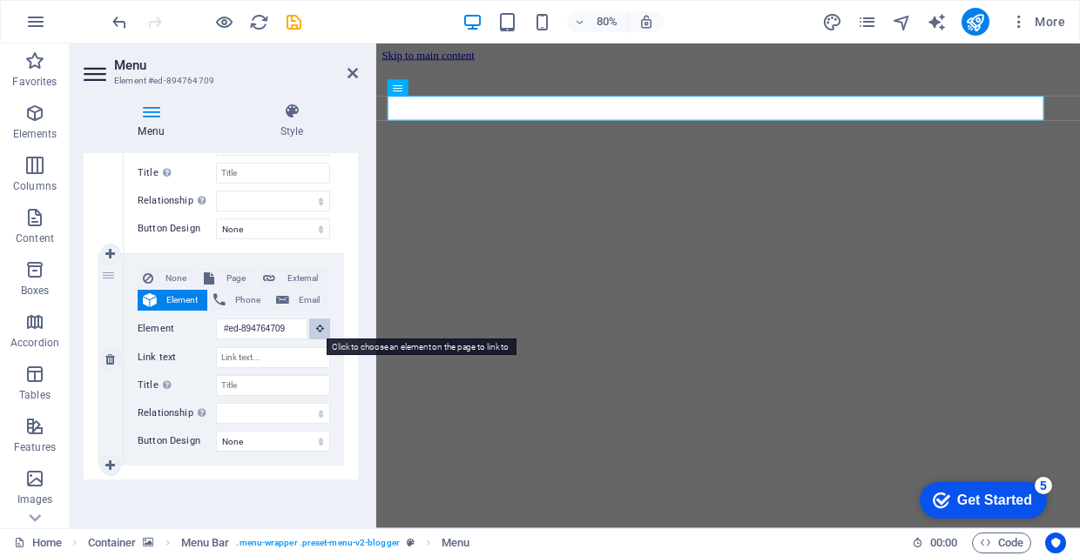
click at [316, 331] on icon at bounding box center [320, 328] width 8 height 9
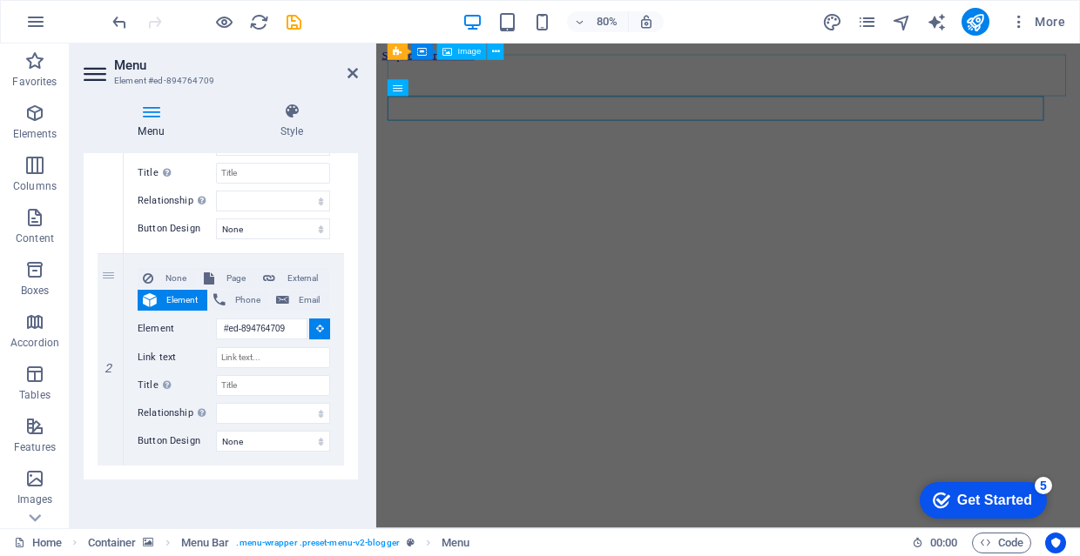
select select
type input "#ed-new-245"
select select
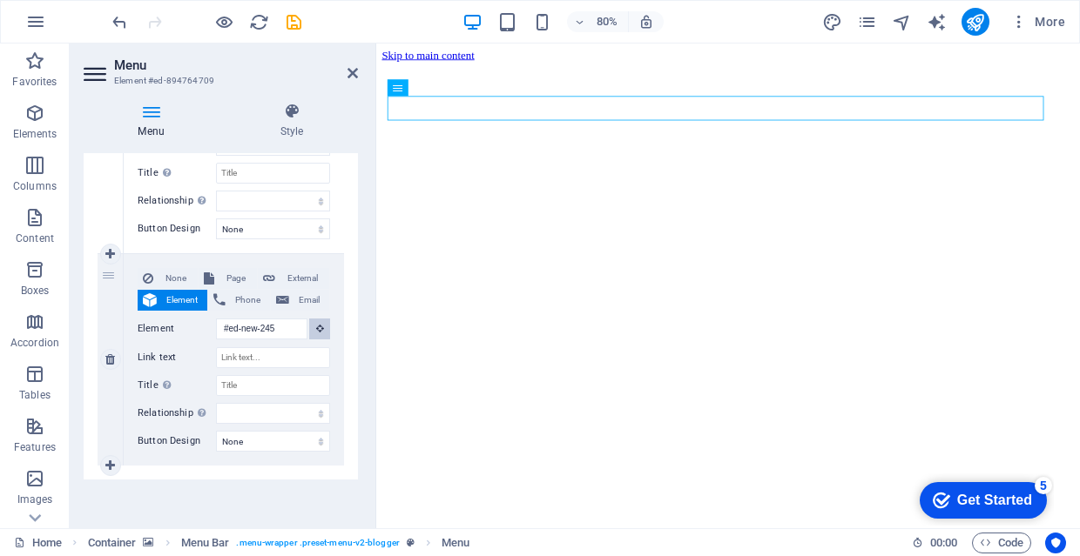
click at [319, 337] on button at bounding box center [319, 329] width 21 height 21
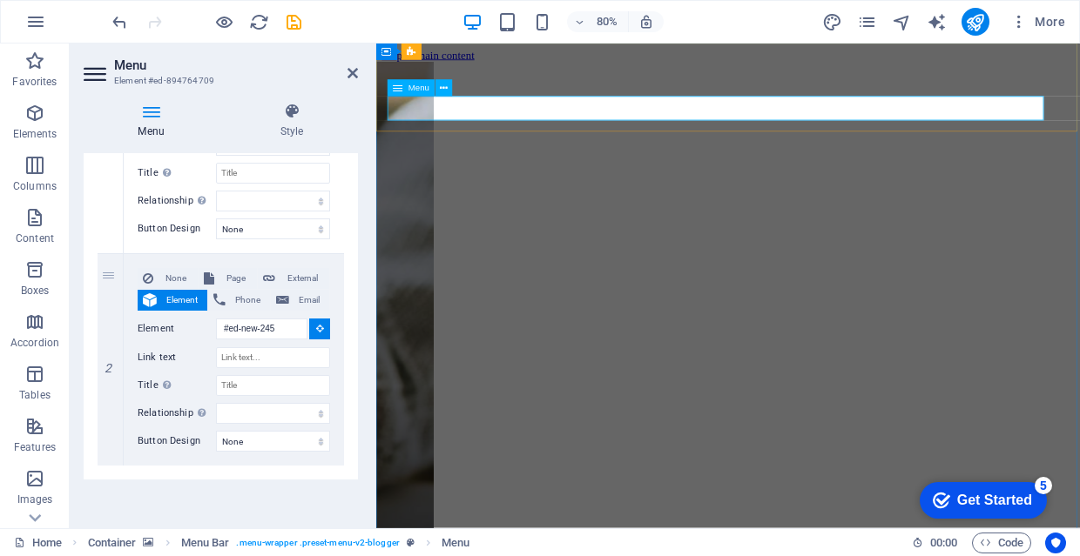
select select
type input "#ed-894764709"
select select
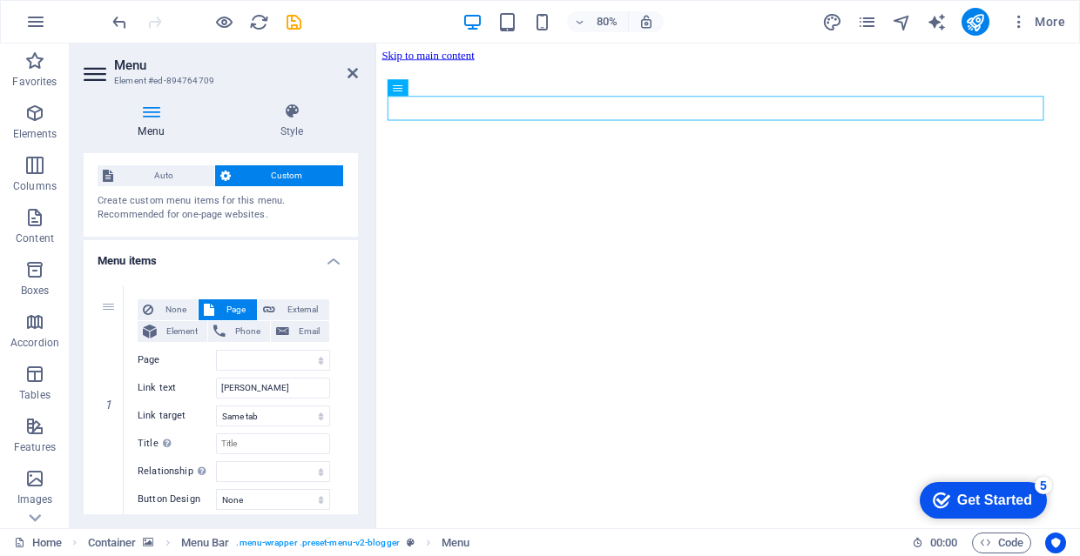
scroll to position [0, 0]
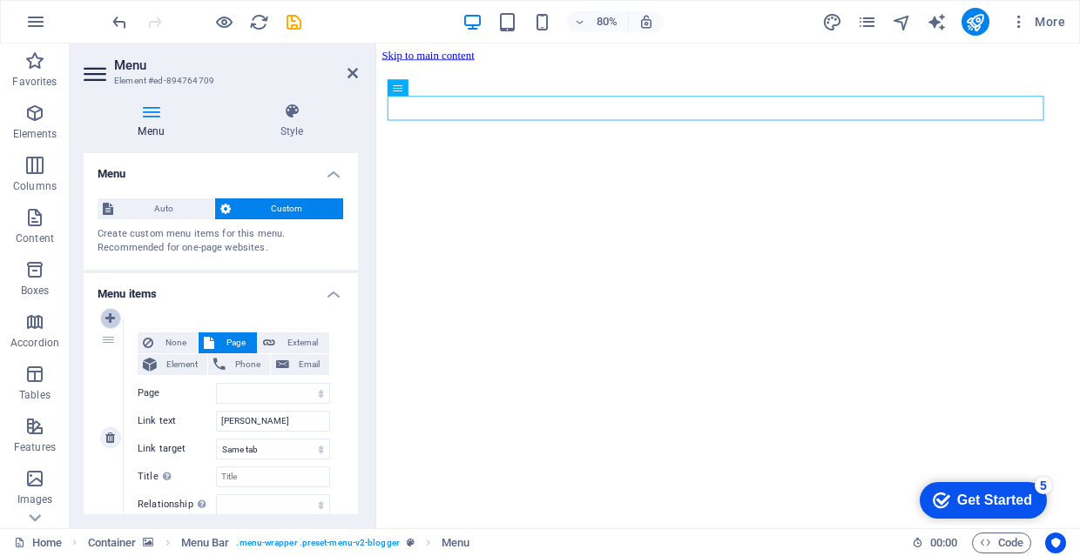
click at [116, 315] on link at bounding box center [110, 318] width 21 height 21
select select
type input "[PERSON_NAME]"
select select
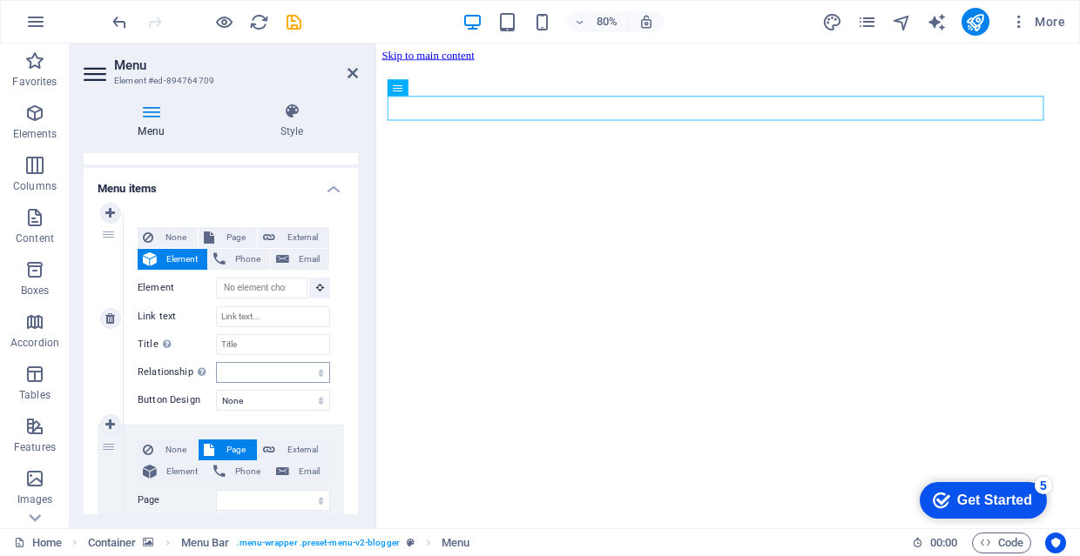
scroll to position [108, 0]
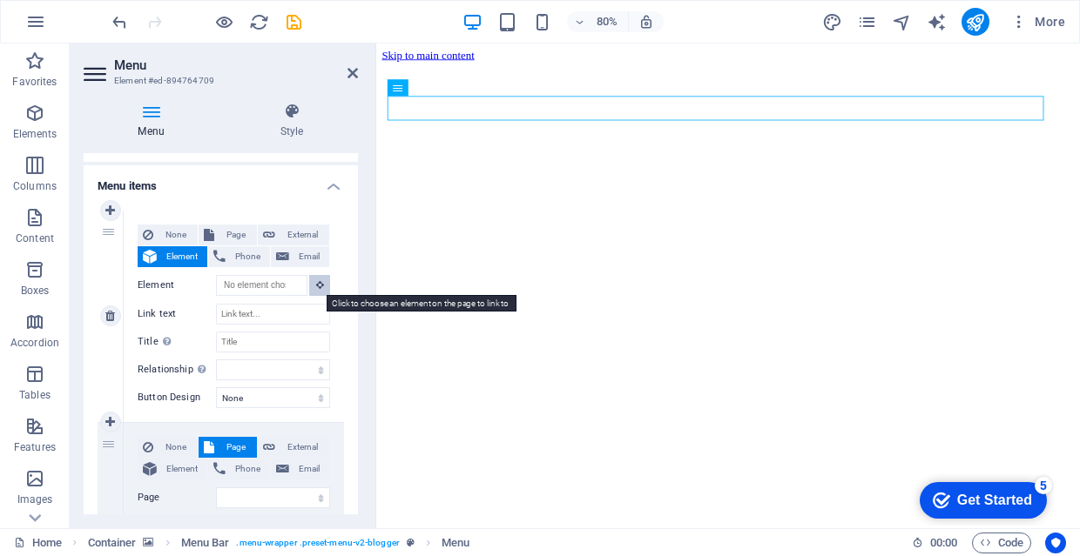
click at [316, 282] on icon at bounding box center [320, 284] width 8 height 9
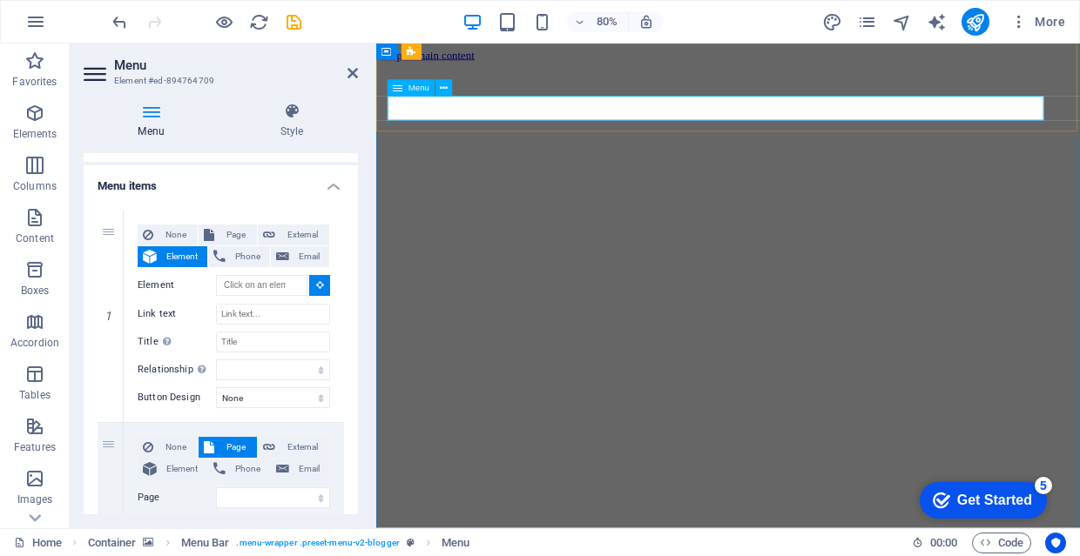
type input "#ed-894764709"
select select
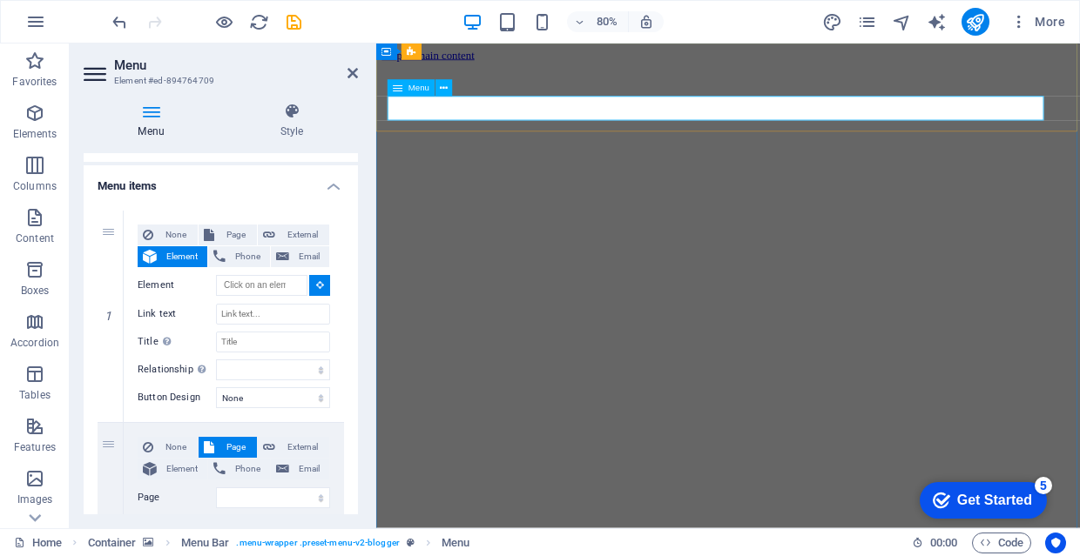
select select
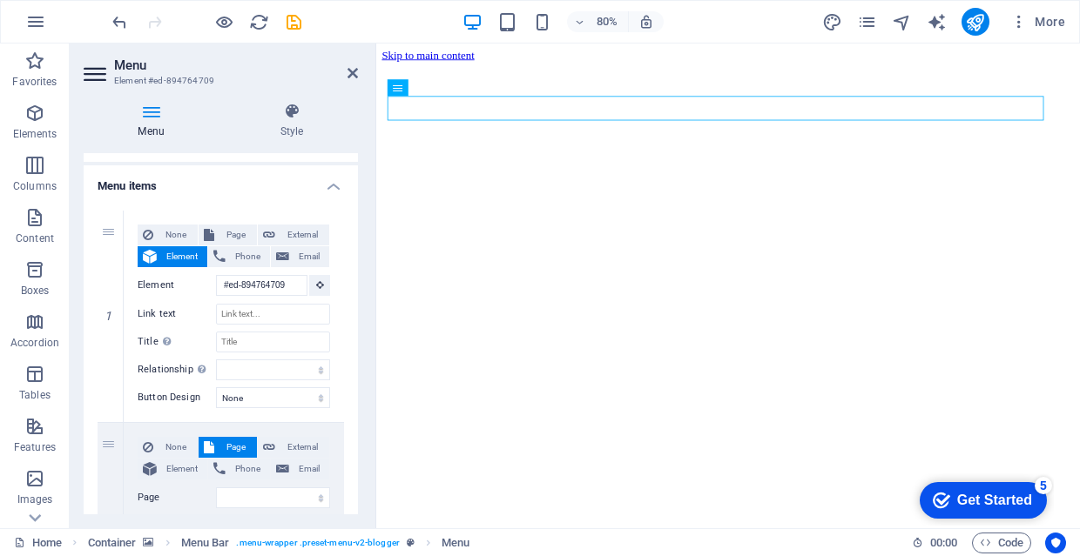
click at [338, 182] on h4 "Menu items" at bounding box center [221, 180] width 274 height 31
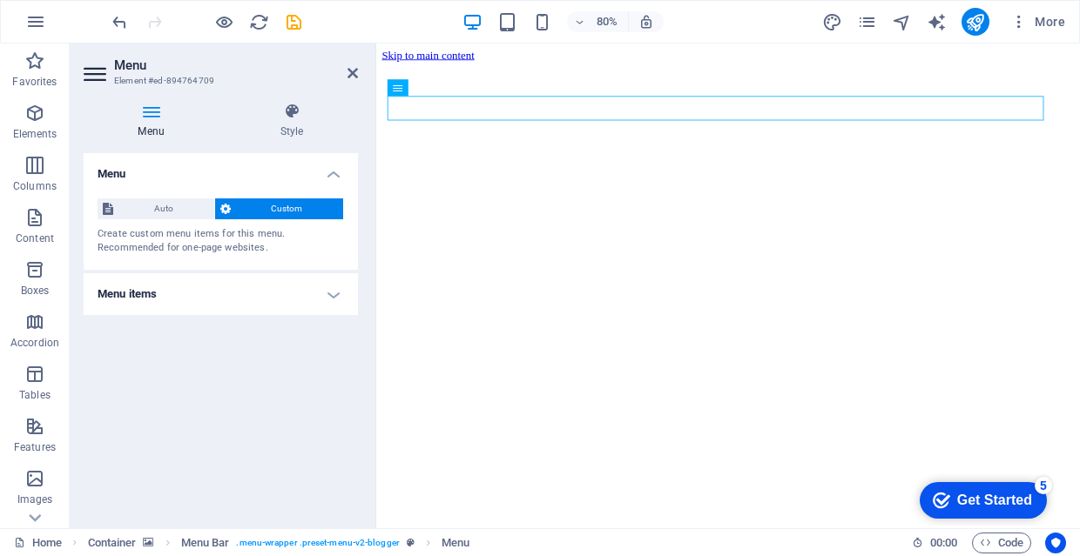
scroll to position [0, 0]
click at [224, 286] on h4 "Menu items" at bounding box center [221, 294] width 274 height 42
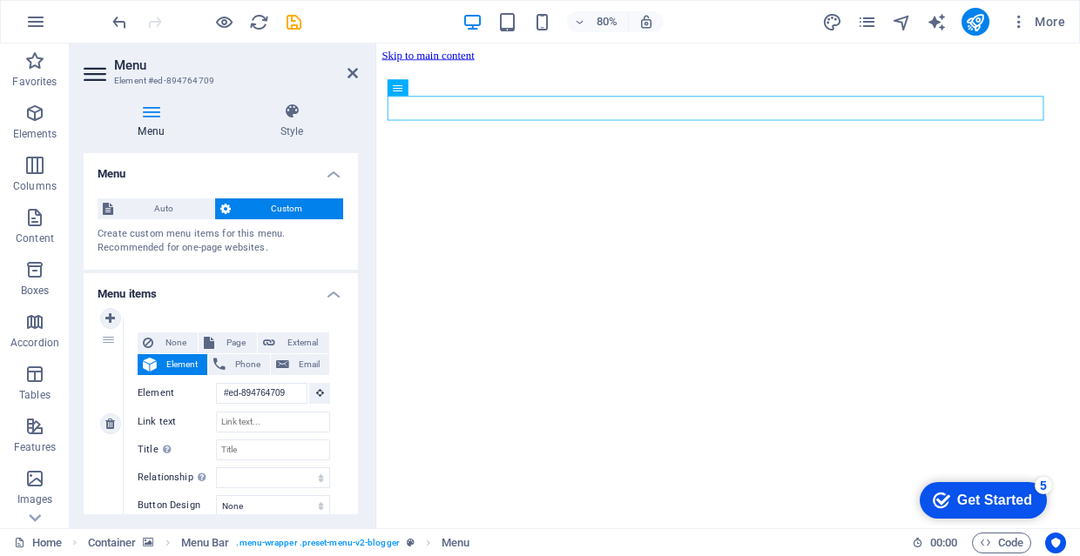
scroll to position [23, 0]
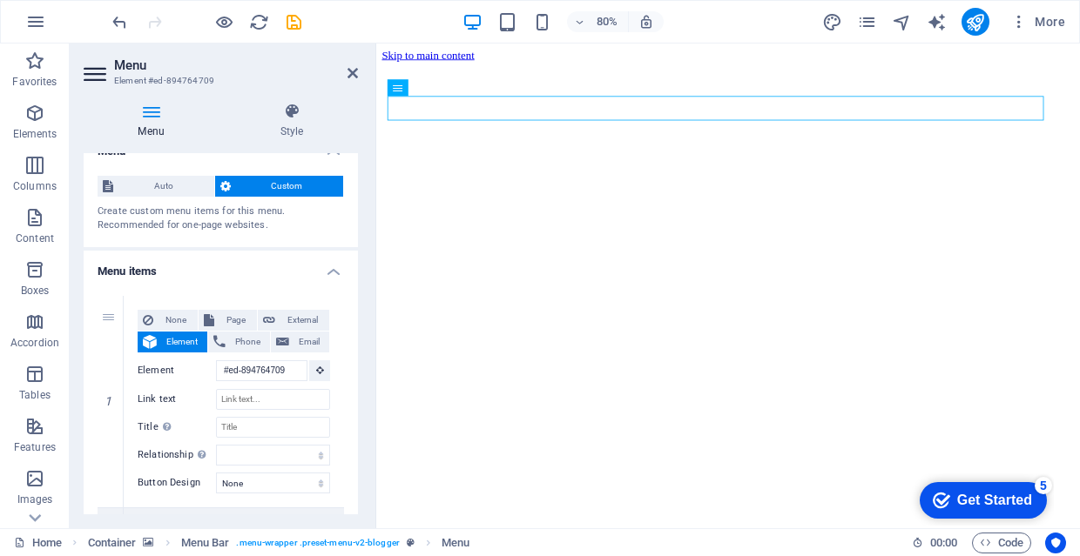
click at [329, 278] on h4 "Menu items" at bounding box center [221, 266] width 274 height 31
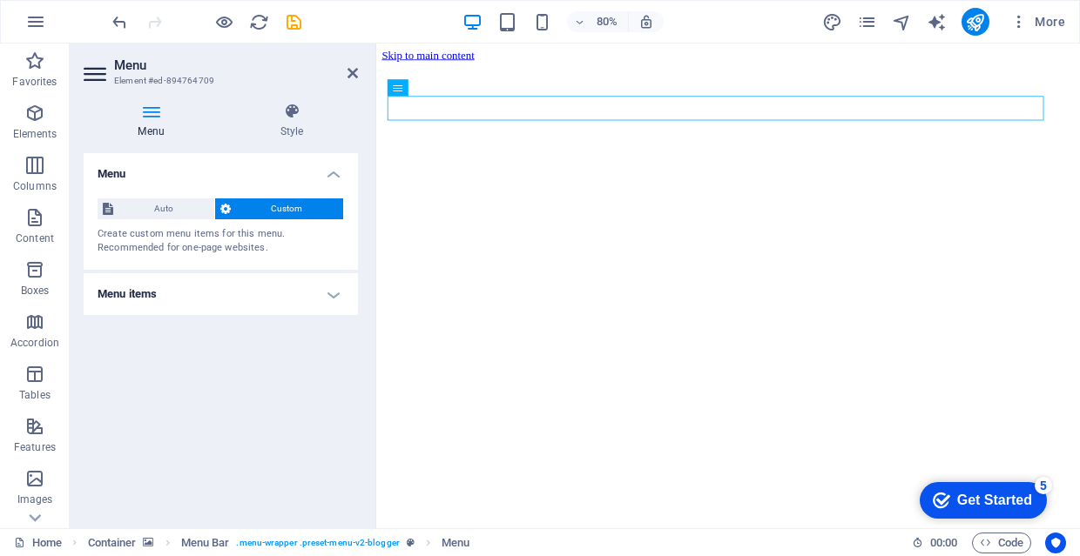
scroll to position [0, 0]
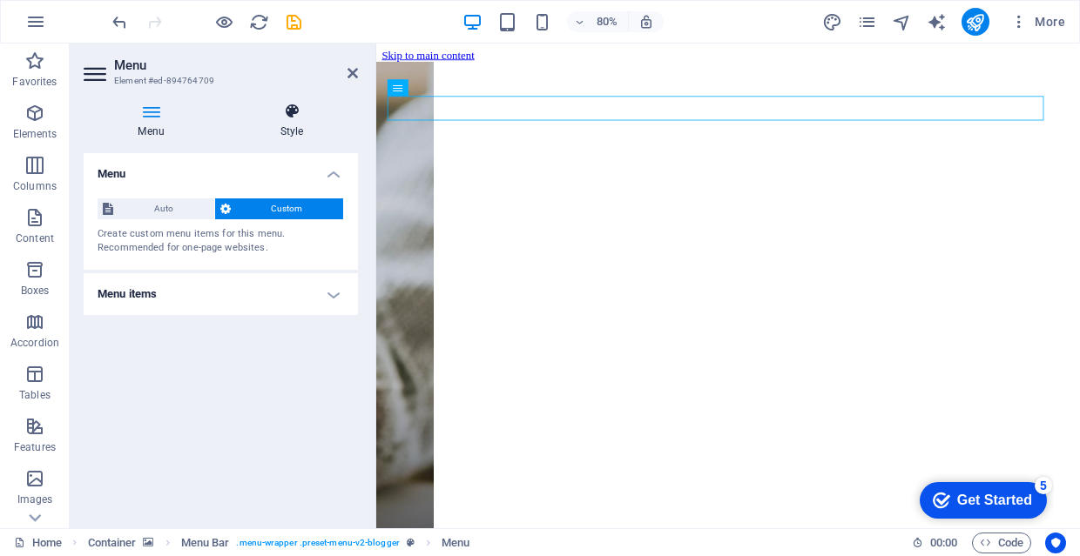
click at [304, 131] on h4 "Style" at bounding box center [291, 121] width 132 height 37
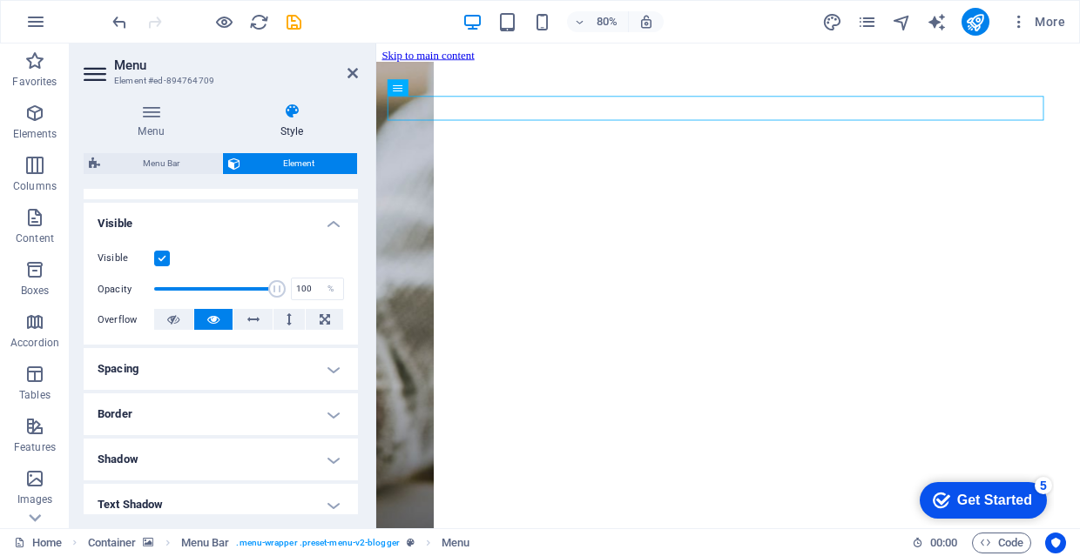
scroll to position [173, 0]
click at [176, 318] on icon at bounding box center [173, 318] width 12 height 21
click at [217, 322] on icon at bounding box center [213, 318] width 12 height 21
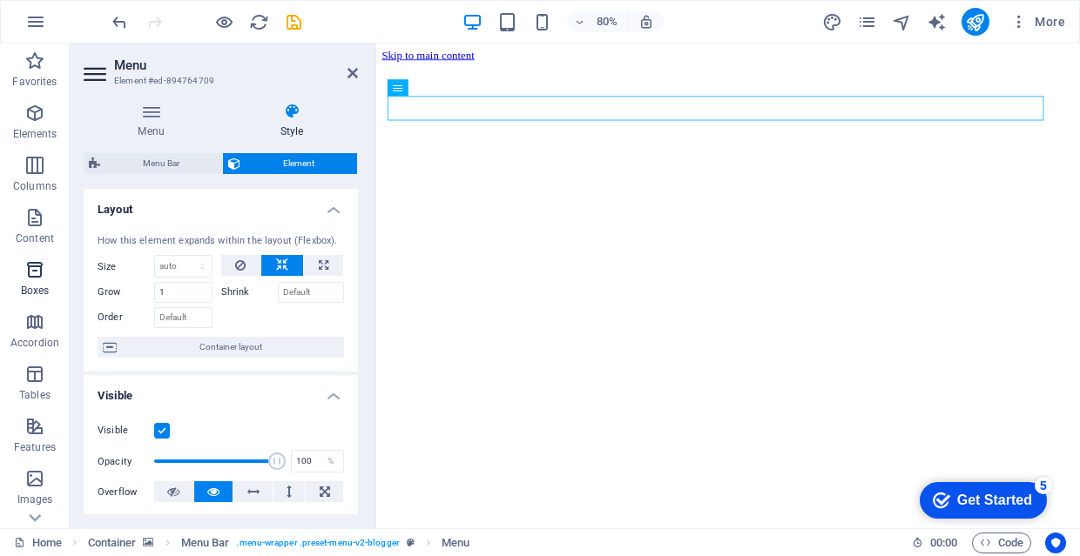
scroll to position [0, 0]
click at [41, 219] on icon "button" at bounding box center [34, 217] width 21 height 21
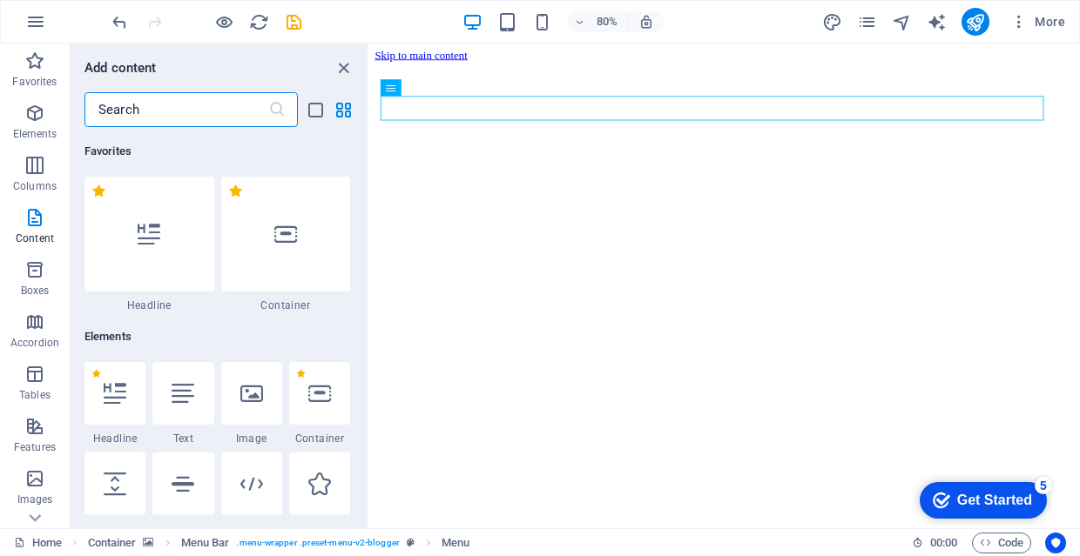
scroll to position [3046, 0]
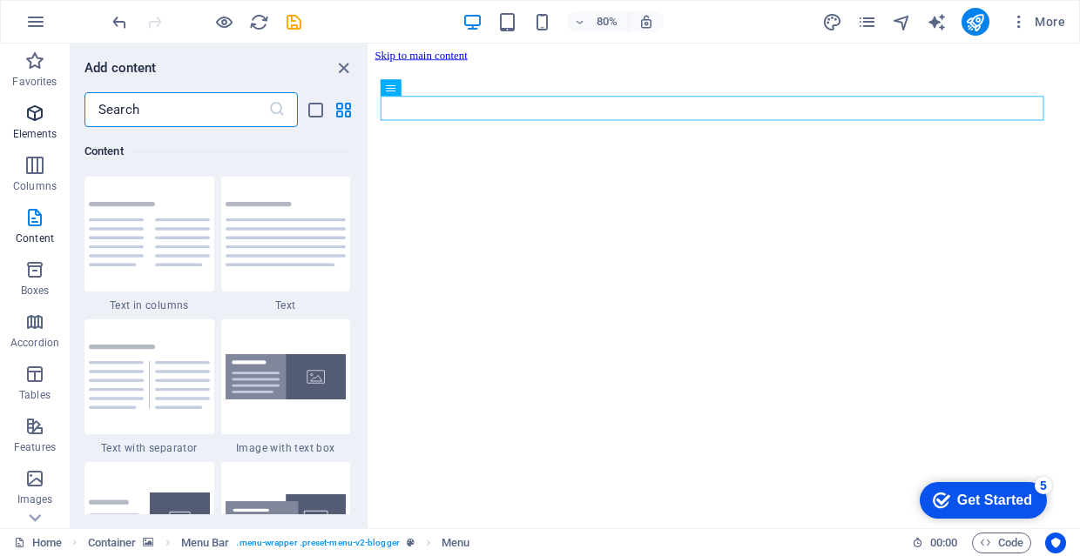
click at [50, 136] on p "Elements" at bounding box center [35, 134] width 44 height 14
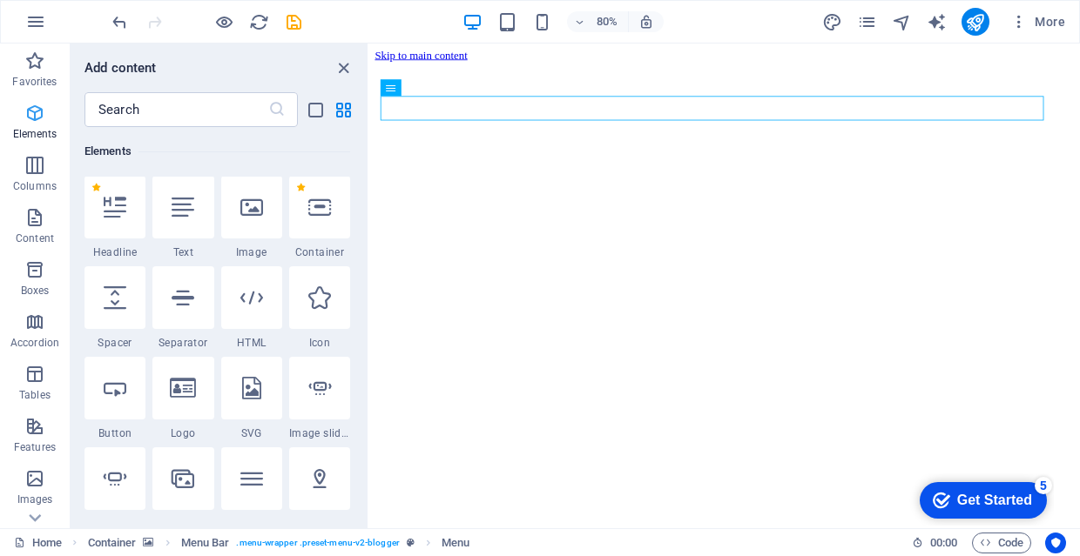
scroll to position [185, 0]
click at [330, 301] on icon at bounding box center [319, 298] width 23 height 23
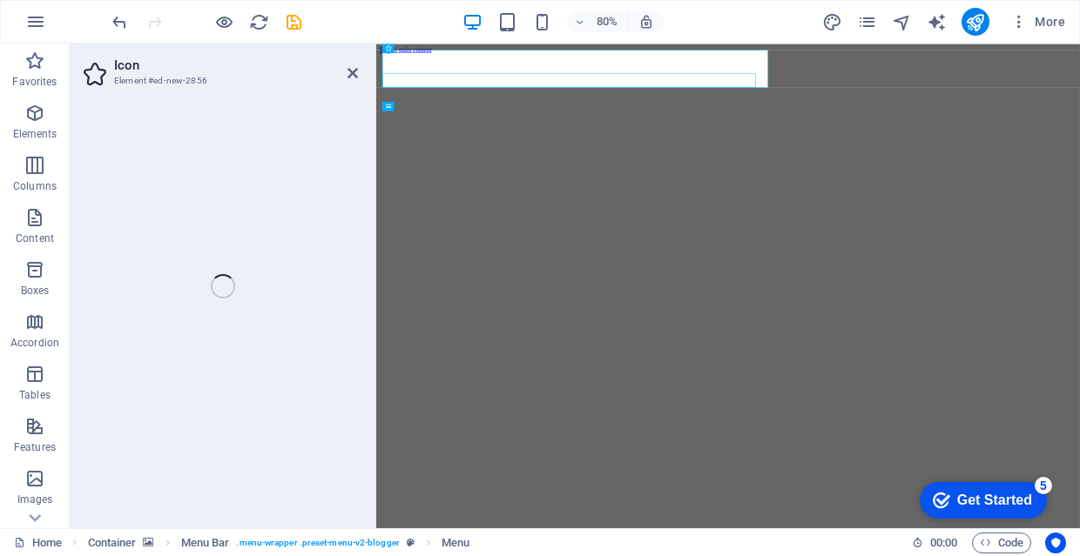
select select "xMidYMid"
select select "px"
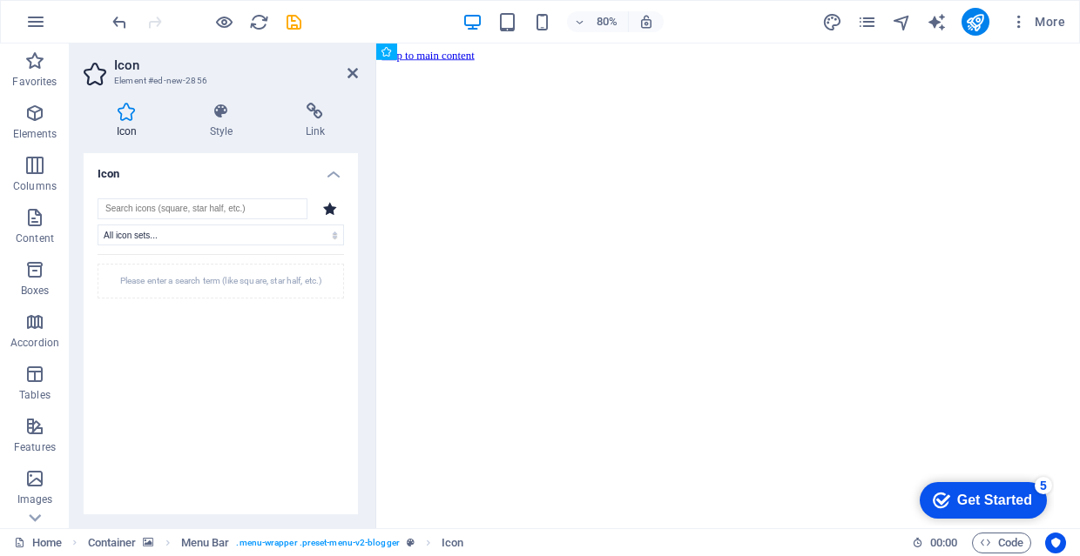
drag, startPoint x: 441, startPoint y: 84, endPoint x: 797, endPoint y: 167, distance: 366.4
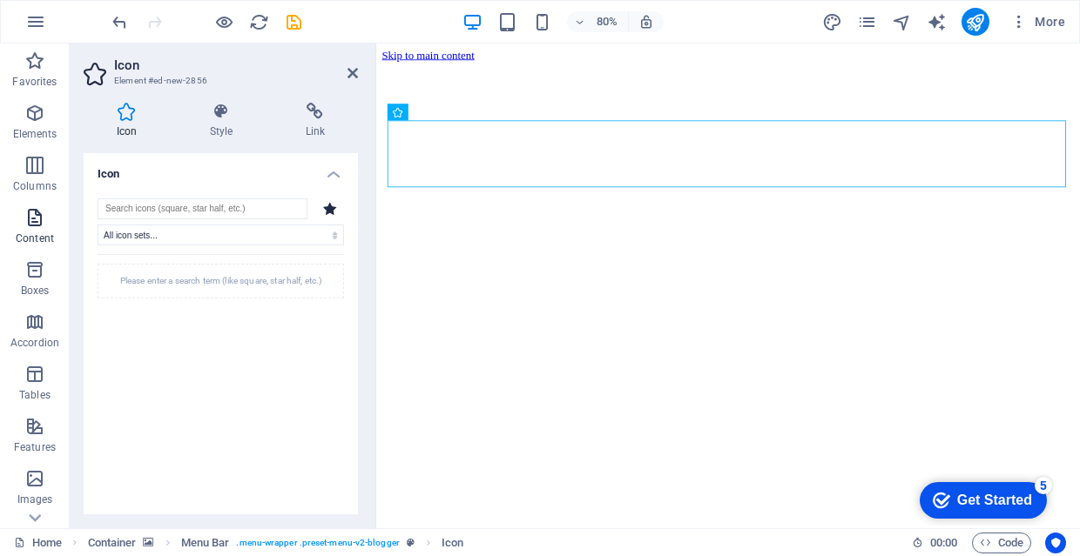
click at [21, 232] on p "Content" at bounding box center [35, 239] width 38 height 14
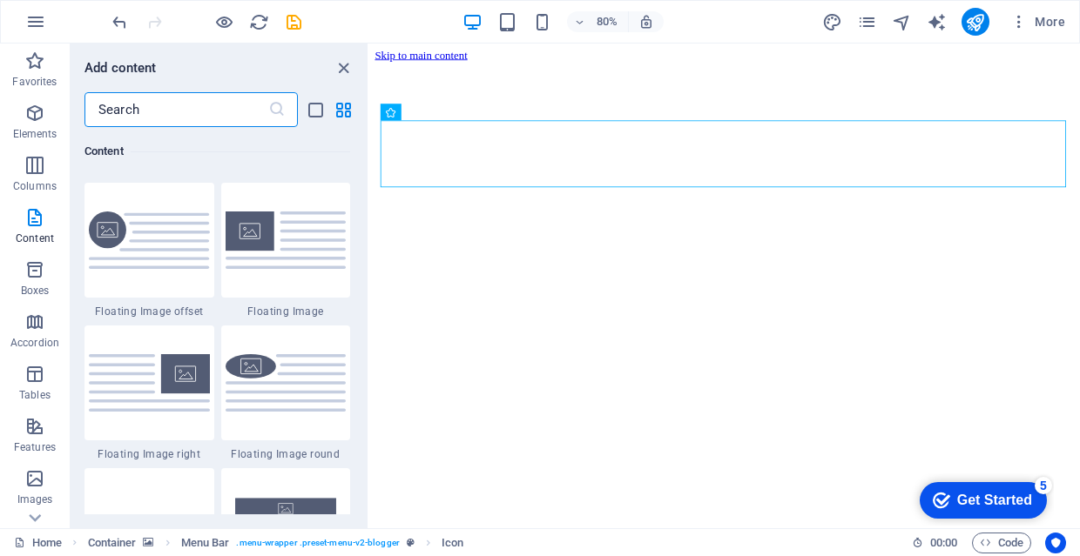
scroll to position [3851, 0]
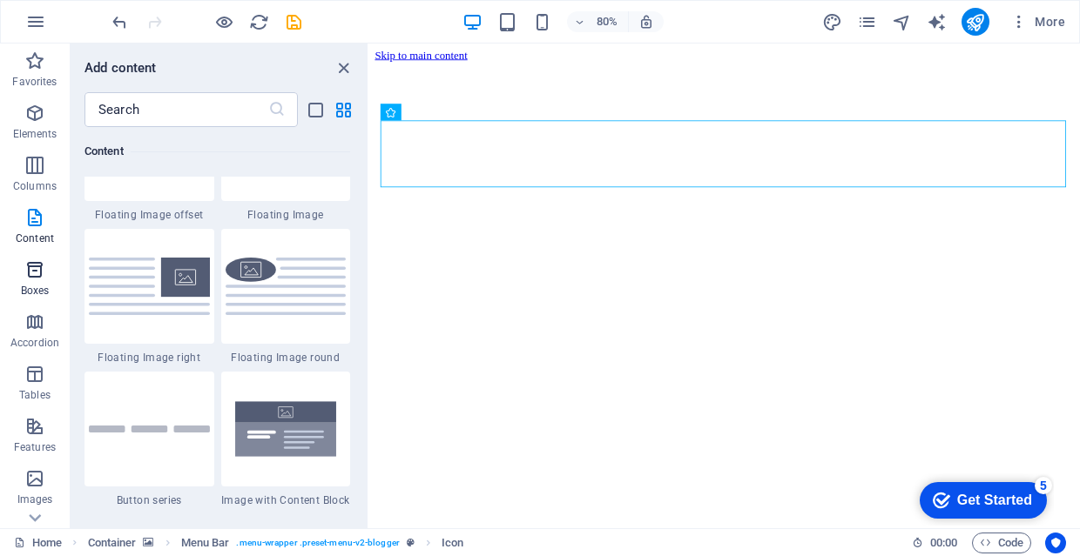
click at [44, 277] on icon "button" at bounding box center [34, 269] width 21 height 21
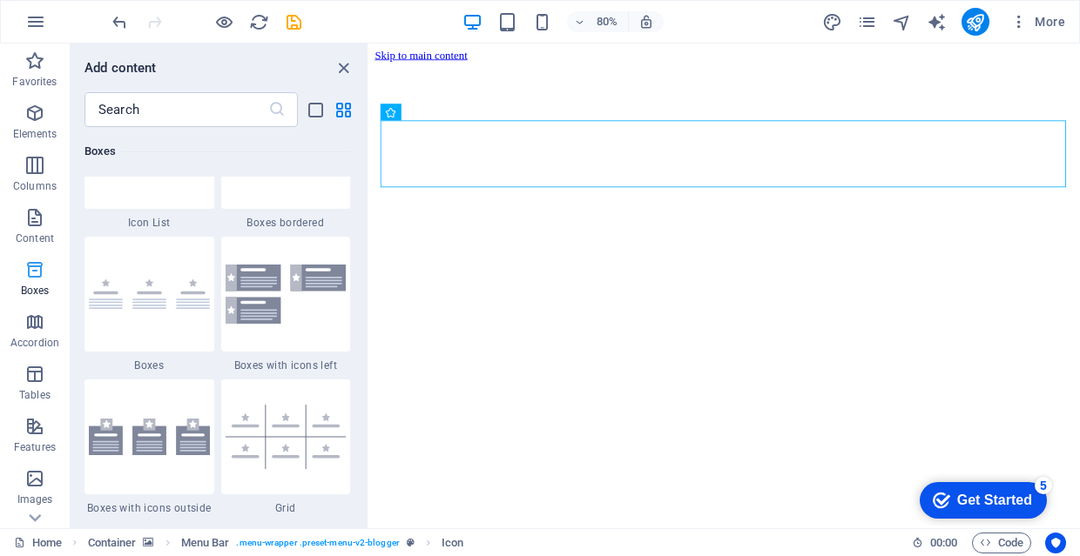
scroll to position [4888, 0]
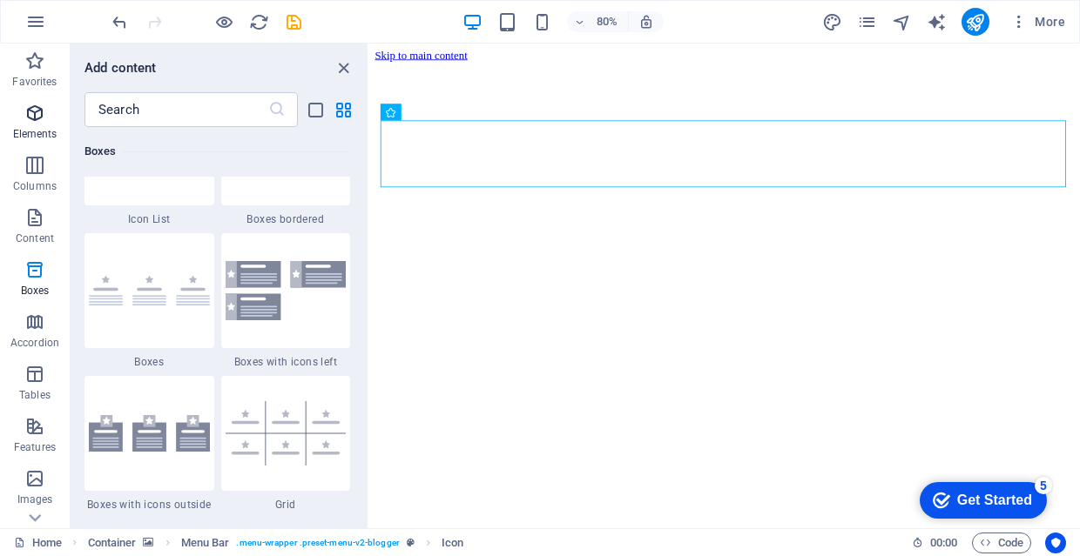
click at [50, 118] on span "Elements" at bounding box center [35, 124] width 70 height 42
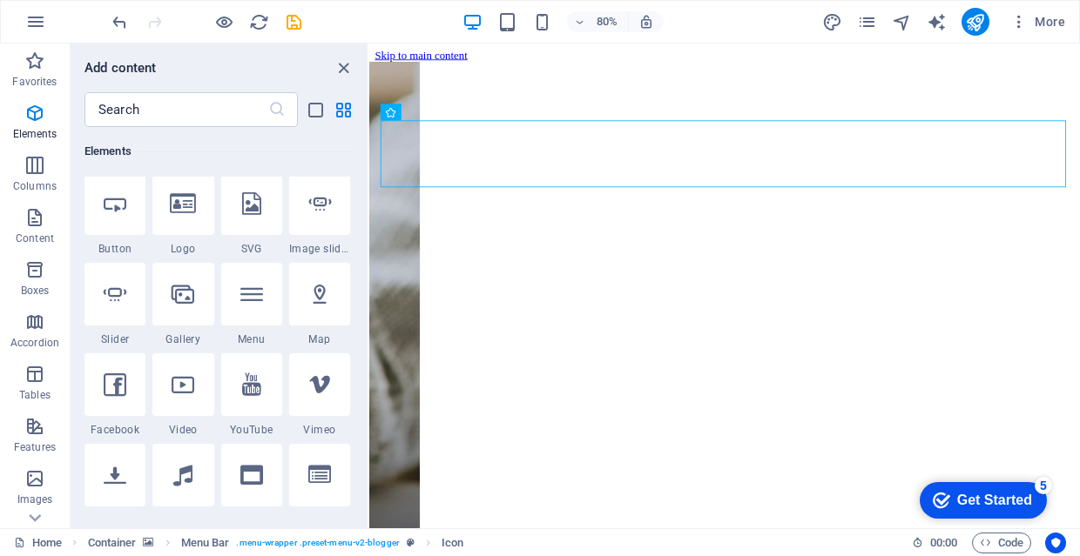
scroll to position [407, 0]
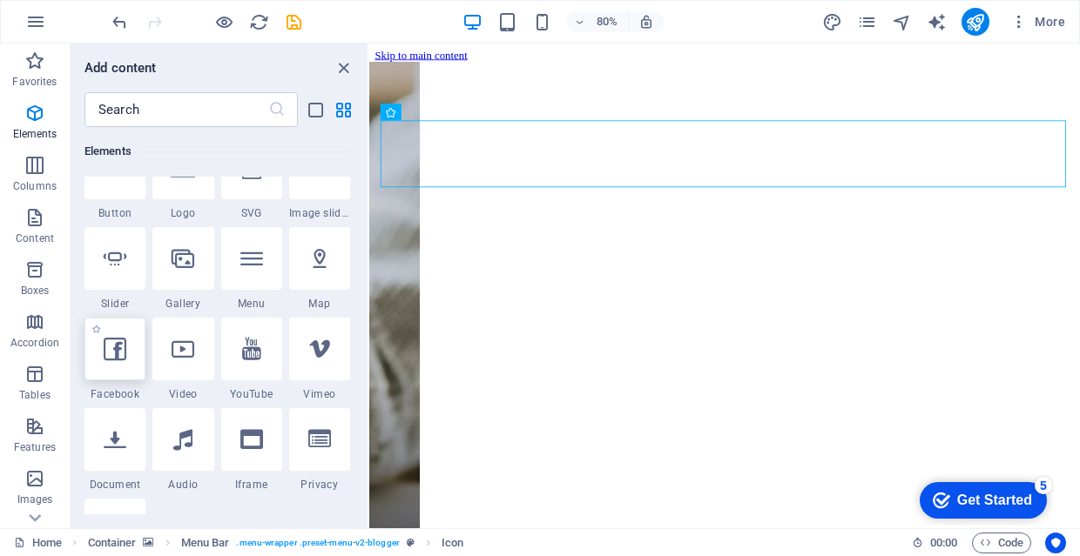
click at [117, 353] on icon at bounding box center [115, 349] width 23 height 23
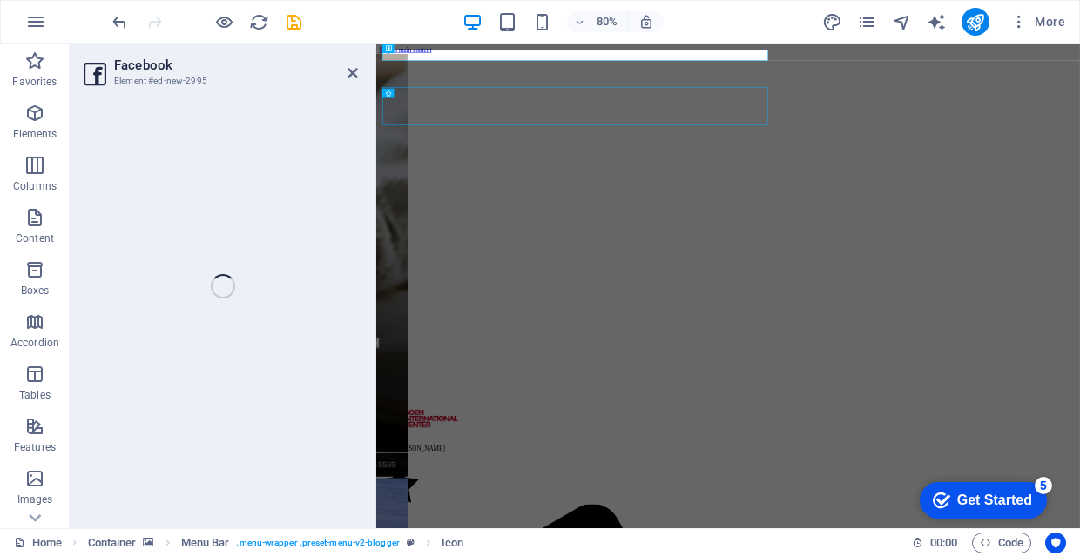
select select "%"
select select "px"
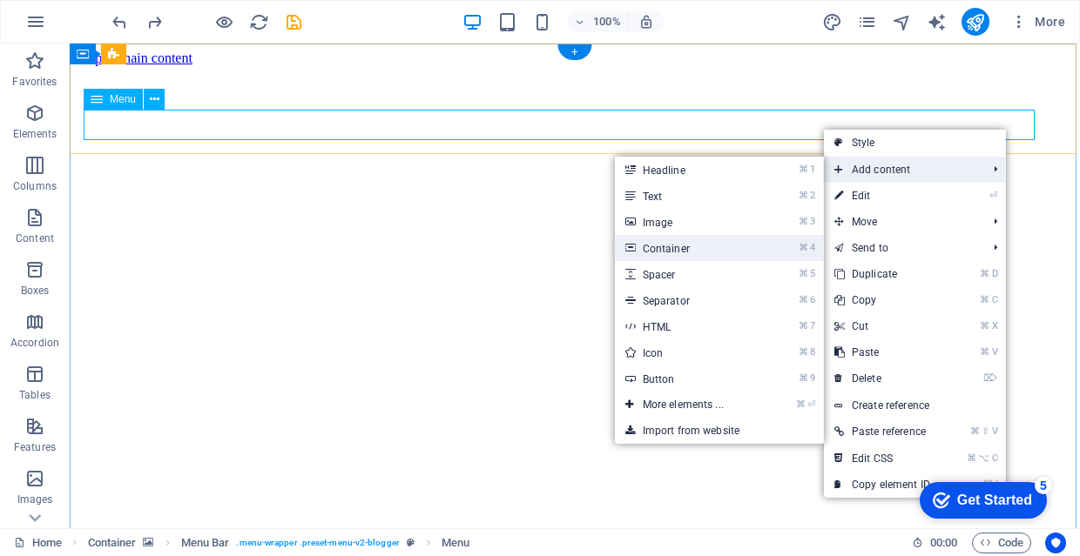
click at [742, 251] on link "⌘ 4 Container" at bounding box center [687, 248] width 144 height 26
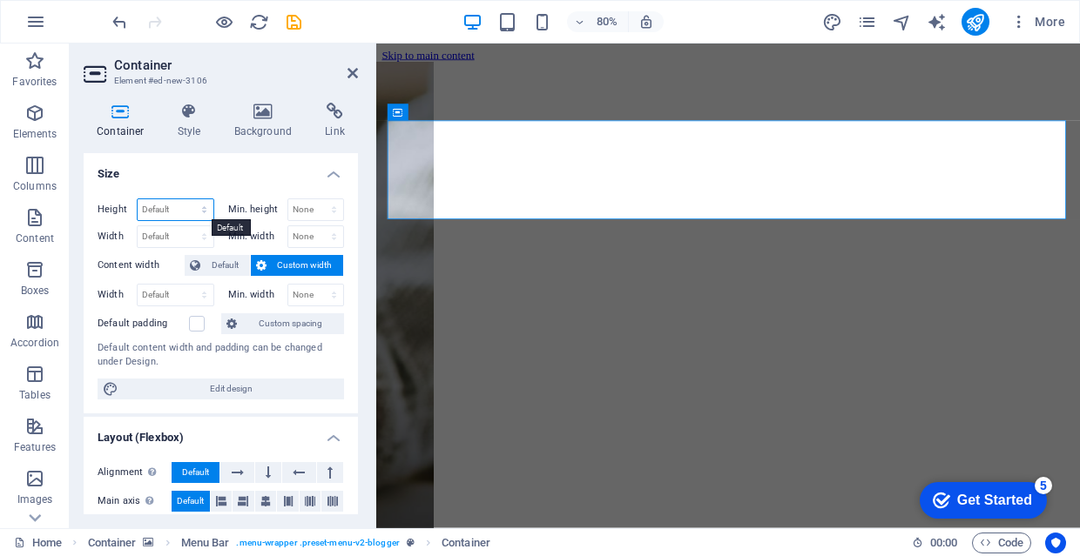
select select "px"
type input "142"
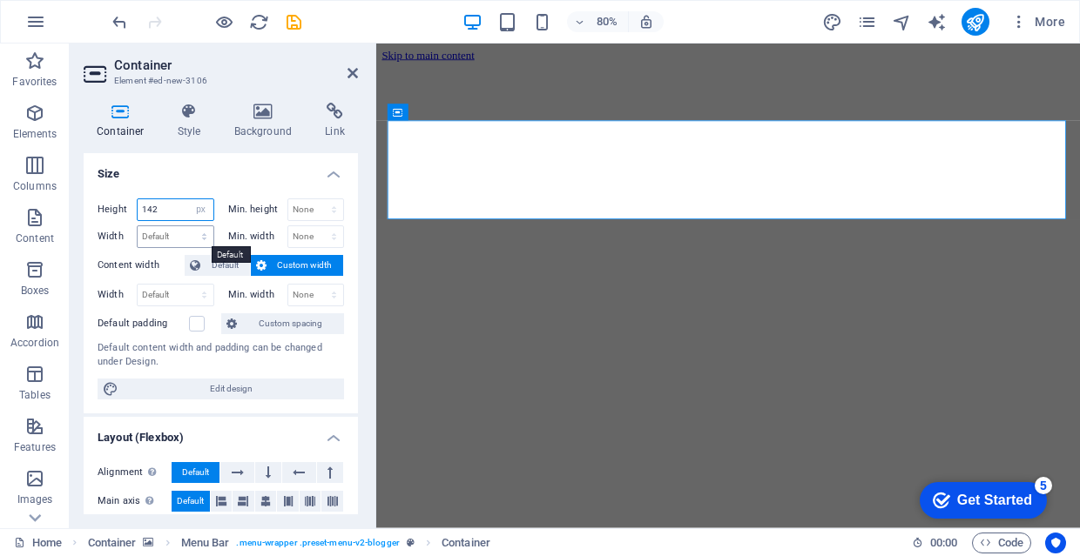
drag, startPoint x: 179, startPoint y: 209, endPoint x: 194, endPoint y: 234, distance: 29.3
click at [194, 234] on div "Height 142 Default px rem % vh vw Min. height None px rem % vh vw Width Default…" at bounding box center [221, 223] width 246 height 50
select select "px"
type input "974"
select select "rem"
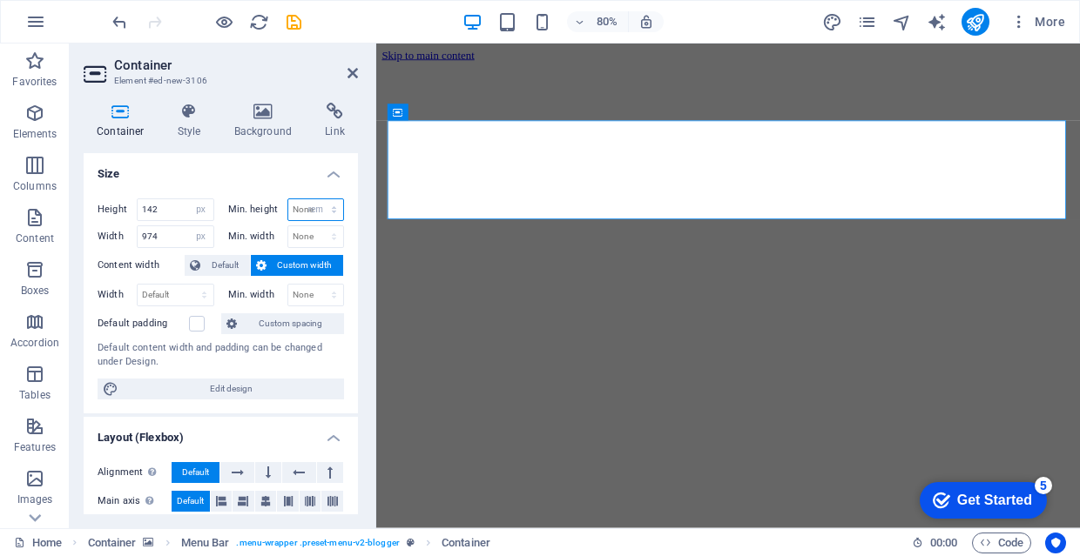
type input "0"
select select "px"
click at [311, 211] on input "0" at bounding box center [316, 209] width 56 height 21
click at [167, 212] on input "142" at bounding box center [176, 209] width 76 height 21
type input "1"
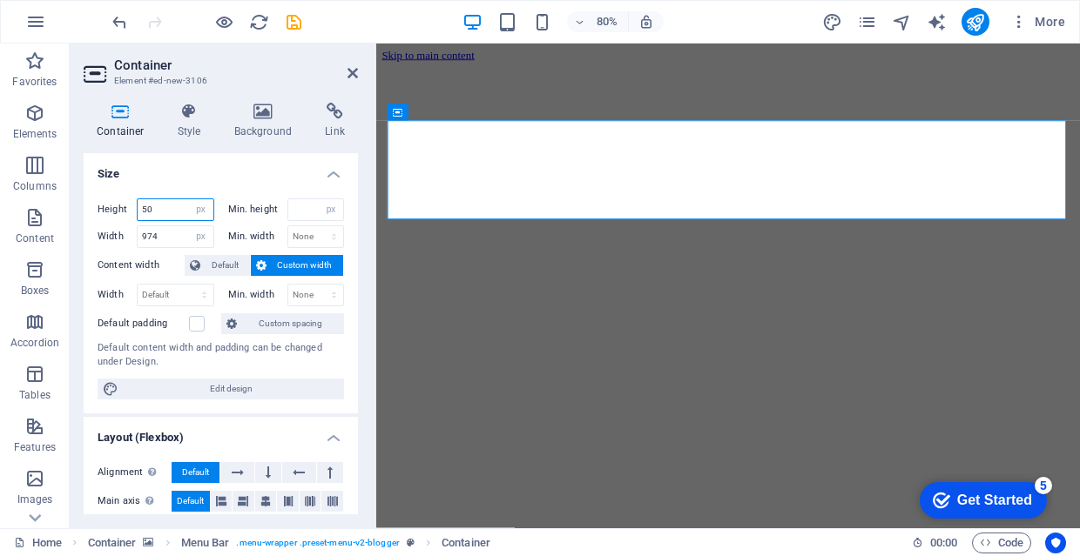
type input "50"
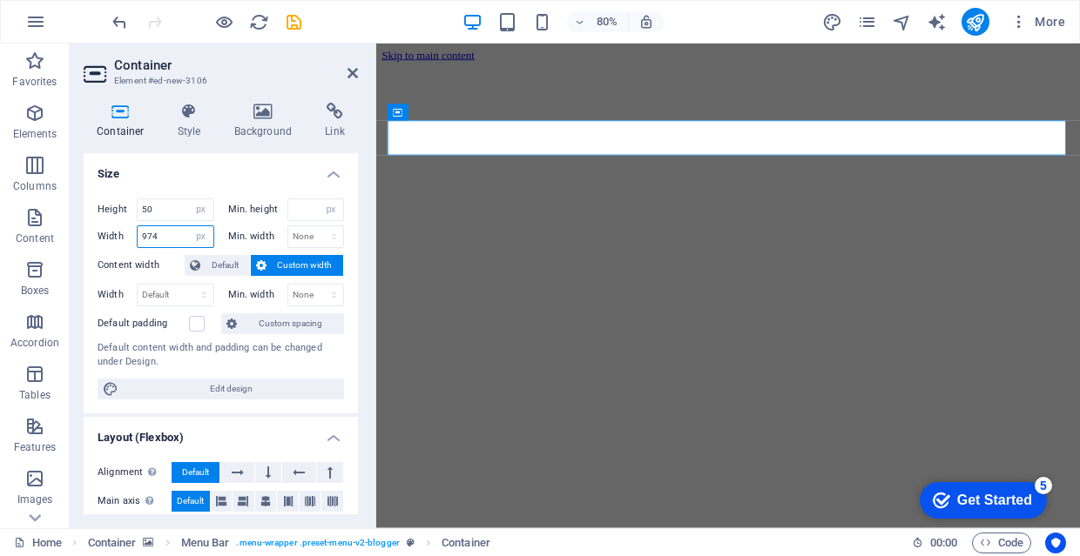
click at [161, 239] on input "974" at bounding box center [176, 236] width 76 height 21
type input "9"
type input "50"
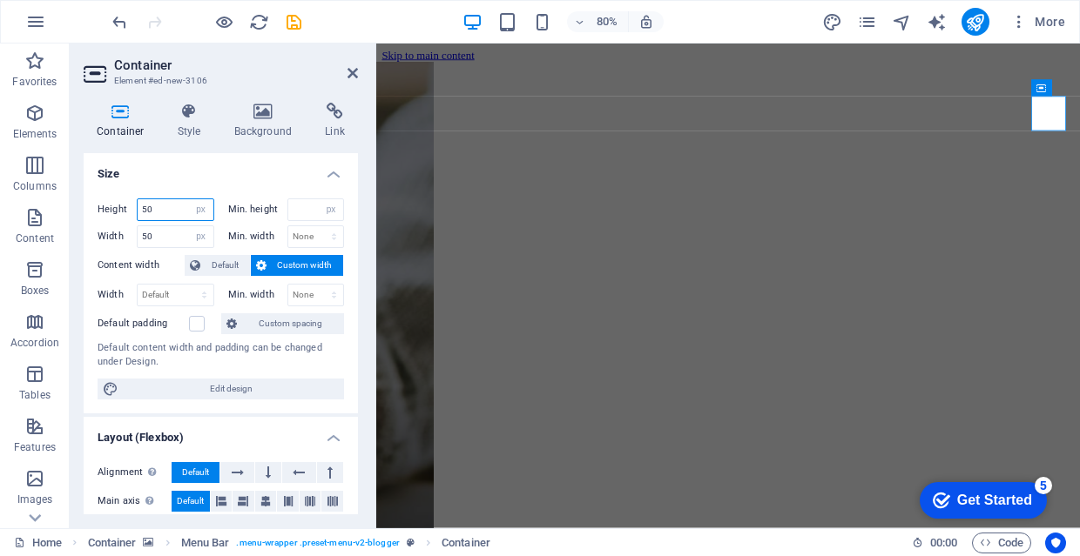
click at [166, 209] on input "50" at bounding box center [176, 209] width 76 height 21
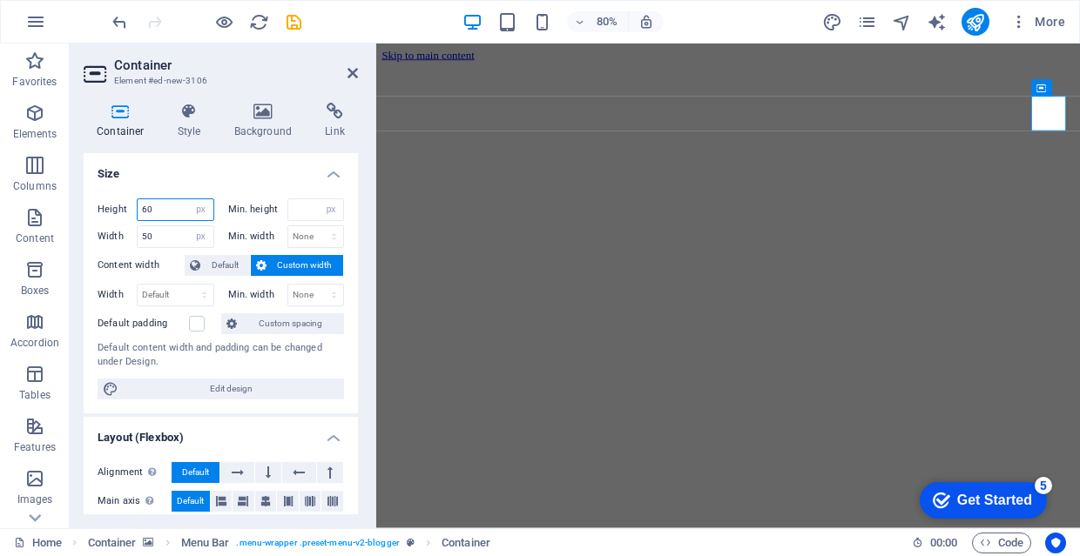
type input "60"
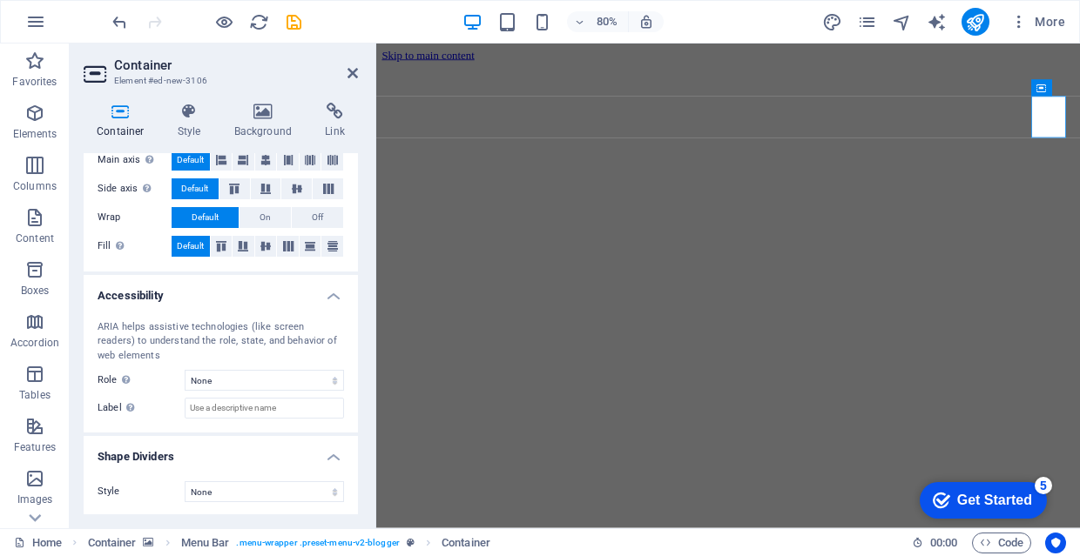
scroll to position [340, 0]
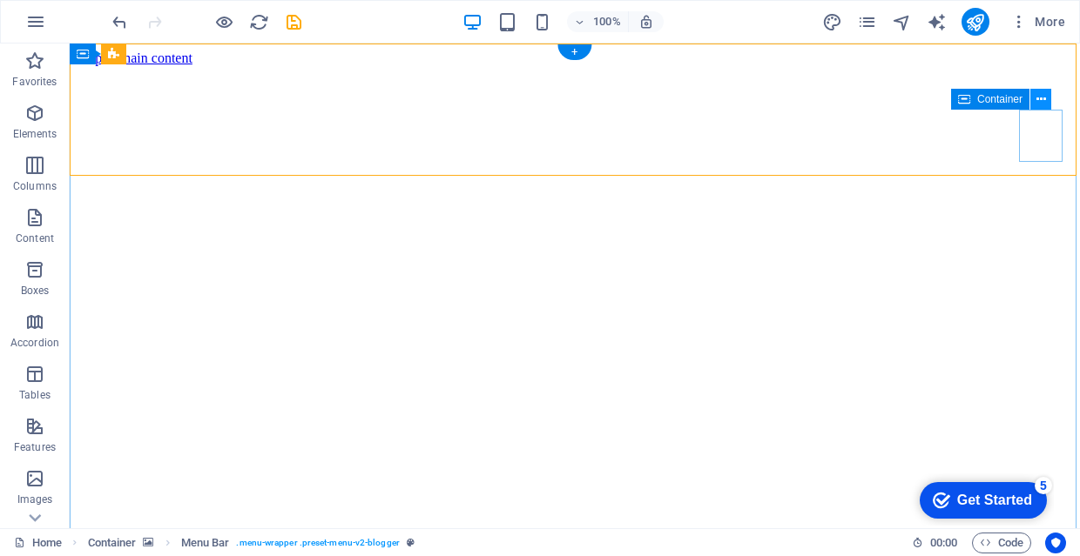
click at [1036, 97] on icon at bounding box center [1041, 100] width 10 height 18
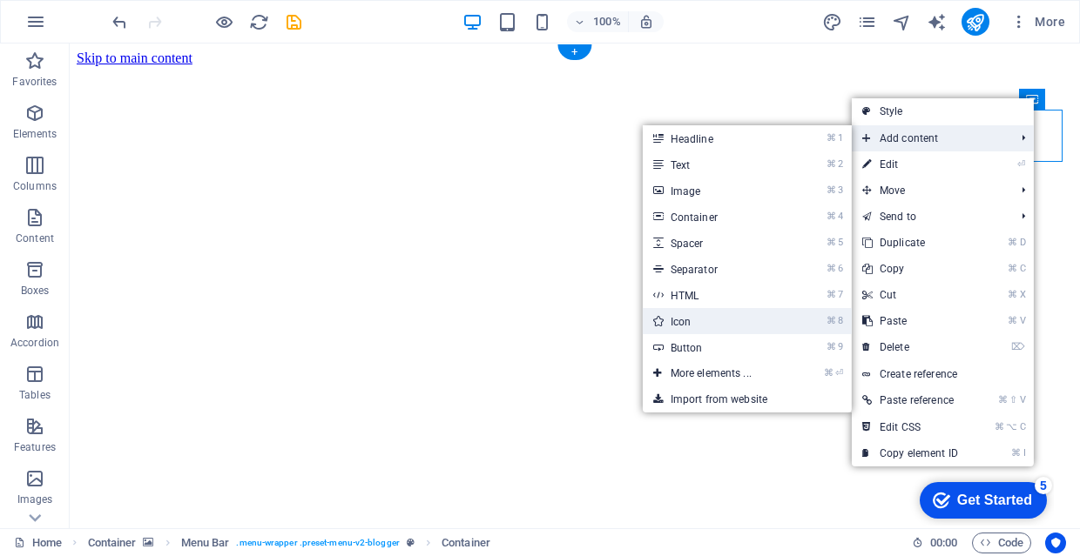
click at [728, 321] on link "⌘ 8 Icon" at bounding box center [715, 321] width 144 height 26
select select "xMidYMid"
select select "px"
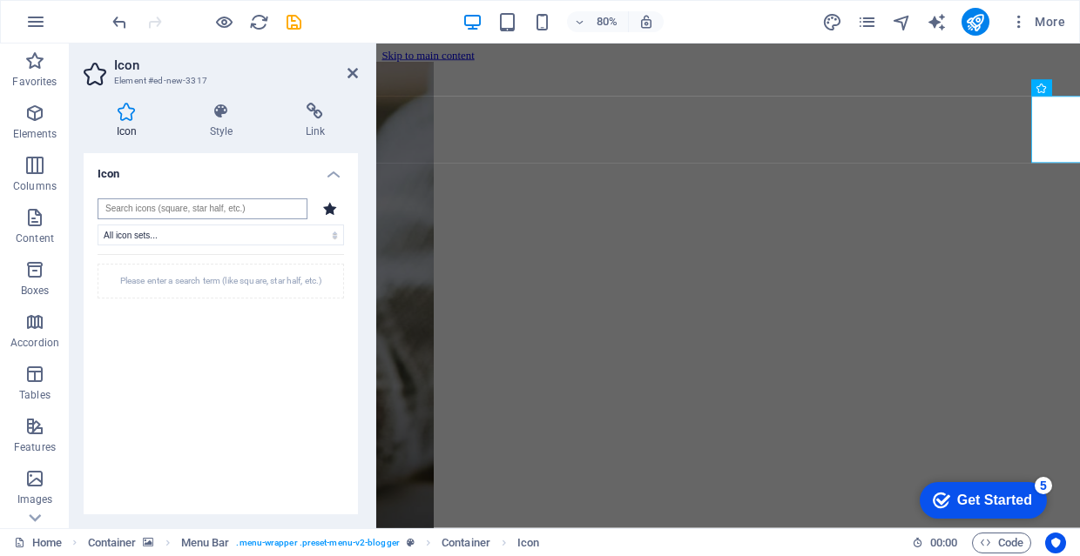
click at [258, 210] on input "search" at bounding box center [203, 208] width 210 height 21
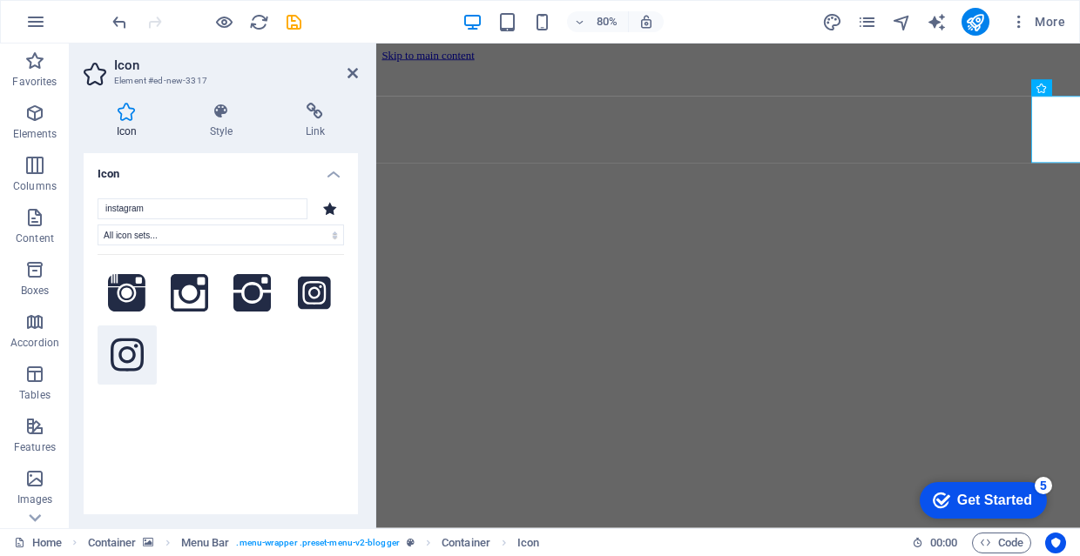
click at [131, 347] on icon at bounding box center [127, 355] width 33 height 38
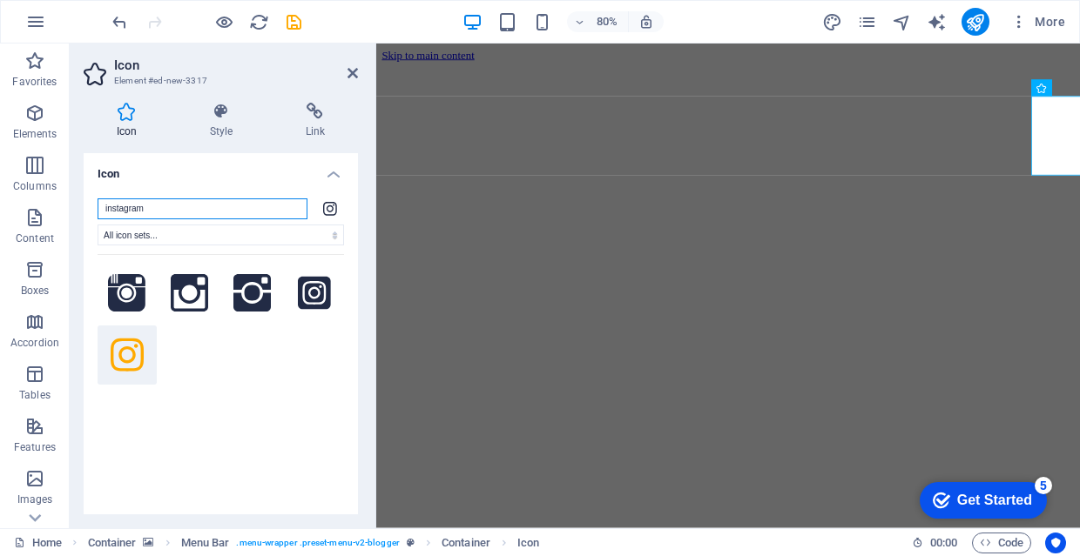
click at [260, 215] on input "instagram" at bounding box center [203, 208] width 210 height 21
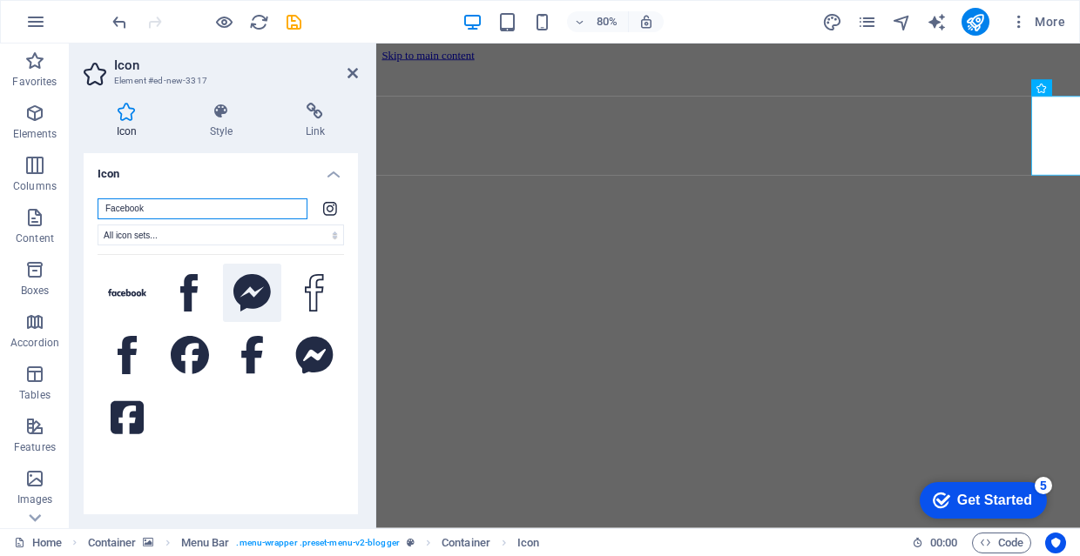
type input "Facebook"
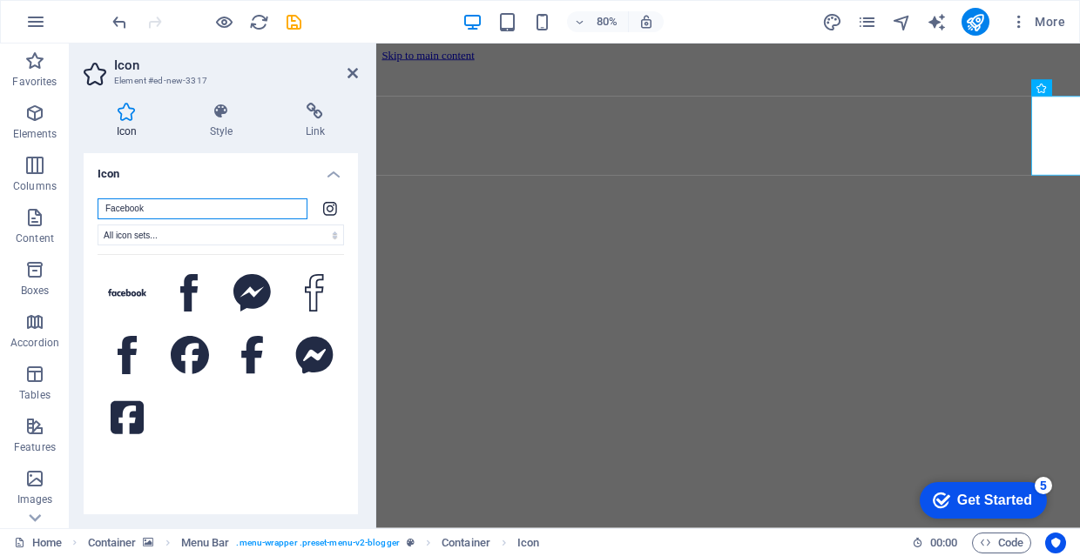
click at [252, 206] on input "Facebook" at bounding box center [203, 208] width 210 height 21
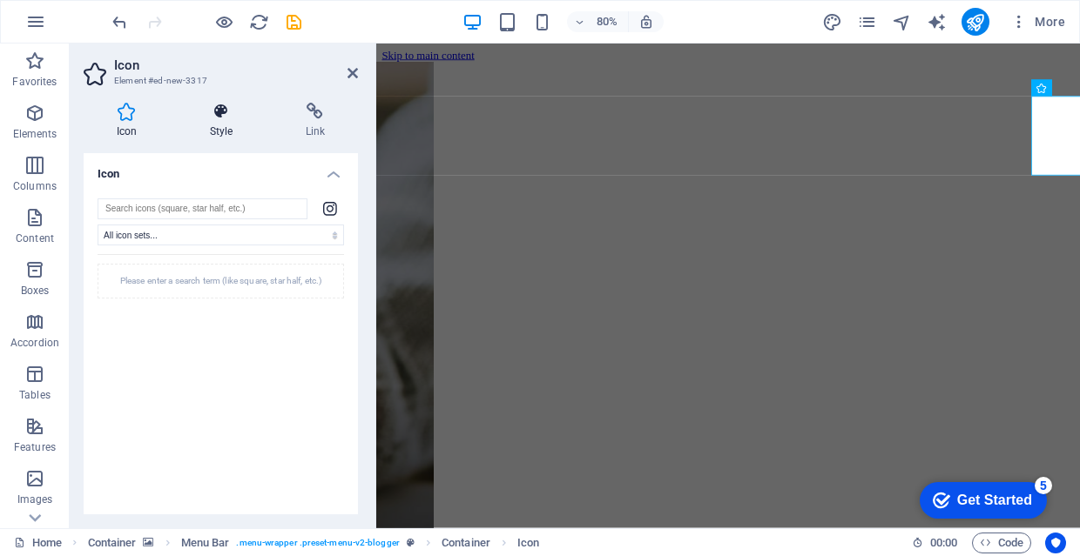
click at [217, 113] on icon at bounding box center [221, 111] width 89 height 17
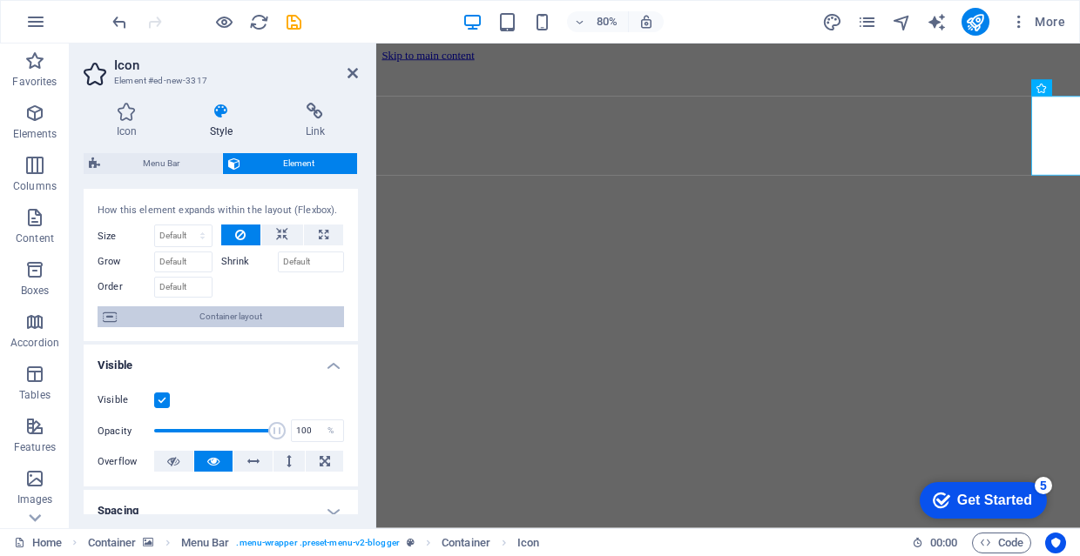
scroll to position [3, 0]
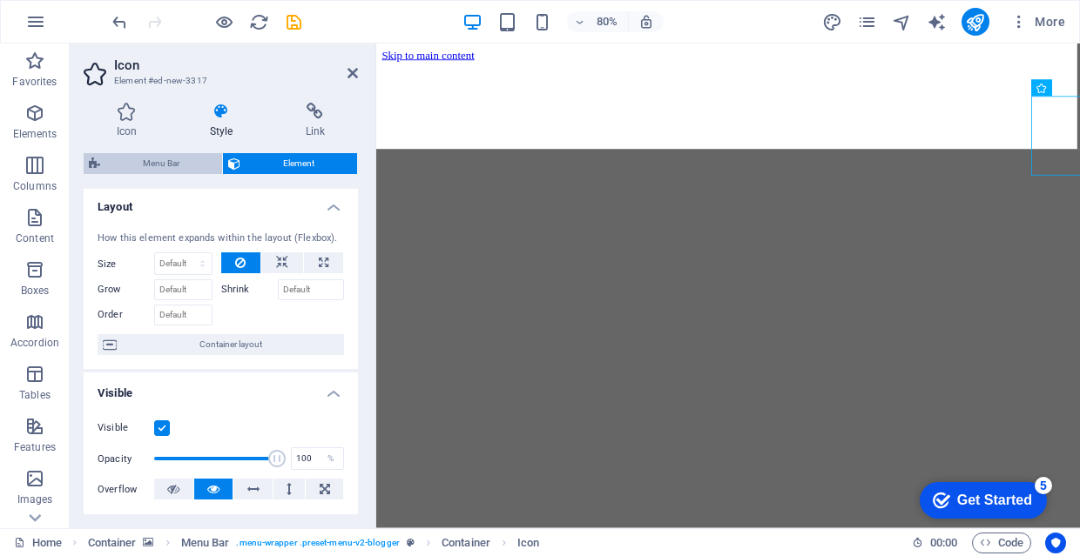
click at [153, 164] on span "Menu Bar" at bounding box center [160, 163] width 111 height 21
select select "rem"
select select "hover_border_top"
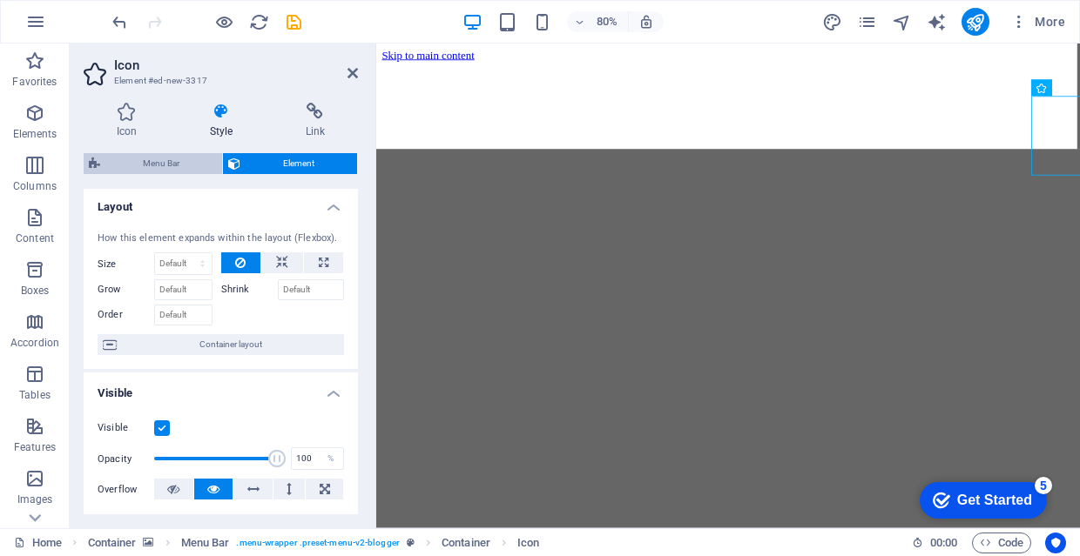
select select "px"
select select "rem"
select select "link-special-font"
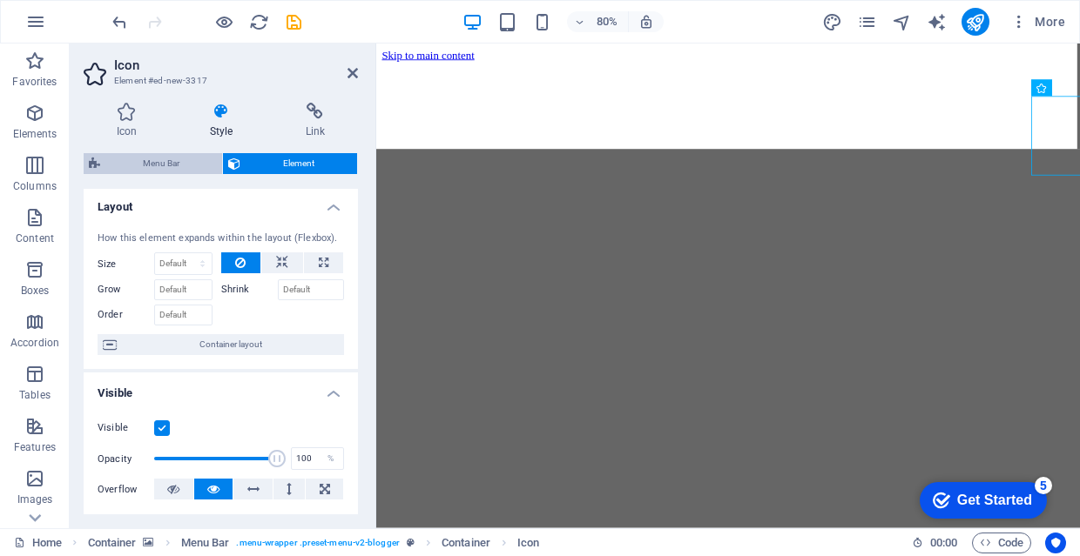
select select "rem"
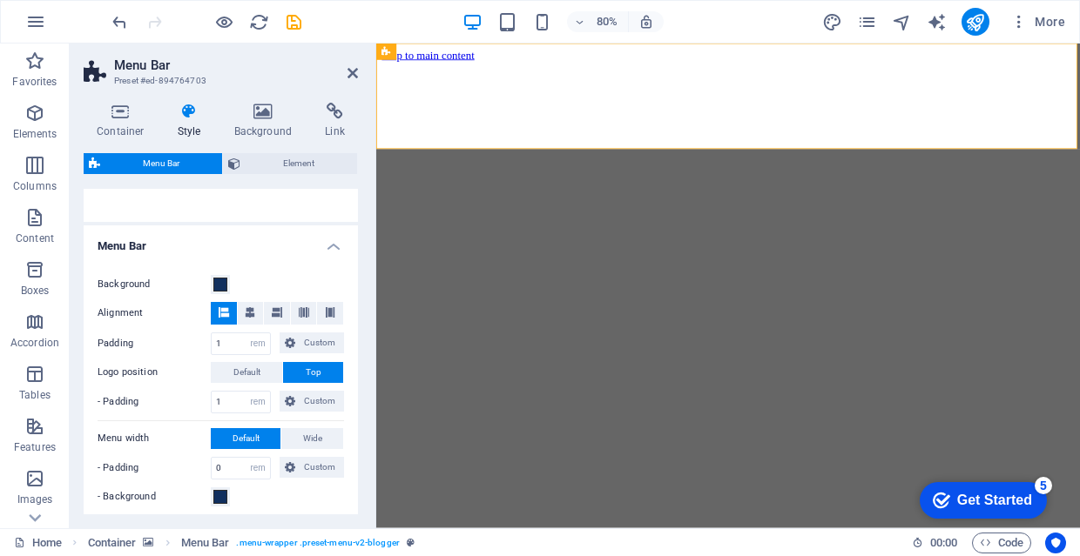
scroll to position [225, 0]
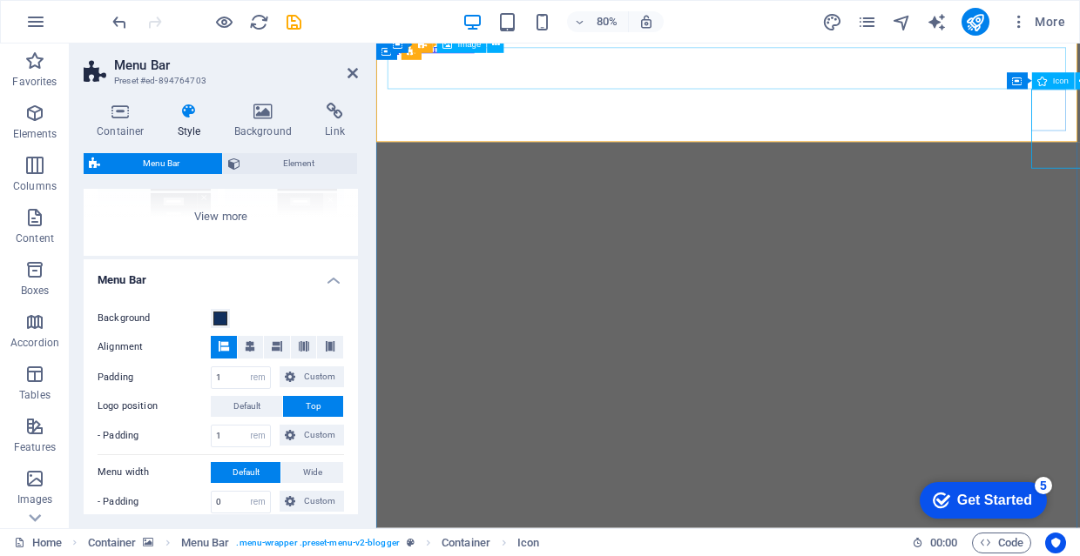
click at [1060, 82] on span "Icon" at bounding box center [1061, 81] width 16 height 9
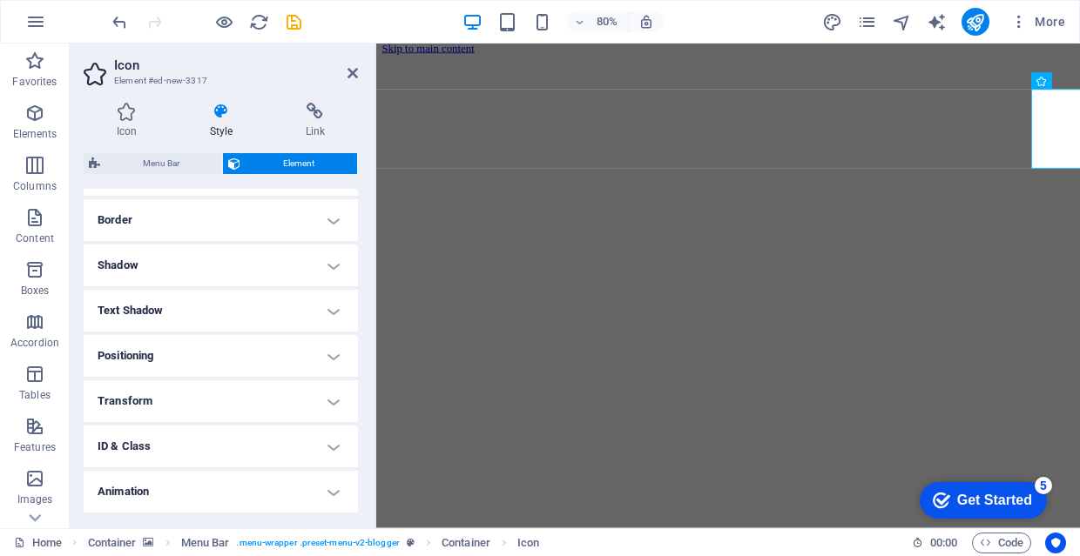
scroll to position [365, 0]
click at [264, 372] on h4 "Positioning" at bounding box center [221, 358] width 274 height 42
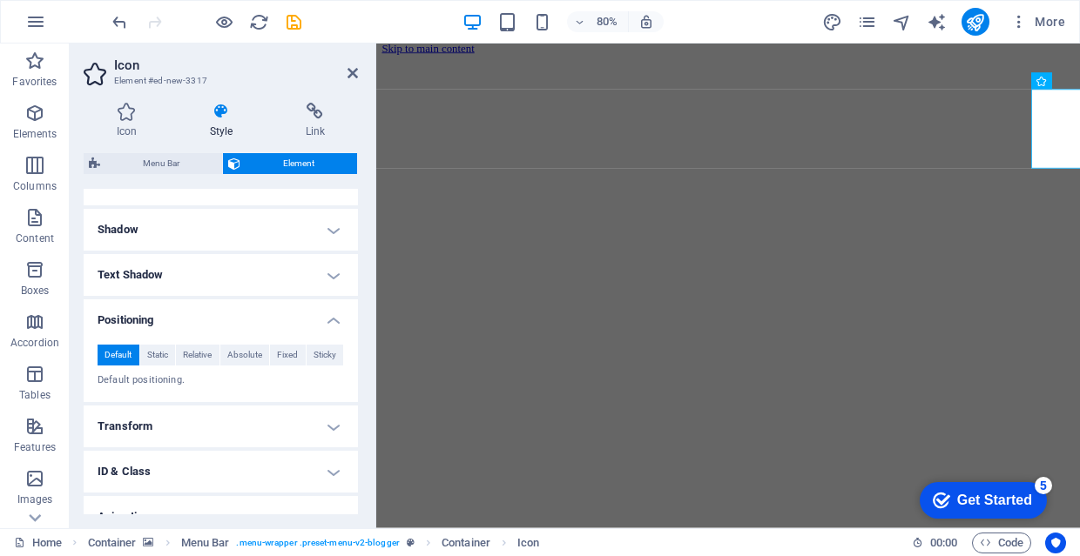
scroll to position [410, 0]
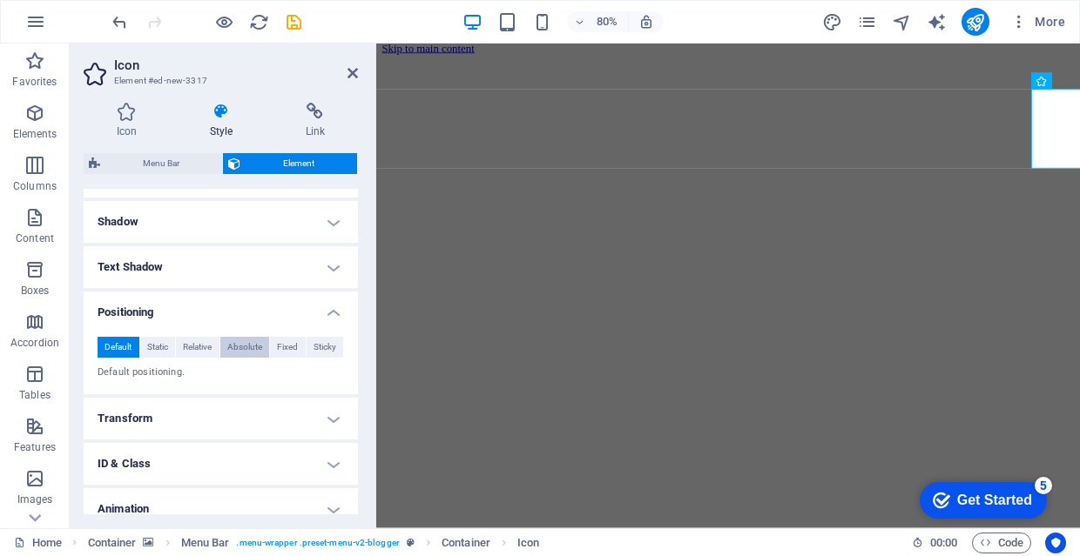
click at [247, 351] on span "Absolute" at bounding box center [244, 347] width 35 height 21
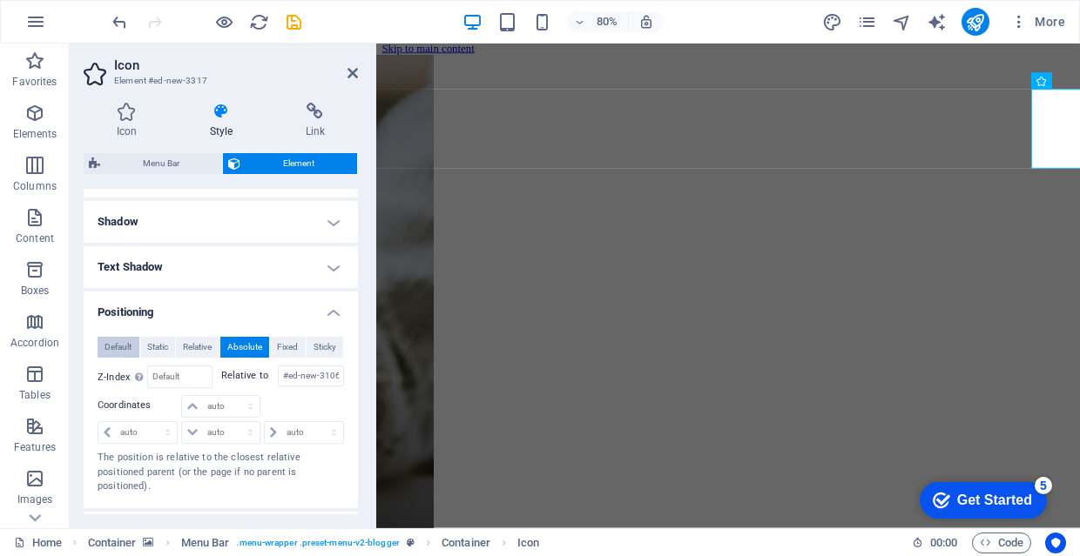
click at [123, 345] on span "Default" at bounding box center [117, 347] width 27 height 21
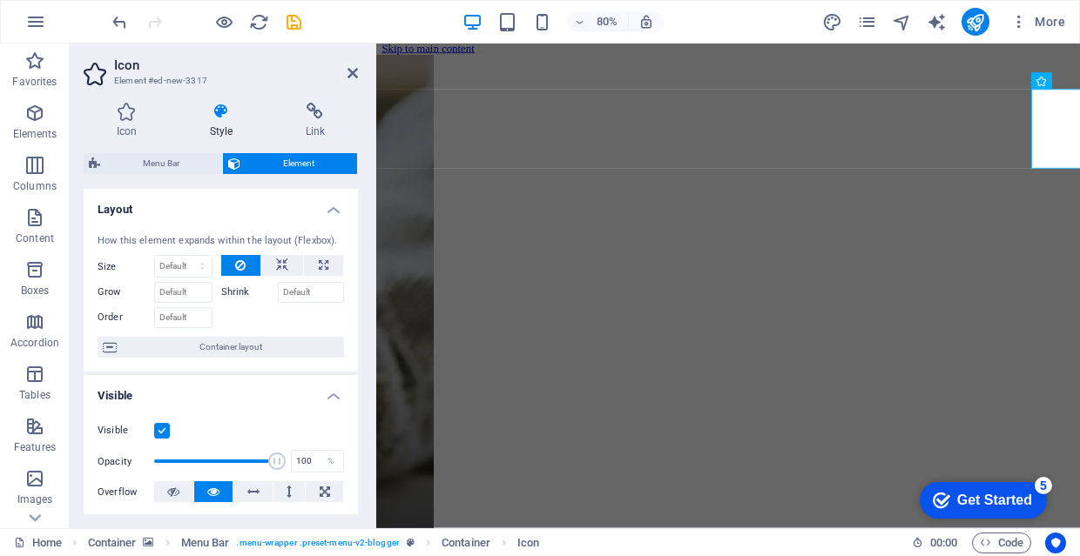
scroll to position [0, 0]
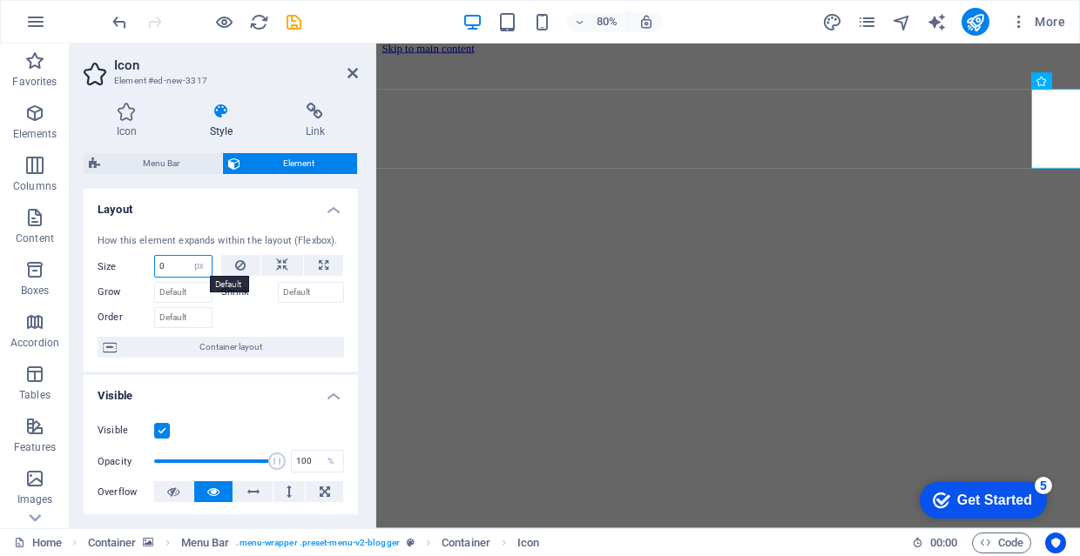
click at [172, 260] on input "0" at bounding box center [183, 266] width 57 height 21
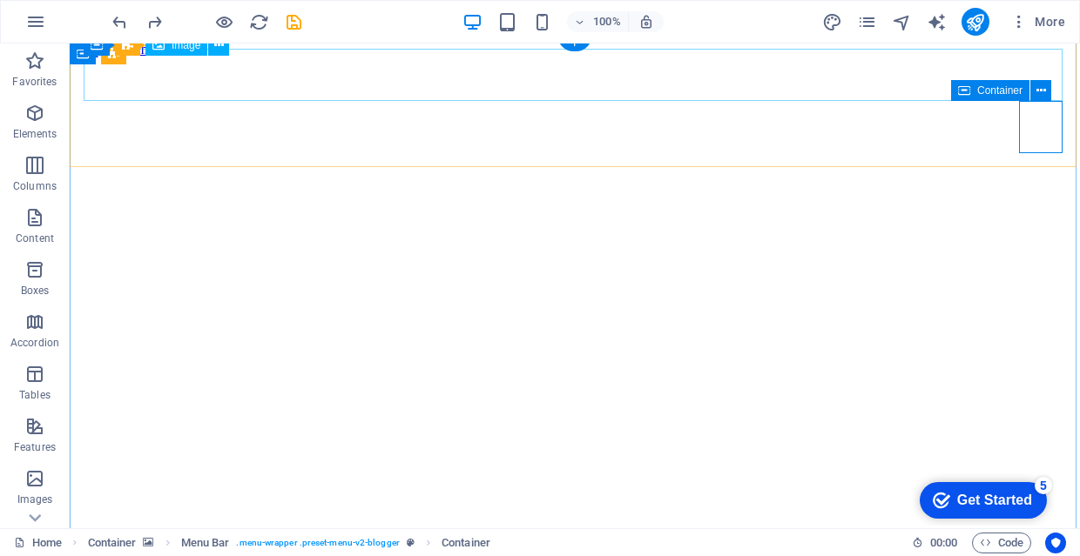
click at [1016, 92] on span "Container" at bounding box center [999, 90] width 45 height 10
click at [1041, 89] on icon at bounding box center [1041, 91] width 10 height 18
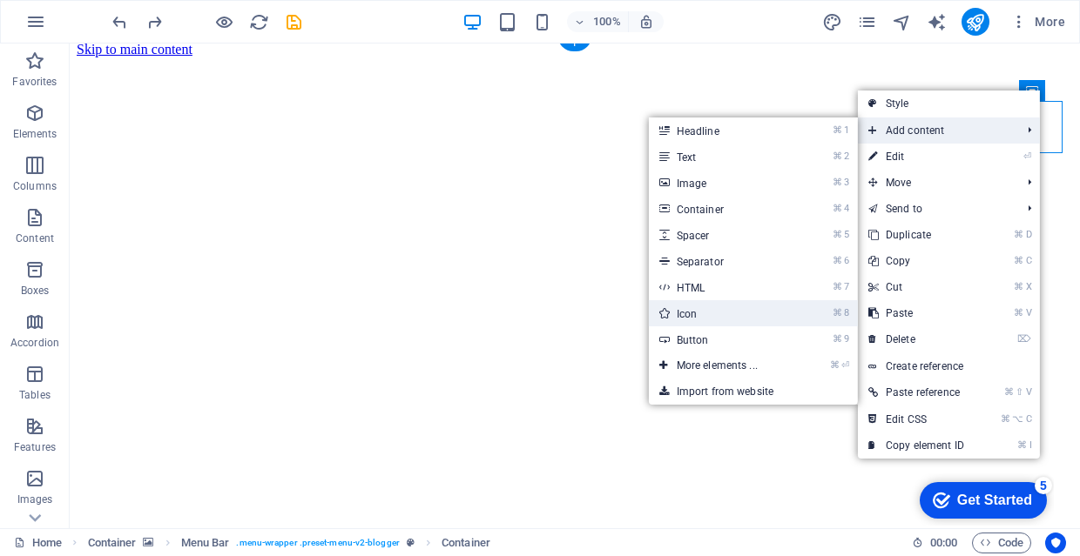
click at [733, 310] on link "⌘ 8 Icon" at bounding box center [721, 313] width 144 height 26
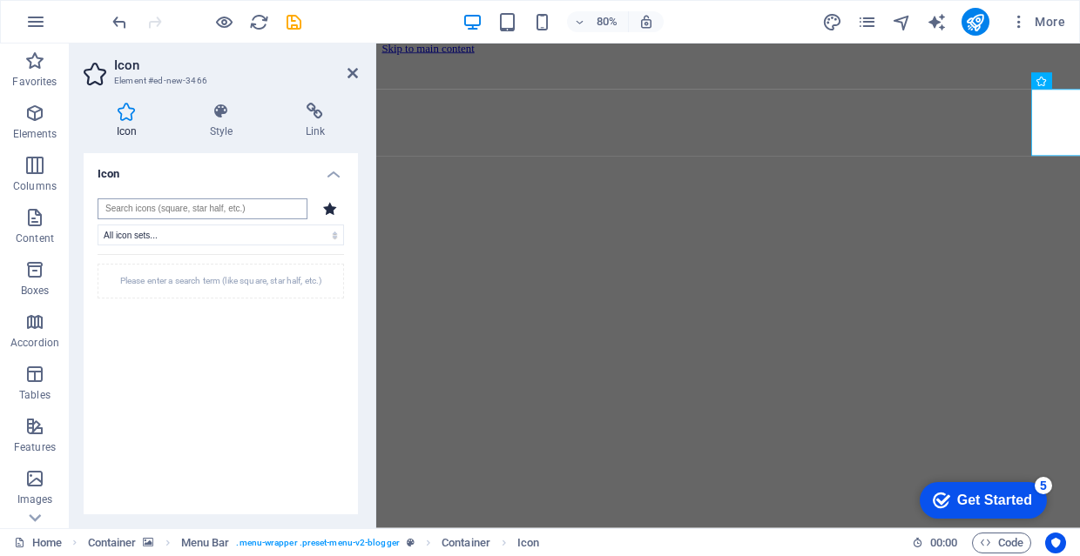
click at [247, 214] on input "search" at bounding box center [203, 208] width 210 height 21
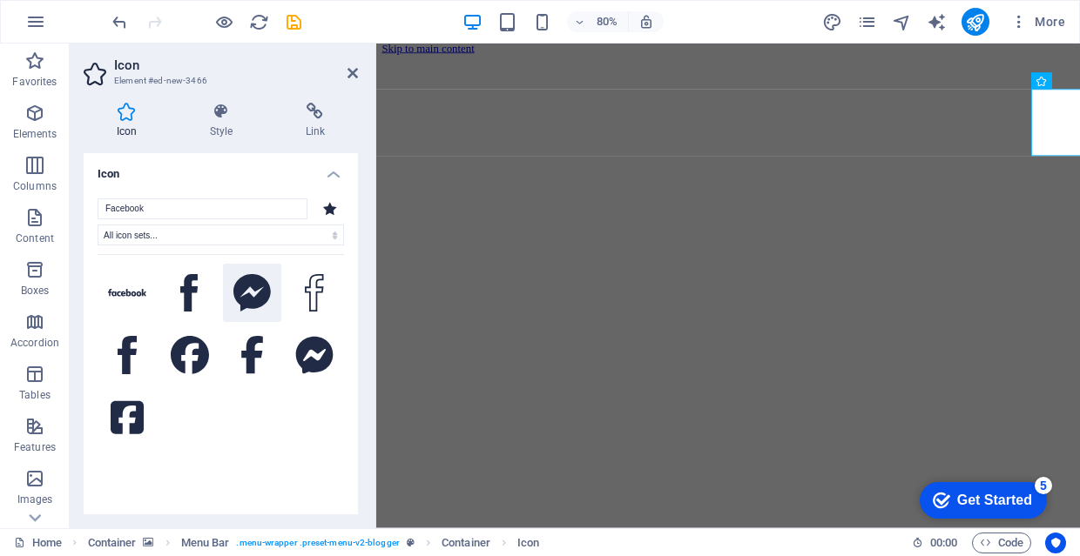
click at [254, 269] on button at bounding box center [252, 293] width 59 height 59
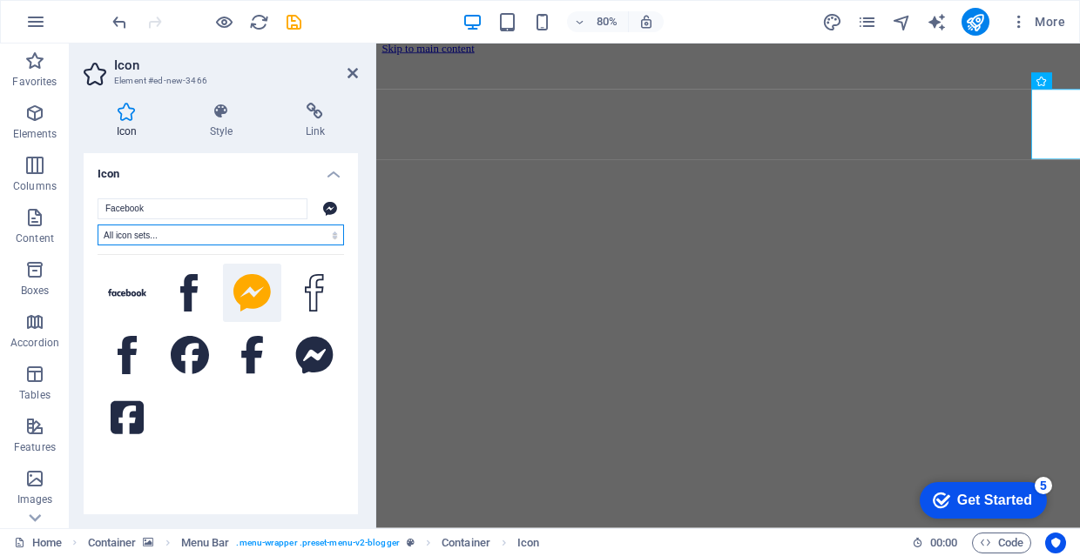
scroll to position [19, 0]
click at [267, 185] on div "Facebook All icon sets... IcoFont Ionicons FontAwesome Brands FontAwesome Duoto…" at bounding box center [221, 357] width 274 height 345
click at [313, 169] on h4 "Icon" at bounding box center [221, 168] width 274 height 31
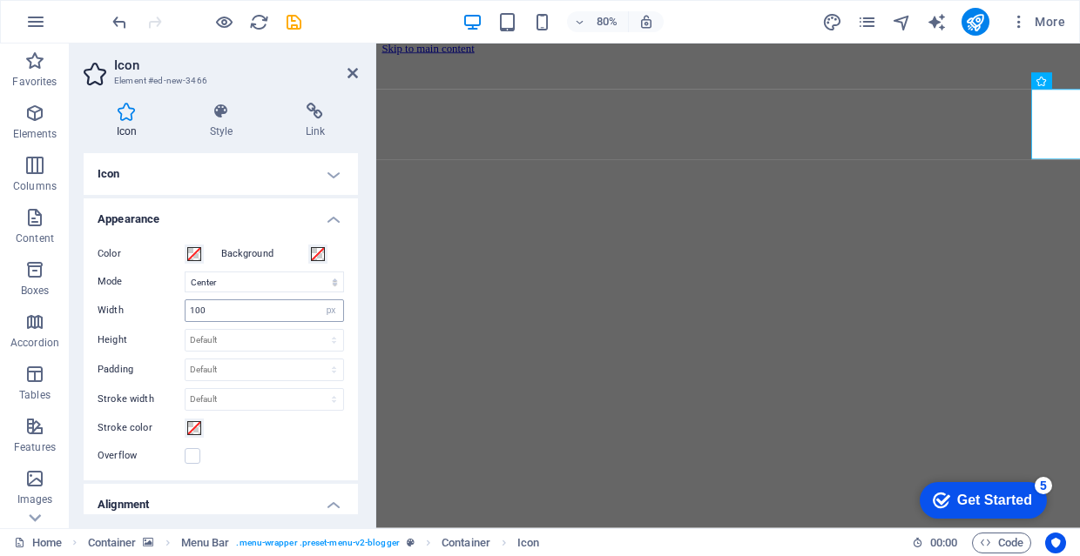
scroll to position [17, 0]
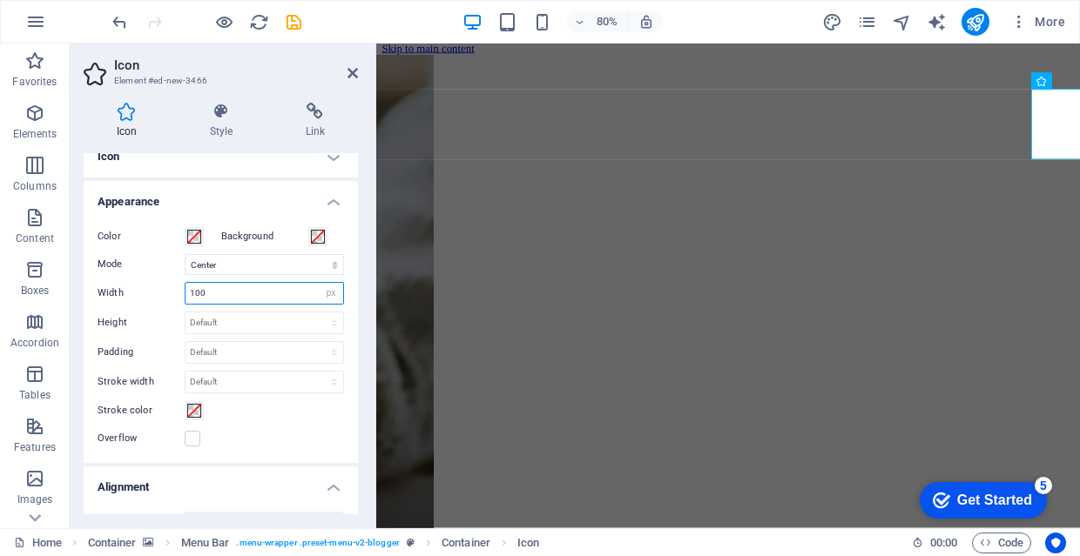
click at [276, 288] on input "100" at bounding box center [264, 293] width 158 height 21
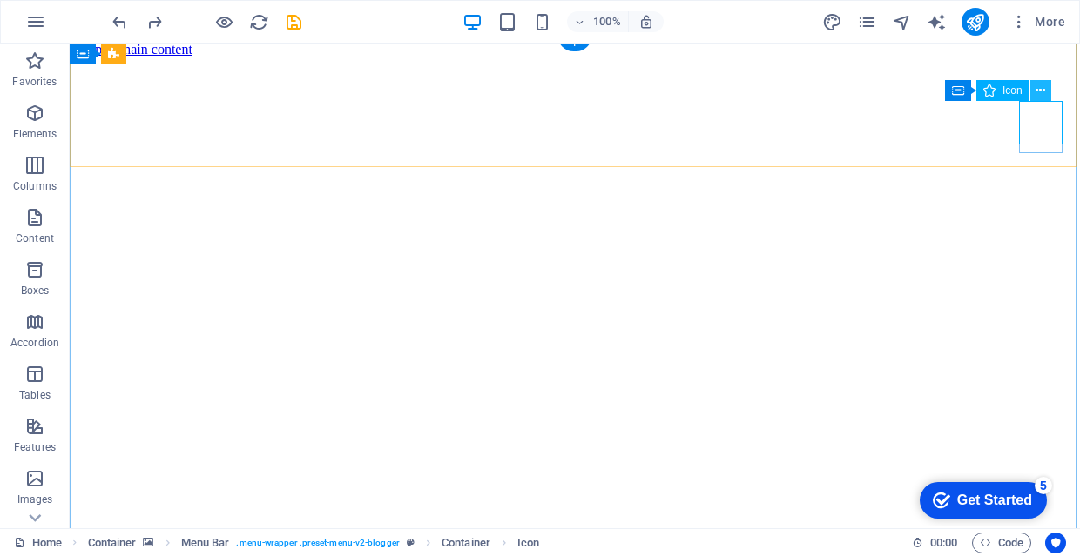
click at [1037, 91] on icon at bounding box center [1040, 91] width 10 height 18
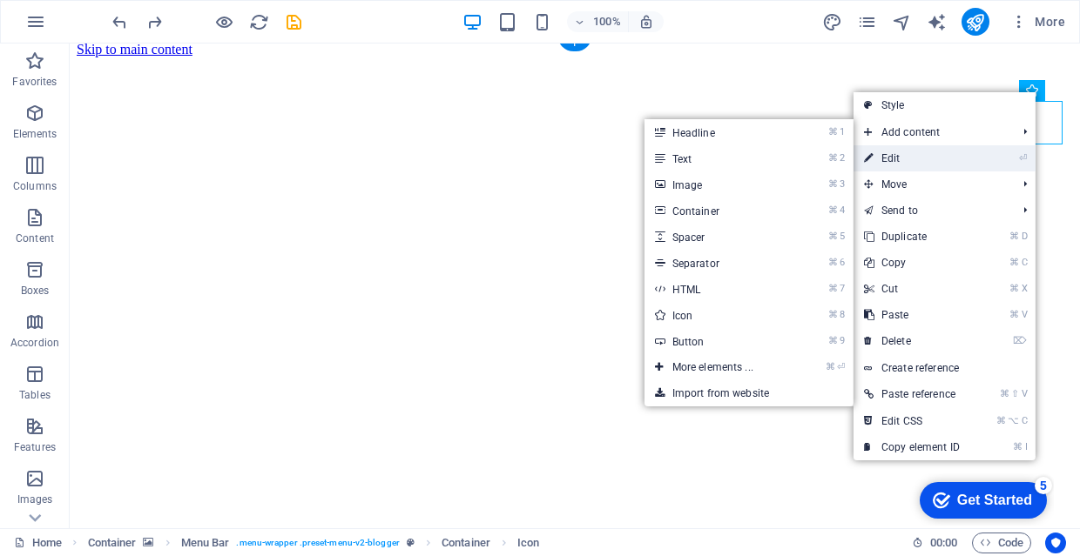
click at [943, 152] on link "⏎ Edit" at bounding box center [911, 158] width 117 height 26
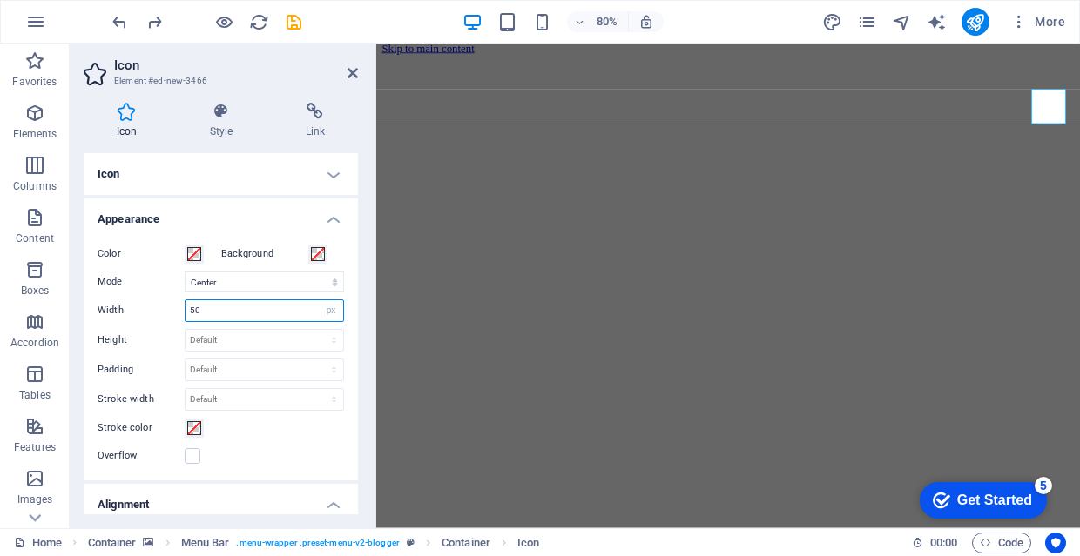
click at [258, 315] on input "50" at bounding box center [264, 310] width 158 height 21
click at [243, 306] on input "40" at bounding box center [264, 310] width 158 height 21
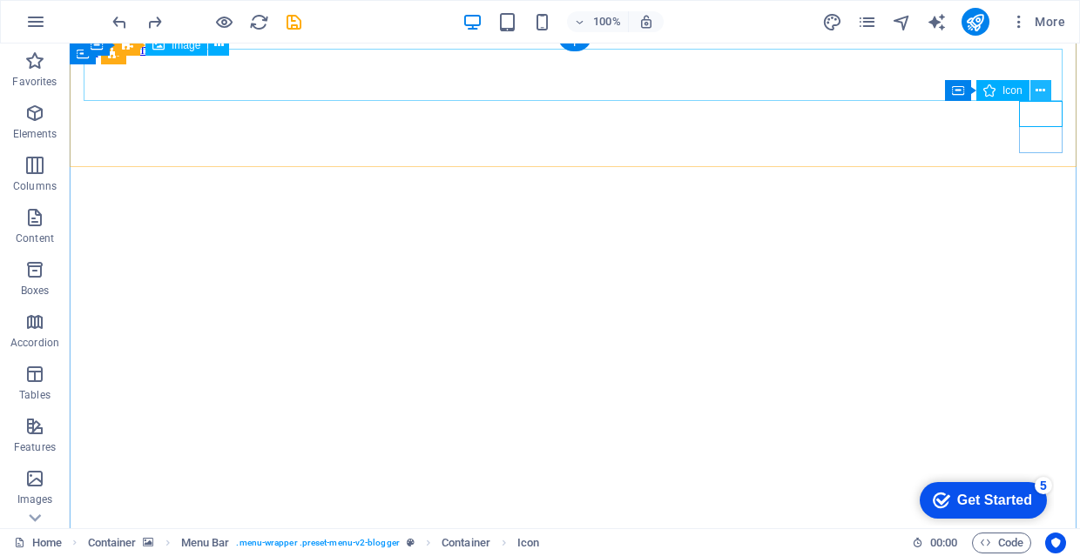
click at [1040, 83] on icon at bounding box center [1040, 91] width 10 height 18
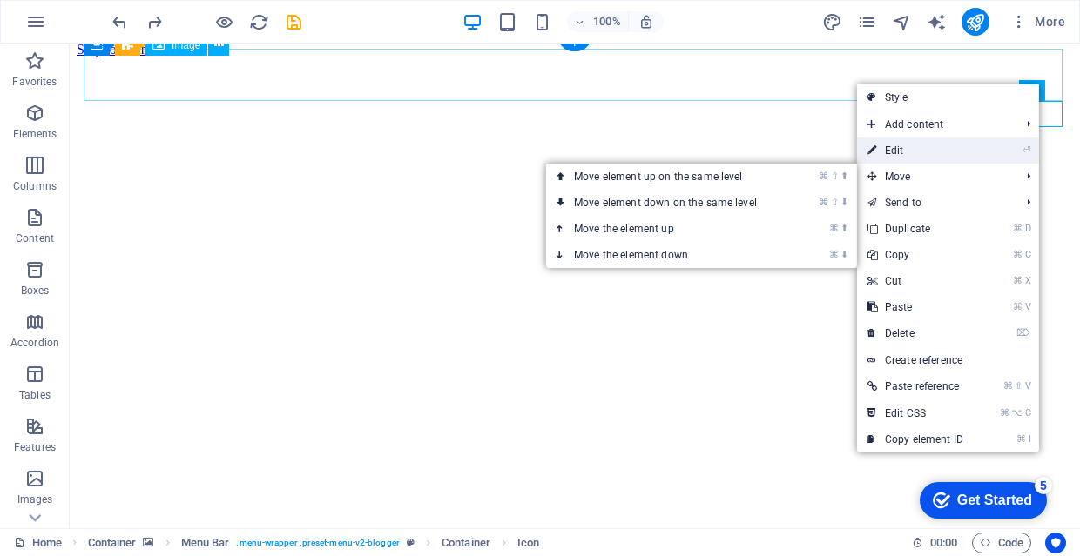
click at [941, 148] on link "⏎ Edit" at bounding box center [915, 151] width 117 height 26
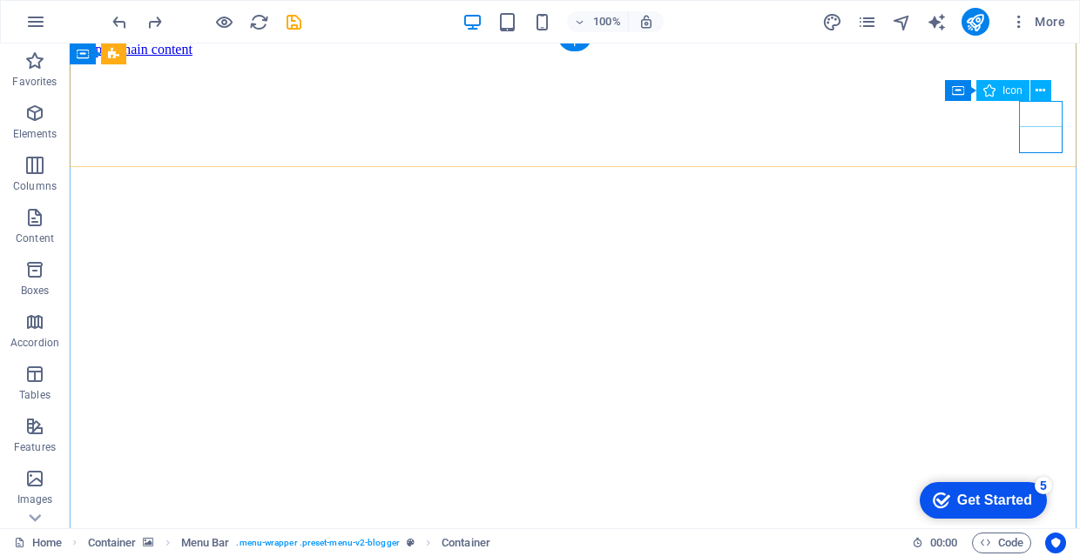
click at [1046, 98] on button at bounding box center [1040, 90] width 21 height 21
click at [1041, 94] on icon at bounding box center [1040, 91] width 10 height 18
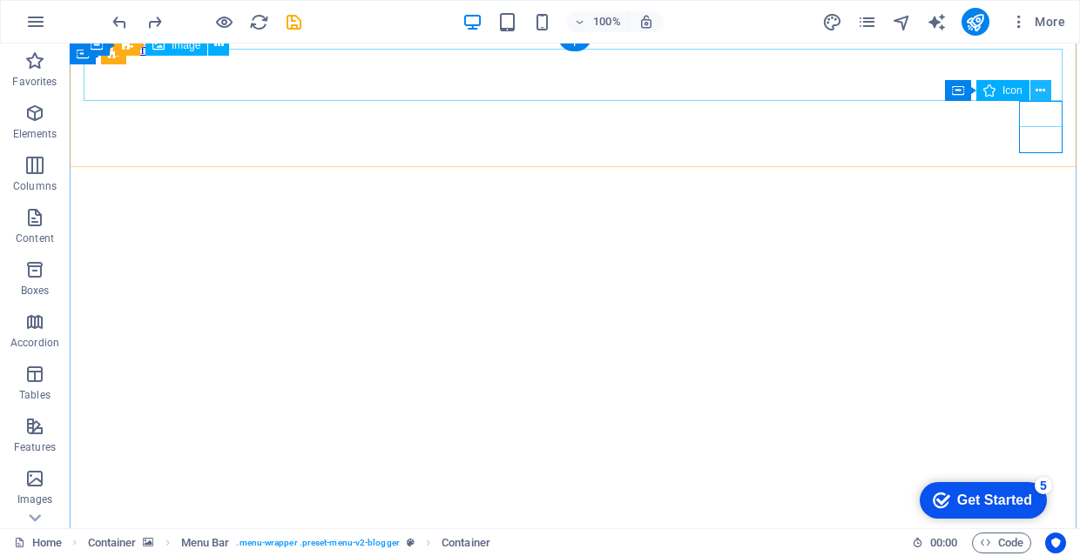
click at [1042, 93] on icon at bounding box center [1040, 91] width 10 height 18
click at [1041, 91] on icon at bounding box center [1040, 91] width 10 height 18
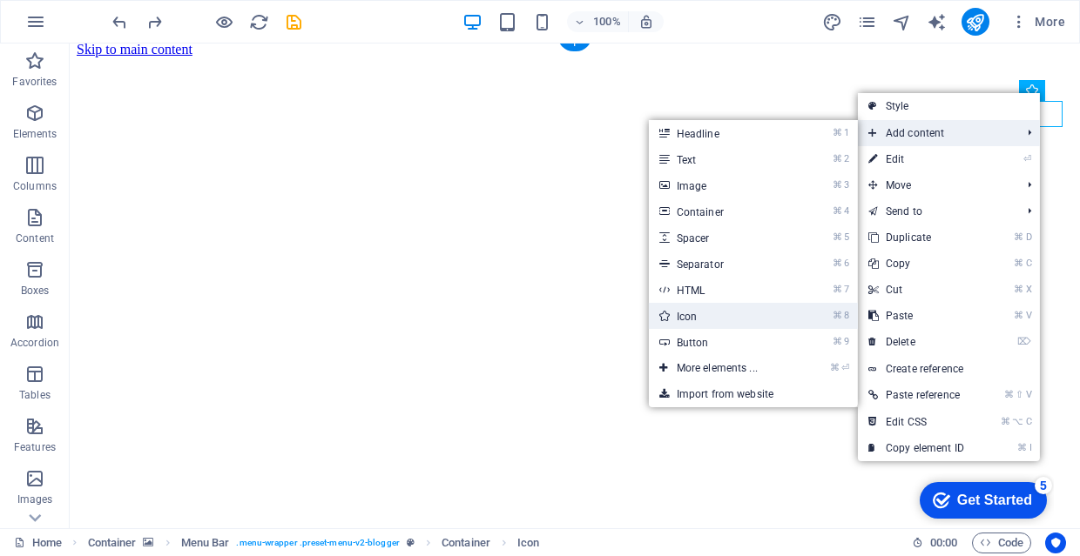
click at [729, 308] on link "⌘ 8 Icon" at bounding box center [721, 316] width 144 height 26
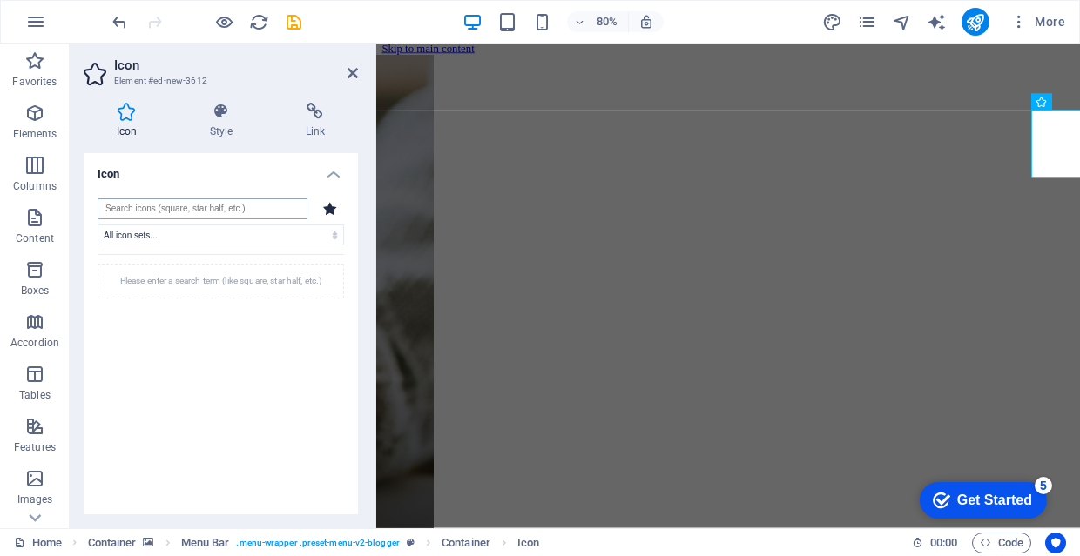
click at [238, 206] on input "search" at bounding box center [203, 208] width 210 height 21
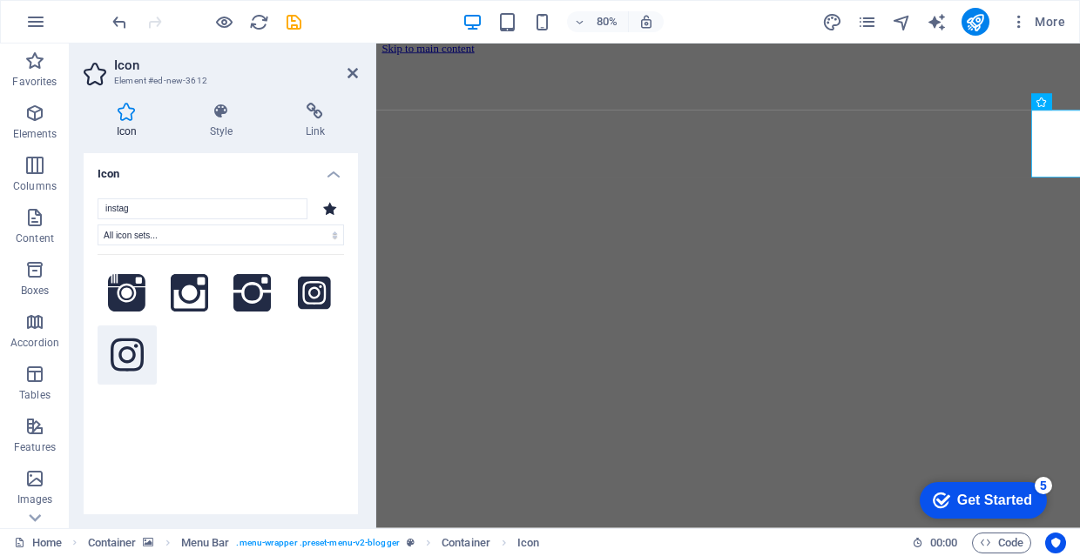
click at [143, 359] on icon at bounding box center [127, 355] width 33 height 33
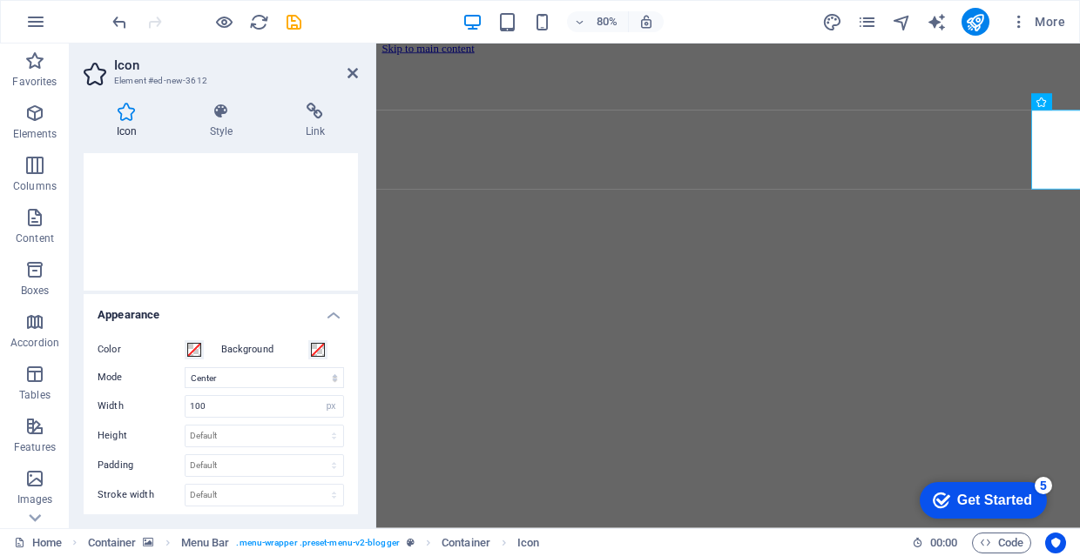
scroll to position [367, 0]
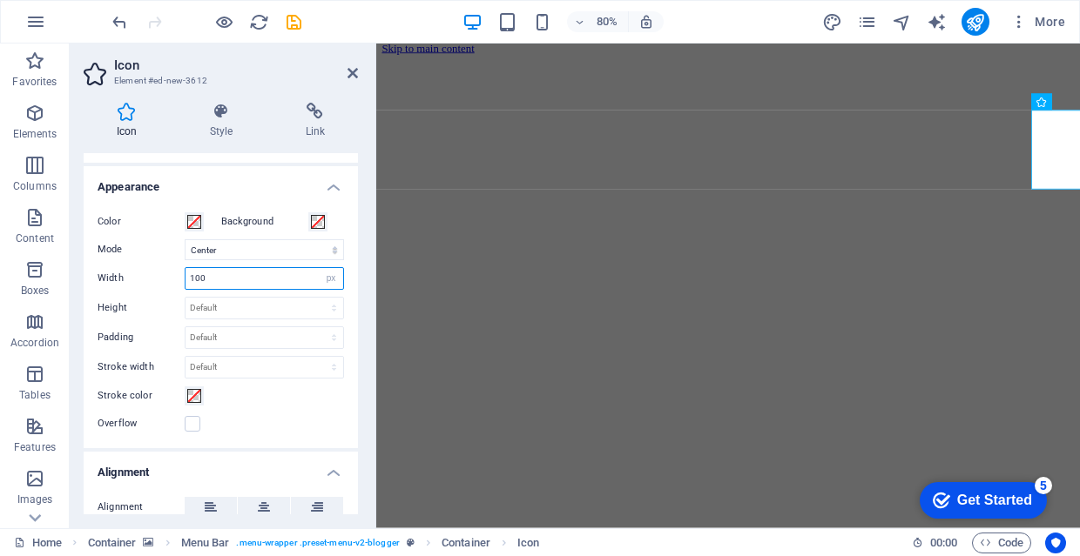
click at [255, 279] on input "100" at bounding box center [264, 278] width 158 height 21
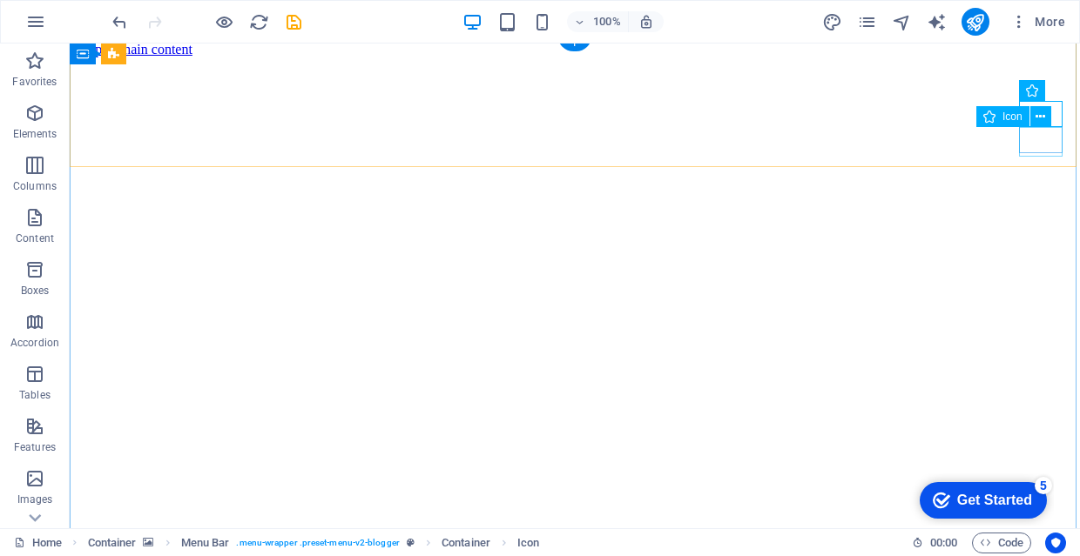
click at [1017, 93] on span "Container" at bounding box center [999, 90] width 45 height 10
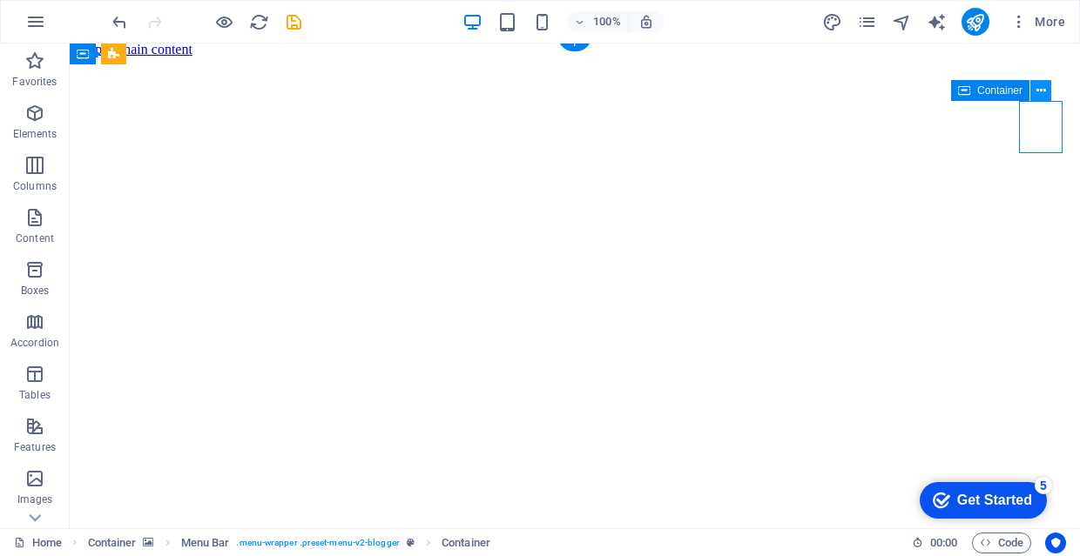
click at [1033, 90] on button at bounding box center [1040, 90] width 21 height 21
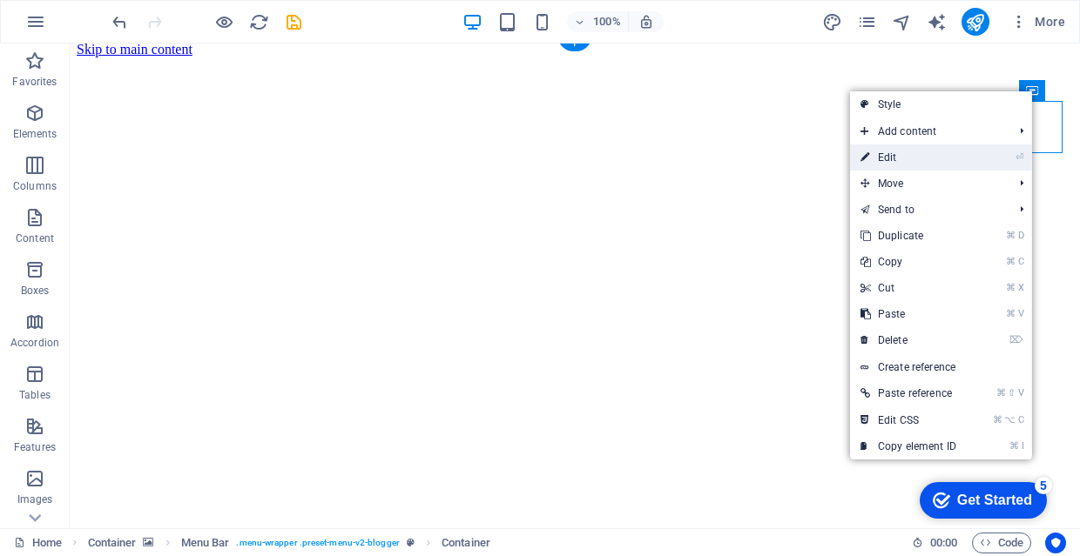
click at [921, 165] on link "⏎ Edit" at bounding box center [908, 158] width 117 height 26
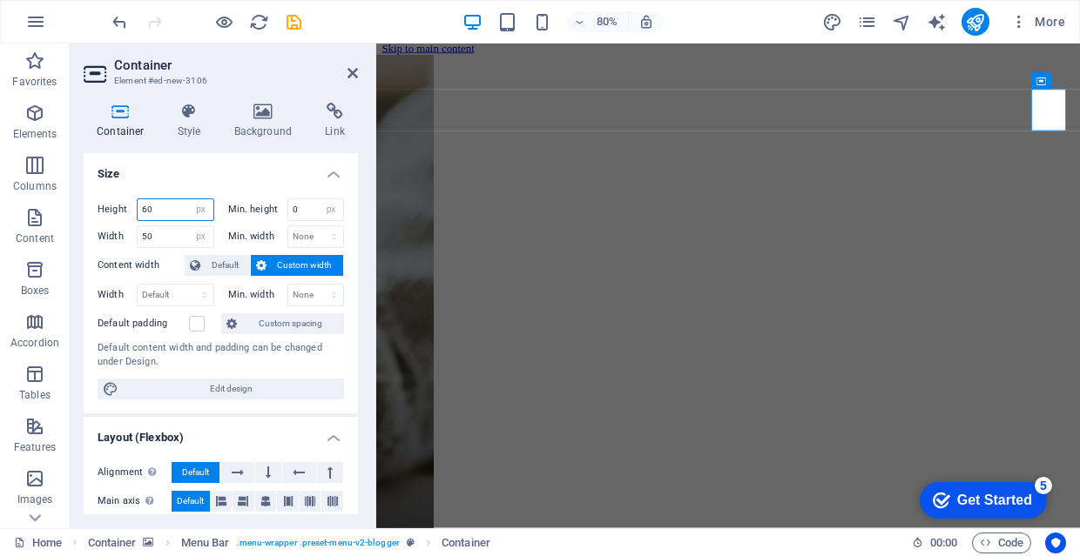
click at [179, 218] on input "60" at bounding box center [176, 209] width 76 height 21
click at [173, 233] on input "50" at bounding box center [176, 236] width 76 height 21
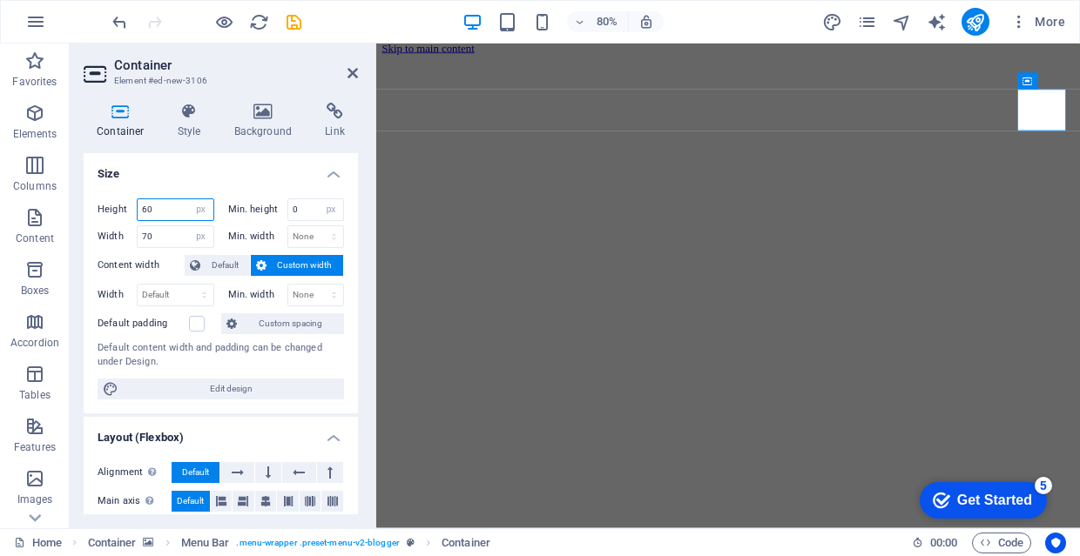
click at [180, 208] on input "60" at bounding box center [176, 209] width 76 height 21
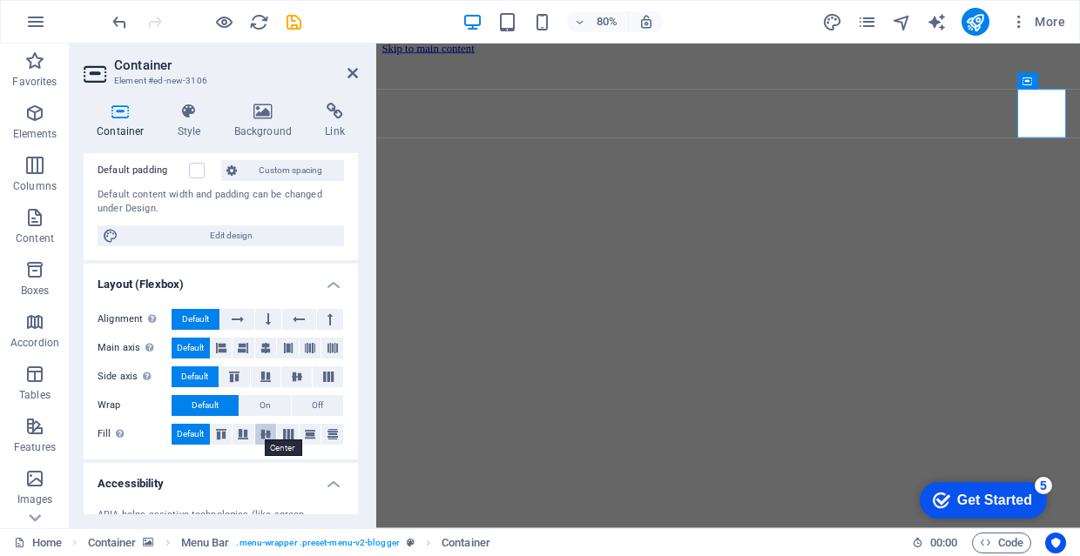
scroll to position [152, 0]
click at [226, 353] on button at bounding box center [222, 349] width 22 height 21
click at [246, 353] on icon at bounding box center [243, 349] width 10 height 21
click at [200, 354] on span "Default" at bounding box center [190, 349] width 27 height 21
click at [274, 379] on icon at bounding box center [265, 378] width 21 height 10
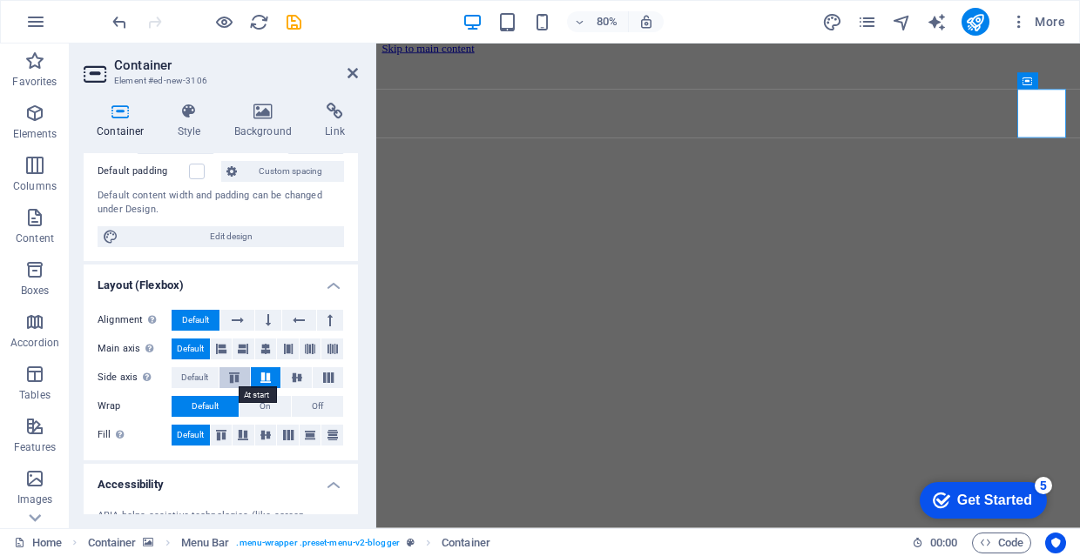
click at [225, 378] on icon at bounding box center [234, 378] width 21 height 10
click at [203, 375] on span "Default" at bounding box center [194, 377] width 27 height 21
click at [302, 406] on button "Off" at bounding box center [317, 406] width 51 height 21
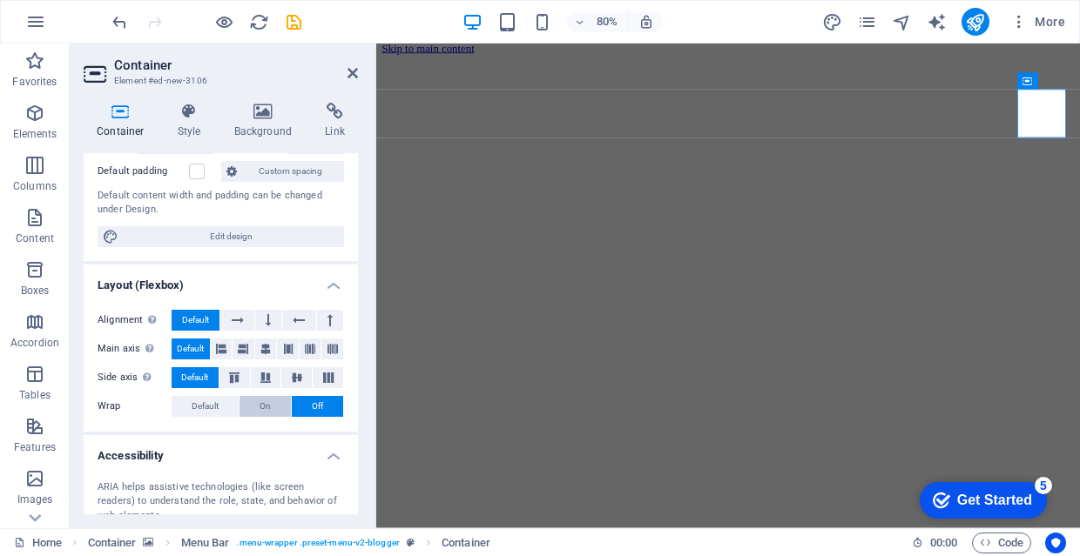
click at [251, 407] on button "On" at bounding box center [264, 406] width 51 height 21
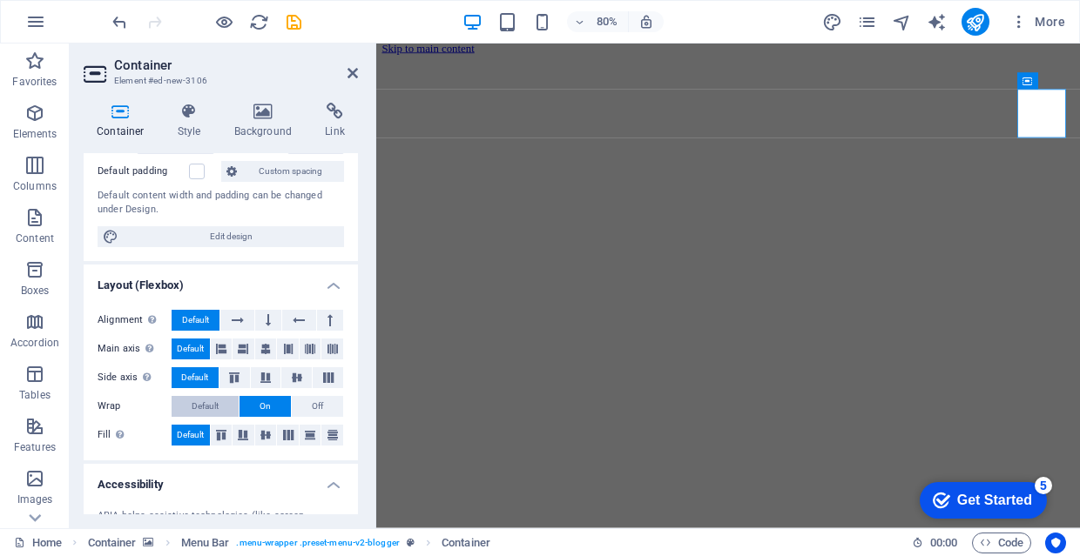
click at [220, 409] on button "Default" at bounding box center [205, 406] width 67 height 21
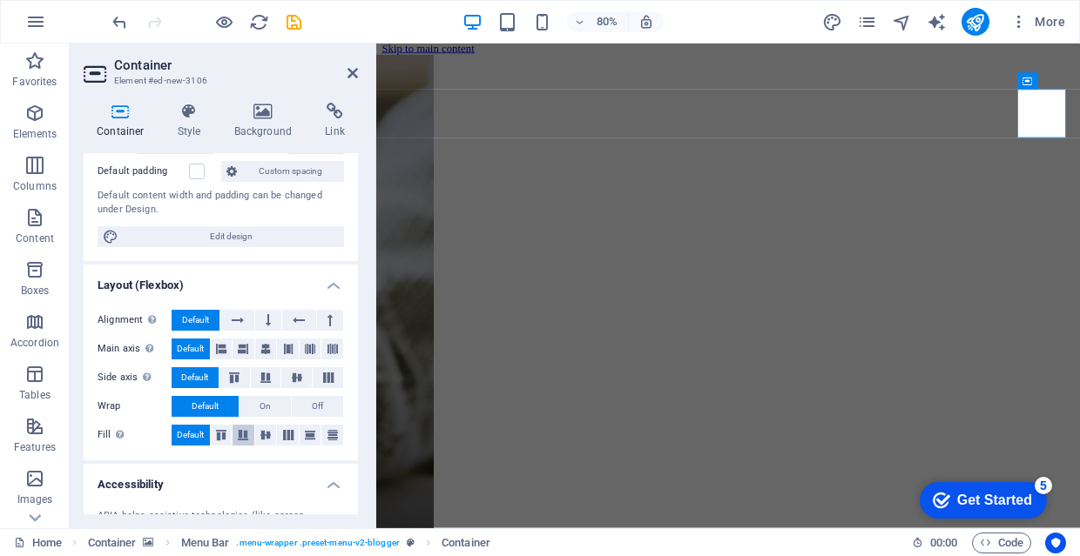
click at [246, 435] on icon at bounding box center [242, 435] width 21 height 10
click at [215, 435] on icon at bounding box center [221, 435] width 21 height 10
click at [285, 437] on icon at bounding box center [288, 435] width 21 height 10
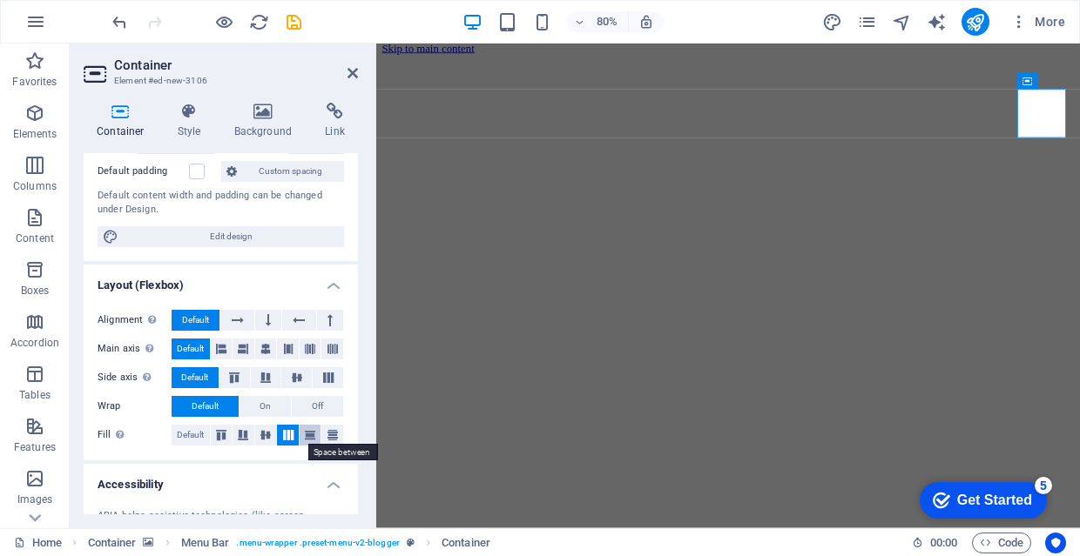
click at [316, 438] on icon at bounding box center [309, 435] width 21 height 10
click at [328, 434] on icon at bounding box center [332, 435] width 21 height 10
click at [313, 433] on icon at bounding box center [309, 435] width 21 height 10
click at [1046, 84] on icon at bounding box center [1048, 81] width 8 height 15
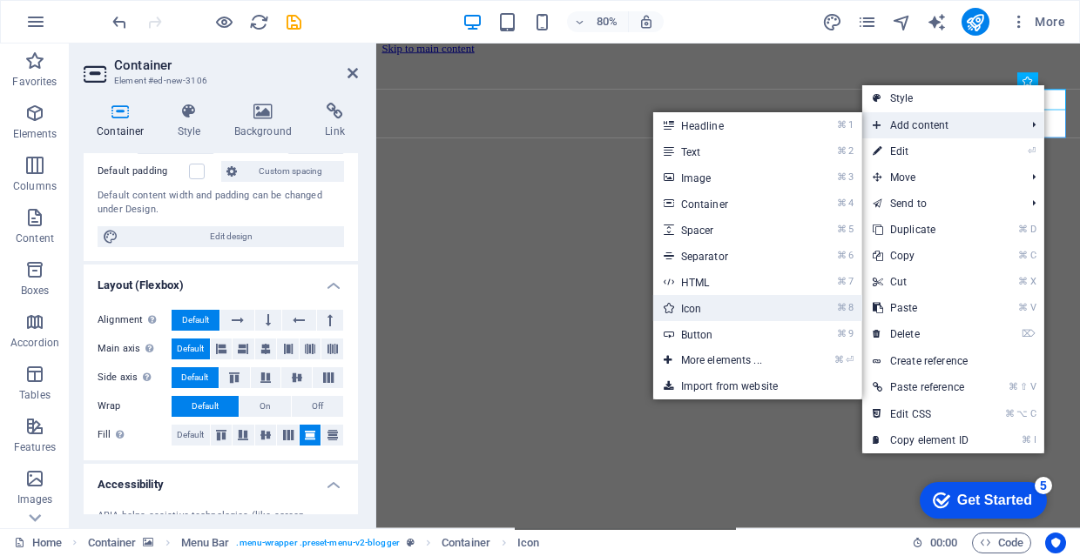
click at [750, 303] on link "⌘ 8 Icon" at bounding box center [725, 308] width 144 height 26
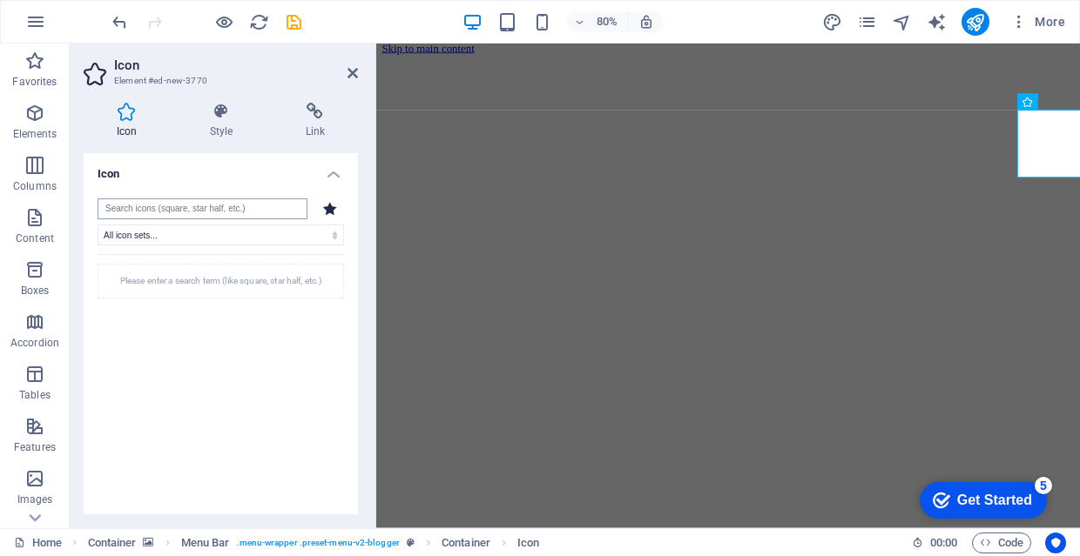
click at [226, 212] on input "search" at bounding box center [203, 208] width 210 height 21
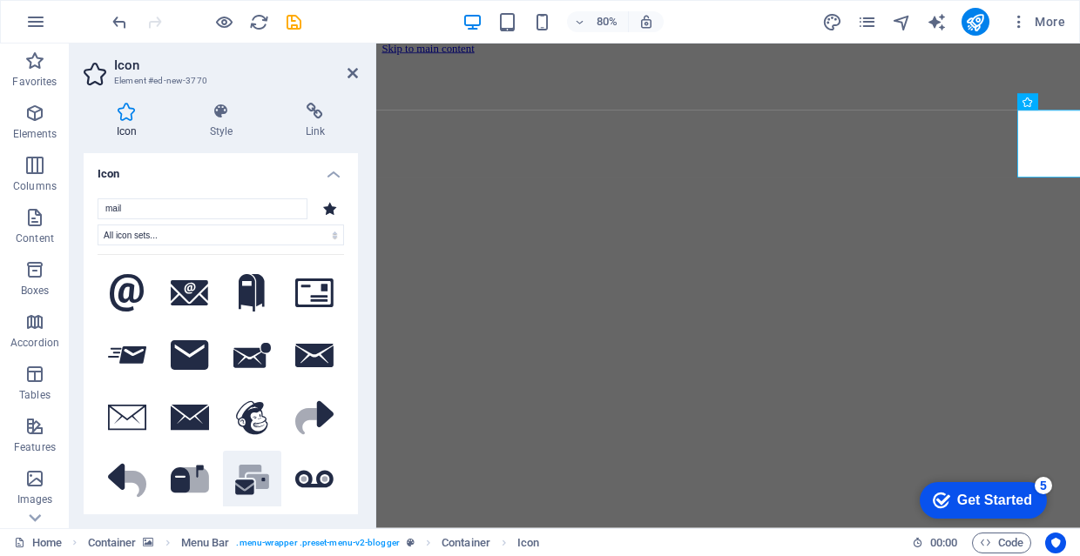
scroll to position [0, 0]
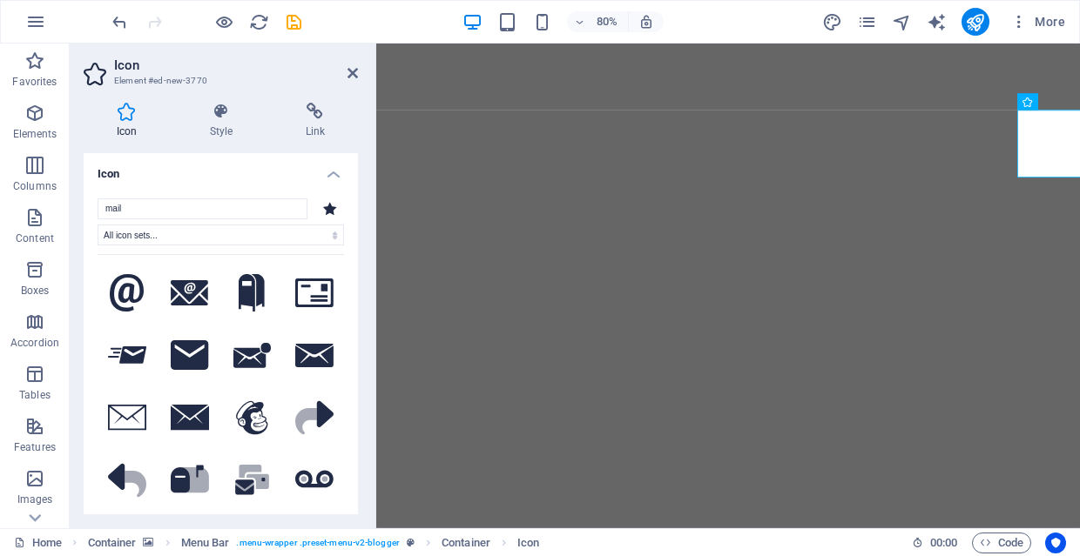
select select "xMidYMid"
select select "px"
click at [229, 211] on input "mail" at bounding box center [203, 208] width 210 height 21
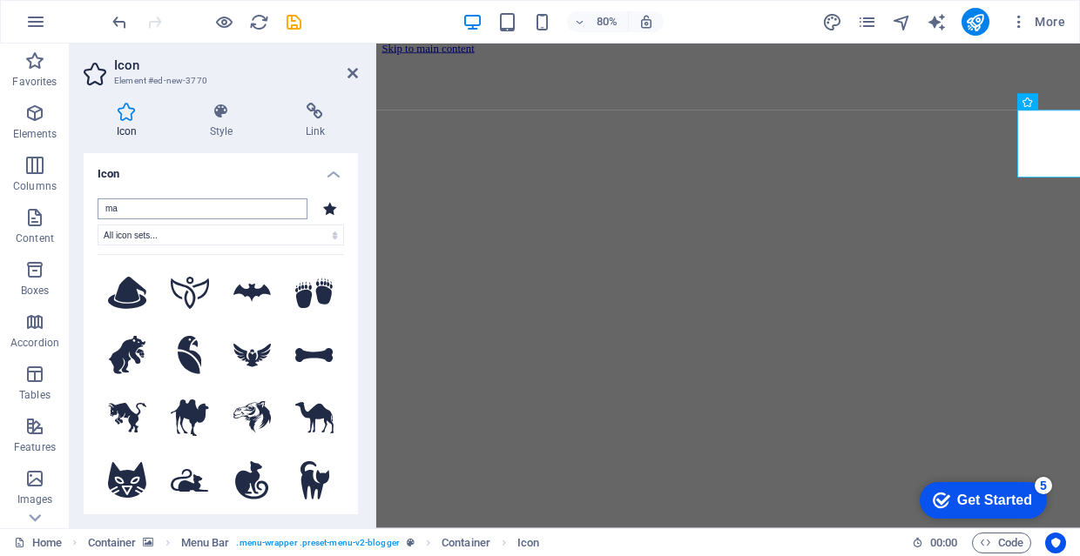
type input "m"
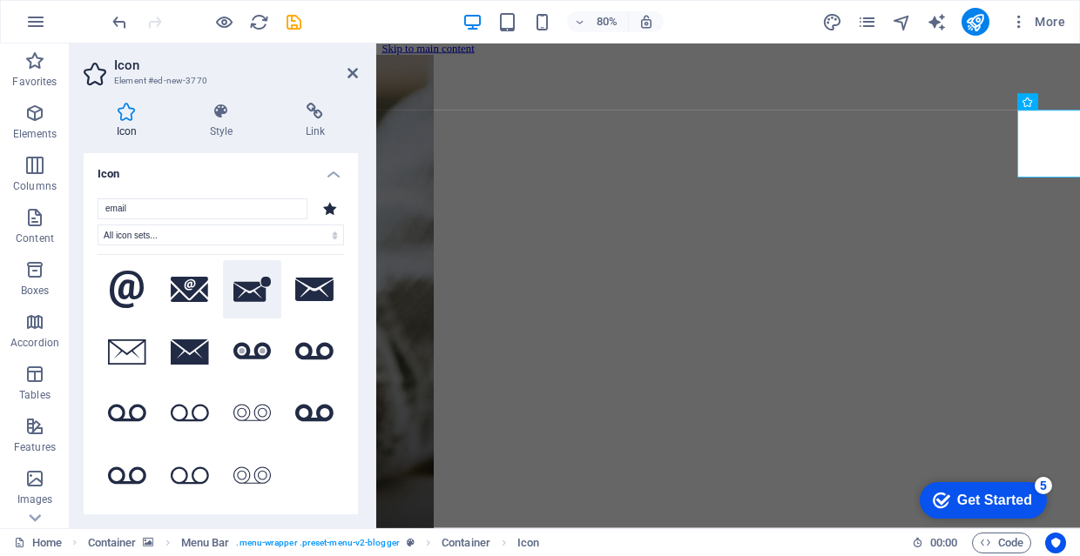
scroll to position [3, 0]
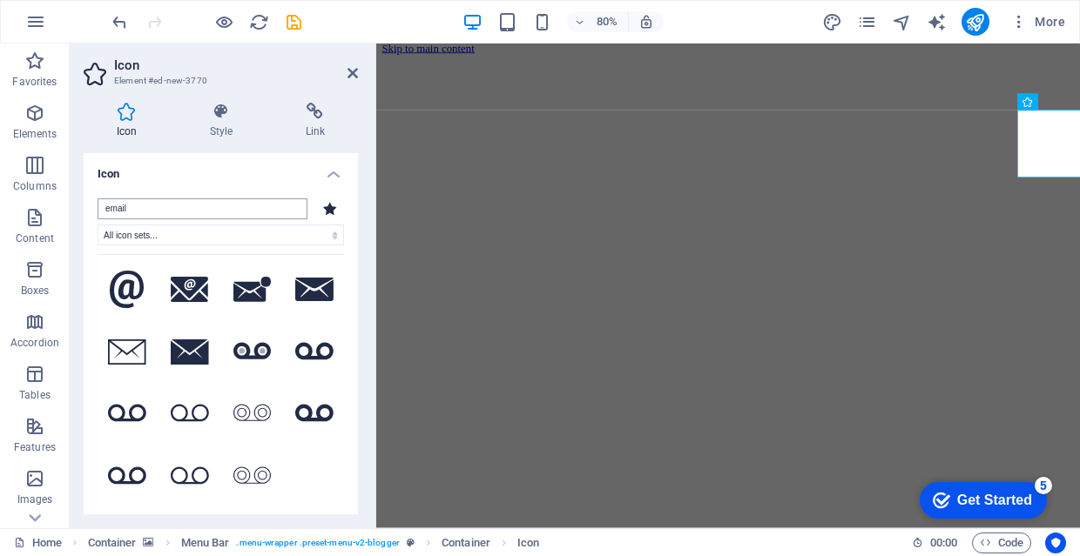
click at [212, 212] on input "email" at bounding box center [203, 208] width 210 height 21
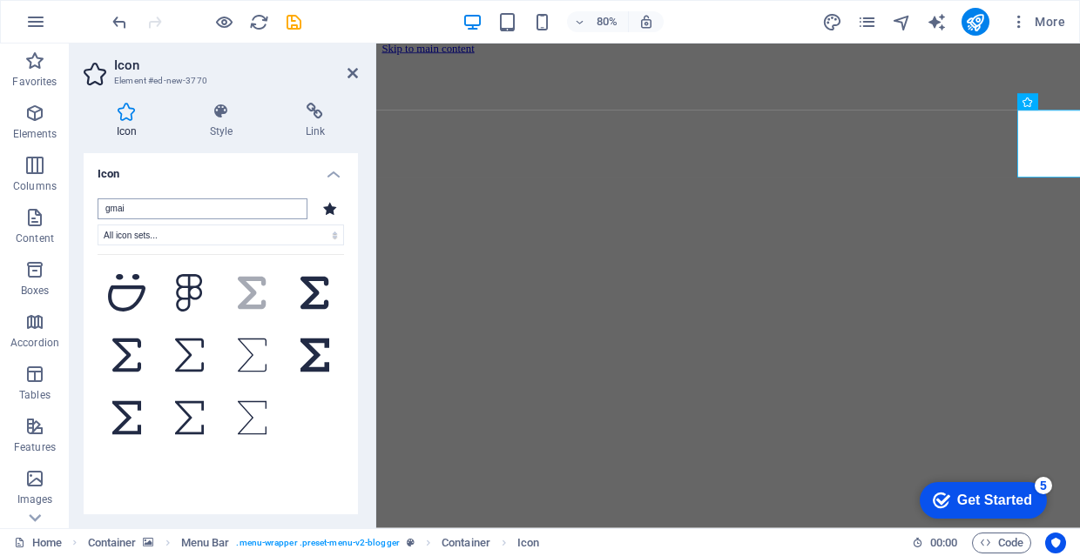
scroll to position [0, 0]
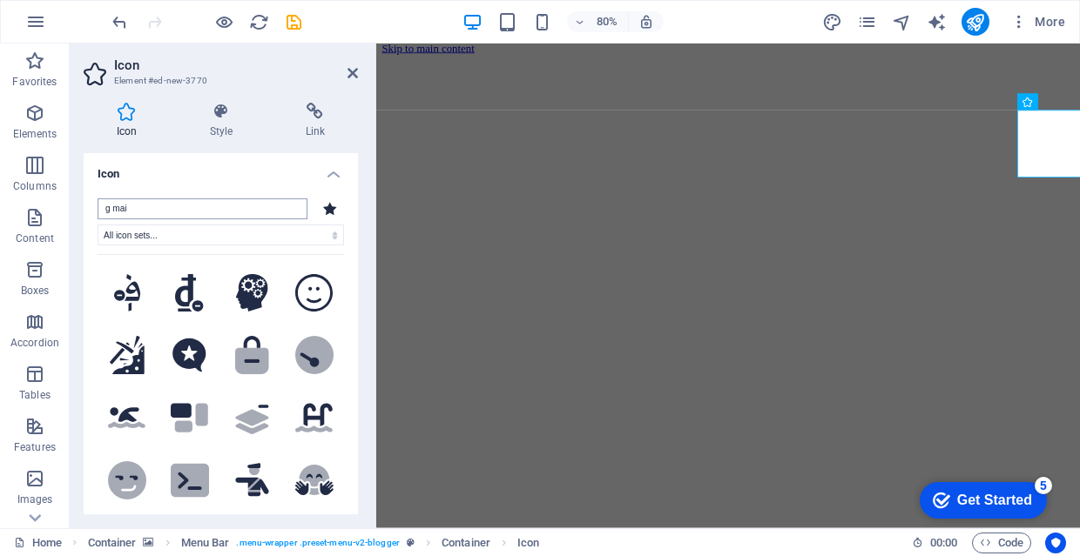
type input "g mail"
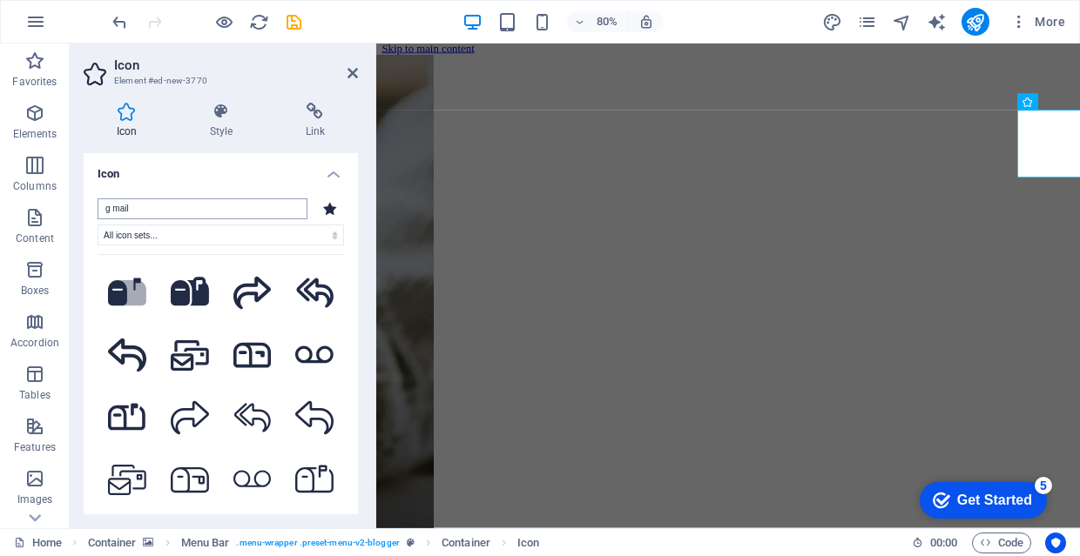
click at [221, 201] on input "g mail" at bounding box center [203, 208] width 210 height 21
click at [221, 203] on input "g mail" at bounding box center [203, 208] width 210 height 21
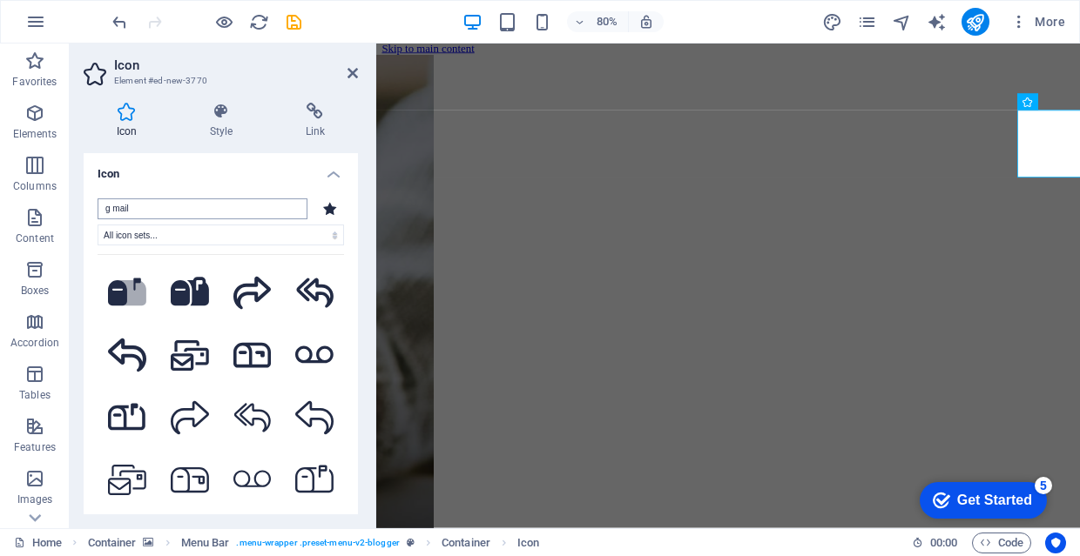
click at [221, 203] on input "g mail" at bounding box center [203, 208] width 210 height 21
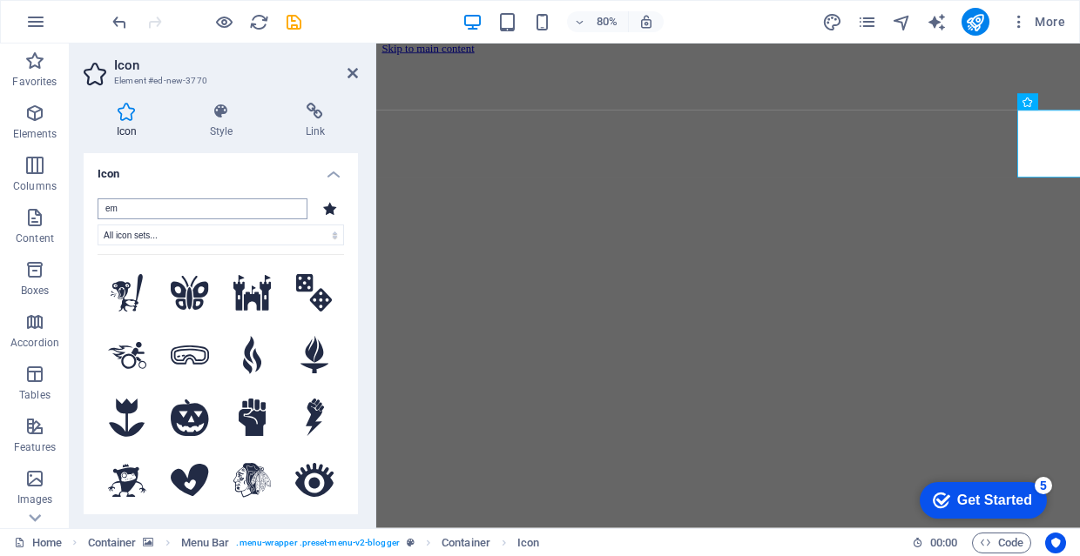
type input "em"
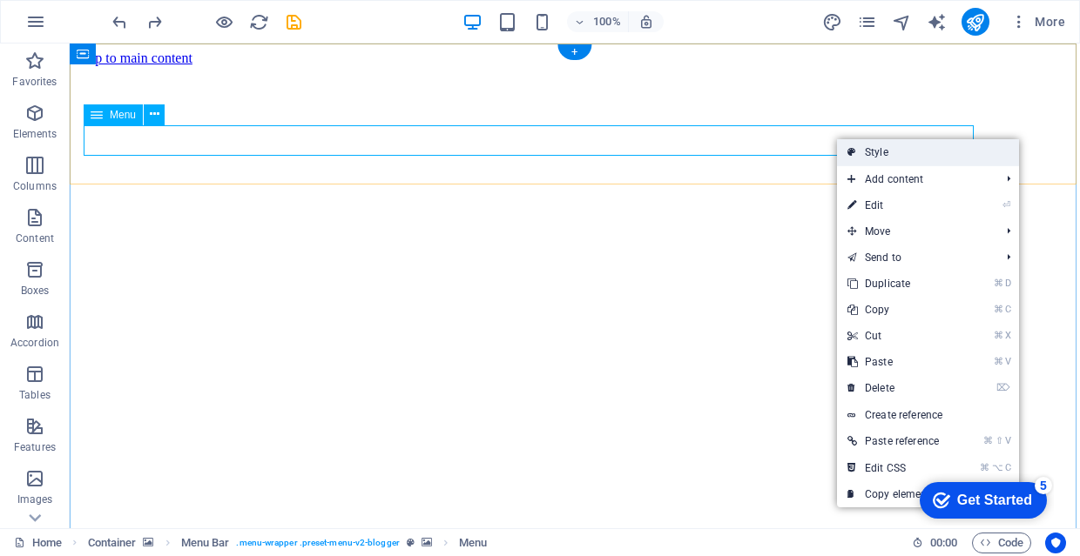
click at [945, 159] on link "Style" at bounding box center [928, 152] width 182 height 26
select select "rem"
select select "hover_border_top"
select select "px"
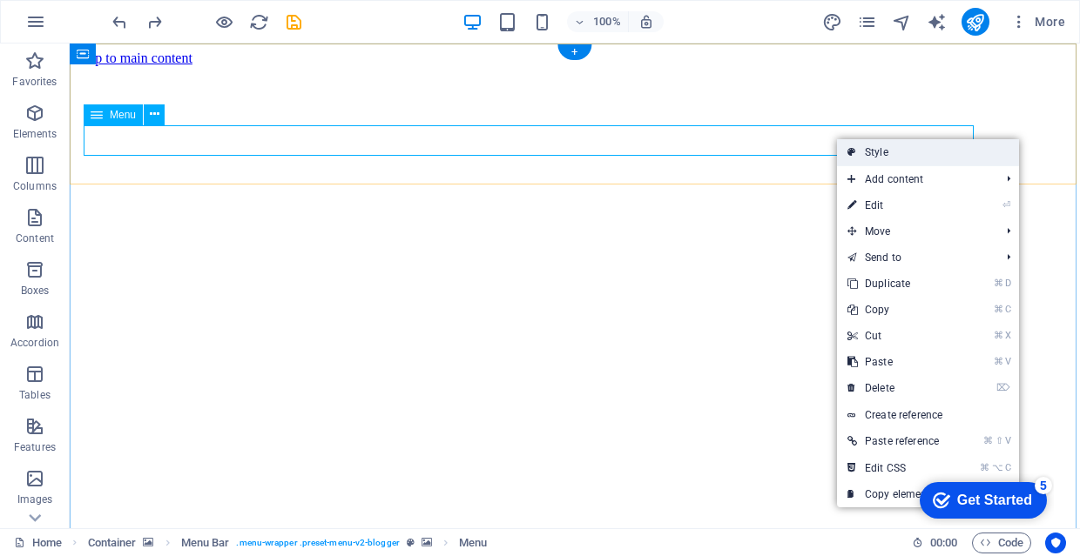
select select "rem"
select select "link-special-font"
select select "rem"
select select "400"
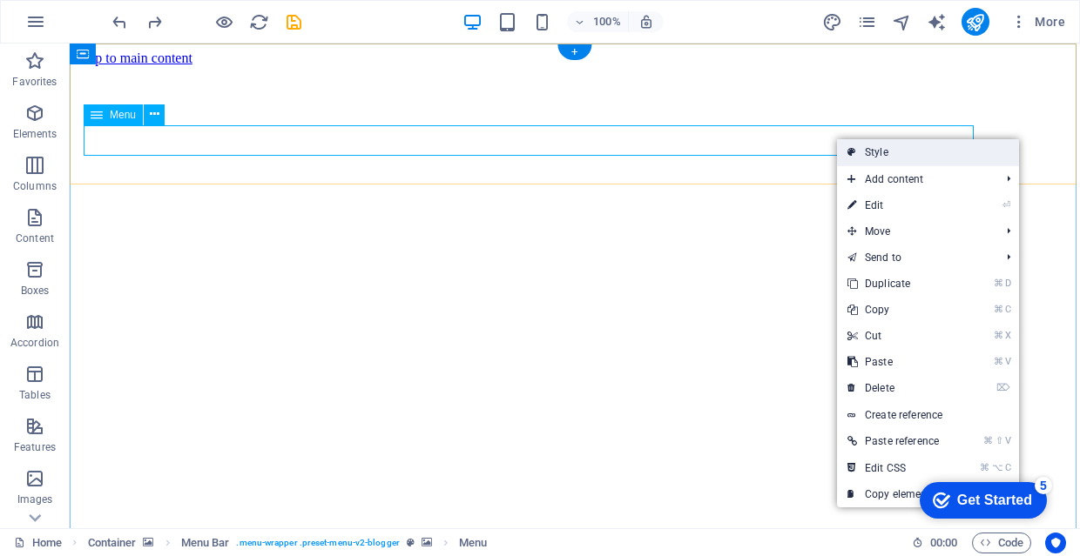
select select "px"
select select "rem"
select select "px"
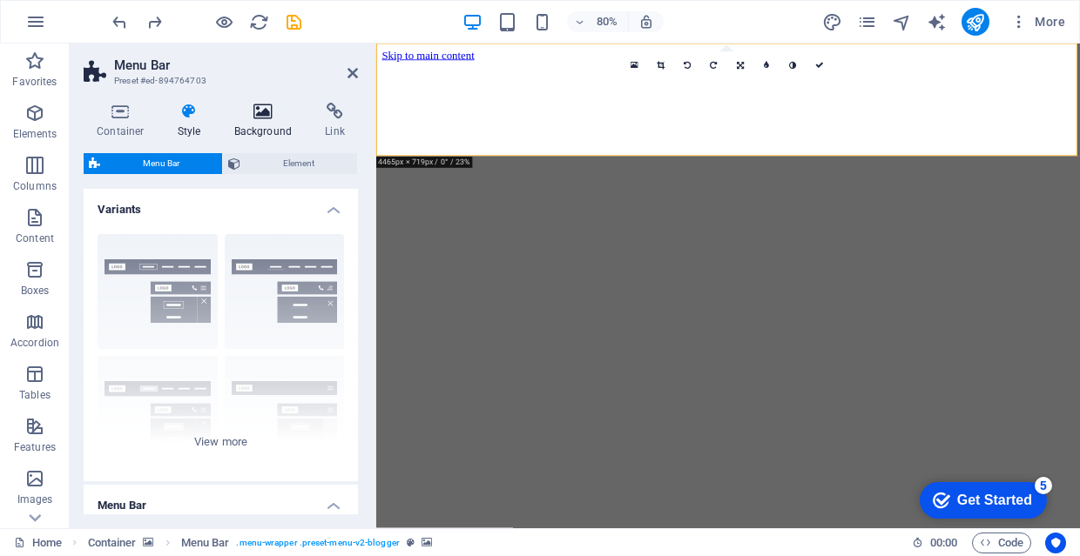
click at [258, 107] on icon at bounding box center [263, 111] width 84 height 17
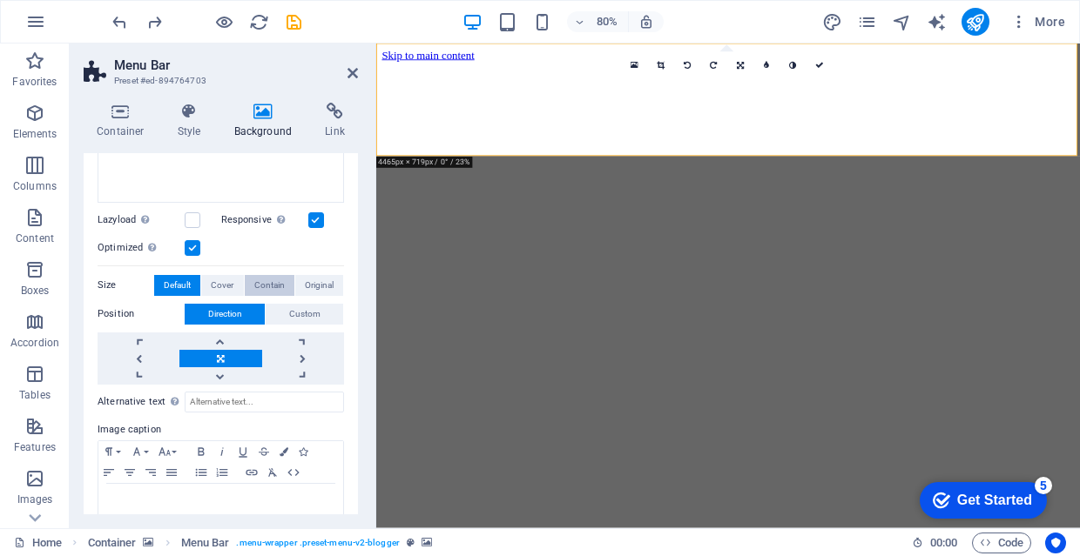
scroll to position [327, 0]
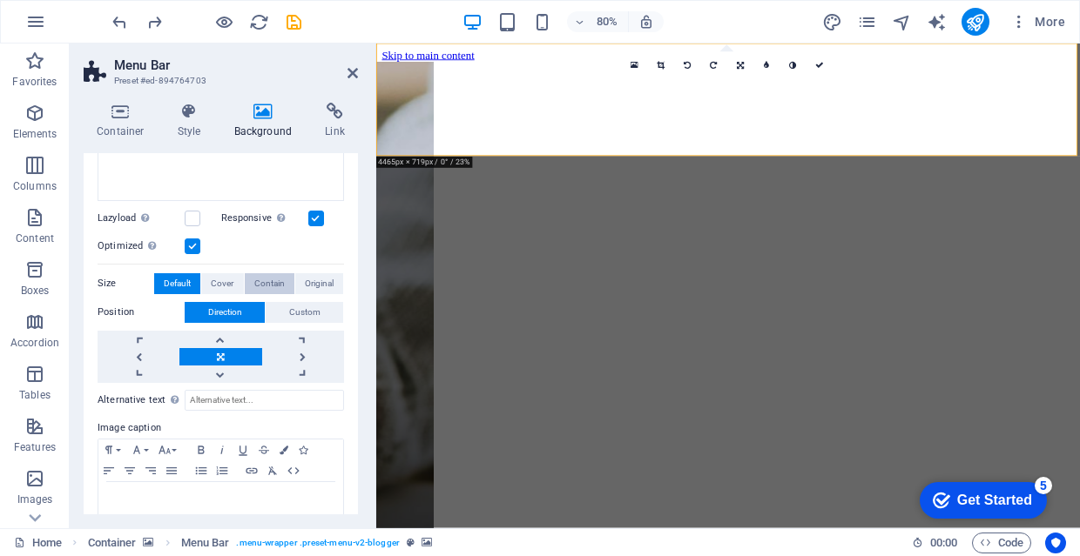
click at [265, 278] on span "Contain" at bounding box center [269, 283] width 30 height 21
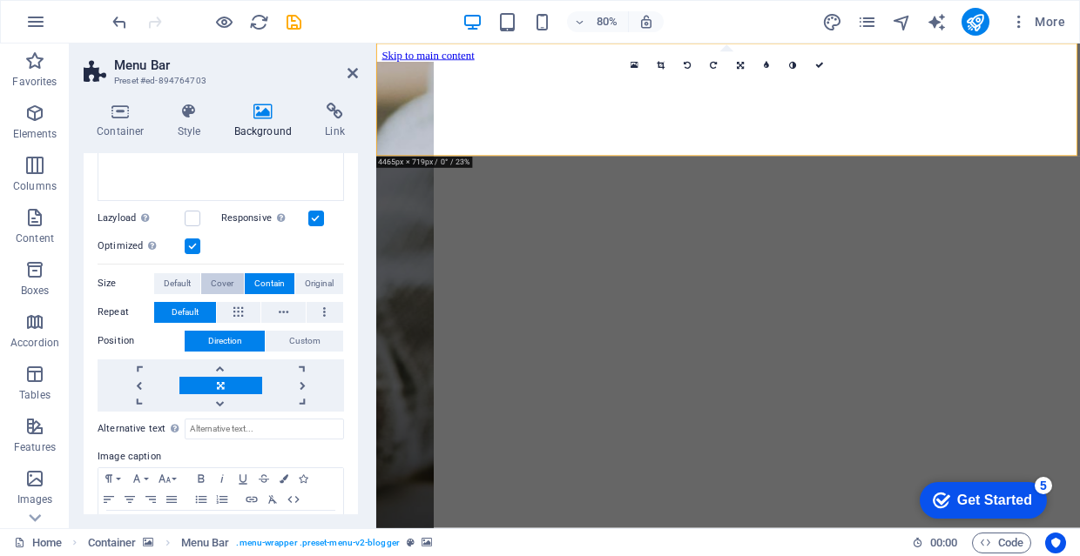
click at [231, 282] on span "Cover" at bounding box center [222, 283] width 23 height 21
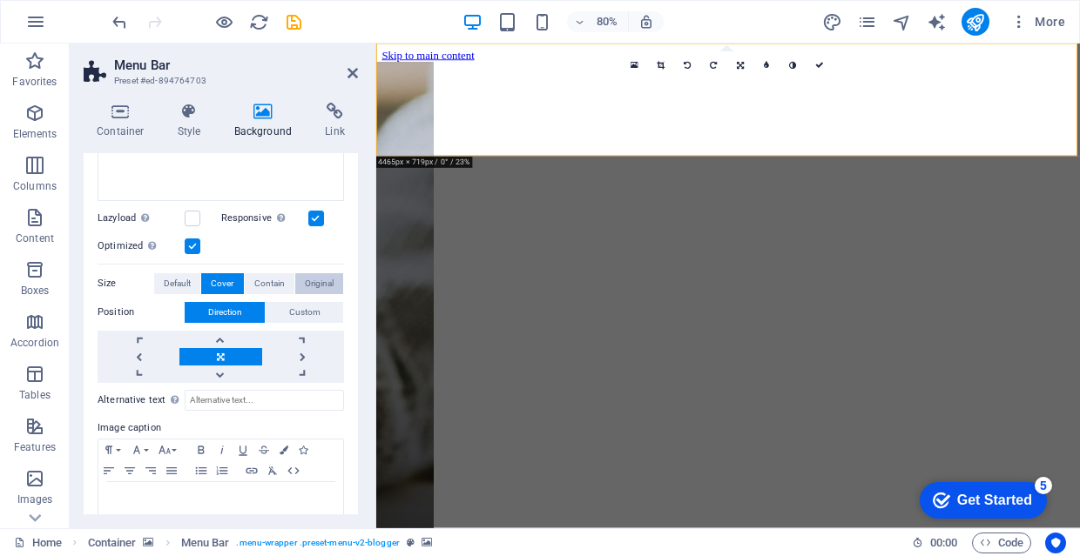
click at [305, 277] on span "Original" at bounding box center [319, 283] width 29 height 21
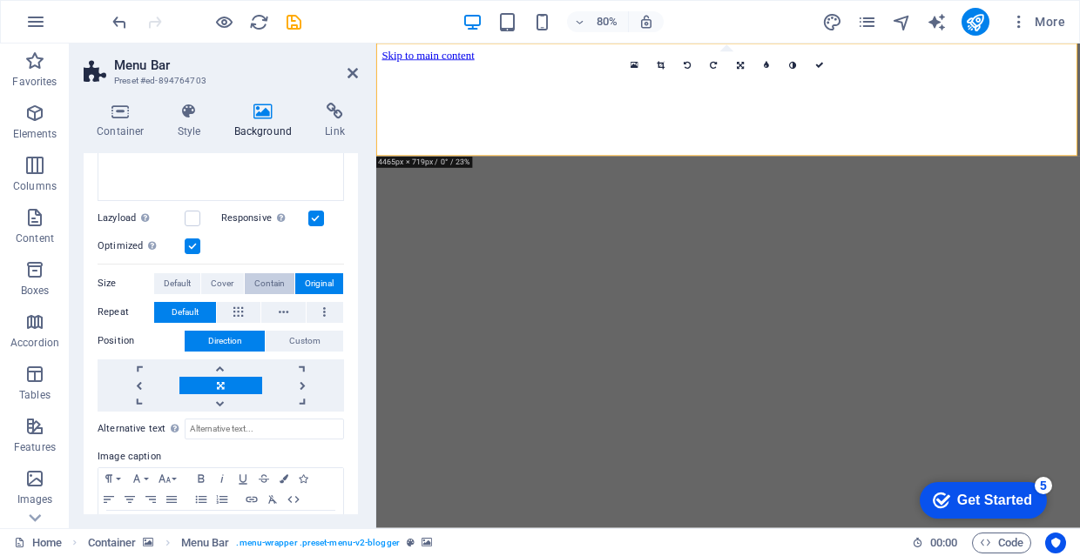
click at [289, 279] on button "Contain" at bounding box center [270, 283] width 50 height 21
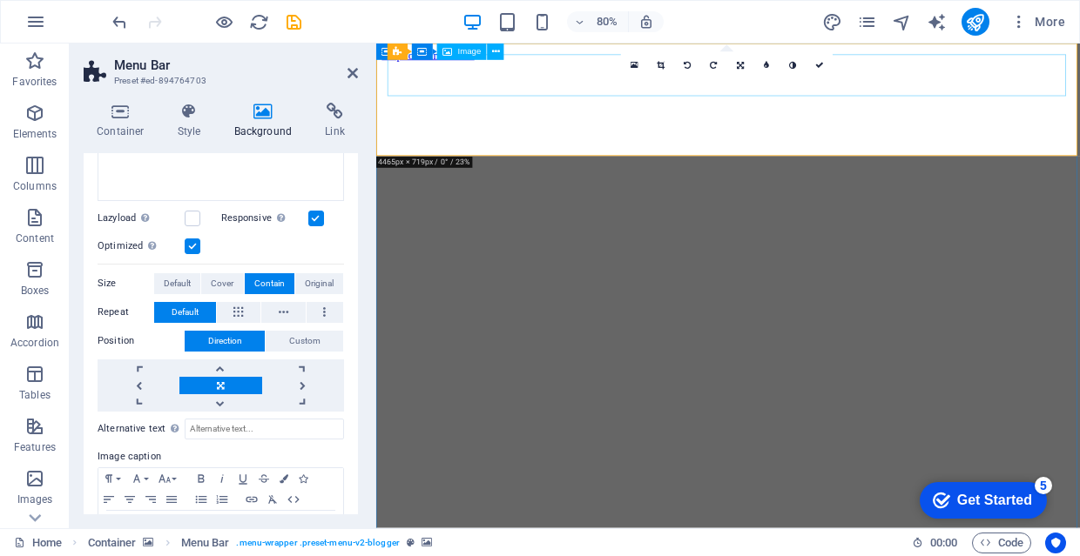
click at [0, 0] on icon at bounding box center [0, 0] width 0 height 0
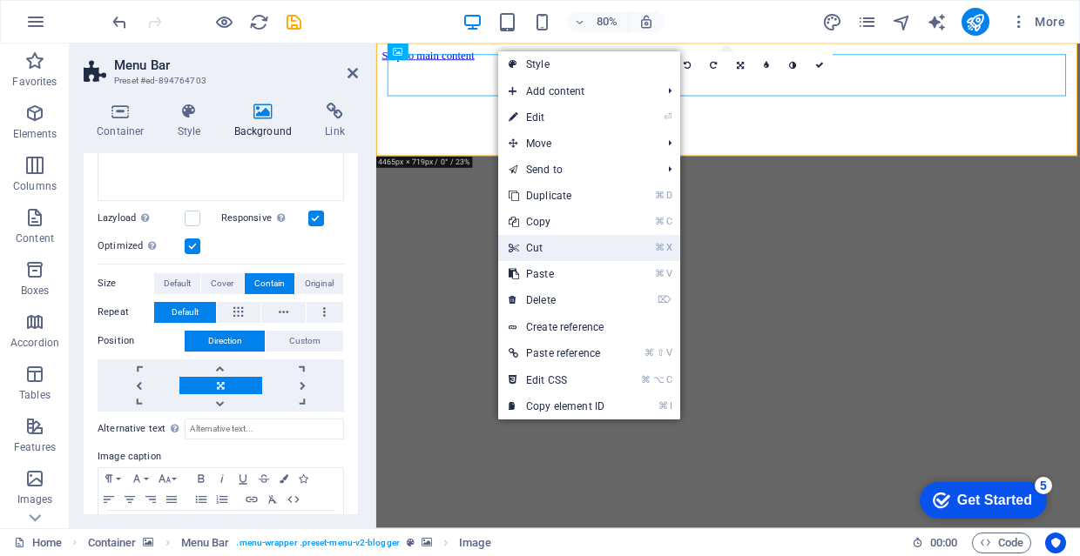
click at [567, 257] on link "⌘ X Cut" at bounding box center [556, 248] width 117 height 26
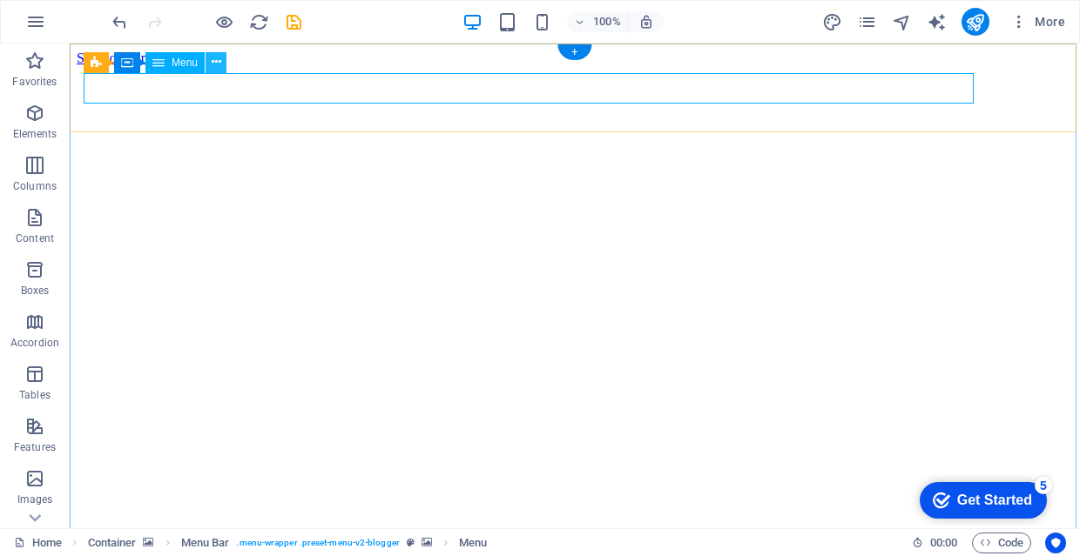
click at [212, 67] on icon at bounding box center [217, 62] width 10 height 18
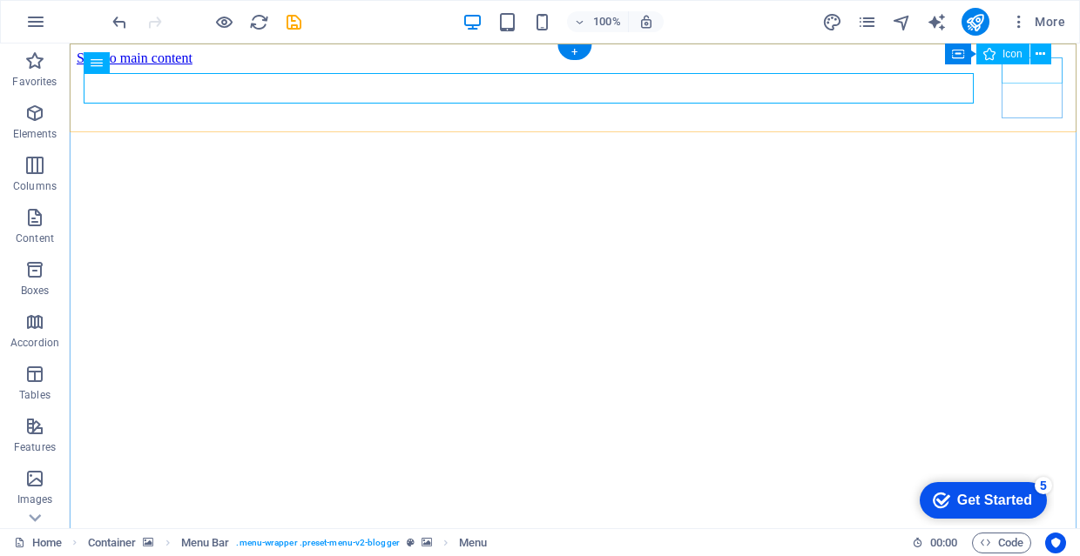
click at [990, 53] on icon at bounding box center [989, 54] width 12 height 21
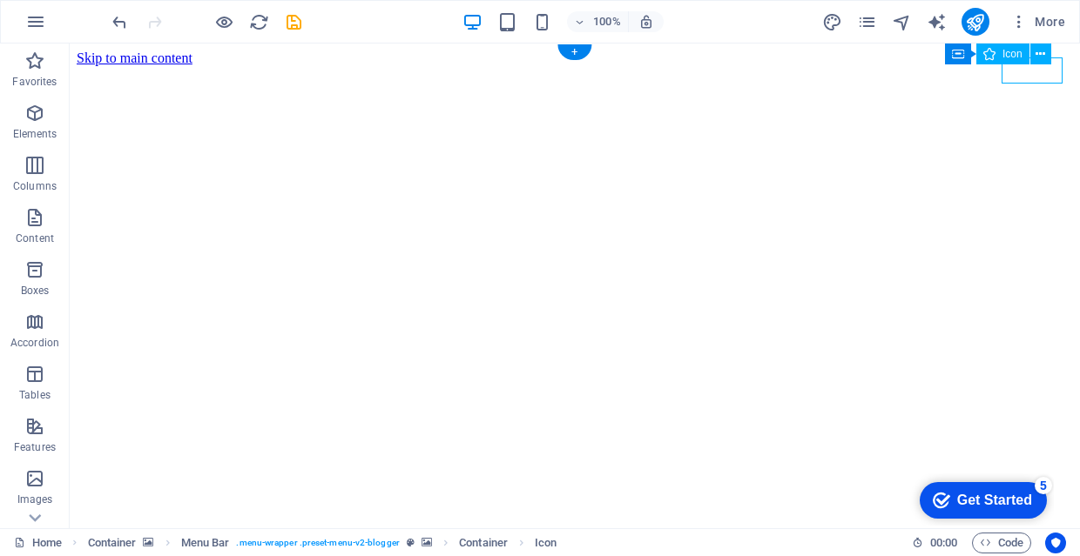
click at [990, 53] on icon at bounding box center [989, 54] width 12 height 21
select select "xMidYMid"
select select "px"
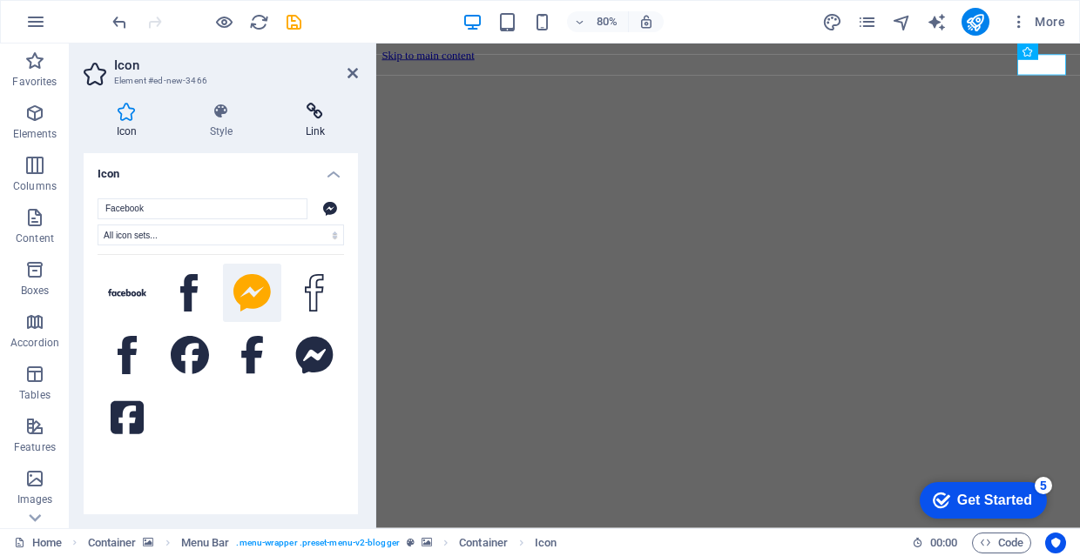
click at [313, 124] on h4 "Link" at bounding box center [314, 121] width 85 height 37
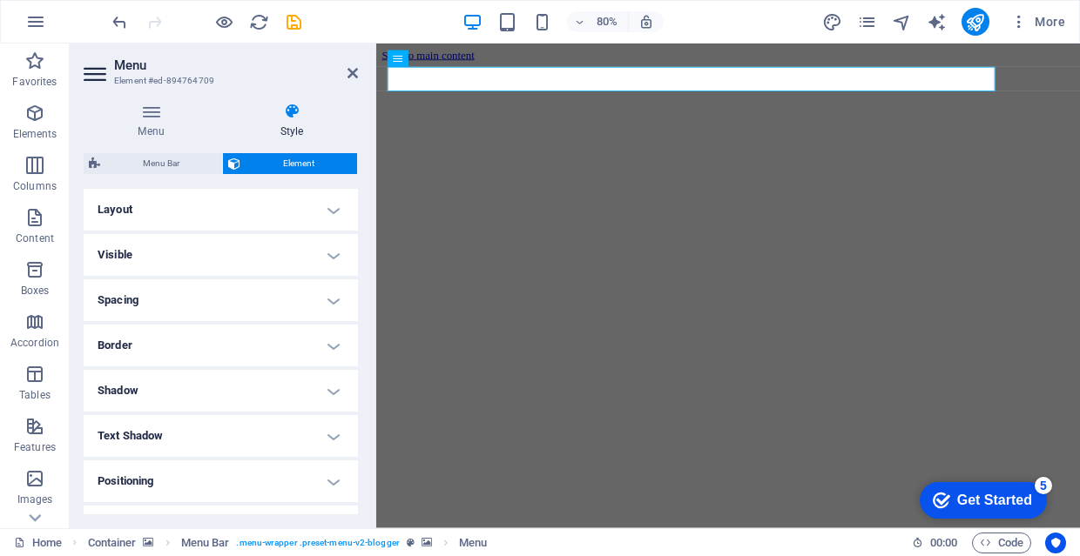
click at [208, 205] on h4 "Layout" at bounding box center [221, 210] width 274 height 42
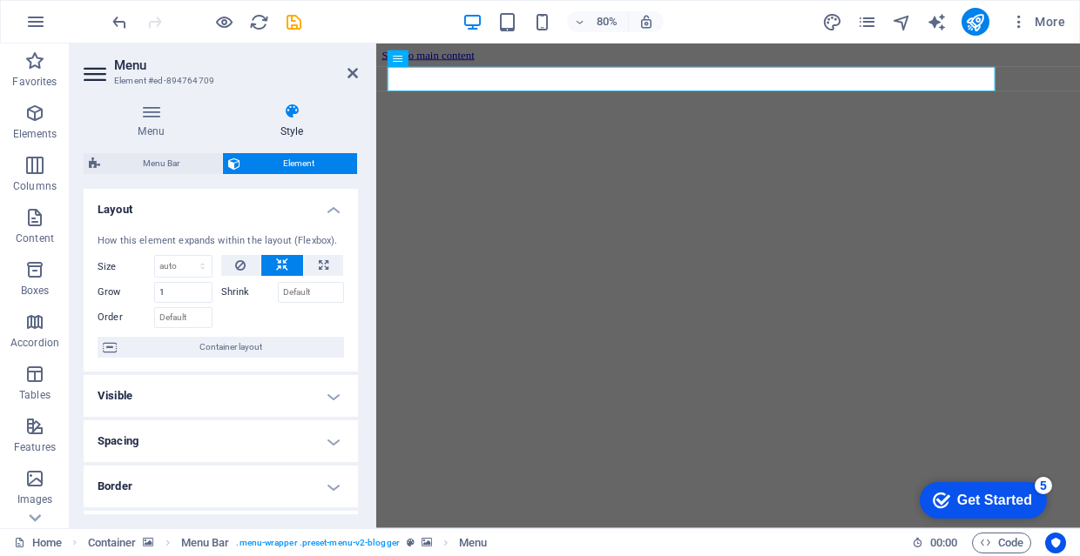
click at [208, 205] on h4 "Layout" at bounding box center [221, 204] width 274 height 31
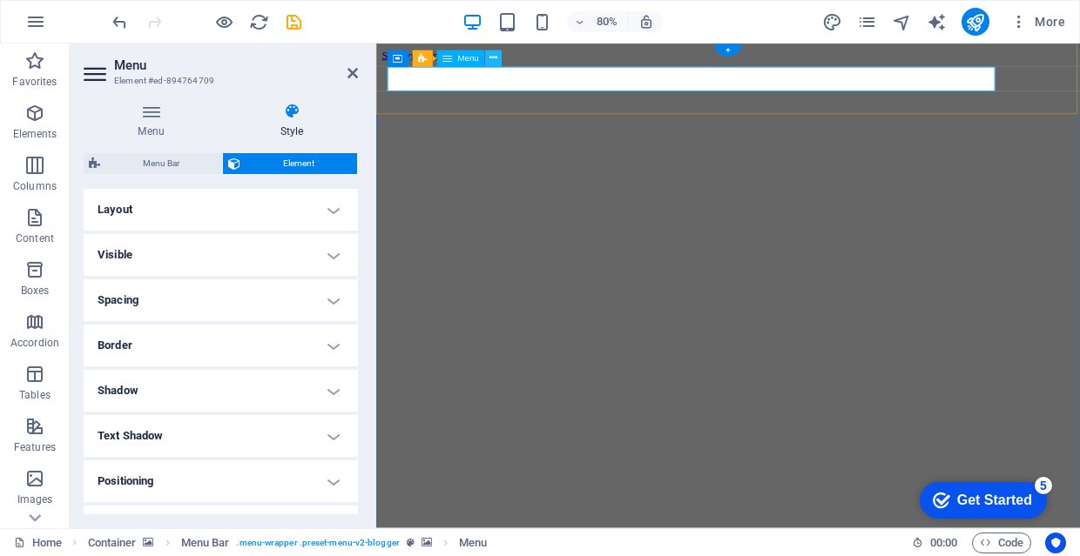
click at [491, 58] on icon at bounding box center [493, 58] width 8 height 15
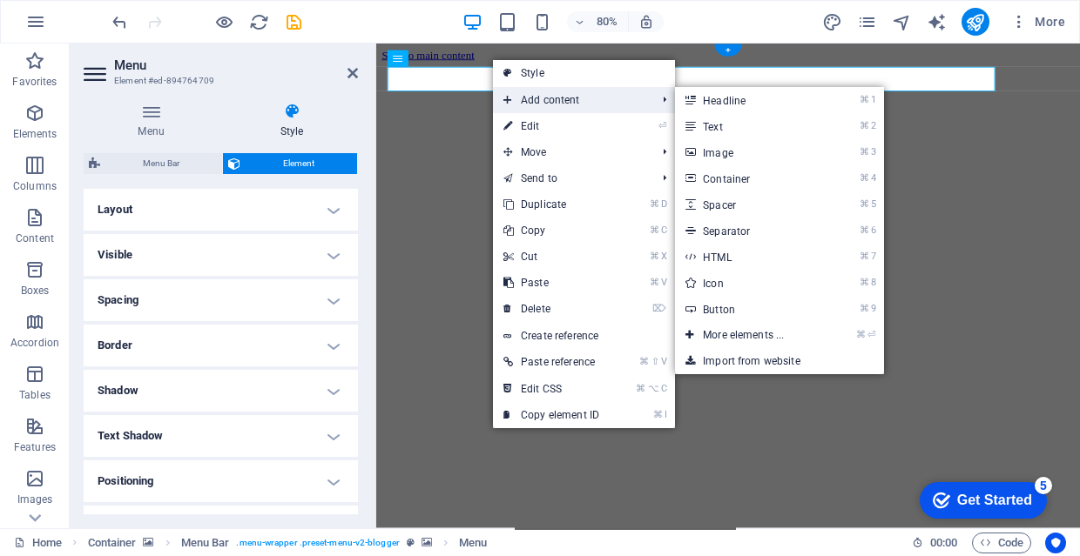
click at [581, 105] on span "Add content" at bounding box center [571, 100] width 156 height 26
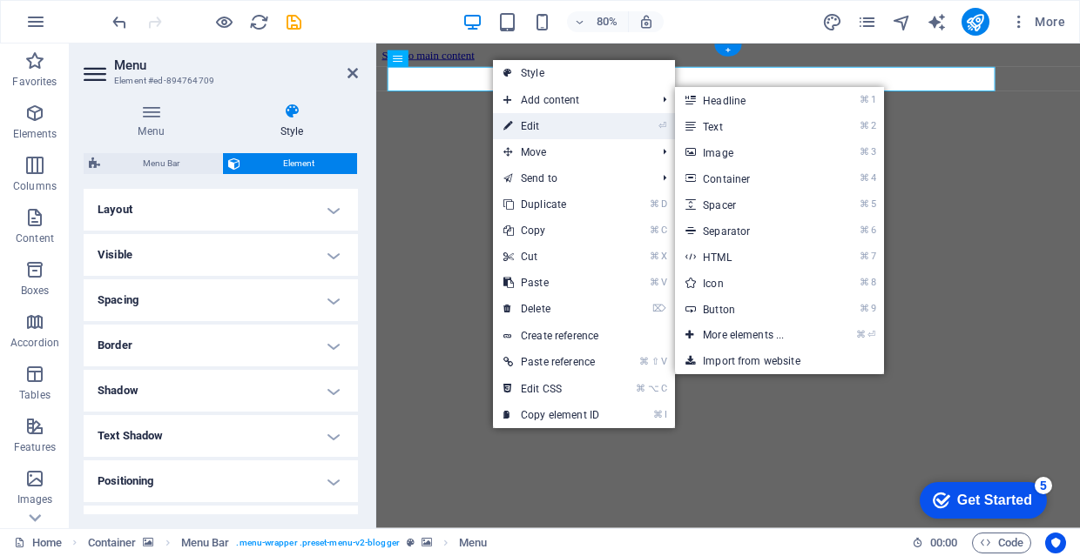
click at [602, 124] on link "⏎ Edit" at bounding box center [551, 126] width 117 height 26
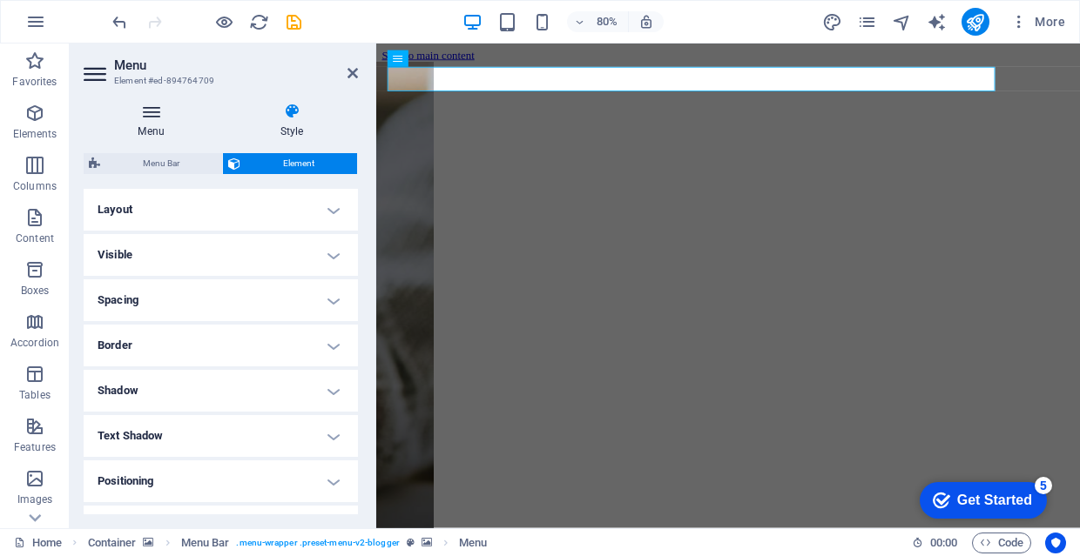
click at [164, 127] on h4 "Menu" at bounding box center [155, 121] width 142 height 37
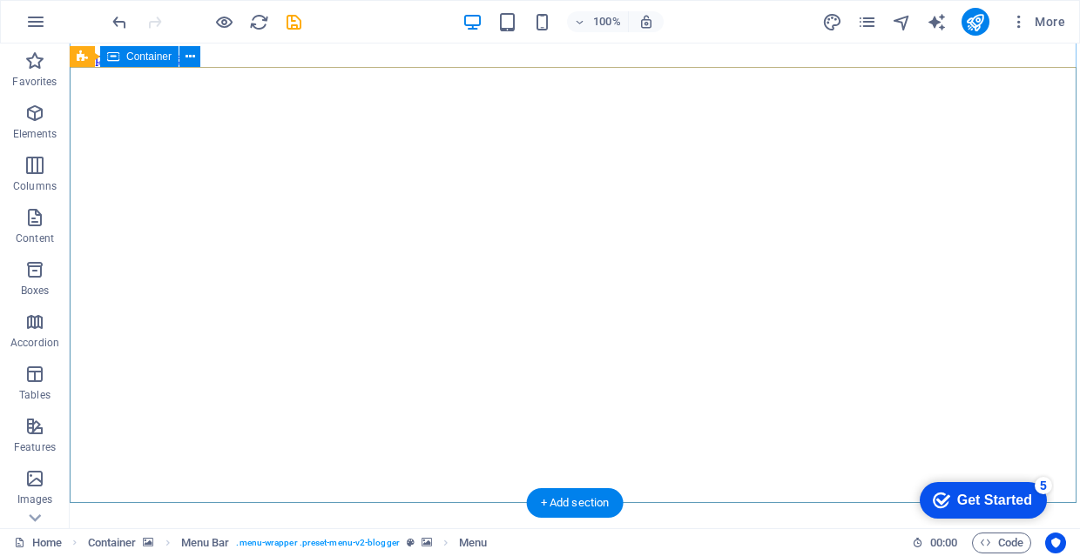
scroll to position [68, 0]
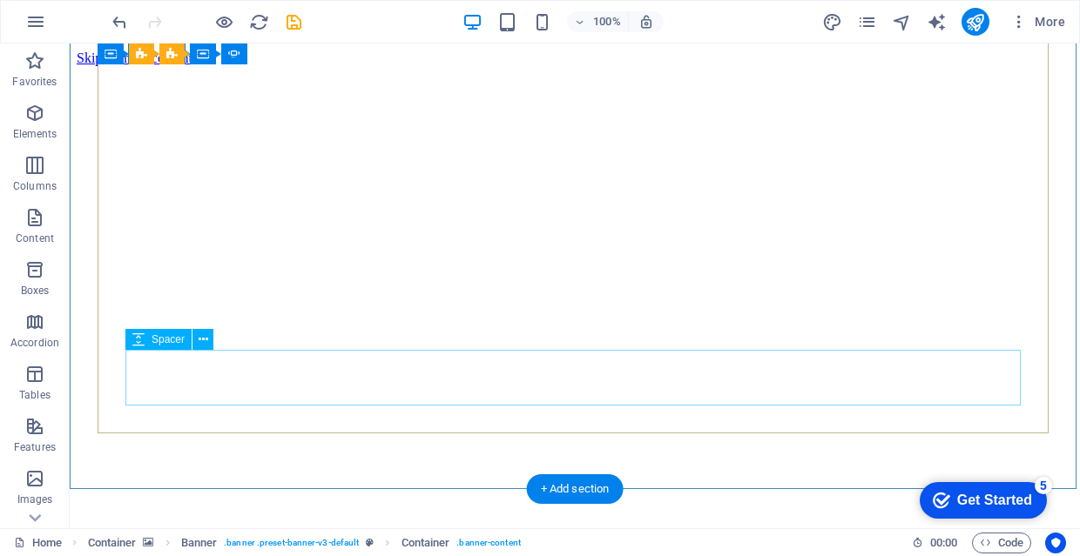
scroll to position [160, 0]
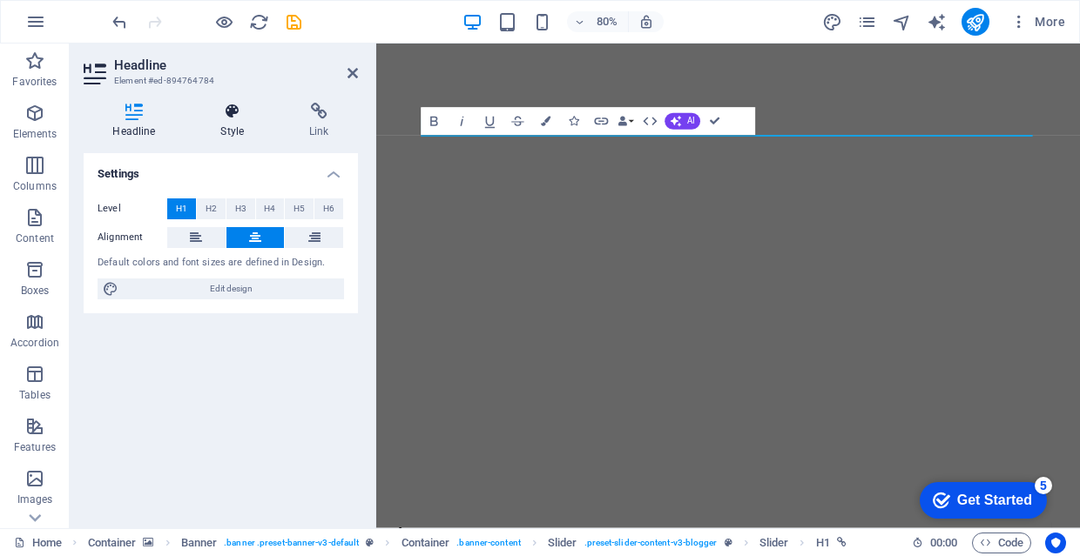
click at [246, 128] on h4 "Style" at bounding box center [236, 121] width 89 height 37
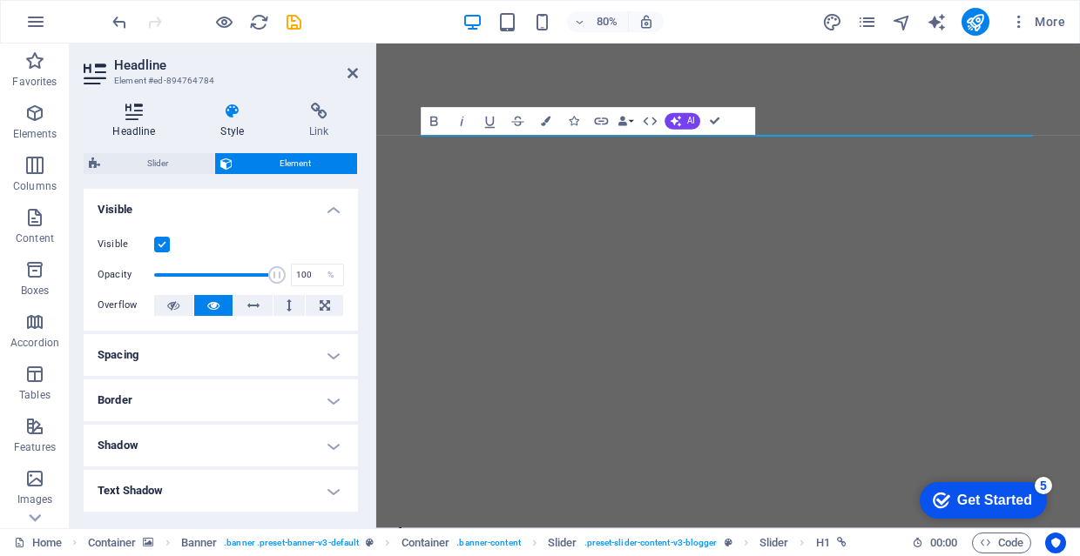
click at [163, 125] on h4 "Headline" at bounding box center [138, 121] width 108 height 37
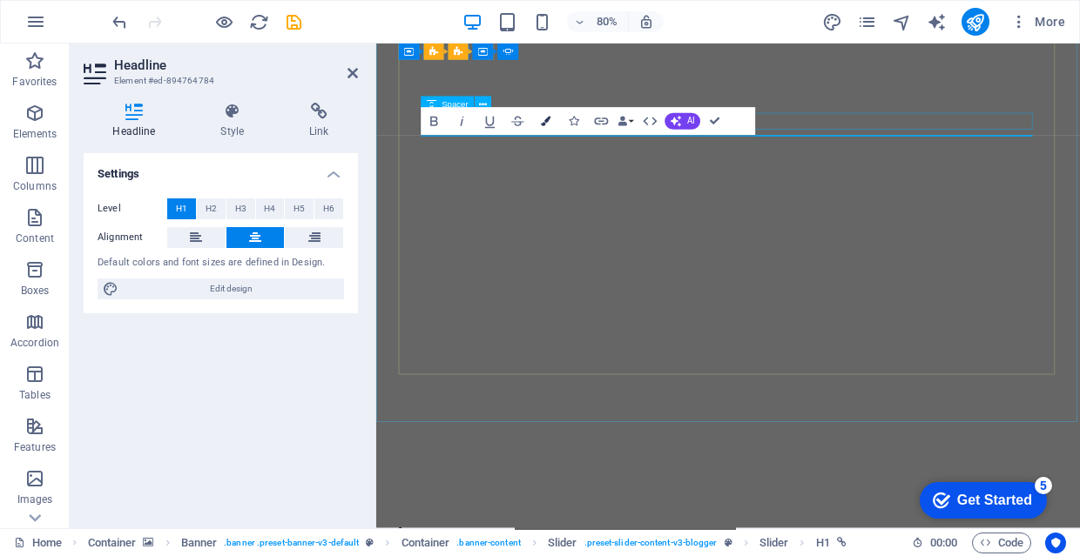
click at [540, 123] on button "Colors" at bounding box center [545, 122] width 26 height 28
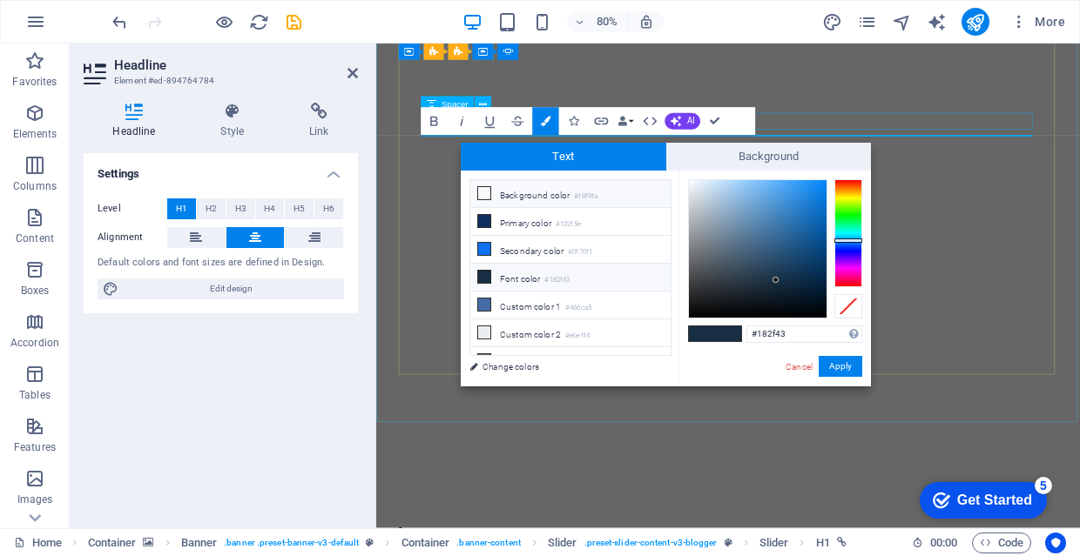
click at [485, 189] on icon at bounding box center [484, 193] width 12 height 12
click at [828, 365] on button "Apply" at bounding box center [840, 366] width 44 height 21
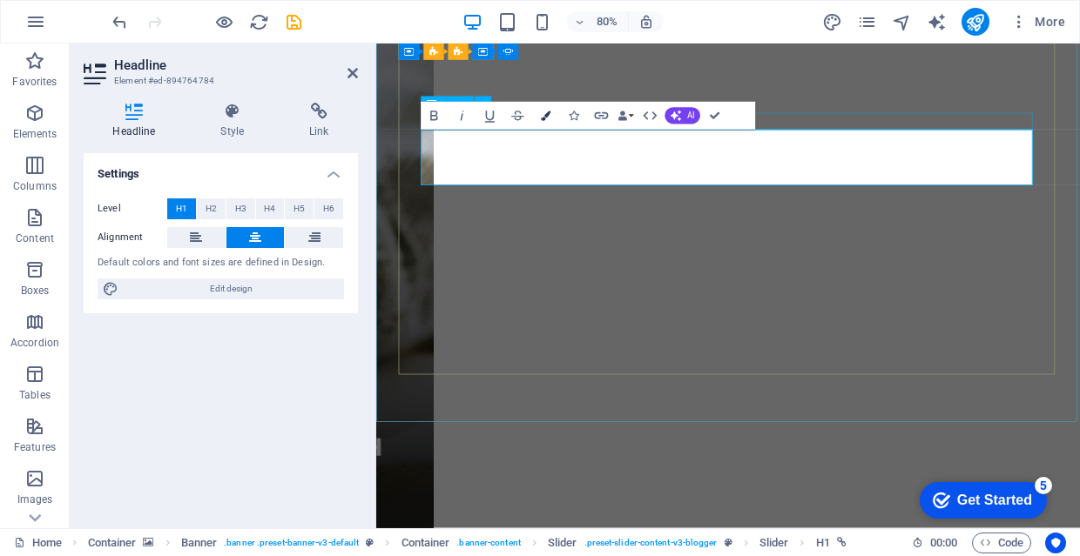
click at [544, 112] on icon "button" at bounding box center [546, 116] width 10 height 10
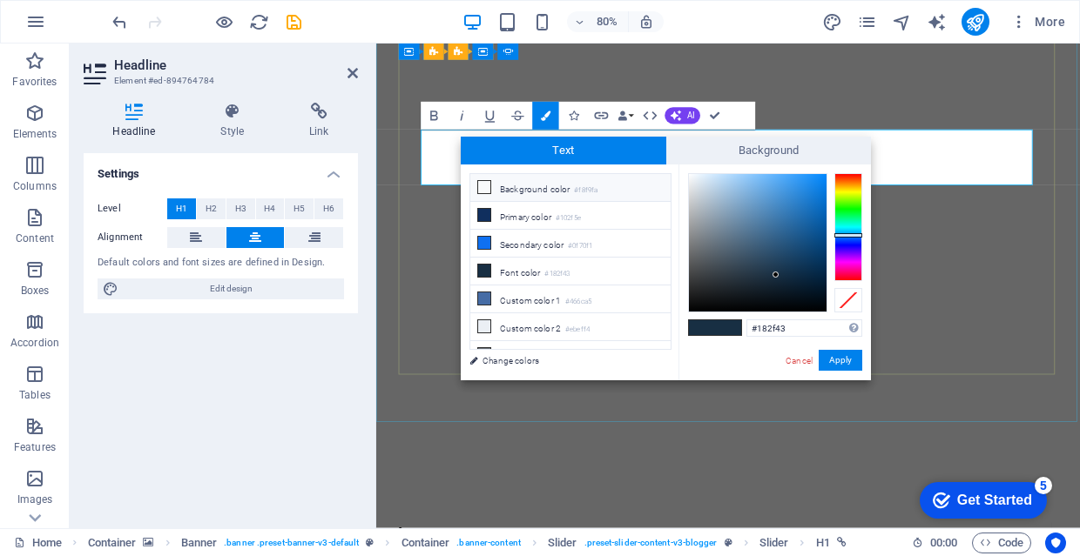
click at [511, 185] on li "Background color #f8f9fa" at bounding box center [570, 188] width 200 height 28
type input "#f8f9fa"
click at [490, 192] on span at bounding box center [484, 187] width 14 height 14
click at [846, 362] on button "Apply" at bounding box center [840, 360] width 44 height 21
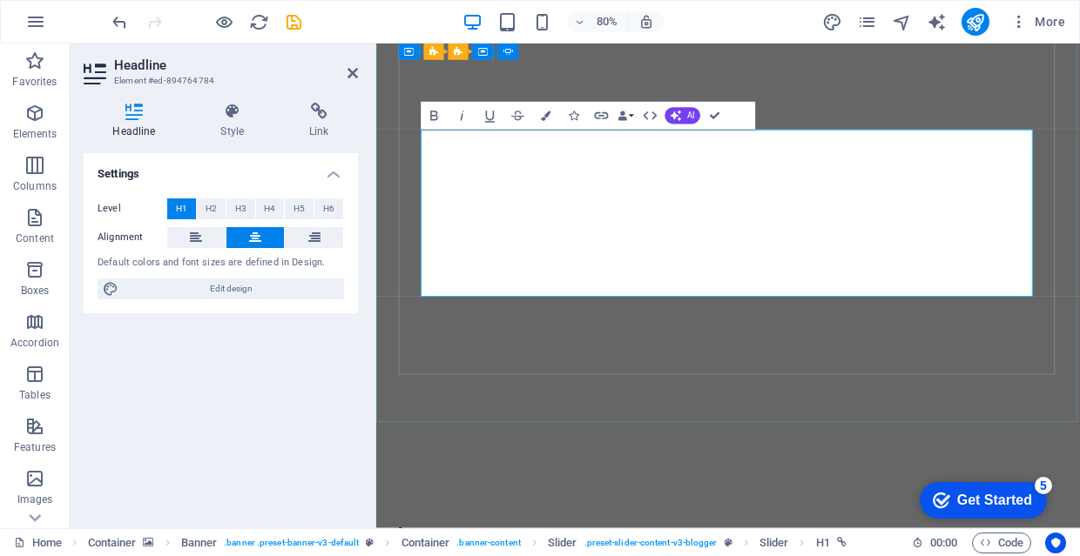
click at [217, 212] on button "H2" at bounding box center [211, 208] width 29 height 21
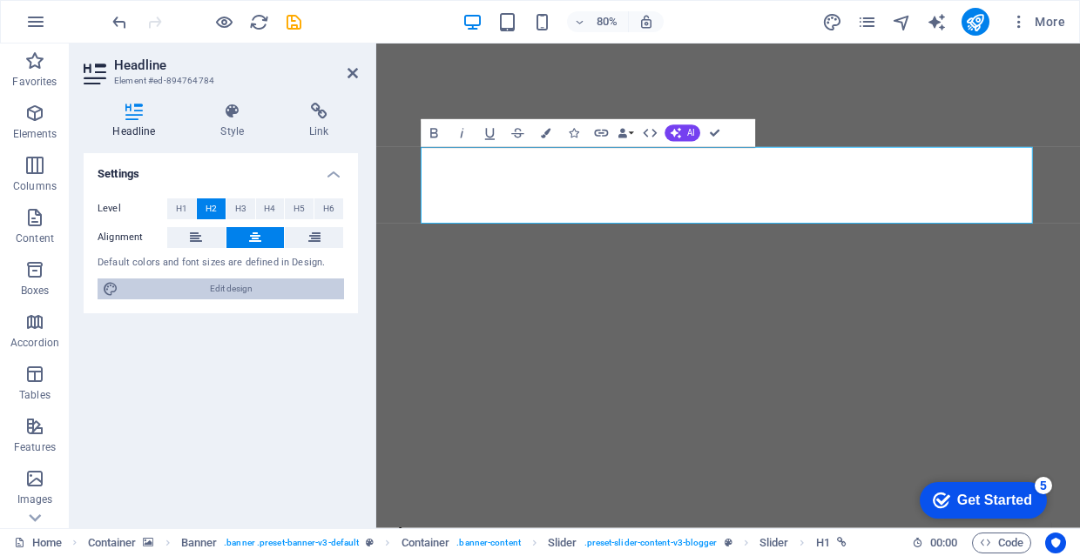
click at [266, 291] on span "Edit design" at bounding box center [231, 289] width 215 height 21
select select "px"
select select "400"
select select "px"
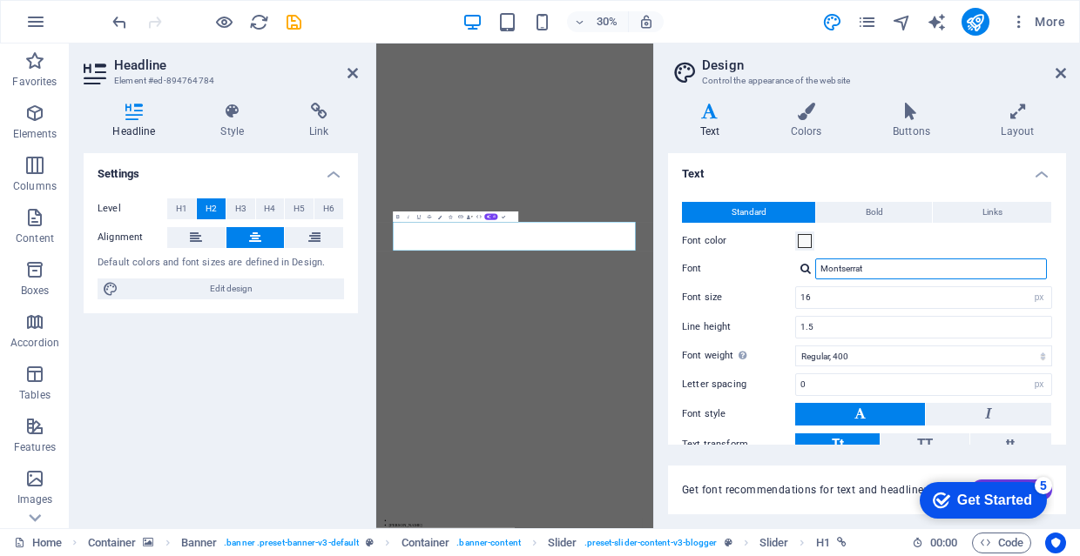
click at [884, 263] on input "Montserrat" at bounding box center [931, 269] width 232 height 21
click at [905, 249] on div "Font color" at bounding box center [867, 241] width 370 height 21
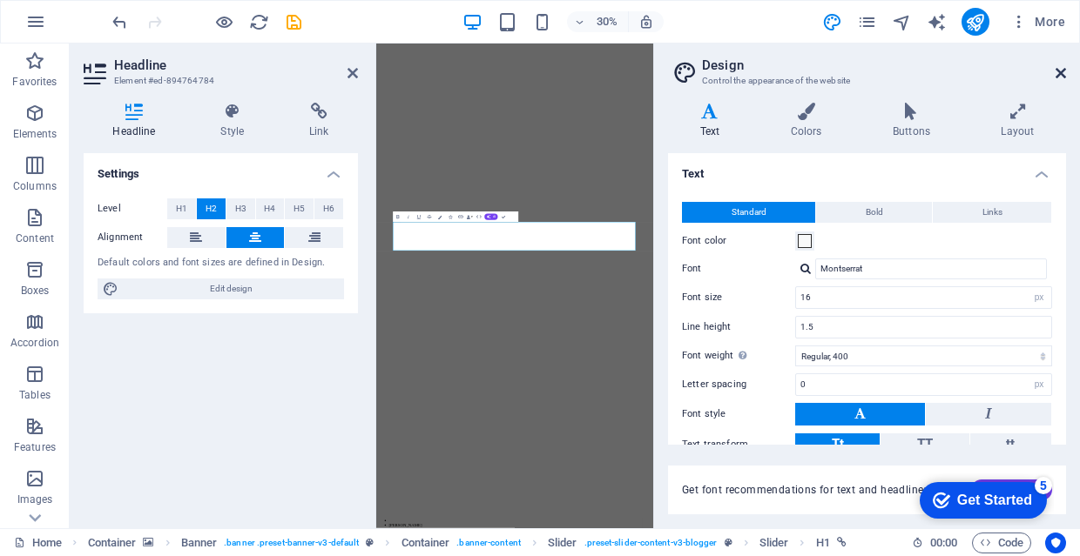
click at [1064, 74] on icon at bounding box center [1060, 73] width 10 height 14
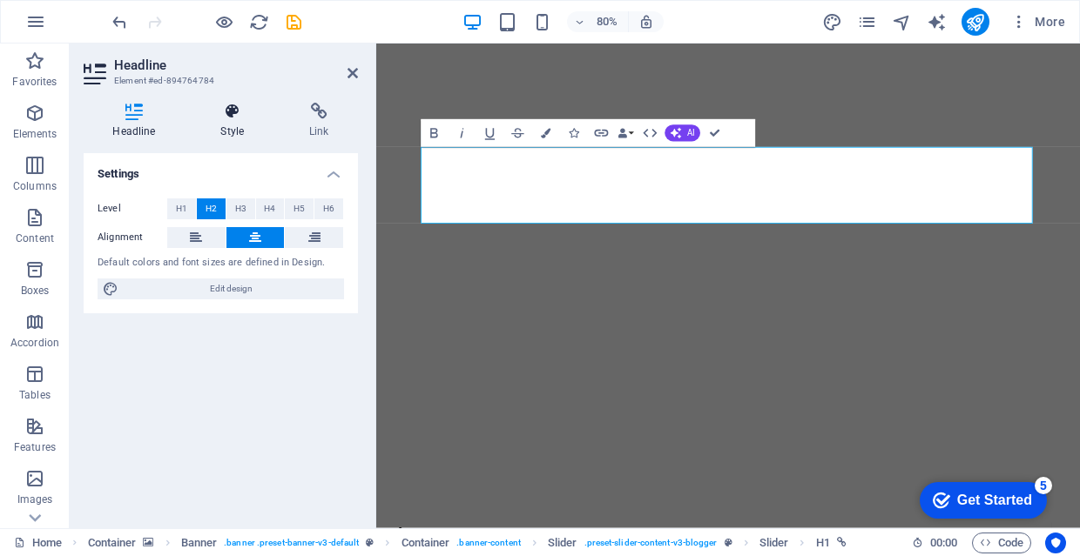
click at [228, 128] on h4 "Style" at bounding box center [236, 121] width 89 height 37
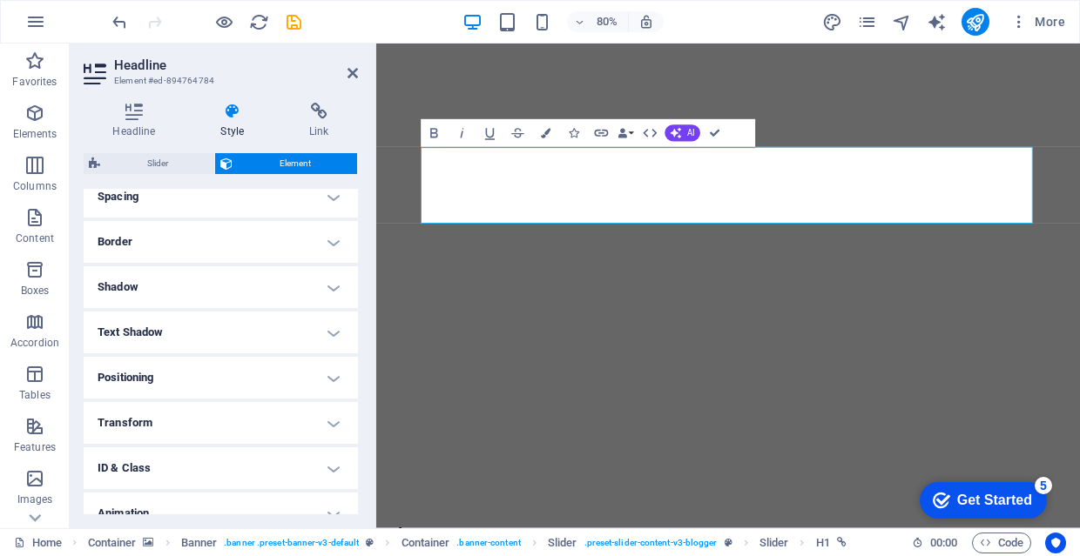
scroll to position [172, 0]
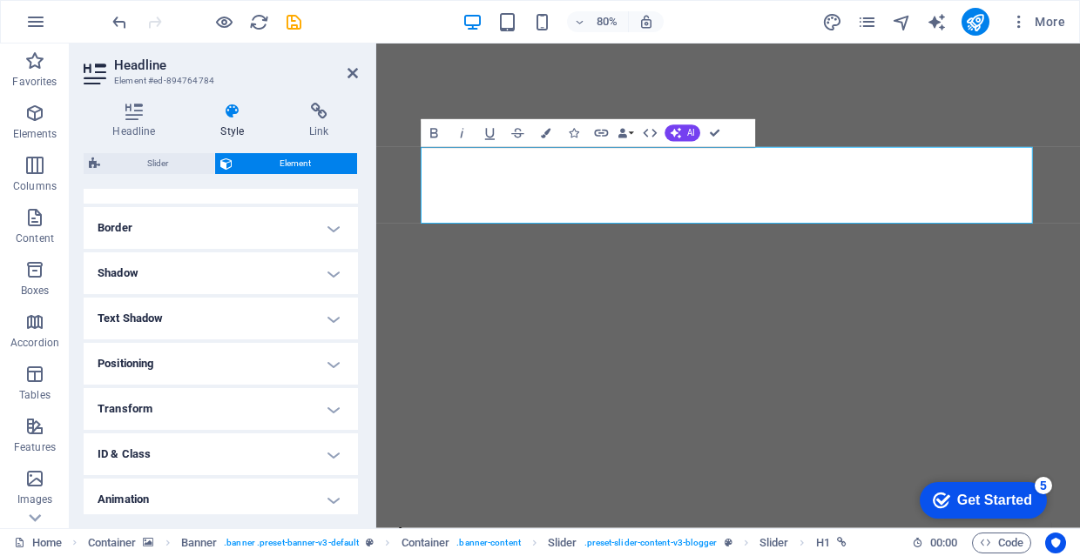
click at [231, 488] on h4 "Animation" at bounding box center [221, 500] width 274 height 42
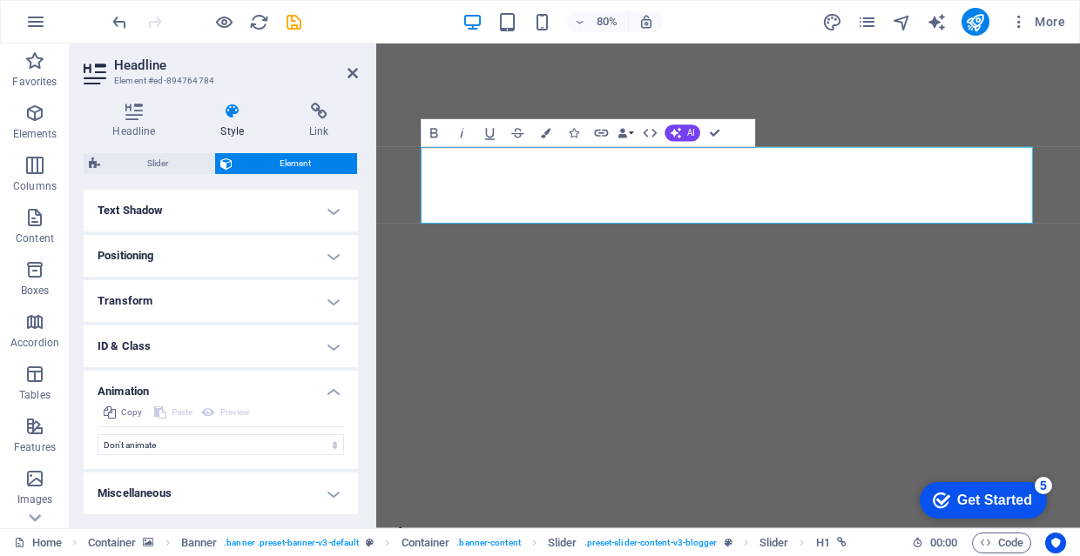
scroll to position [279, 0]
click at [259, 488] on h4 "Miscellaneous" at bounding box center [221, 495] width 274 height 42
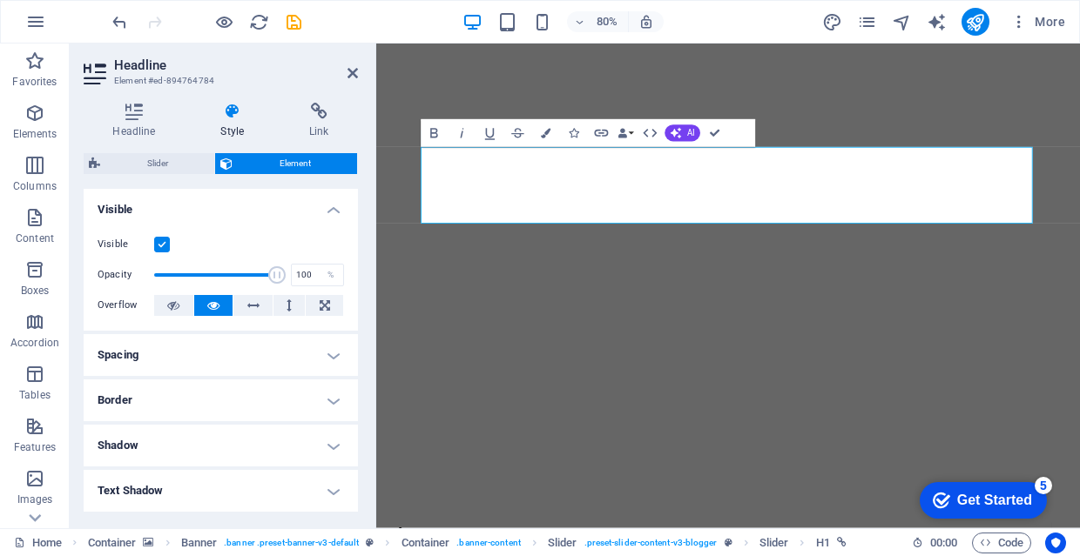
scroll to position [0, 0]
click at [276, 364] on h4 "Spacing" at bounding box center [221, 355] width 274 height 42
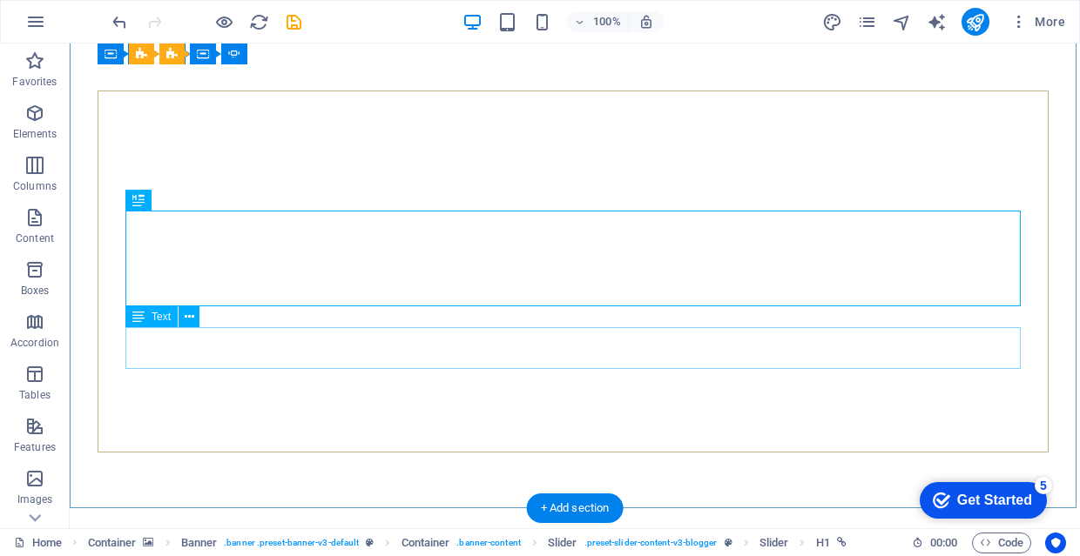
scroll to position [98, 0]
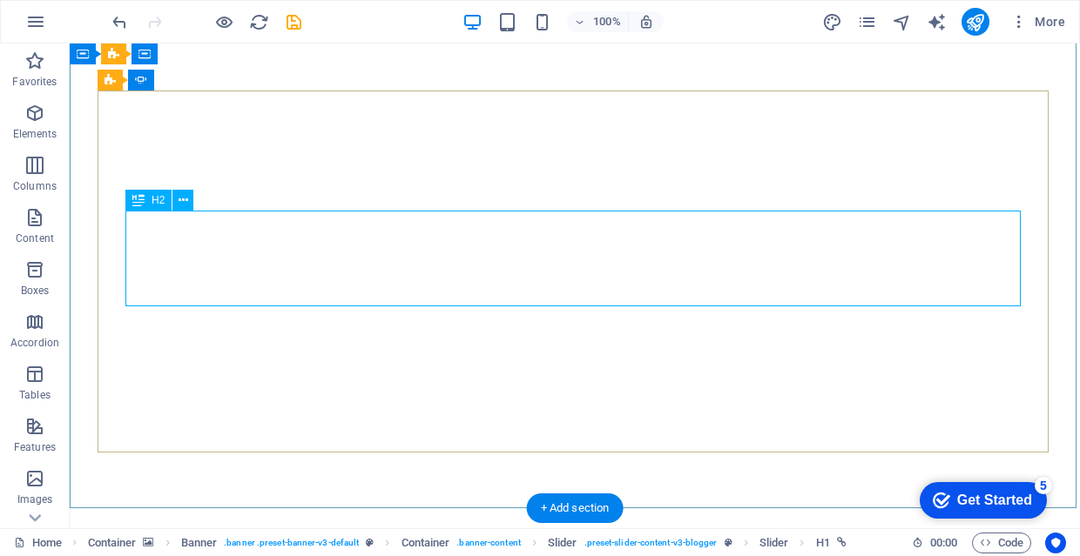
select select "%"
select select "px"
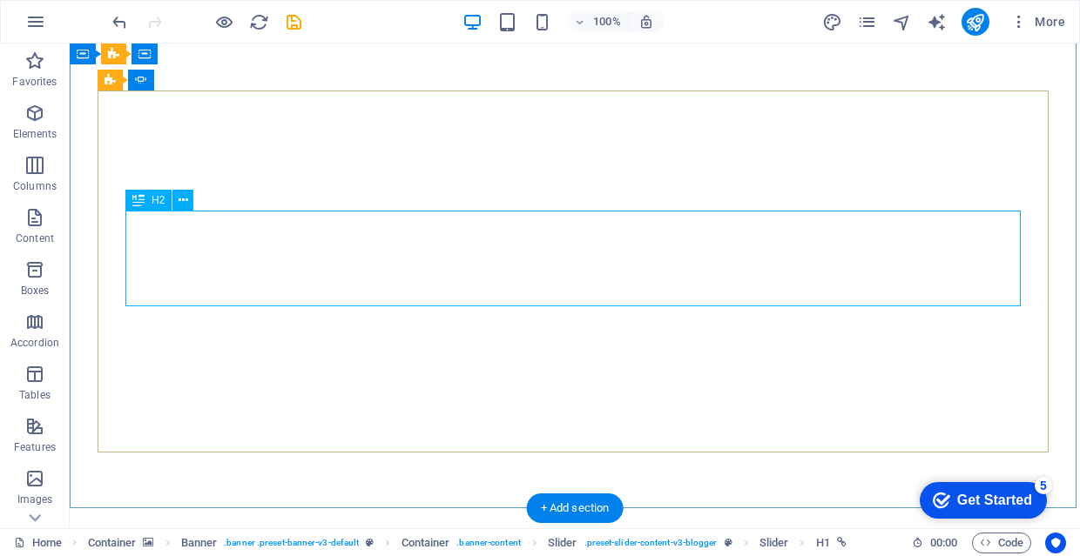
select select "px"
select select "%"
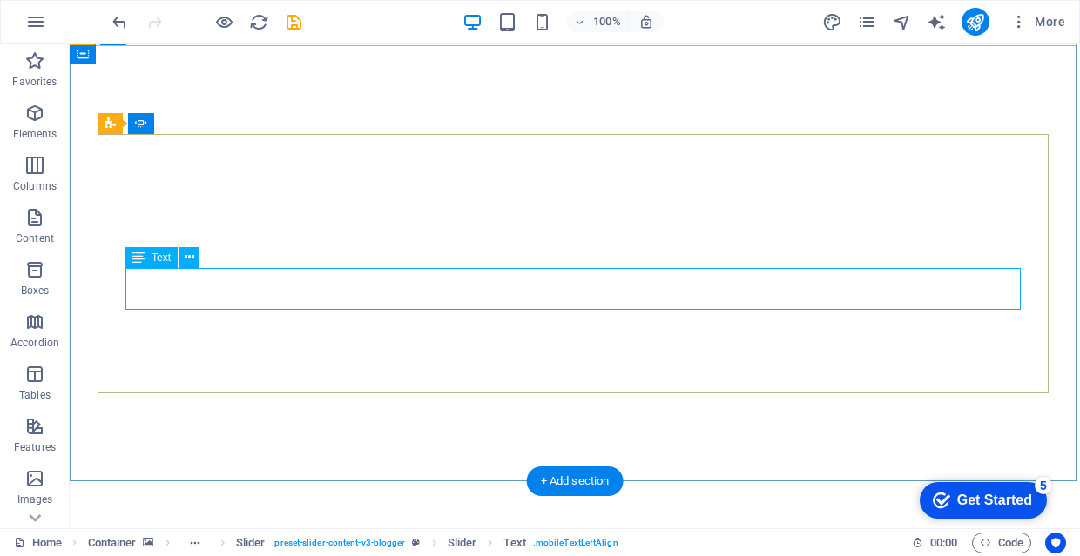
scroll to position [77, 0]
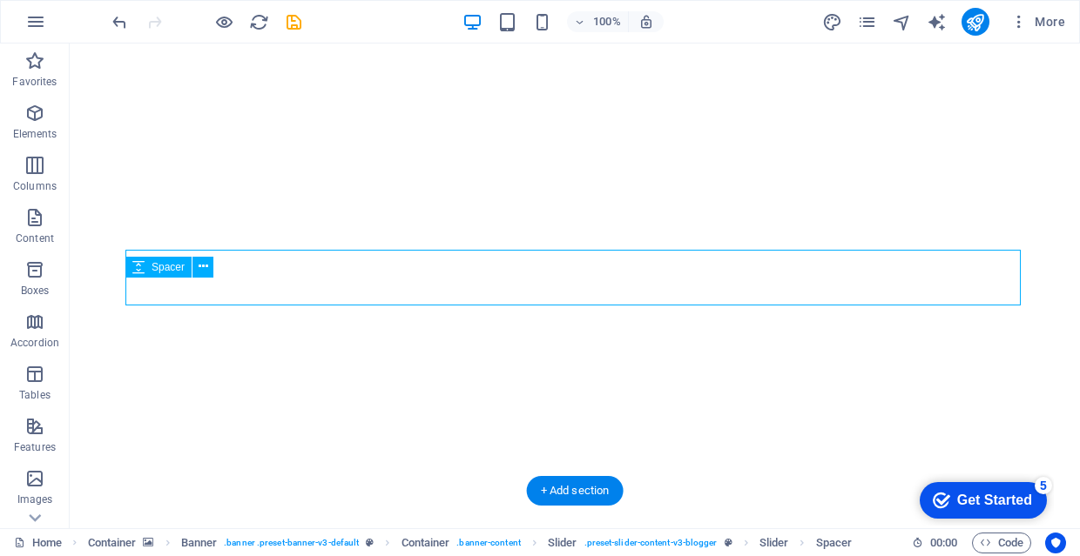
drag, startPoint x: 643, startPoint y: 414, endPoint x: 837, endPoint y: 308, distance: 221.3
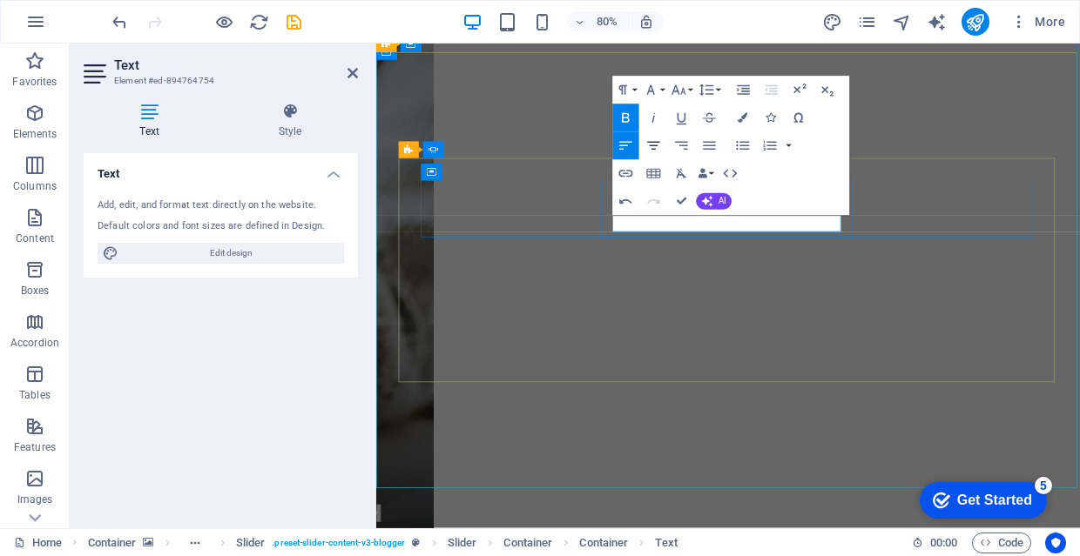
click at [657, 140] on icon "button" at bounding box center [653, 146] width 17 height 17
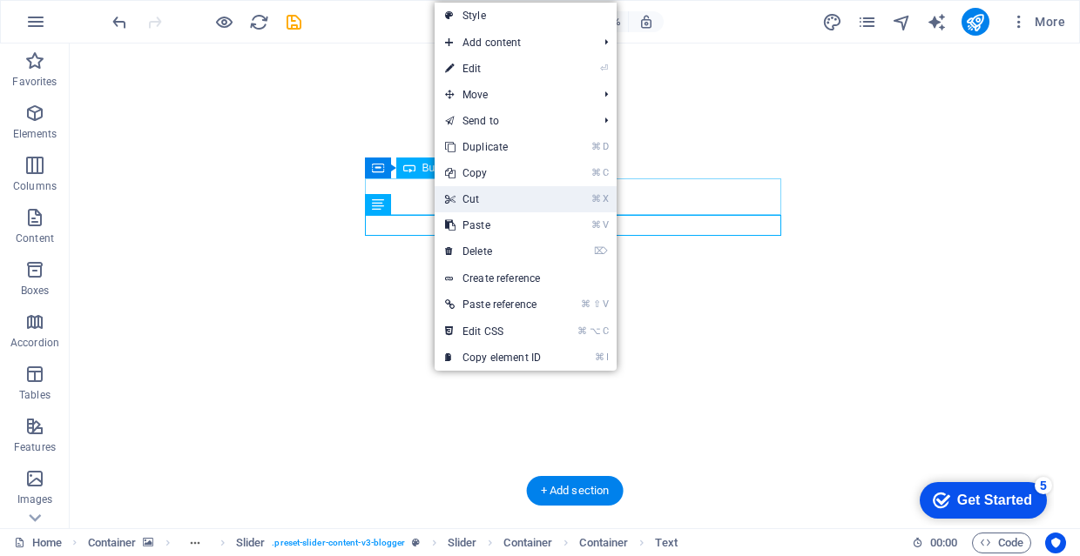
click at [525, 196] on link "⌘ X Cut" at bounding box center [492, 199] width 117 height 26
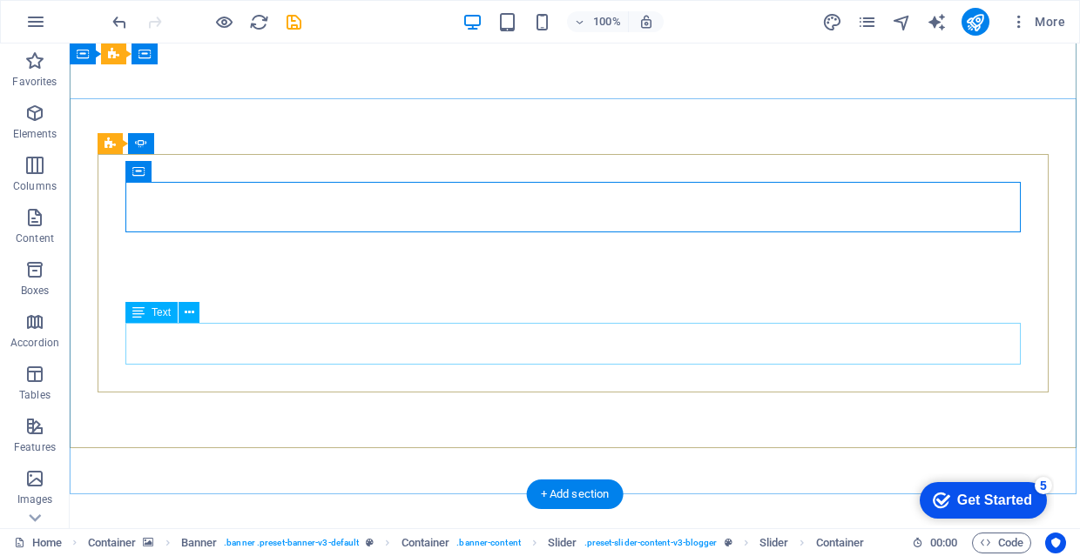
scroll to position [32, 0]
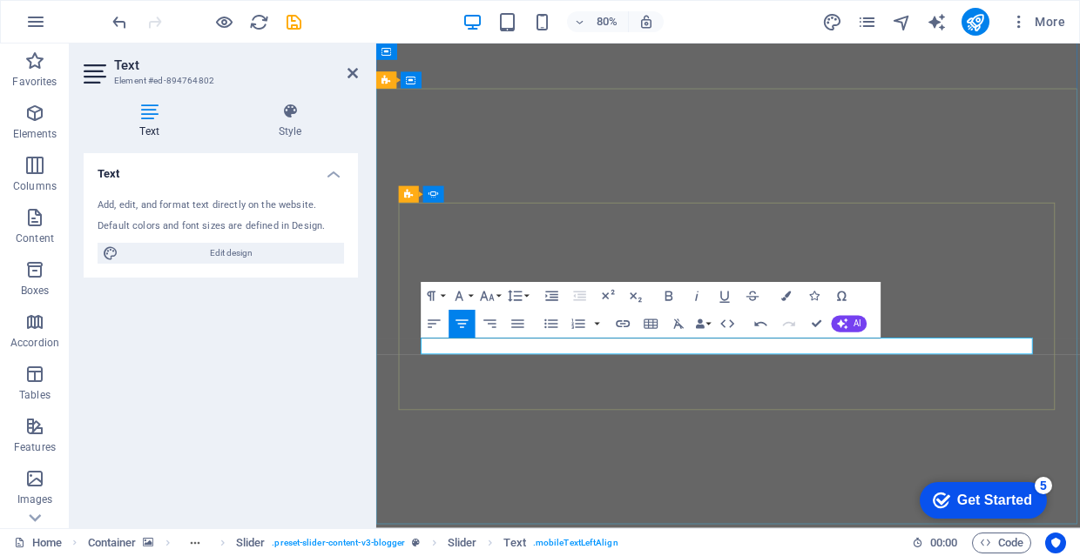
click at [490, 290] on icon "button" at bounding box center [487, 296] width 17 height 17
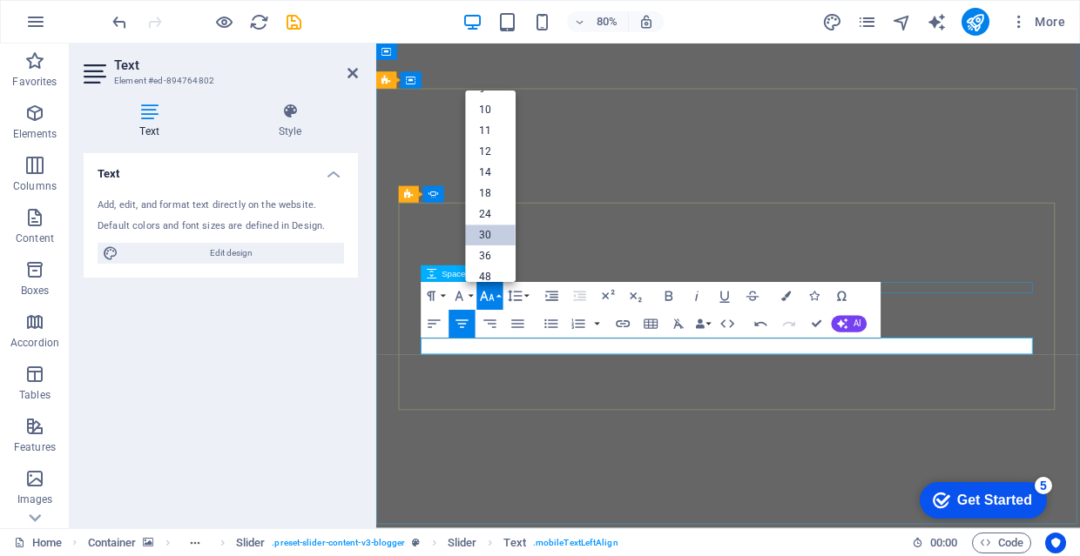
scroll to position [52, 0]
click at [495, 269] on link "48" at bounding box center [490, 274] width 50 height 21
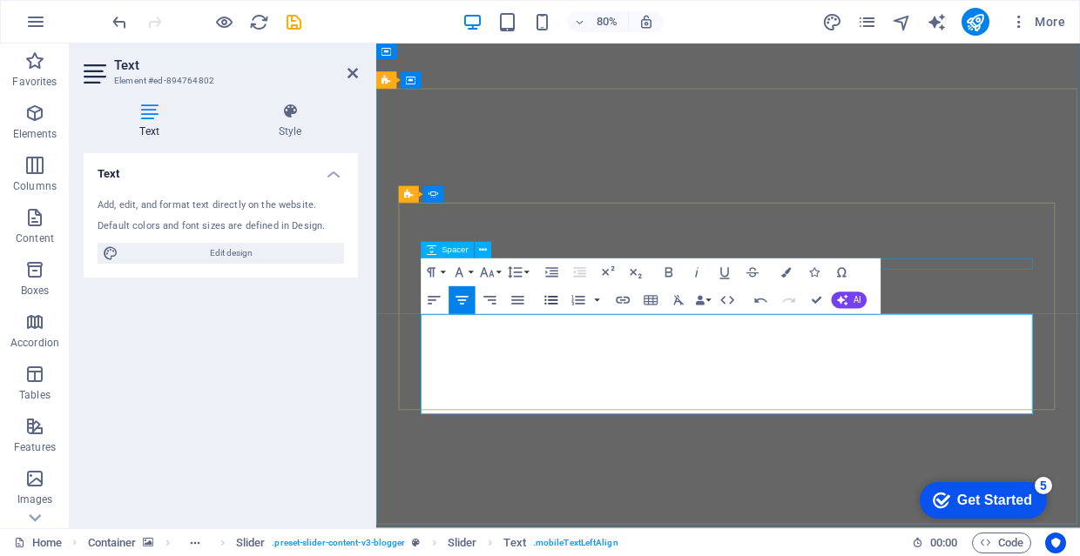
scroll to position [30, 0]
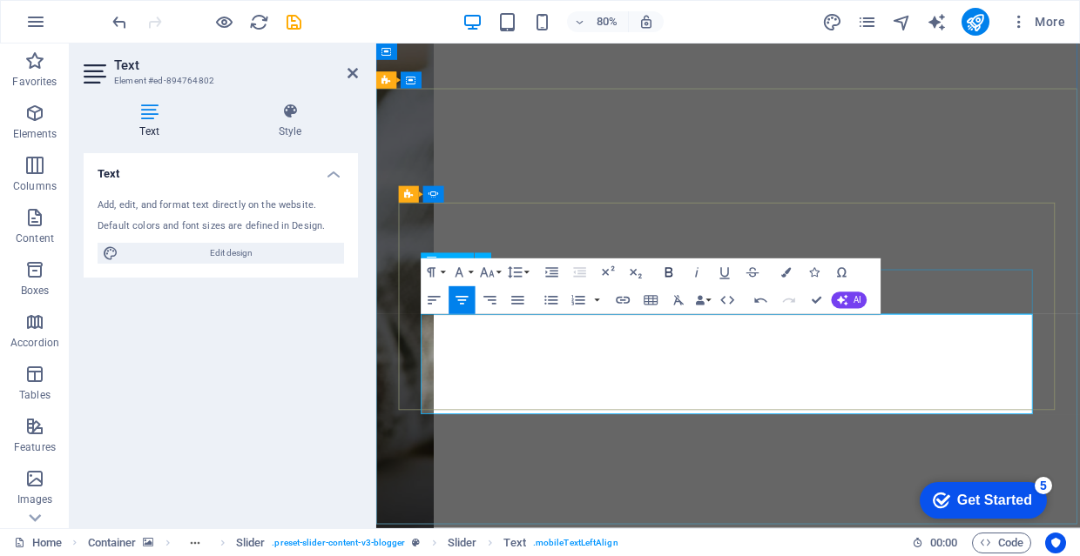
click at [669, 272] on icon "button" at bounding box center [668, 273] width 17 height 17
click at [670, 277] on icon "button" at bounding box center [669, 273] width 8 height 10
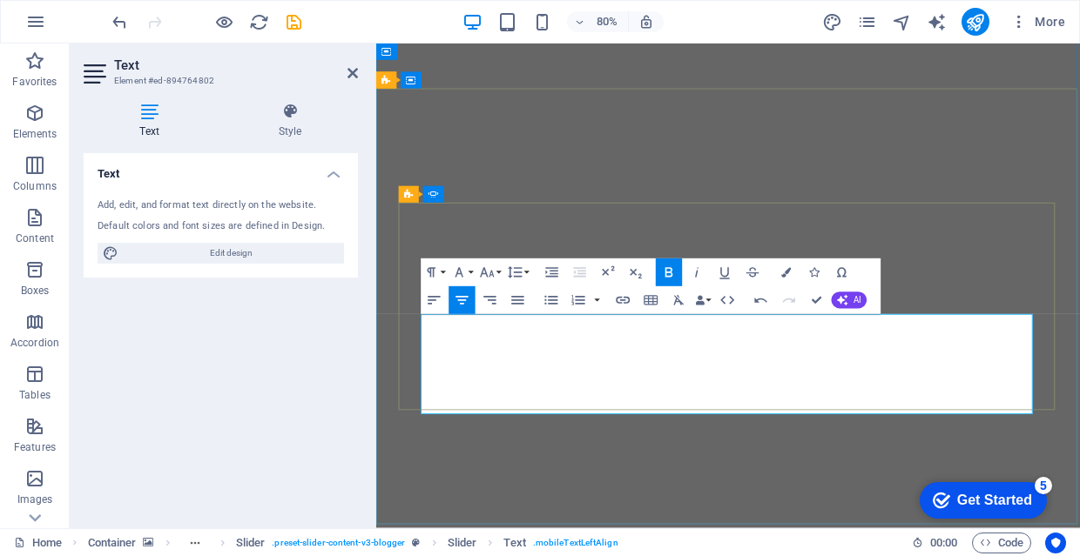
drag, startPoint x: 831, startPoint y: 466, endPoint x: 1001, endPoint y: 436, distance: 172.3
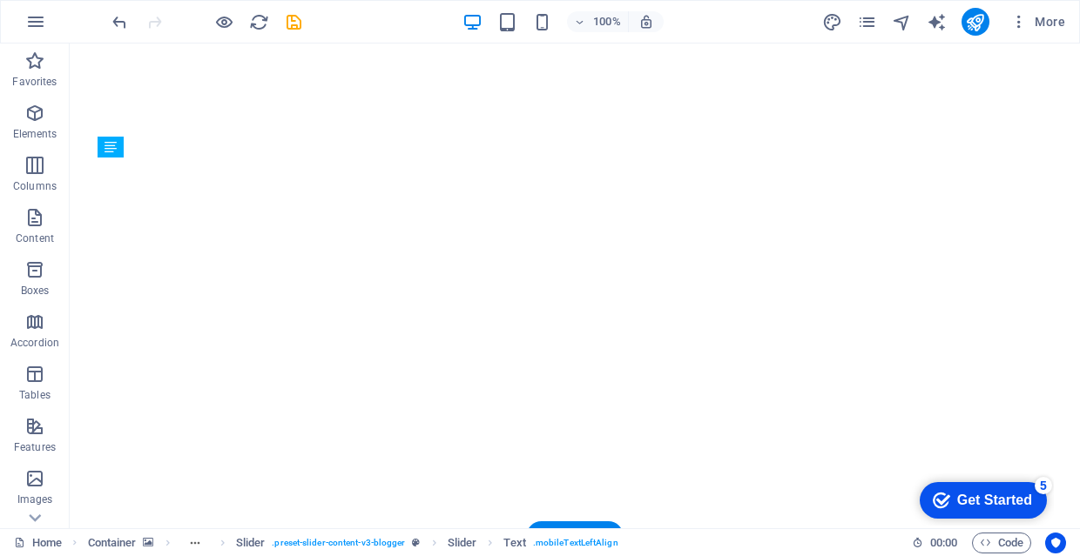
drag, startPoint x: 749, startPoint y: 364, endPoint x: 745, endPoint y: 272, distance: 92.3
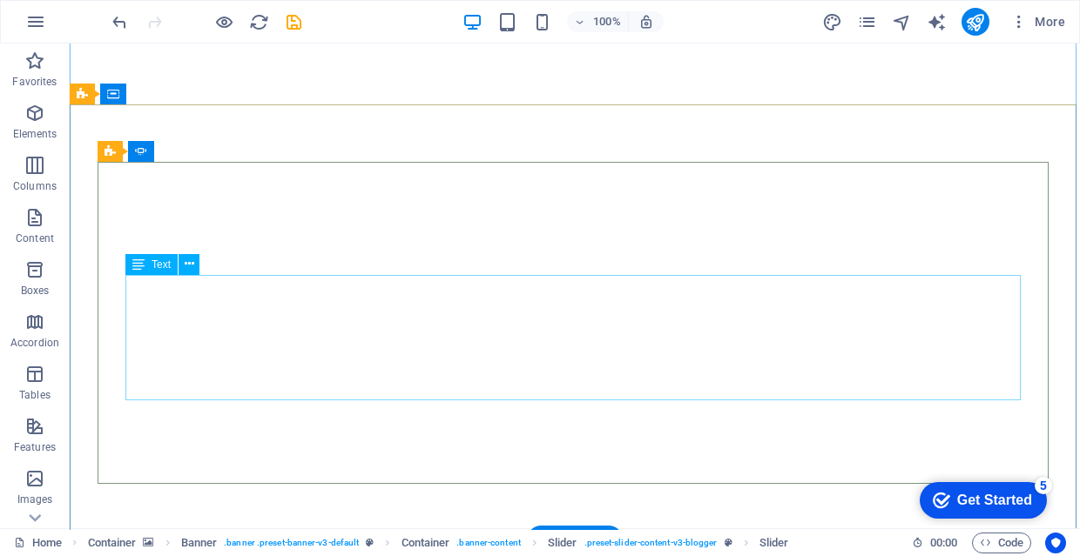
scroll to position [64, 0]
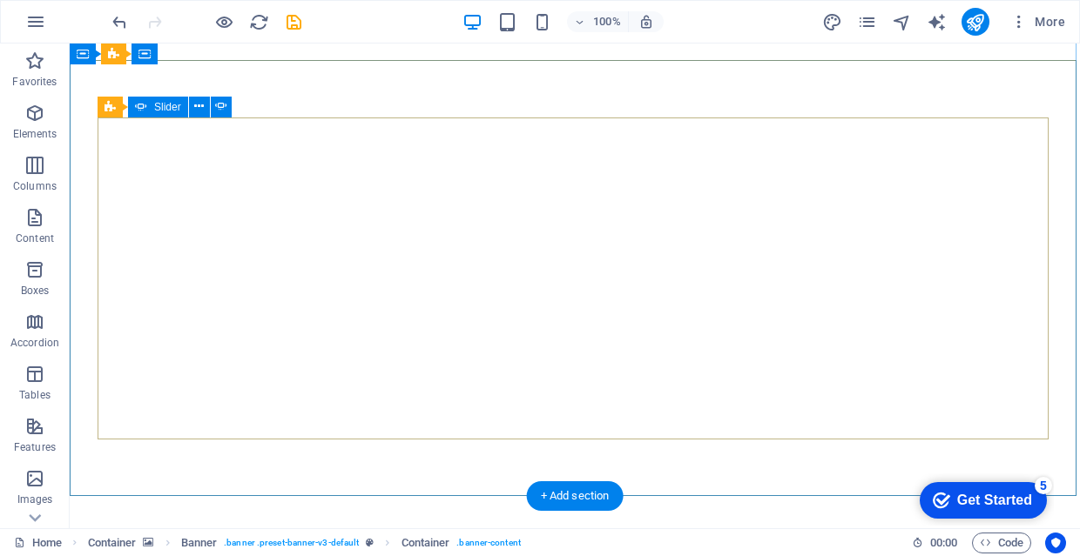
scroll to position [71, 0]
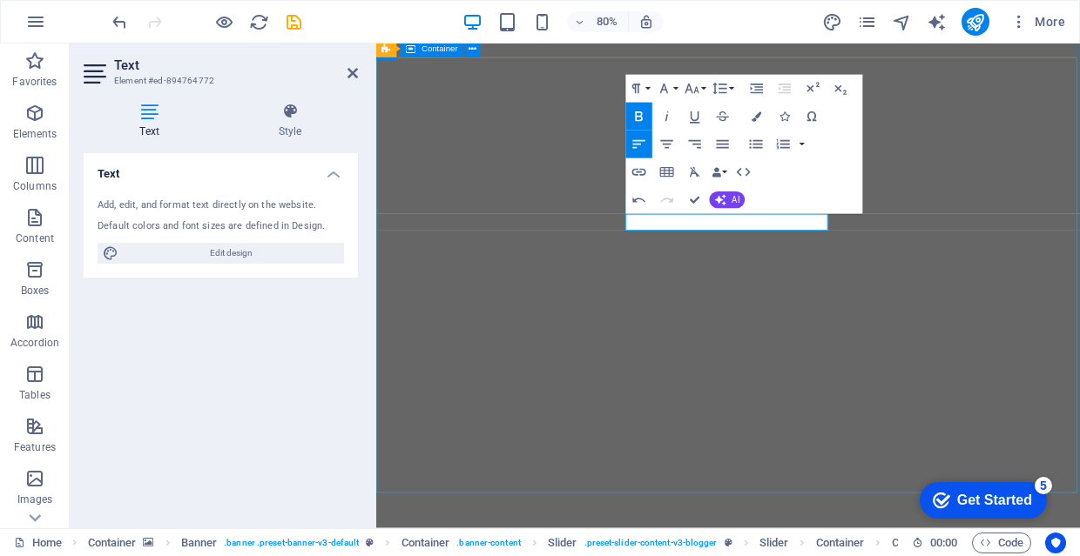
click at [669, 144] on icon "button" at bounding box center [666, 145] width 17 height 17
click at [668, 145] on icon "button" at bounding box center [667, 144] width 12 height 9
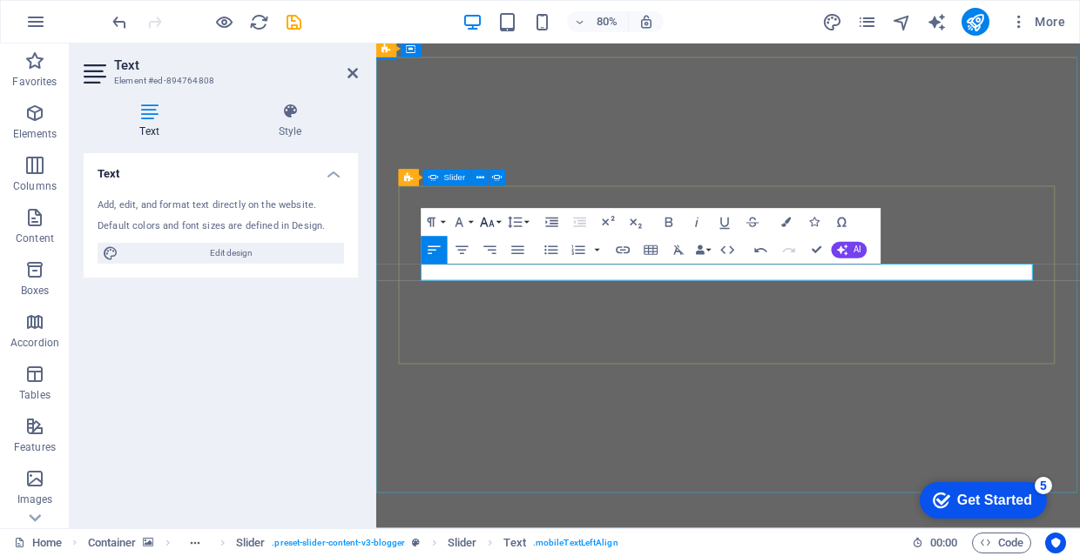
click at [488, 216] on icon "button" at bounding box center [487, 222] width 17 height 17
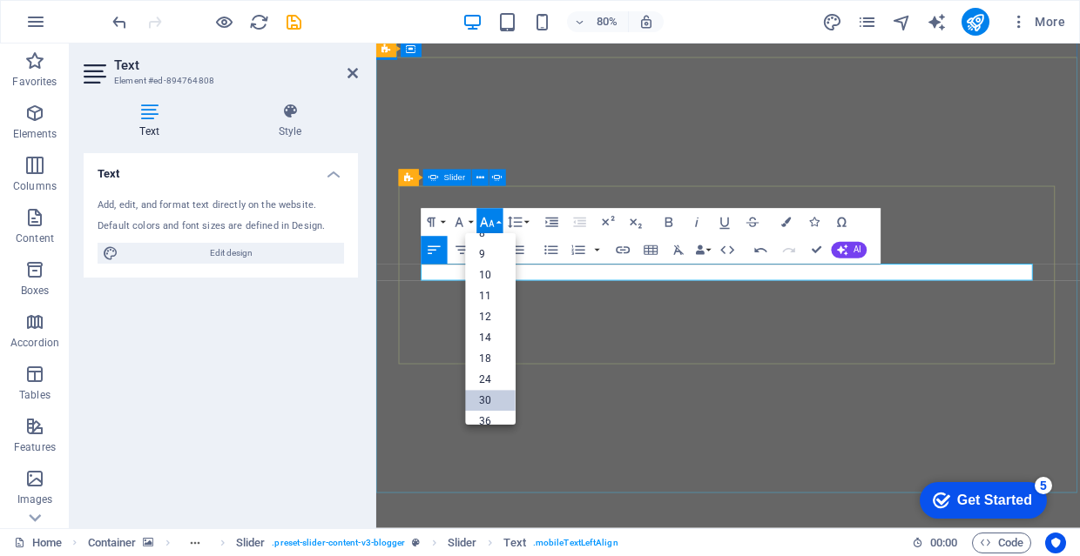
scroll to position [27, 0]
click at [495, 414] on link "36" at bounding box center [490, 416] width 50 height 21
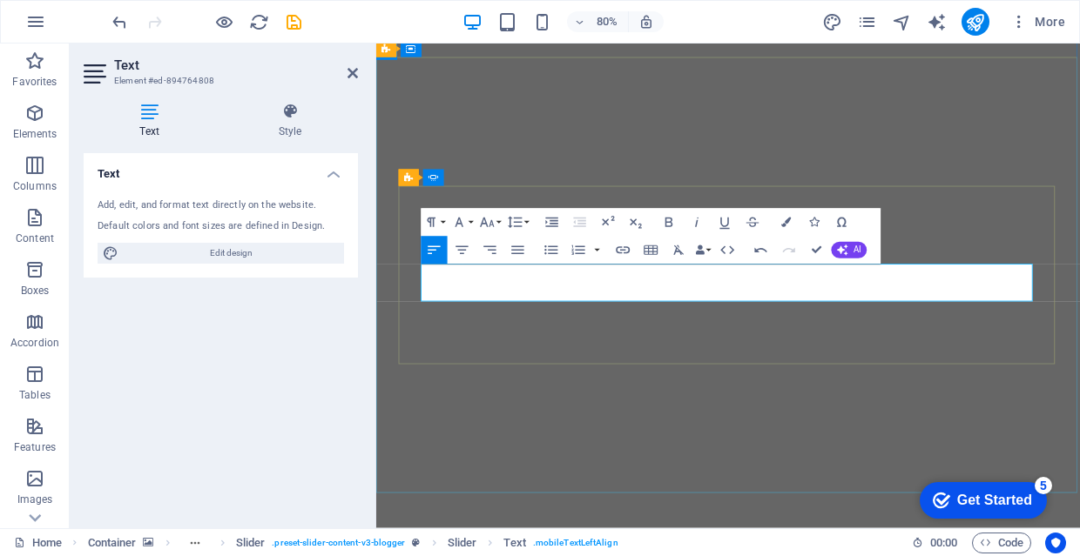
click at [786, 216] on button "Colors" at bounding box center [785, 223] width 26 height 28
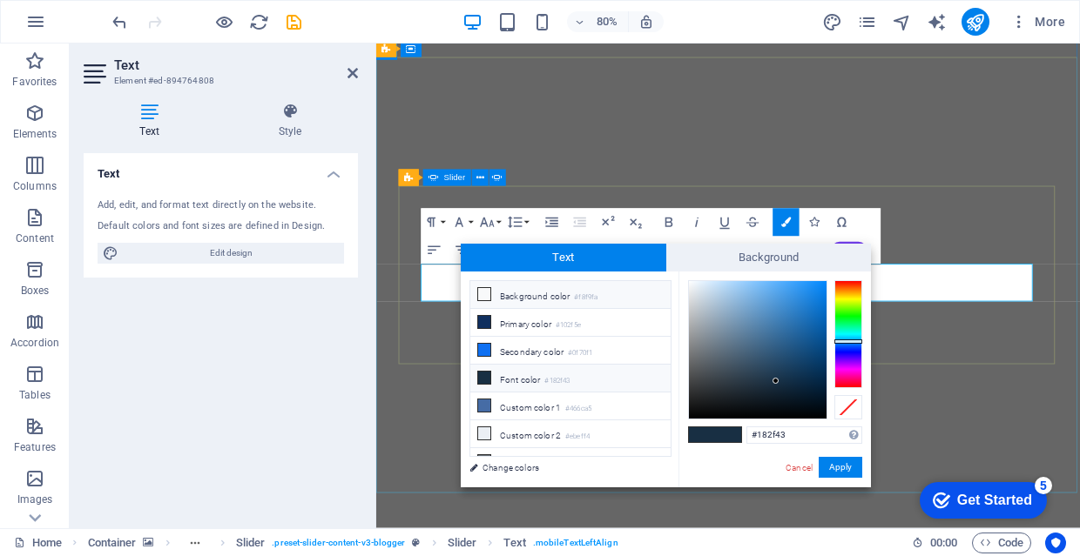
click at [597, 300] on small "#f8f9fa" at bounding box center [586, 298] width 24 height 12
type input "#f8f9fa"
click at [833, 468] on button "Apply" at bounding box center [840, 467] width 44 height 21
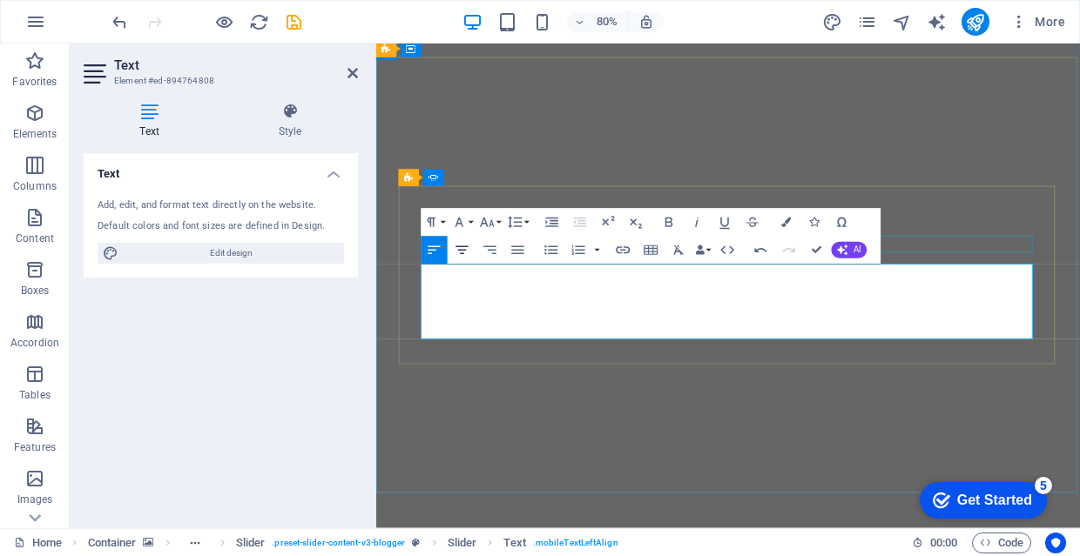
drag, startPoint x: 110, startPoint y: 257, endPoint x: 464, endPoint y: 249, distance: 354.4
click at [464, 249] on icon "button" at bounding box center [462, 250] width 17 height 17
click at [674, 218] on icon "button" at bounding box center [668, 222] width 17 height 17
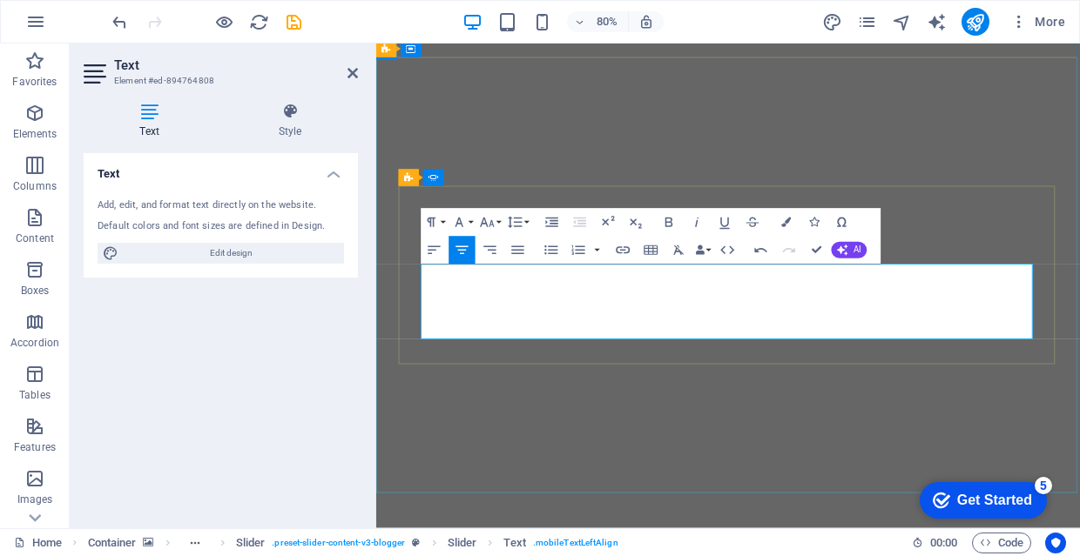
click at [671, 228] on icon "button" at bounding box center [668, 222] width 17 height 17
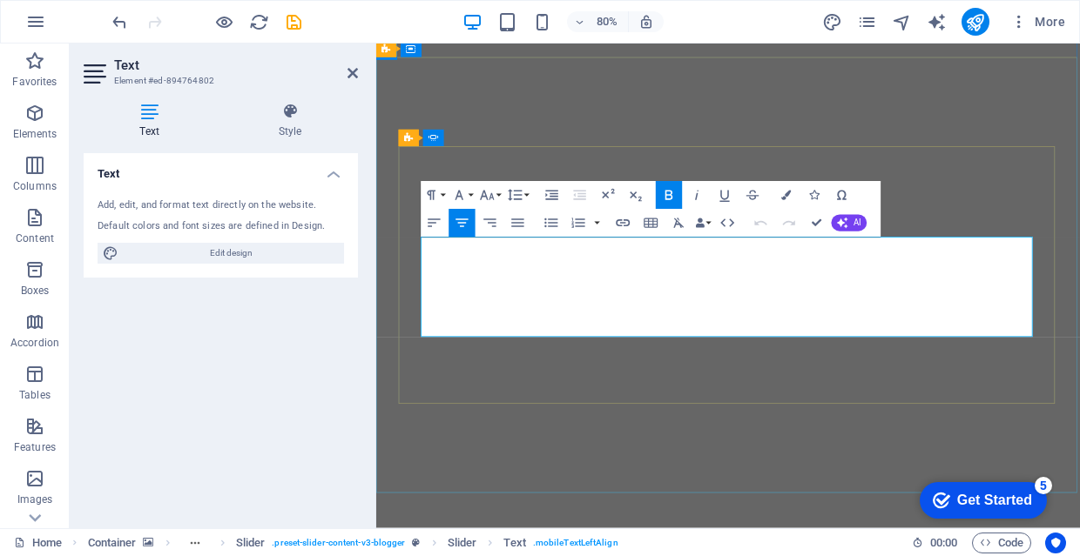
click at [490, 201] on icon "button" at bounding box center [487, 195] width 17 height 17
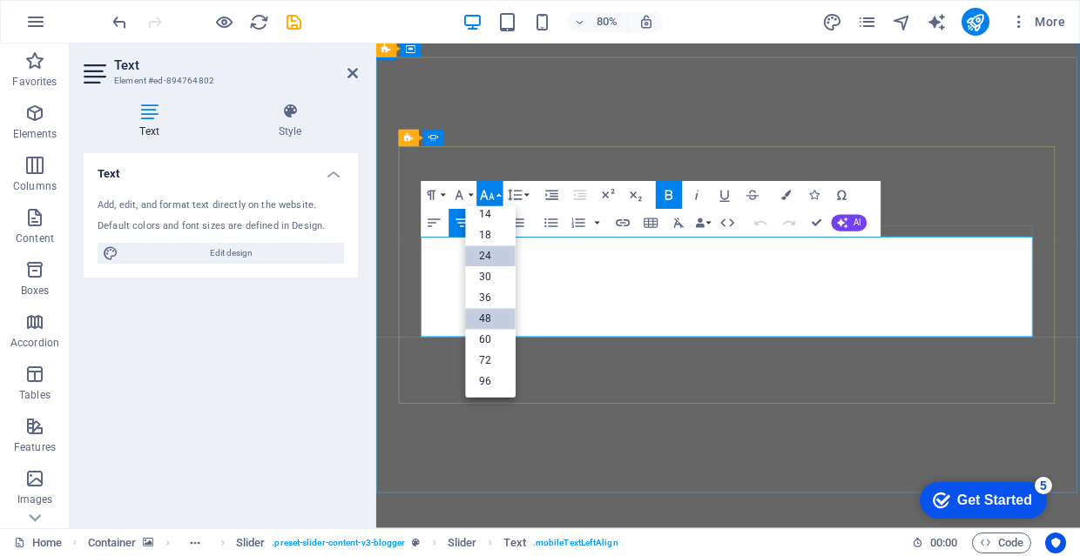
scroll to position [140, 0]
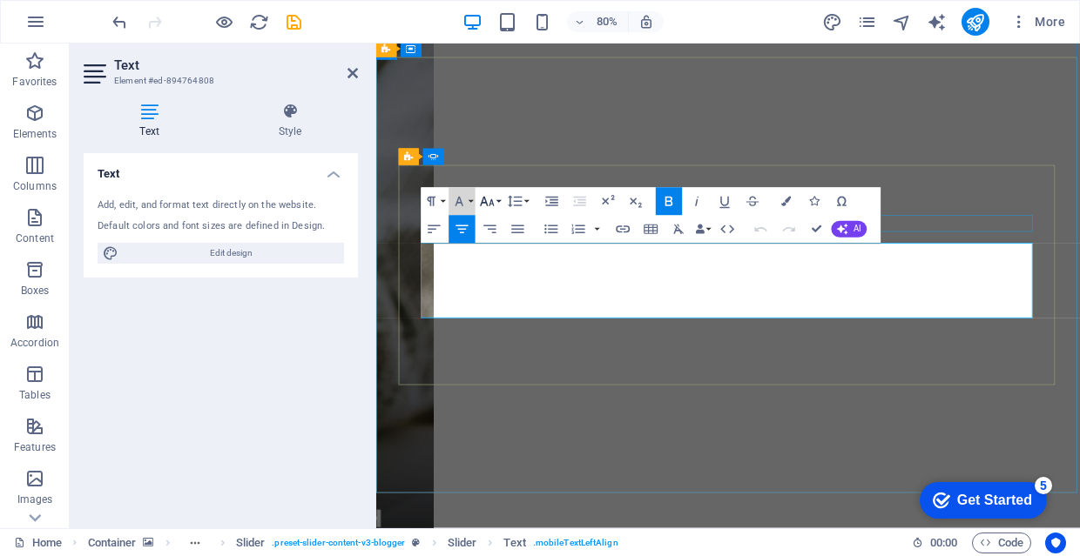
click at [488, 200] on icon "button" at bounding box center [487, 201] width 17 height 17
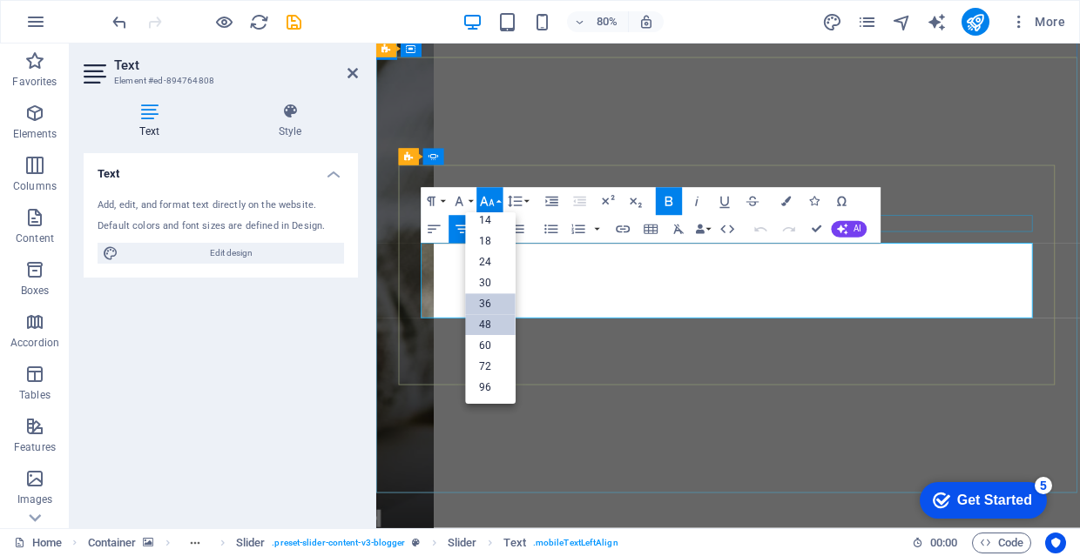
click at [498, 325] on link "48" at bounding box center [490, 325] width 50 height 21
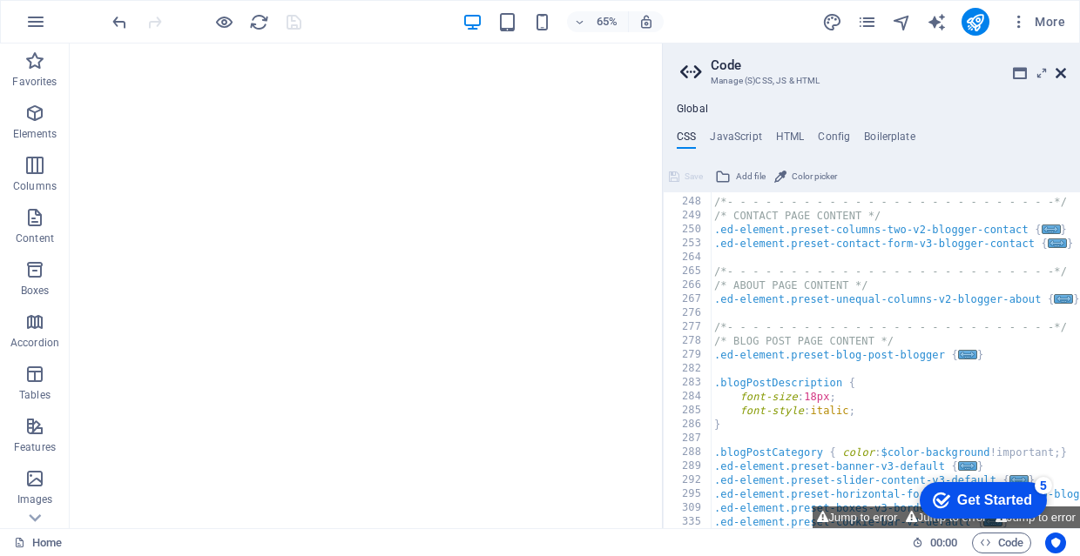
click at [1060, 68] on icon at bounding box center [1060, 73] width 10 height 14
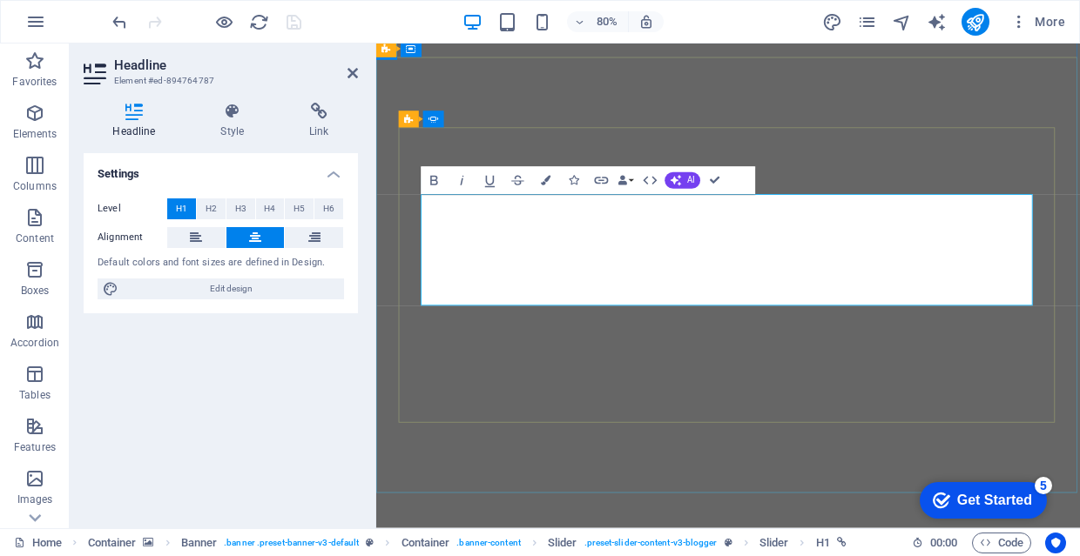
click at [433, 180] on icon "button" at bounding box center [434, 181] width 8 height 10
click at [437, 180] on icon "button" at bounding box center [434, 180] width 17 height 17
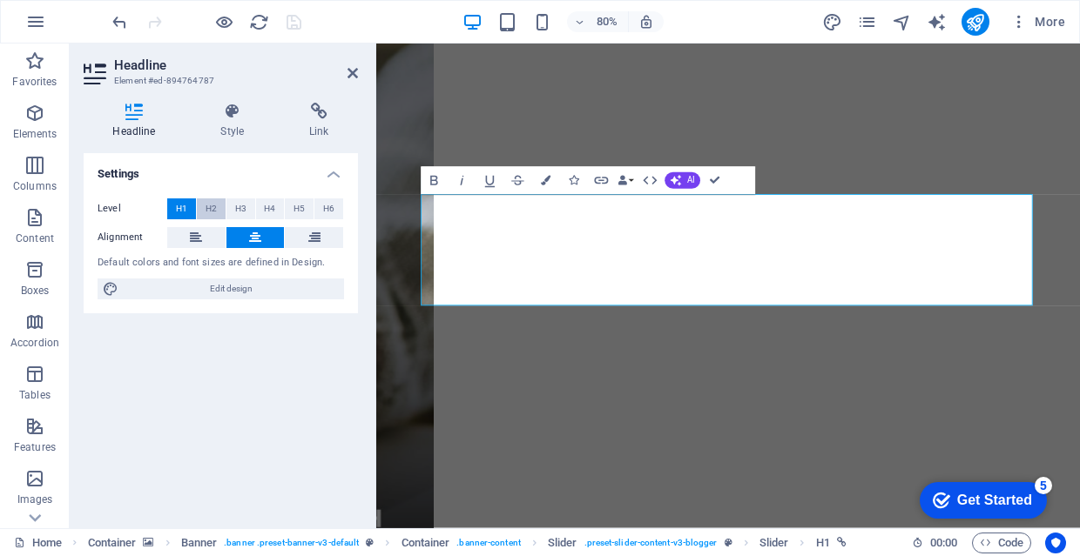
click at [212, 205] on span "H2" at bounding box center [210, 208] width 11 height 21
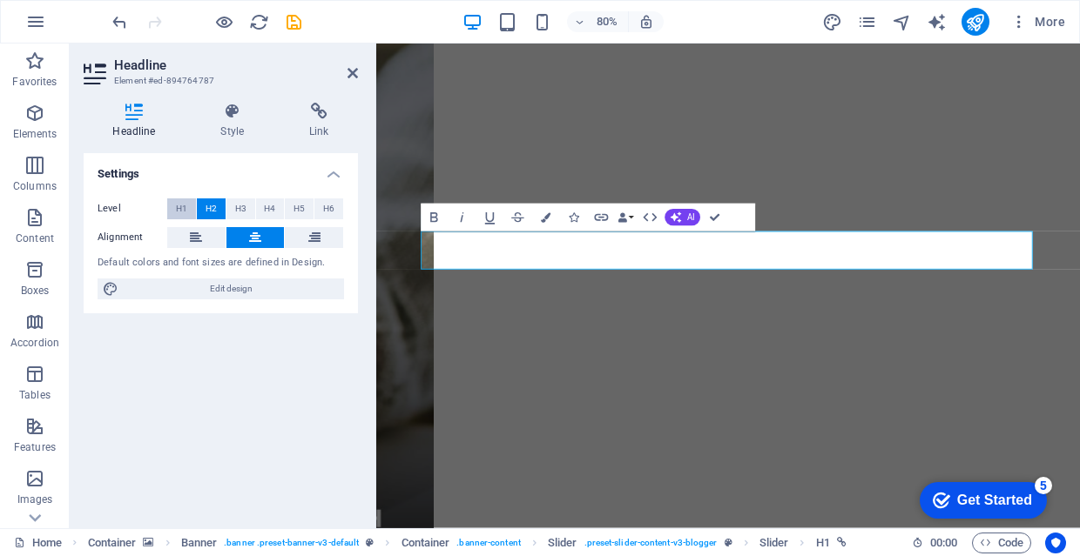
click at [178, 207] on span "H1" at bounding box center [181, 208] width 11 height 21
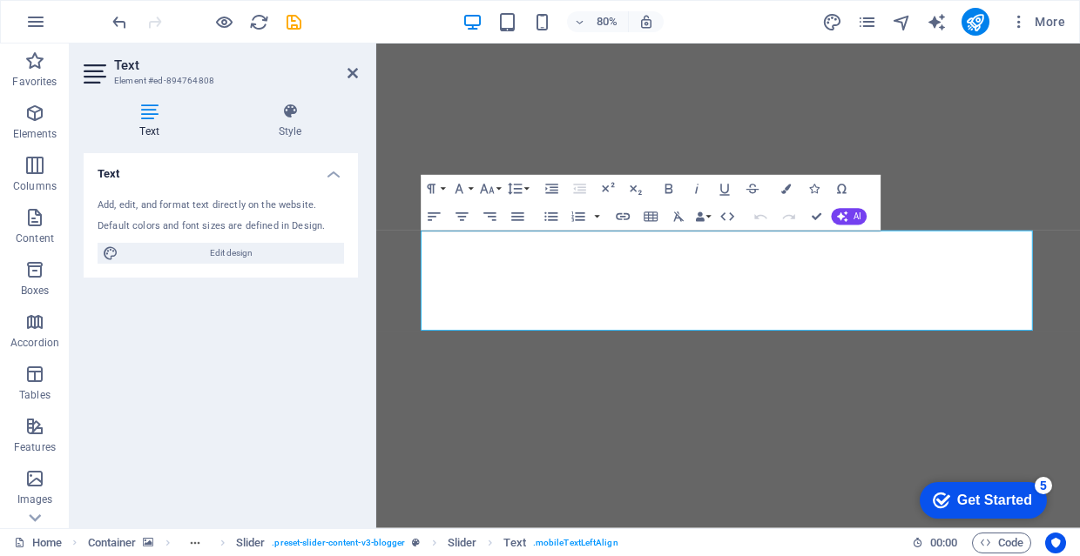
click at [291, 115] on icon at bounding box center [290, 111] width 136 height 17
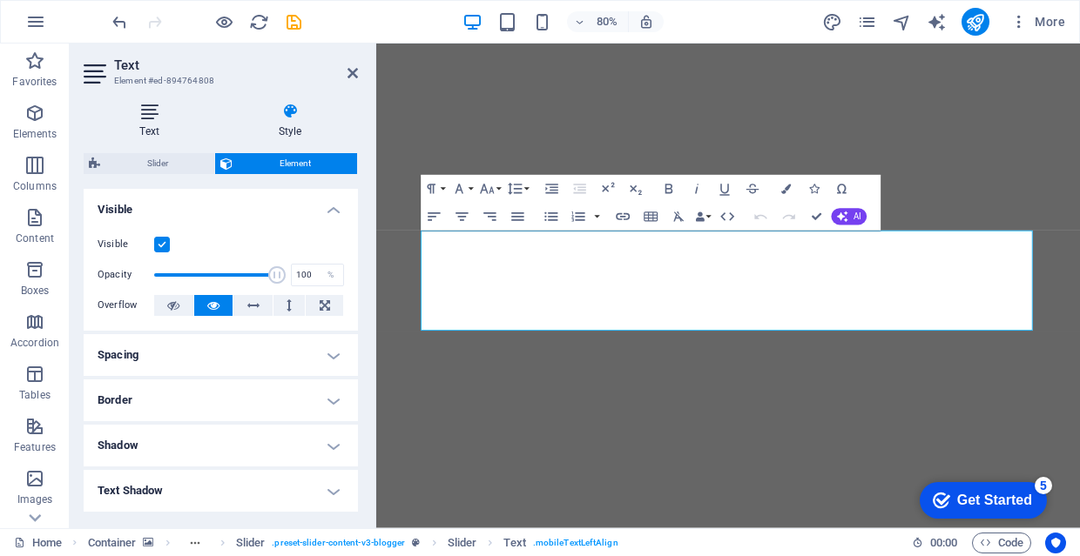
click at [196, 111] on icon at bounding box center [149, 111] width 131 height 17
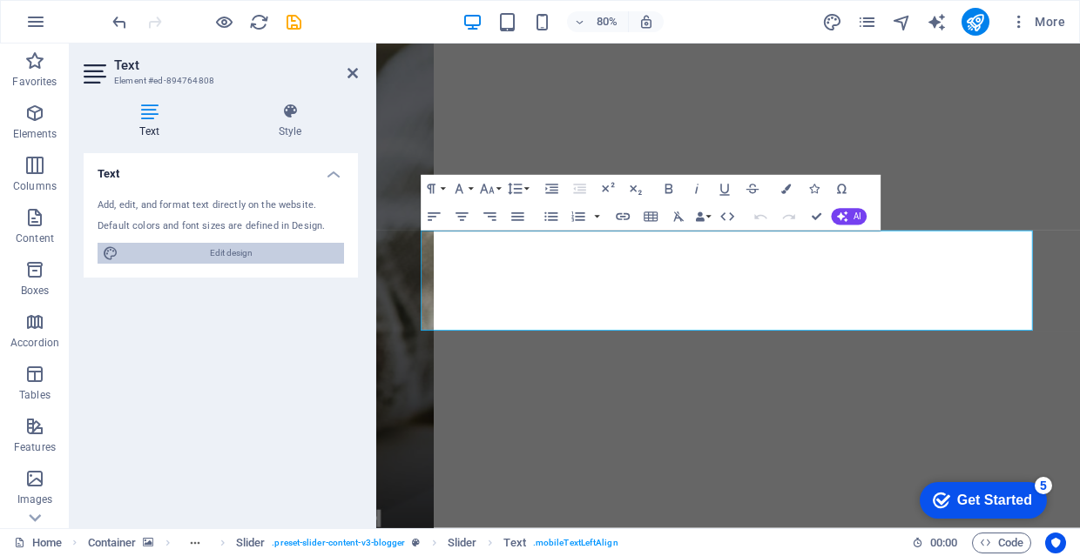
click at [284, 246] on span "Edit design" at bounding box center [231, 253] width 215 height 21
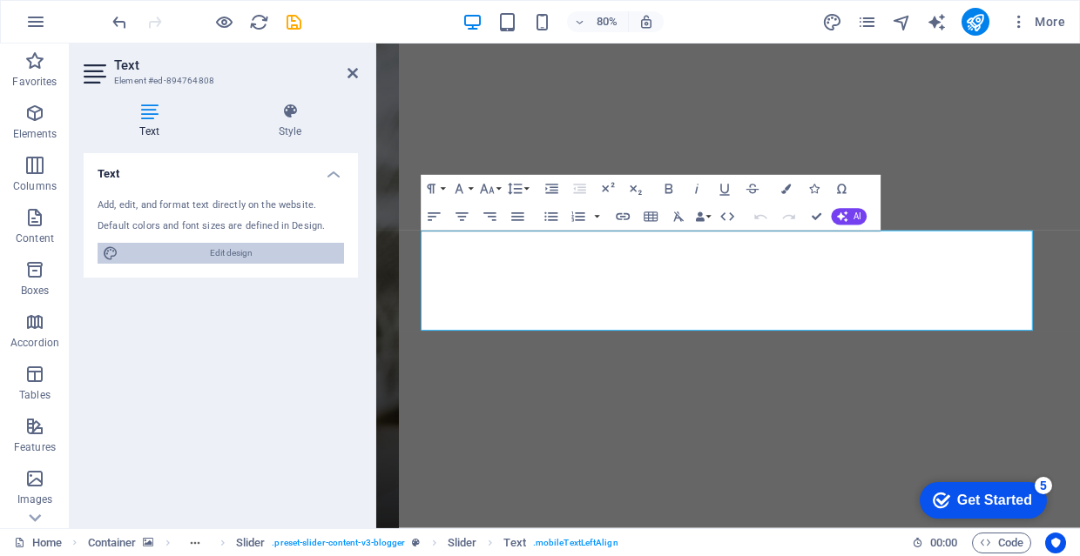
select select "px"
select select "400"
select select "px"
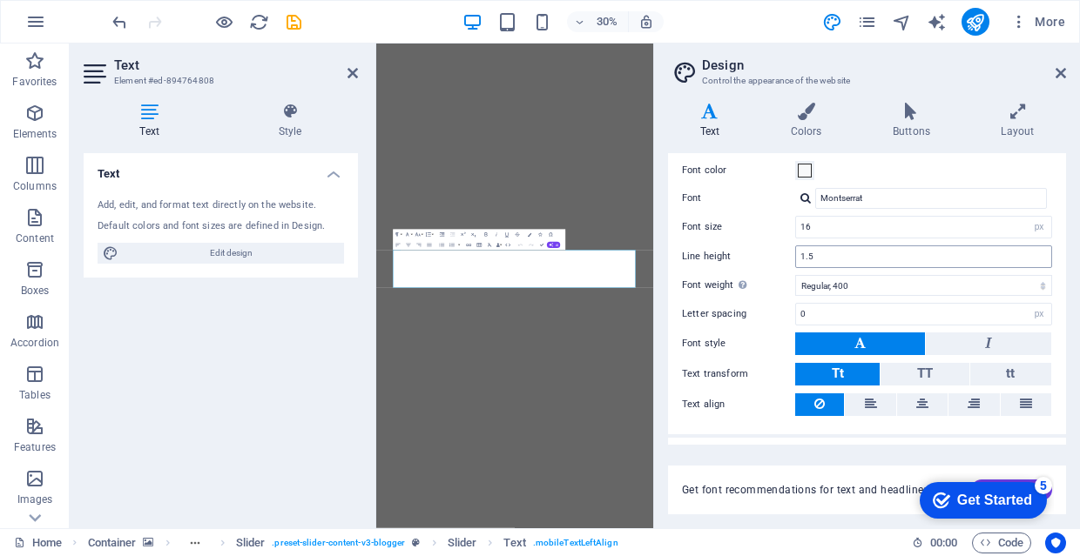
scroll to position [90, 0]
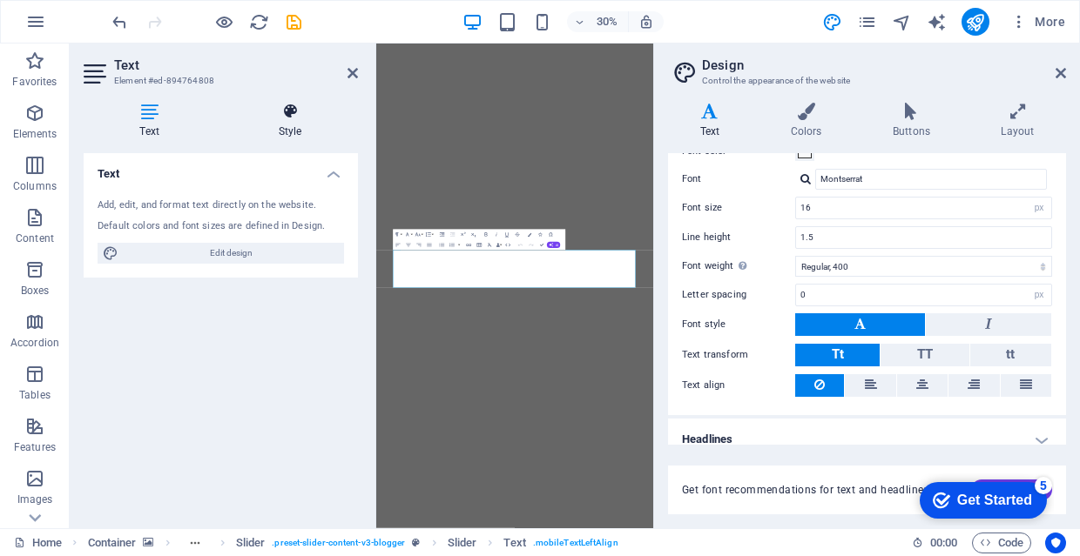
click at [302, 122] on h4 "Style" at bounding box center [290, 121] width 136 height 37
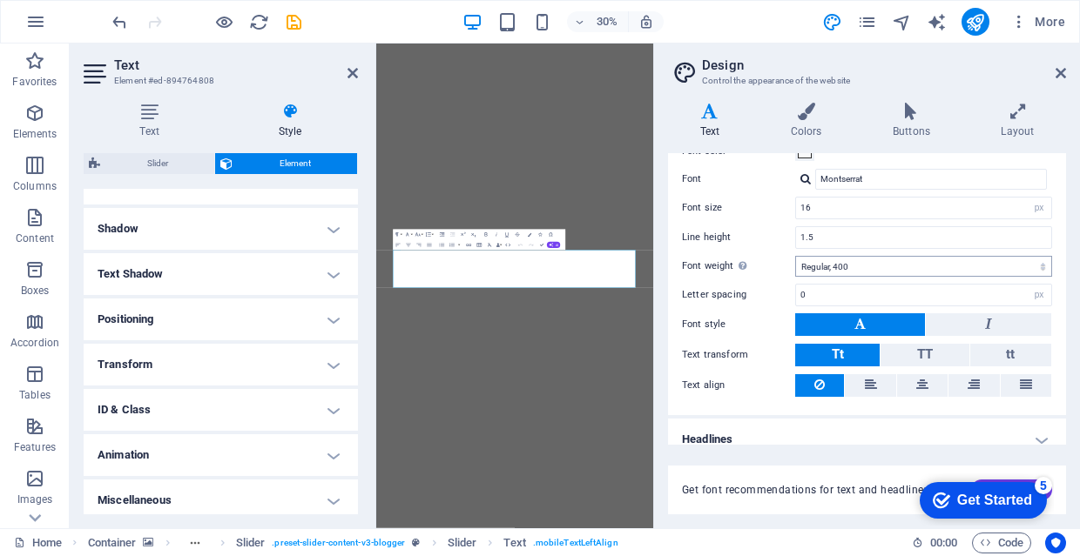
scroll to position [220, 0]
click at [1068, 67] on aside "Design Control the appearance of the website Variants Text Colors Buttons Layou…" at bounding box center [866, 286] width 427 height 485
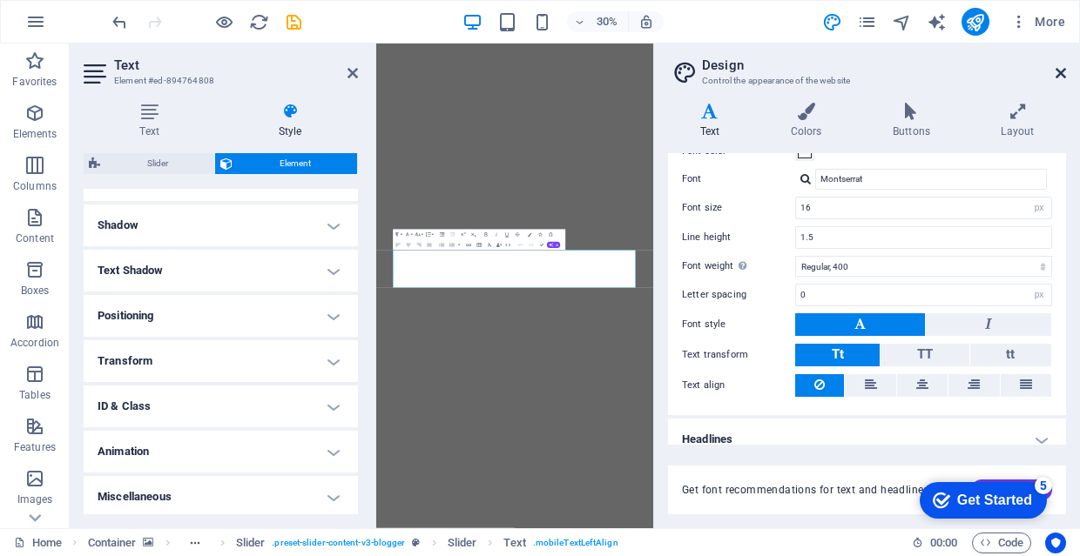
click at [1064, 71] on icon at bounding box center [1060, 73] width 10 height 14
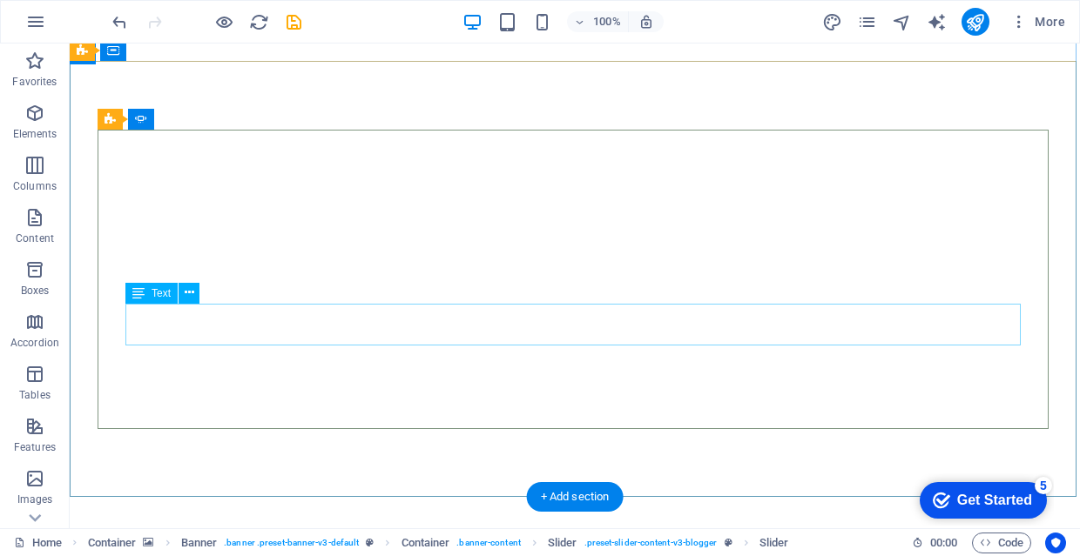
scroll to position [127, 0]
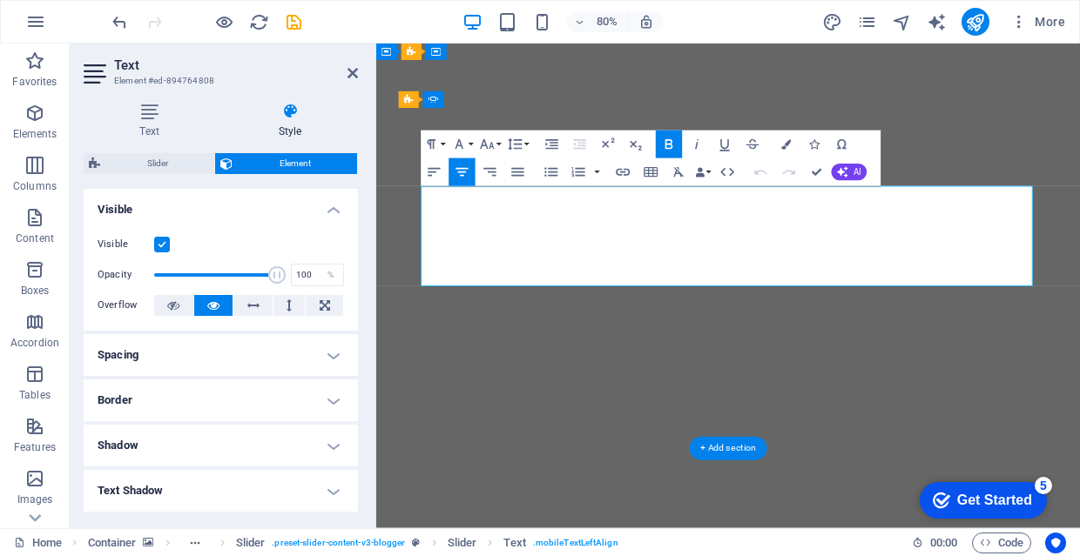
click at [154, 114] on icon at bounding box center [149, 111] width 131 height 17
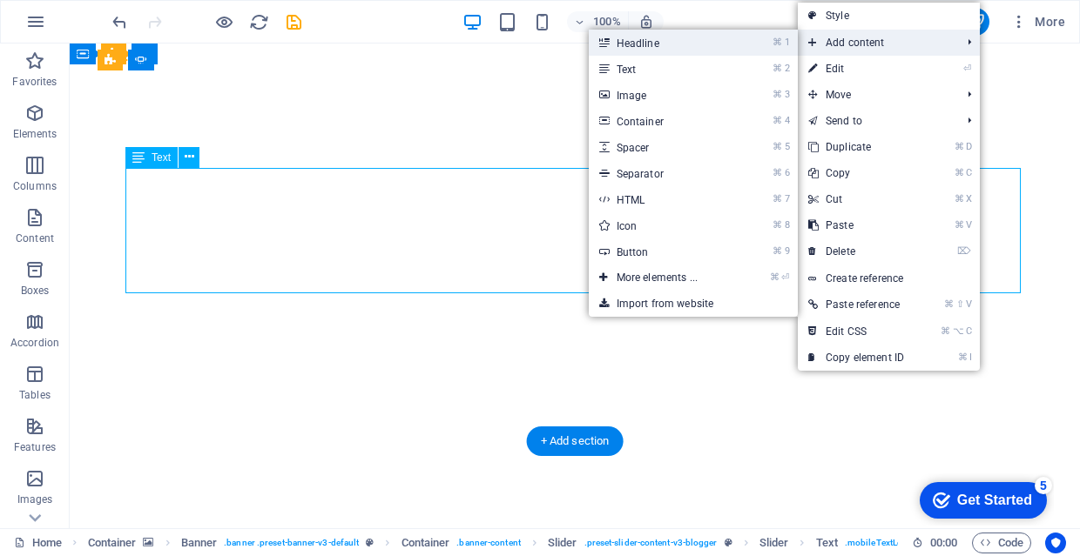
click at [679, 43] on link "⌘ 1 Headline" at bounding box center [661, 43] width 144 height 26
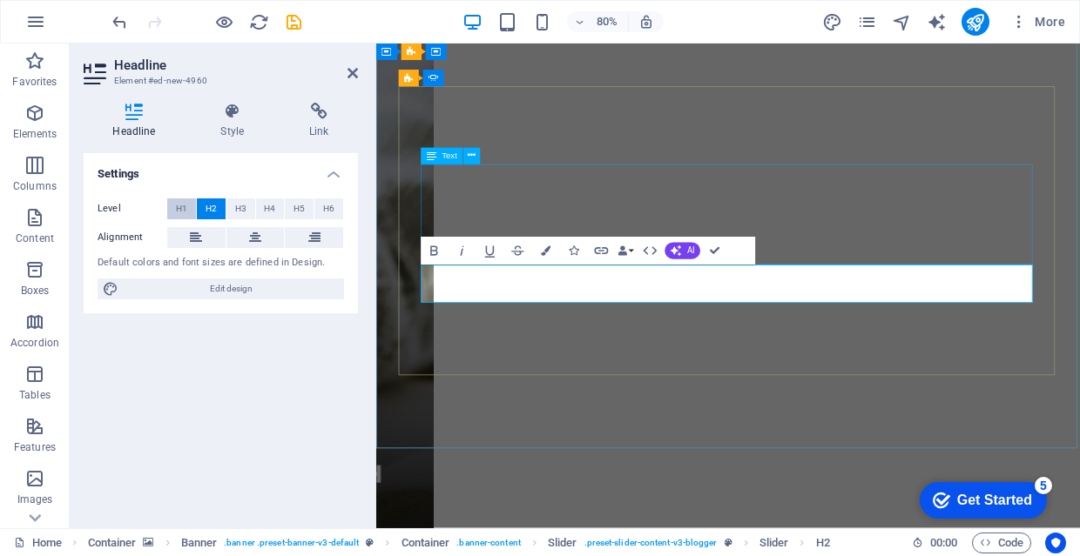
click at [187, 205] on button "H1" at bounding box center [181, 208] width 29 height 21
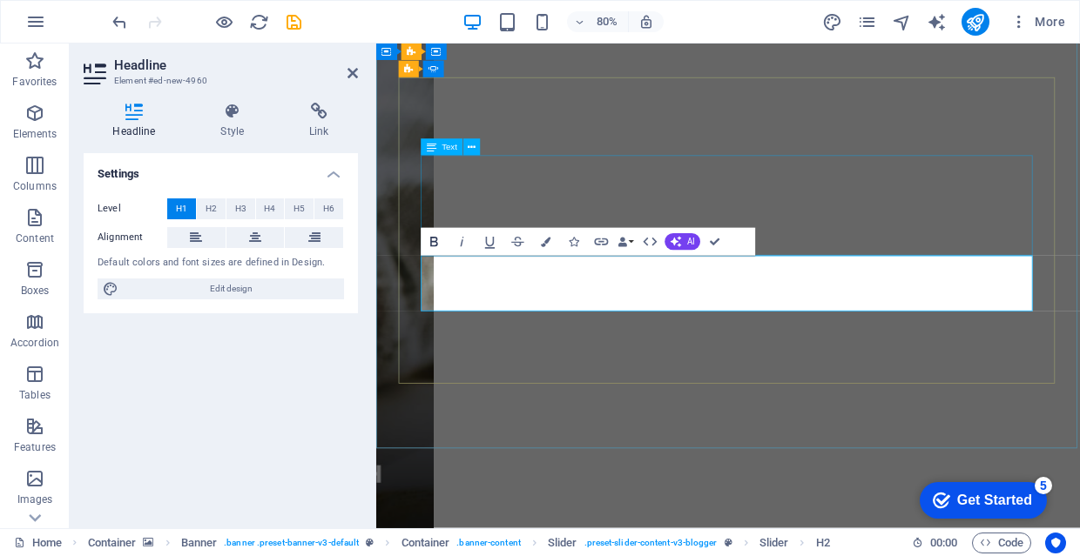
click at [431, 252] on button "Bold" at bounding box center [434, 242] width 26 height 28
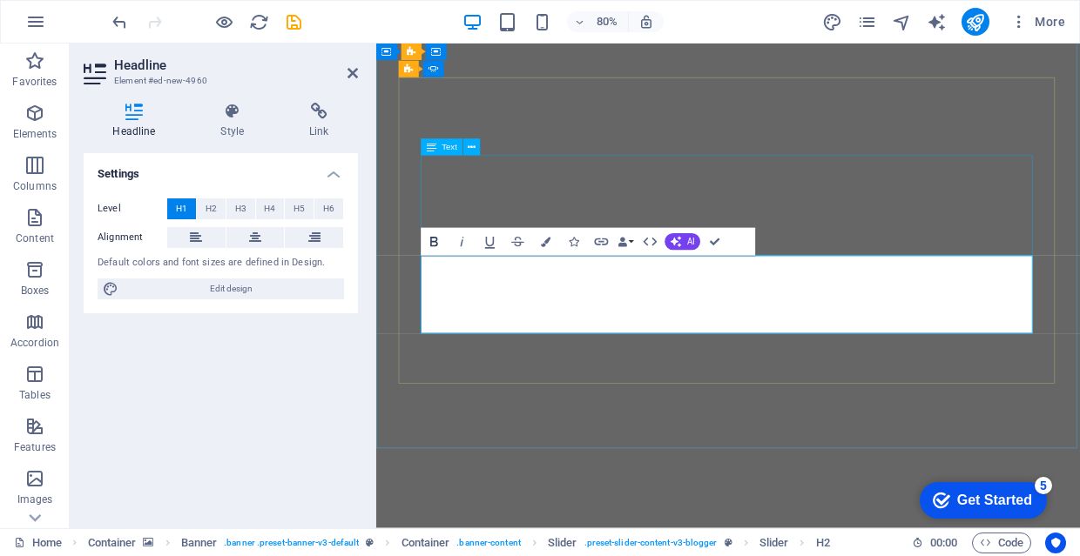
click at [435, 231] on button "Bold" at bounding box center [434, 242] width 26 height 28
click at [435, 237] on icon "button" at bounding box center [434, 242] width 17 height 17
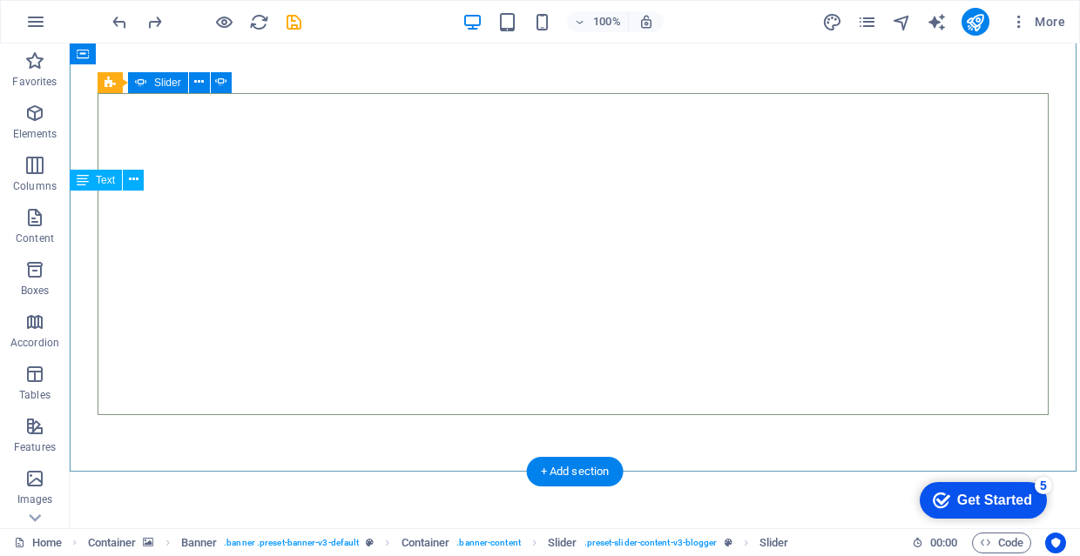
scroll to position [97, 0]
select select "ms"
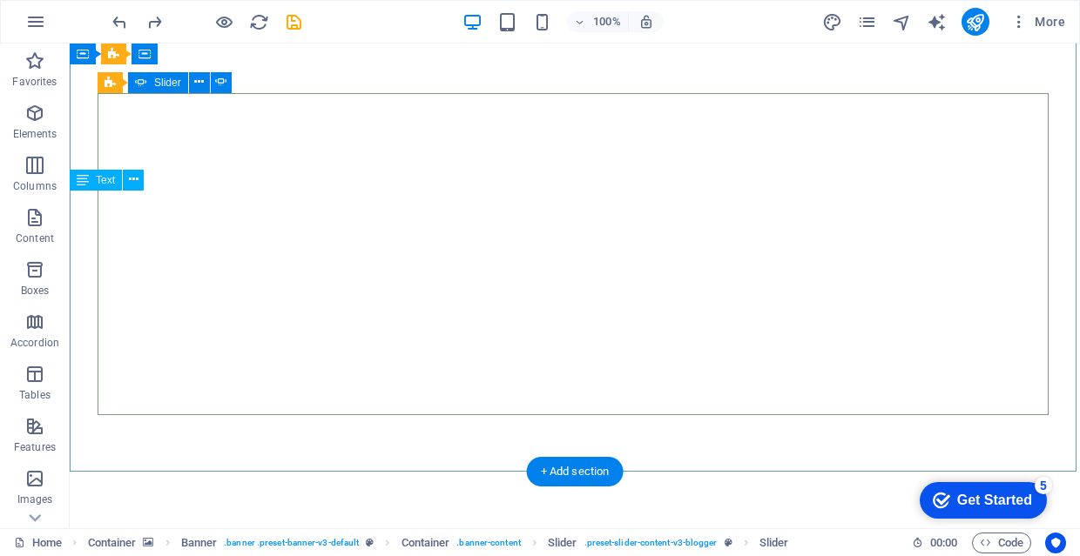
select select "s"
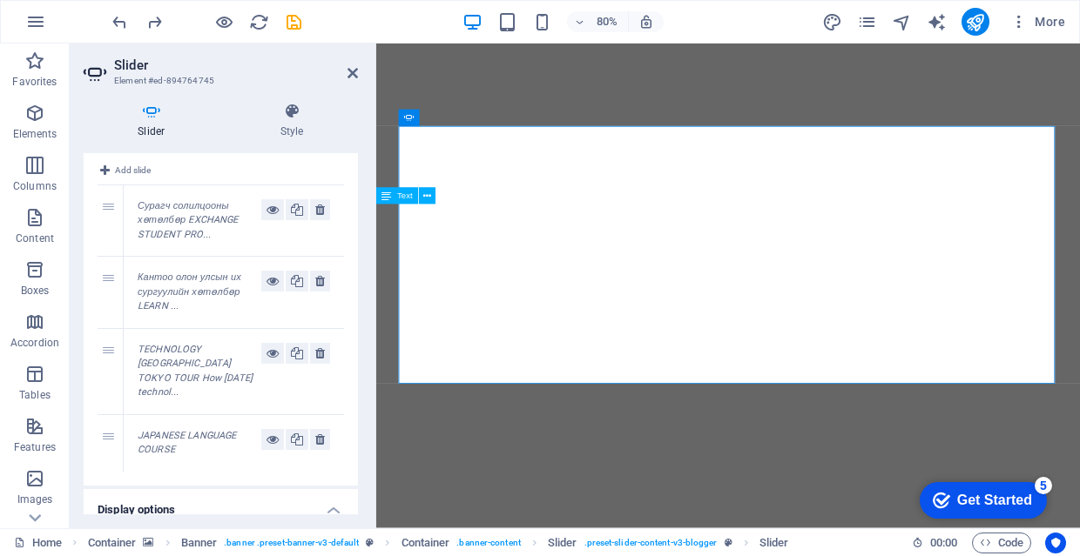
scroll to position [41, 0]
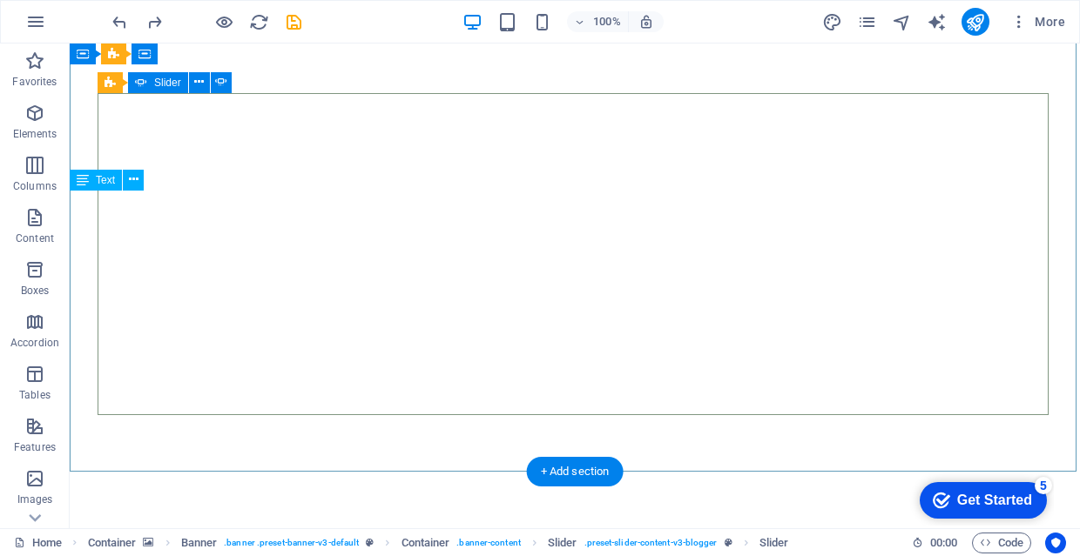
select select "ms"
select select "s"
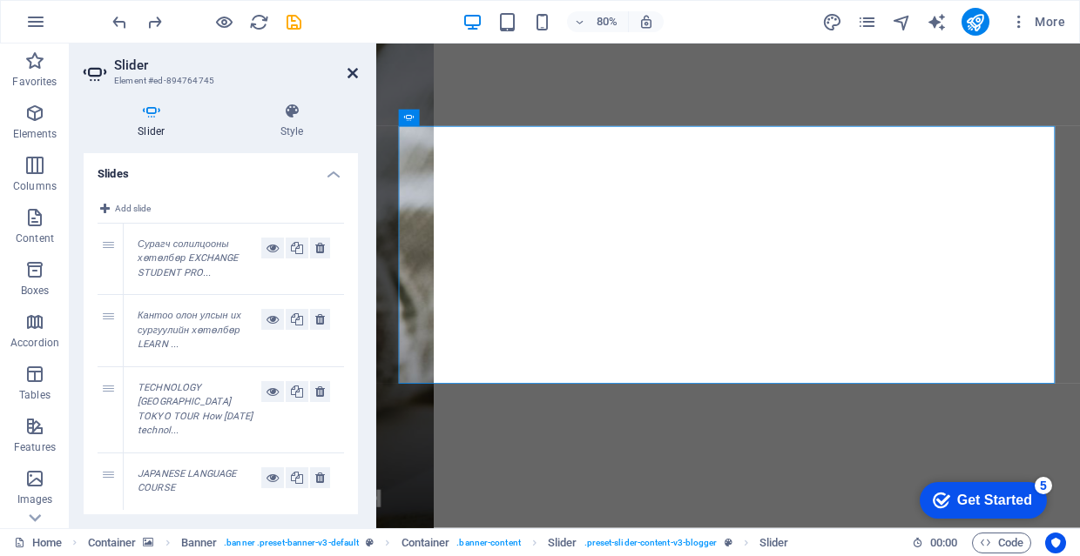
click at [351, 75] on icon at bounding box center [352, 73] width 10 height 14
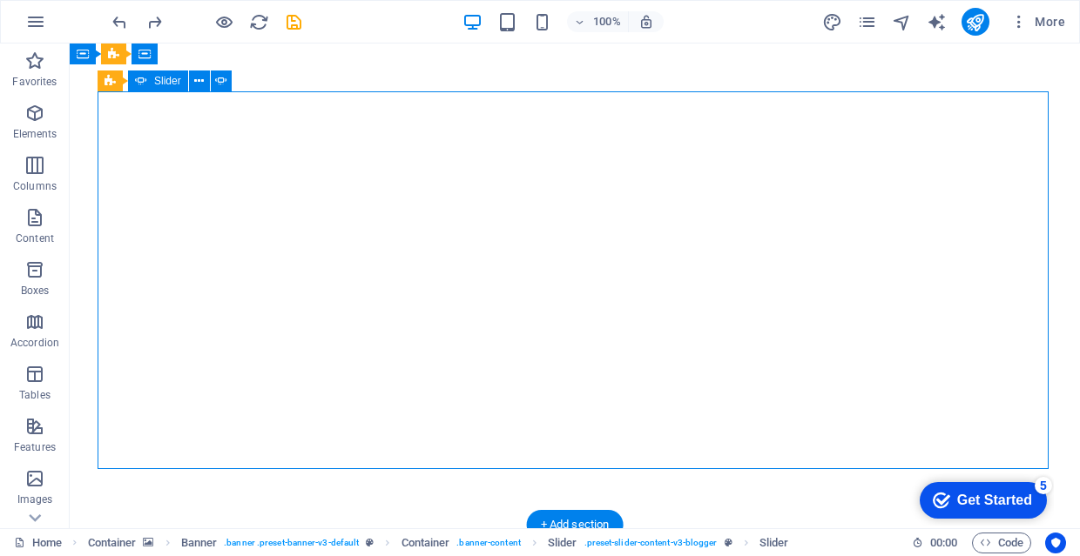
select select "ms"
select select "s"
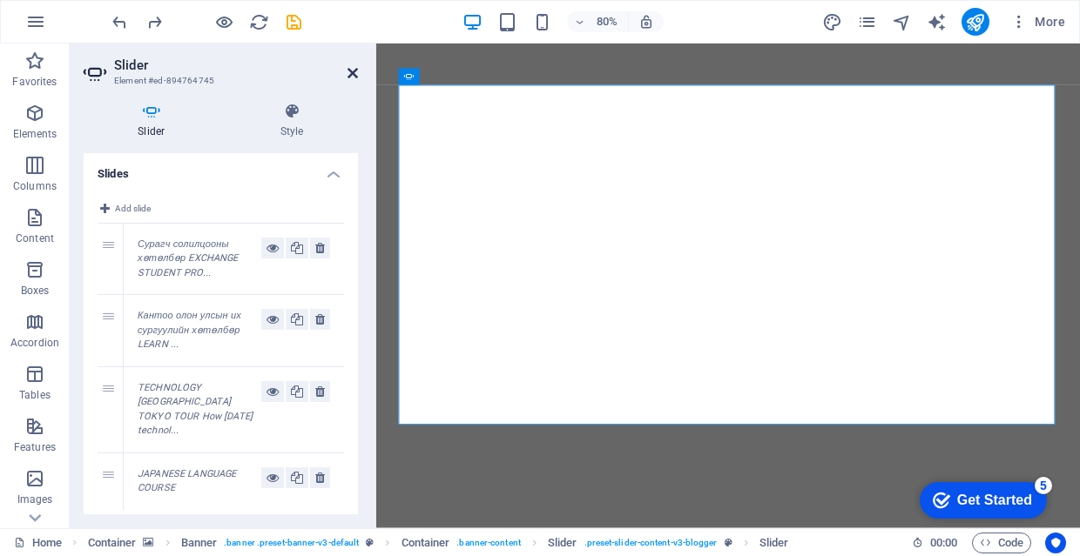
click at [350, 77] on icon at bounding box center [352, 73] width 10 height 14
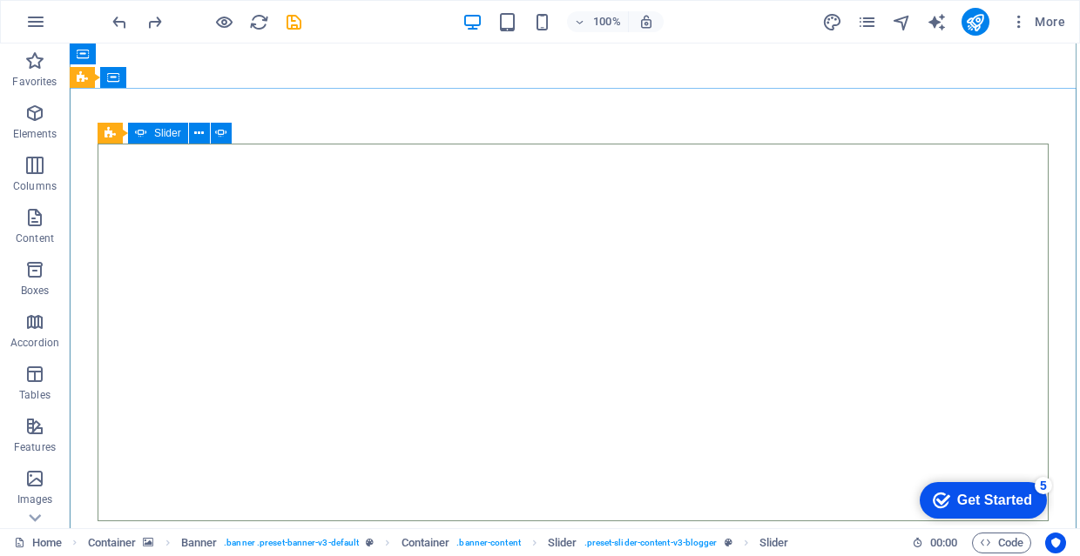
scroll to position [0, 0]
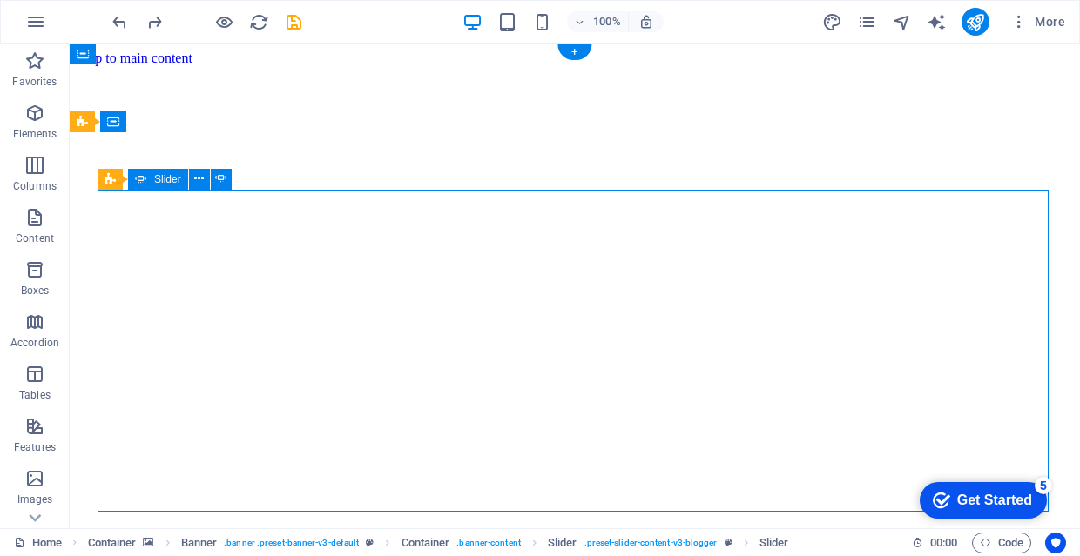
drag, startPoint x: 614, startPoint y: 235, endPoint x: 533, endPoint y: 235, distance: 81.0
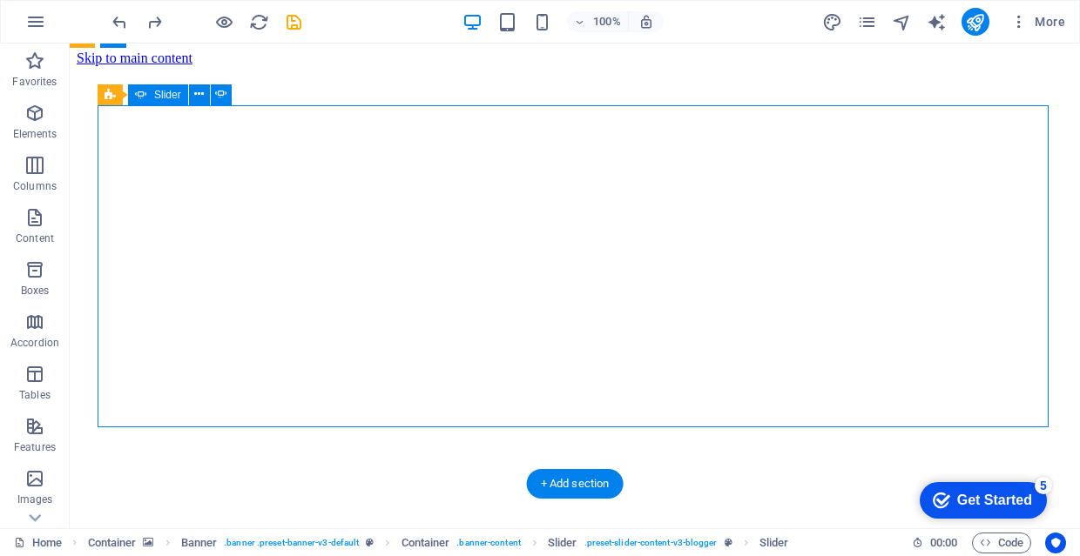
scroll to position [85, 0]
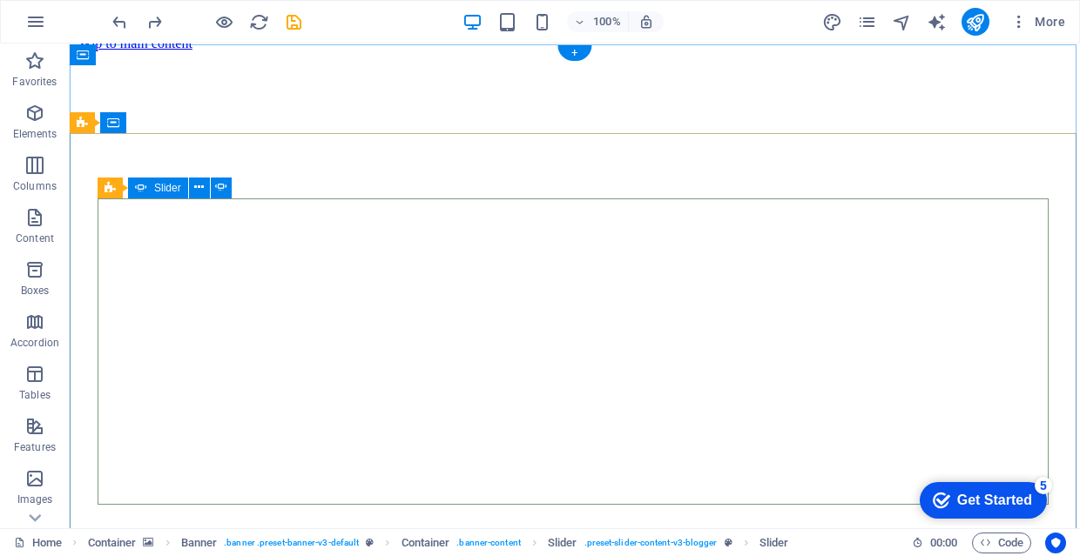
scroll to position [72, 0]
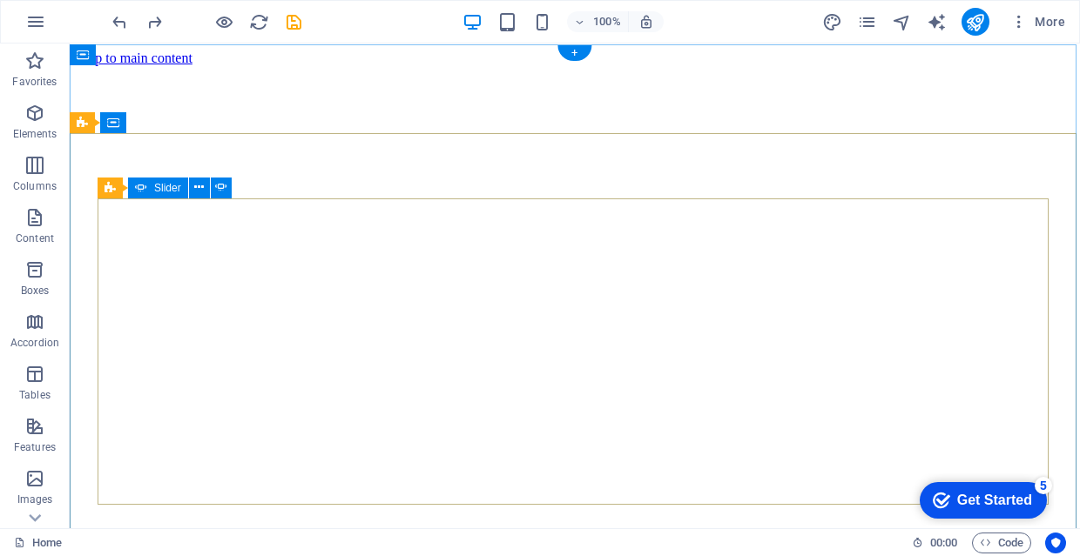
scroll to position [0, 0]
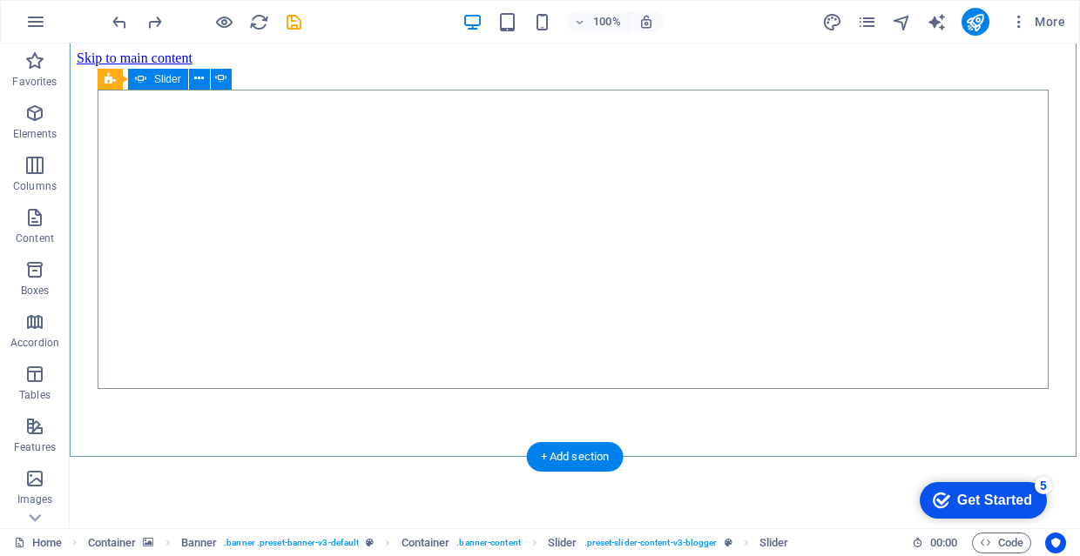
scroll to position [127, 0]
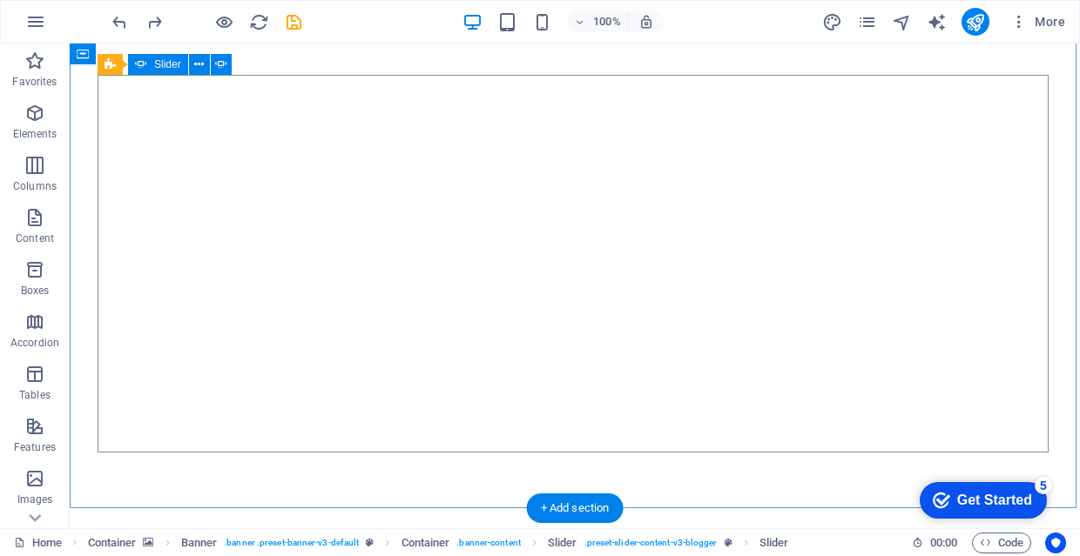
scroll to position [123, 0]
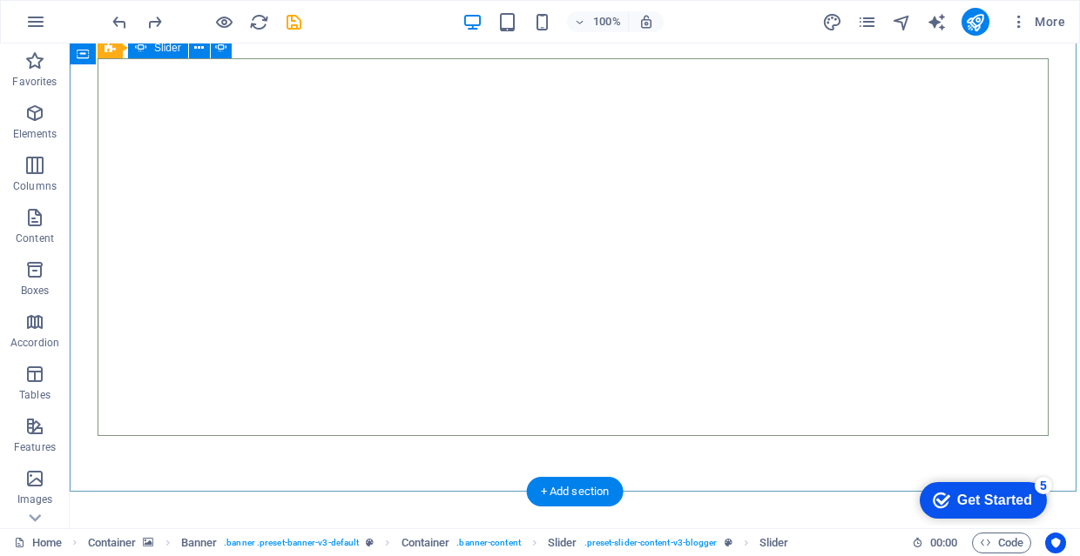
scroll to position [130, 0]
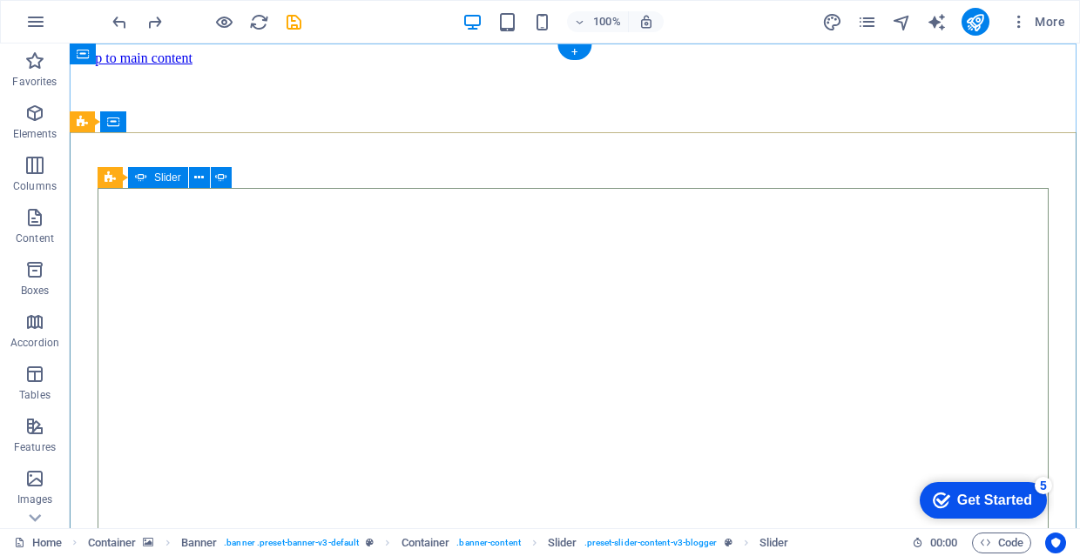
scroll to position [0, 0]
select select "ms"
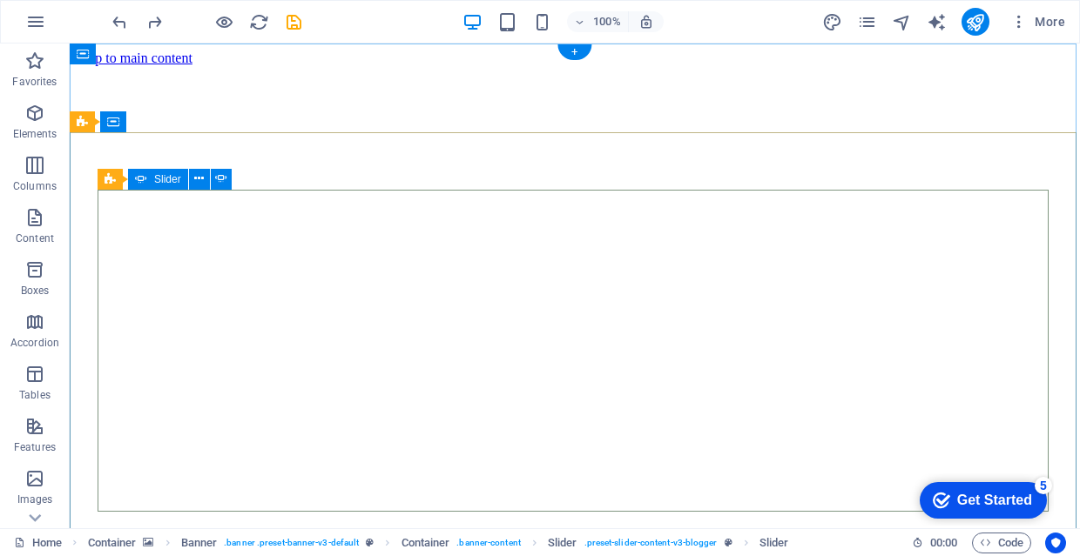
select select "s"
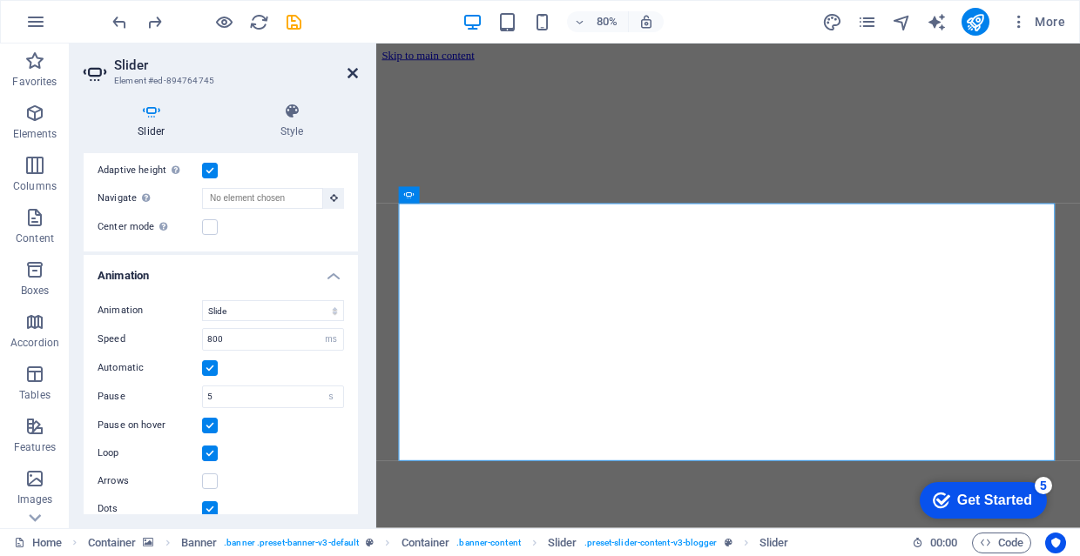
scroll to position [501, 0]
click at [351, 75] on icon at bounding box center [352, 73] width 10 height 14
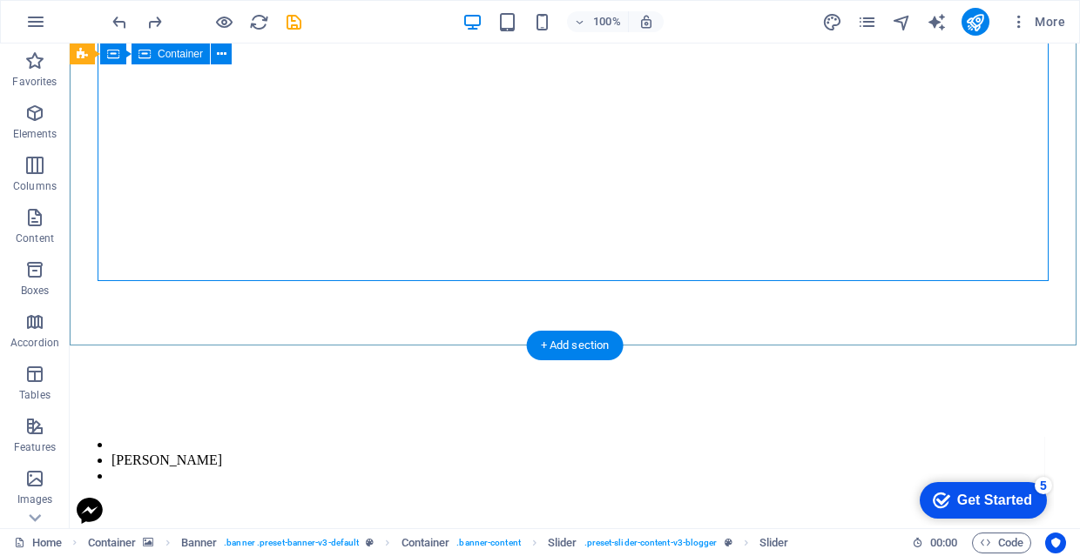
scroll to position [192, 0]
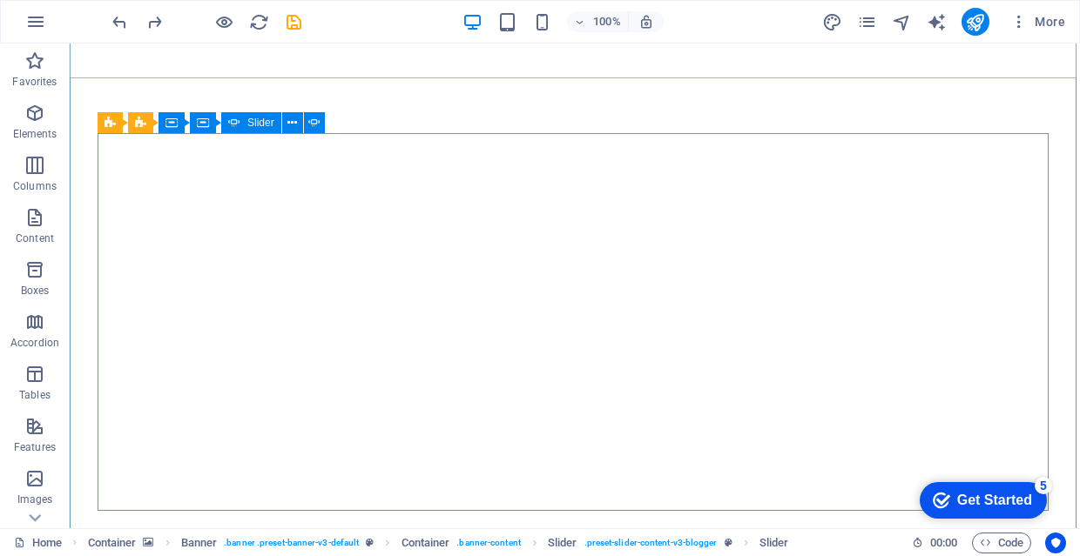
scroll to position [128, 0]
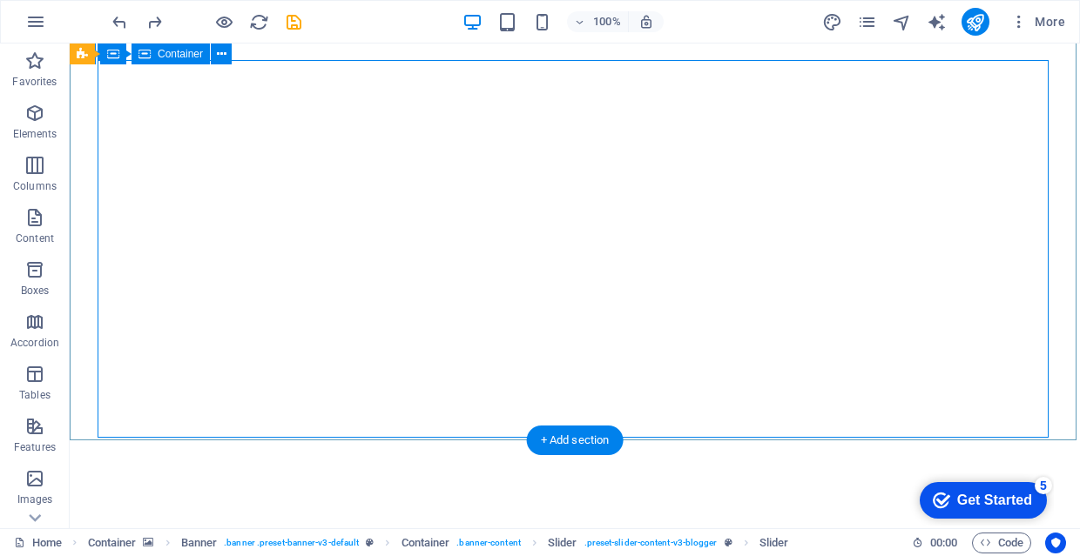
scroll to position [33, 0]
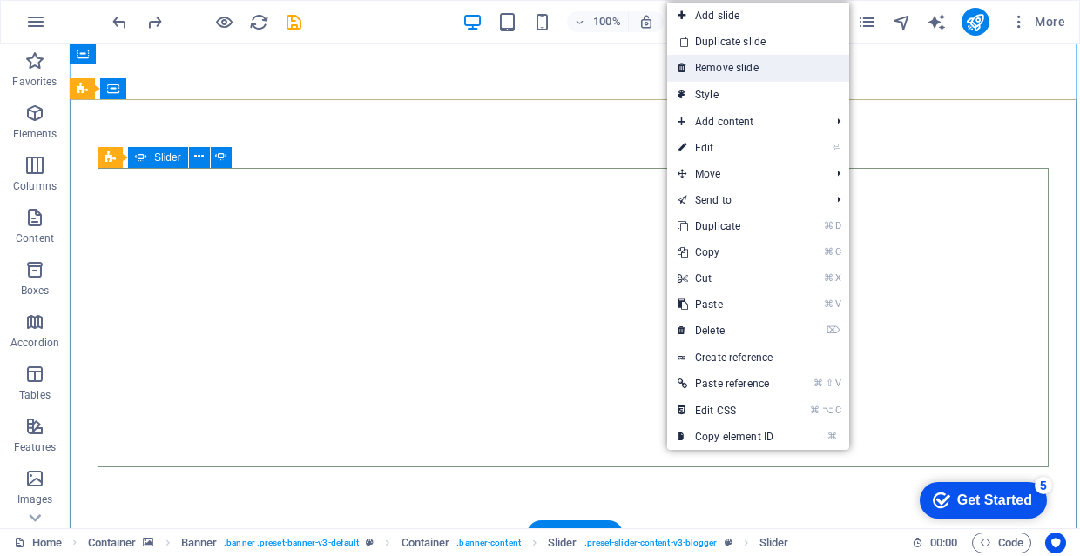
click at [739, 67] on link "Remove slide" at bounding box center [758, 68] width 182 height 26
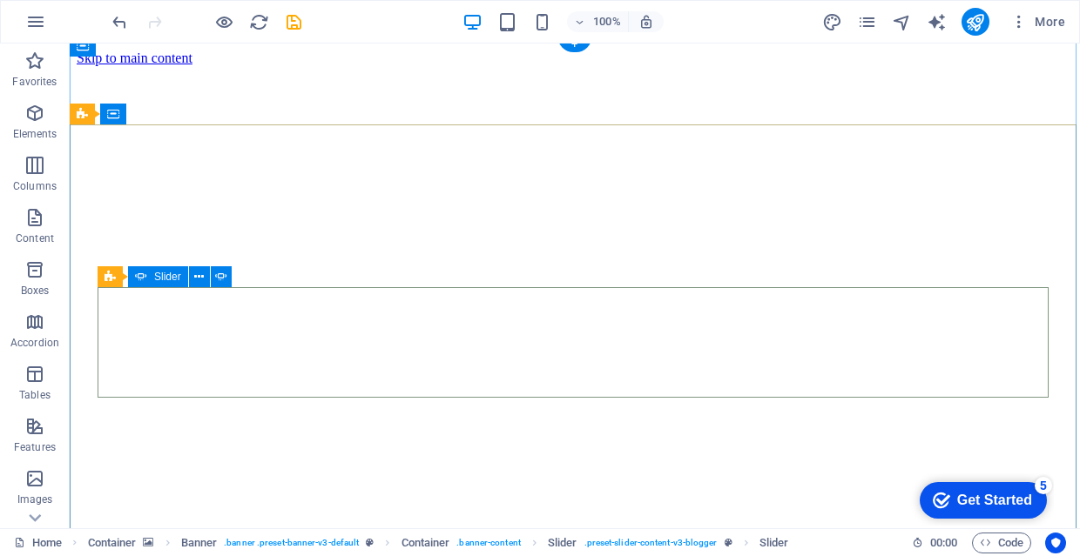
scroll to position [45, 0]
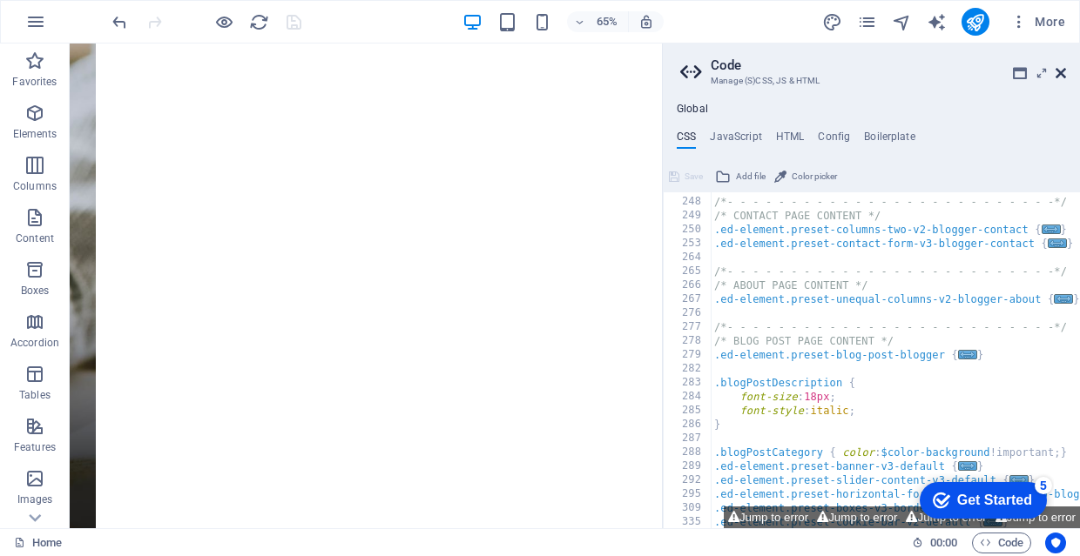
click at [1059, 75] on icon at bounding box center [1060, 73] width 10 height 14
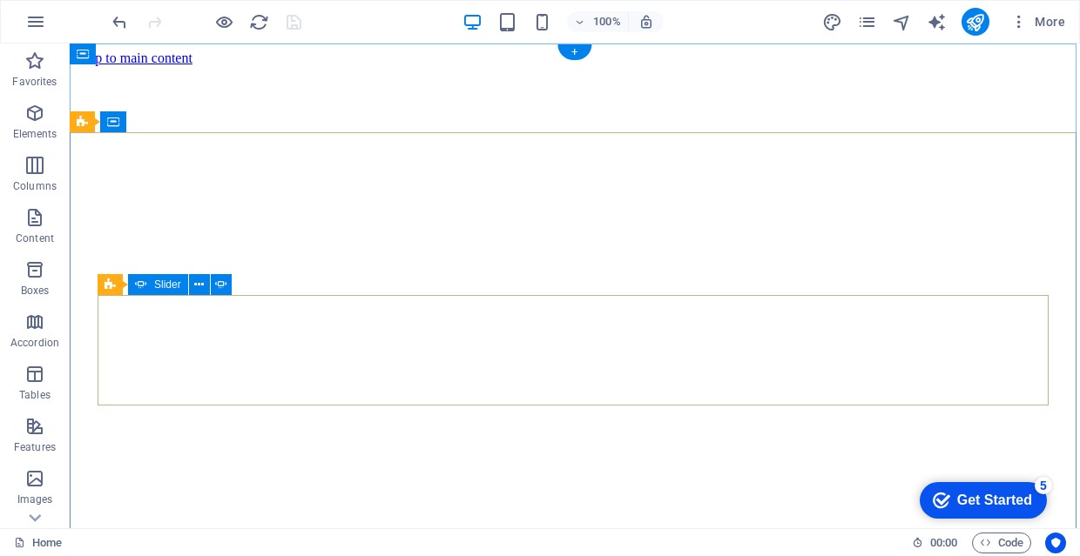
scroll to position [0, 0]
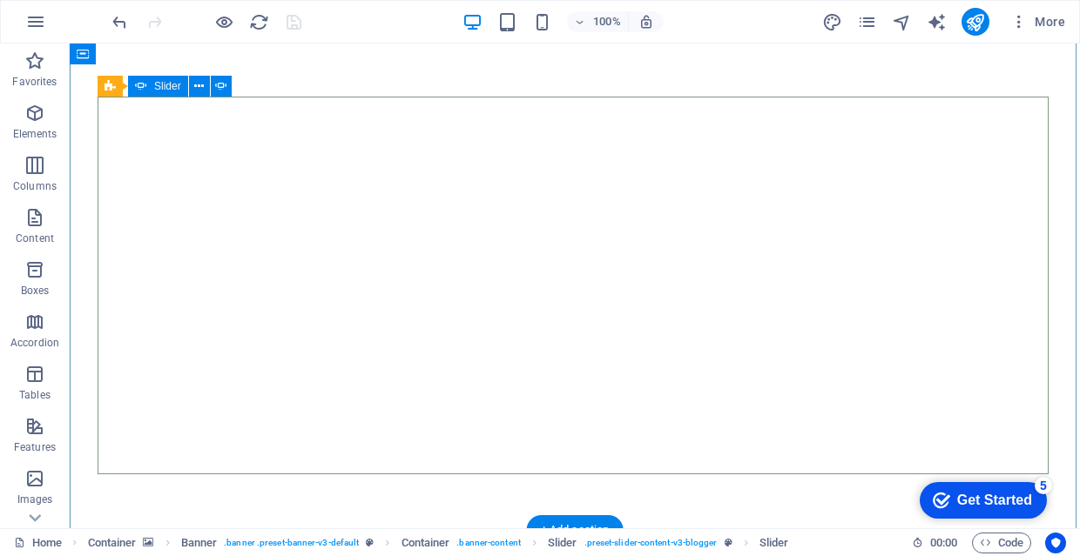
scroll to position [94, 0]
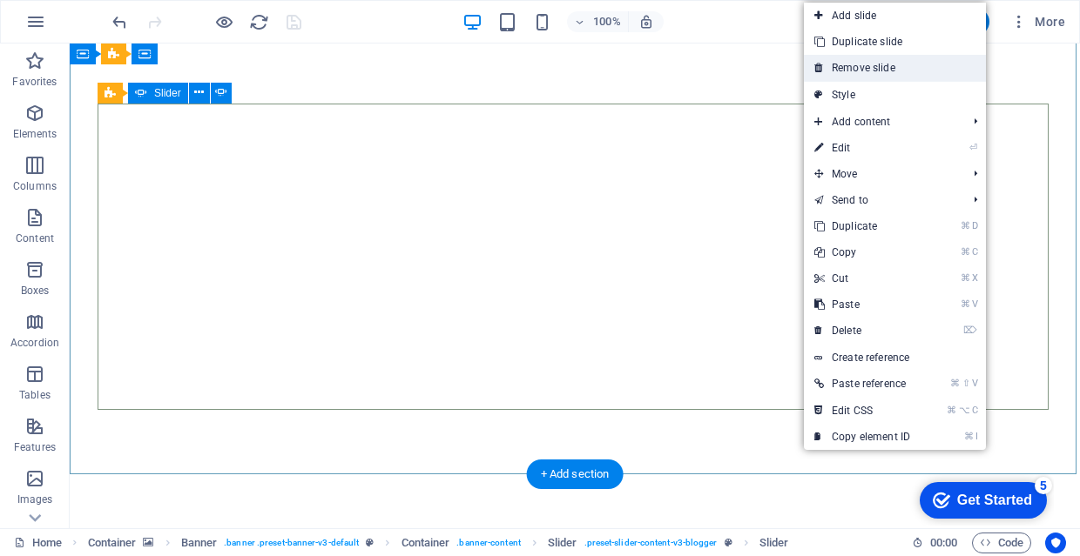
click at [860, 62] on link "Remove slide" at bounding box center [895, 68] width 182 height 26
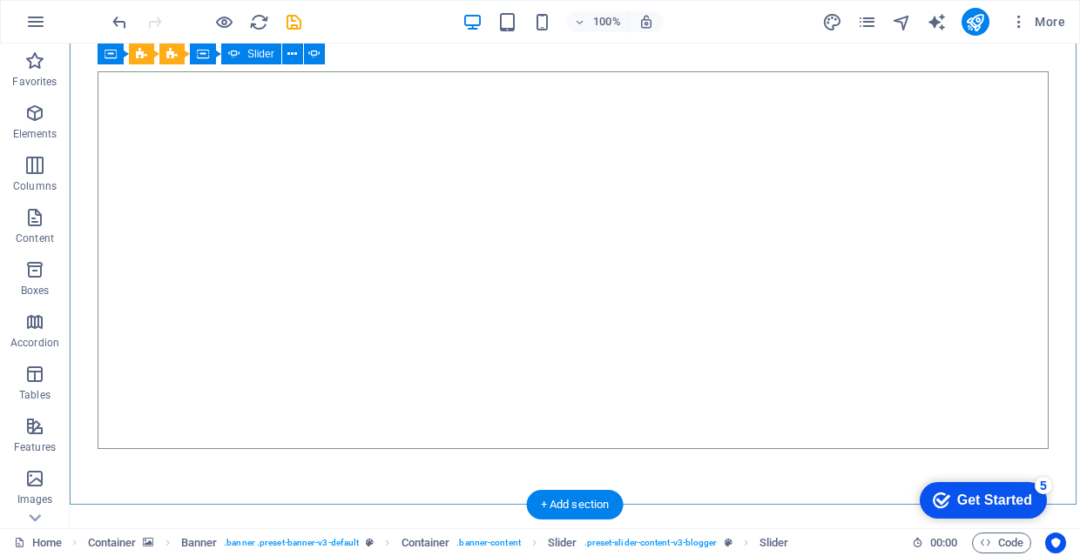
scroll to position [92, 0]
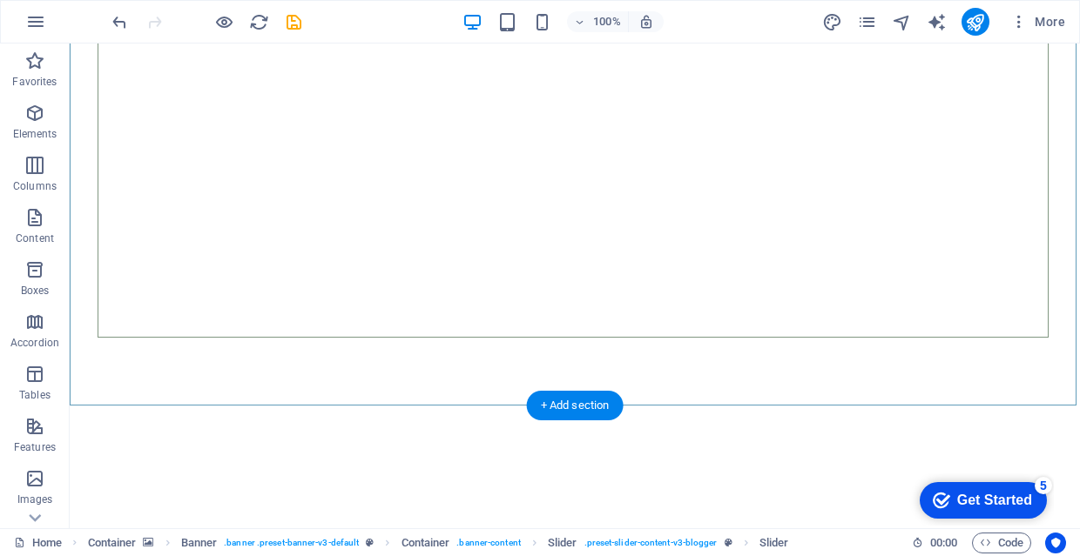
scroll to position [191, 0]
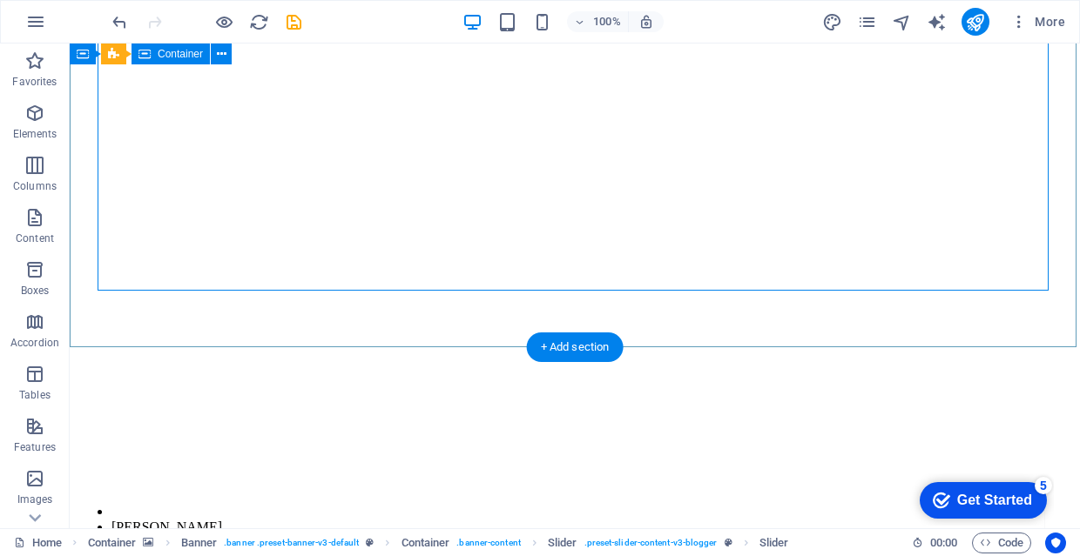
scroll to position [221, 0]
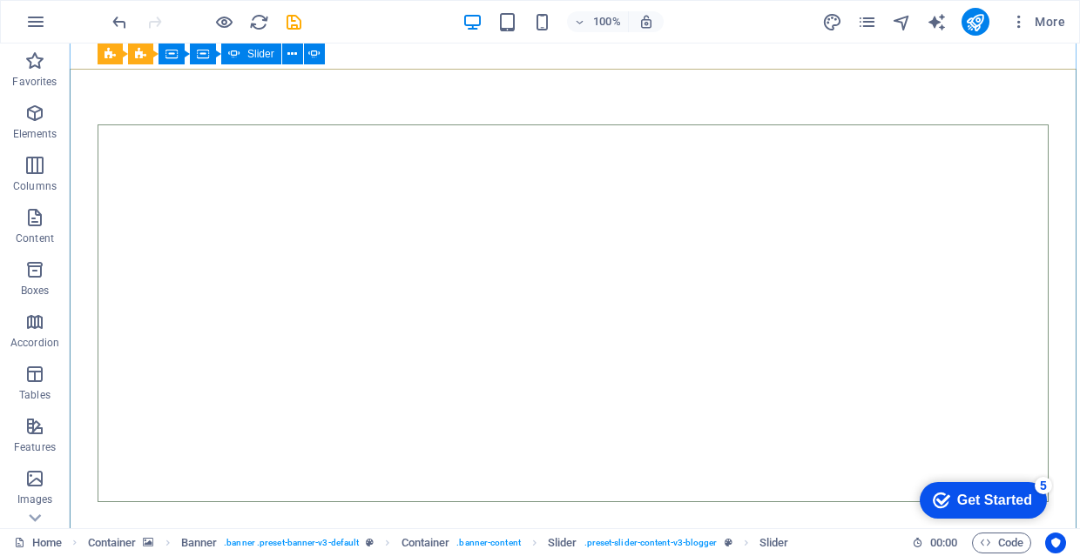
scroll to position [64, 0]
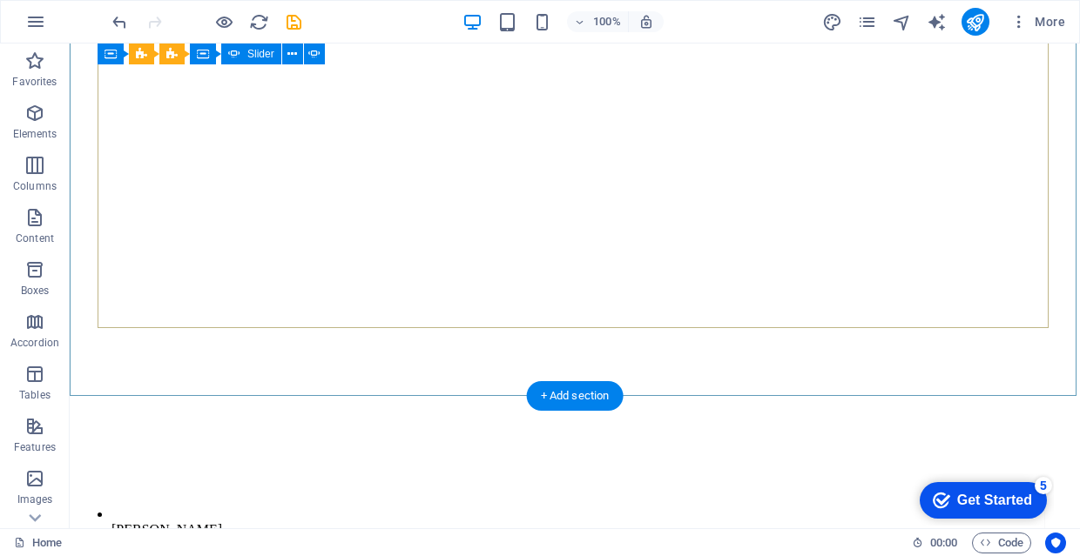
scroll to position [164, 0]
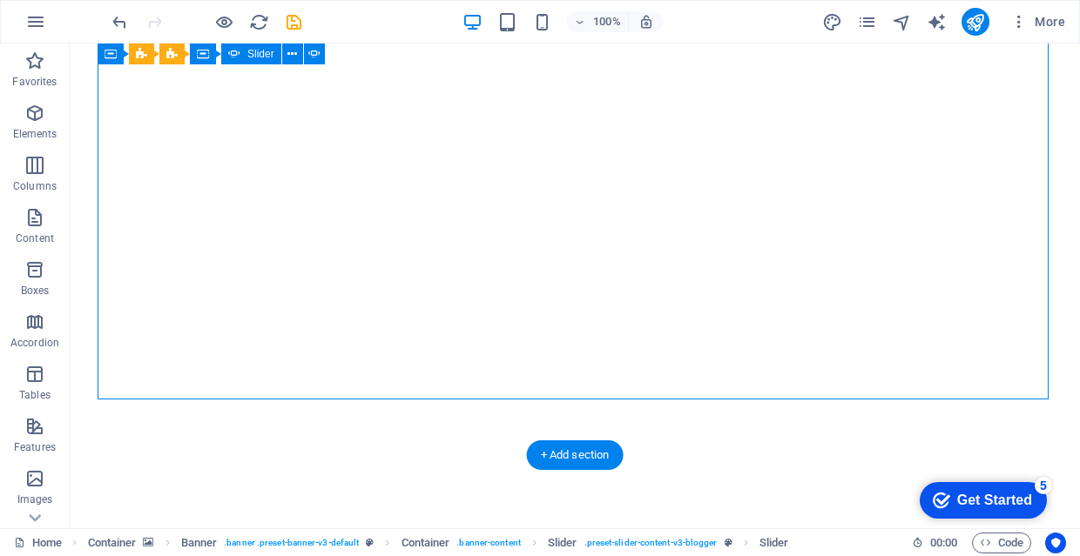
scroll to position [165, 0]
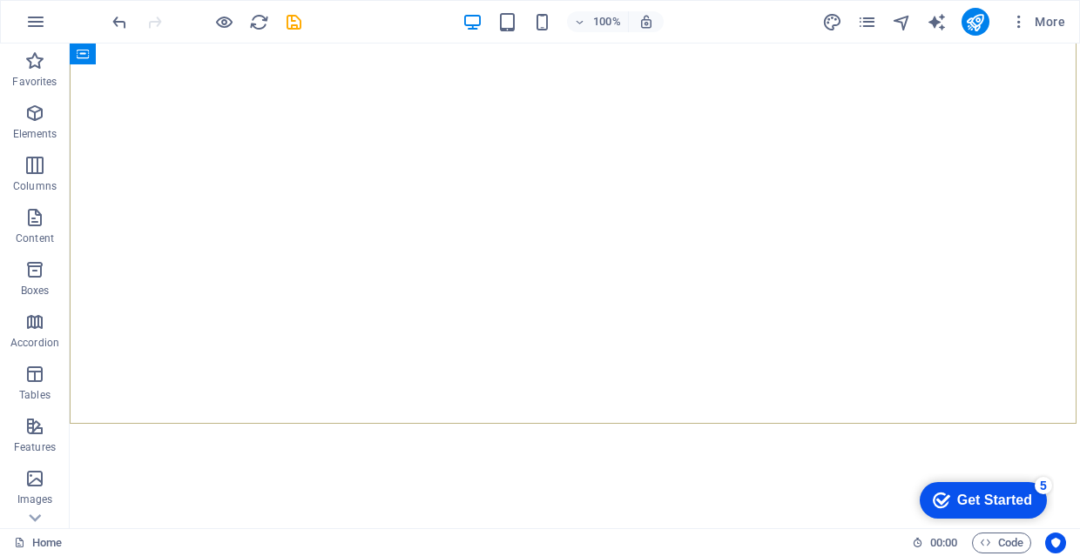
scroll to position [175, 0]
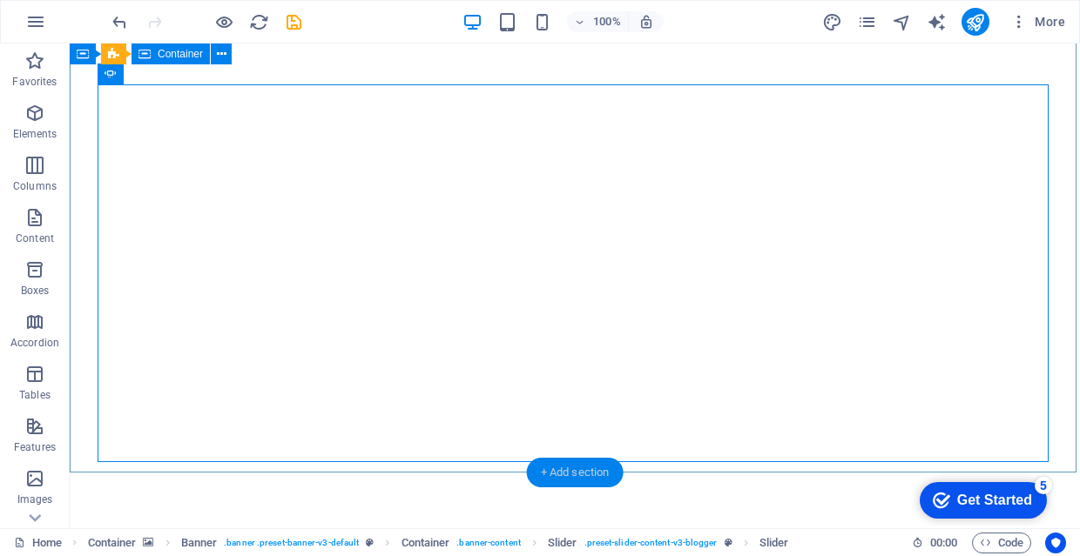
scroll to position [104, 0]
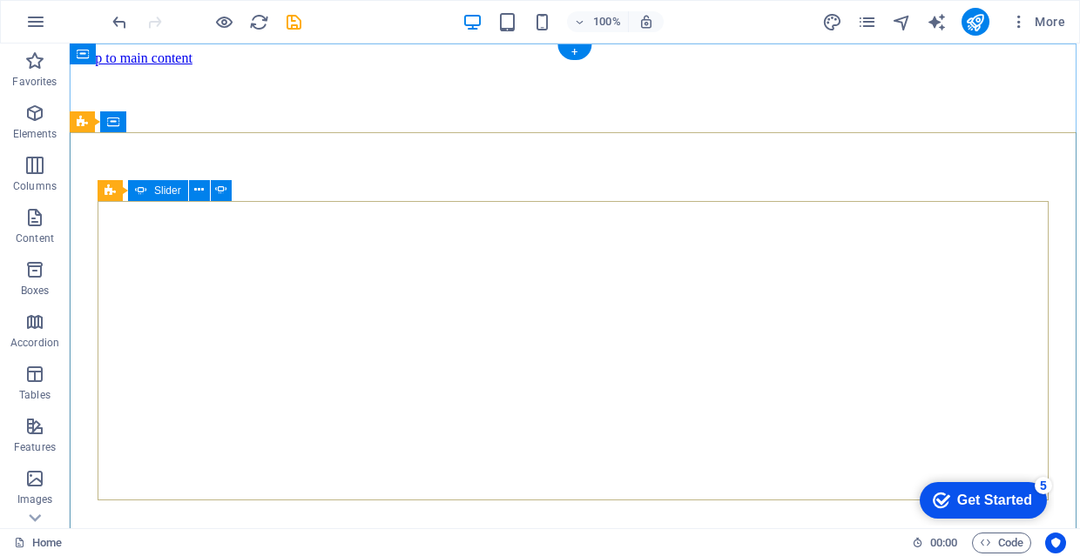
scroll to position [0, 0]
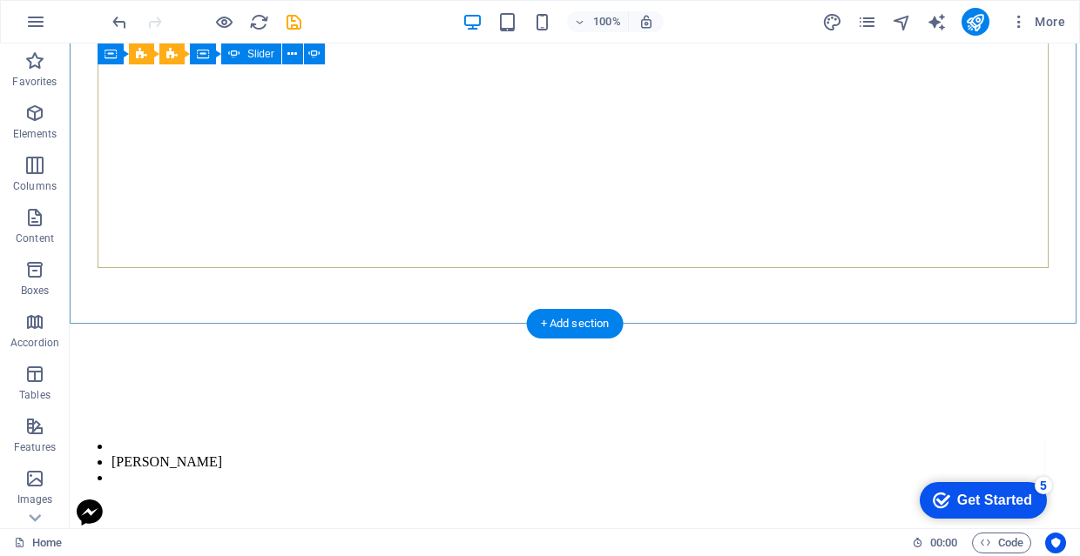
scroll to position [298, 0]
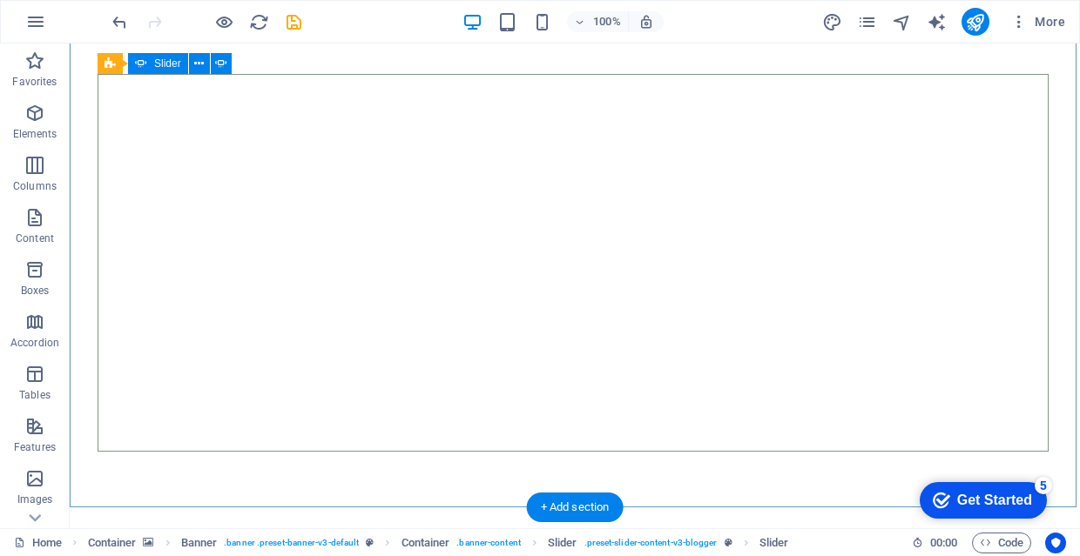
scroll to position [114, 0]
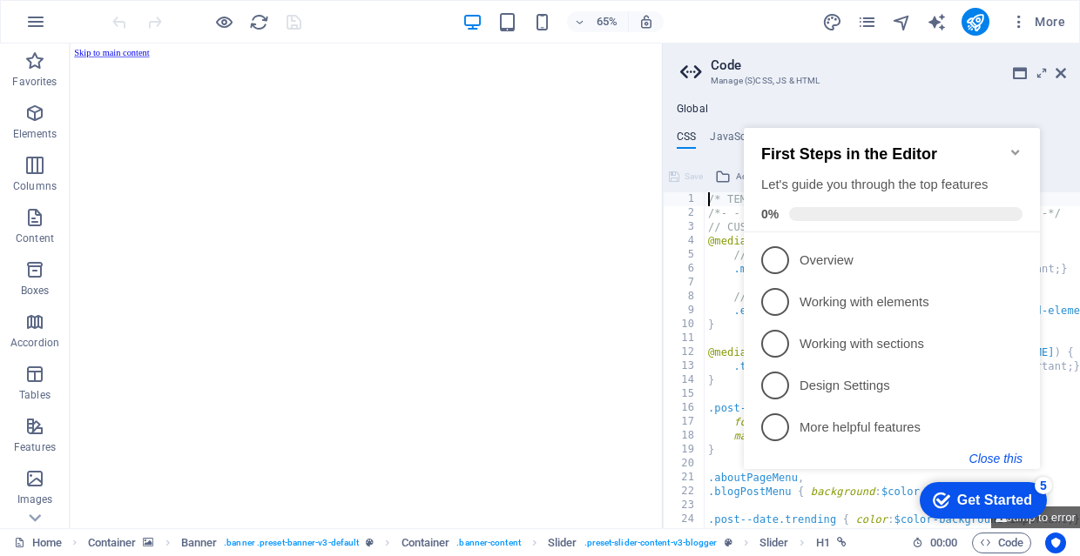
click at [999, 455] on button "Close this" at bounding box center [995, 459] width 53 height 14
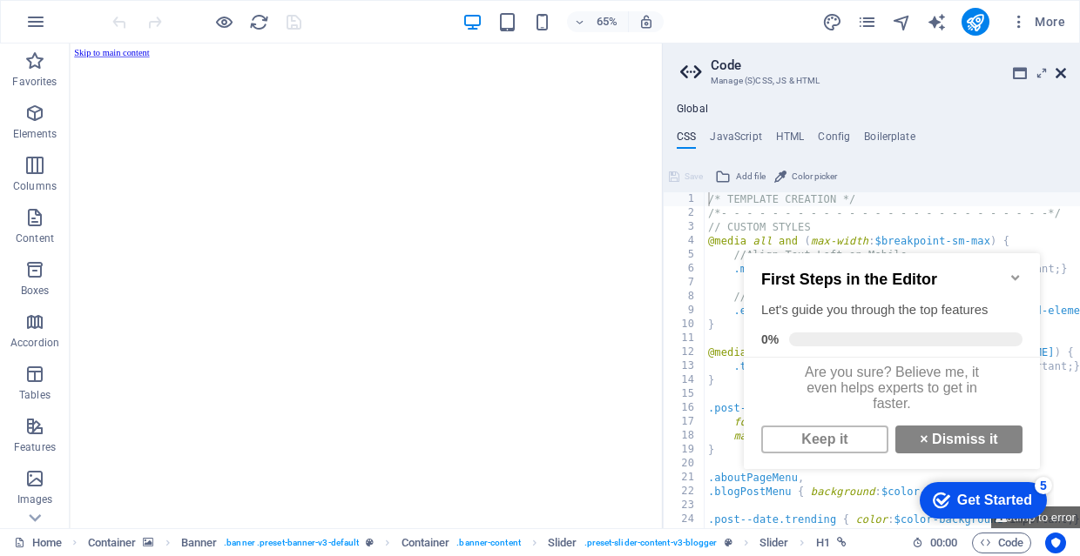
click at [1059, 70] on icon at bounding box center [1060, 73] width 10 height 14
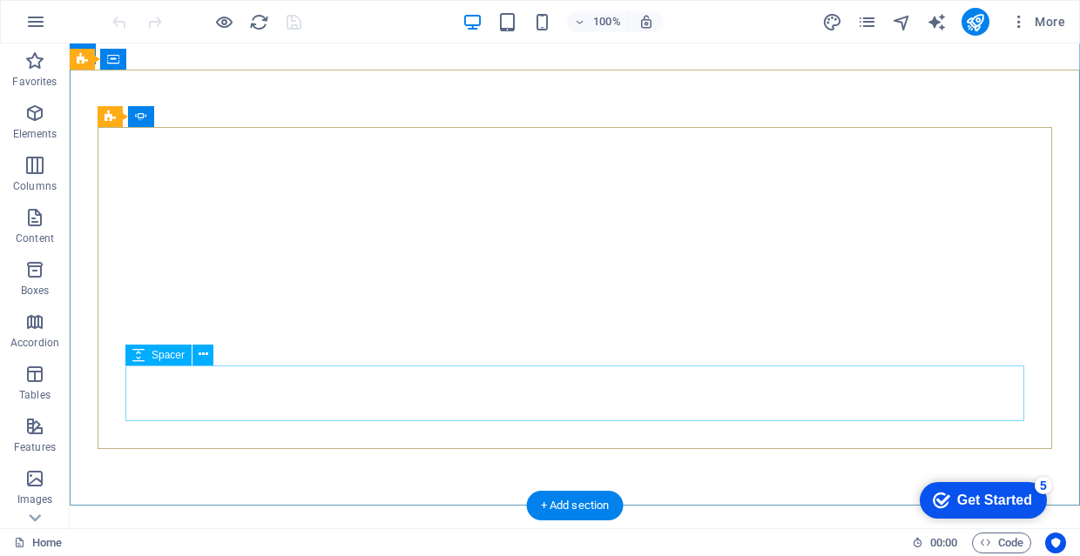
scroll to position [63, 0]
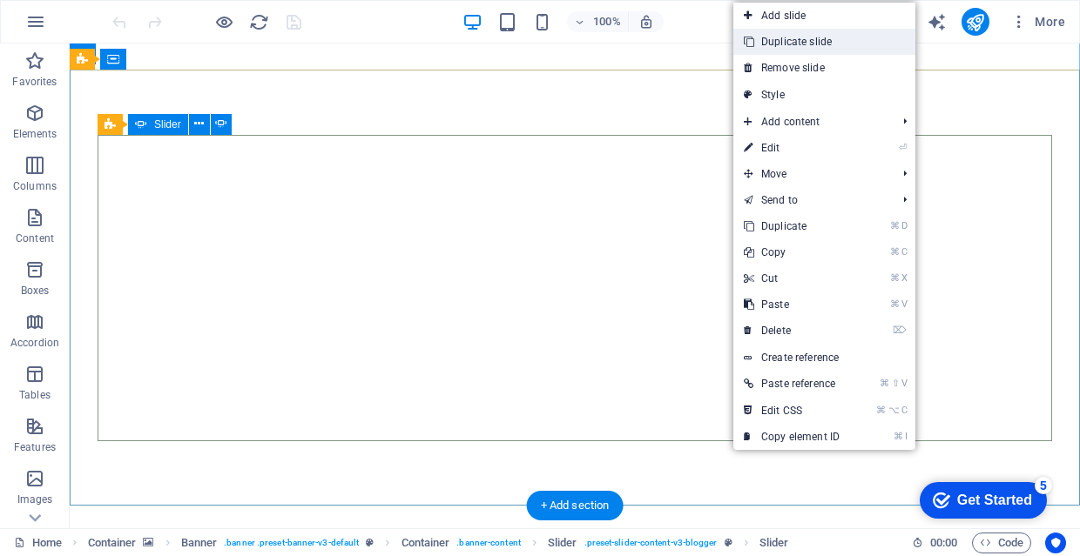
click at [831, 42] on link "Duplicate slide" at bounding box center [824, 42] width 182 height 26
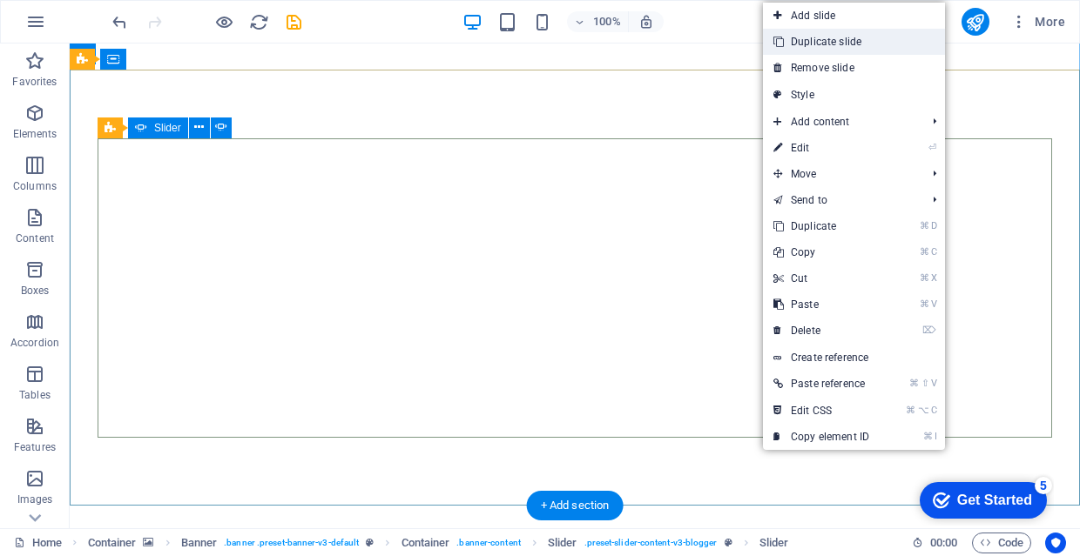
click at [827, 37] on link "Duplicate slide" at bounding box center [854, 42] width 182 height 26
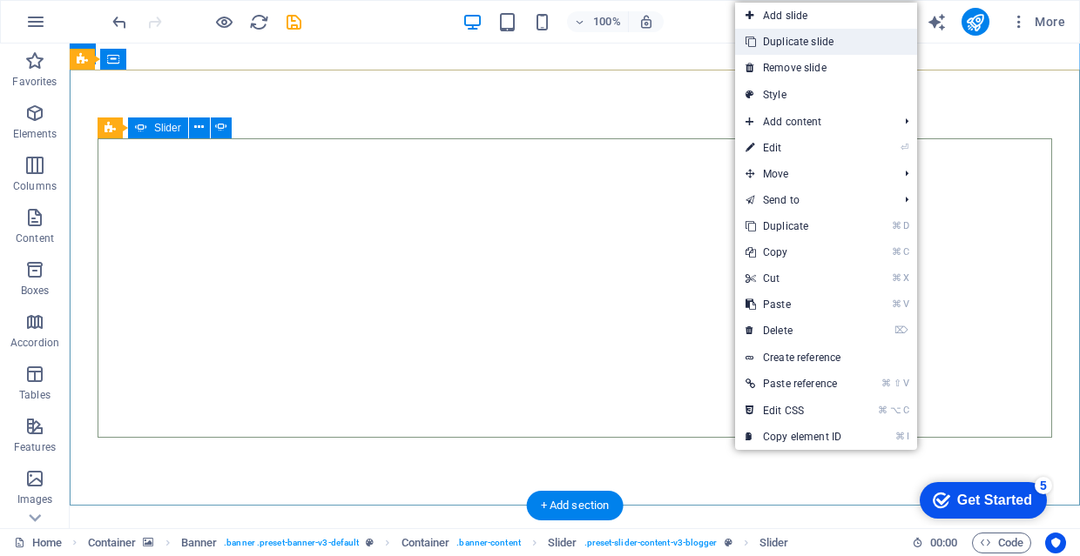
click at [832, 47] on link "Duplicate slide" at bounding box center [826, 42] width 182 height 26
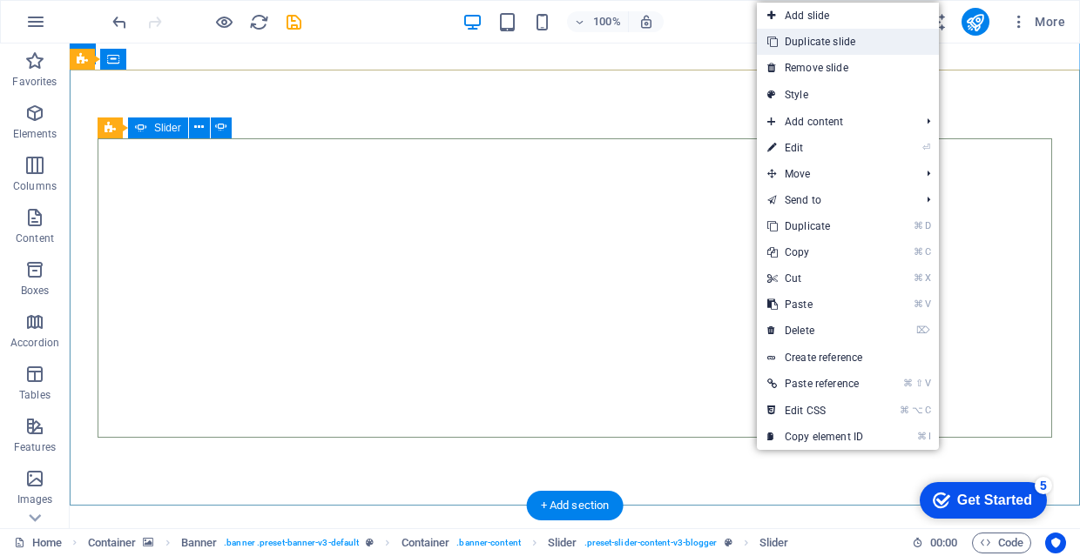
click at [848, 46] on link "Duplicate slide" at bounding box center [848, 42] width 182 height 26
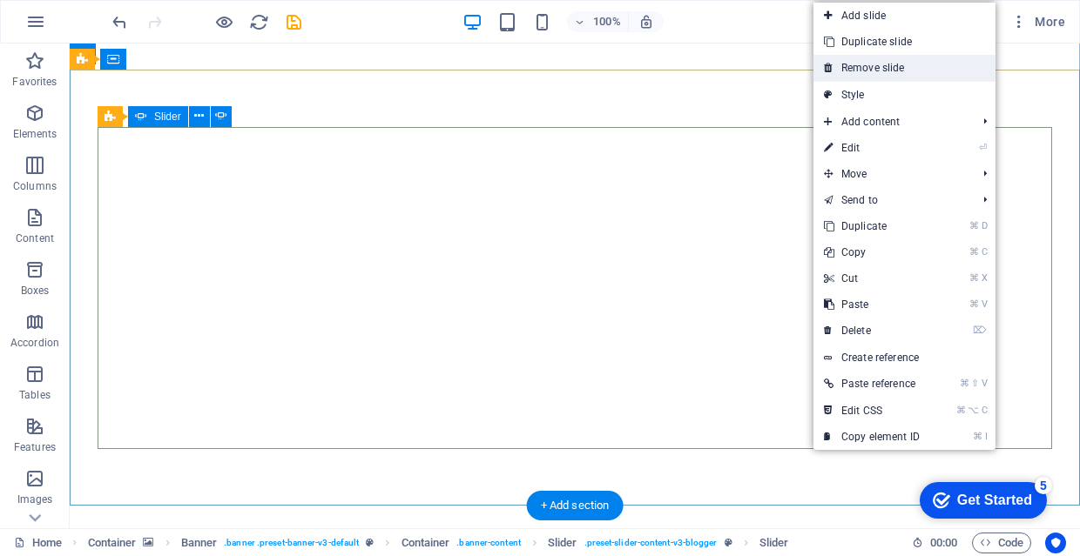
click at [923, 73] on link "Remove slide" at bounding box center [904, 68] width 182 height 26
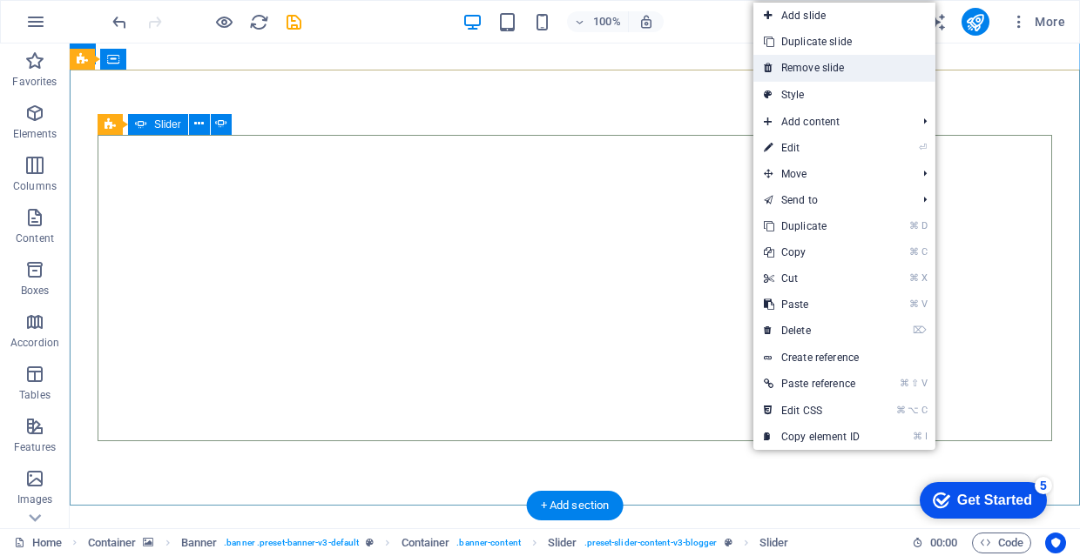
click at [876, 60] on link "Remove slide" at bounding box center [844, 68] width 182 height 26
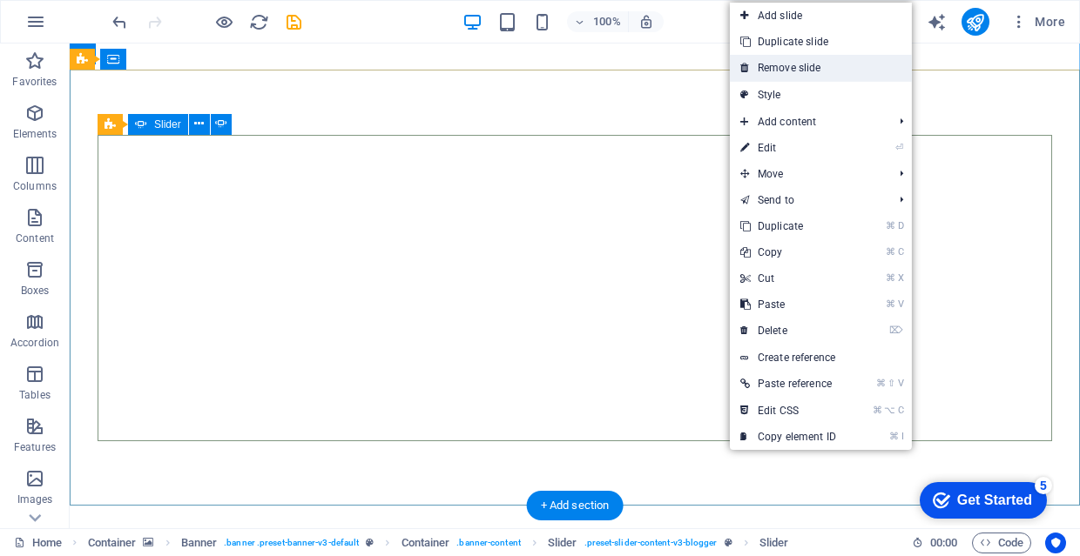
click at [842, 66] on link "Remove slide" at bounding box center [821, 68] width 182 height 26
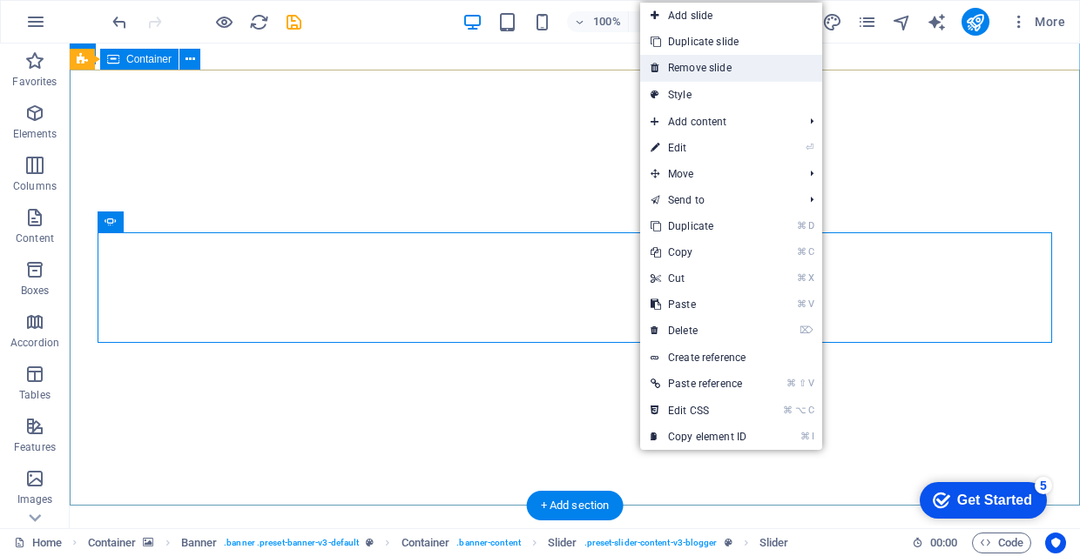
click at [746, 65] on link "Remove slide" at bounding box center [731, 68] width 182 height 26
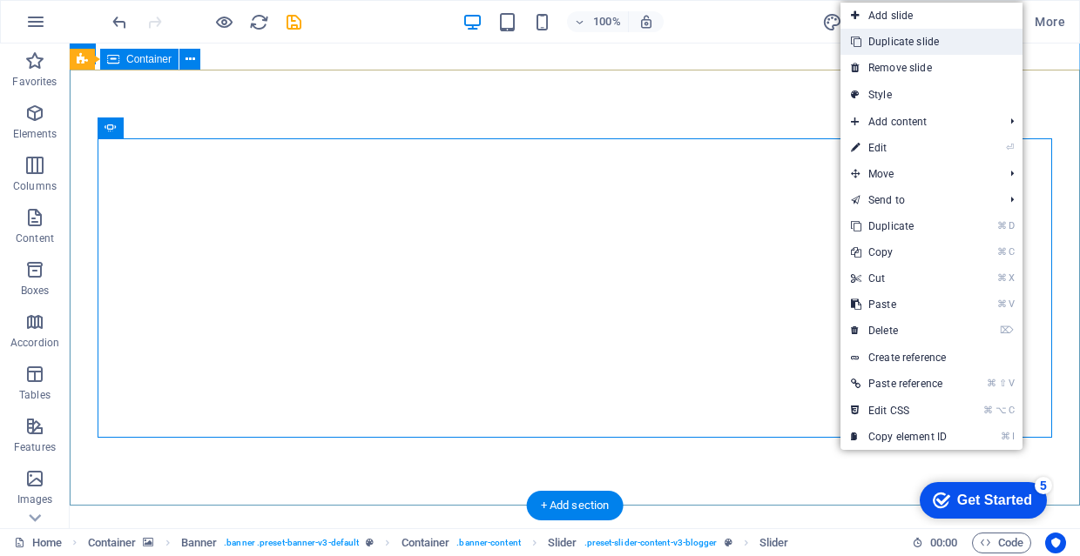
click at [904, 37] on link "Duplicate slide" at bounding box center [931, 42] width 182 height 26
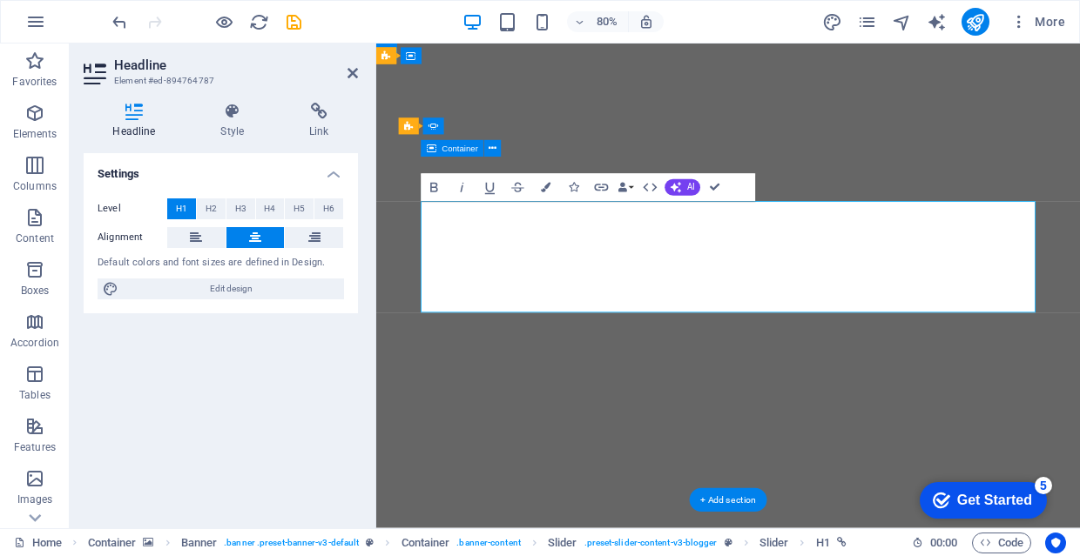
drag, startPoint x: 898, startPoint y: 344, endPoint x: 658, endPoint y: 285, distance: 246.6
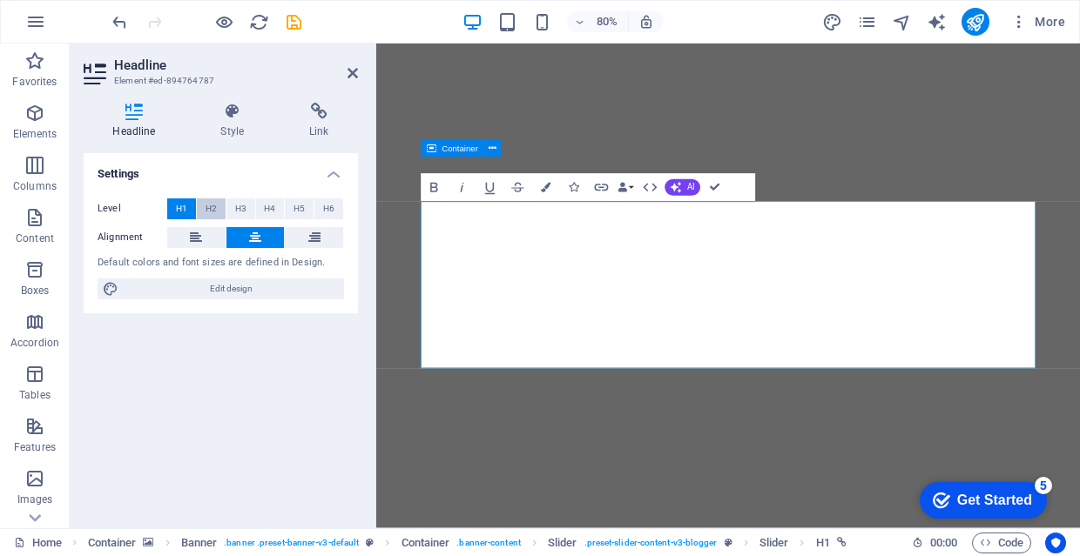
click at [211, 210] on span "H2" at bounding box center [210, 208] width 11 height 21
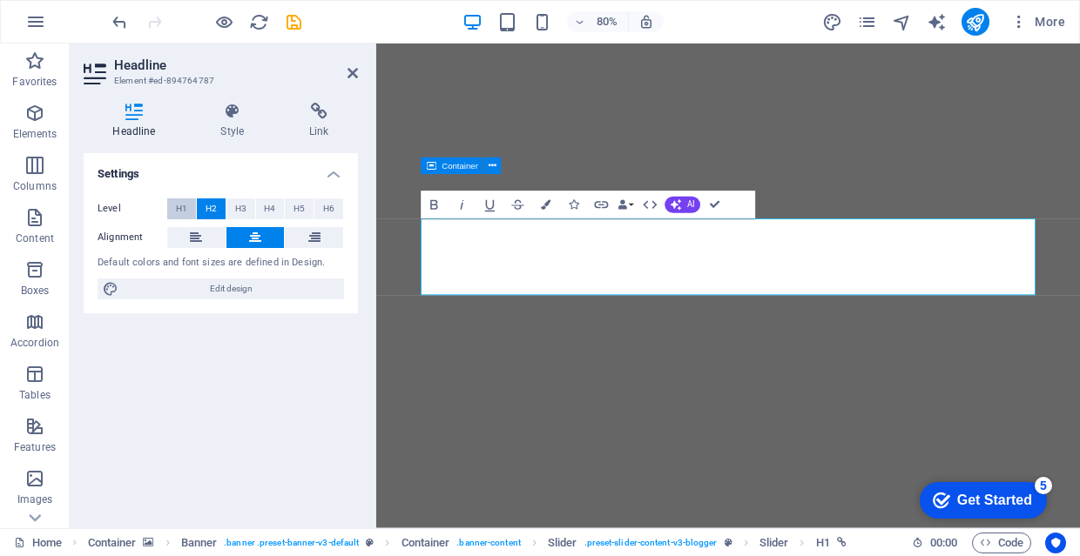
click at [178, 207] on span "H1" at bounding box center [181, 208] width 11 height 21
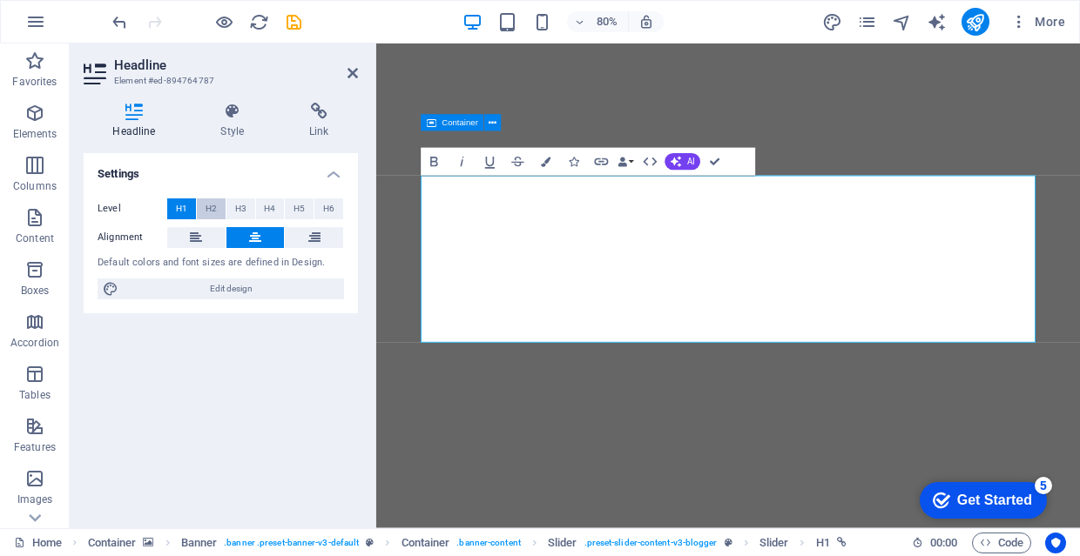
click at [206, 208] on span "H2" at bounding box center [210, 208] width 11 height 21
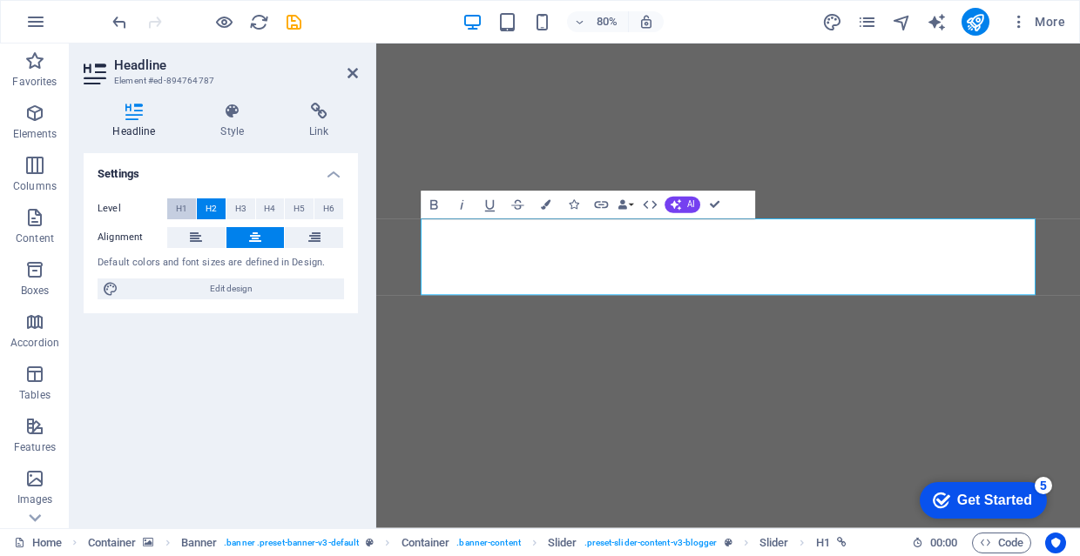
click at [189, 209] on button "H1" at bounding box center [181, 208] width 29 height 21
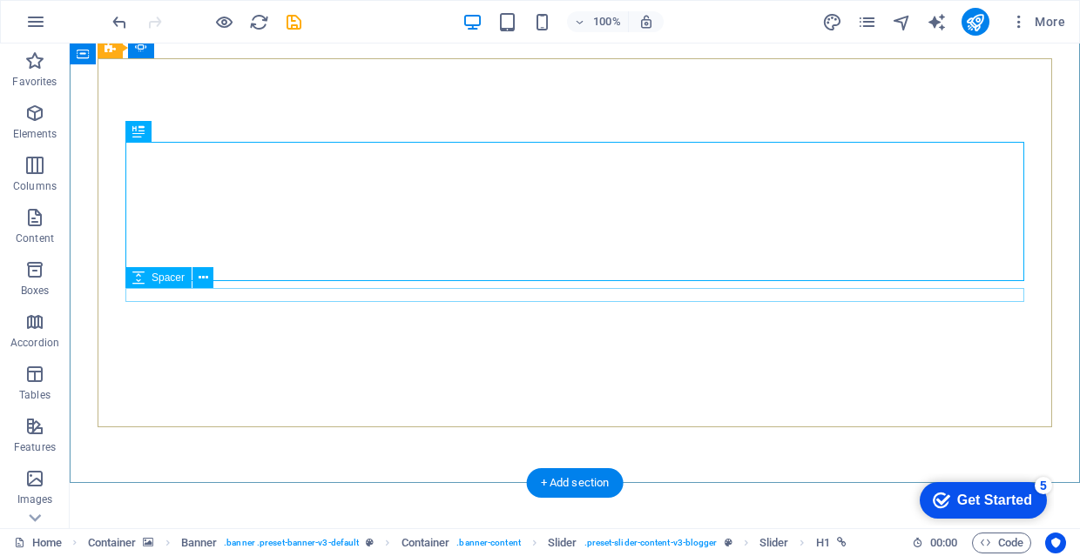
scroll to position [130, 0]
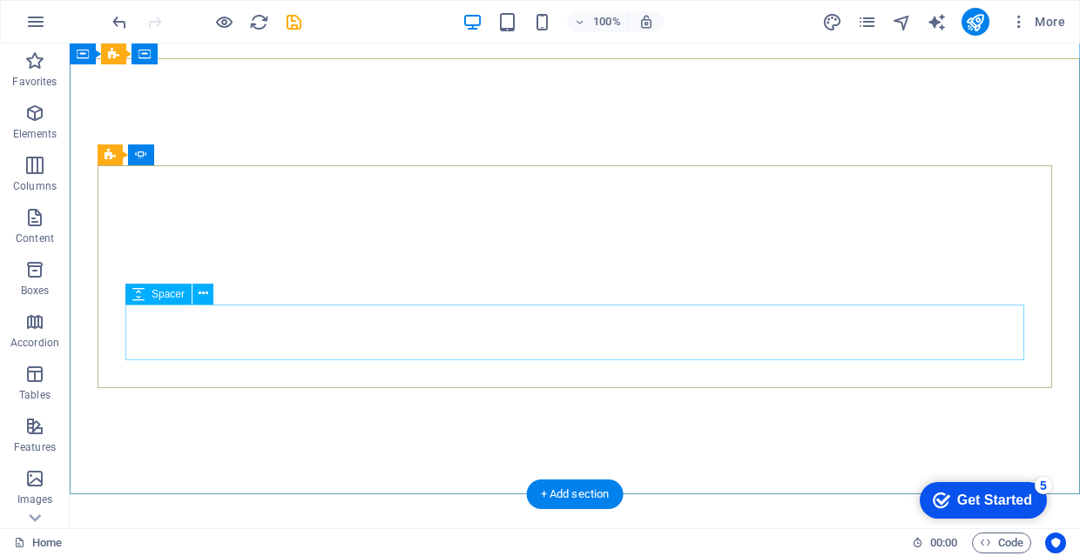
scroll to position [74, 0]
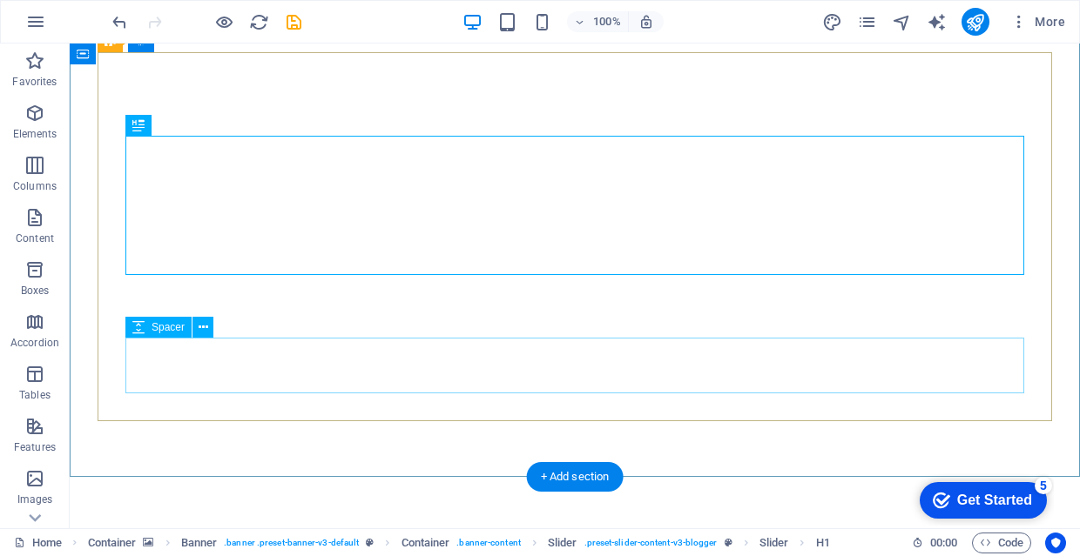
scroll to position [136, 0]
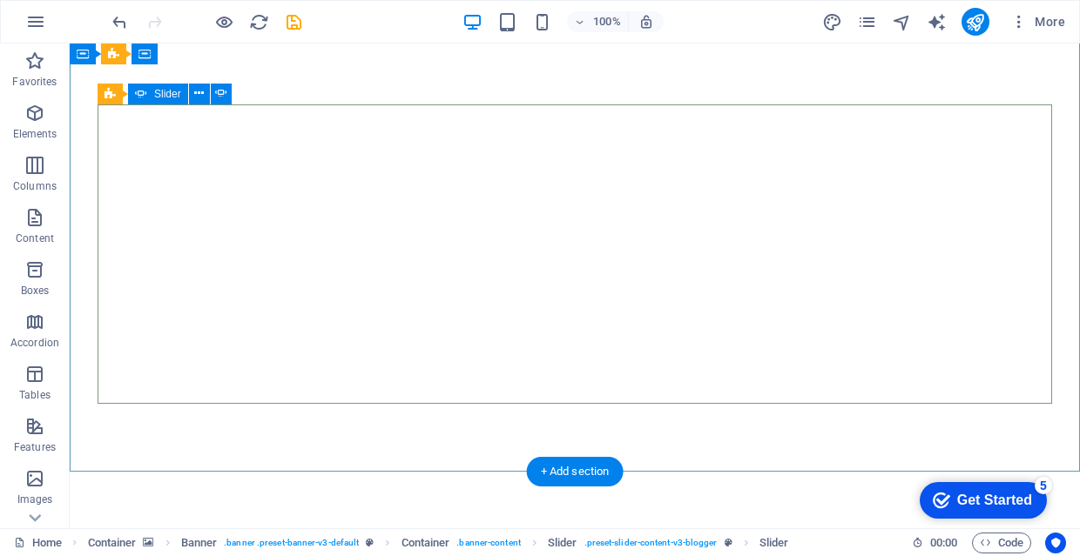
scroll to position [97, 0]
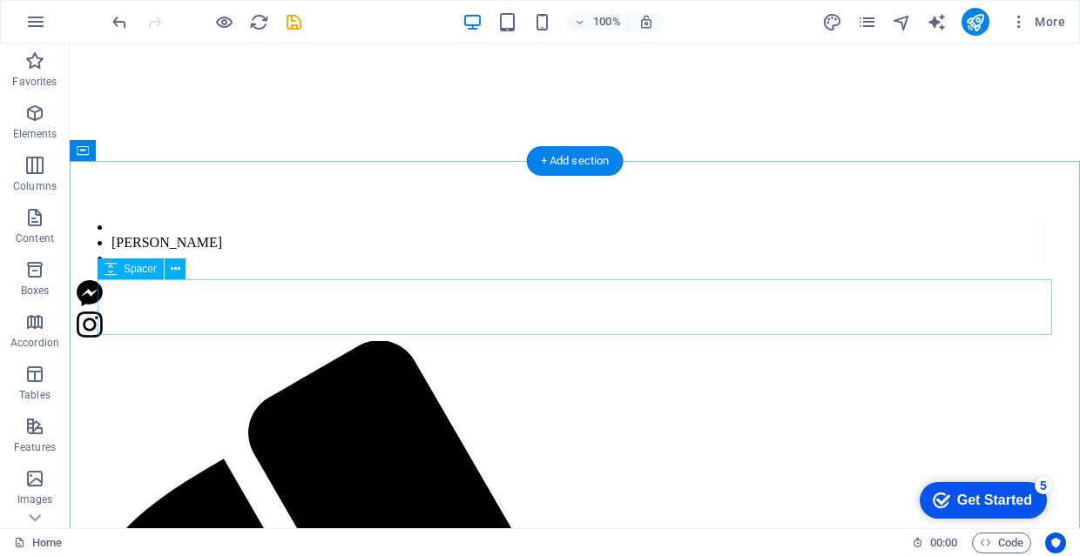
scroll to position [686, 0]
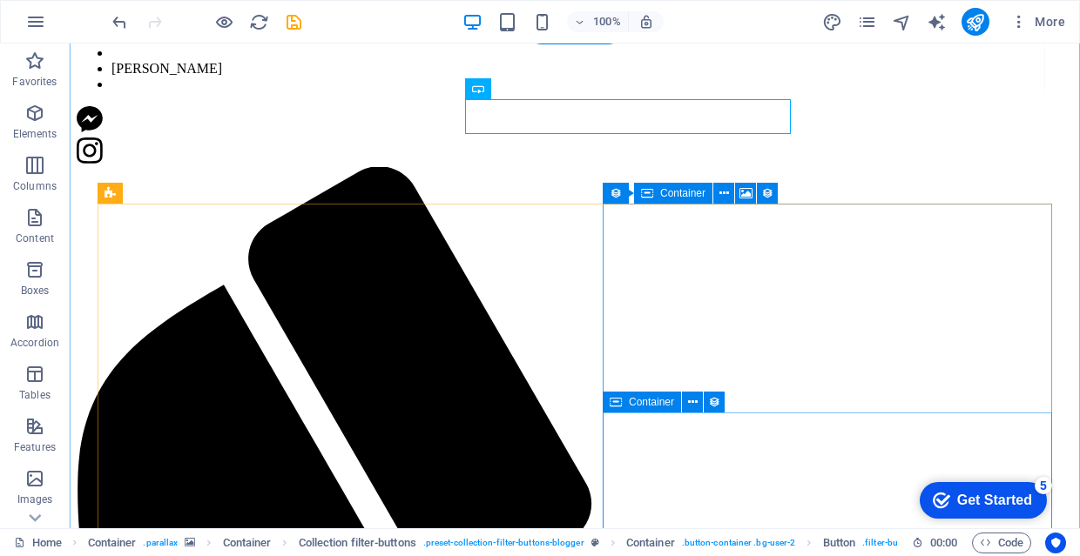
scroll to position [878, 0]
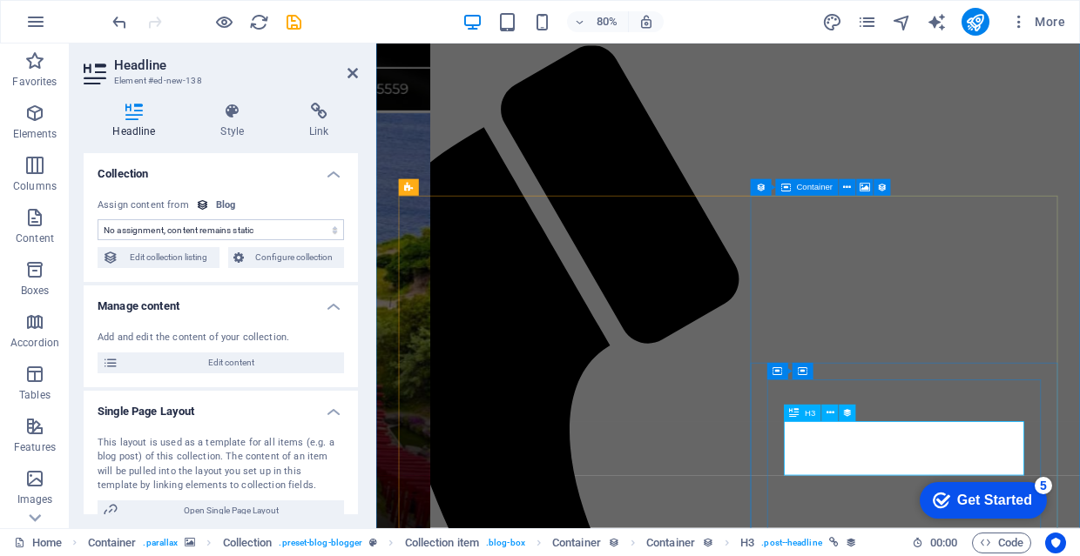
select select "name"
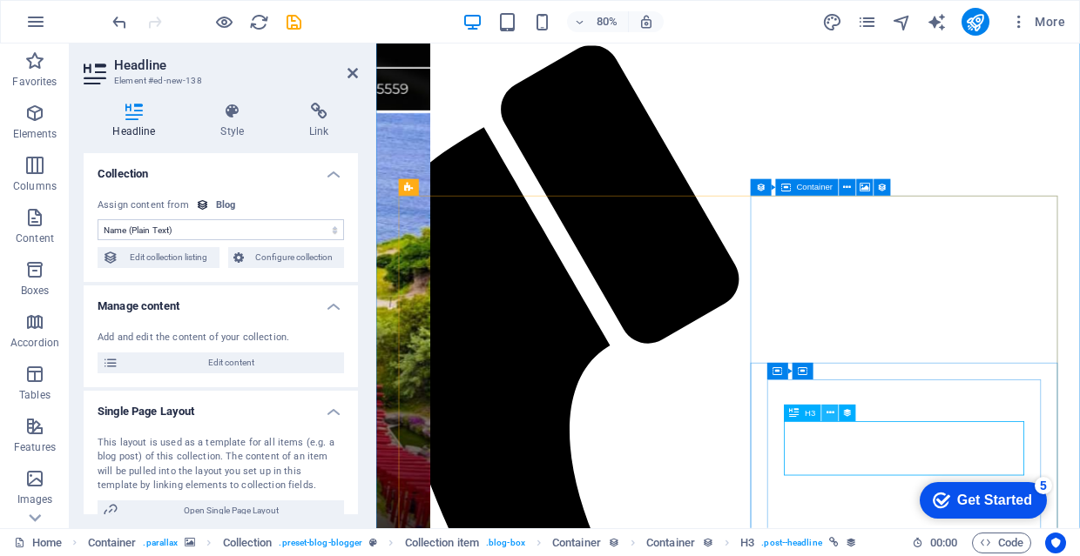
click at [828, 412] on icon at bounding box center [830, 413] width 8 height 15
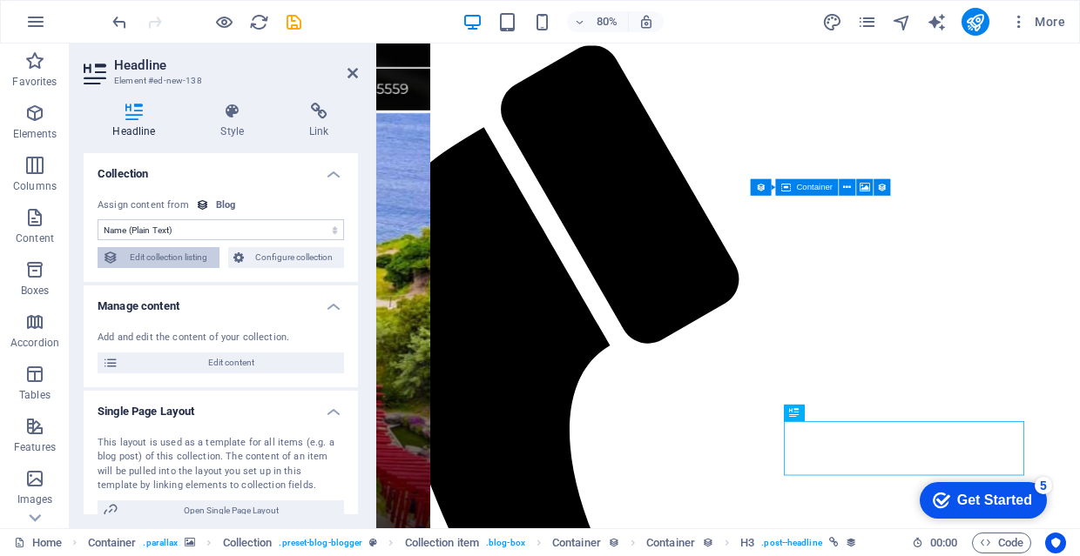
click at [190, 258] on span "Edit collection listing" at bounding box center [169, 257] width 91 height 21
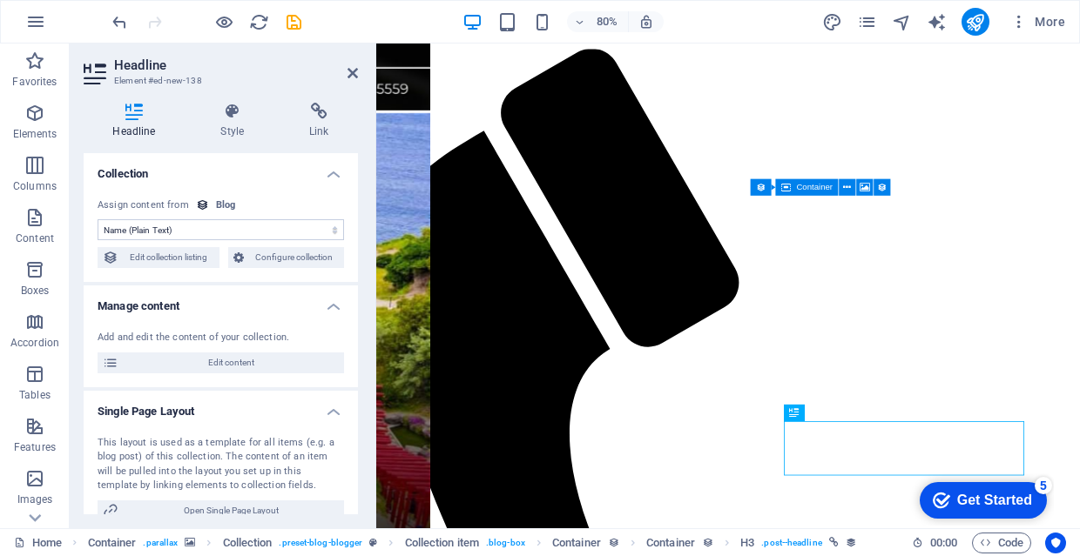
select select "columns.publishing_date_DESC"
select select "columns.status"
select select "columns.publishing_date"
select select "past"
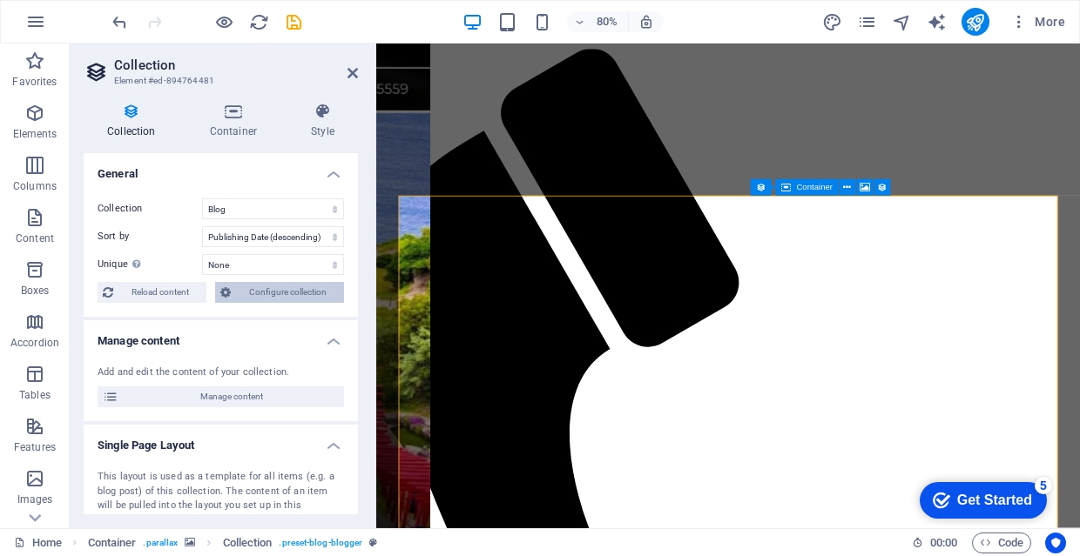
click at [246, 300] on span "Configure collection" at bounding box center [287, 292] width 103 height 21
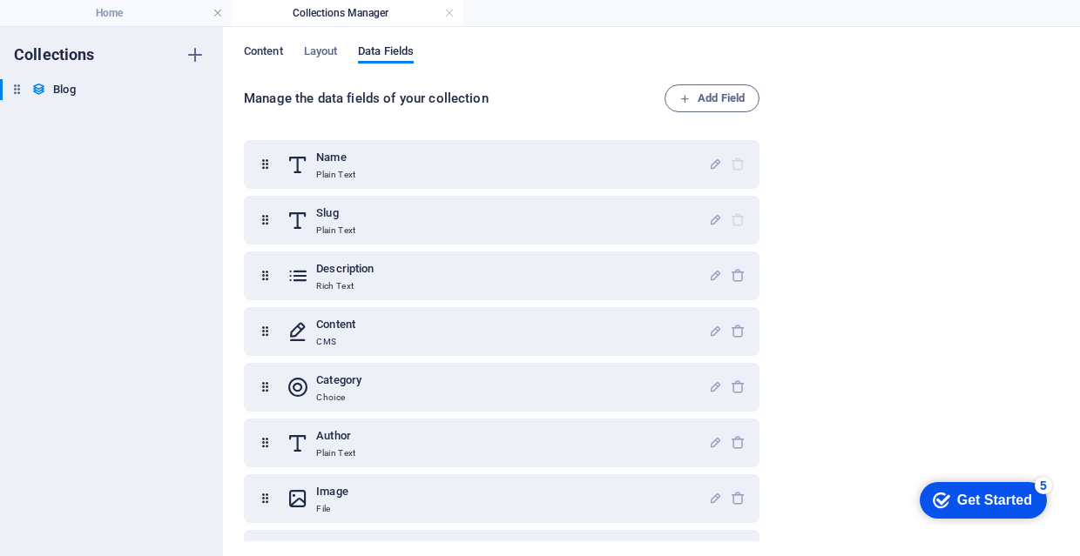
scroll to position [0, 0]
click at [279, 45] on span "Content" at bounding box center [263, 53] width 39 height 24
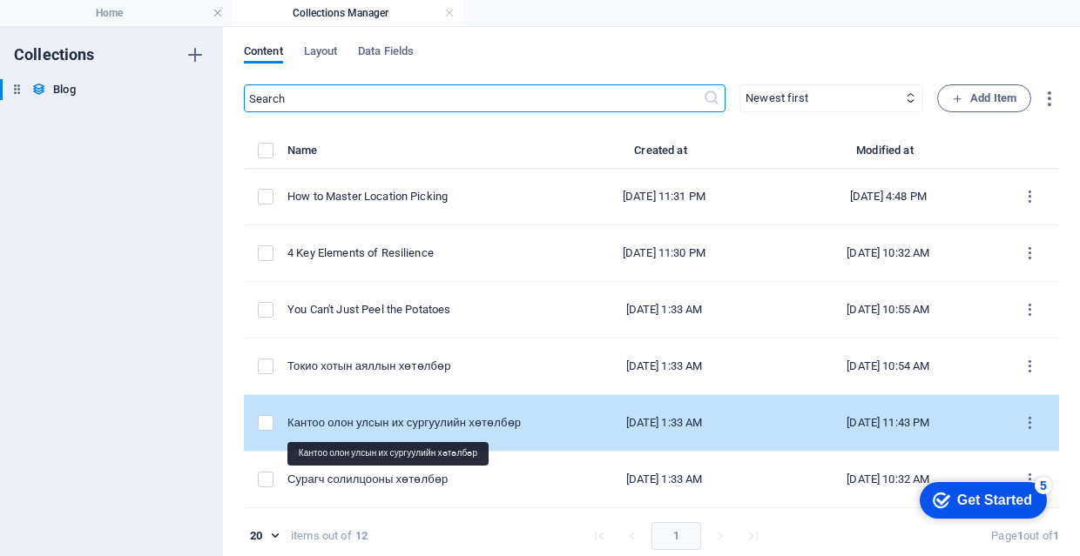
scroll to position [340, 0]
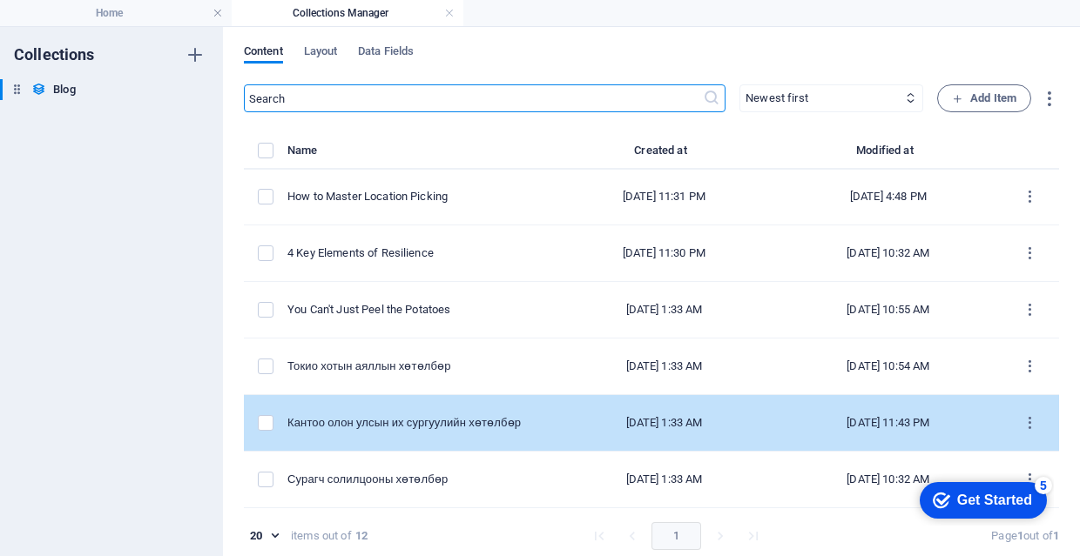
click at [672, 409] on td "[DATE] 1:33 AM" at bounding box center [664, 423] width 224 height 57
select select "Travel"
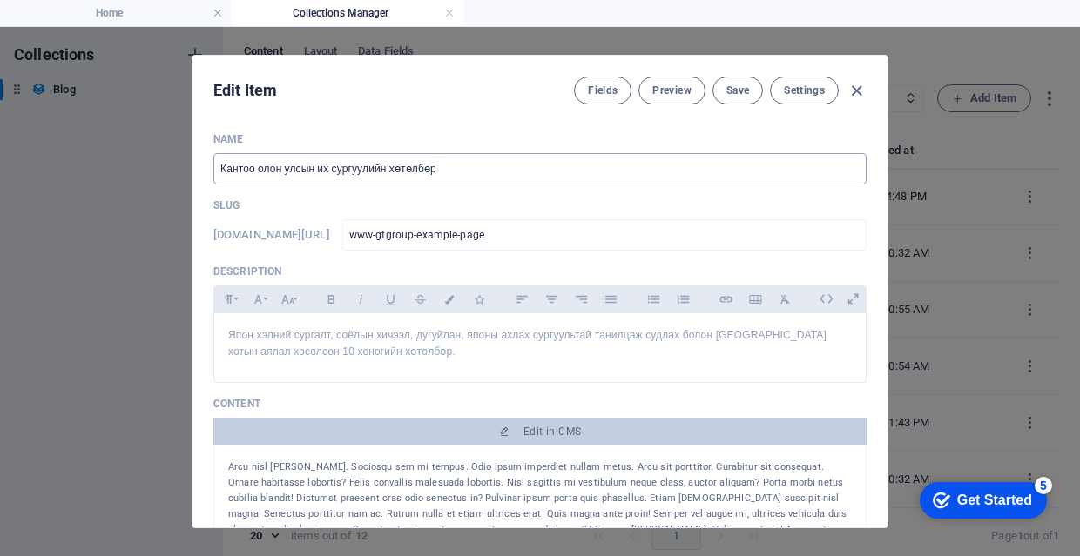
click at [327, 174] on input "Кантоо олон улсын их сургуулийн хөтөлбөр" at bounding box center [539, 168] width 653 height 31
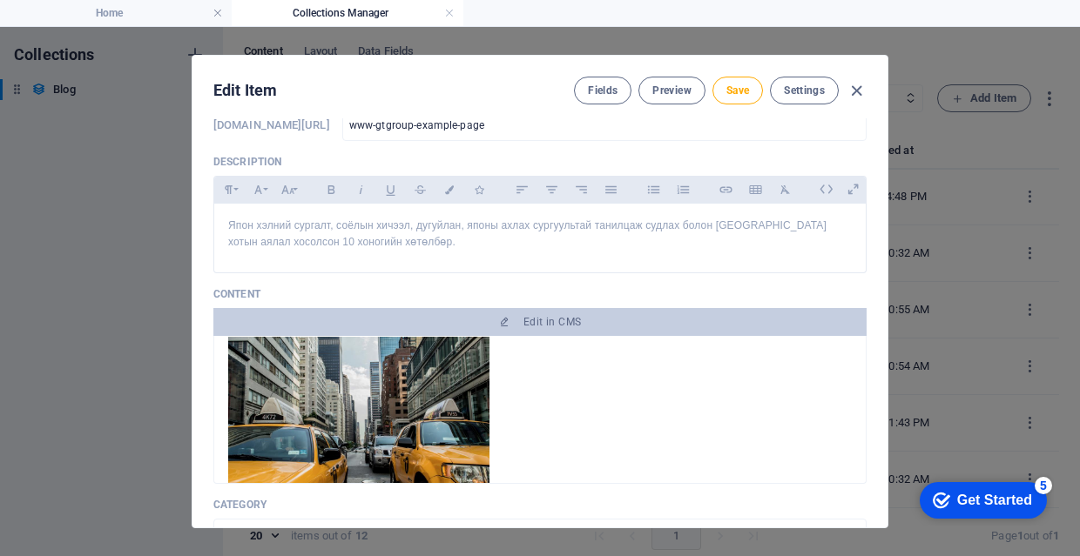
scroll to position [348, 0]
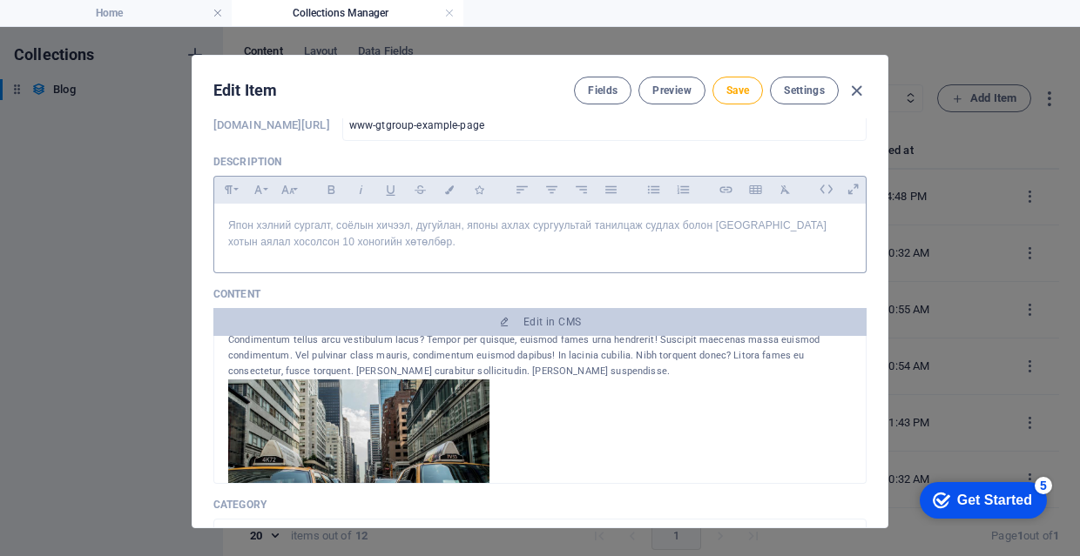
type input "Кантоо олон улсын ахлах сургуулийн хөтөлбөр"
click at [492, 252] on div "Япон хэлний сургалт, соёлын хичээл, дугуйлан, японы ахлах сургуультай танилцаж …" at bounding box center [539, 234] width 651 height 61
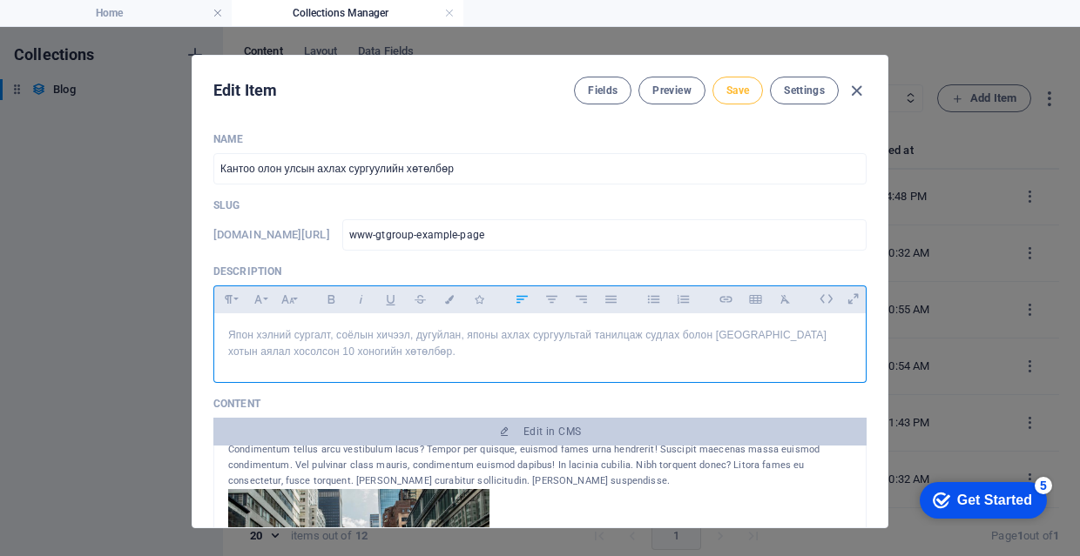
scroll to position [0, 0]
click at [741, 89] on span "Save" at bounding box center [737, 91] width 23 height 14
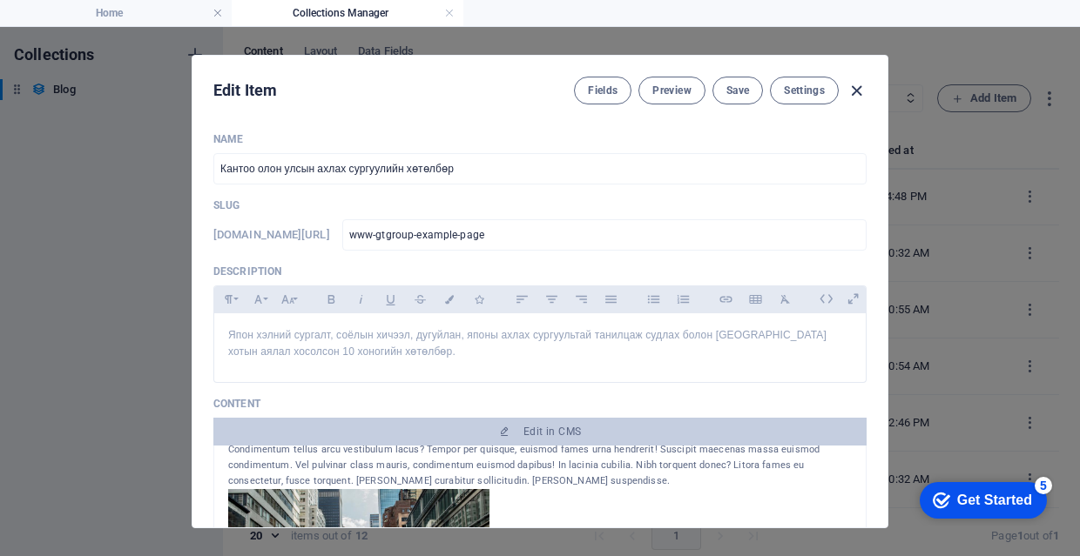
click at [854, 84] on icon "button" at bounding box center [856, 91] width 20 height 20
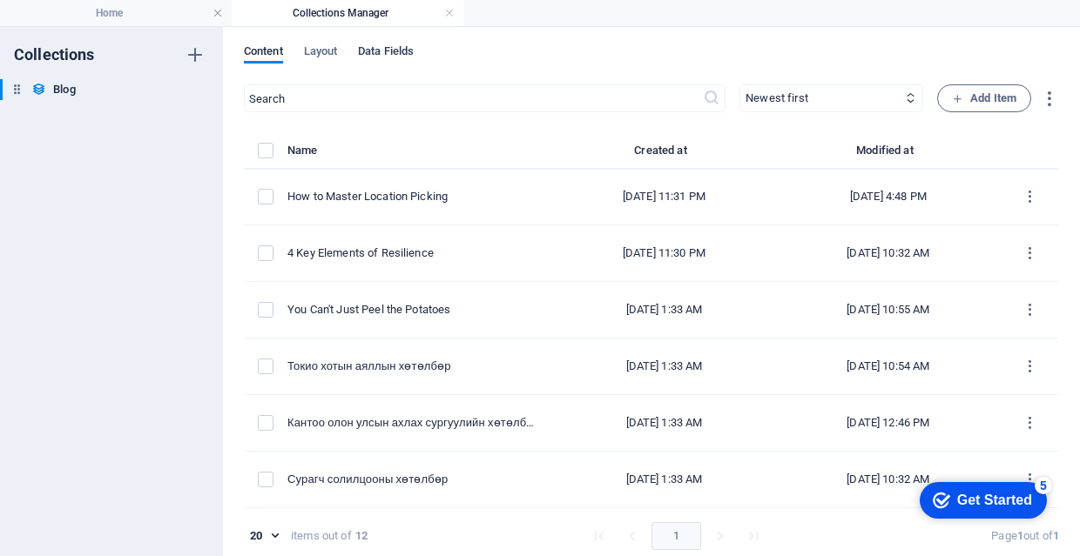
click at [407, 52] on span "Data Fields" at bounding box center [386, 53] width 56 height 24
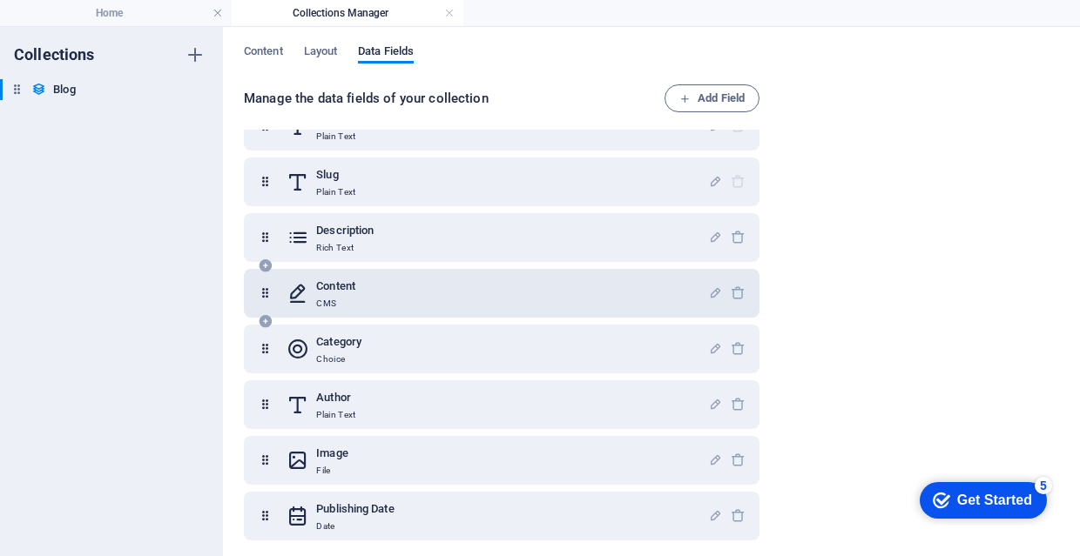
scroll to position [42, 0]
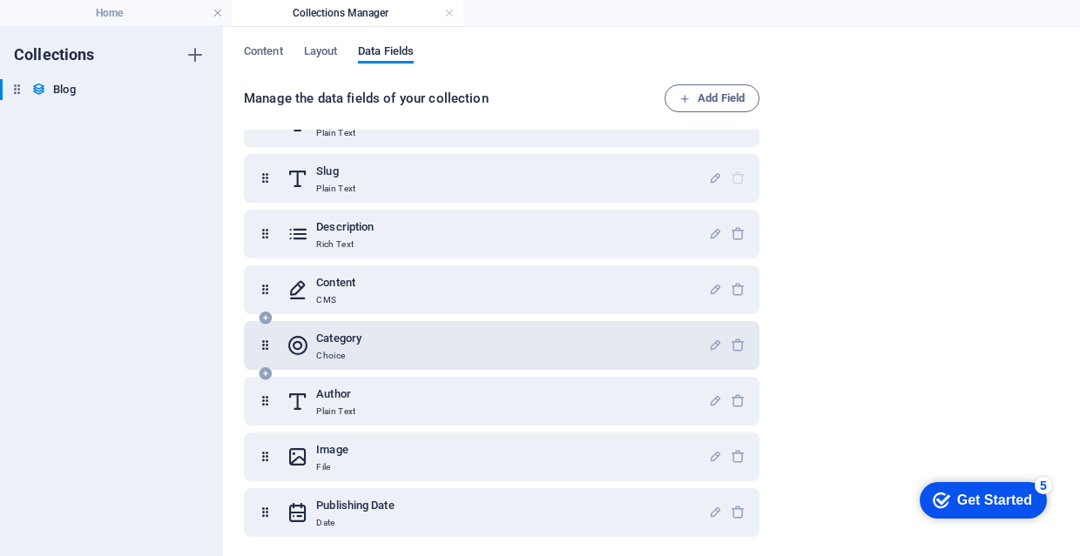
click at [444, 343] on div "Category Choice" at bounding box center [496, 345] width 421 height 35
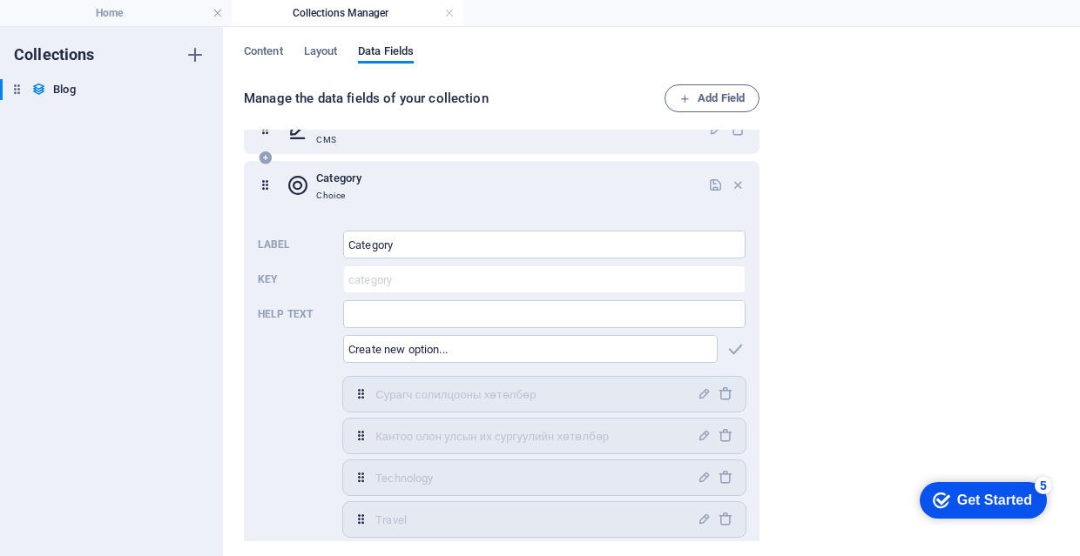
scroll to position [235, 0]
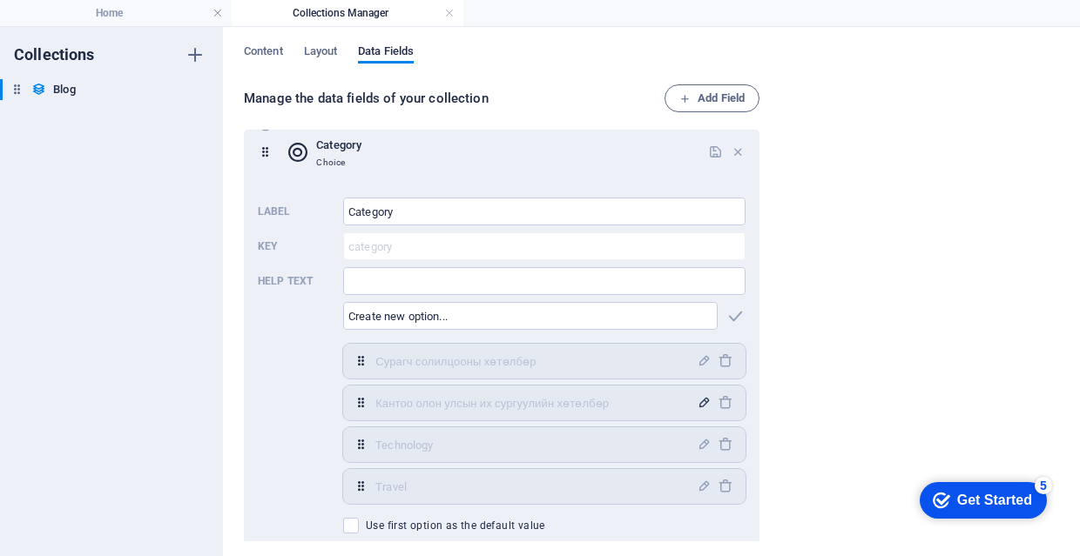
click at [696, 401] on icon "button" at bounding box center [703, 402] width 15 height 15
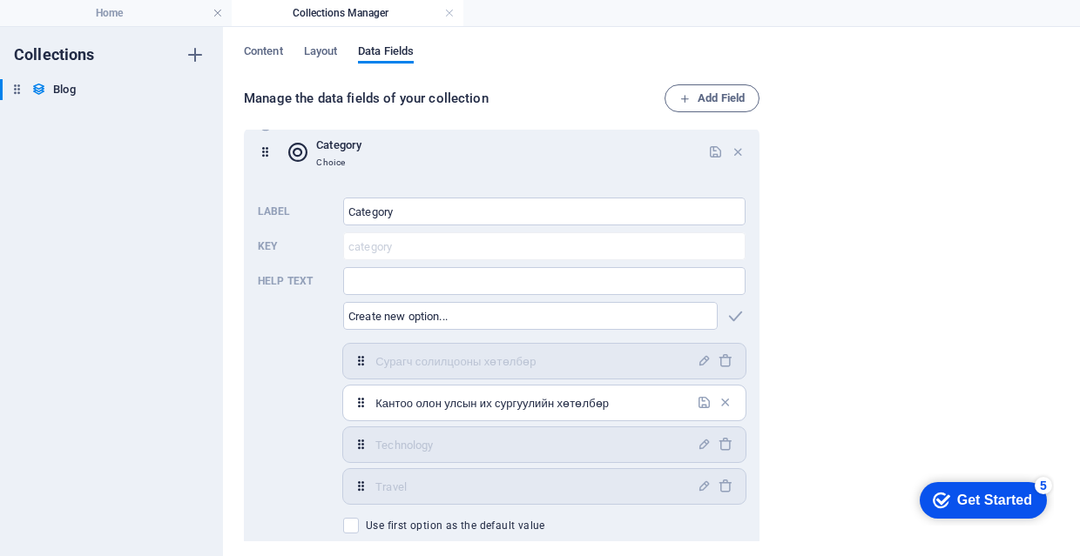
click at [500, 406] on input "Кантоо олон улсын их сургуулийн хөтөлбөр" at bounding box center [530, 403] width 311 height 28
type input "Кантоо олон улсын ахлах сургуулийн хөтөлбөр"
click at [702, 402] on icon "button" at bounding box center [703, 402] width 15 height 15
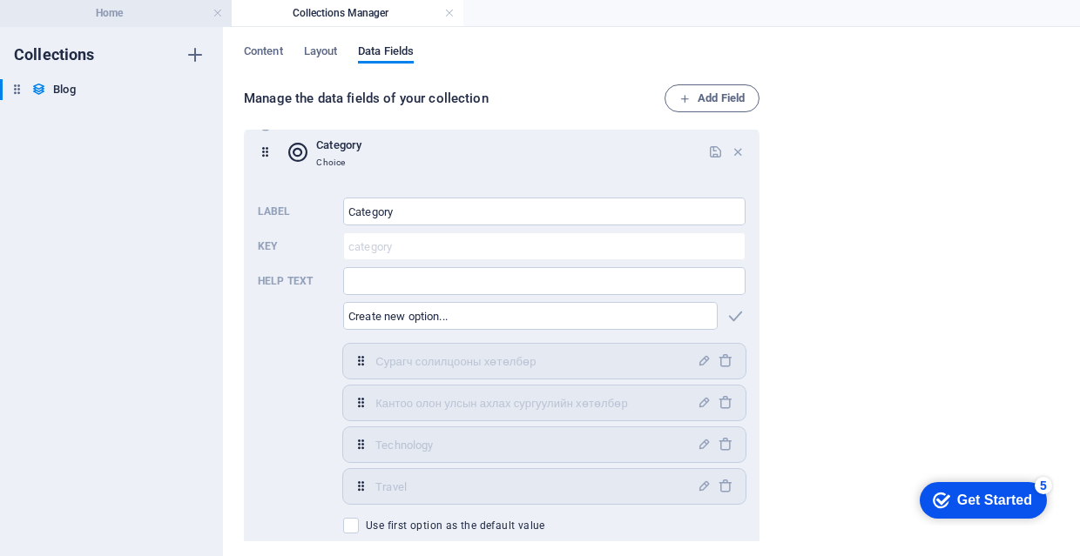
click at [170, 21] on h4 "Home" at bounding box center [116, 12] width 232 height 19
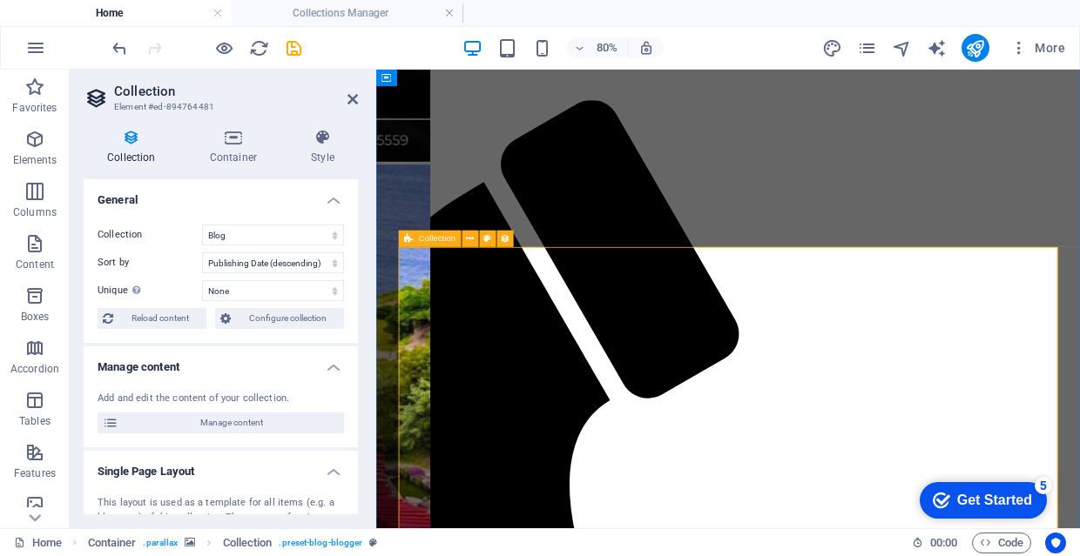
scroll to position [835, 0]
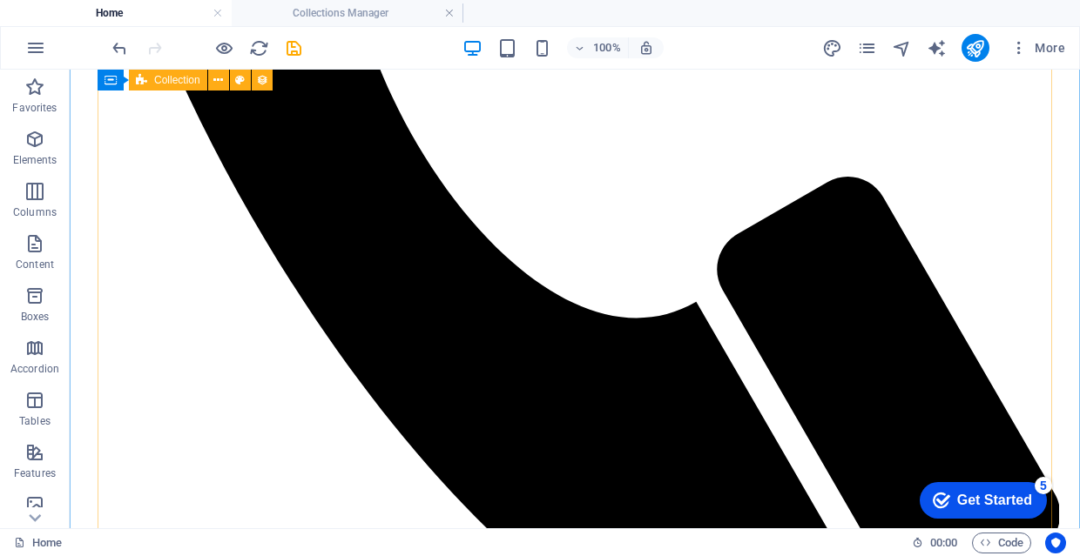
scroll to position [1559, 0]
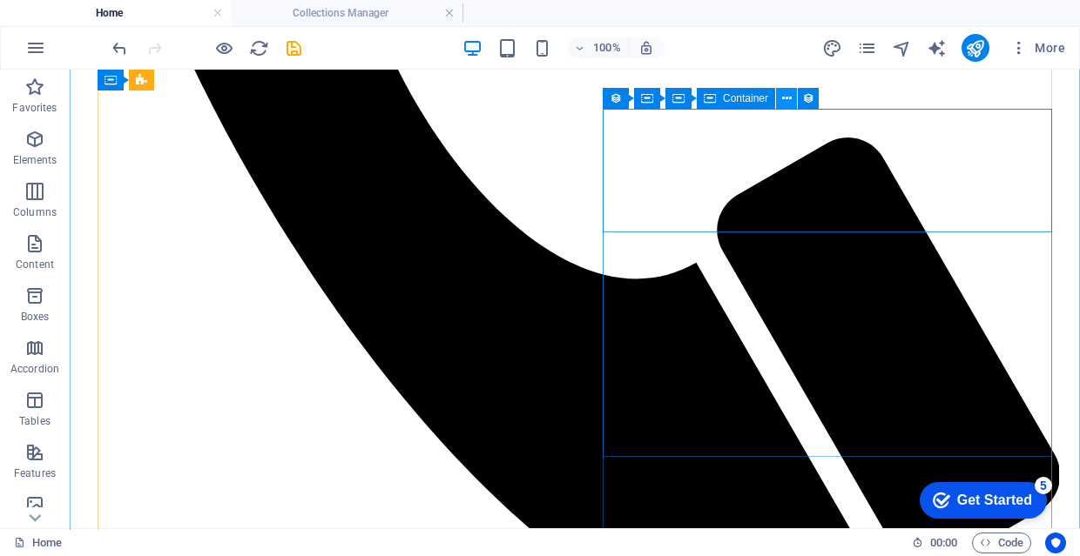
click at [780, 103] on button at bounding box center [786, 98] width 21 height 21
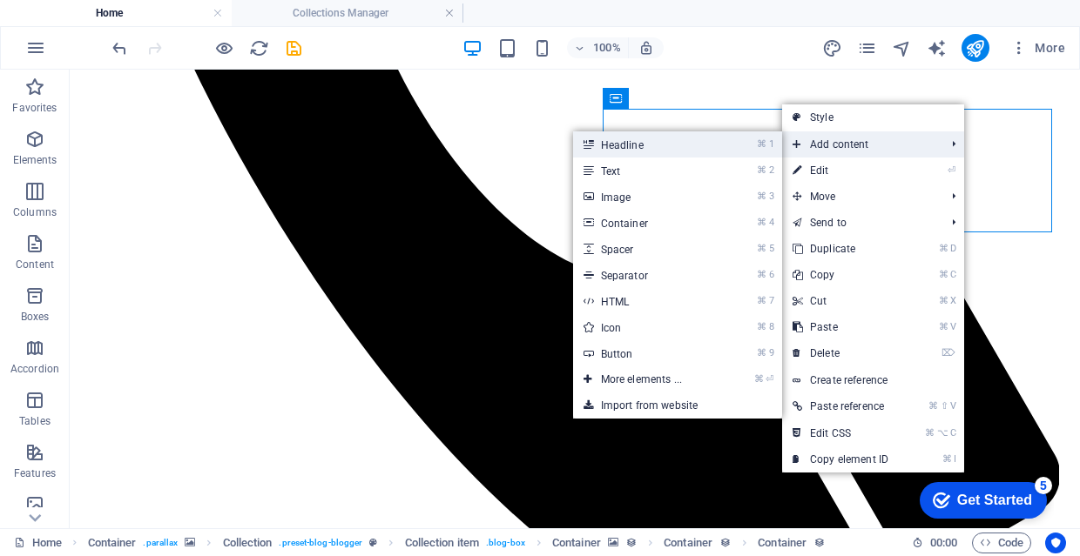
click at [721, 147] on li "⌘ 1 Headline" at bounding box center [677, 144] width 209 height 26
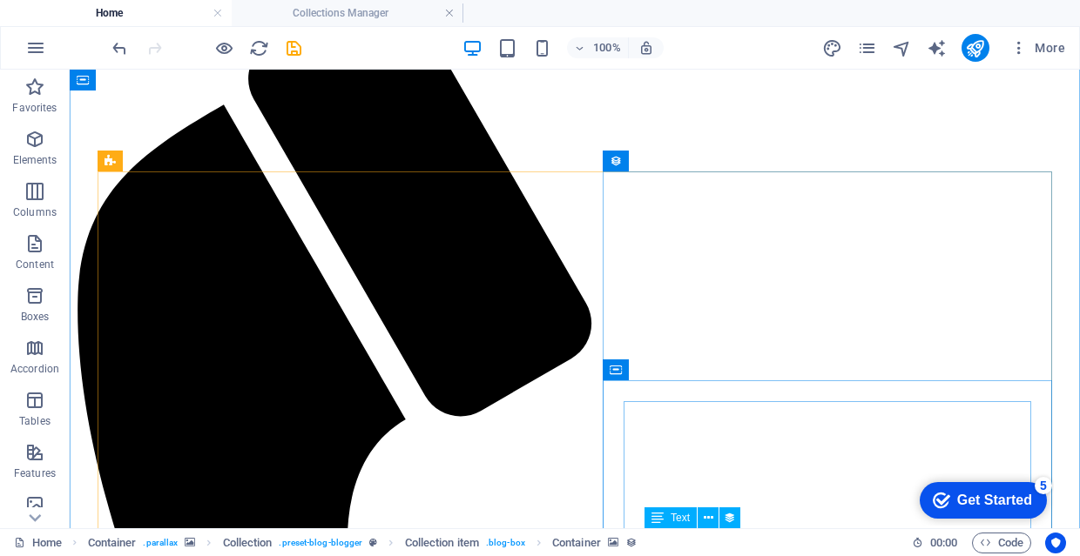
scroll to position [898, 0]
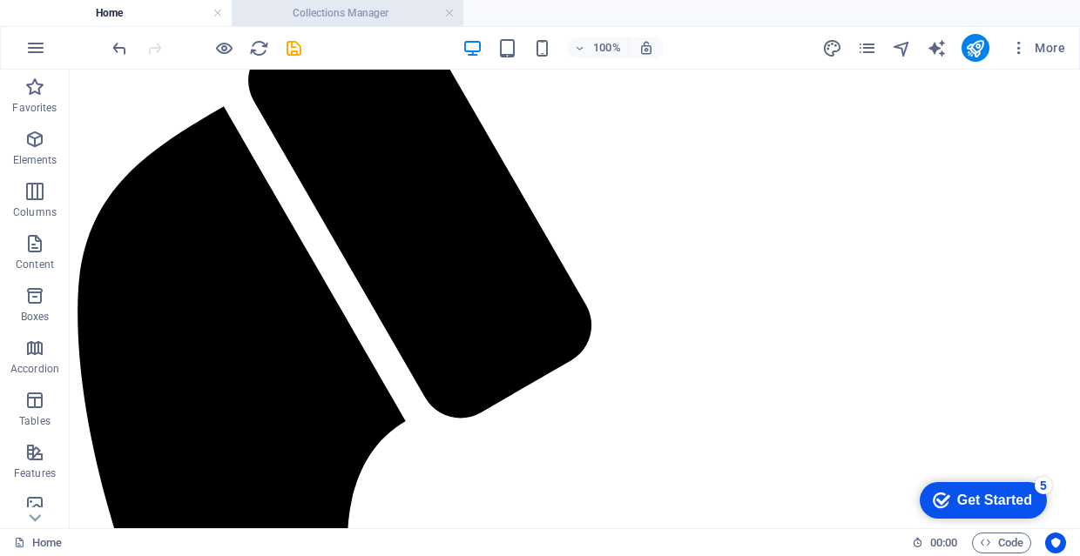
click at [362, 18] on h4 "Collections Manager" at bounding box center [348, 12] width 232 height 19
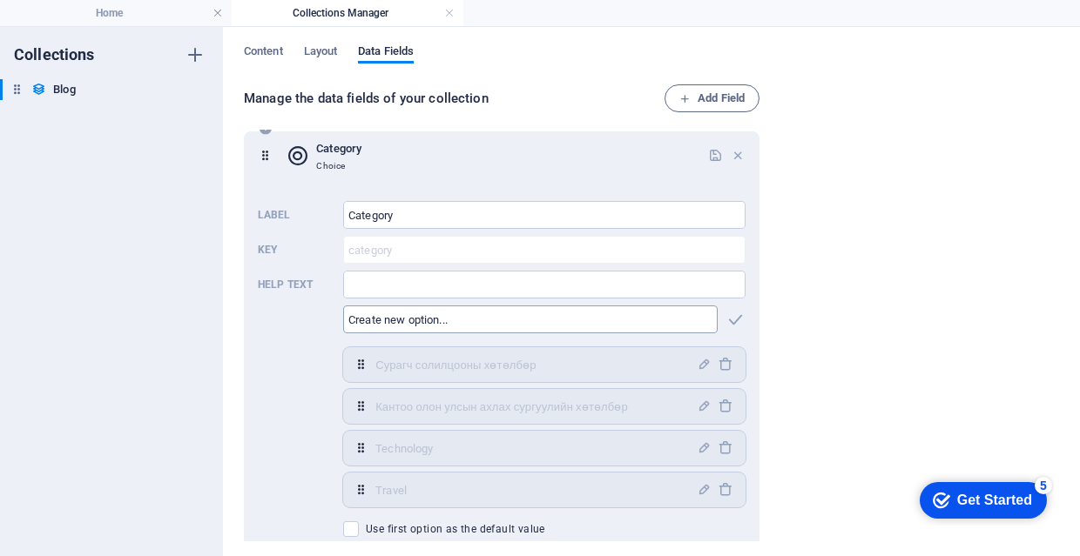
scroll to position [104, 0]
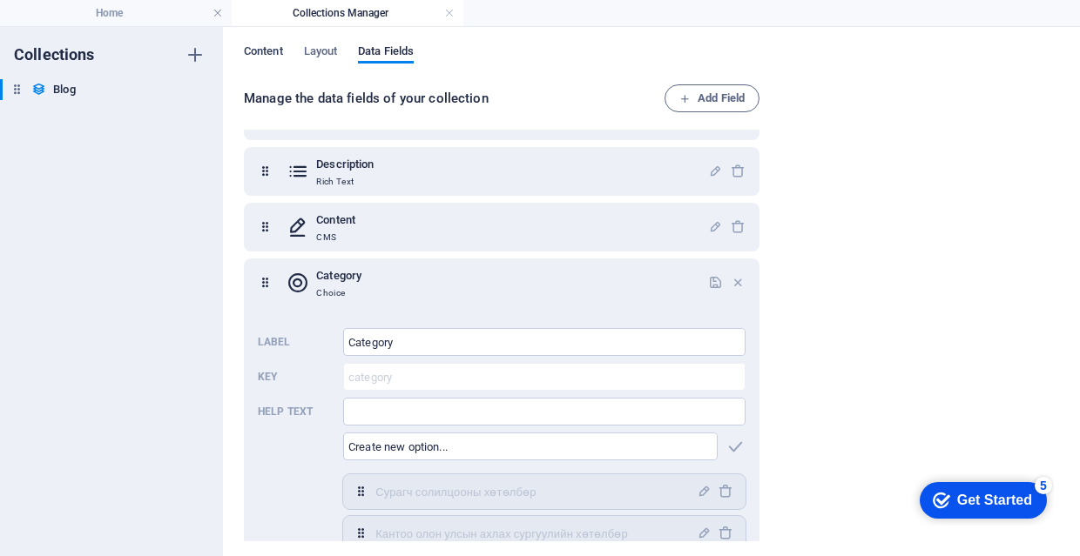
click at [283, 45] on span "Content" at bounding box center [263, 53] width 39 height 24
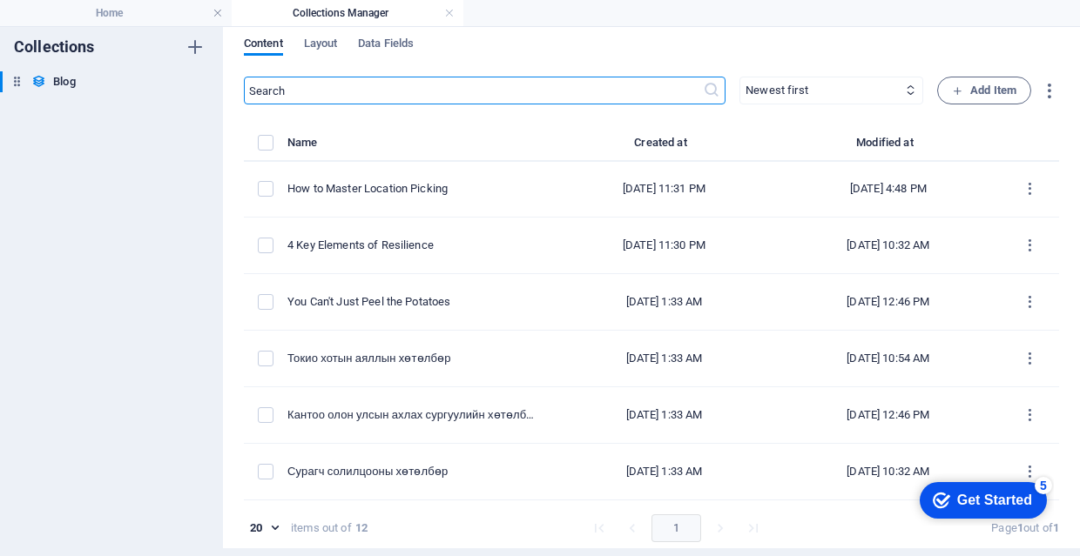
scroll to position [340, 0]
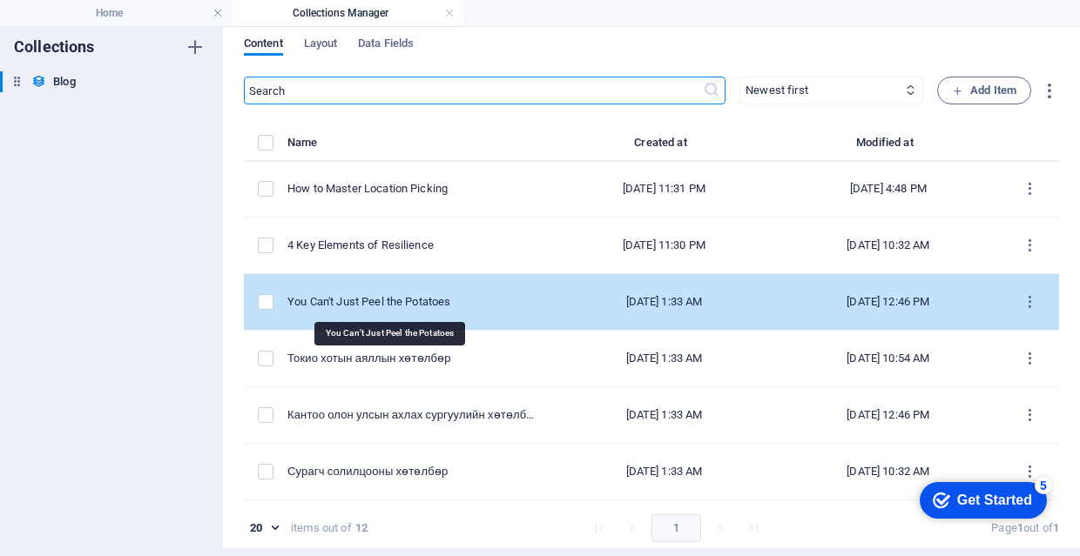
click at [493, 297] on div "You Can't Just Peel the Potatoes" at bounding box center [412, 302] width 251 height 16
select select "Кантоо олон улсын ахлах сургуулийн хөтөлбөр"
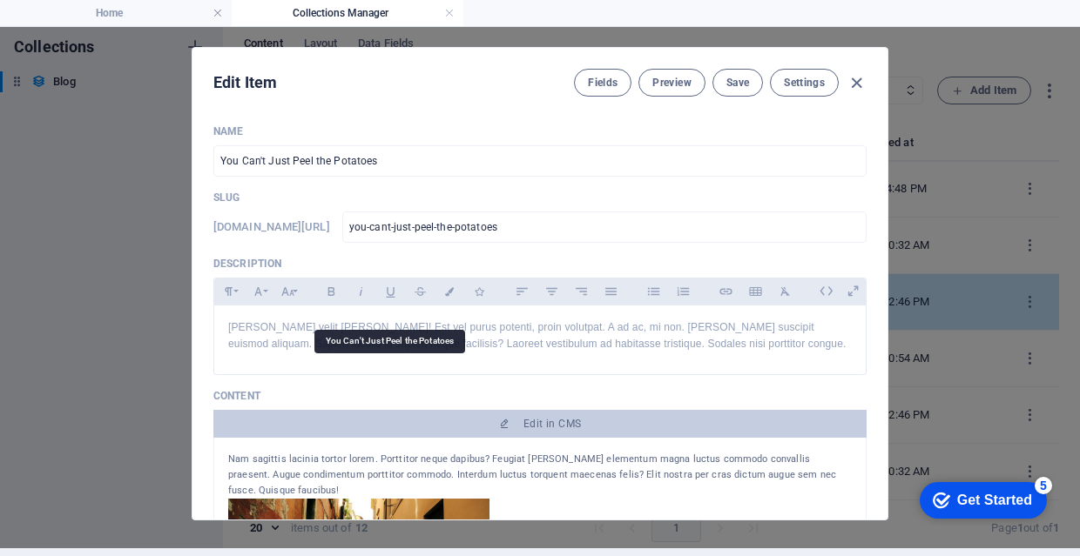
scroll to position [0, 0]
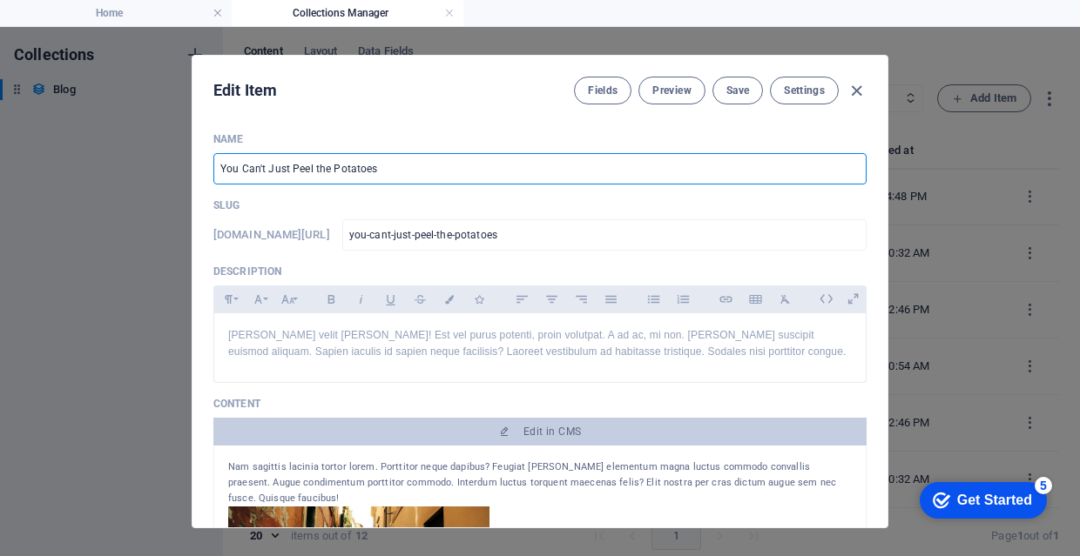
click at [411, 163] on input "You Can't Just Peel the Potatoes" at bounding box center [539, 168] width 653 height 31
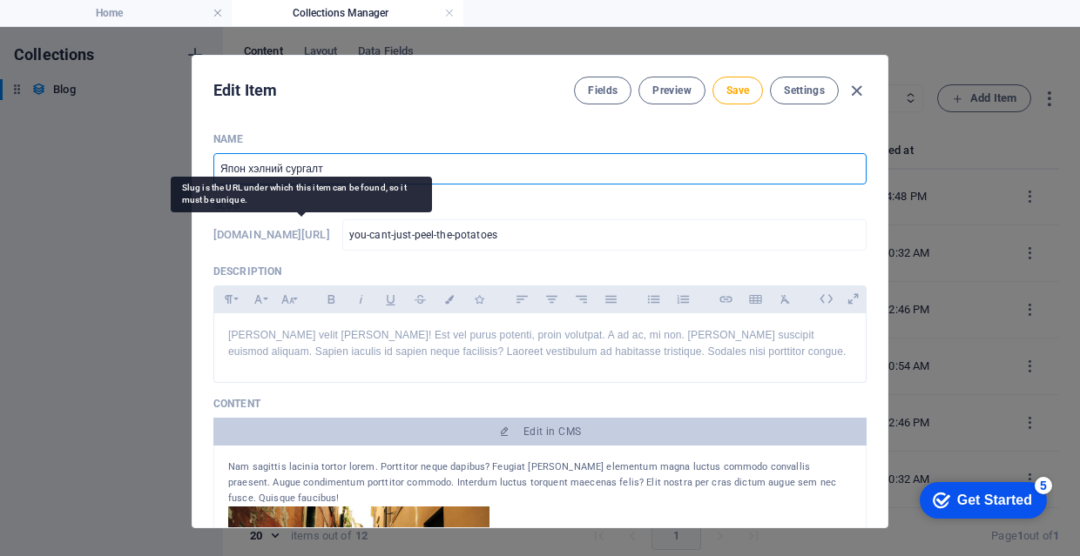
type input "Япон хэлний сургалт"
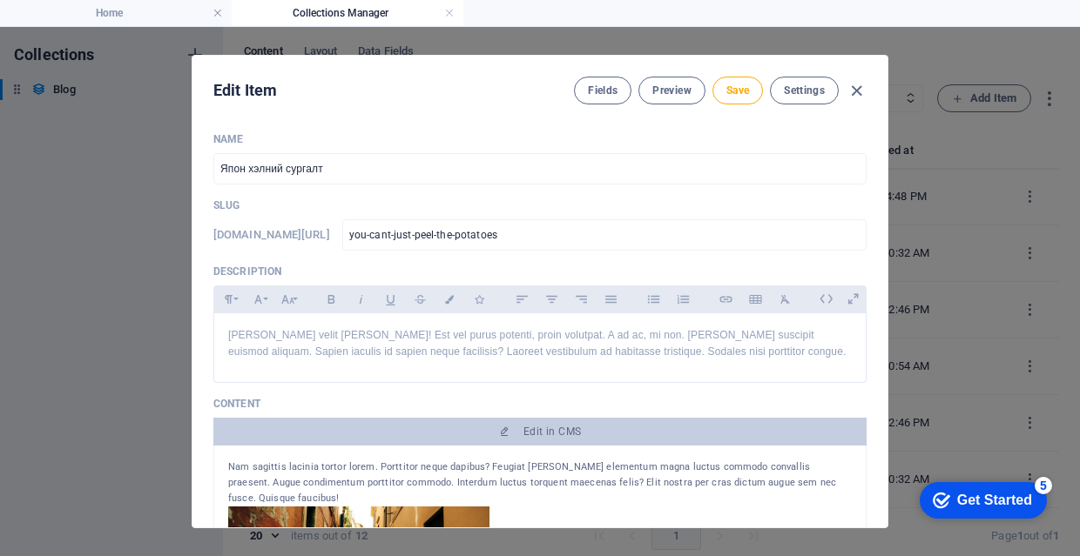
drag, startPoint x: 388, startPoint y: 236, endPoint x: 199, endPoint y: 226, distance: 189.2
click at [199, 226] on div "Name [PERSON_NAME] сургалт ​ Slug [DOMAIN_NAME][URL] you-cant-just-peel-the-pot…" at bounding box center [539, 322] width 695 height 409
copy h6 "[DOMAIN_NAME][URL]"
click at [578, 226] on input "you-cant-just-peel-the-potatoes" at bounding box center [604, 234] width 524 height 31
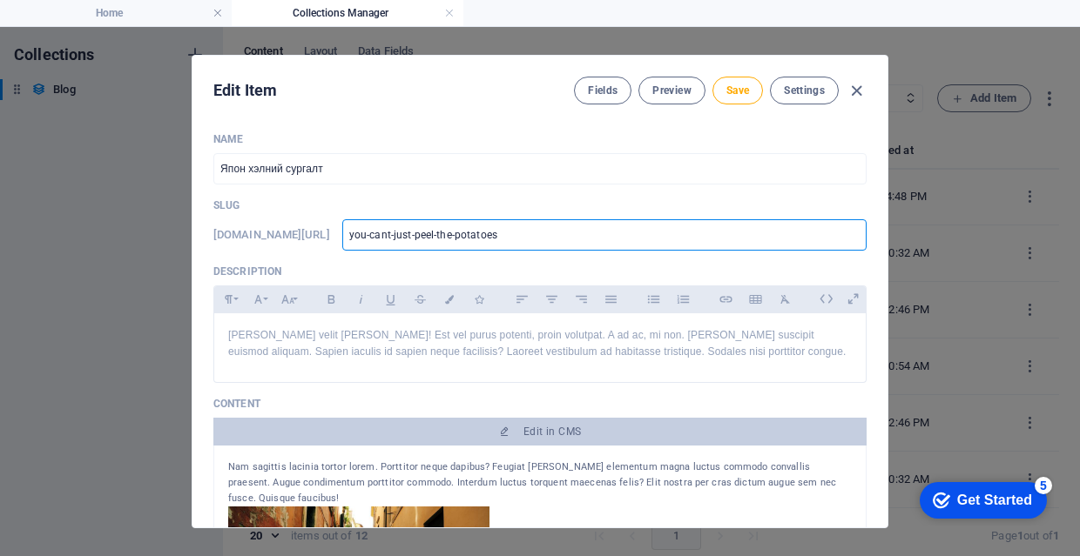
click at [578, 226] on input "you-cant-just-peel-the-potatoes" at bounding box center [604, 234] width 524 height 31
paste input "[DOMAIN_NAME][URL]"
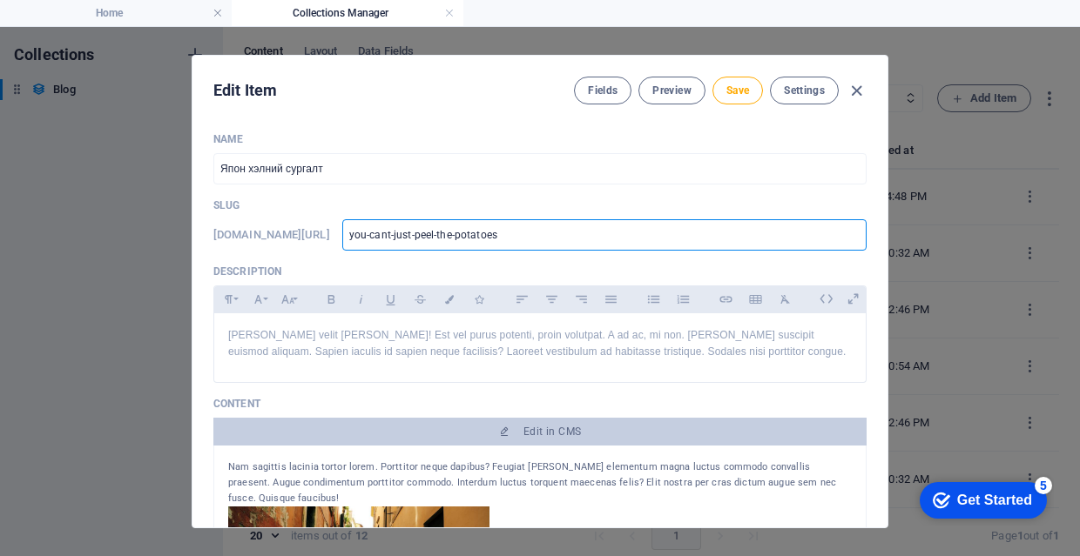
type input "[DOMAIN_NAME][URL]"
click at [481, 239] on input "[DOMAIN_NAME][URL]" at bounding box center [604, 234] width 524 height 31
type input "www.examplecom/example-page"
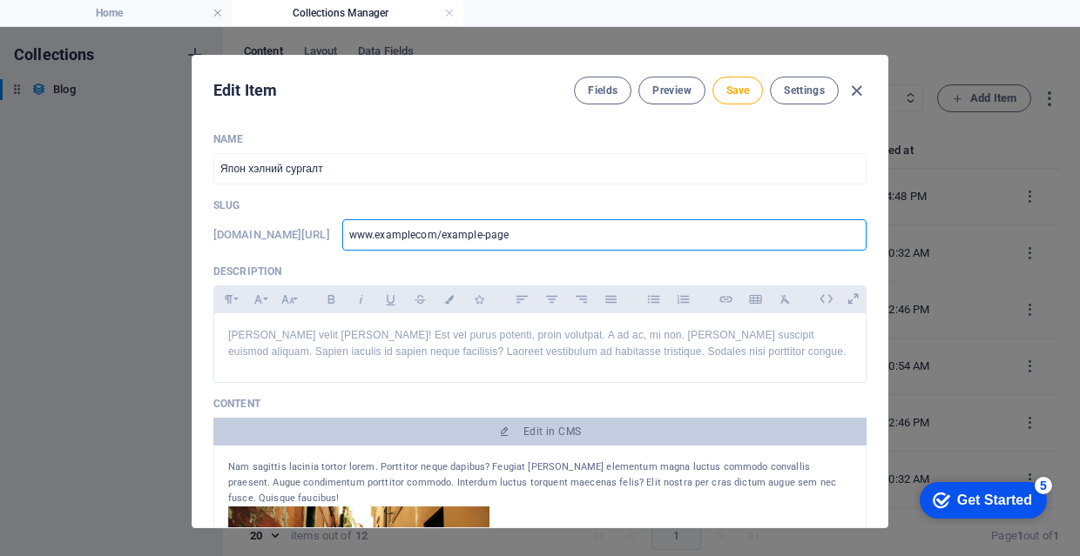
type input "www.examplcom/example-page"
type input "www.exampcom/example-page"
type input "www.examcom/example-page"
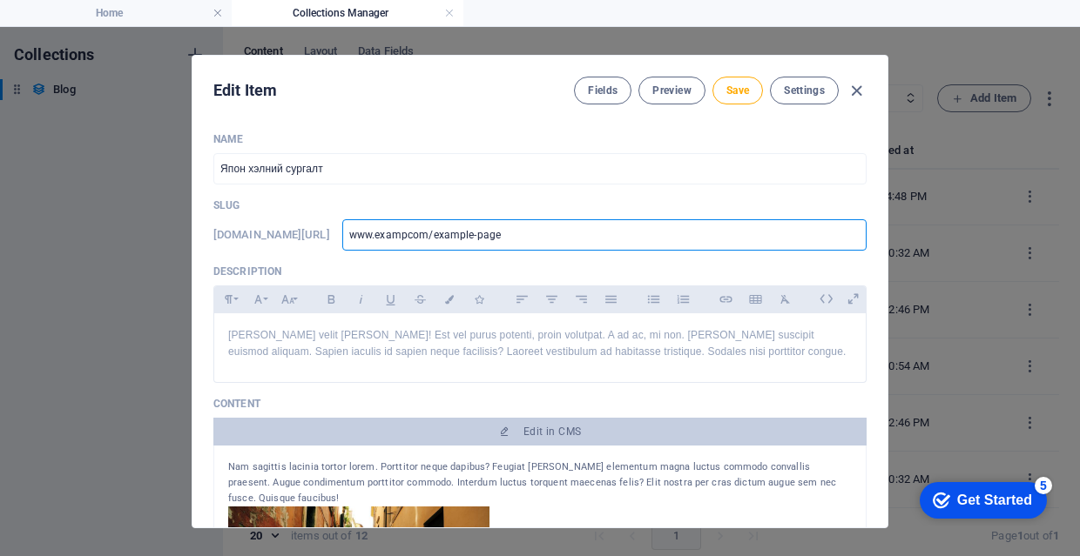
type input "www.examcom/example-page"
type input "www.exacom/example-page"
type input "www.excom/example-page"
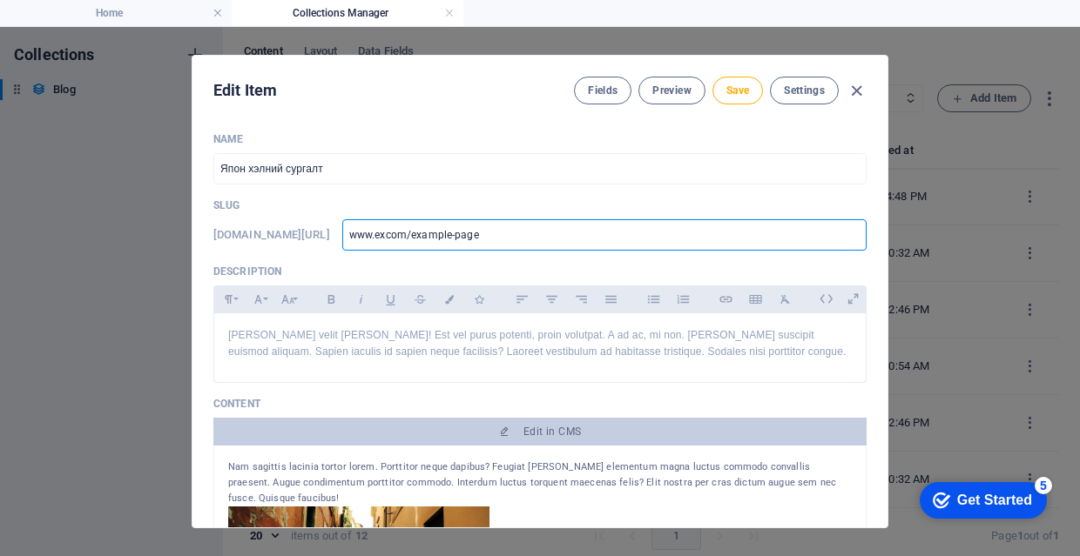
type input "www.ecom/example-page"
type input "[DOMAIN_NAME][URL]"
type input "www.gcom/example-page"
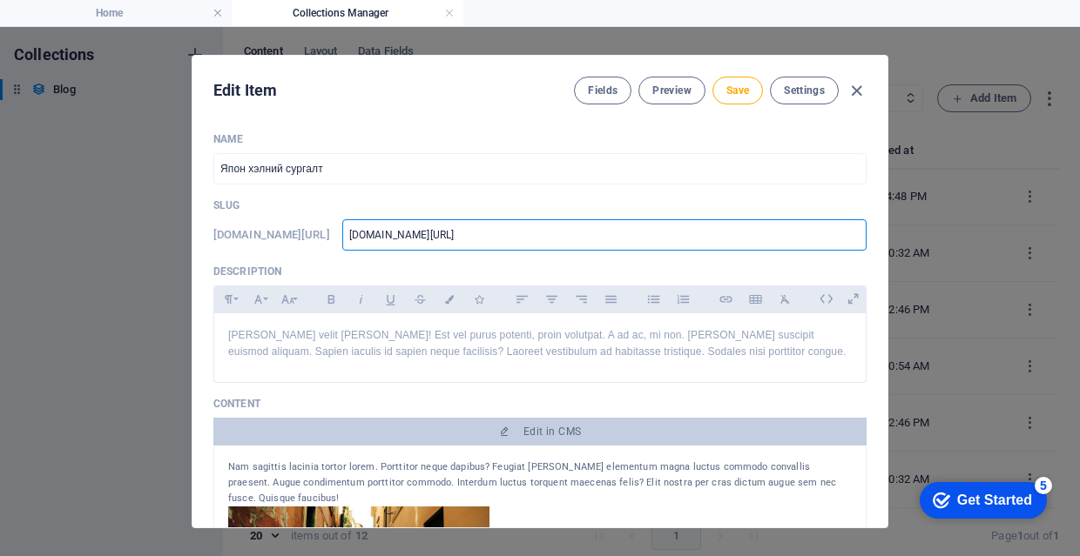
type input "www.gcom/example-page"
type input "www.gtcom/example-page"
type input "www.gtgcom/example-page"
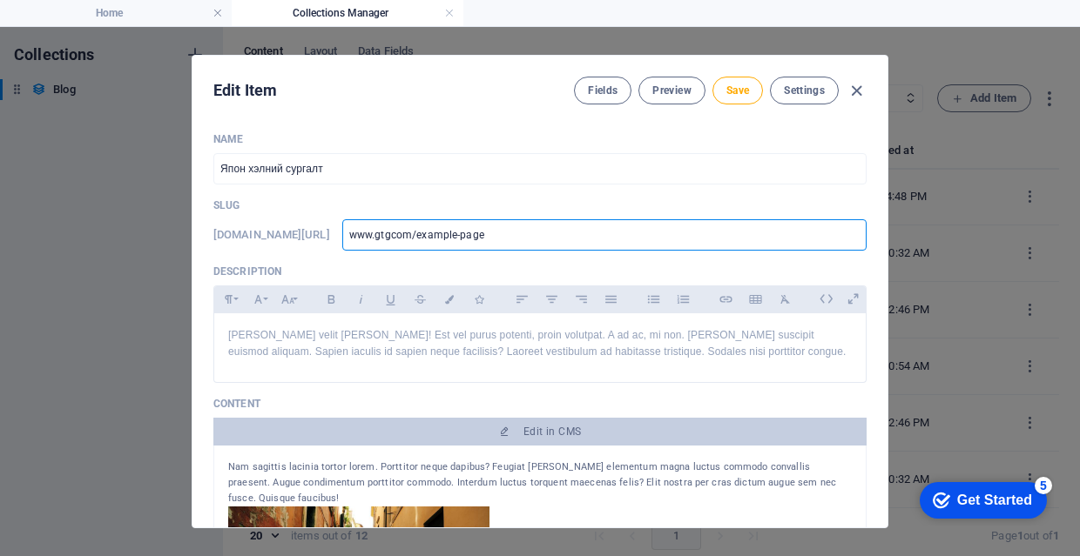
type input "www.gtgrcom/example-page"
type input "www.gtgrocom/example-page"
type input "www.gtgroucom/example-page"
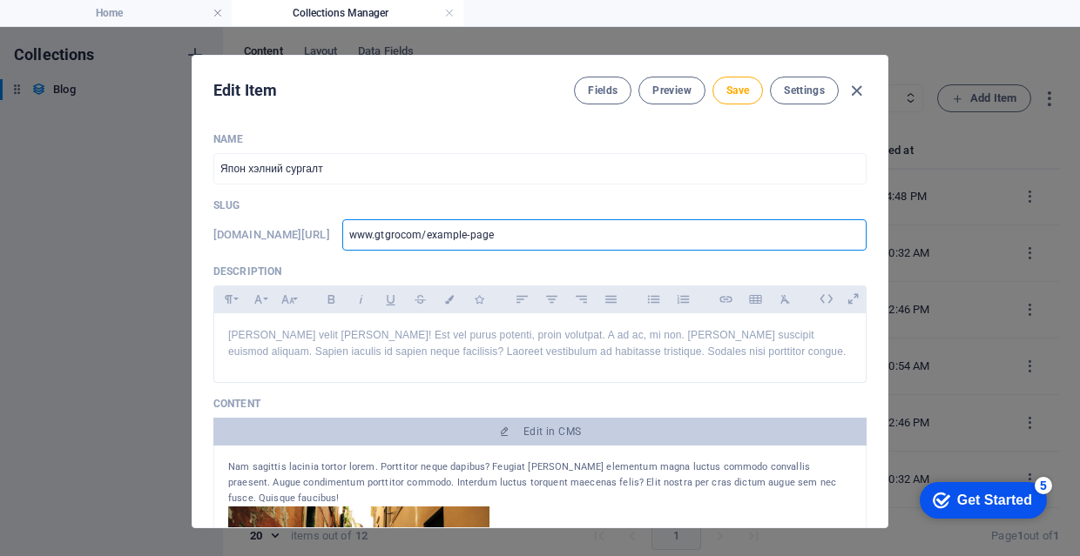
type input "www.gtgroucom/example-page"
type input "www.gtgroupcom/example-page"
type input "www.gtgroup.com/example-page"
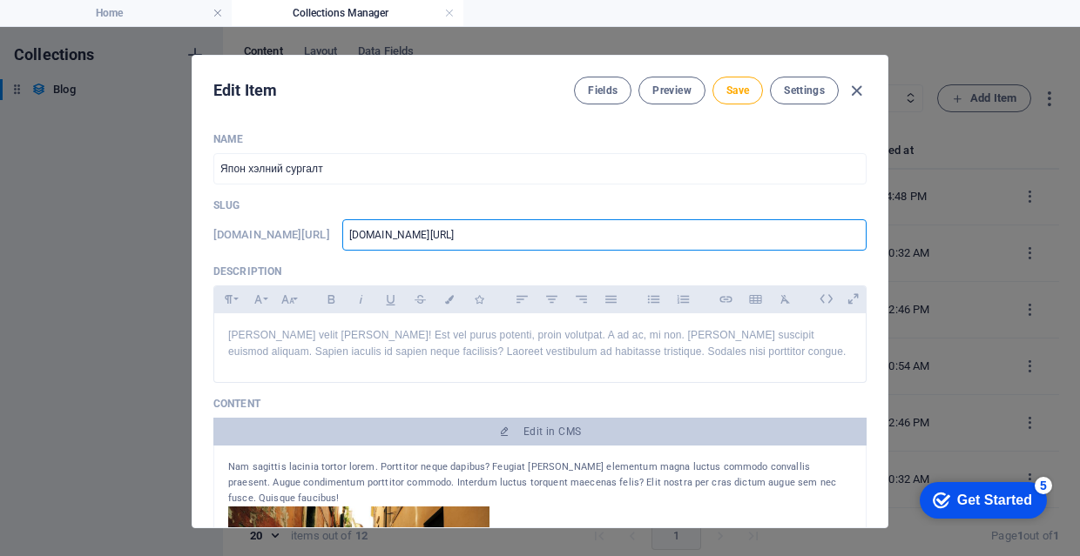
type input "www.gtgroup.mcom/example-page"
type input "www.gtgroup.mncom/example-page"
type input "www.gtgroup.mnco/example-page"
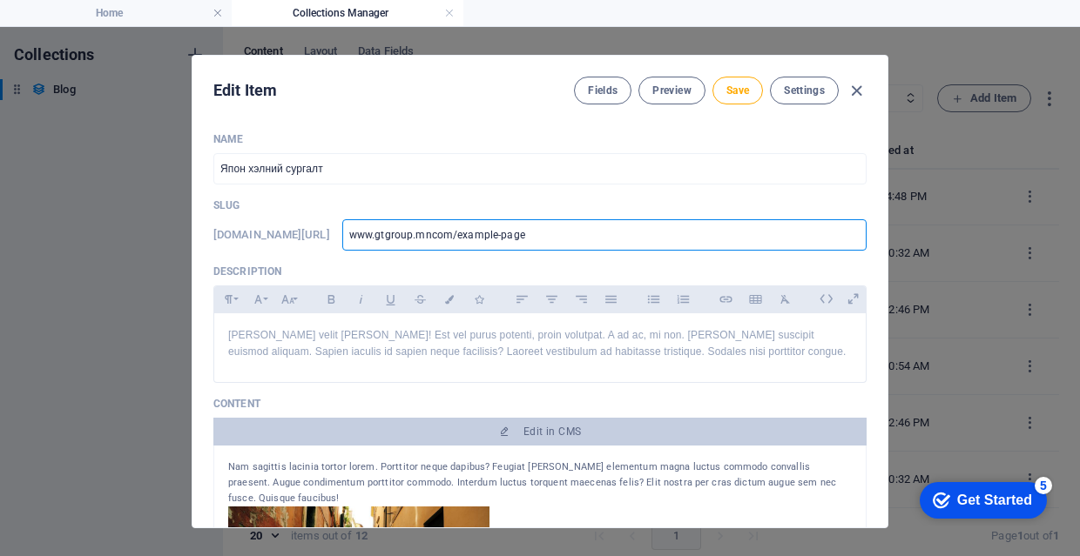
type input "www.gtgroup.mnco/example-page"
type input "www.gtgroup.mnc/example-page"
type input "www.gtgroup.mn/example-page"
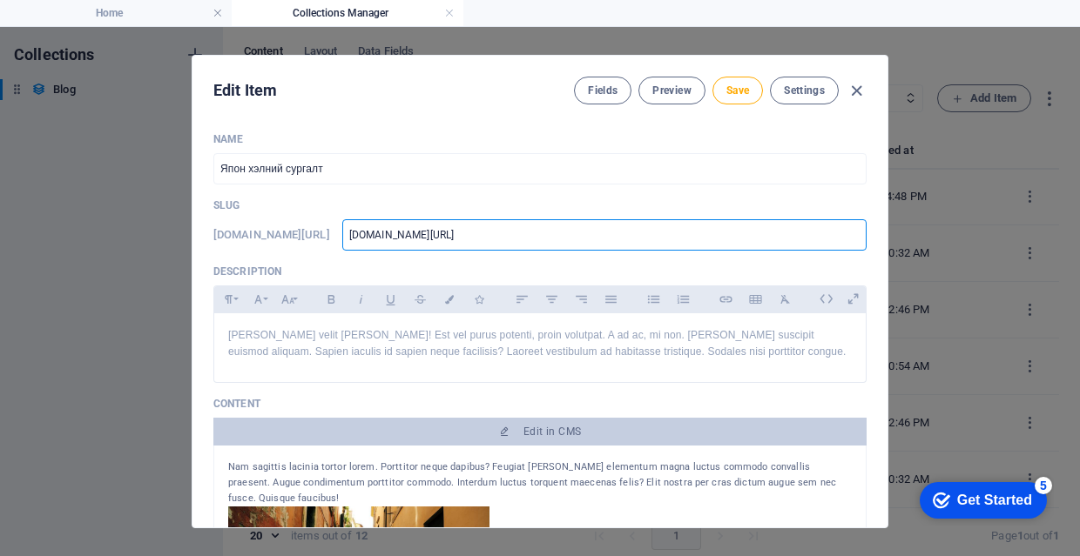
type input "www.gtgroup.mn/example-pag"
type input "www.gtgroup.mn/example-pa"
type input "www.gtgroup.mn/example-p"
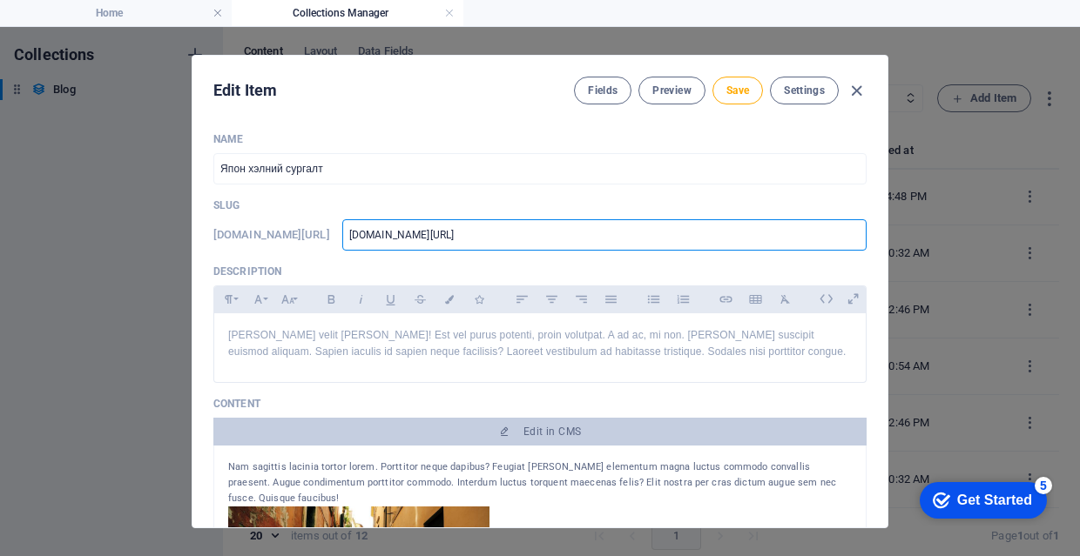
type input "www.gtgroup.mn/example-p"
type input "www.gtgroup.mn/example-"
type input "www.gtgroup.mn/example"
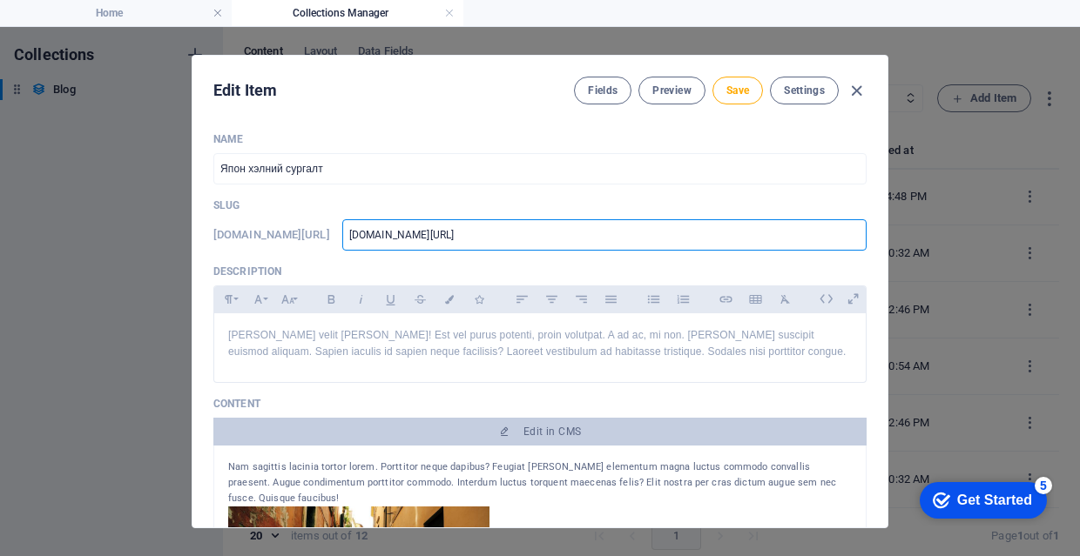
type input "www.gtgroup.mn/exampl"
type input "www.gtgroup.mn/examp"
type input "www.gtgroup.mn/exam"
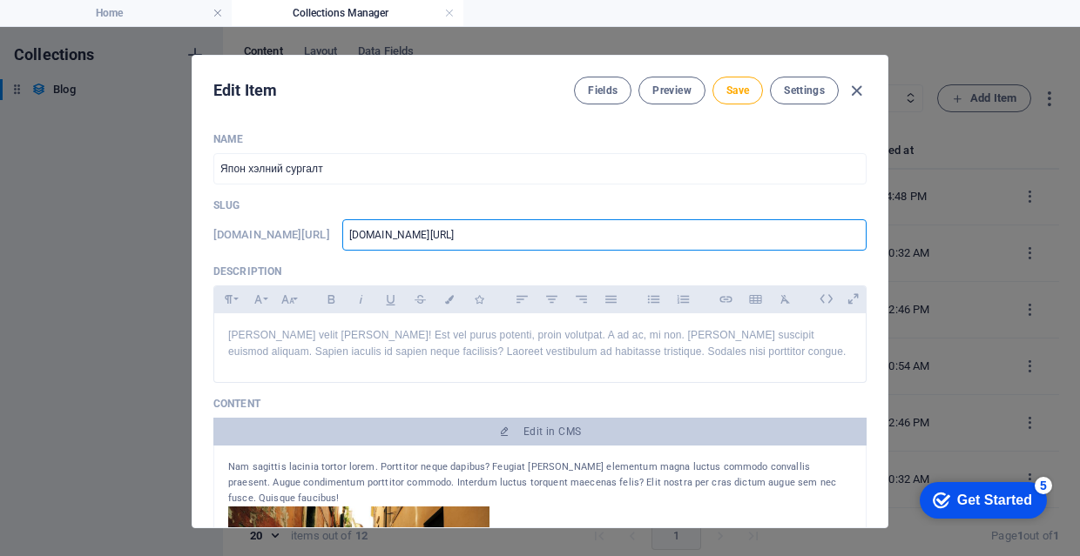
type input "www.gtgroup.mn/exam"
type input "www.gtgroup.mn/exa"
type input "www.gtgroup.mn/ex"
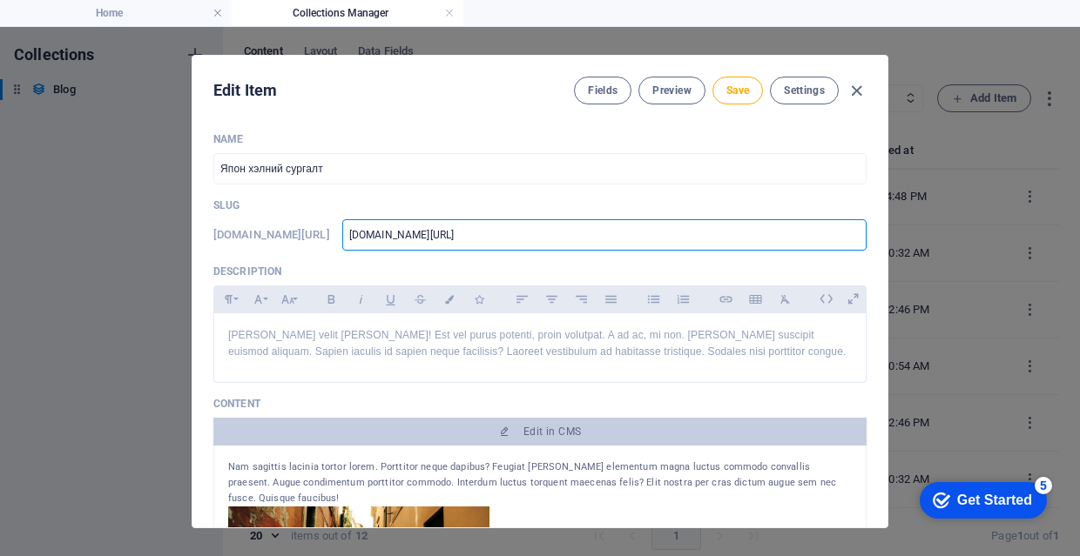
type input "www.gtgroup.mn/e"
type input "www.gtgroup.mn/"
type input "www.gtgroup.mn/j"
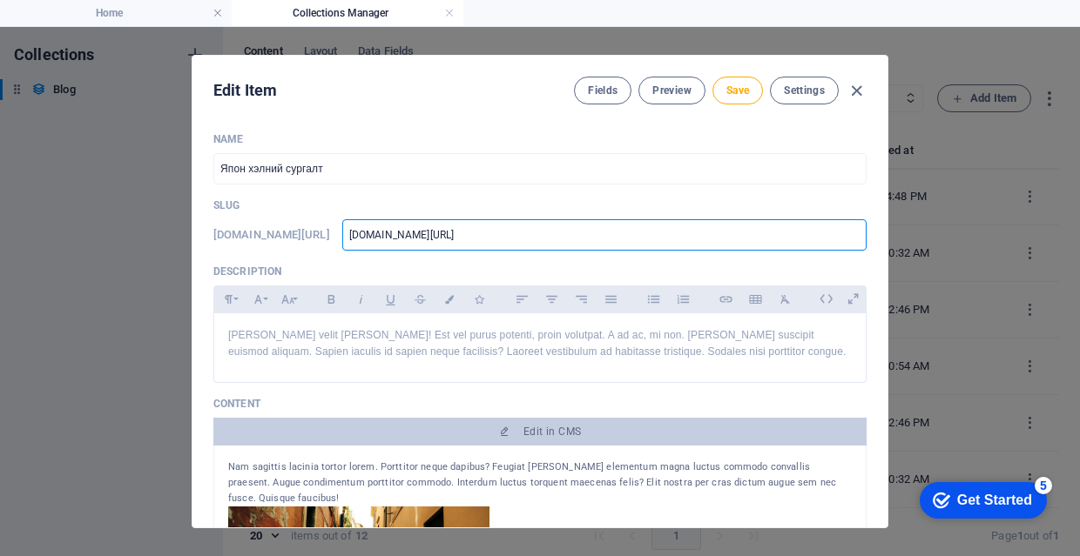
type input "www.gtgroup.mn/j"
type input "www.gtgroup.mn/ja"
type input "www.gtgroup.mn/jap"
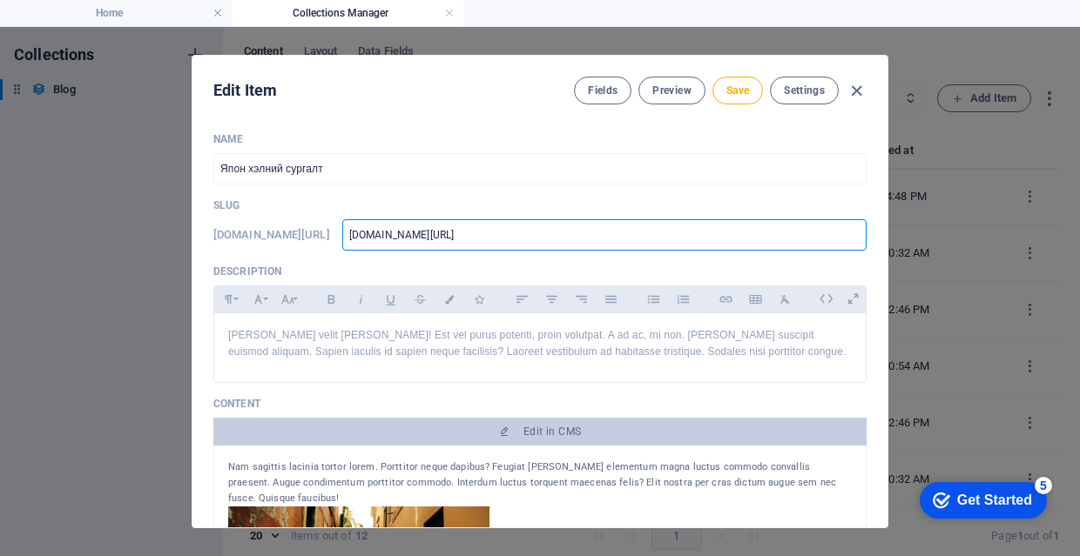
type input "www.gtgroup.mn/japa"
type input "www.gtgroup.mn/japan"
type input "www.gtgroup.mn/japane"
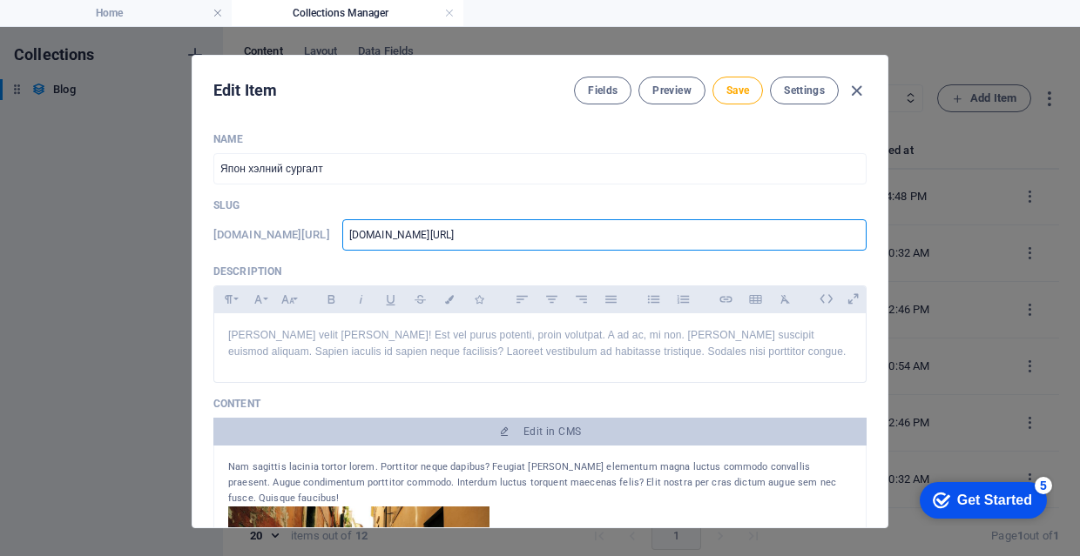
type input "www.gtgroup.mn/japane"
type input "www.gtgroup.mn/japanes"
type input "www.gtgroup.mn/japanese"
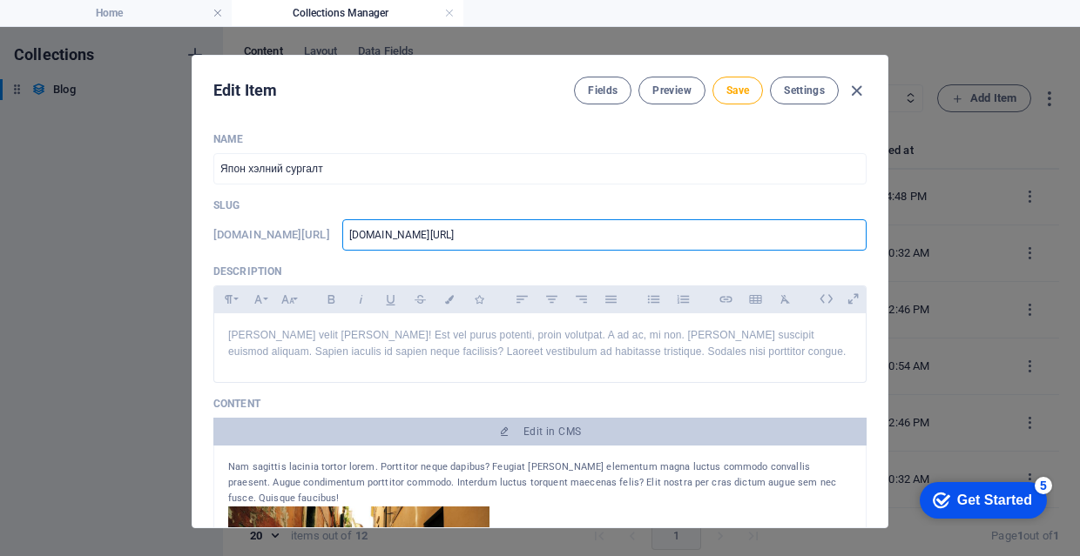
type input "www.gtgroup.mn/japanese"
type input "www.gtgroup.mn/japanese-"
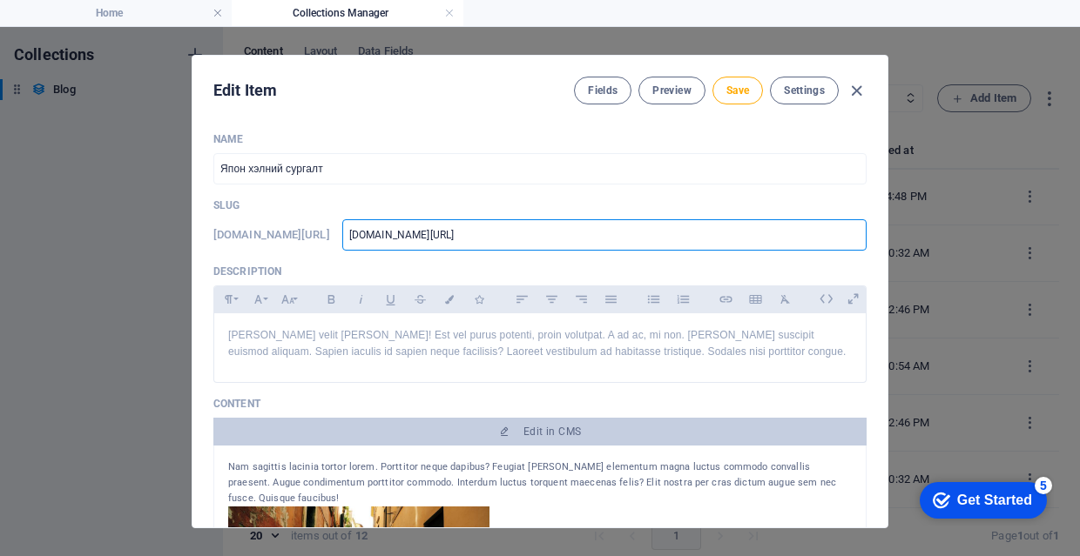
type input "www.gtgroup.mn/japanese-"
type input "www.gtgroup.mn/japanese-l"
type input "www.gtgroup.mn/japanese-la"
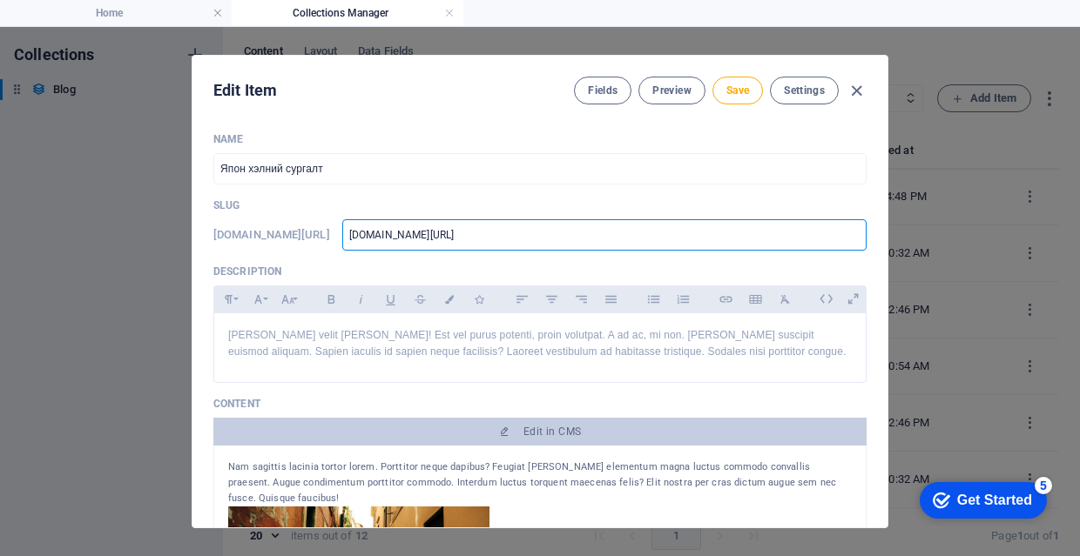
type input "www.gtgroup.mn/japanese-lan"
type input "www.gtgroup.mn/japanese-lang"
type input "www.gtgroup.mn/japanese-langu"
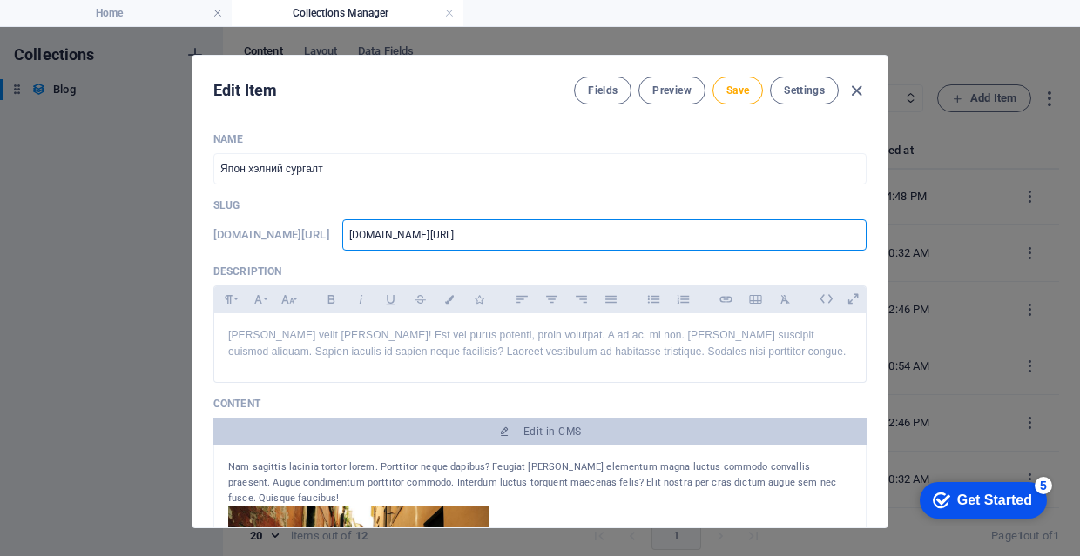
type input "www.gtgroup.mn/japanese-langu"
type input "www.gtgroup.mn/japanese-langua"
type input "www.gtgroup.mn/japanese-languag"
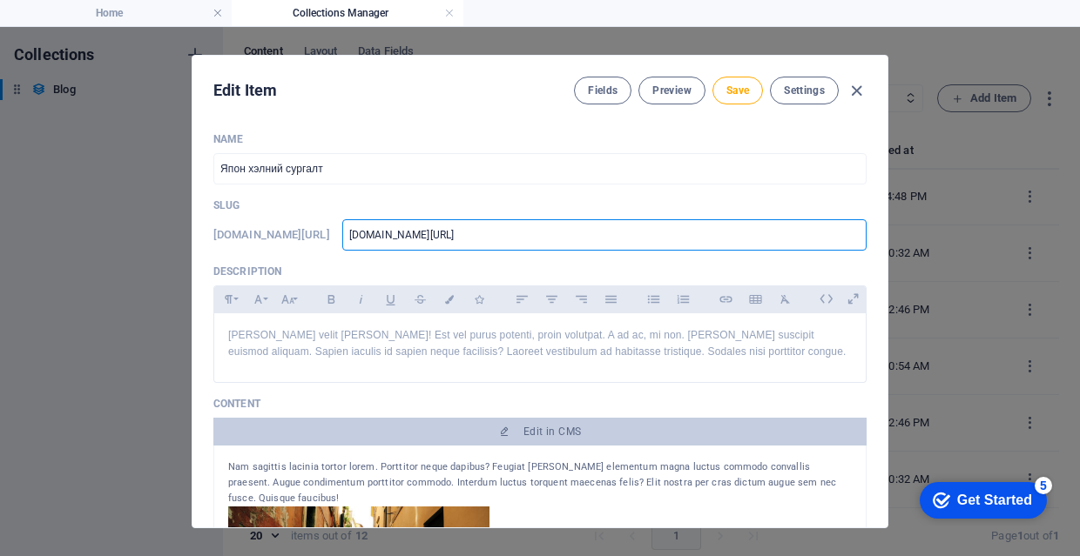
type input "www.gtgroup.mn/japanese-language"
type input "www.gtgroup.mn/japanese-language-"
type input "www.gtgroup.mn/japanese-language-c"
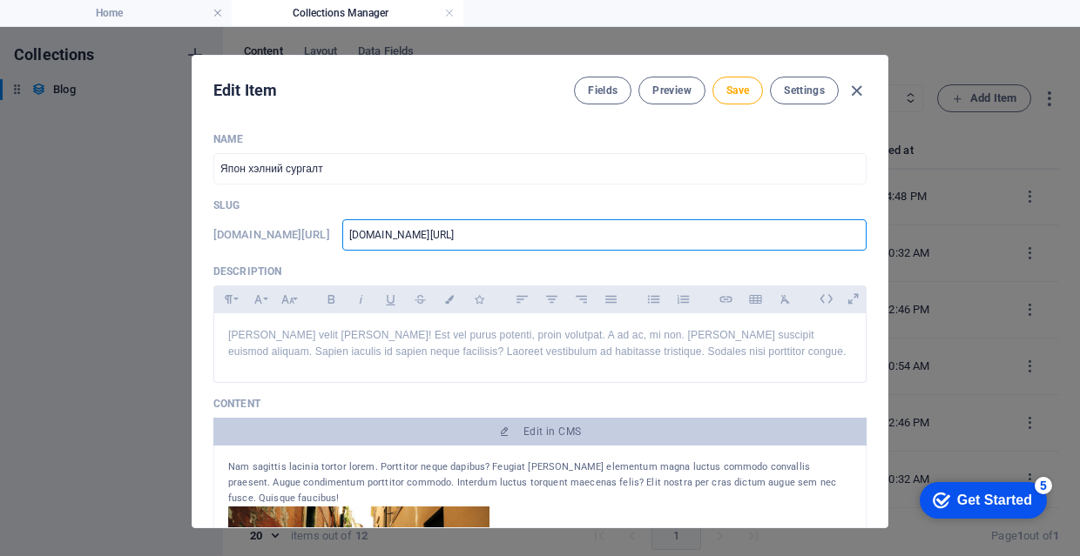
type input "www.gtgroup.mn/japanese-language-c"
type input "www.gtgroup.mn/japanese-language-co"
type input "www.gtgroup.mn/japanese-language-cou"
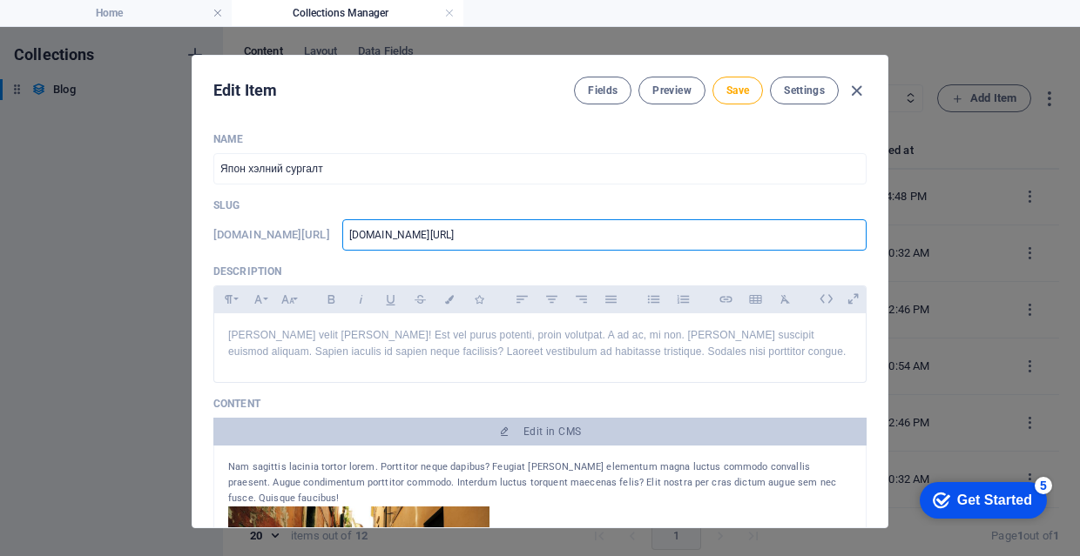
type input "www.gtgroup.mn/japanese-language-cour"
type input "www.gtgroup.mn/japanese-language-cours"
type input "www.gtgroup.mn/japanese-language-course"
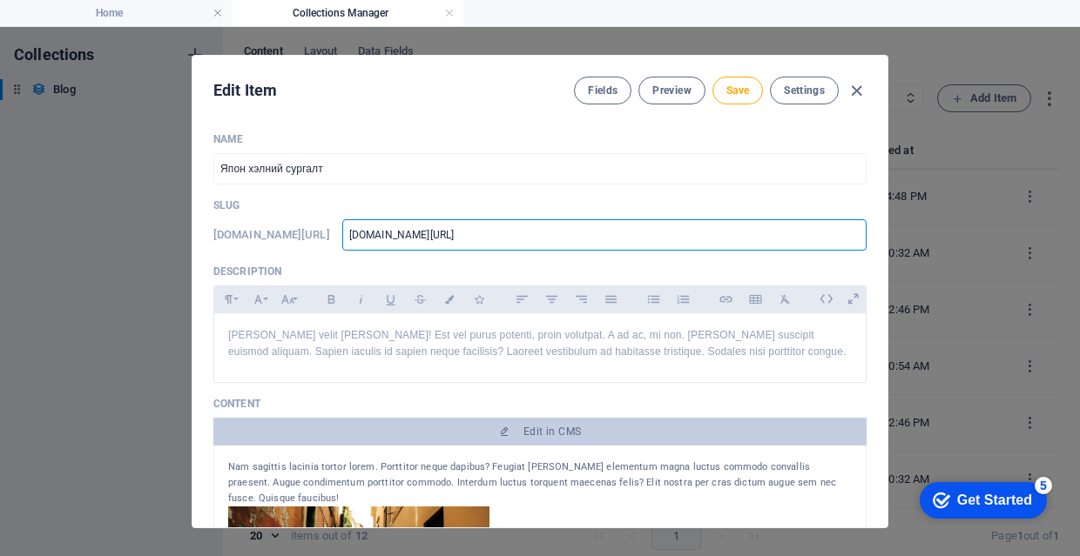
type input "www.gtgroup.mn/japanese-language-course"
type input "www-gtgroup-mn-japanese-language-course"
click at [733, 101] on button "Save" at bounding box center [737, 91] width 50 height 28
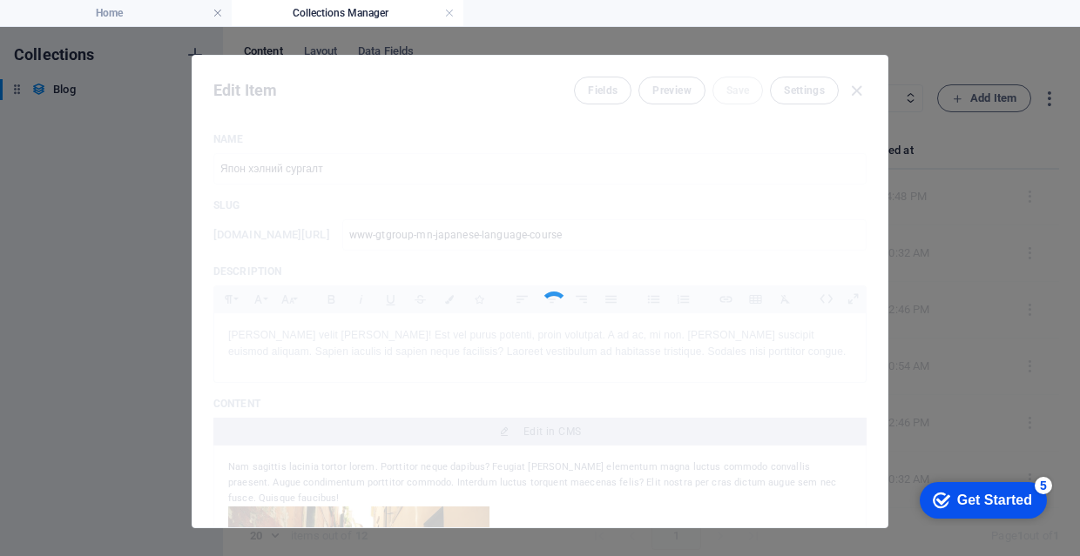
type input "www-gtgroup-mn-japanese-language-course"
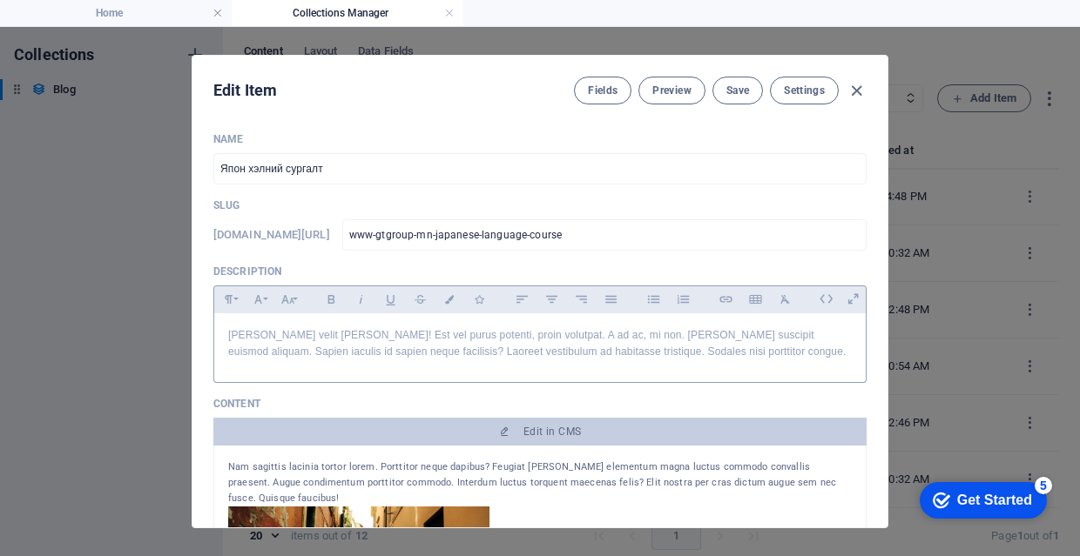
click at [655, 352] on p "[PERSON_NAME] velit [PERSON_NAME]! Est vel purus potenti, proin volutpat. A ad …" at bounding box center [539, 343] width 623 height 33
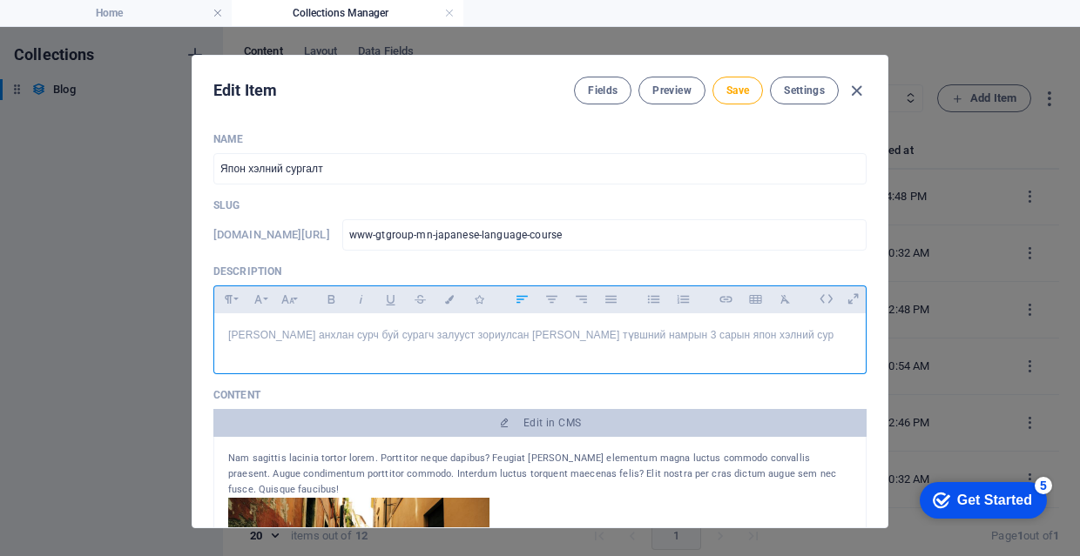
click at [677, 366] on div "Япон хэлийг анхлан сурч буй сурагч залууст зориулсан анхан болон анхан ахисан т…" at bounding box center [539, 339] width 651 height 52
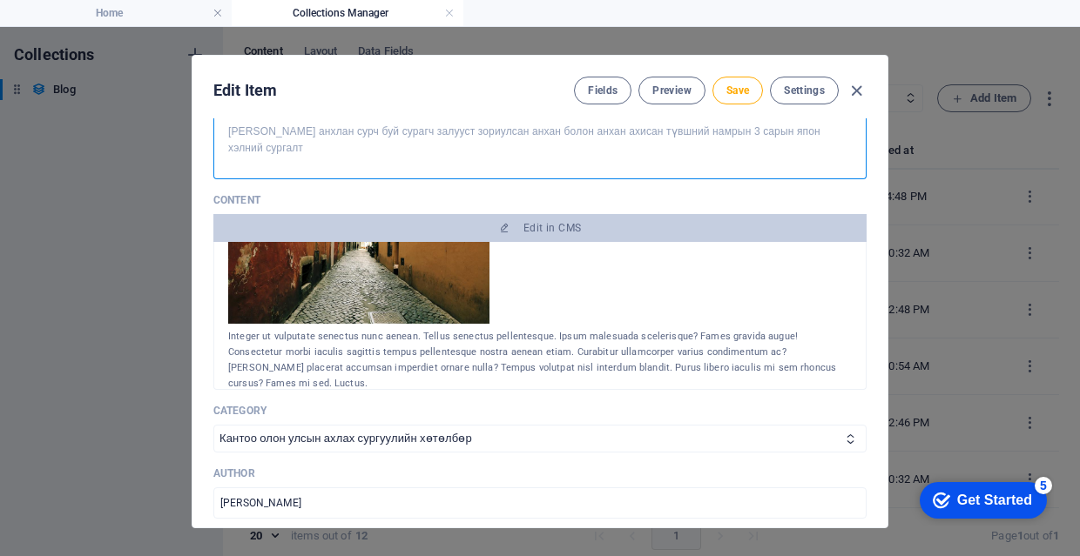
scroll to position [210, 0]
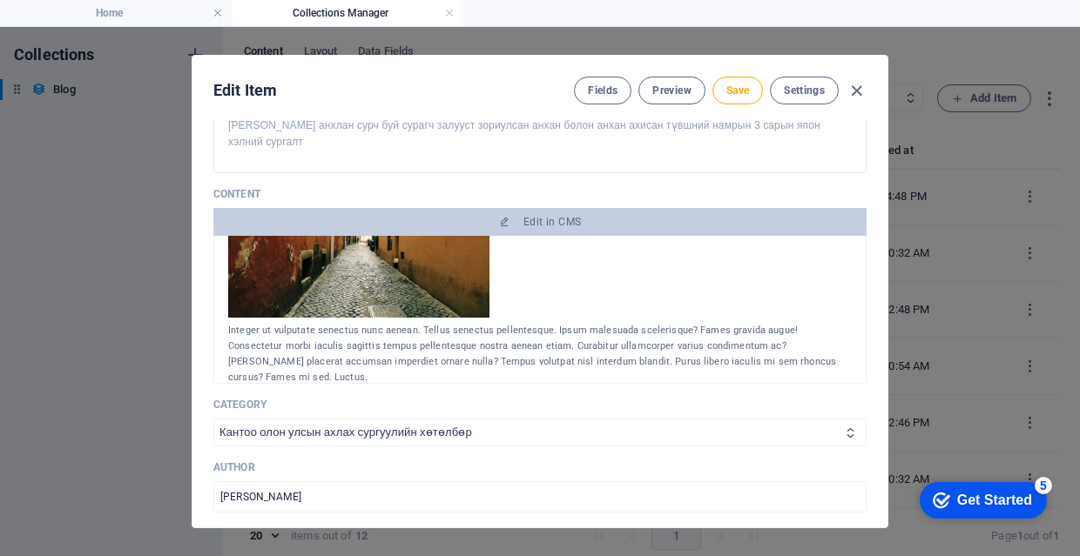
select select "Technology"
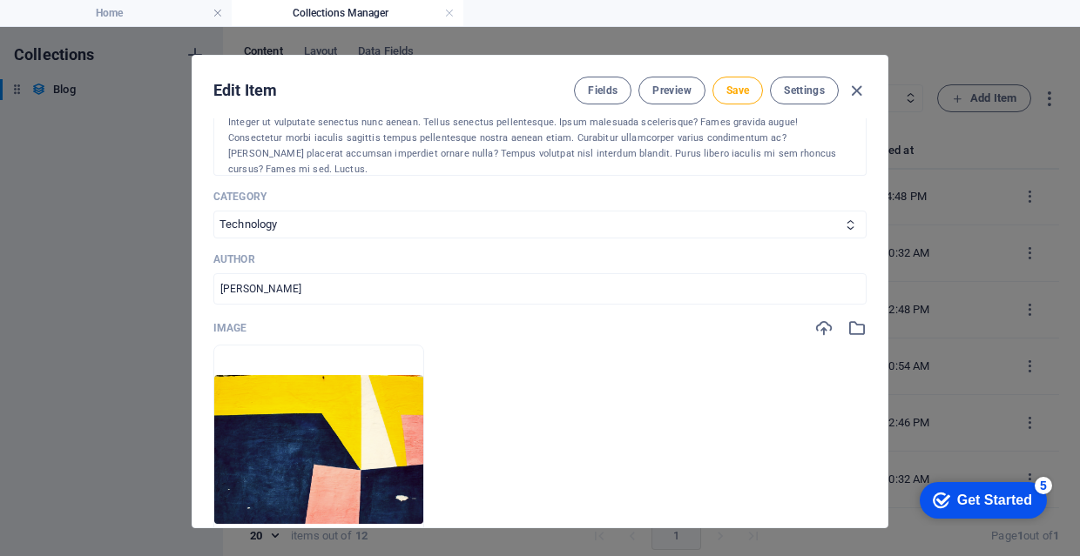
scroll to position [489, 0]
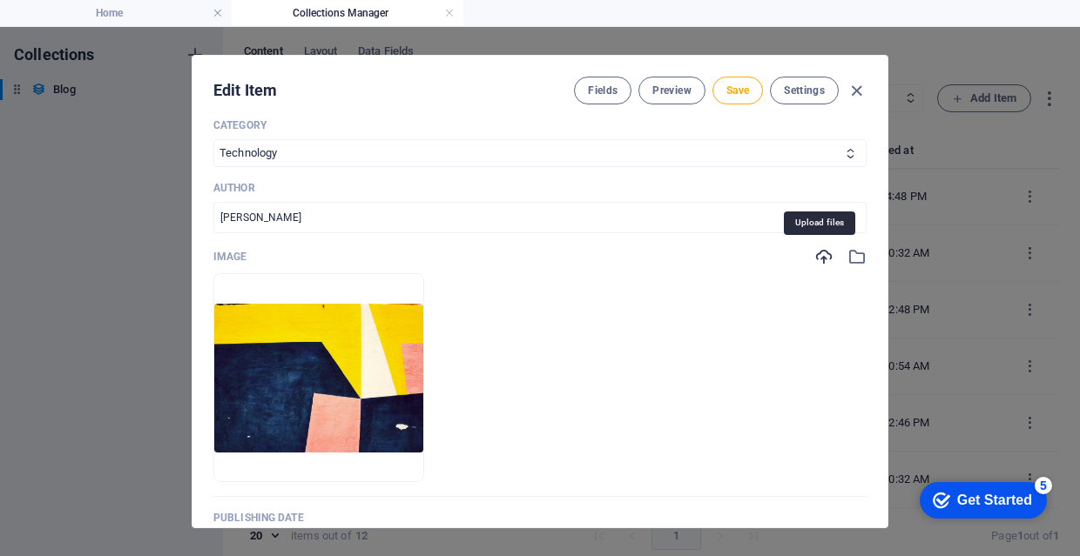
click at [821, 254] on icon "button" at bounding box center [823, 256] width 19 height 19
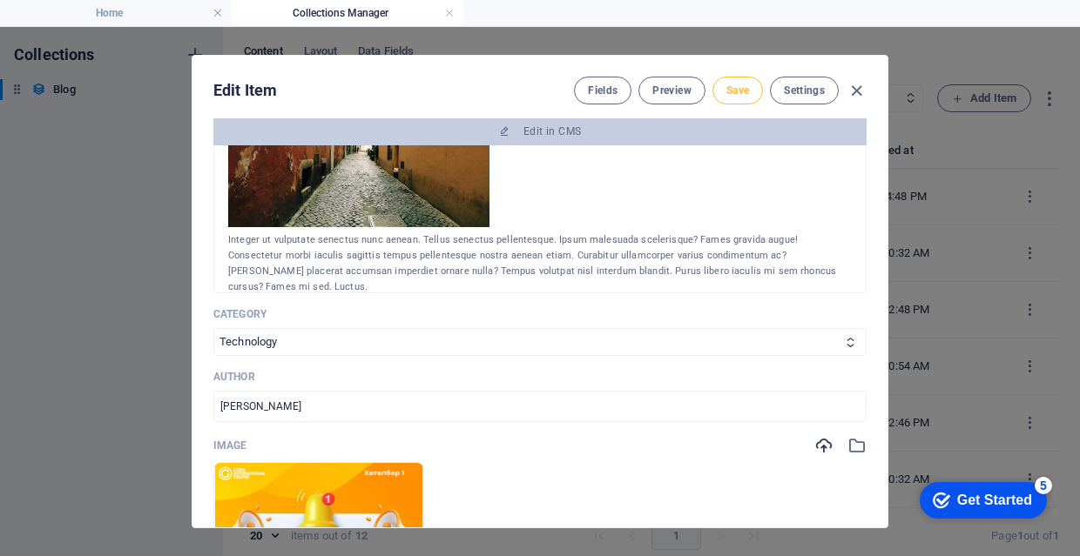
scroll to position [319, 0]
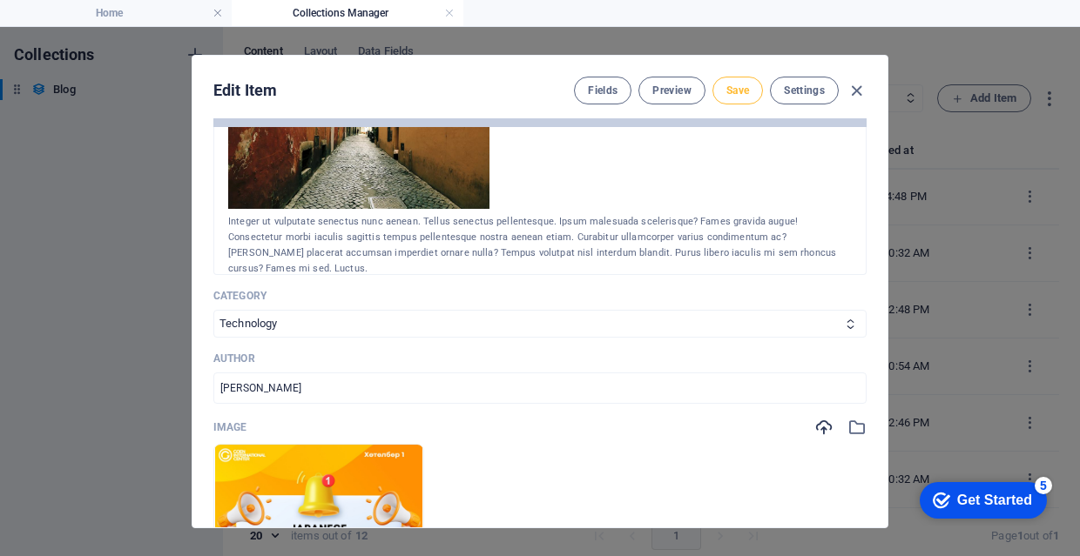
click at [746, 90] on span "Save" at bounding box center [737, 91] width 23 height 14
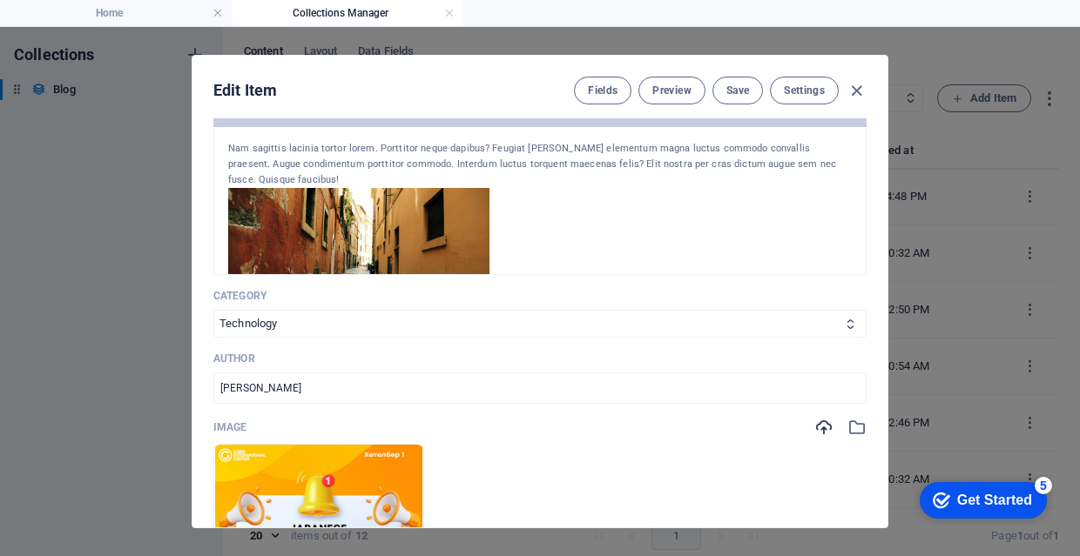
scroll to position [33, 0]
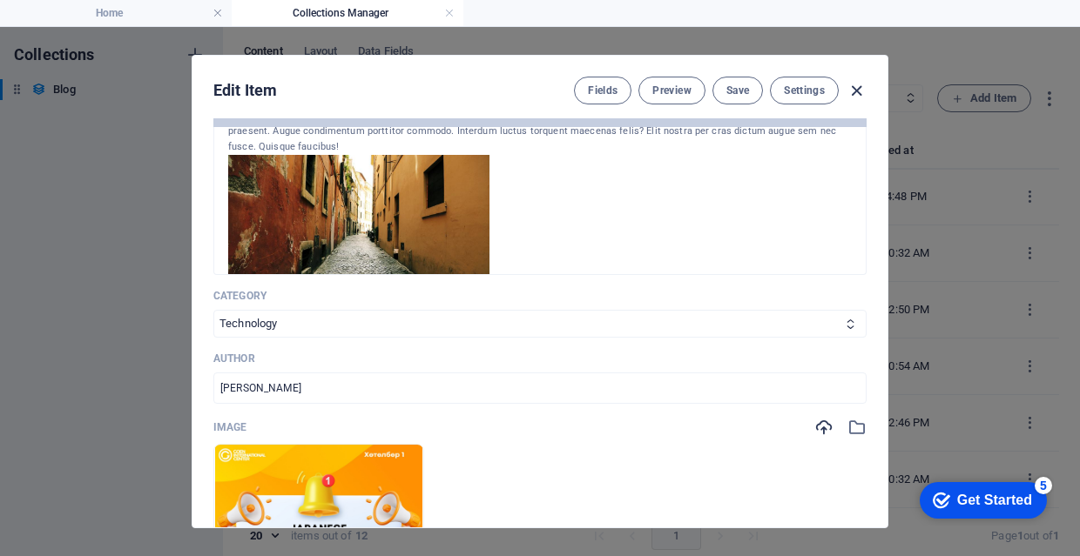
click at [852, 93] on icon "button" at bounding box center [856, 91] width 20 height 20
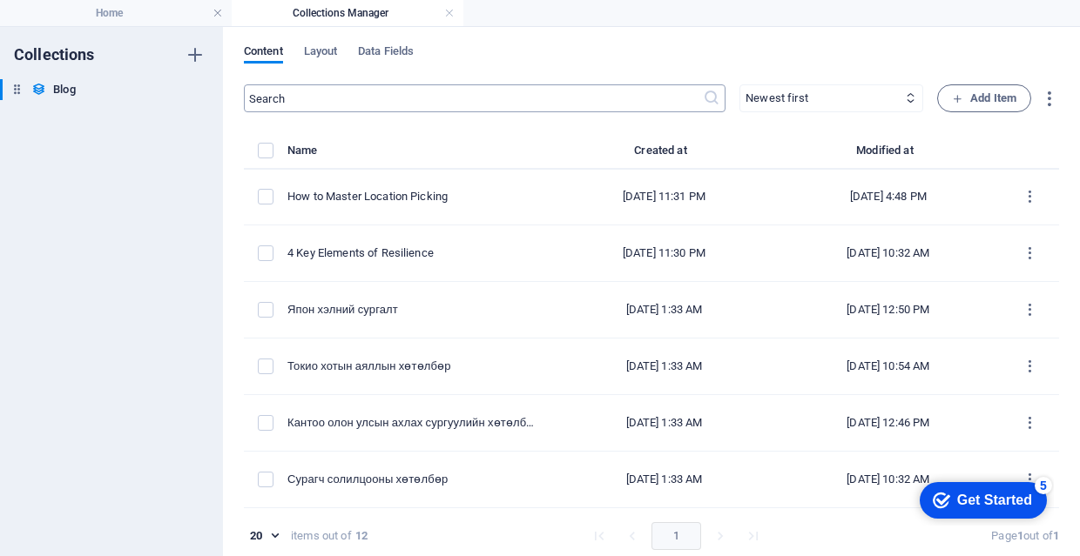
scroll to position [0, 0]
click at [418, 64] on div "Content Layout Data Fields" at bounding box center [651, 60] width 815 height 33
click at [411, 52] on span "Data Fields" at bounding box center [386, 53] width 56 height 24
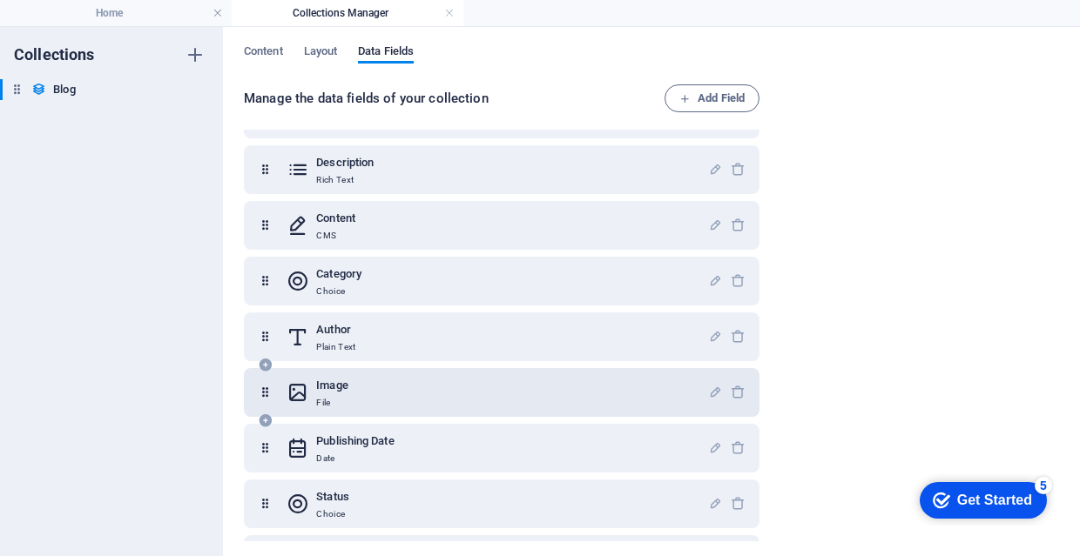
scroll to position [122, 0]
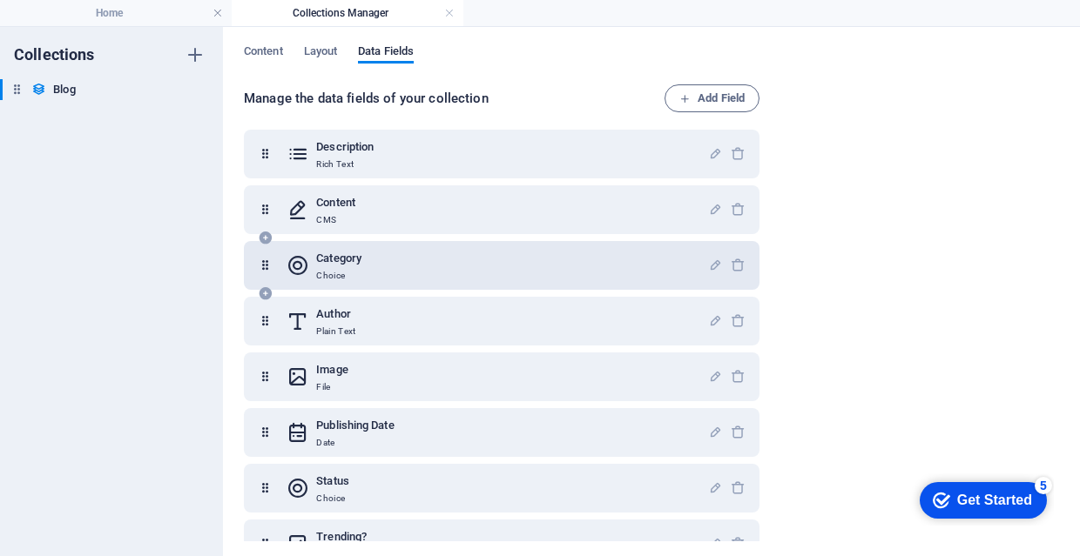
click at [407, 275] on div "Category Choice" at bounding box center [496, 265] width 421 height 35
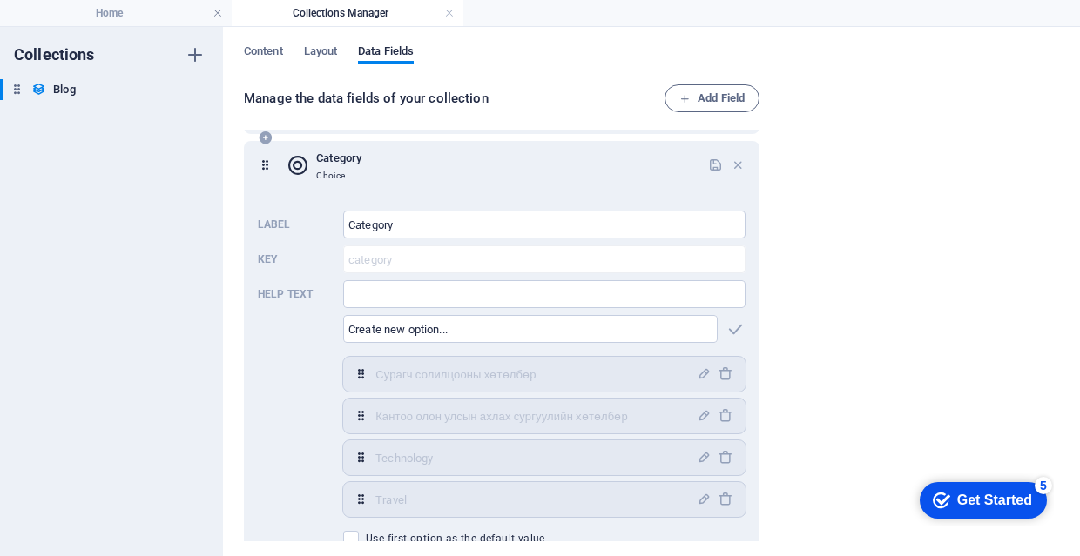
scroll to position [237, 0]
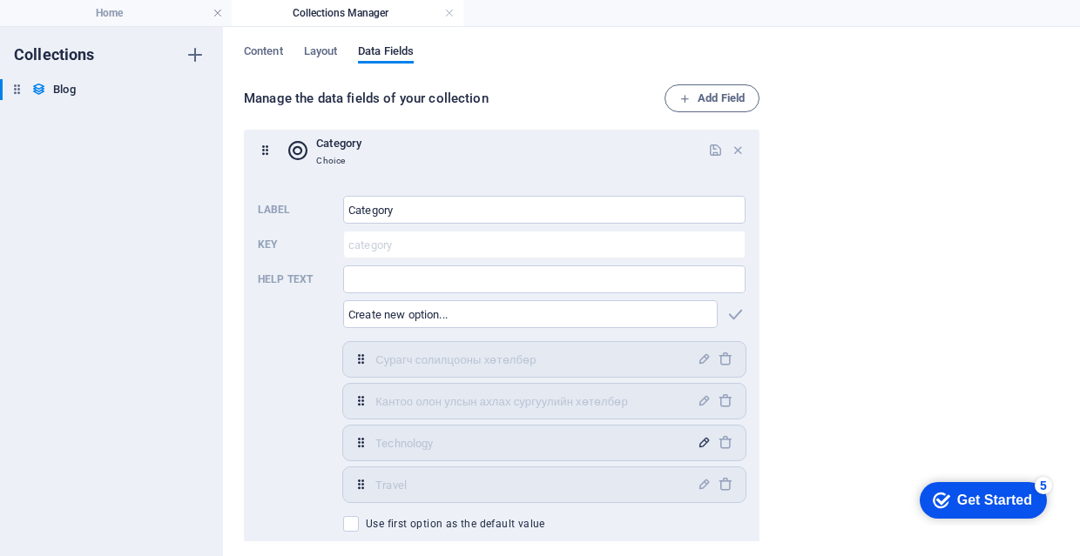
click at [697, 446] on icon "button" at bounding box center [703, 442] width 15 height 15
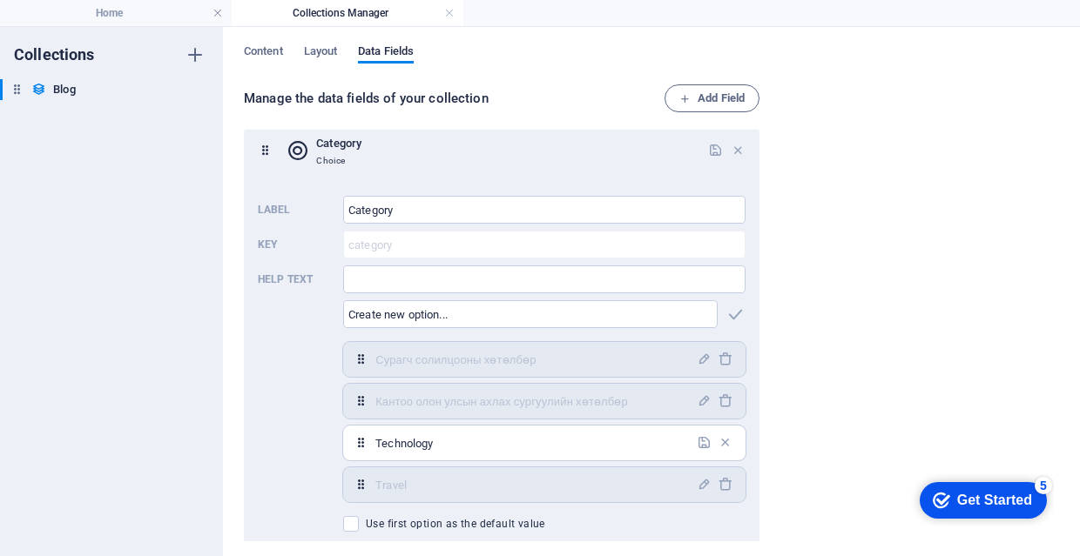
click at [565, 436] on input "Technology" at bounding box center [530, 443] width 311 height 28
type input "Токио хотын аяллын хөтөлбөр"
click at [699, 444] on icon "button" at bounding box center [703, 442] width 15 height 15
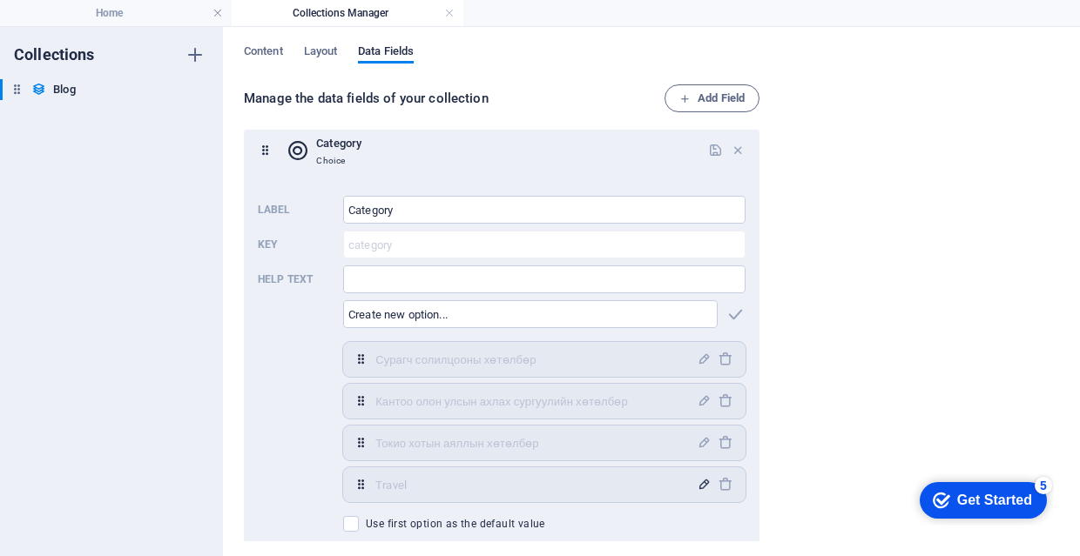
click at [699, 476] on button "button" at bounding box center [703, 484] width 21 height 21
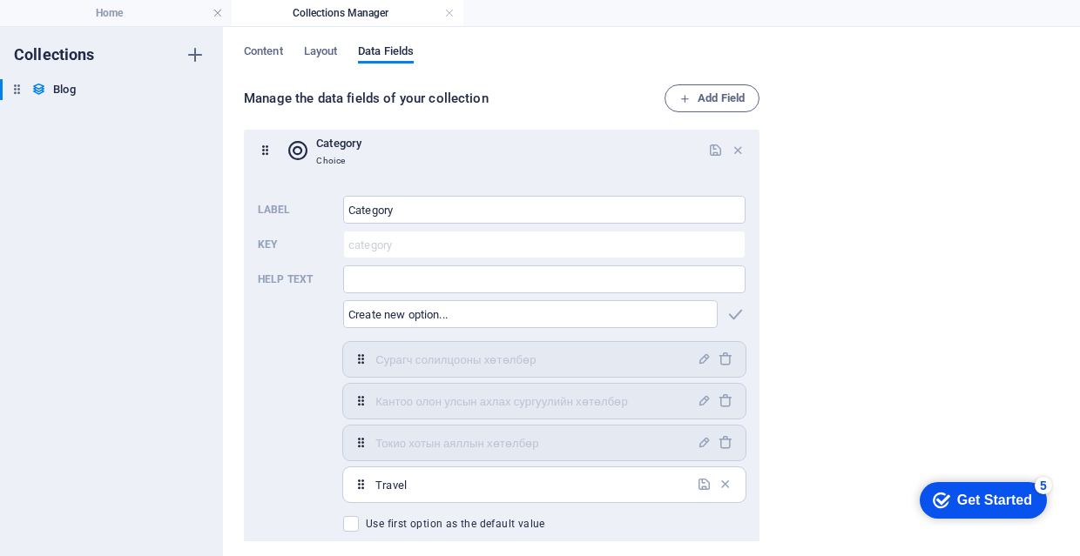
click at [626, 478] on input "Travel" at bounding box center [530, 485] width 311 height 28
type input "Япон хэлний сургалт"
click at [703, 484] on icon "button" at bounding box center [703, 484] width 15 height 15
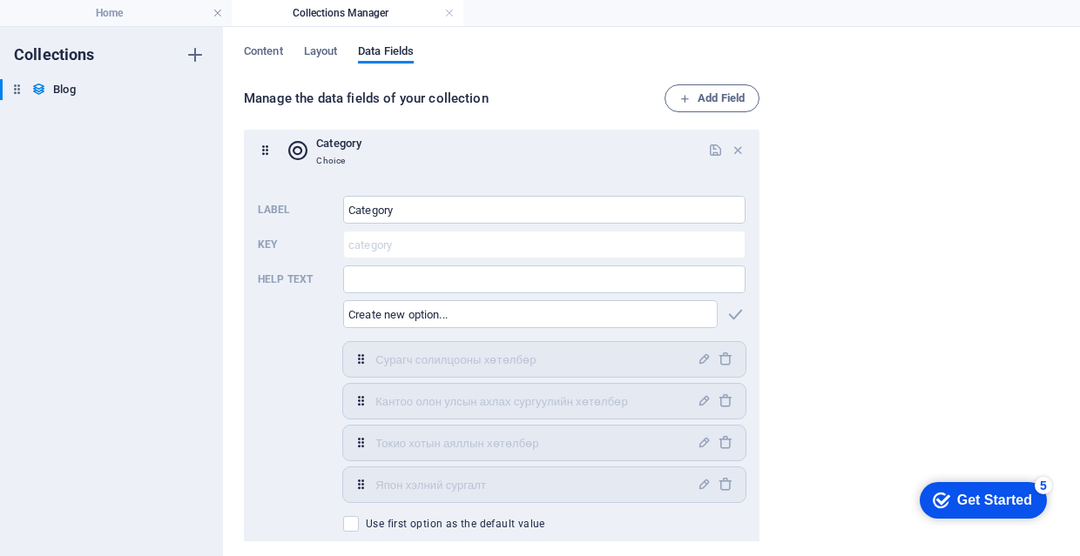
click at [799, 385] on div "Manage the data fields of your collection Add Field Name Plain Text Slug Plain …" at bounding box center [651, 314] width 815 height 460
click at [165, 19] on h4 "Home" at bounding box center [116, 12] width 232 height 19
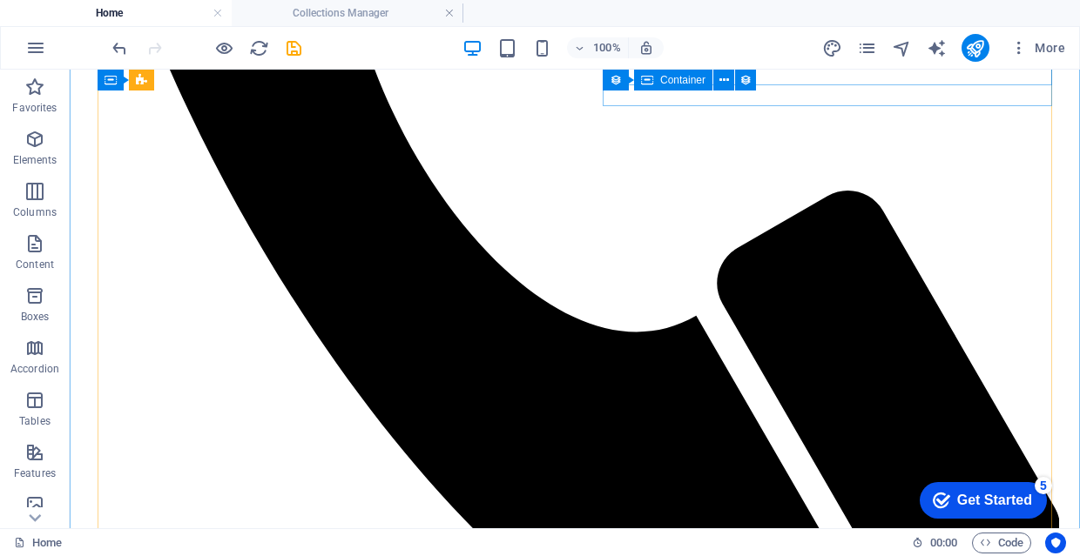
scroll to position [1535, 0]
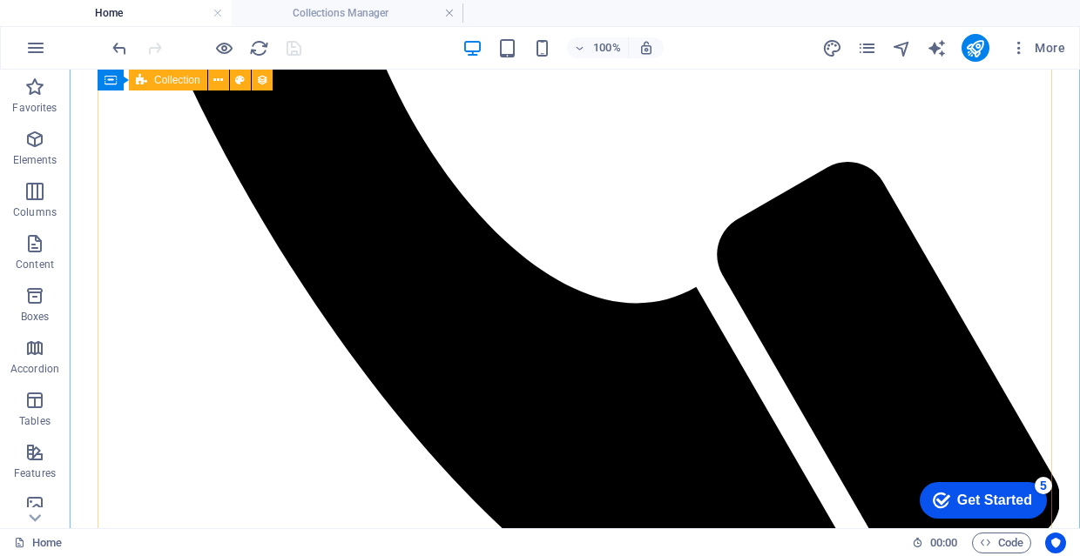
scroll to position [1571, 0]
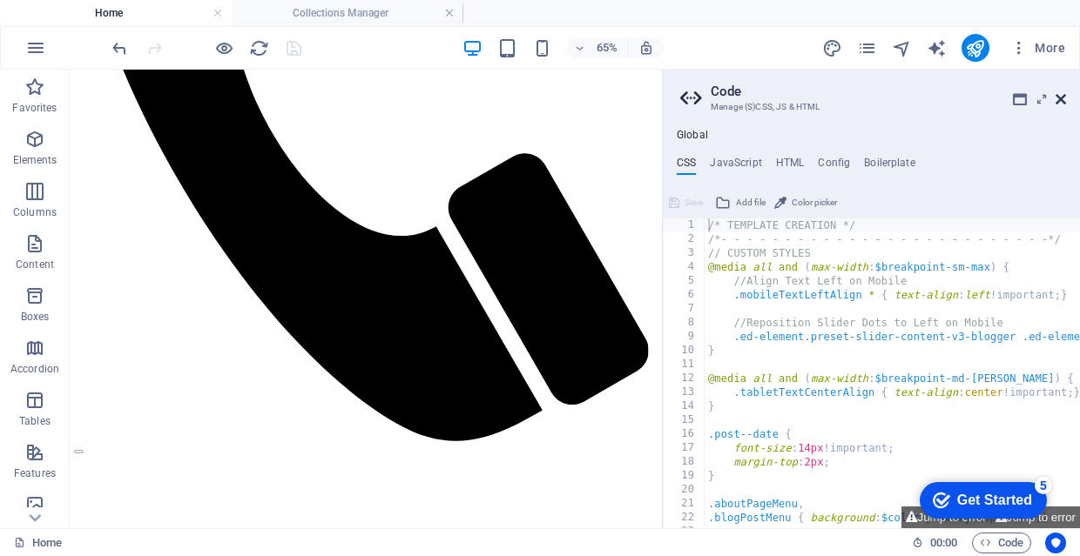
click at [1064, 92] on icon at bounding box center [1060, 99] width 10 height 14
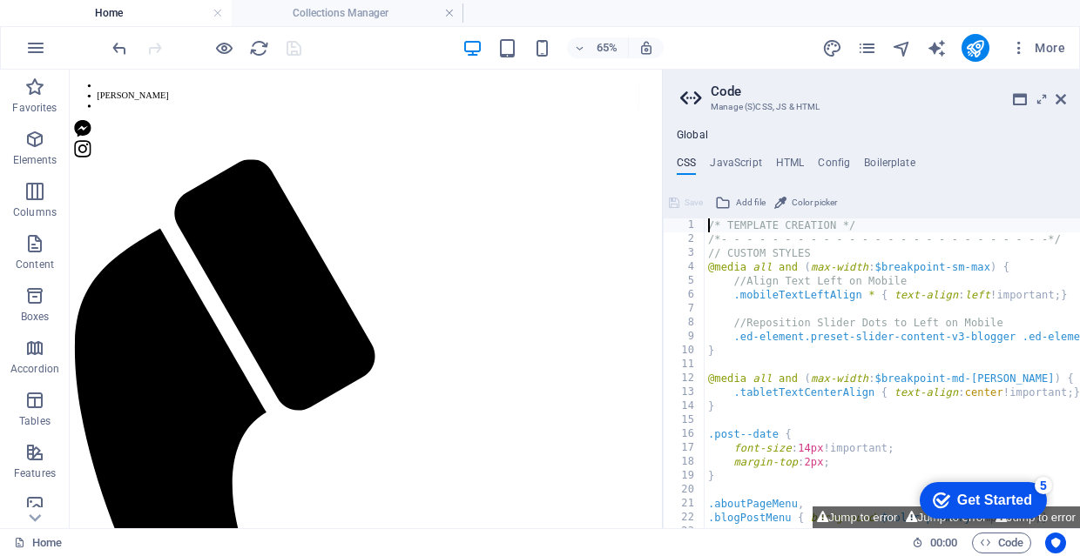
scroll to position [1041, 0]
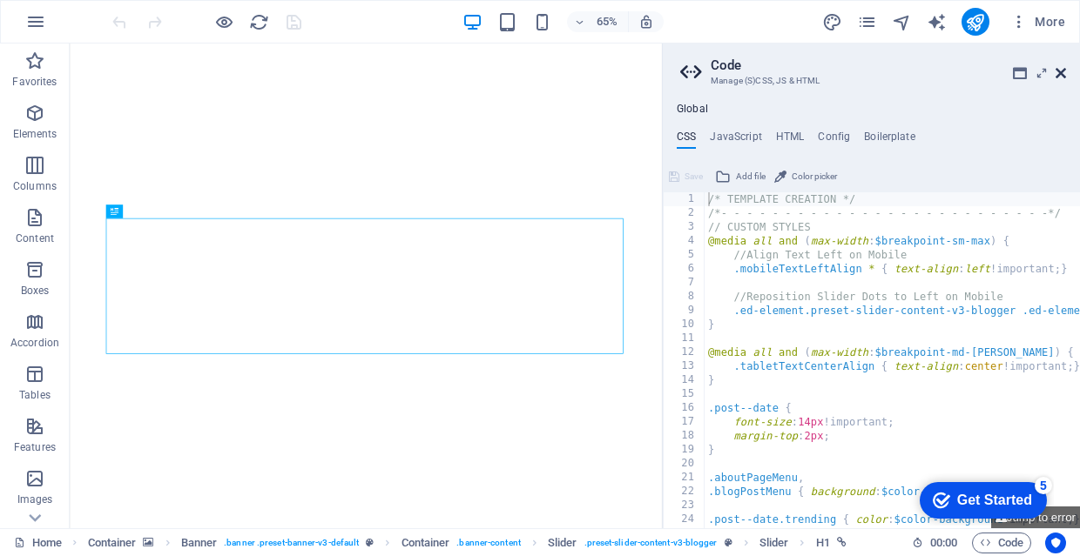
click at [1062, 73] on icon at bounding box center [1060, 73] width 10 height 14
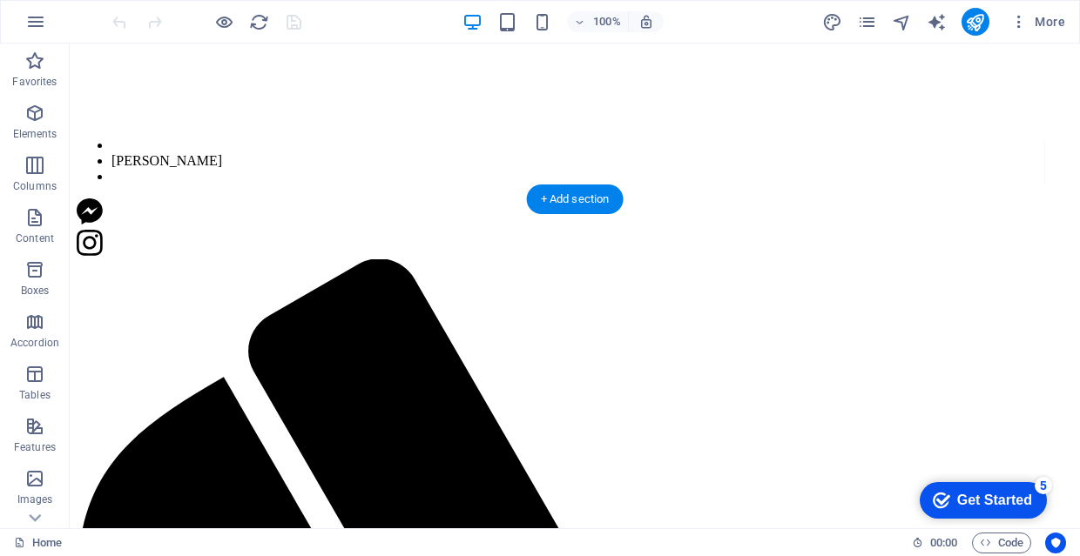
scroll to position [648, 0]
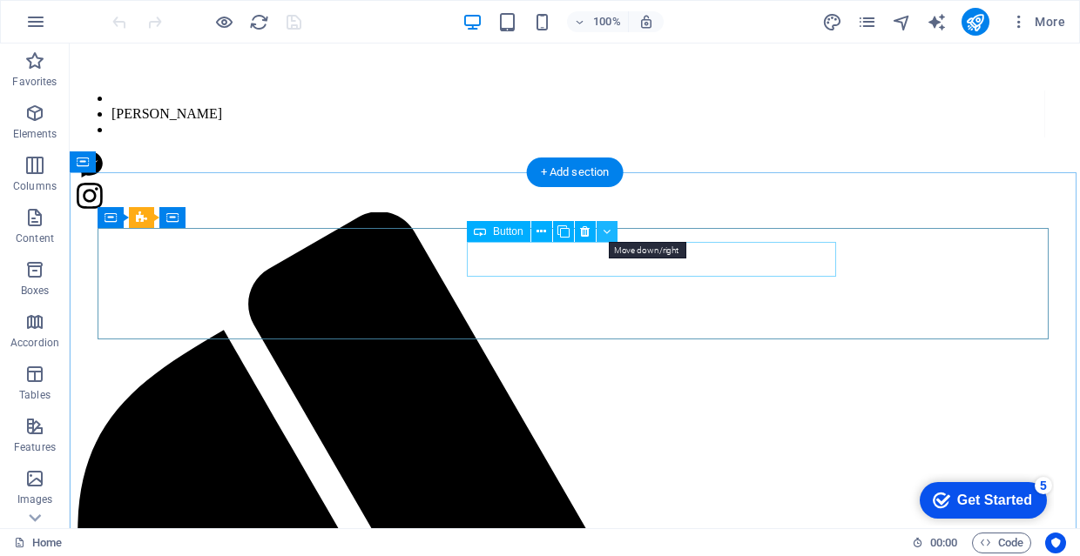
click at [616, 228] on button at bounding box center [606, 231] width 21 height 21
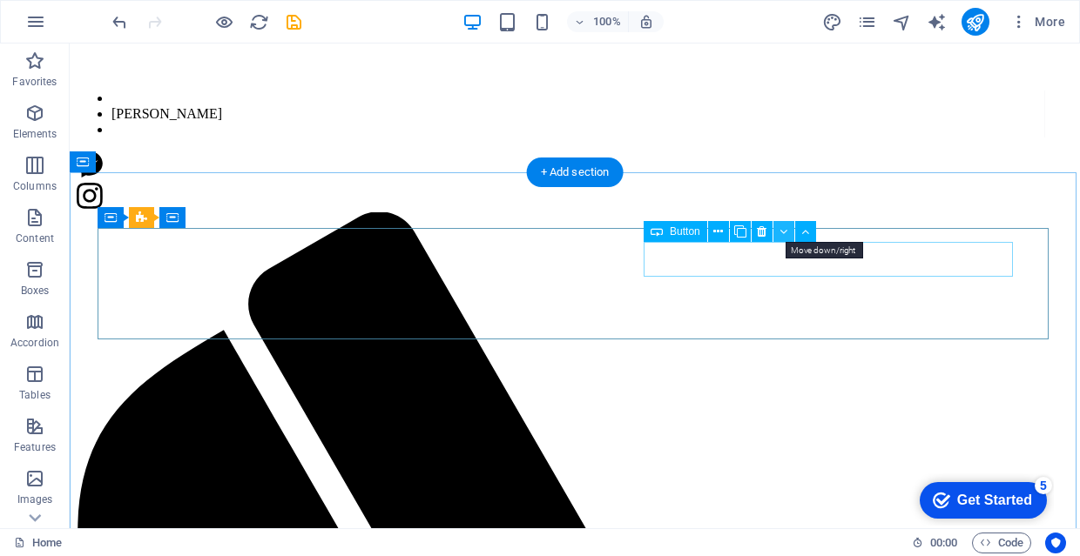
click at [787, 226] on icon at bounding box center [783, 232] width 8 height 18
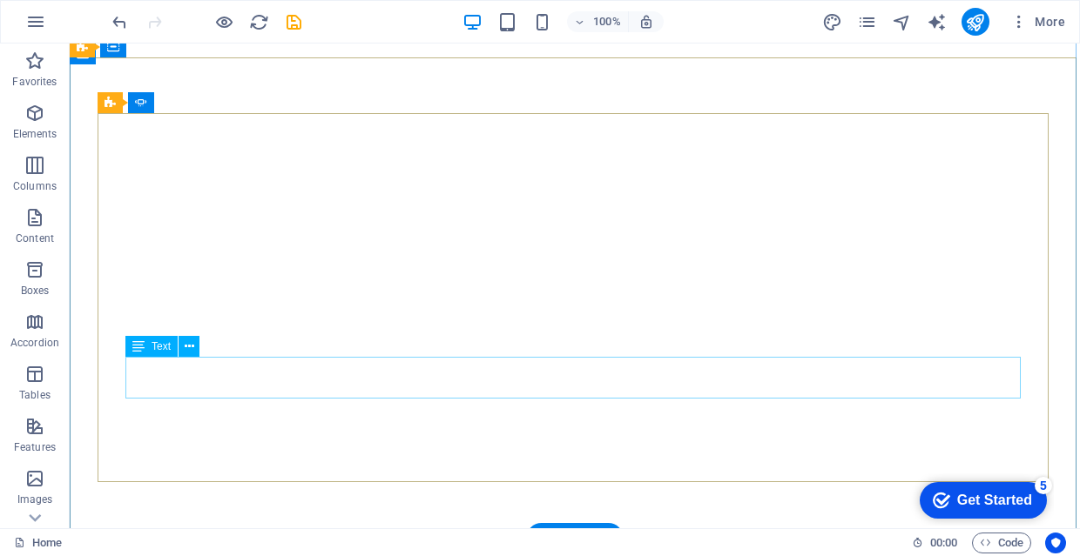
scroll to position [110, 0]
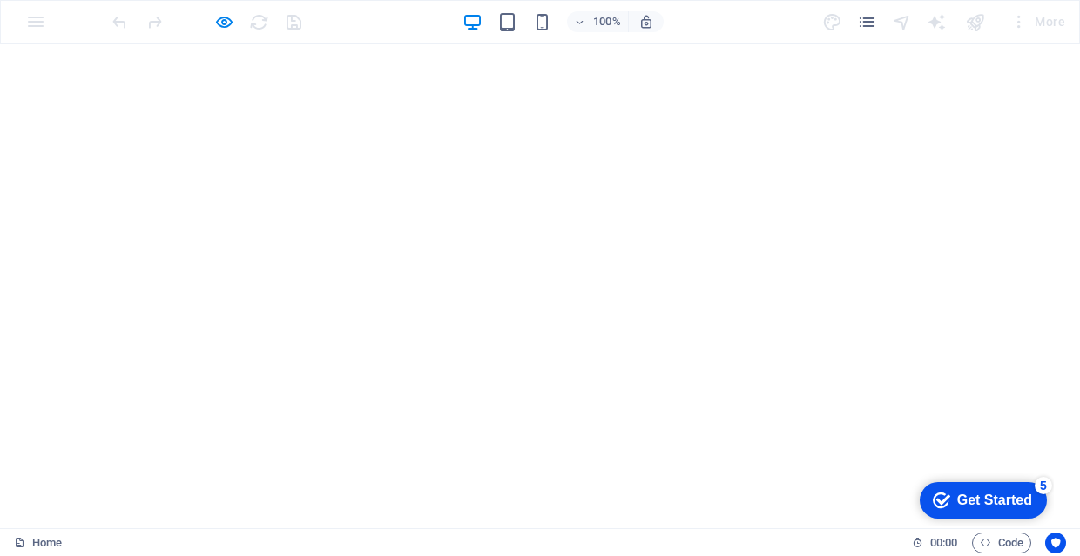
scroll to position [137, 0]
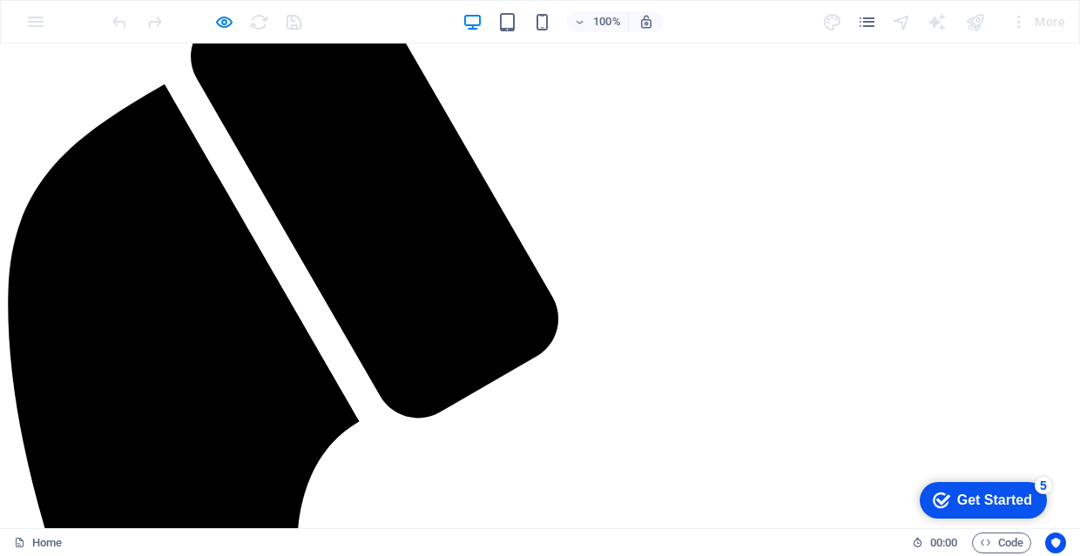
scroll to position [912, 0]
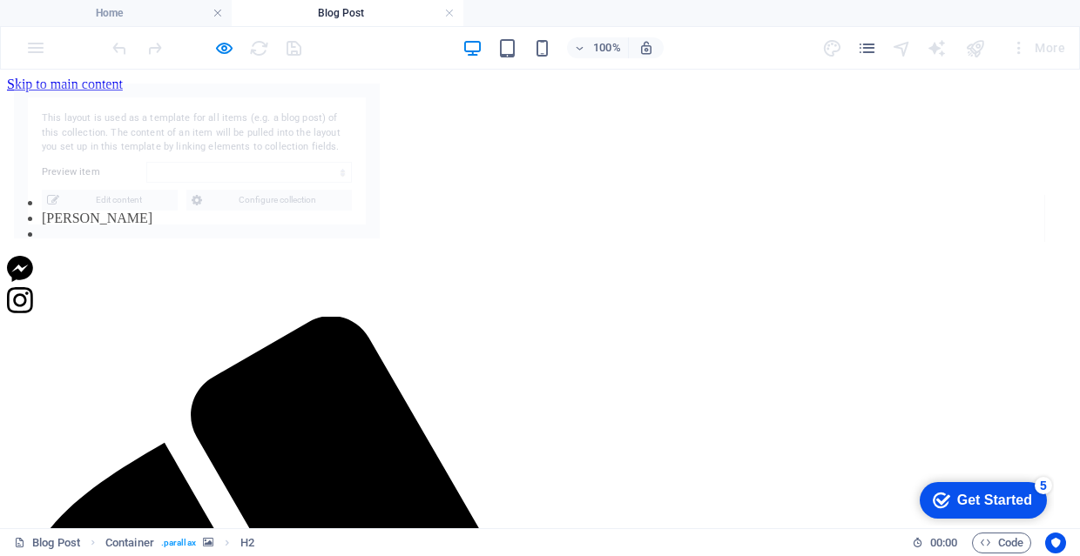
scroll to position [287, 0]
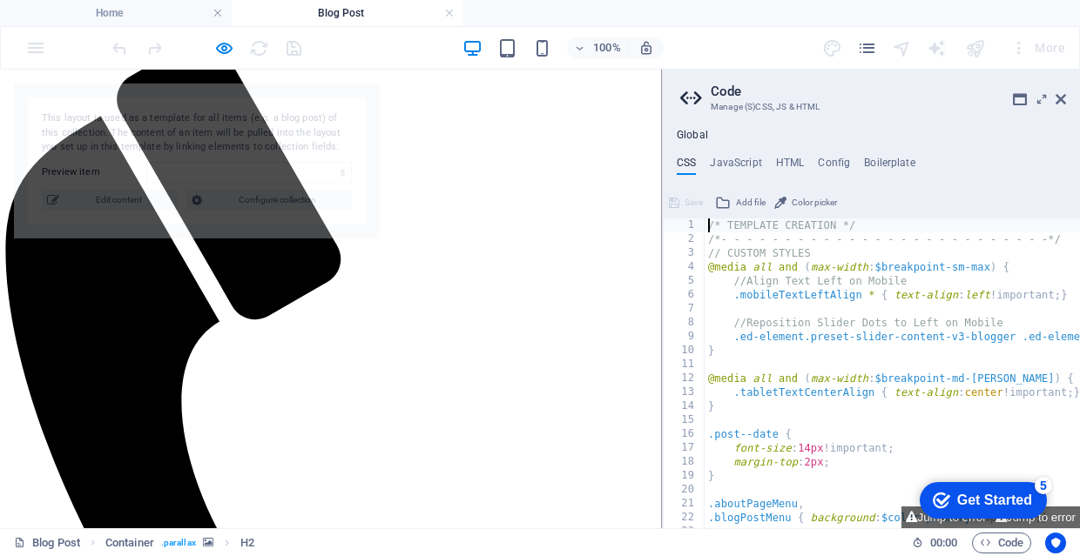
select select "68b54fdece0627d2160e9fc7"
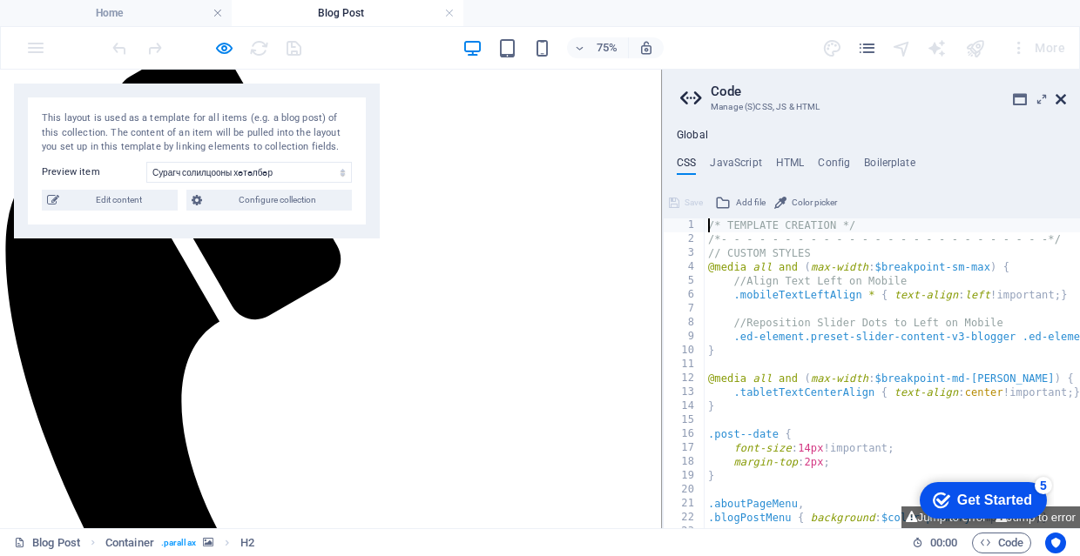
click at [1057, 98] on icon at bounding box center [1060, 99] width 10 height 14
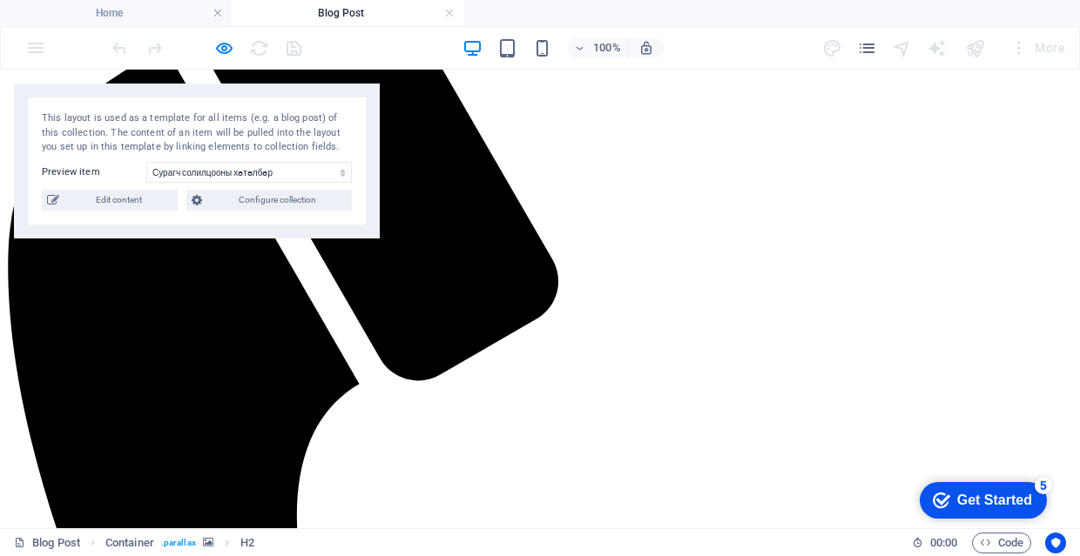
scroll to position [376, 0]
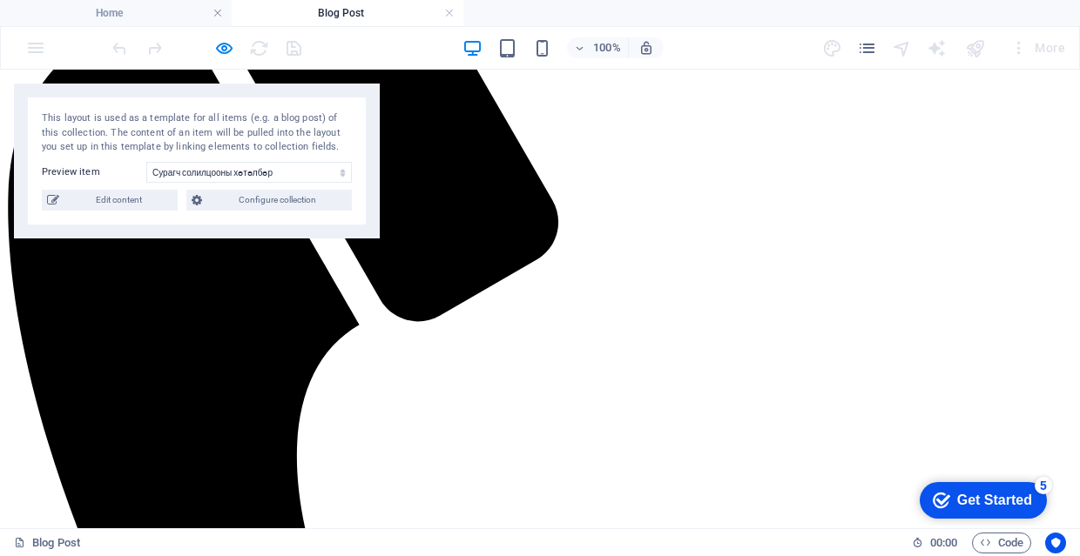
scroll to position [448, 0]
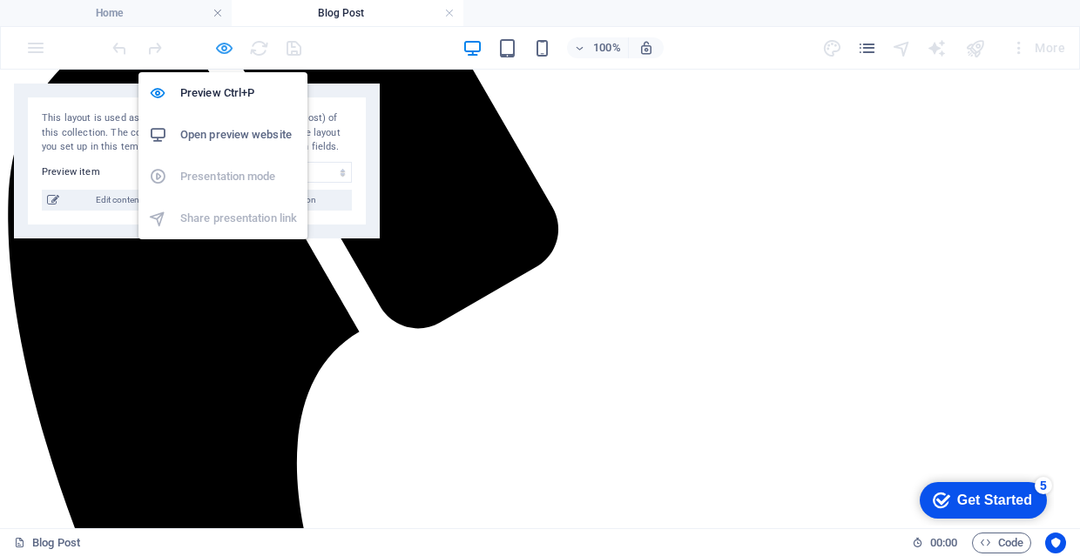
click at [226, 51] on icon "button" at bounding box center [224, 48] width 20 height 20
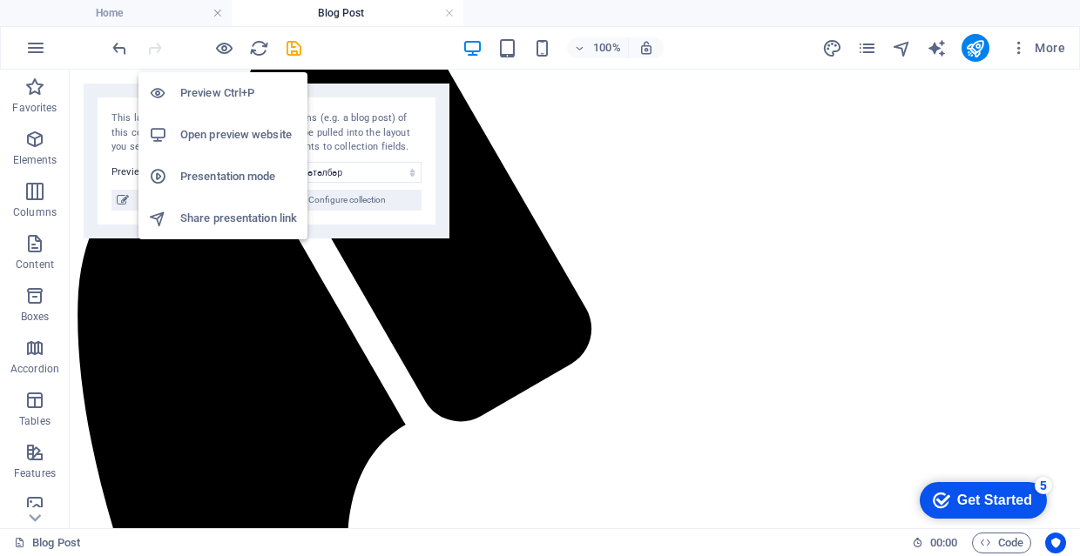
click at [227, 89] on h6 "Preview Ctrl+P" at bounding box center [238, 93] width 117 height 21
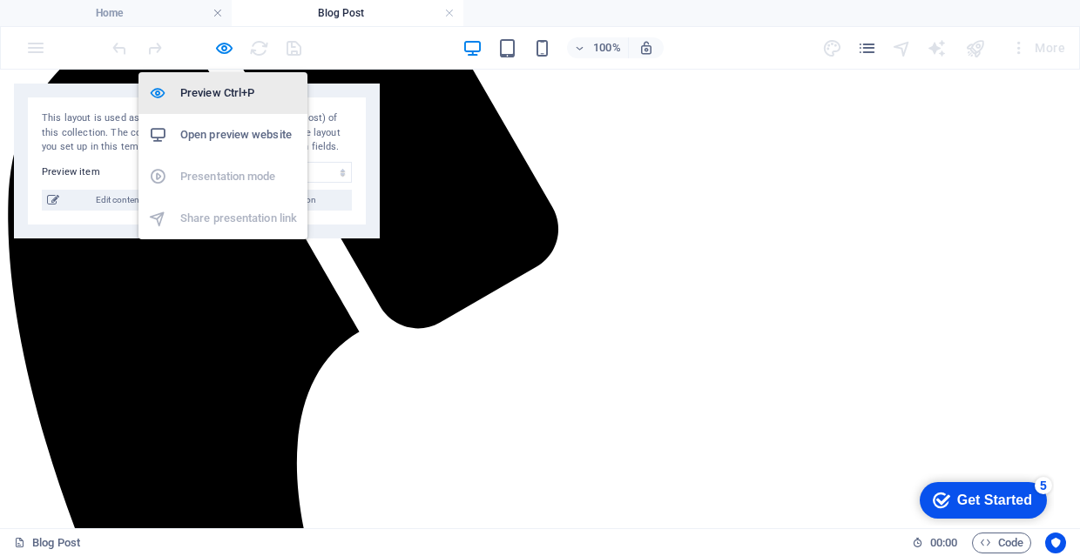
click at [227, 89] on h6 "Preview Ctrl+P" at bounding box center [238, 93] width 117 height 21
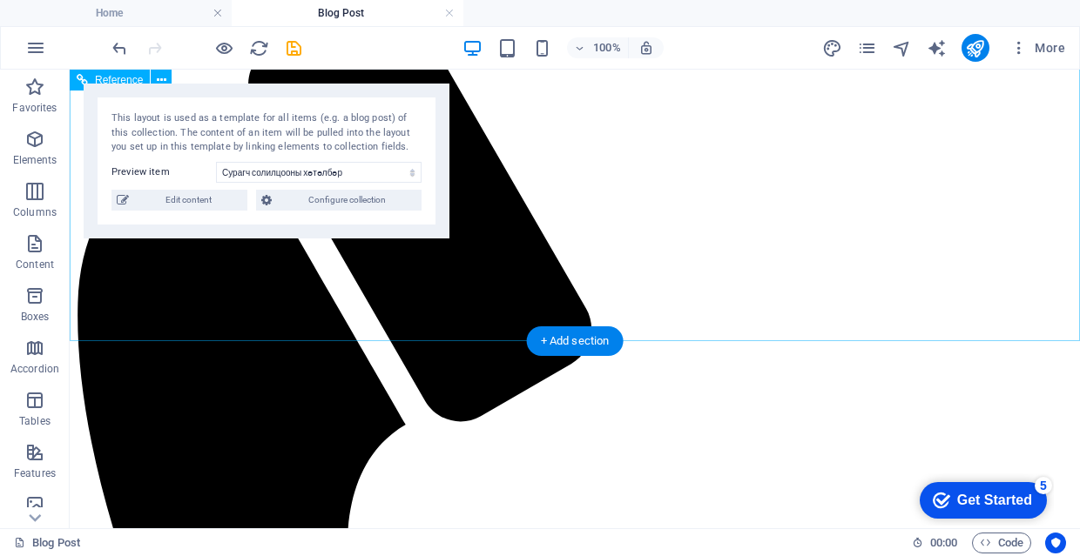
click at [424, 89] on div "This layout is used as a template for all items (e.g. a blog post) of this coll…" at bounding box center [267, 161] width 366 height 155
drag, startPoint x: 412, startPoint y: 89, endPoint x: 334, endPoint y: 89, distance: 77.5
click at [334, 89] on div "This layout is used as a template for all items (e.g. a blog post) of this coll…" at bounding box center [267, 161] width 366 height 155
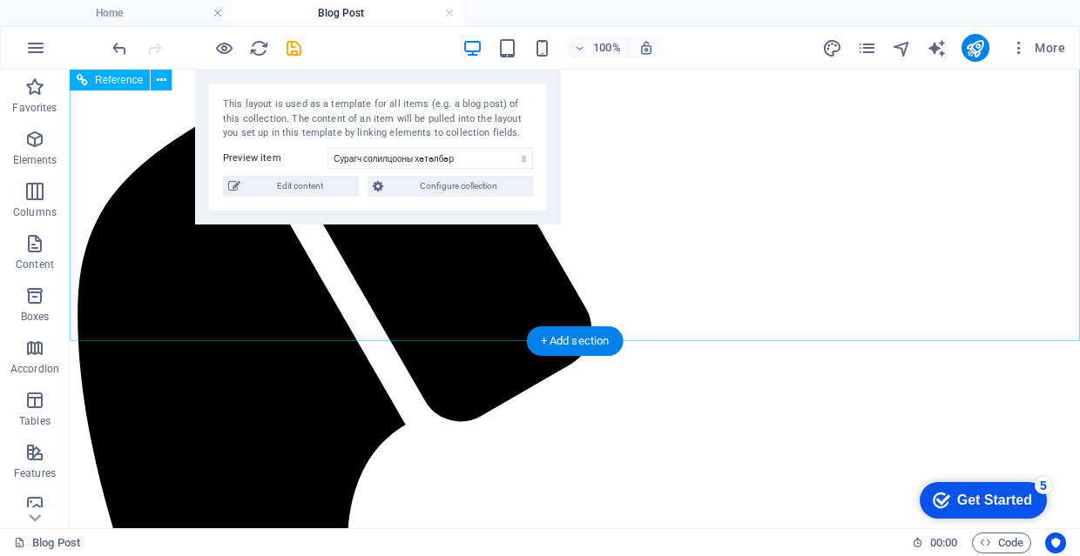
drag, startPoint x: 334, startPoint y: 89, endPoint x: 463, endPoint y: 60, distance: 132.0
click at [463, 70] on section "Favorites Elements Columns Content Boxes Accordion Tables Features Images Slide…" at bounding box center [540, 299] width 1080 height 459
drag, startPoint x: 463, startPoint y: 60, endPoint x: 376, endPoint y: 85, distance: 90.6
click at [376, 85] on section "Favorites Elements Columns Content Boxes Accordion Tables Features Images Slide…" at bounding box center [540, 299] width 1080 height 459
click at [376, 85] on div "This layout is used as a template for all items (e.g. a blog post) of this coll…" at bounding box center [381, 147] width 366 height 155
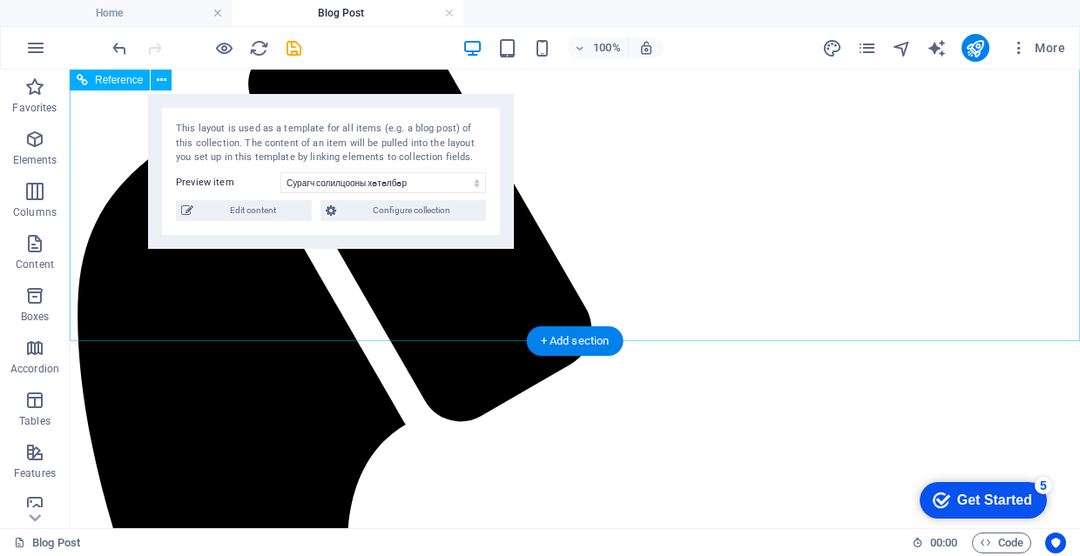
drag, startPoint x: 409, startPoint y: 75, endPoint x: 359, endPoint y: 99, distance: 56.1
click at [359, 99] on div "This layout is used as a template for all items (e.g. a blog post) of this coll…" at bounding box center [331, 171] width 366 height 155
click at [502, 201] on div "This layout is used as a template for all items (e.g. a blog post) of this coll…" at bounding box center [331, 171] width 366 height 155
click at [295, 208] on span "Edit content" at bounding box center [252, 210] width 108 height 21
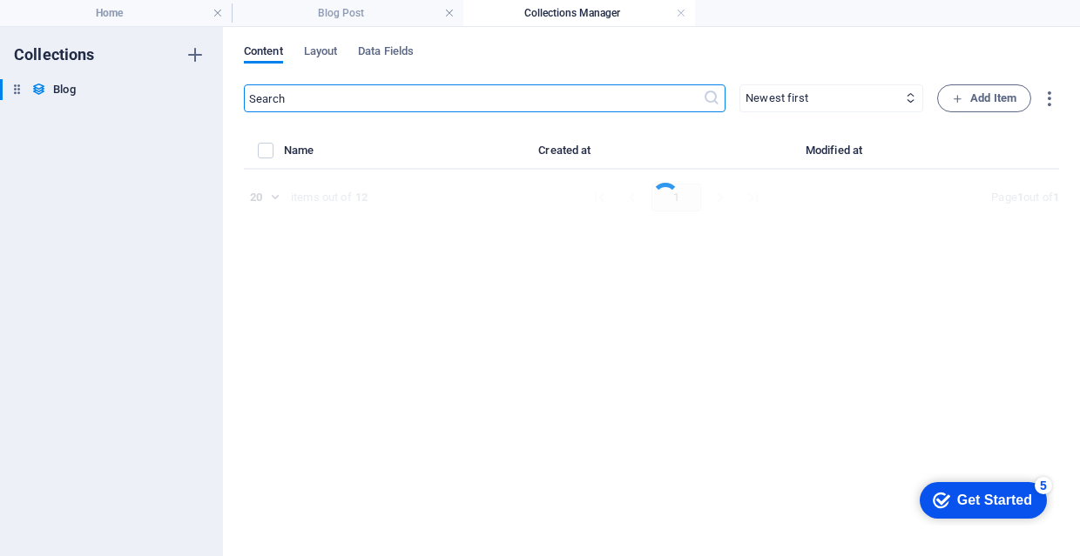
select select "Сурагч солилцооны хөтөлбөр"
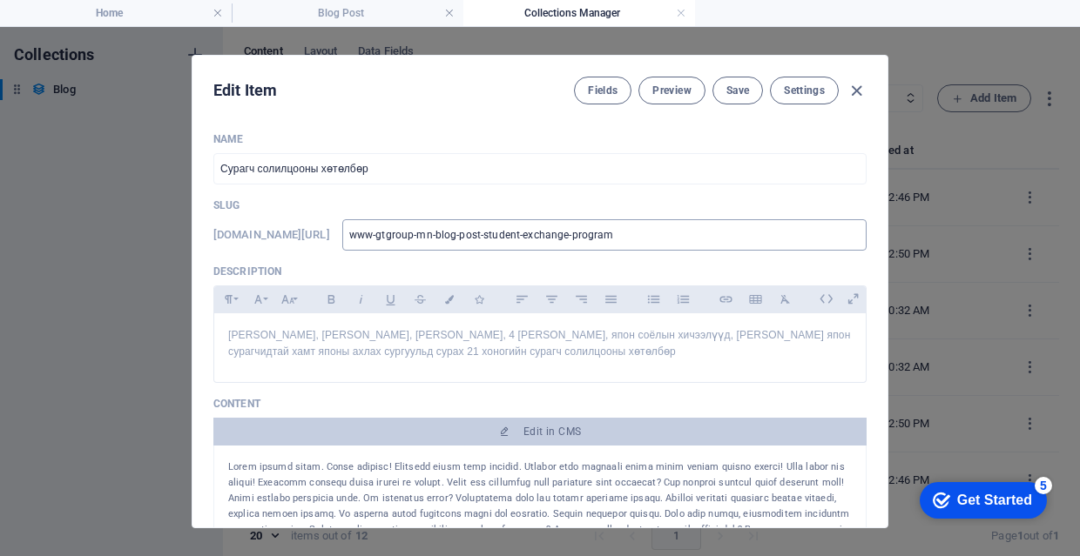
scroll to position [14, 0]
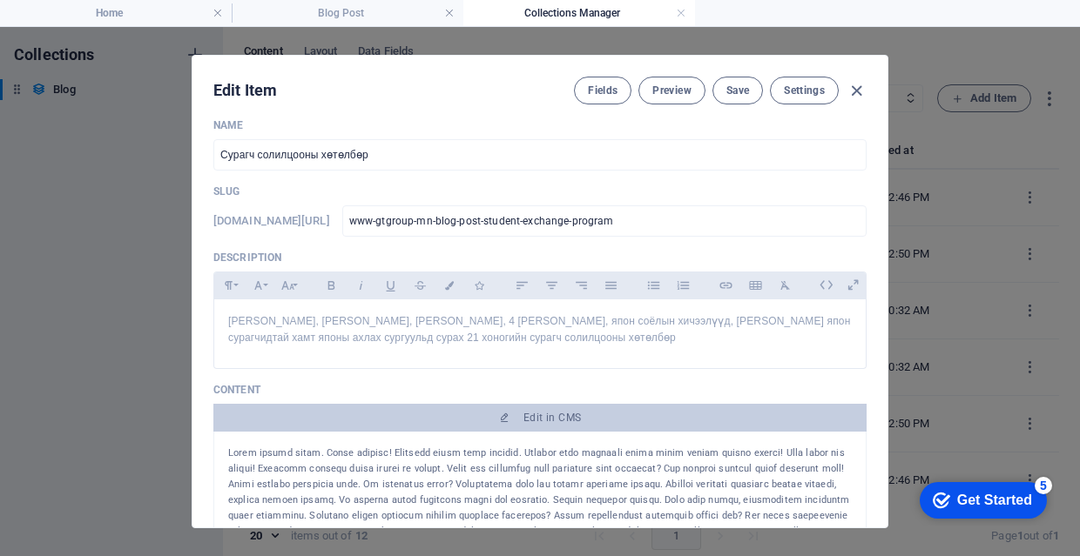
click at [921, 284] on div "Edit Item Fields Preview Save Settings Name [GEOGRAPHIC_DATA] солилцооны хөтөлб…" at bounding box center [540, 291] width 1080 height 529
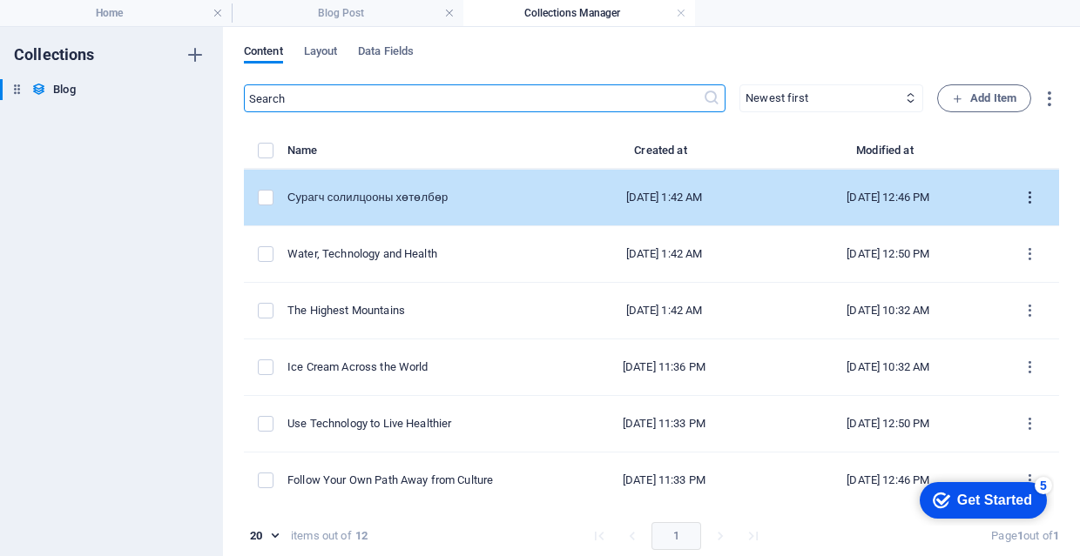
click at [1026, 198] on icon "items list" at bounding box center [1029, 198] width 17 height 17
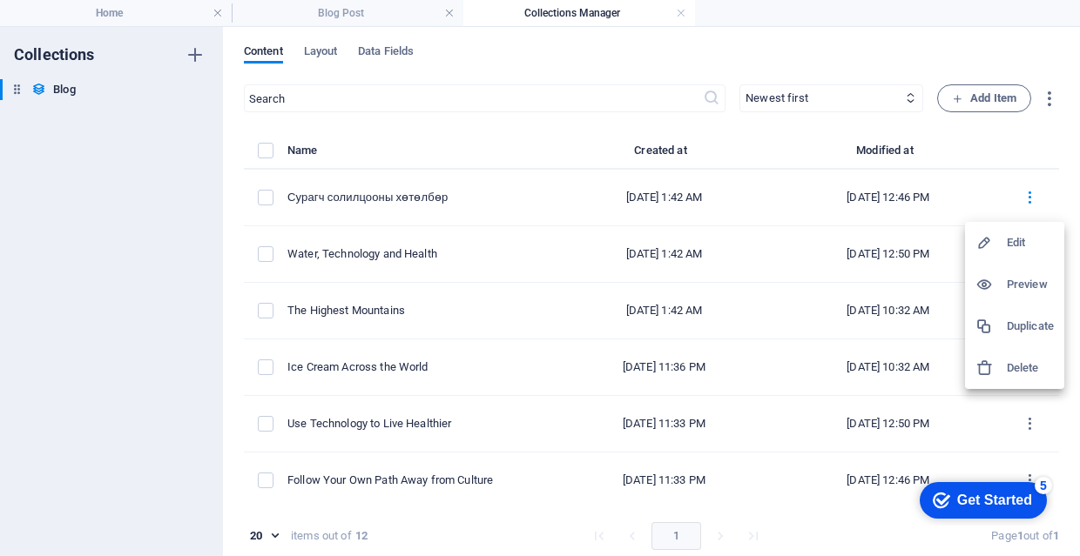
click at [1024, 360] on h6 "Delete" at bounding box center [1029, 368] width 47 height 21
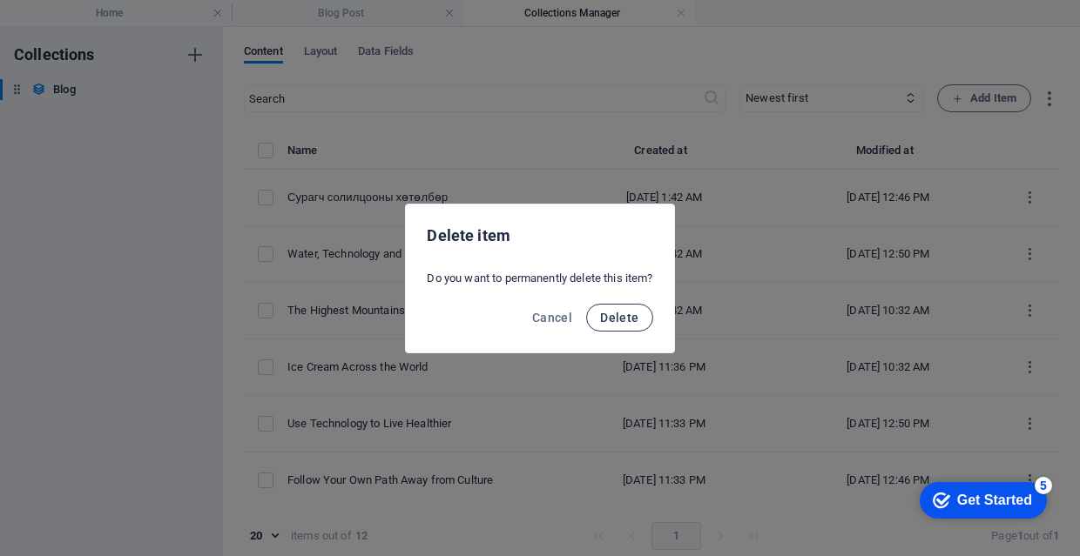
click at [642, 315] on button "Delete" at bounding box center [619, 318] width 66 height 28
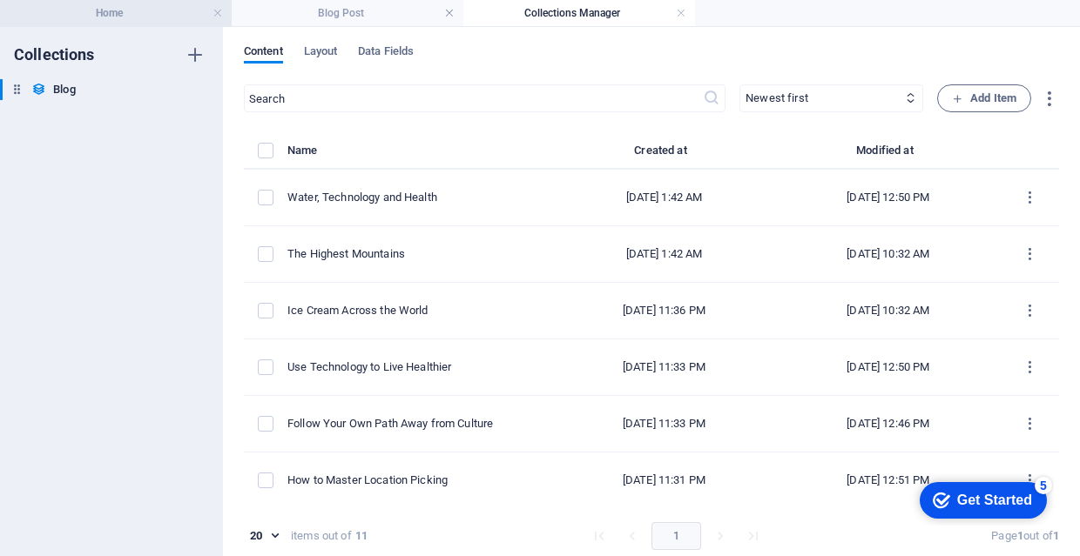
click at [139, 10] on h4 "Home" at bounding box center [116, 12] width 232 height 19
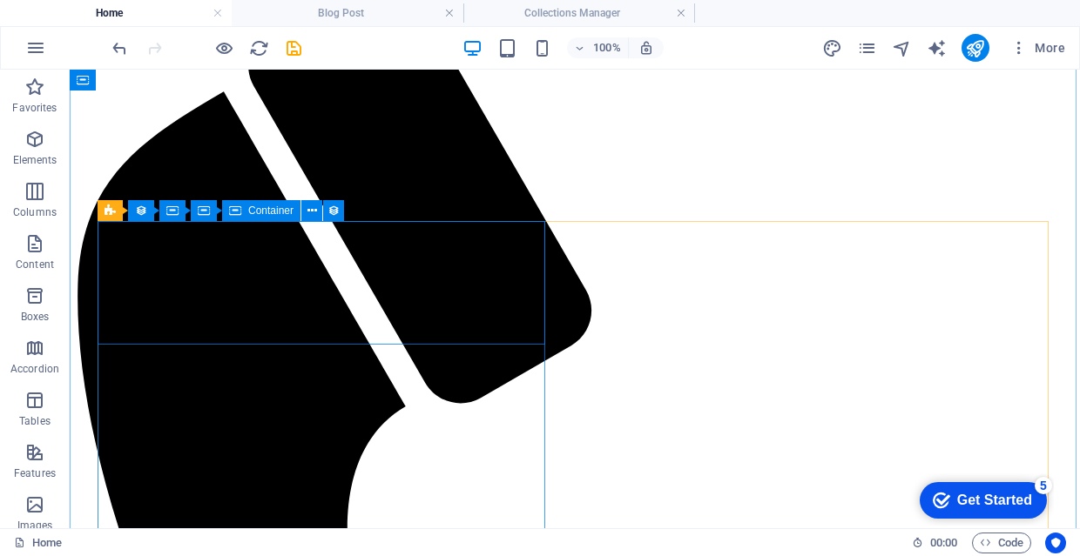
scroll to position [848, 0]
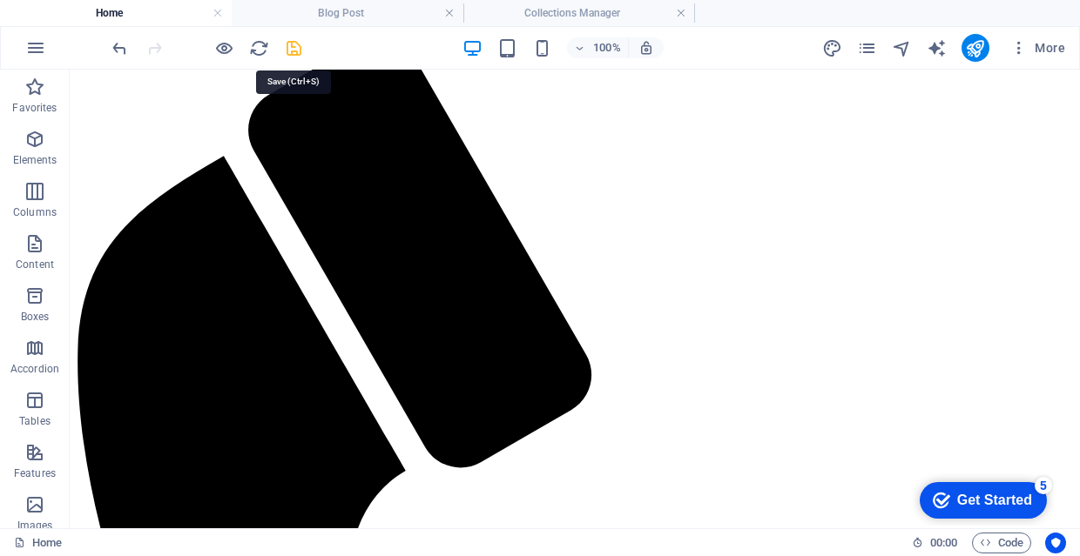
click at [0, 0] on icon "save" at bounding box center [0, 0] width 0 height 0
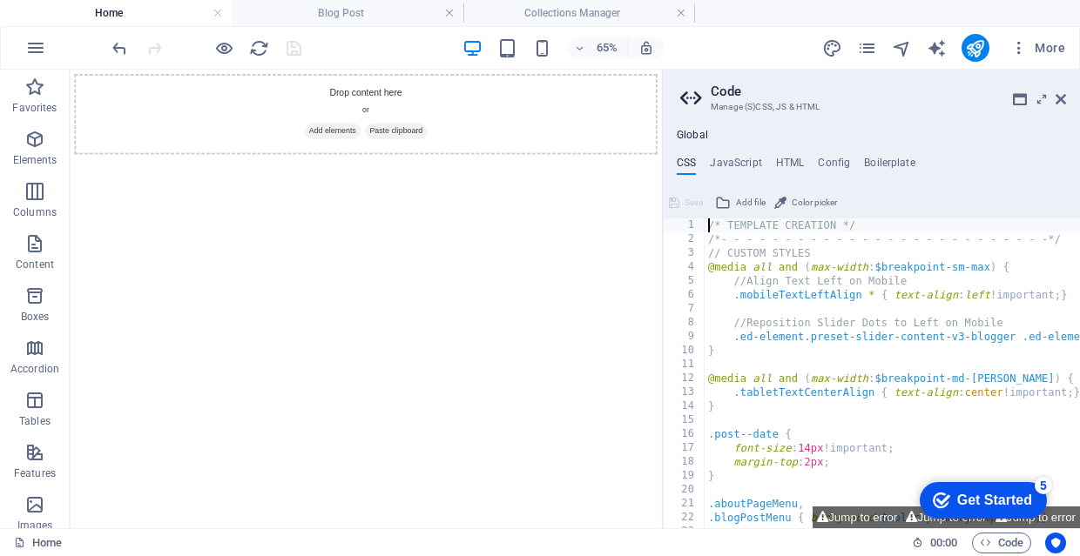
scroll to position [2975, 0]
click at [1065, 97] on icon at bounding box center [1060, 99] width 10 height 14
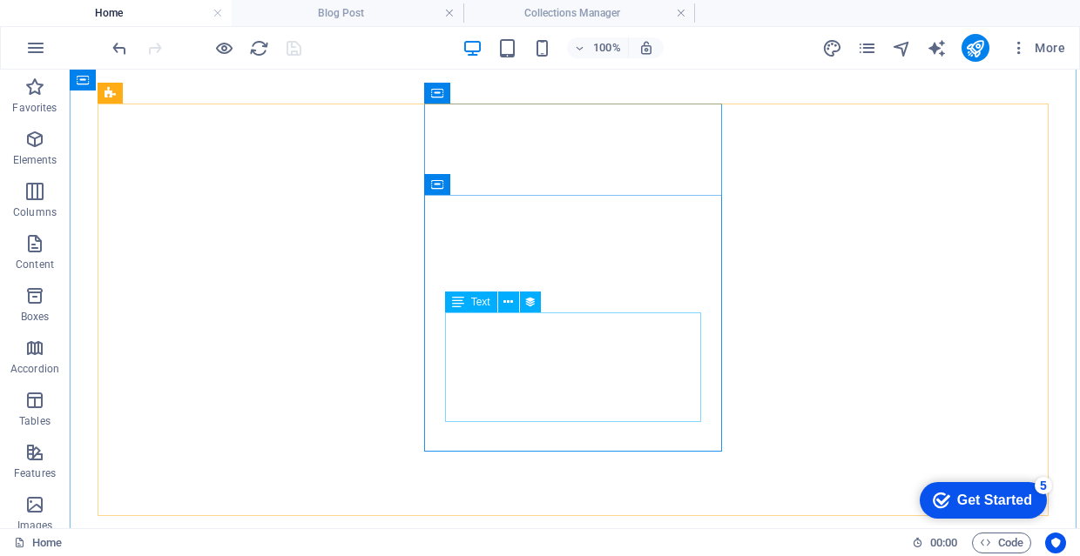
scroll to position [3406, 0]
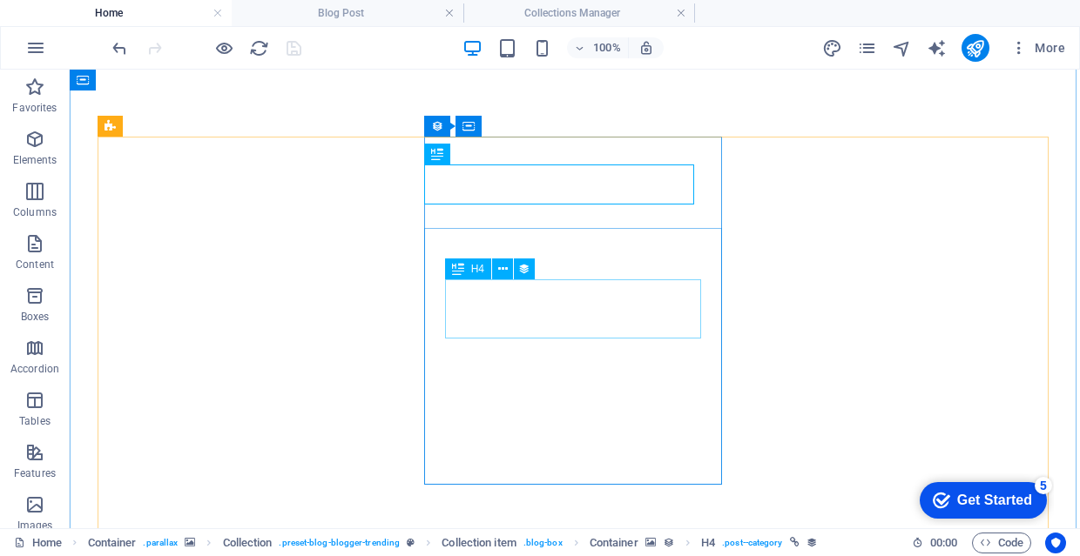
scroll to position [3351, 0]
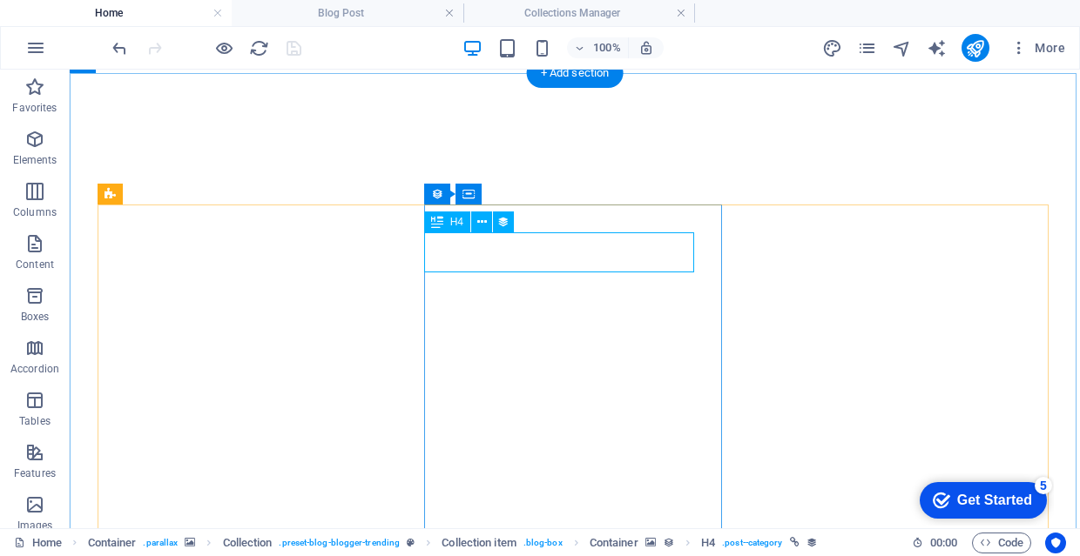
click at [488, 225] on button at bounding box center [481, 222] width 21 height 21
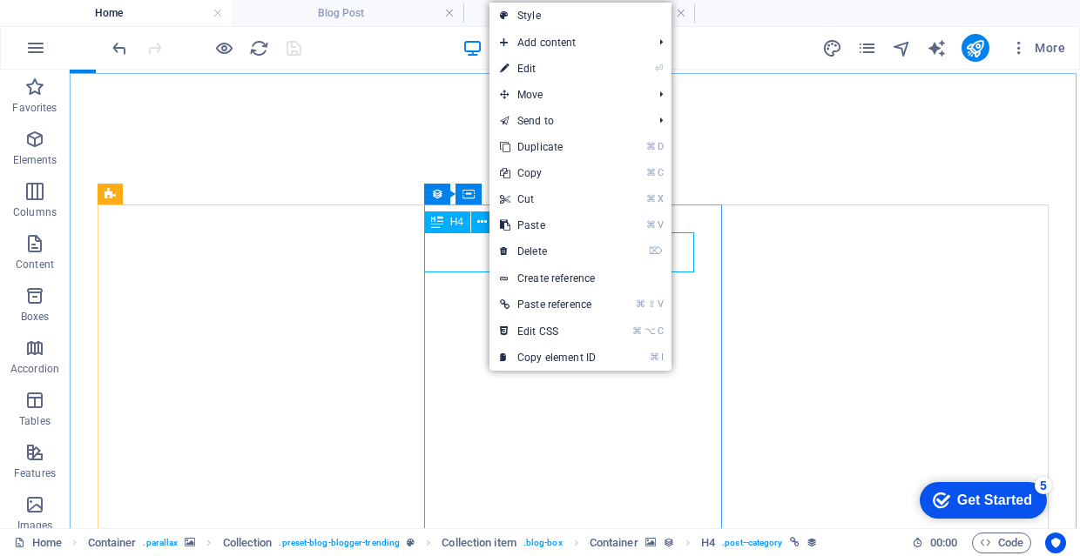
click at [462, 228] on div "H4" at bounding box center [447, 222] width 46 height 21
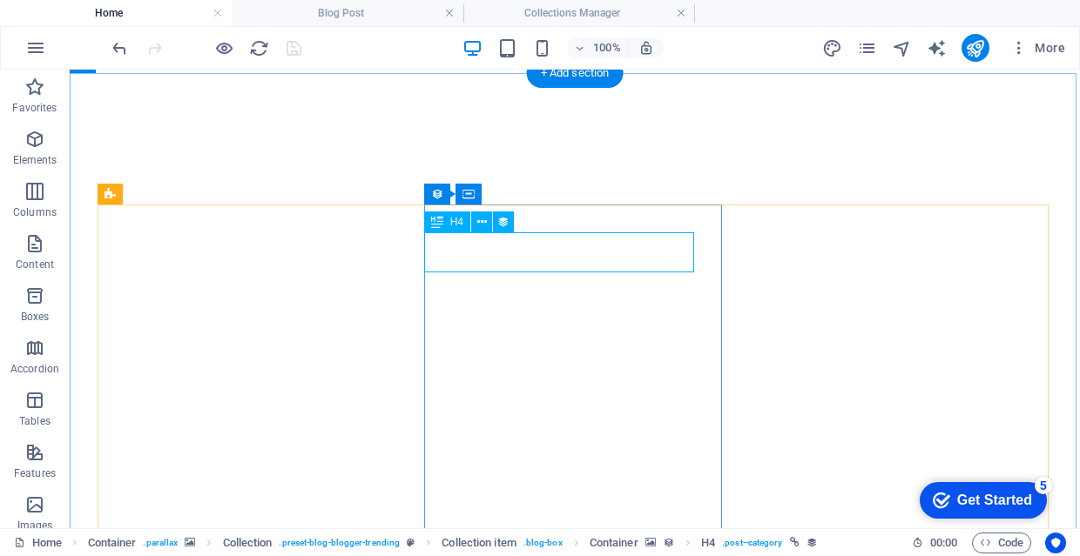
click at [454, 224] on span "H4" at bounding box center [456, 222] width 13 height 10
select select "category"
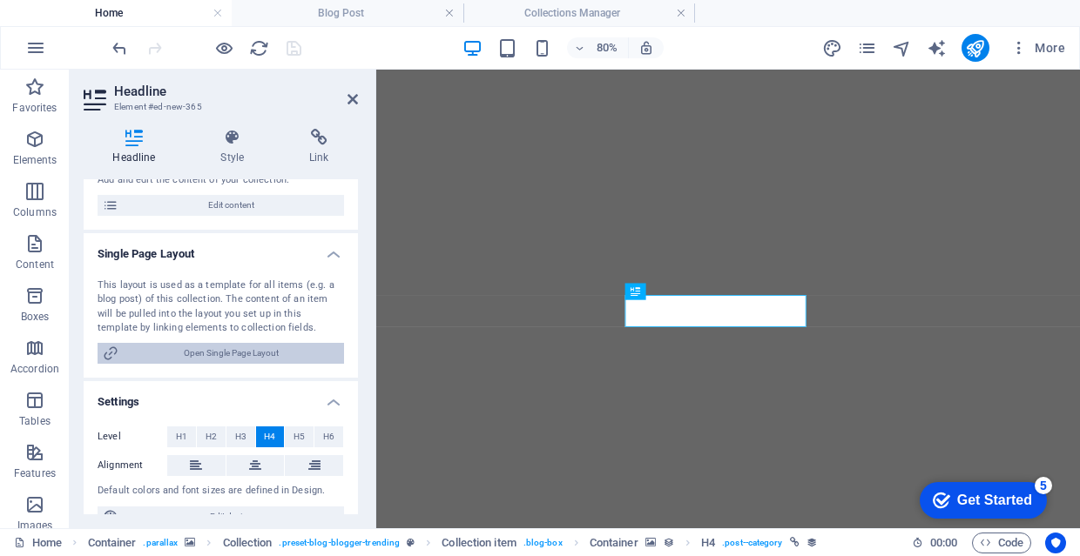
scroll to position [197, 0]
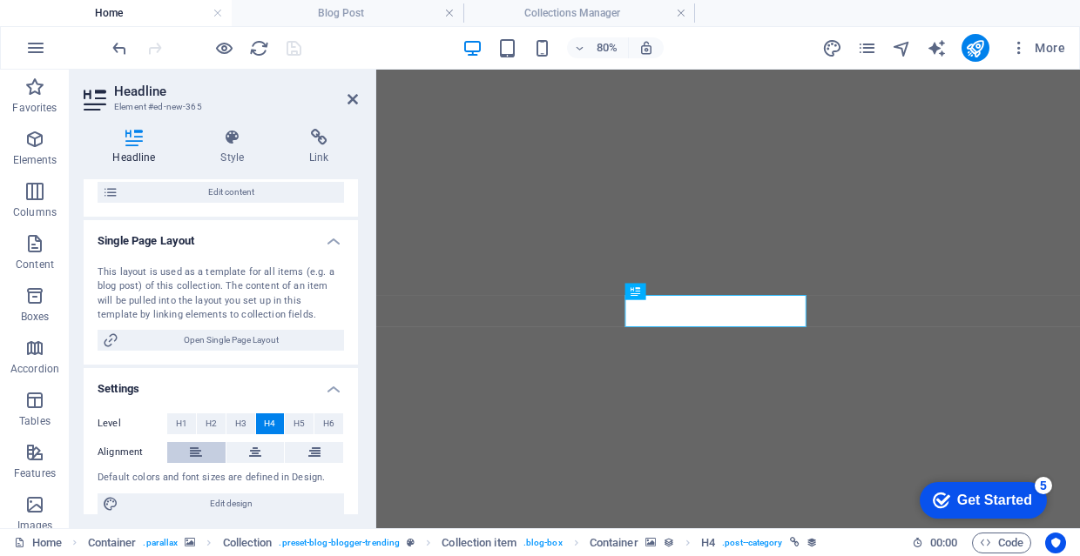
click at [214, 454] on button at bounding box center [196, 452] width 58 height 21
click at [257, 451] on icon at bounding box center [255, 452] width 12 height 21
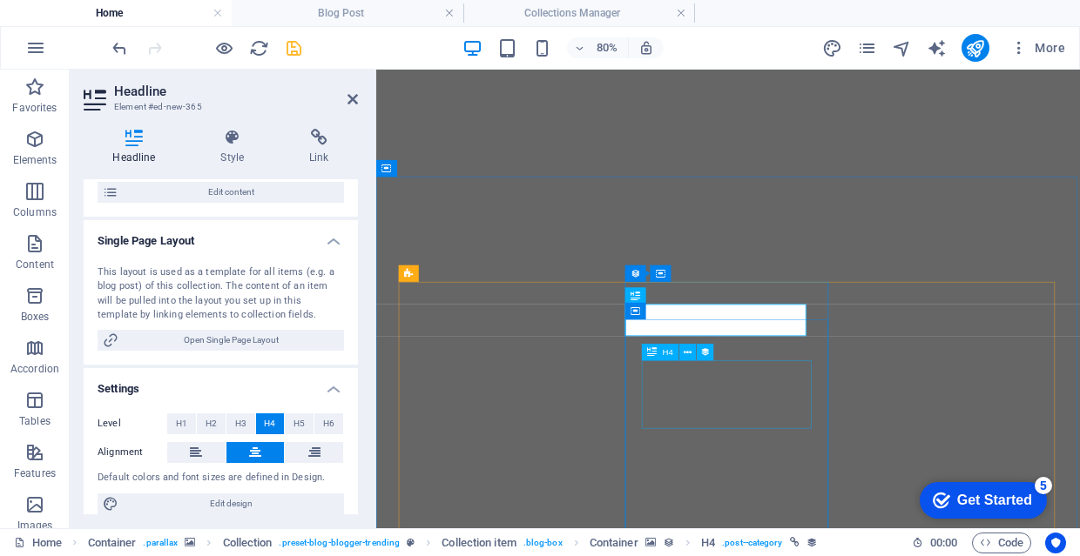
scroll to position [3383, 0]
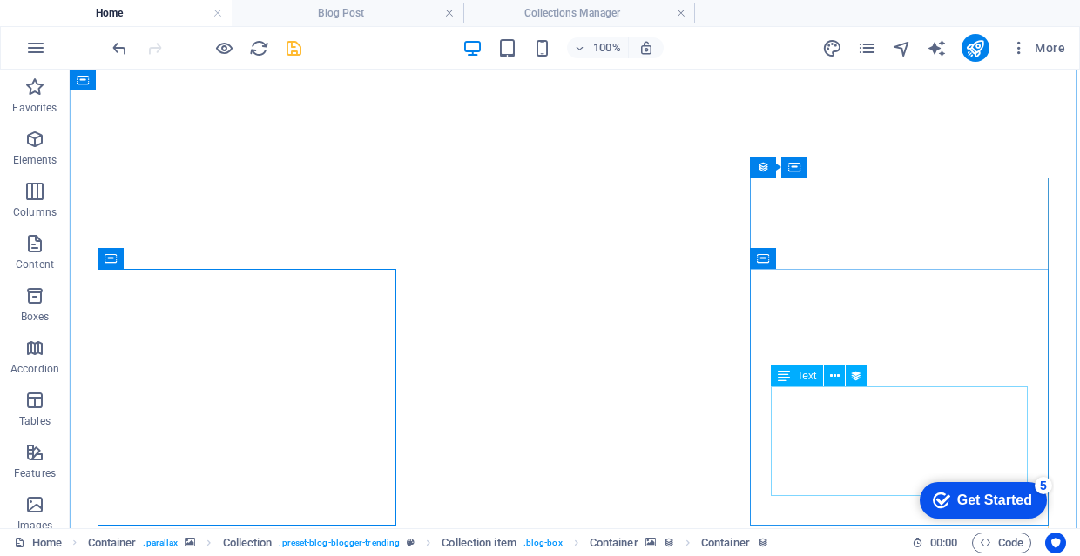
scroll to position [3301, 0]
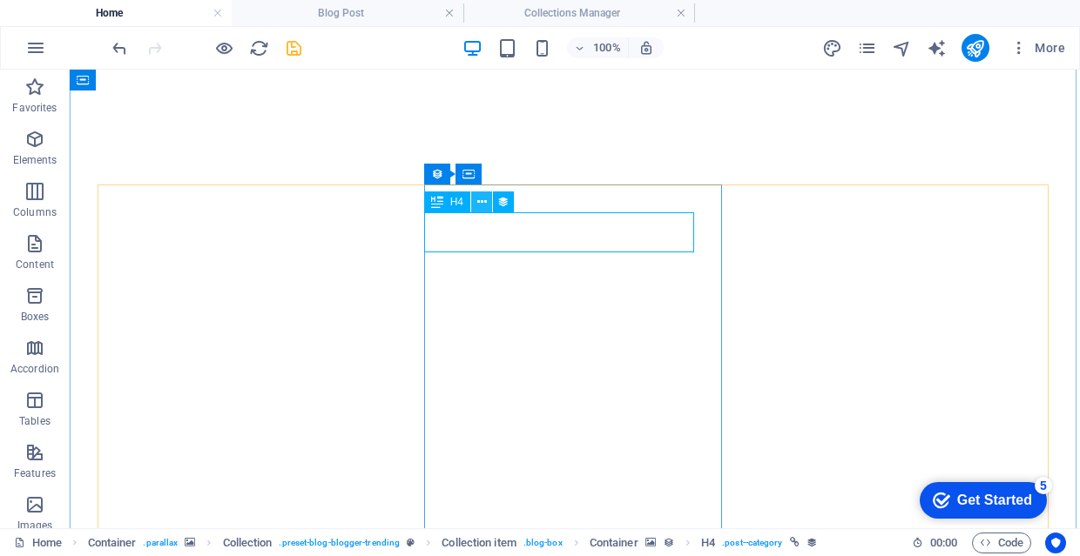
click at [480, 205] on icon at bounding box center [482, 202] width 10 height 18
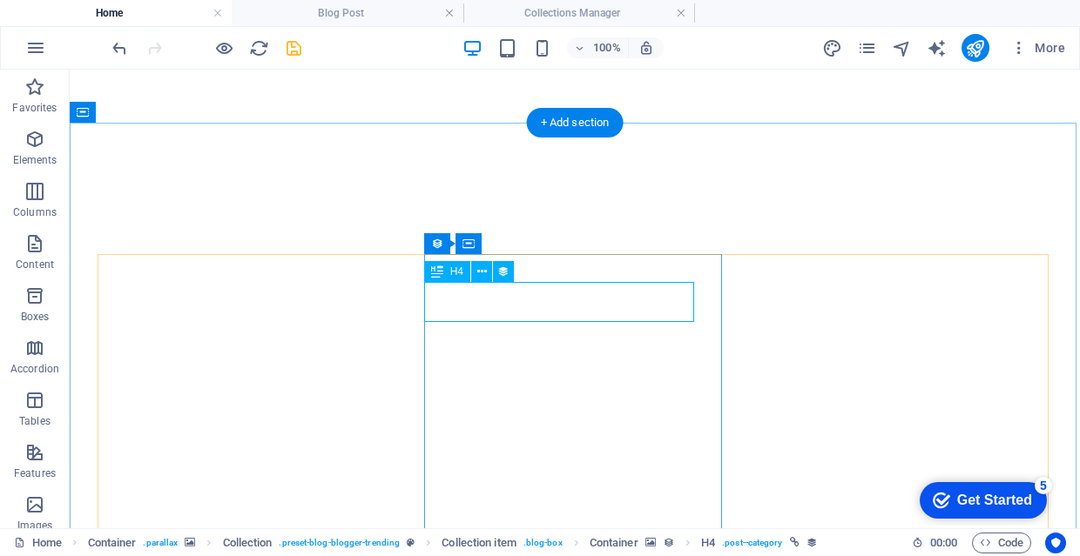
click at [487, 276] on button at bounding box center [481, 271] width 21 height 21
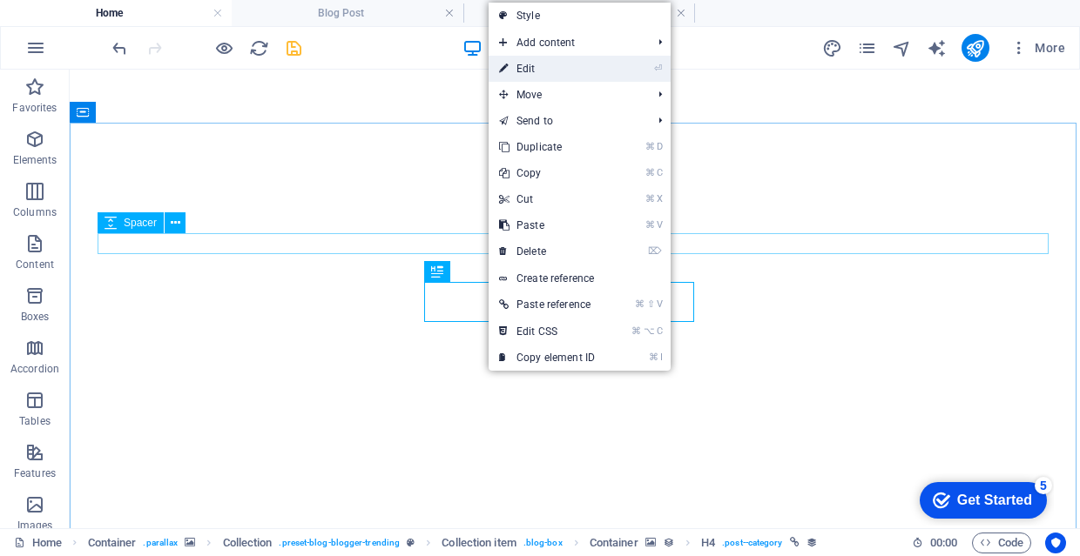
click at [557, 70] on link "⏎ Edit" at bounding box center [546, 69] width 117 height 26
select select "category"
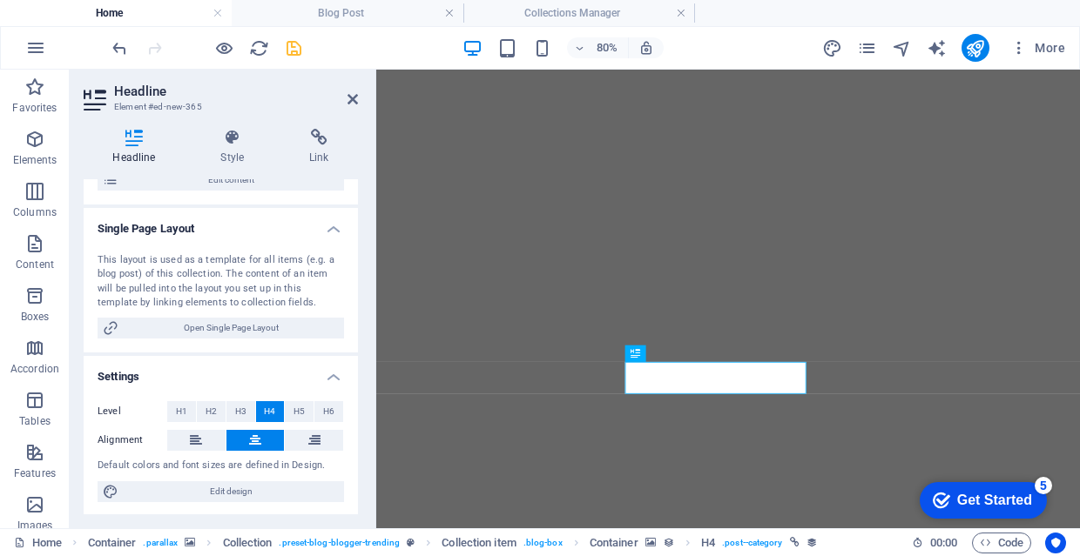
scroll to position [207, 0]
click at [315, 444] on icon at bounding box center [314, 442] width 12 height 21
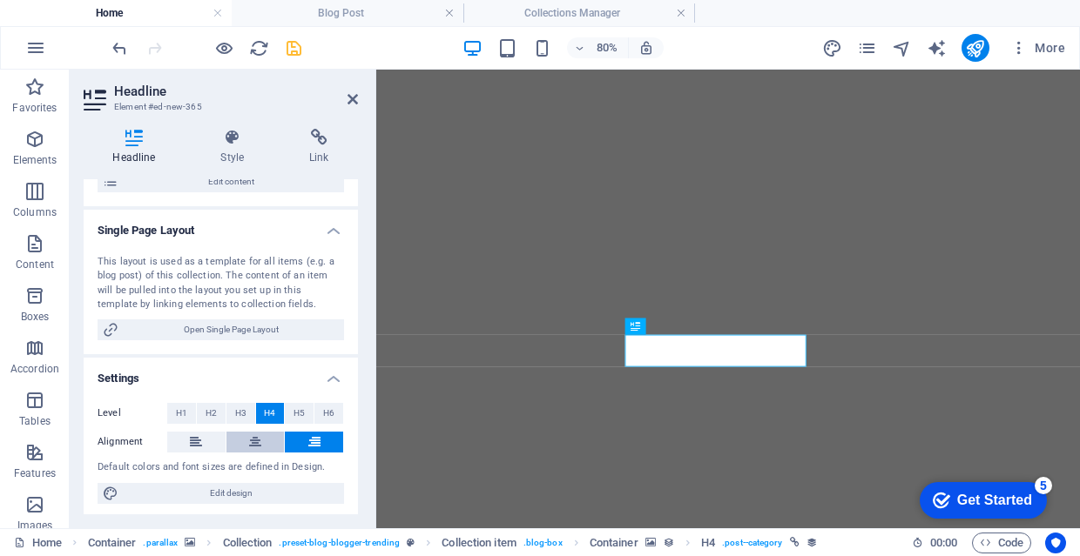
click at [259, 434] on button at bounding box center [255, 442] width 58 height 21
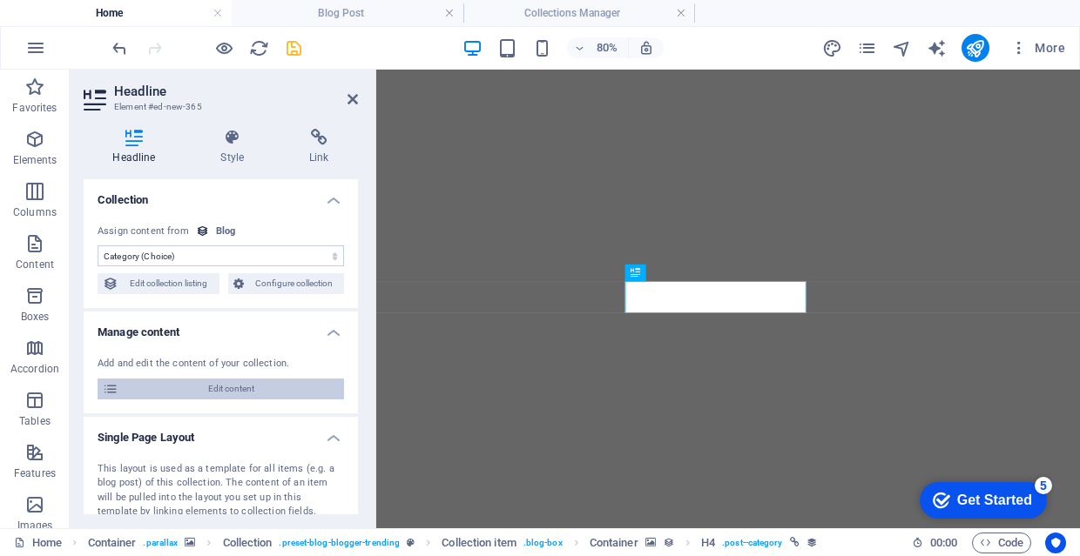
scroll to position [0, 0]
drag, startPoint x: 234, startPoint y: 172, endPoint x: 234, endPoint y: 160, distance: 11.3
click at [234, 172] on div "Headline Style Link Collection No assignment, content remains static Created at…" at bounding box center [221, 322] width 274 height 386
click at [235, 151] on h4 "Style" at bounding box center [236, 147] width 89 height 37
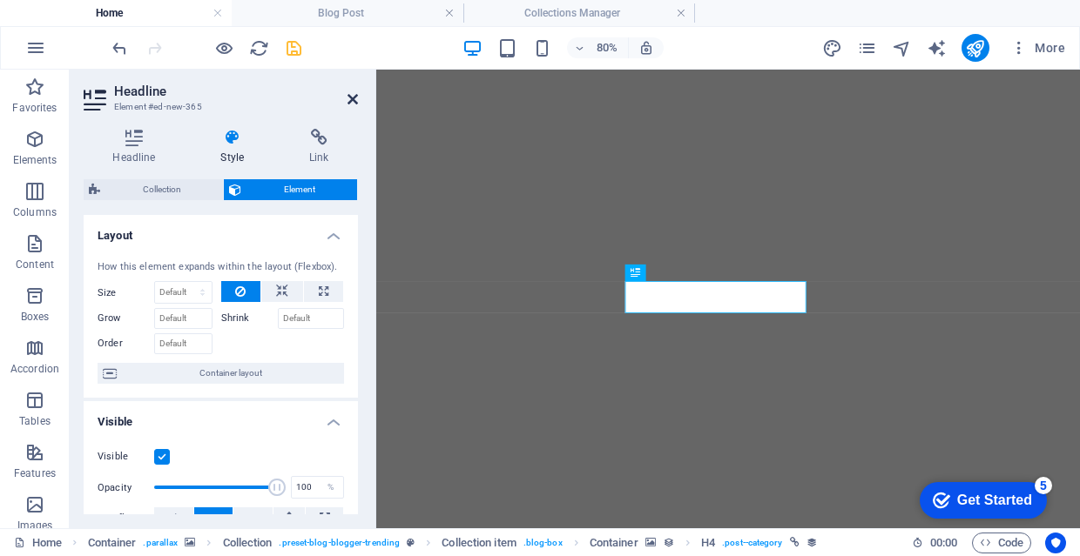
click at [349, 98] on icon at bounding box center [352, 99] width 10 height 14
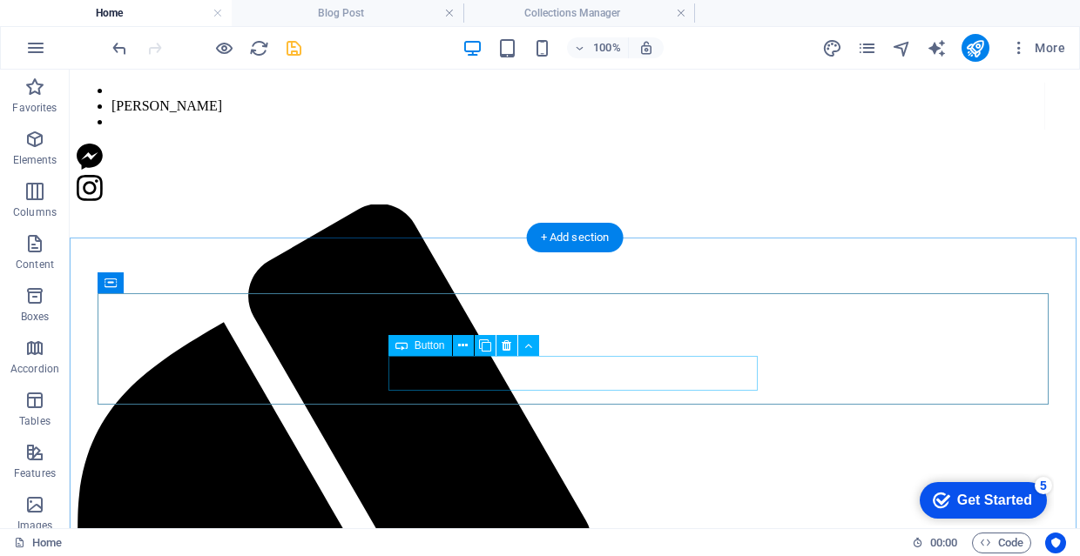
scroll to position [539, 0]
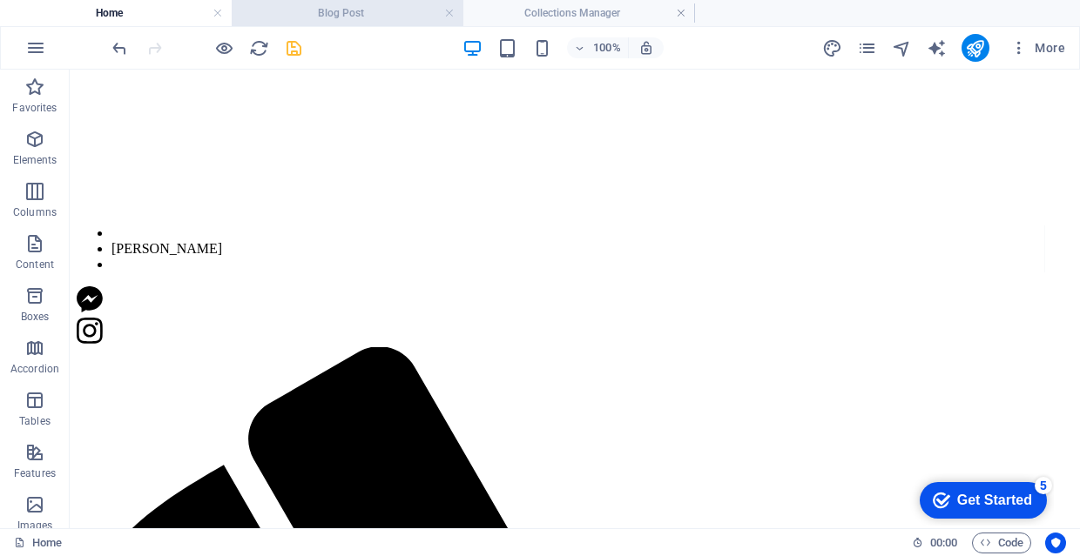
click at [411, 17] on h4 "Blog Post" at bounding box center [348, 12] width 232 height 19
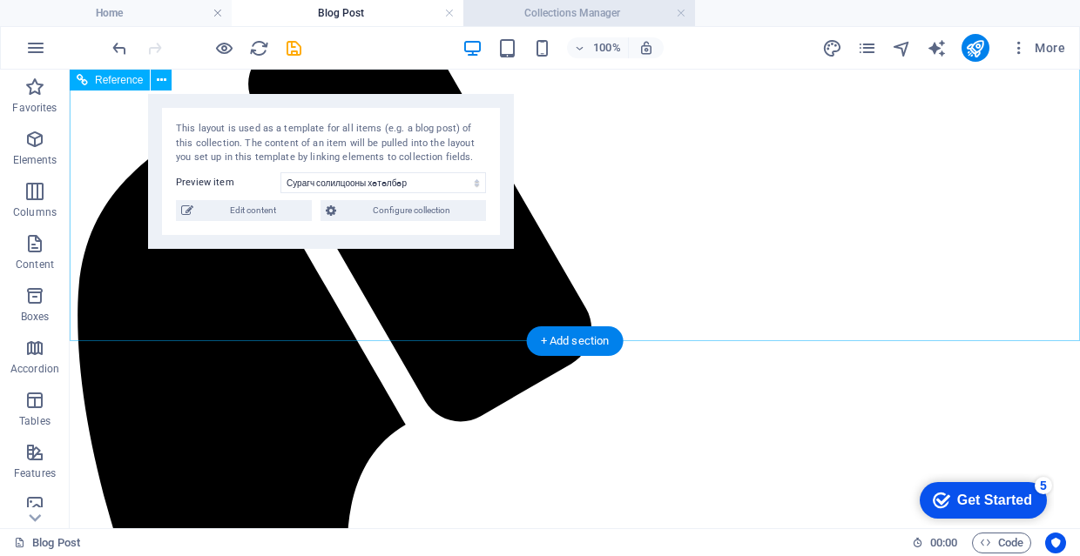
click at [565, 10] on h4 "Collections Manager" at bounding box center [579, 12] width 232 height 19
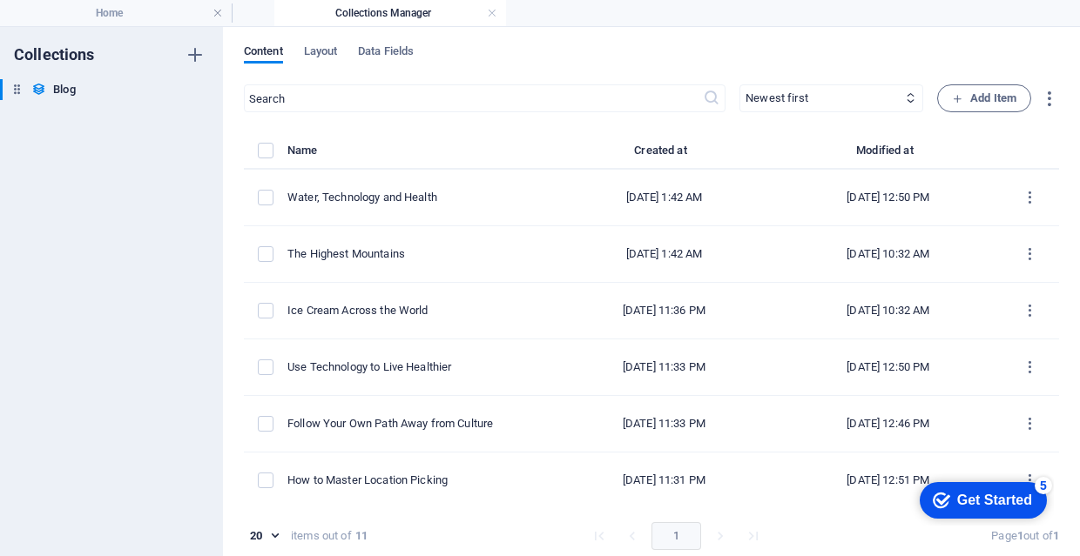
drag, startPoint x: 565, startPoint y: 10, endPoint x: 357, endPoint y: 24, distance: 208.5
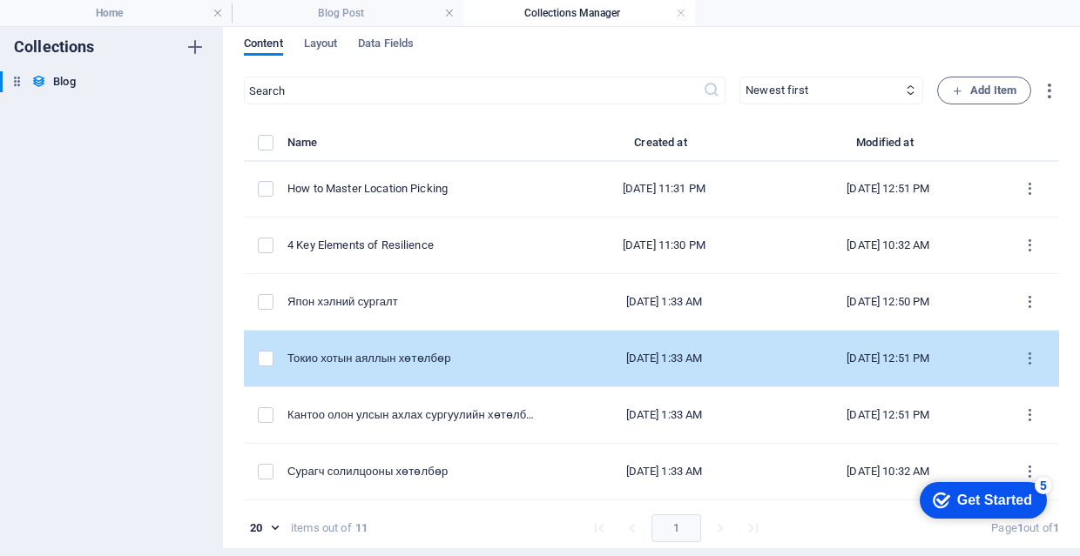
scroll to position [8, 0]
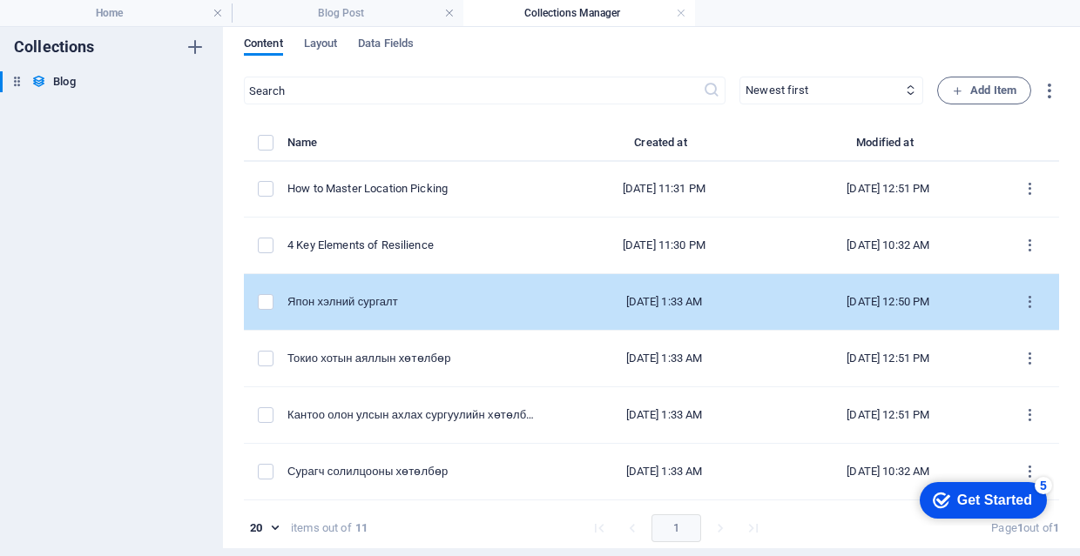
click at [433, 301] on div "Япон хэлний сургалт" at bounding box center [412, 302] width 251 height 16
select select "Токио хотын аяллын хөтөлбөр"
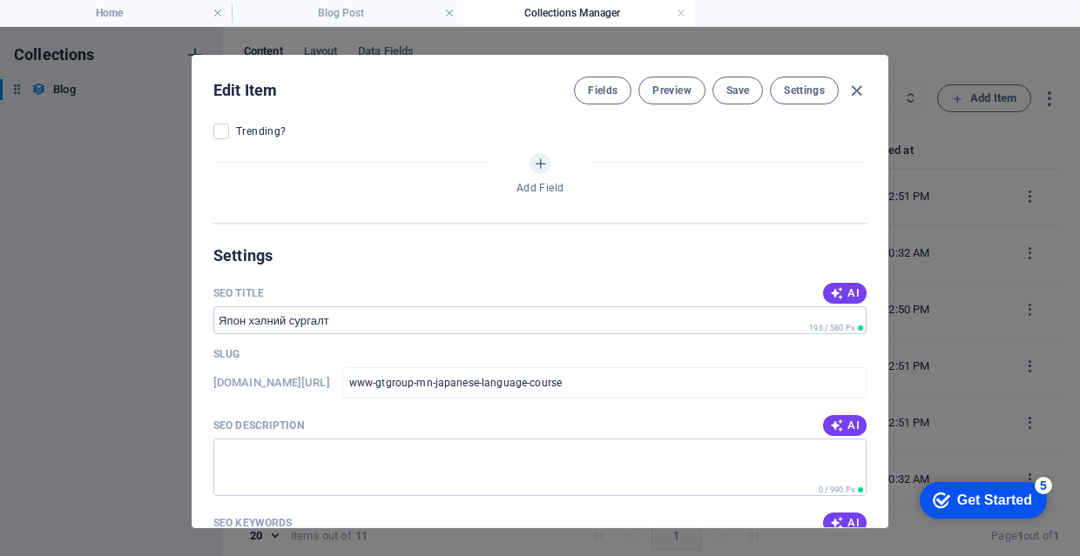
scroll to position [964, 0]
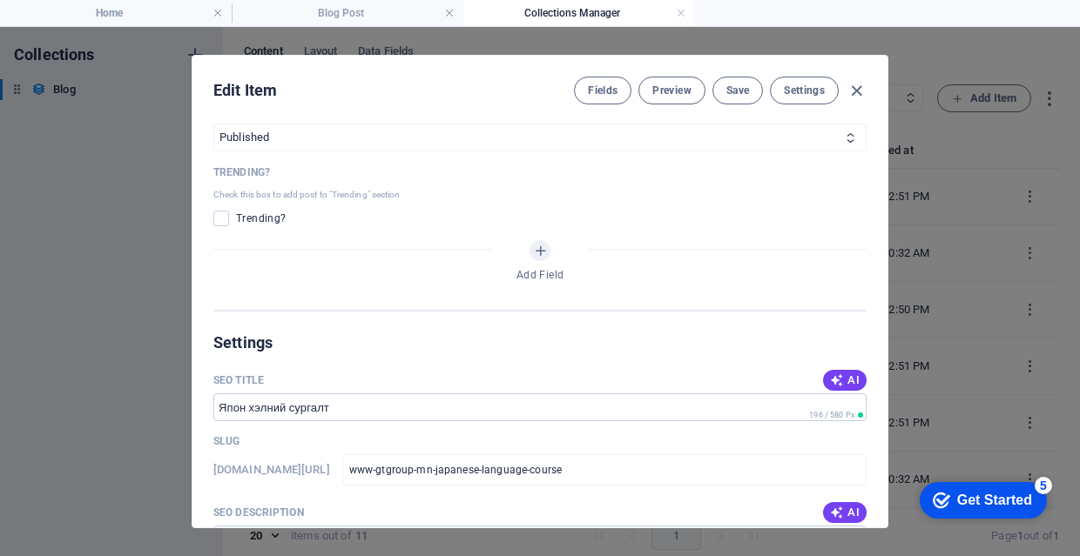
click at [251, 221] on span "Trending?" at bounding box center [261, 219] width 50 height 14
click at [225, 219] on span at bounding box center [221, 219] width 16 height 16
click at [225, 219] on input "checkbox" at bounding box center [224, 219] width 23 height 16
checkbox input "true"
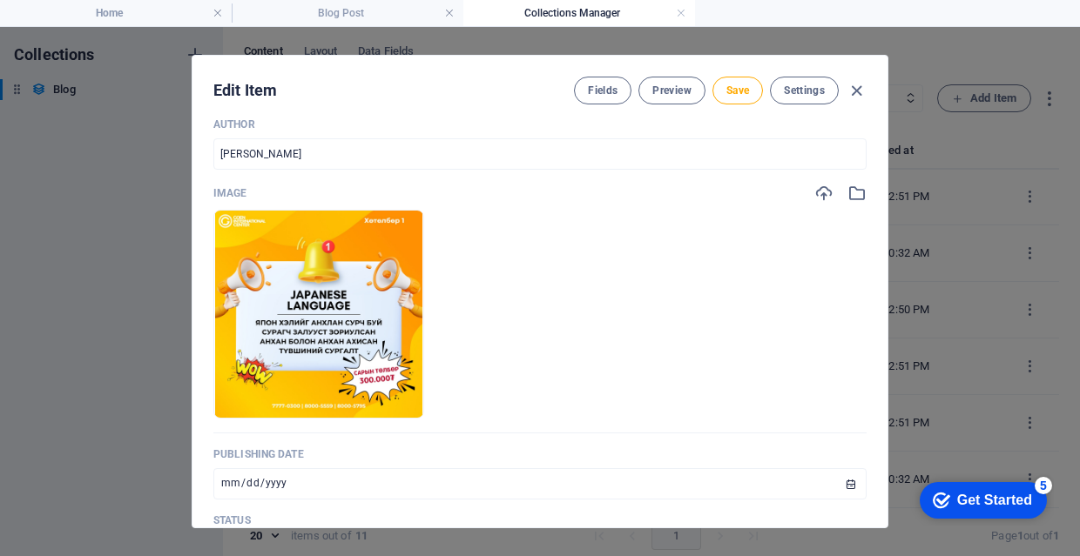
scroll to position [351, 0]
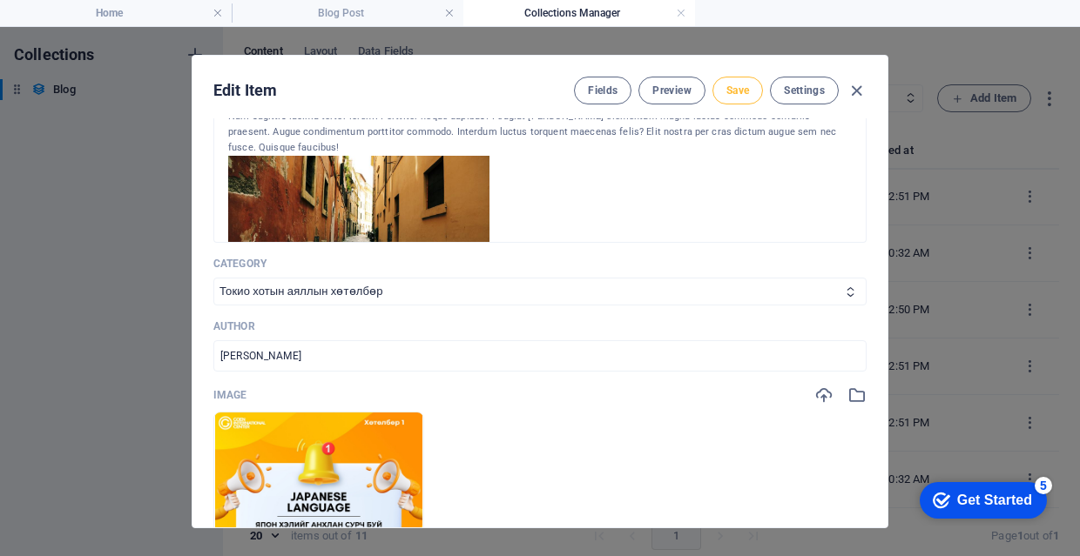
click at [727, 86] on span "Save" at bounding box center [737, 91] width 23 height 14
click at [849, 89] on icon "button" at bounding box center [856, 91] width 20 height 20
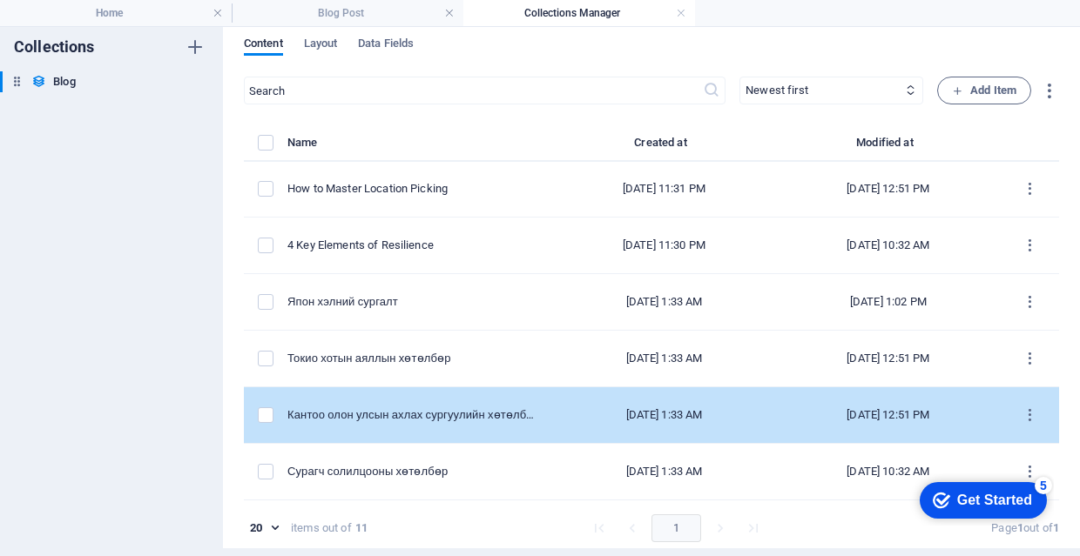
scroll to position [8, 0]
click at [383, 415] on div "Кантоо олон улсын ахлах сургуулийн хөтөлбөр" at bounding box center [412, 415] width 251 height 16
select select "Япон хэлний сургалт"
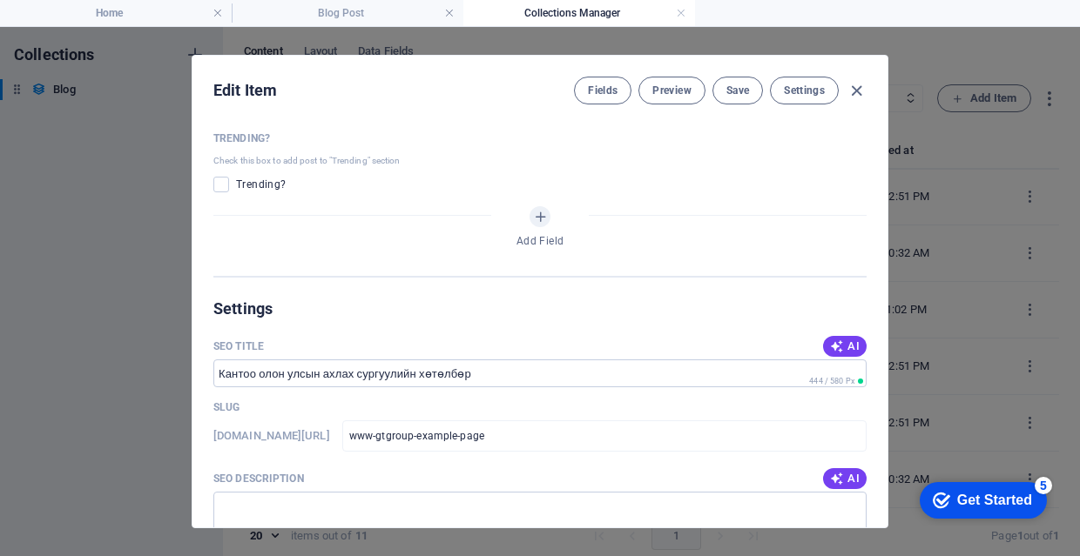
scroll to position [1023, 0]
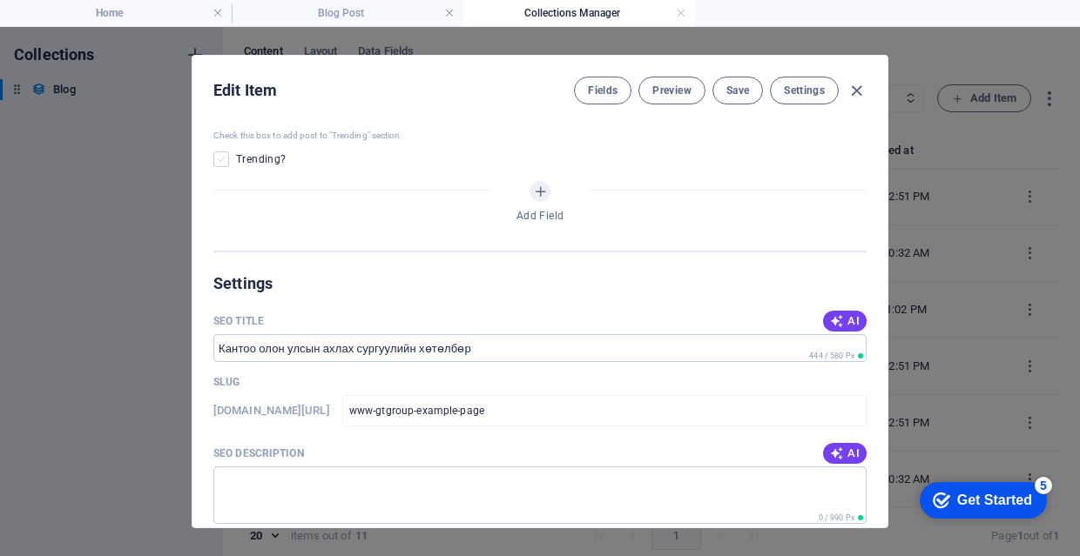
click at [219, 151] on span at bounding box center [221, 159] width 16 height 16
click at [219, 151] on input "checkbox" at bounding box center [224, 159] width 23 height 16
checkbox input "true"
click at [736, 91] on span "Save" at bounding box center [737, 91] width 23 height 14
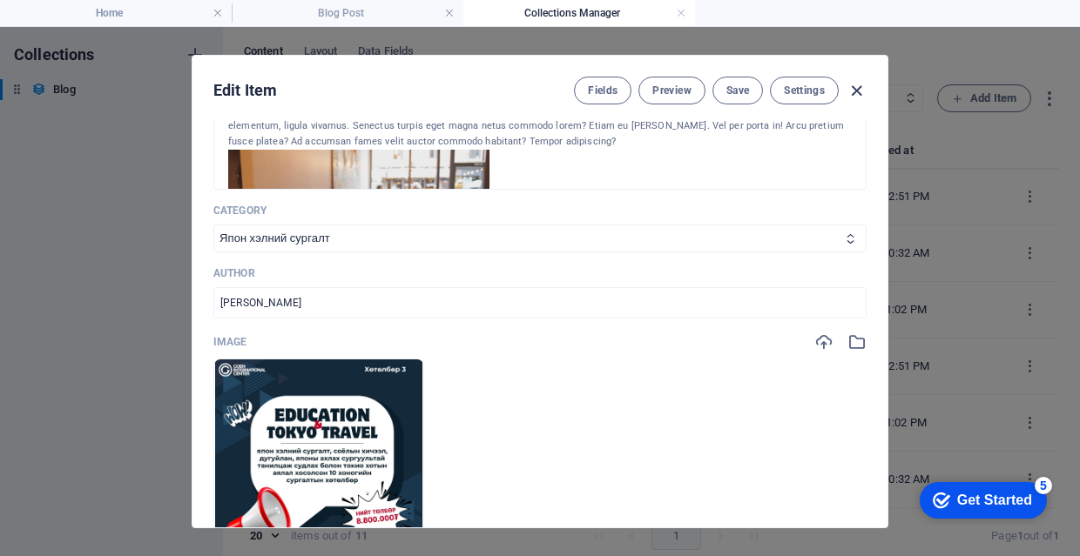
scroll to position [296, 0]
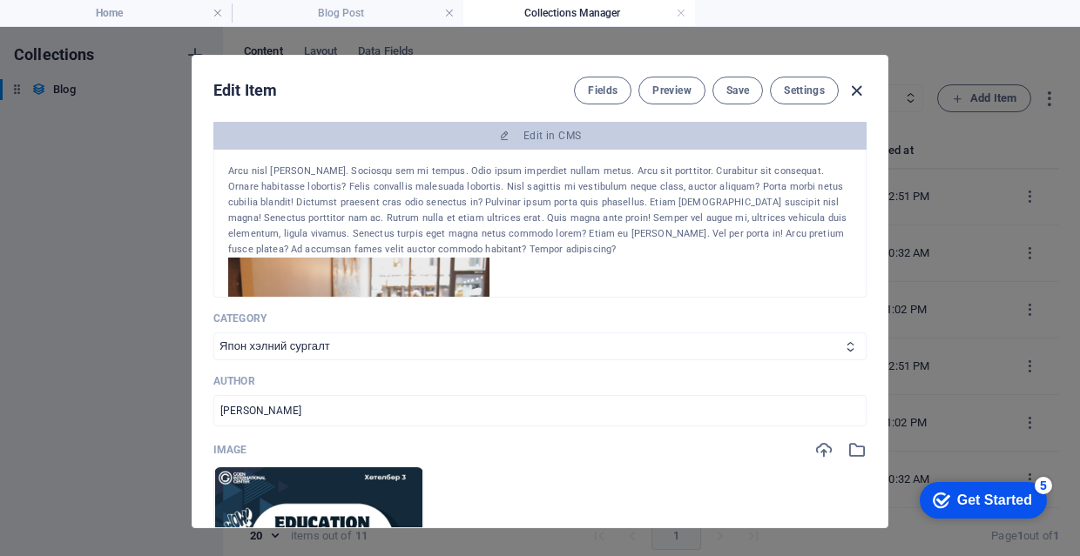
click at [858, 84] on icon "button" at bounding box center [856, 91] width 20 height 20
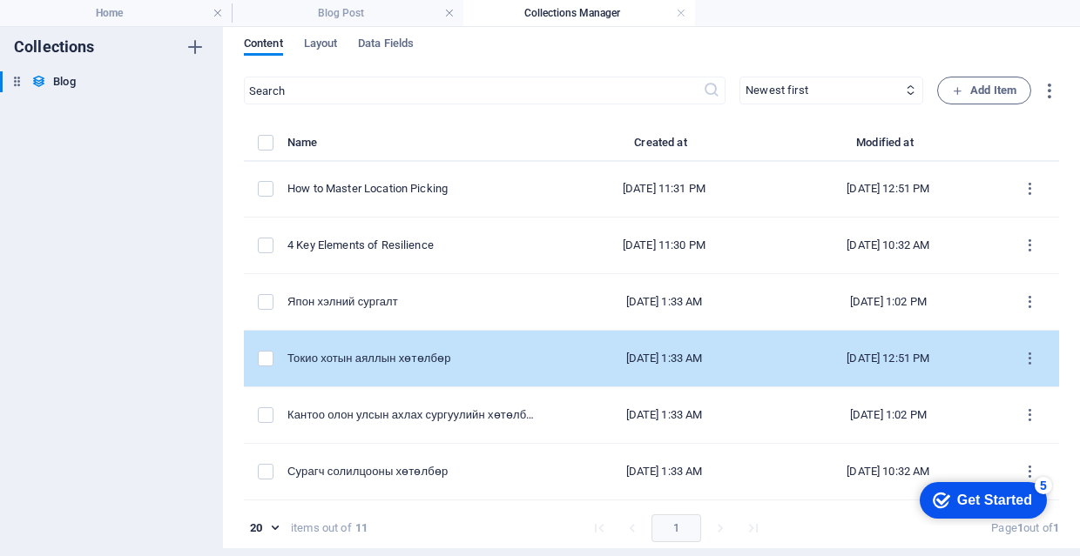
scroll to position [8, 0]
click at [440, 366] on div "Токио хотын аяллын хөтөлбөр" at bounding box center [412, 359] width 251 height 16
select select "Япон хэлний сургалт"
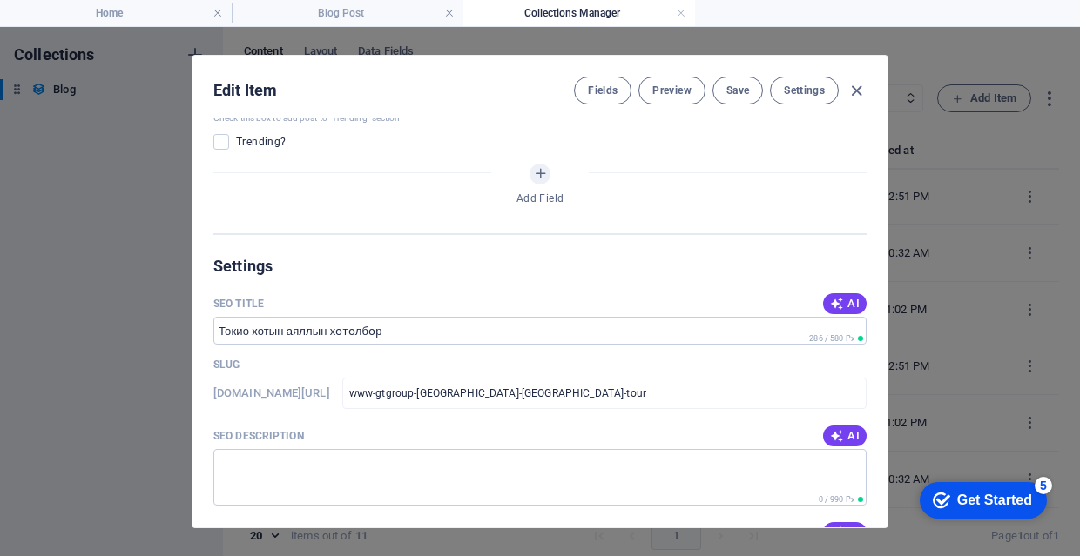
scroll to position [1044, 0]
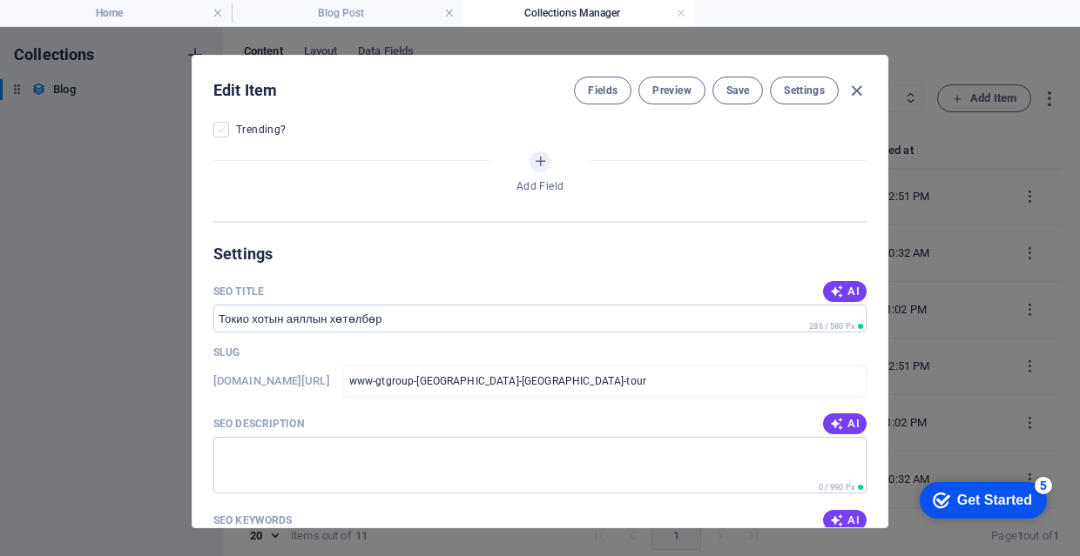
click at [216, 133] on span at bounding box center [221, 130] width 16 height 16
click at [216, 133] on input "checkbox" at bounding box center [224, 130] width 23 height 16
checkbox input "true"
click at [731, 90] on span "Save" at bounding box center [737, 91] width 23 height 14
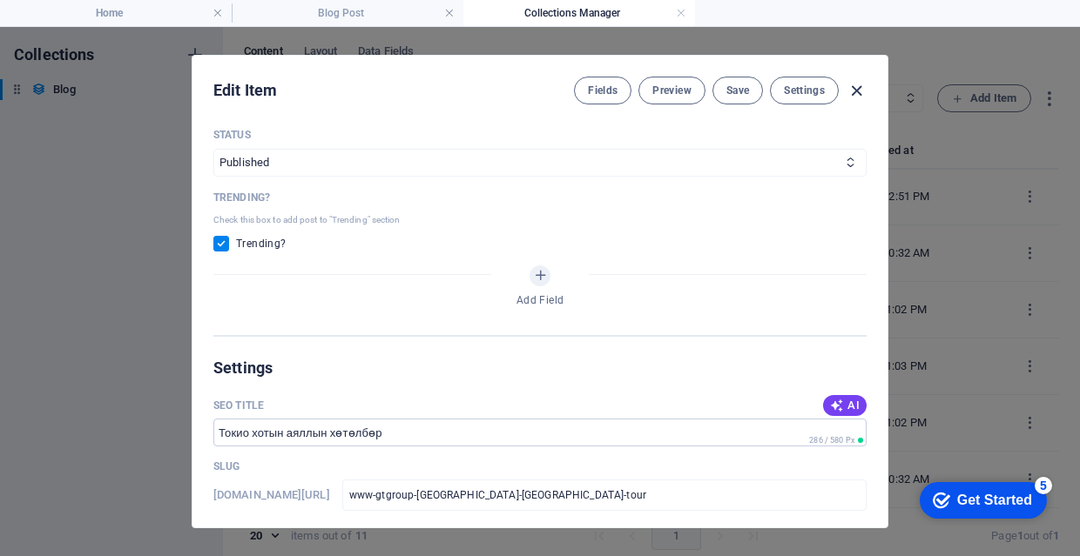
click at [860, 91] on icon "button" at bounding box center [856, 91] width 20 height 20
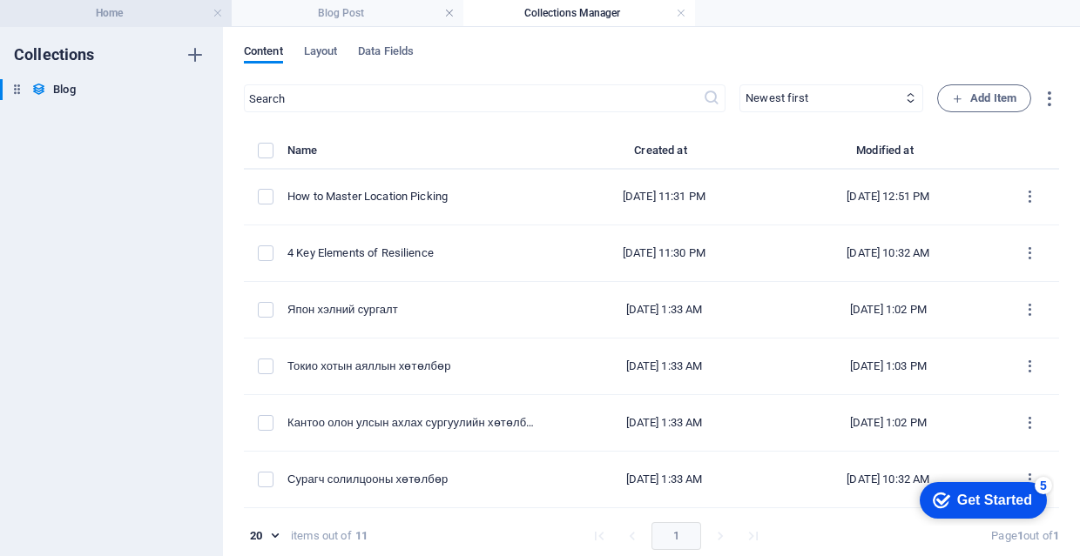
click at [202, 6] on h4 "Home" at bounding box center [116, 12] width 232 height 19
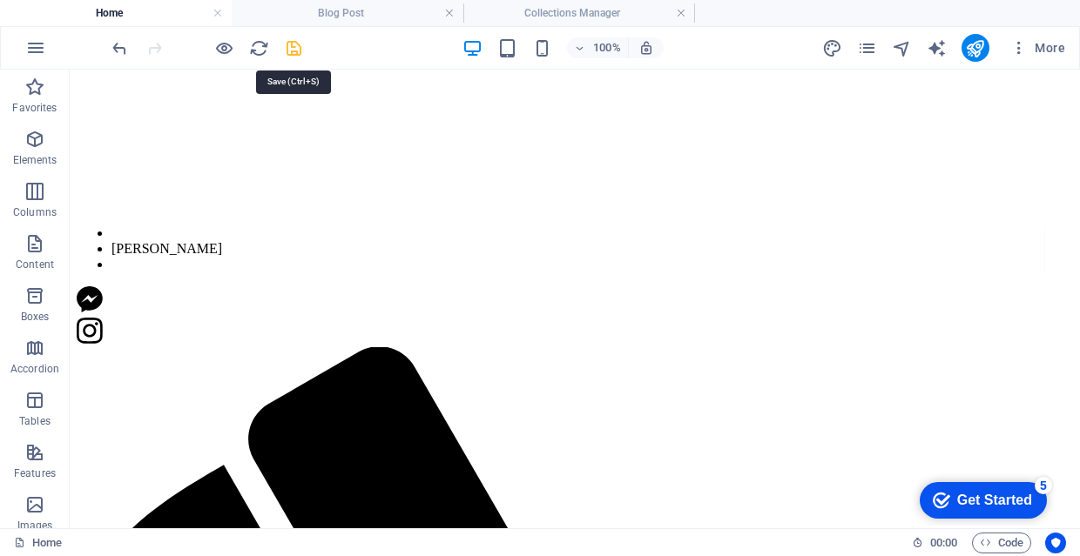
click at [290, 50] on icon "save" at bounding box center [294, 48] width 20 height 20
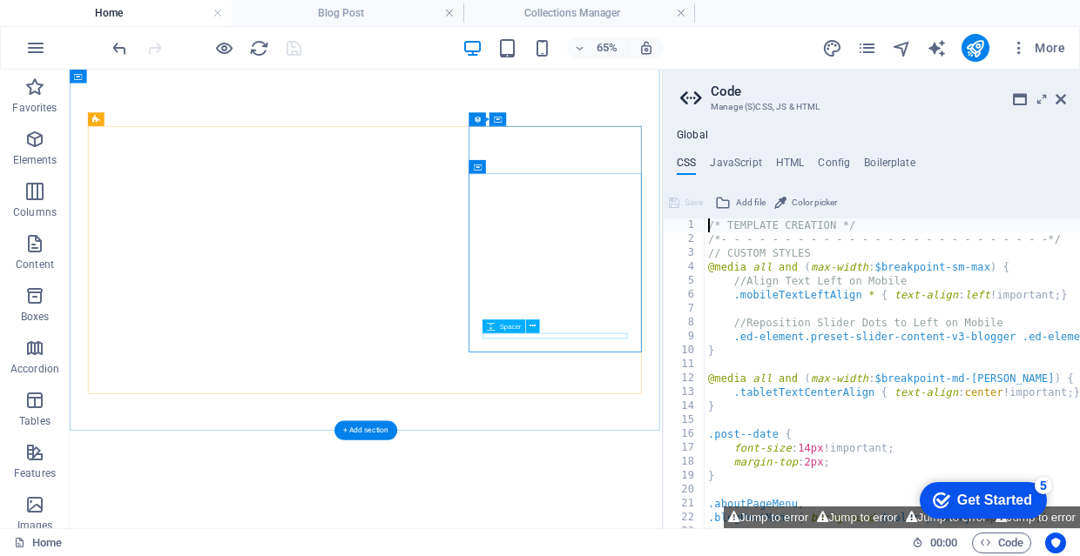
scroll to position [3596, 0]
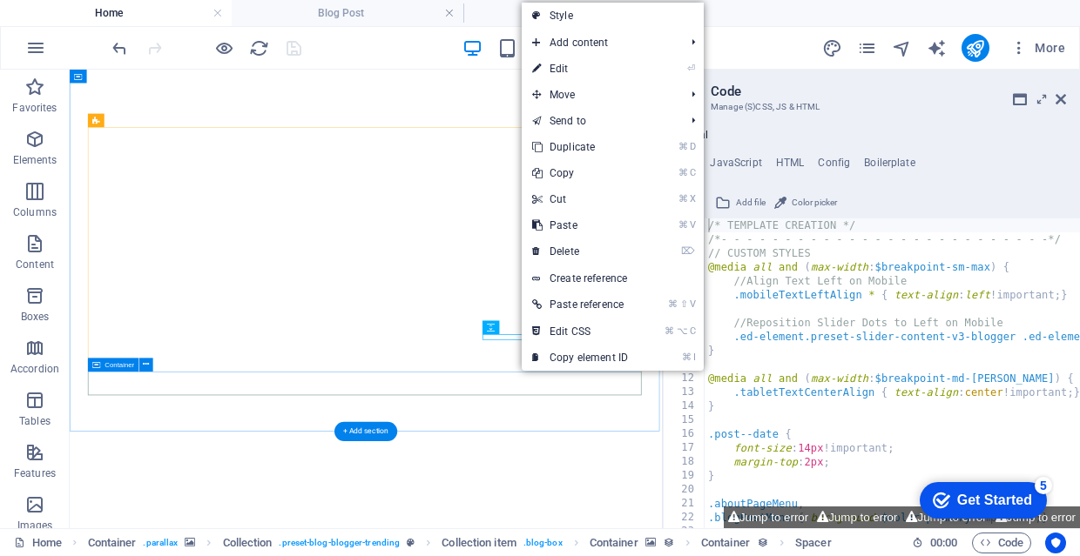
drag, startPoint x: 565, startPoint y: 448, endPoint x: 724, endPoint y: 545, distance: 186.3
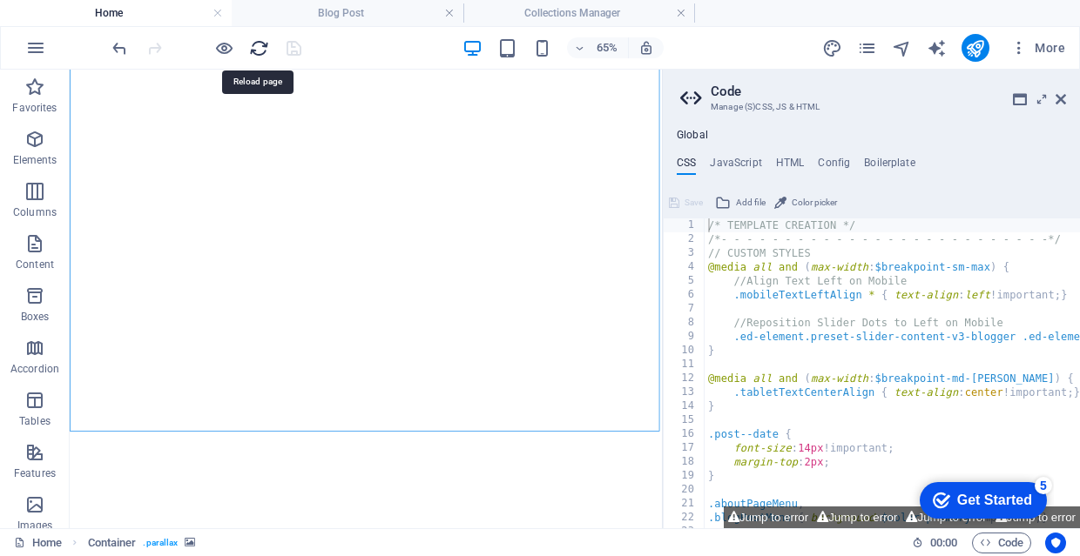
click at [256, 44] on icon "reload" at bounding box center [259, 48] width 20 height 20
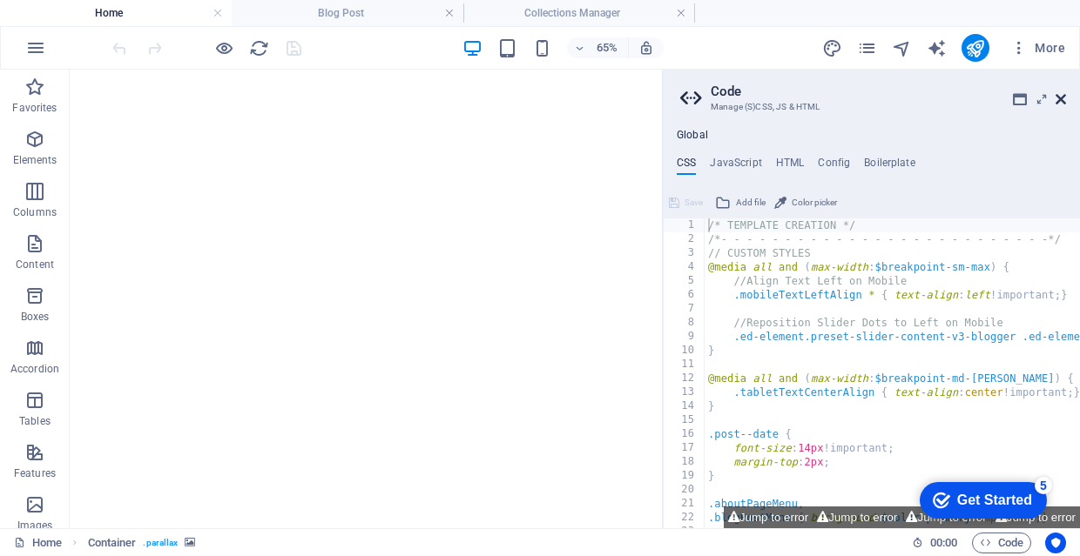
click at [1060, 104] on icon at bounding box center [1060, 99] width 10 height 14
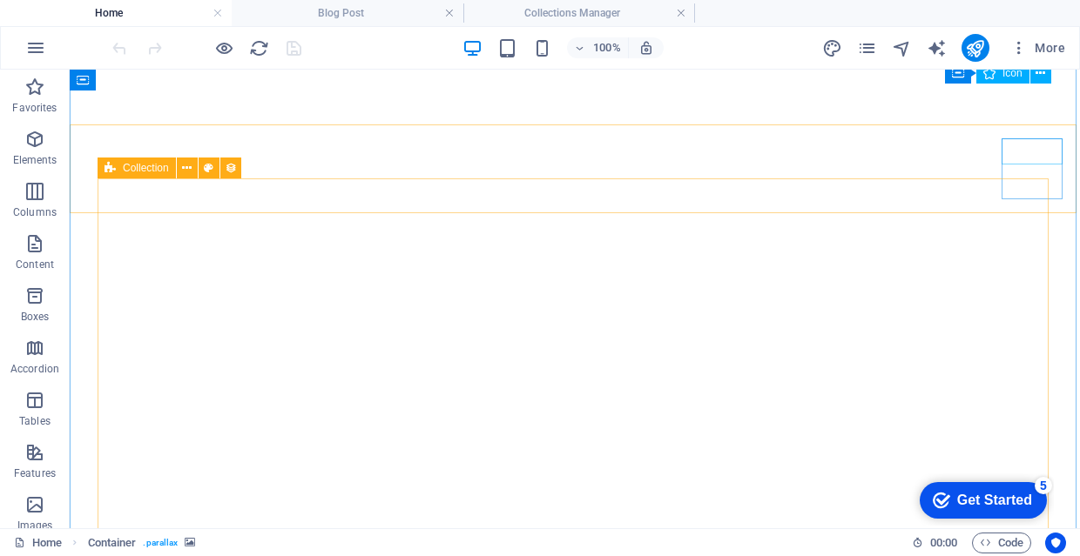
scroll to position [3363, 0]
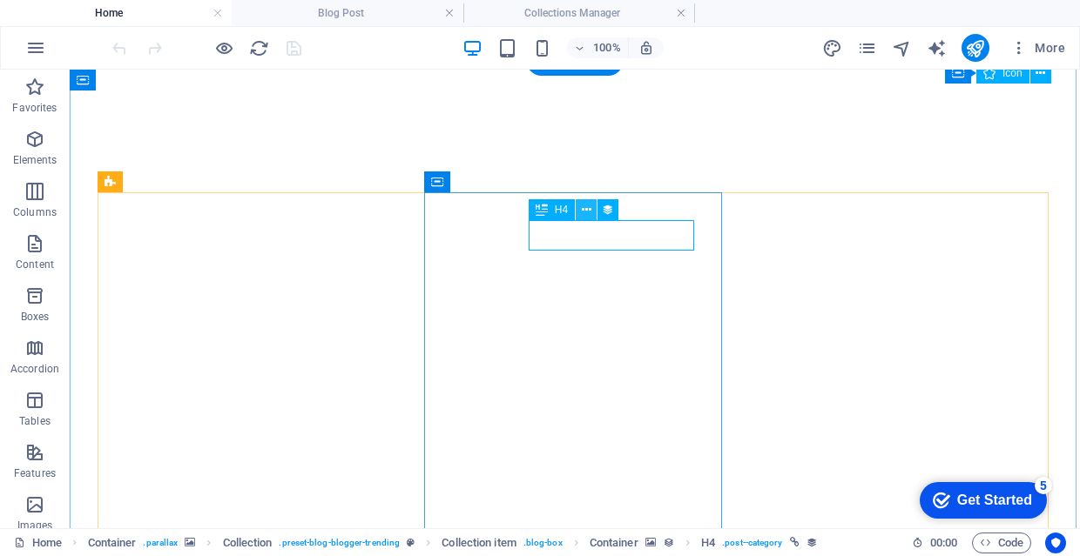
click at [582, 207] on icon at bounding box center [587, 210] width 10 height 18
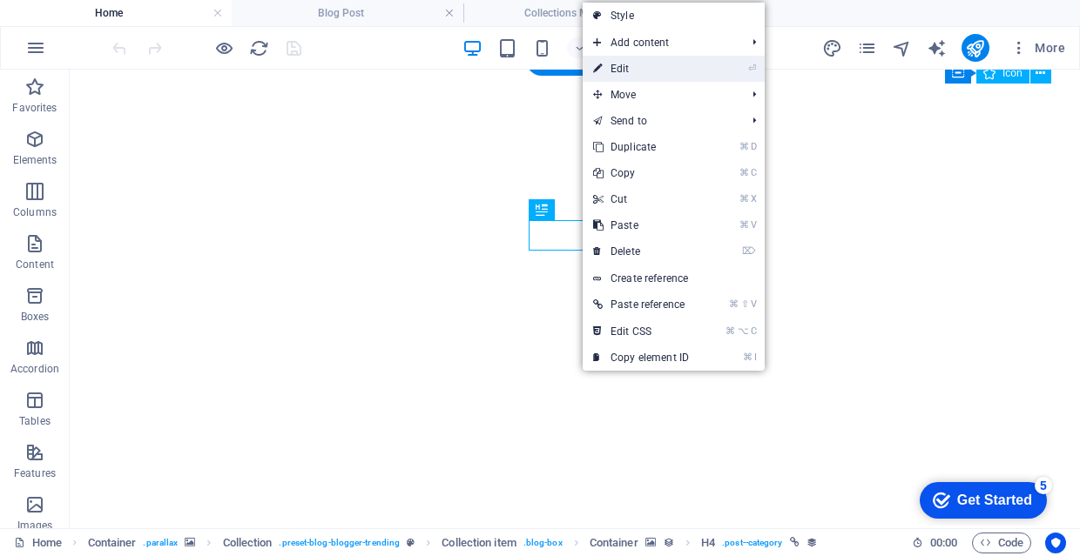
click at [629, 68] on link "⏎ Edit" at bounding box center [640, 69] width 117 height 26
select select "category"
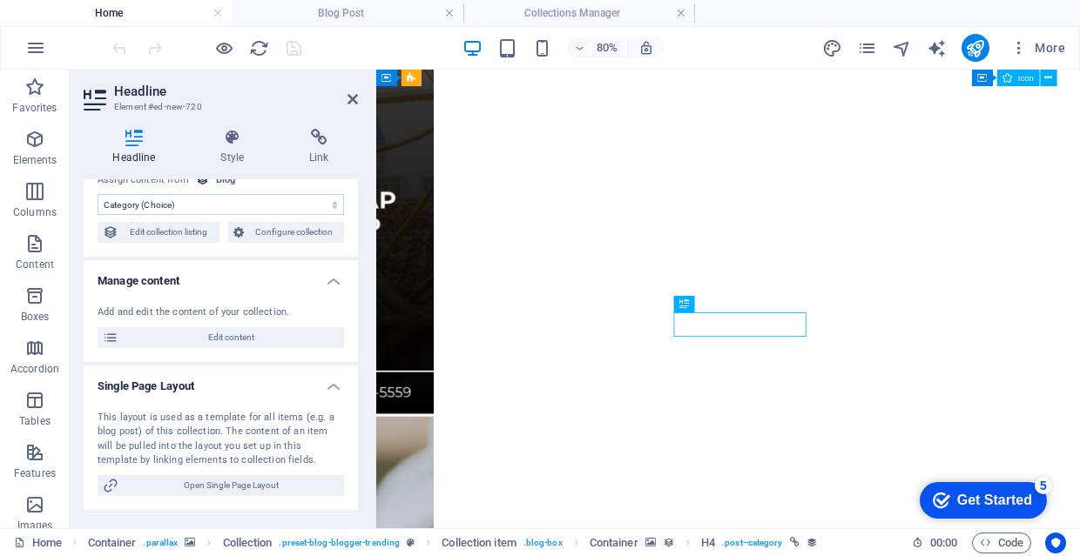
scroll to position [17, 0]
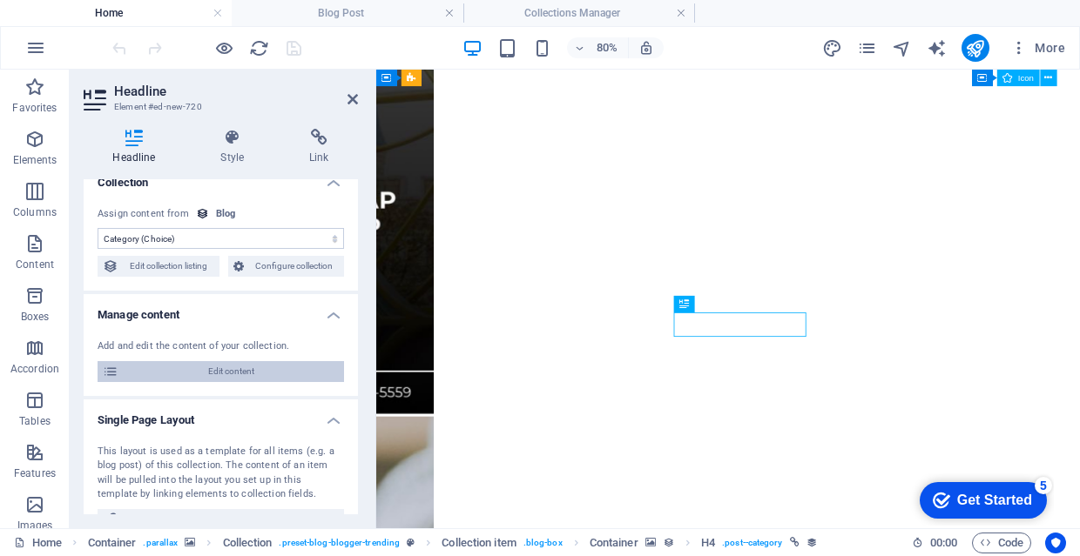
click at [279, 367] on span "Edit content" at bounding box center [231, 371] width 215 height 21
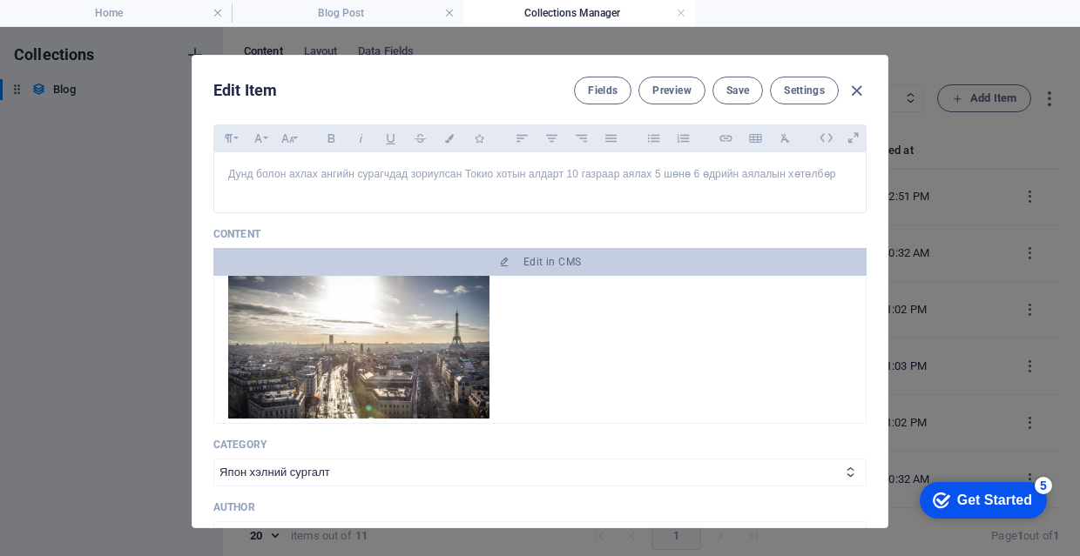
scroll to position [445, 0]
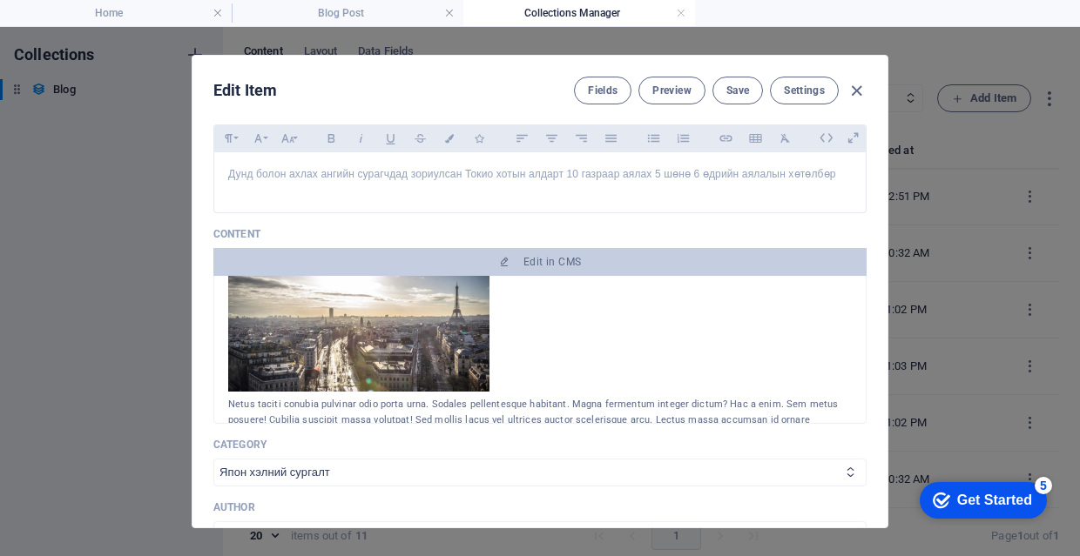
select select "Токио хотын аяллын хөтөлбөр"
click at [733, 98] on button "Save" at bounding box center [737, 91] width 50 height 28
click at [162, 17] on h4 "Home" at bounding box center [116, 12] width 232 height 19
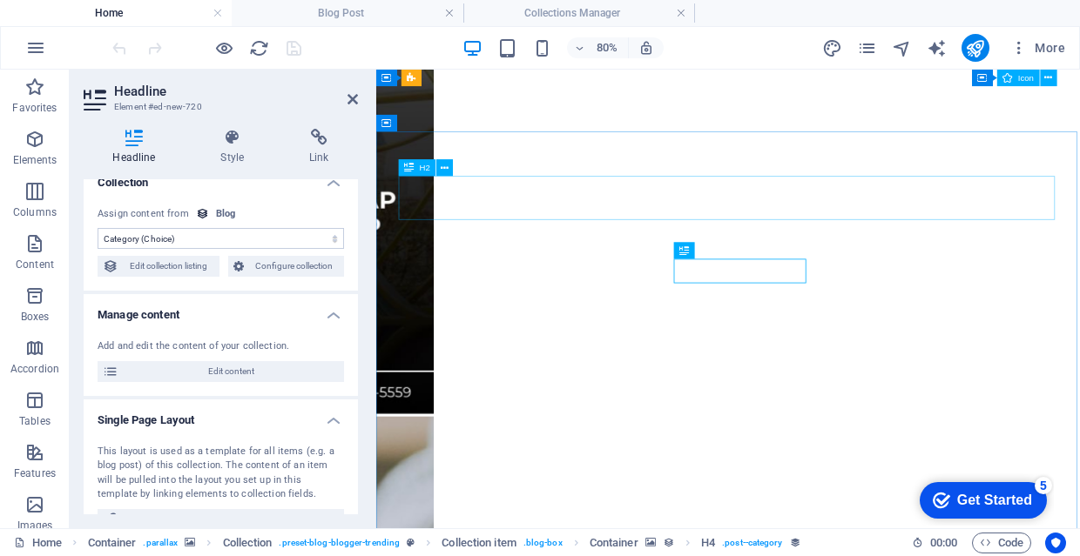
scroll to position [3431, 0]
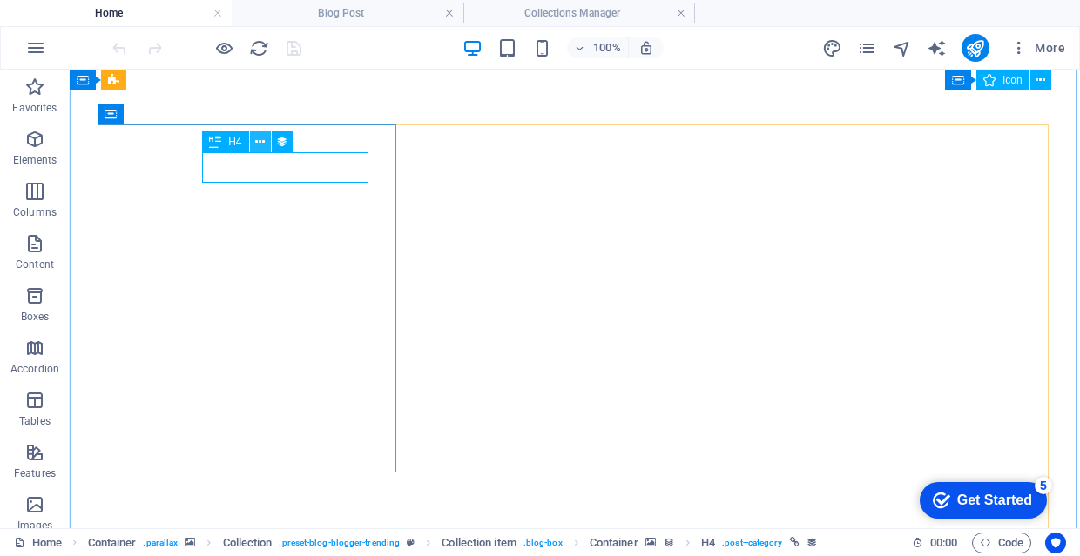
click at [258, 148] on icon at bounding box center [260, 142] width 10 height 18
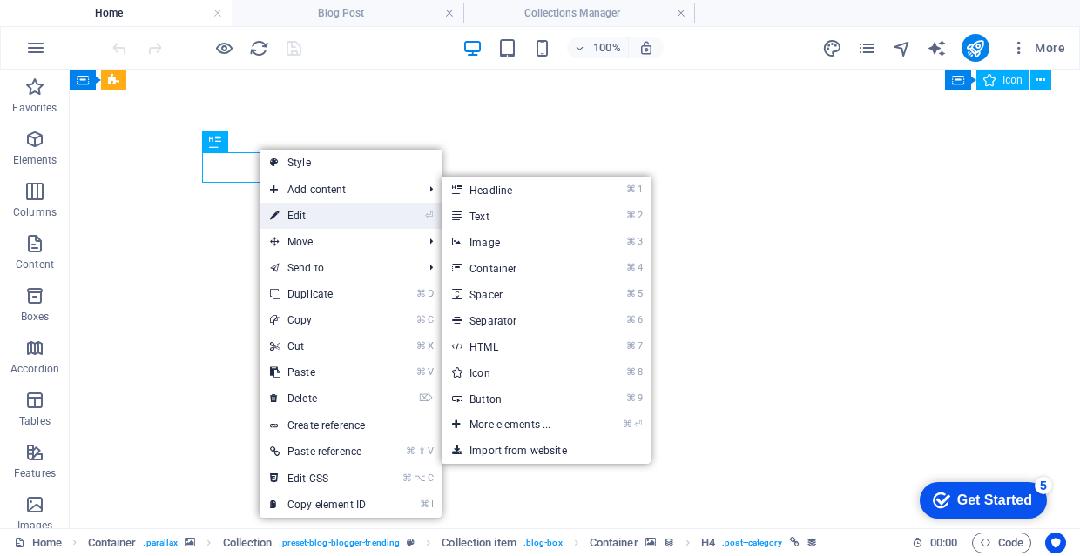
click at [330, 213] on link "⏎ Edit" at bounding box center [317, 216] width 117 height 26
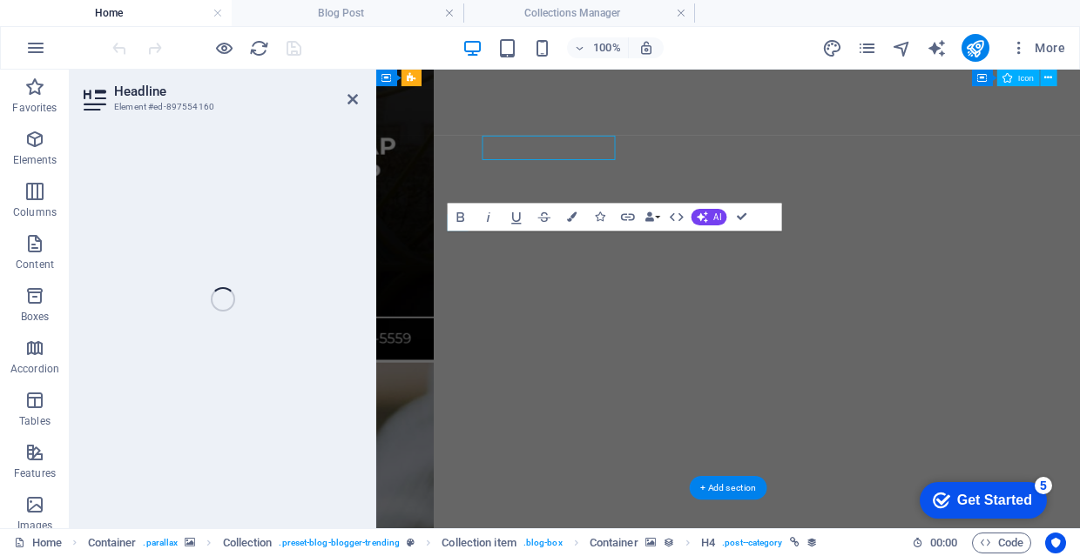
select select "category"
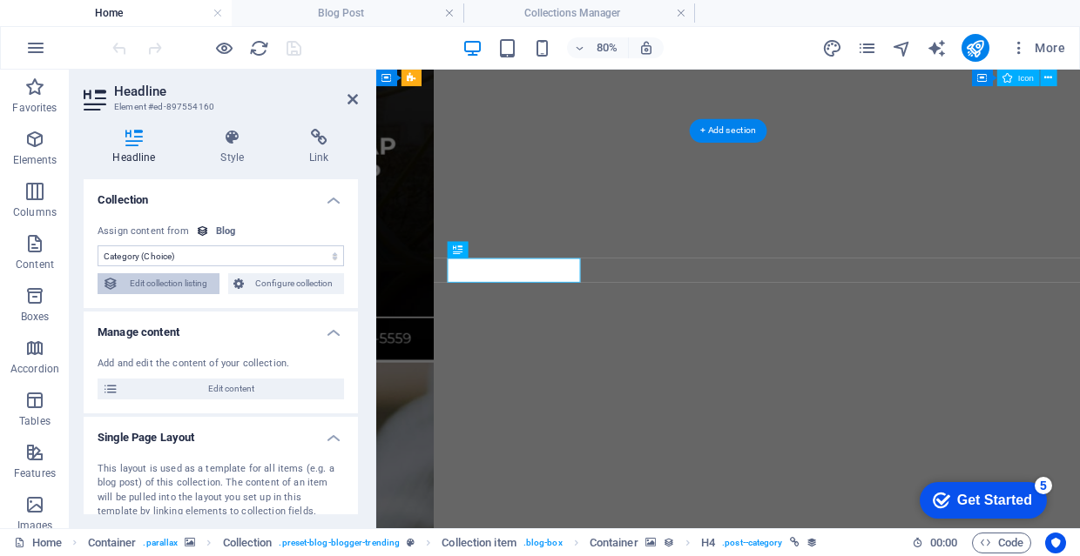
click at [192, 280] on span "Edit collection listing" at bounding box center [169, 283] width 91 height 21
select select "columns.publishing_date_DESC"
select select "columns.status"
select select "columns.publishing_date"
select select "past"
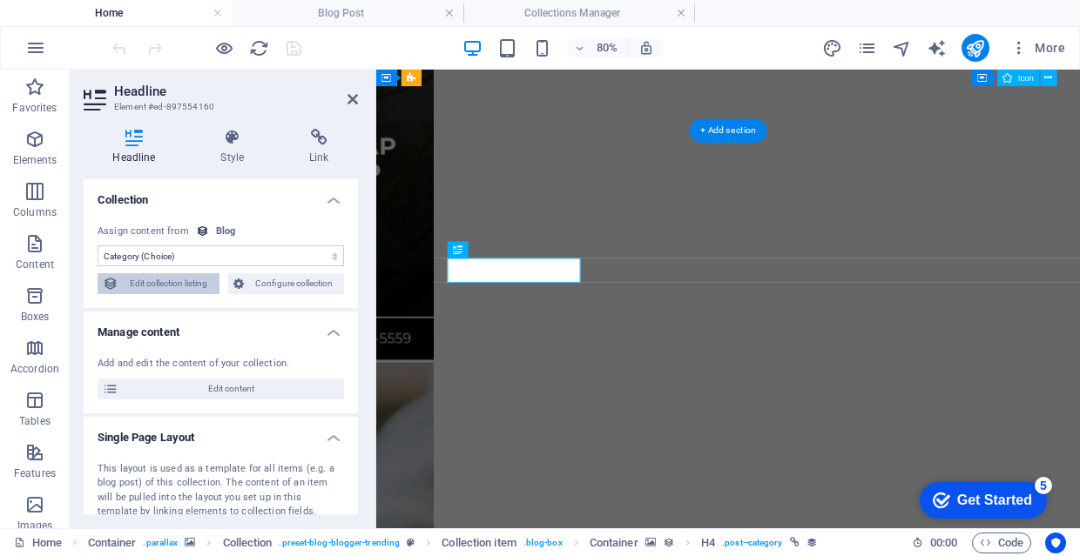
select select "columns.trending"
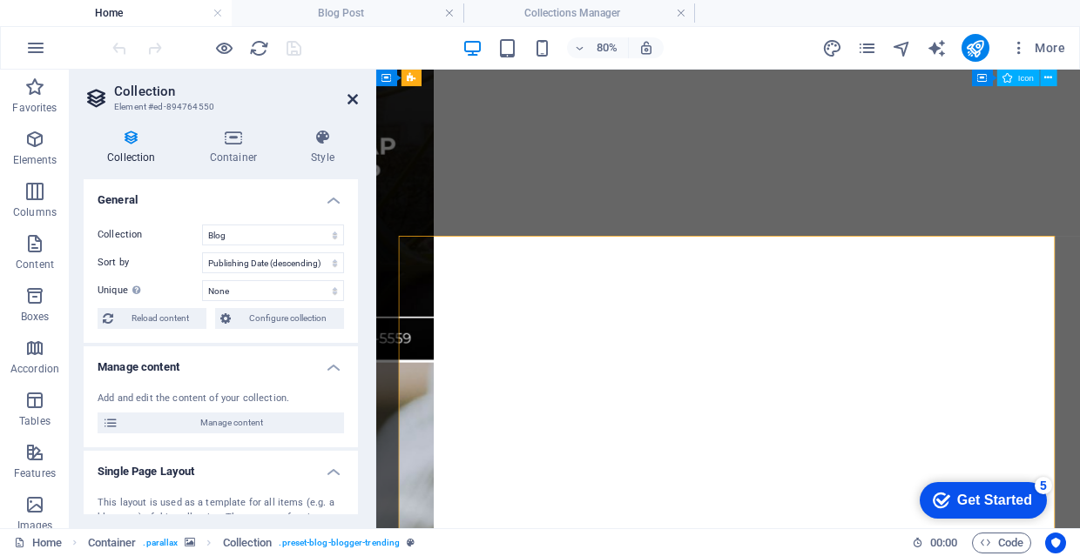
click at [353, 104] on icon at bounding box center [352, 99] width 10 height 14
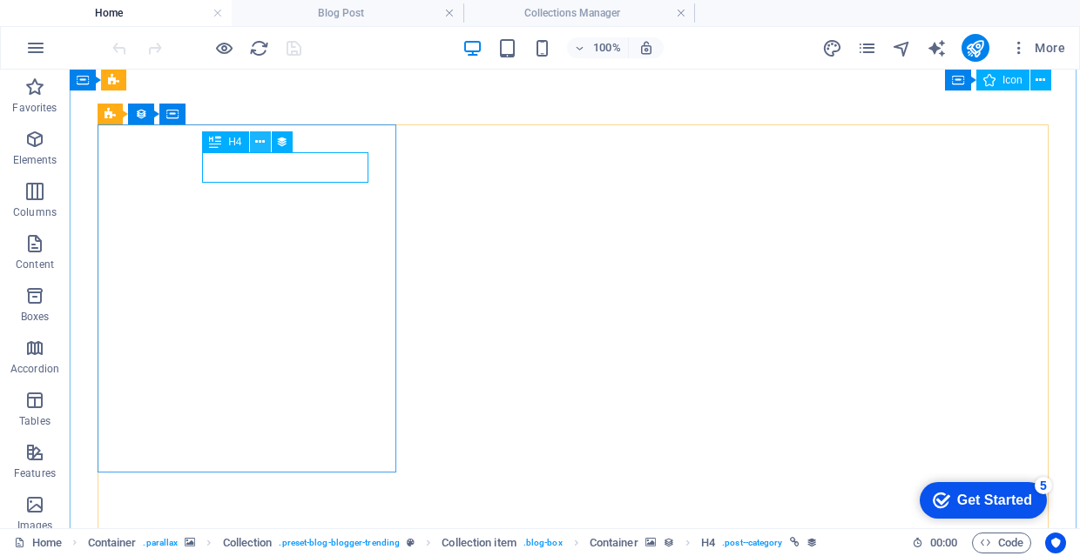
click at [255, 145] on icon at bounding box center [260, 142] width 10 height 18
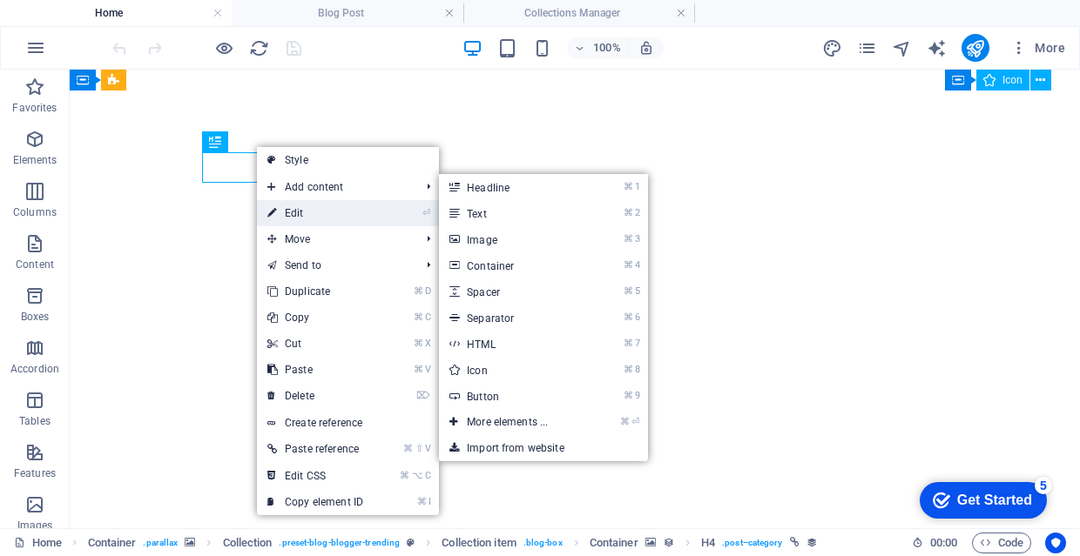
click at [324, 207] on link "⏎ Edit" at bounding box center [315, 213] width 117 height 26
select select "category"
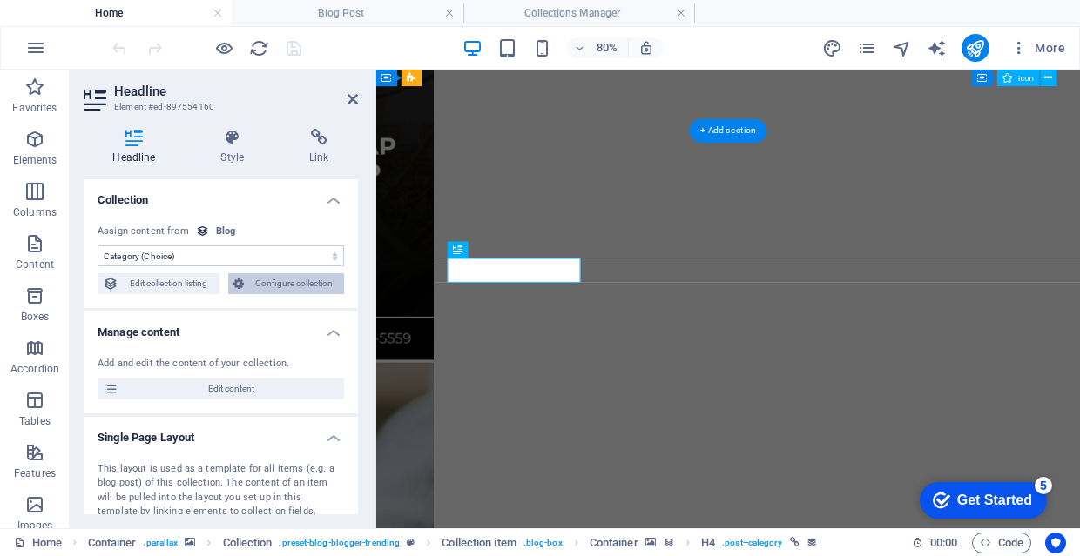
click at [286, 290] on span "Configure collection" at bounding box center [294, 283] width 91 height 21
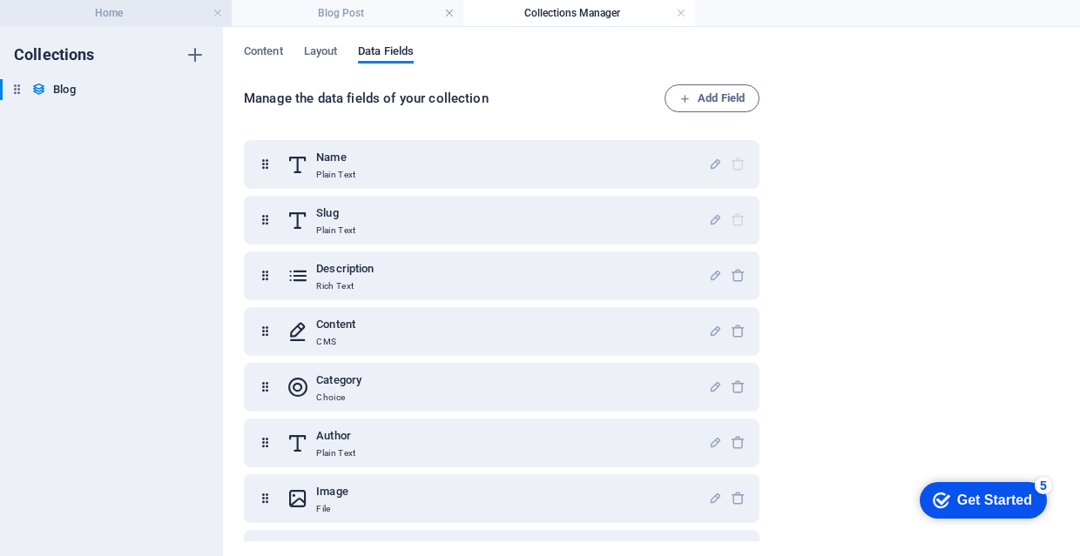
click at [138, 17] on h4 "Home" at bounding box center [116, 12] width 232 height 19
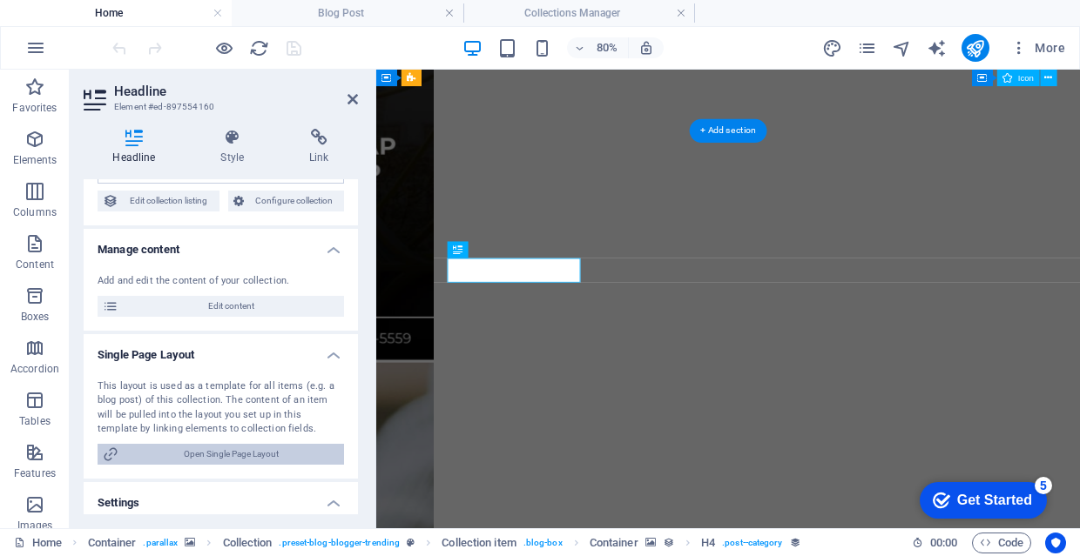
scroll to position [77, 0]
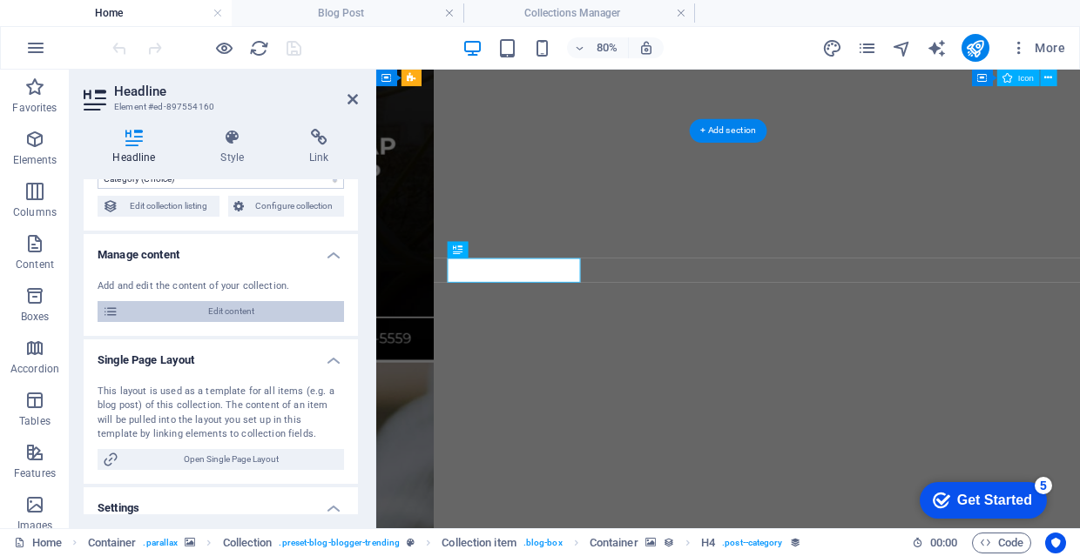
click at [267, 307] on span "Edit content" at bounding box center [231, 311] width 215 height 21
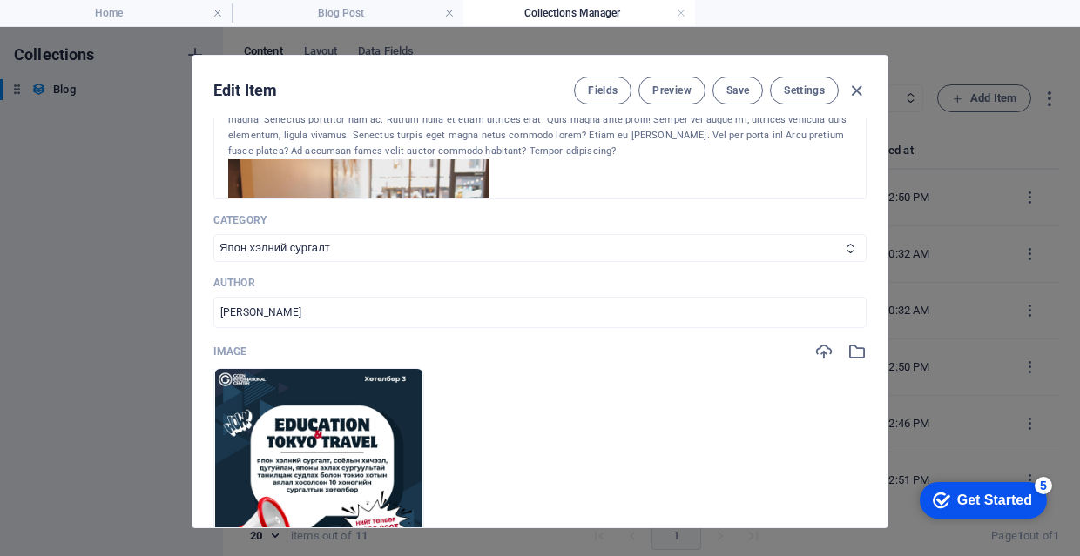
scroll to position [407, 0]
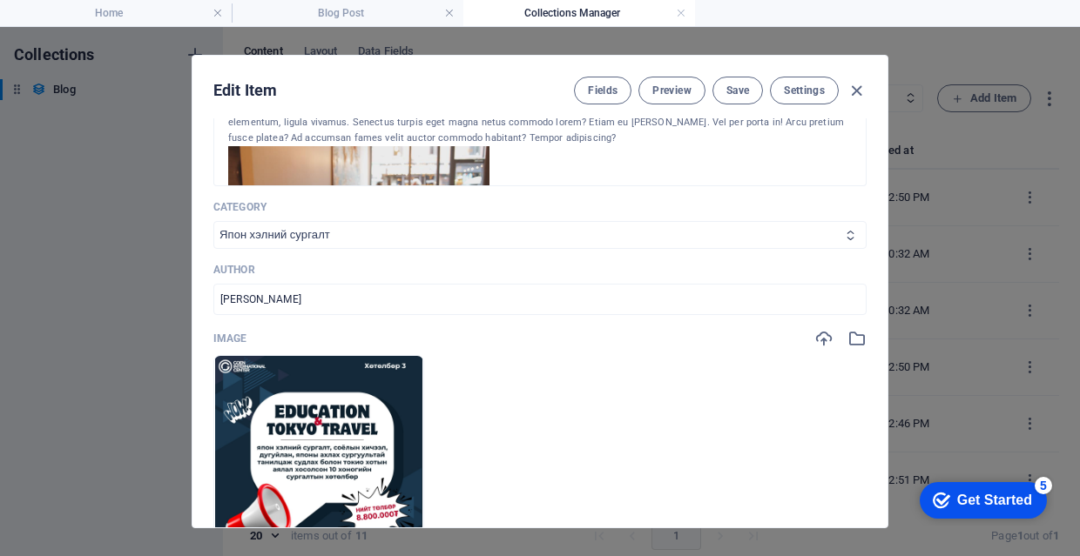
select select "Кантоо олон улсын ахлах сургуулийн хөтөлбөр"
click at [739, 101] on button "Save" at bounding box center [737, 91] width 50 height 28
click at [850, 85] on icon "button" at bounding box center [856, 91] width 20 height 20
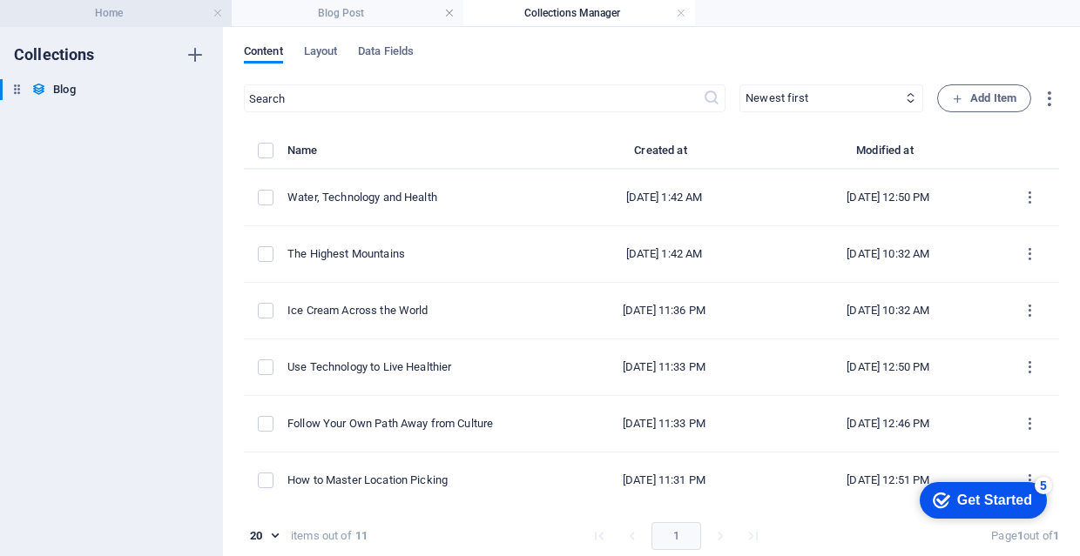
click at [140, 20] on h4 "Home" at bounding box center [116, 12] width 232 height 19
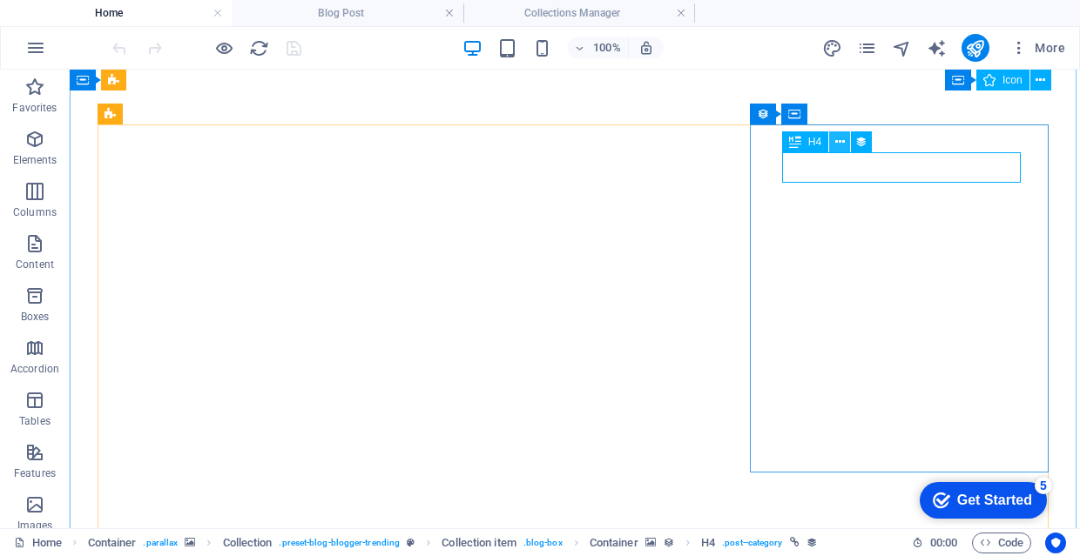
click at [840, 141] on icon at bounding box center [840, 142] width 10 height 18
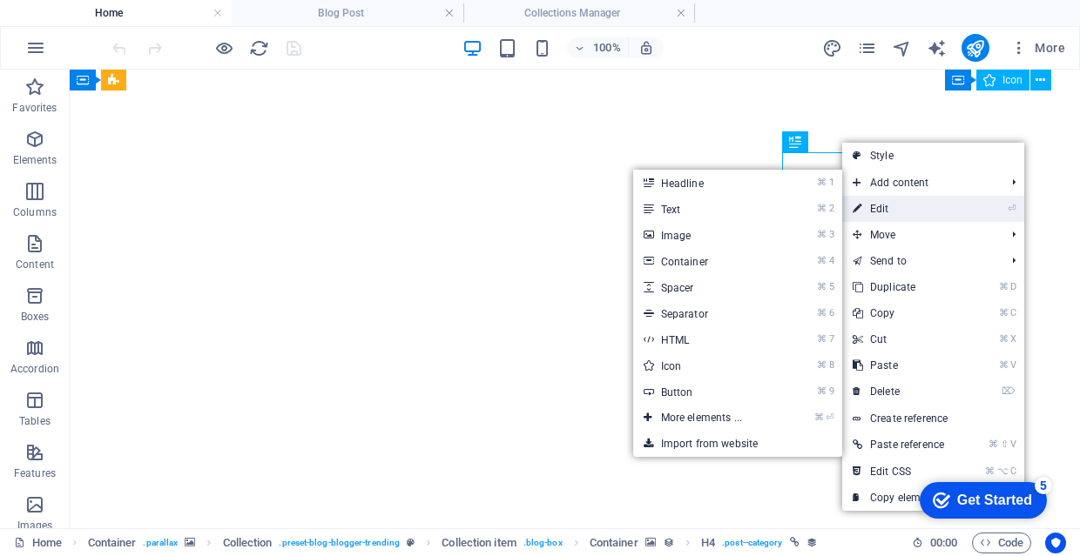
click at [891, 204] on link "⏎ Edit" at bounding box center [900, 209] width 117 height 26
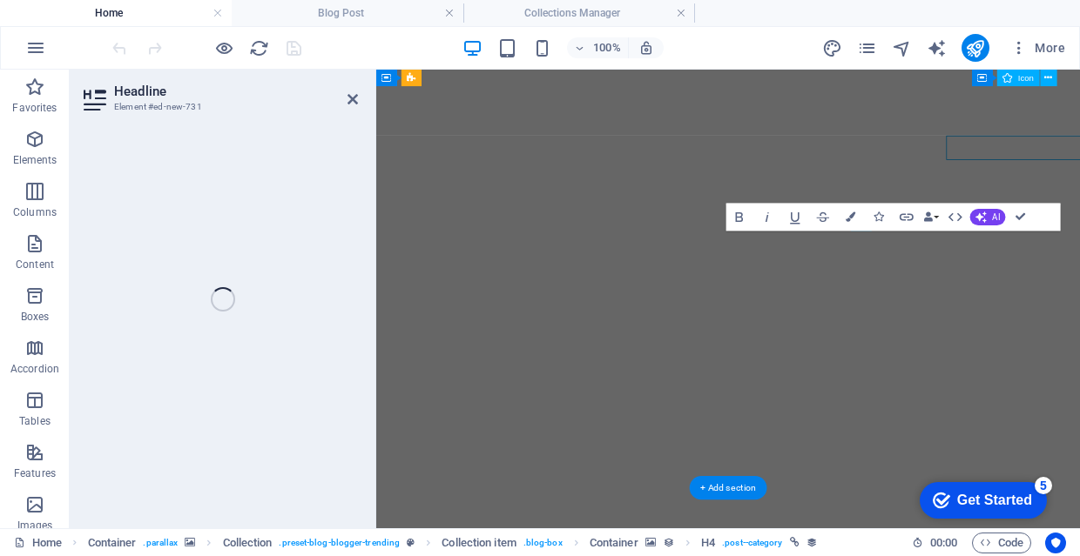
select select "category"
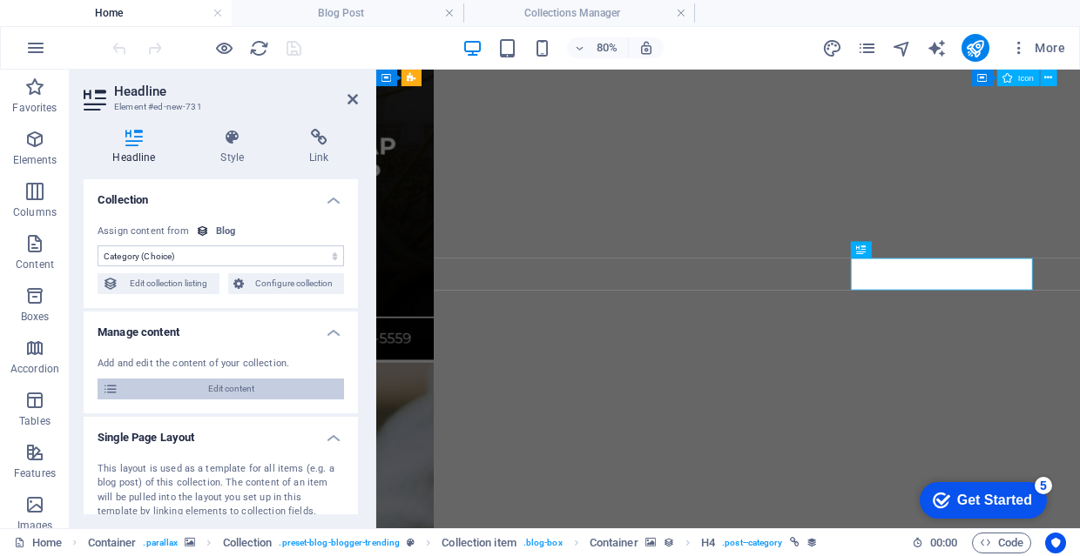
scroll to position [44, 0]
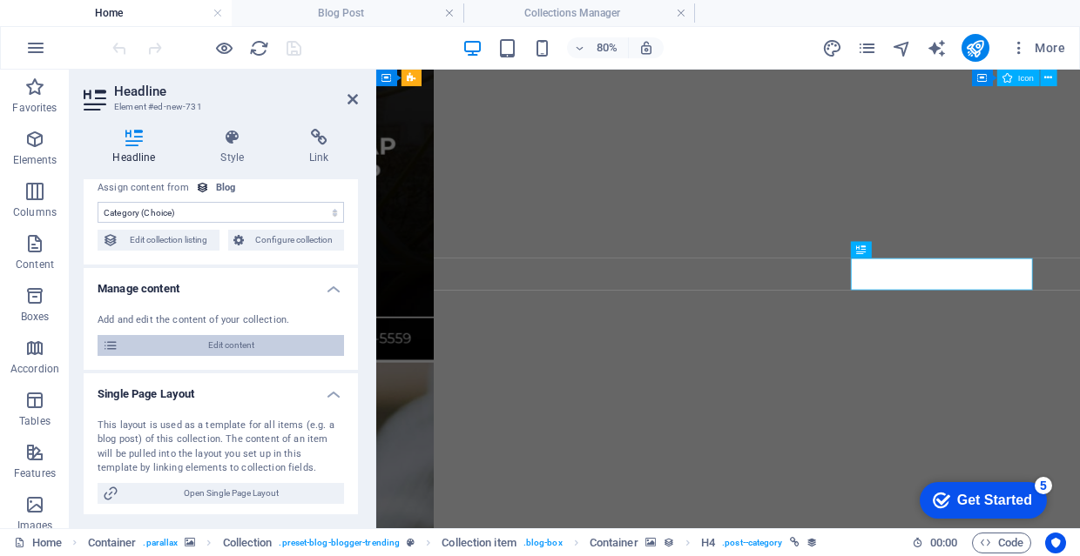
click at [254, 343] on span "Edit content" at bounding box center [231, 345] width 215 height 21
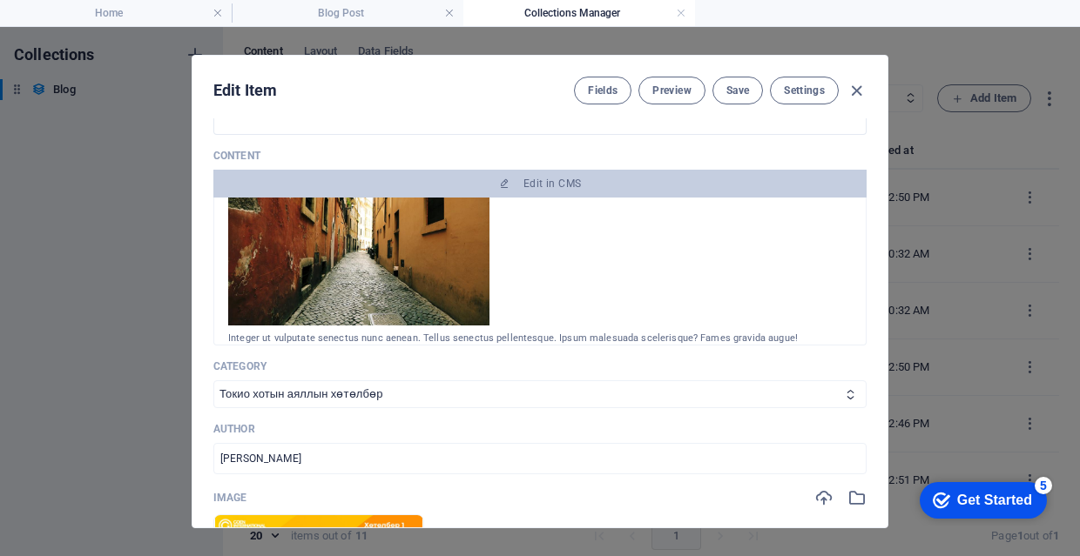
scroll to position [249, 0]
select select "Япон хэлний сургалт"
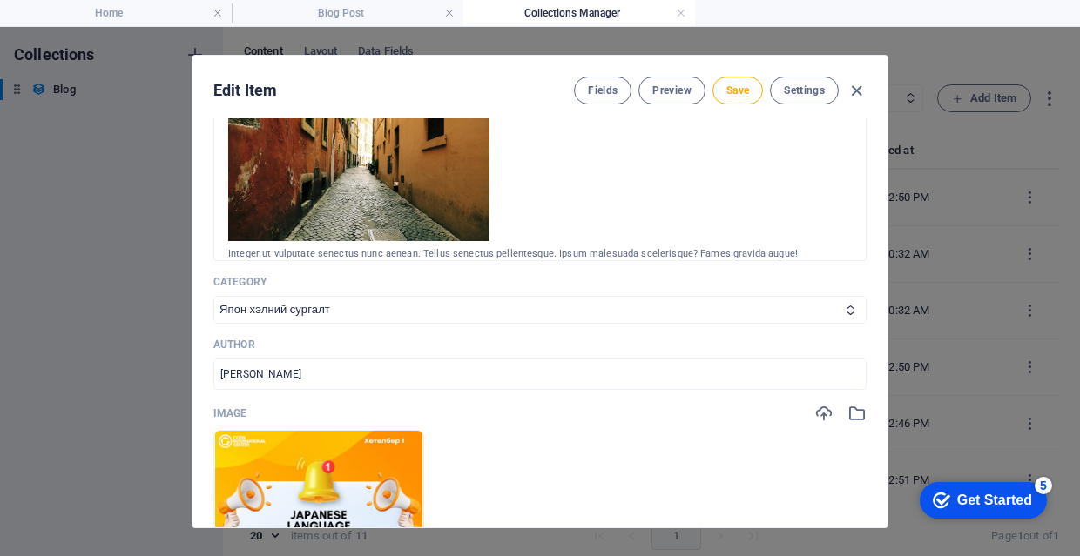
scroll to position [362, 0]
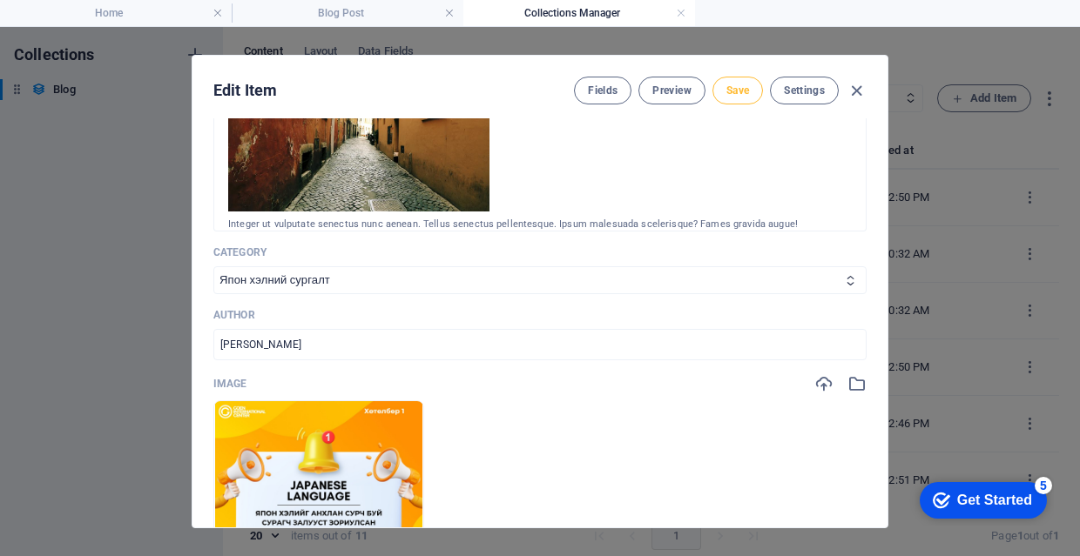
click at [745, 98] on button "Save" at bounding box center [737, 91] width 50 height 28
click at [854, 87] on icon "button" at bounding box center [856, 91] width 20 height 20
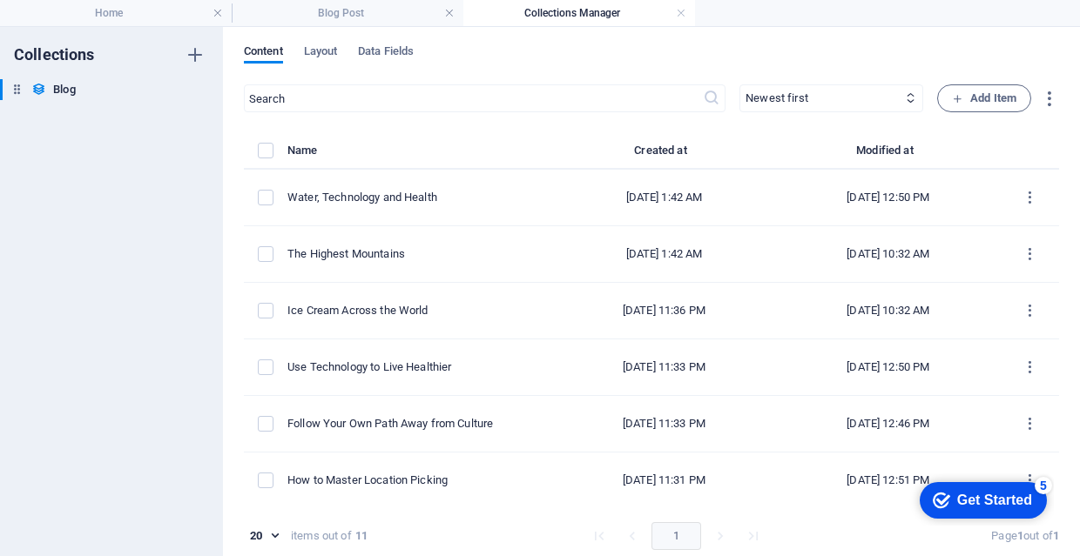
scroll to position [0, 0]
click at [164, 16] on h4 "Home" at bounding box center [116, 12] width 232 height 19
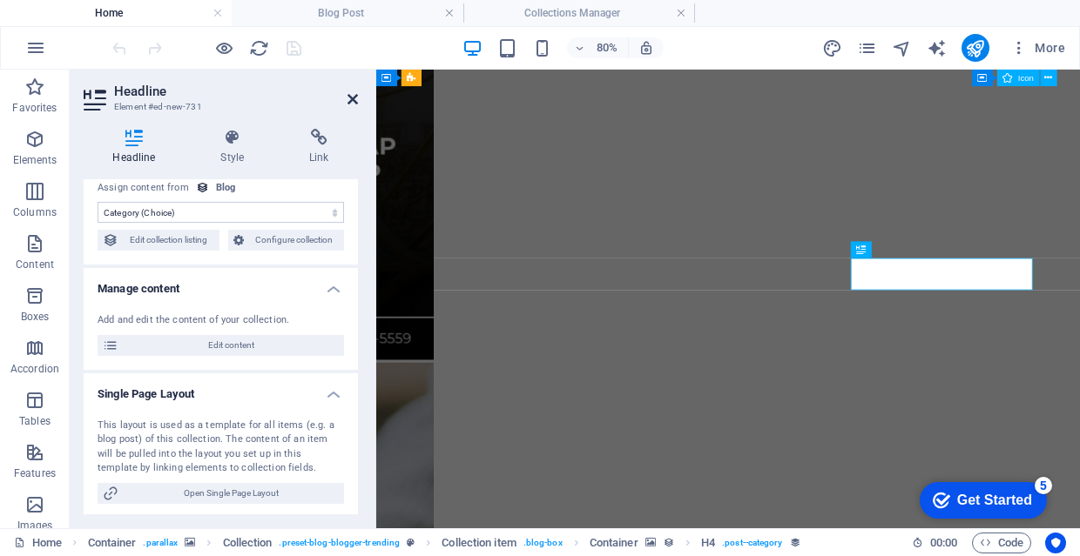
click at [353, 104] on icon at bounding box center [352, 99] width 10 height 14
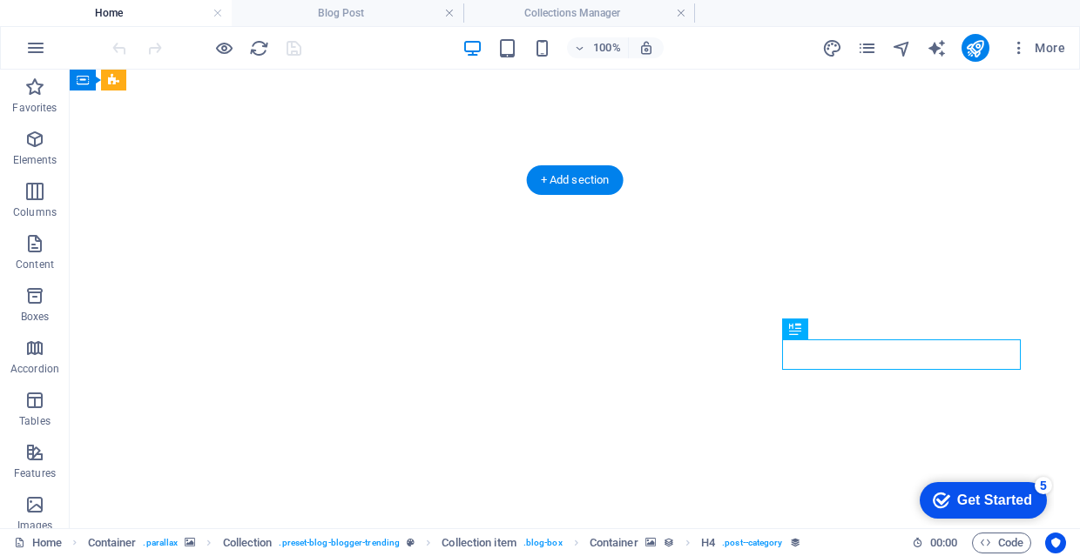
scroll to position [3260, 0]
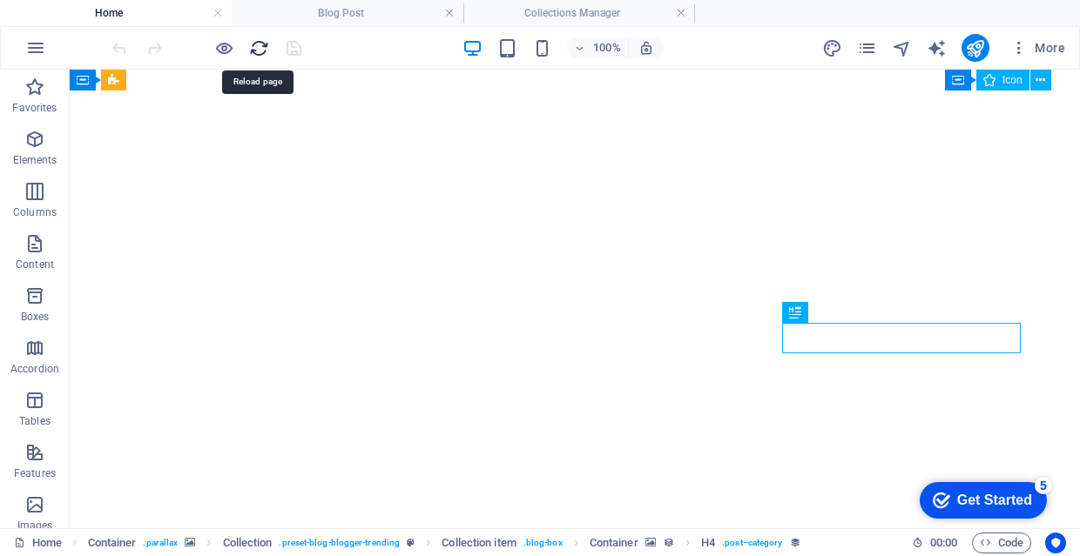
click at [266, 49] on icon "reload" at bounding box center [259, 48] width 20 height 20
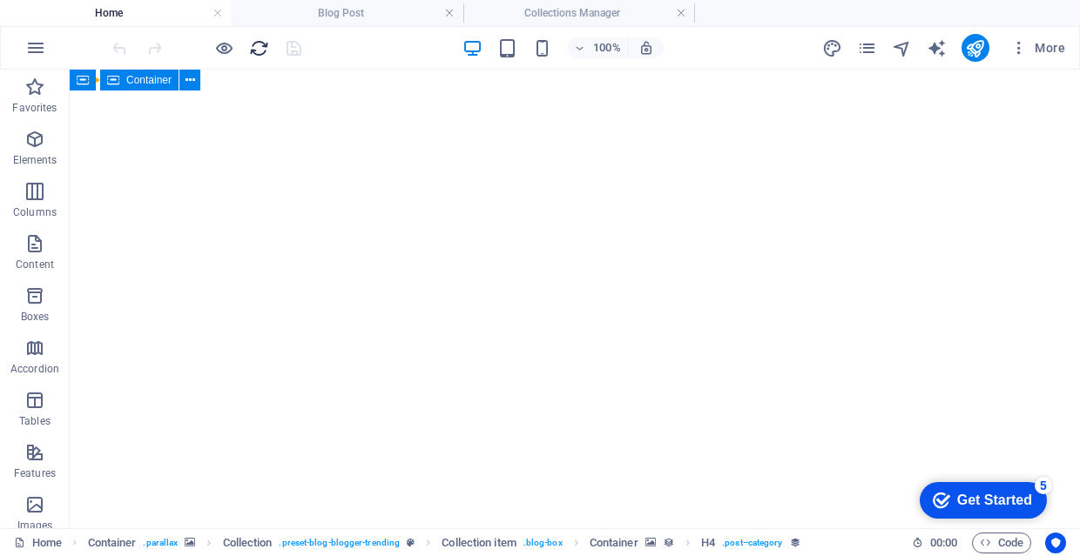
scroll to position [3373, 0]
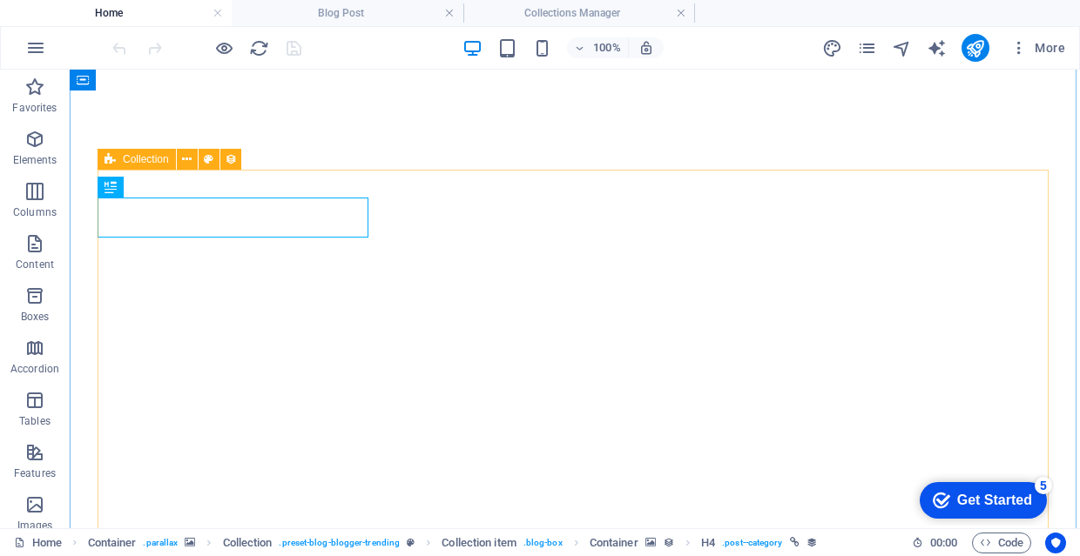
scroll to position [3386, 0]
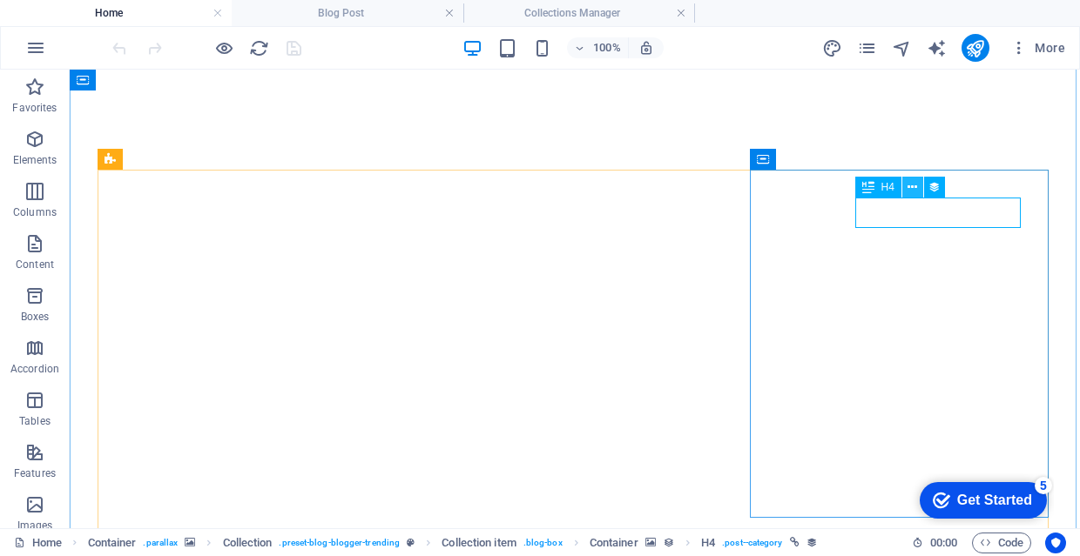
click at [918, 186] on button at bounding box center [912, 187] width 21 height 21
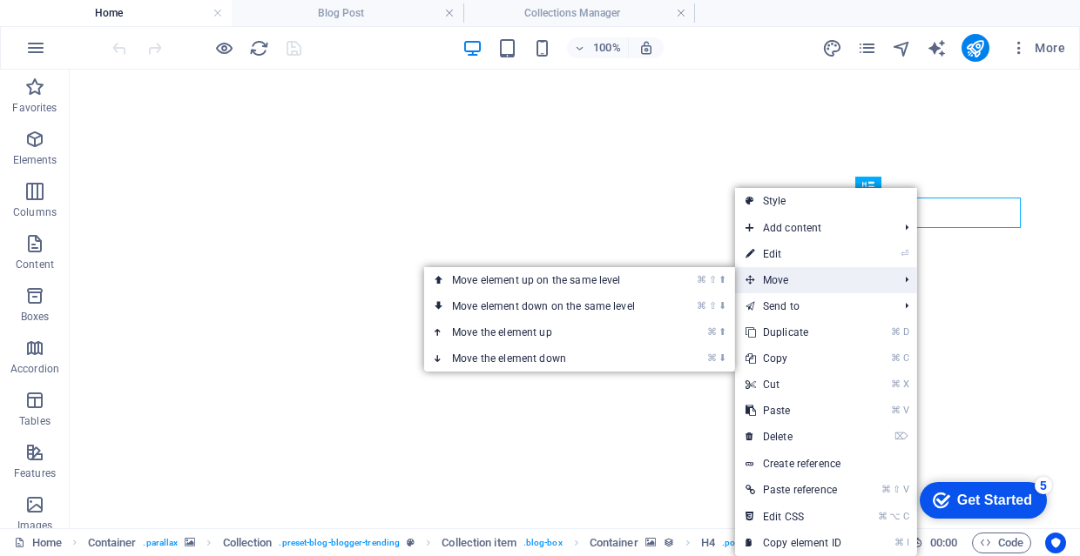
click at [793, 274] on span "Move" at bounding box center [813, 280] width 156 height 26
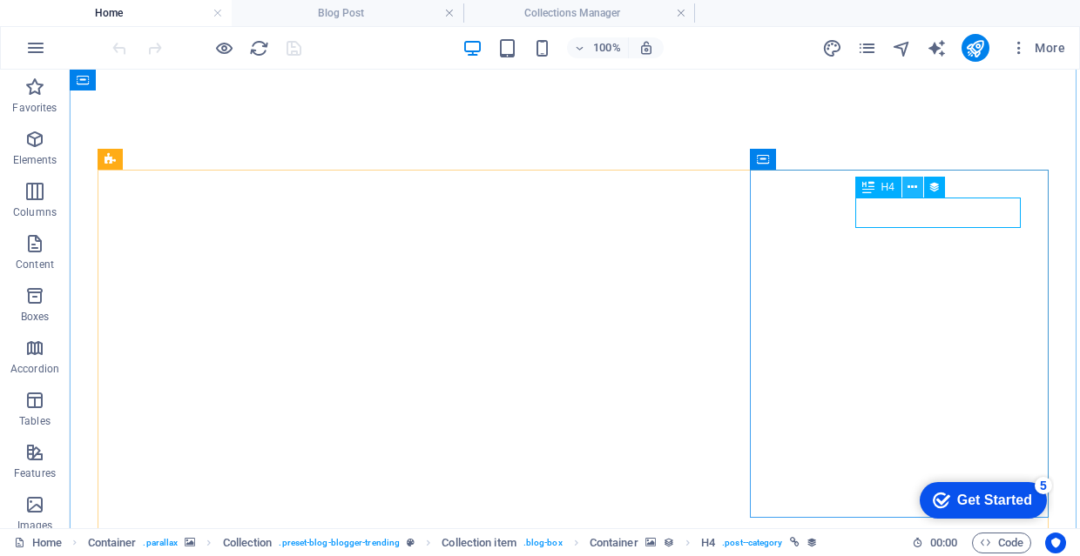
click at [909, 188] on icon at bounding box center [912, 187] width 10 height 18
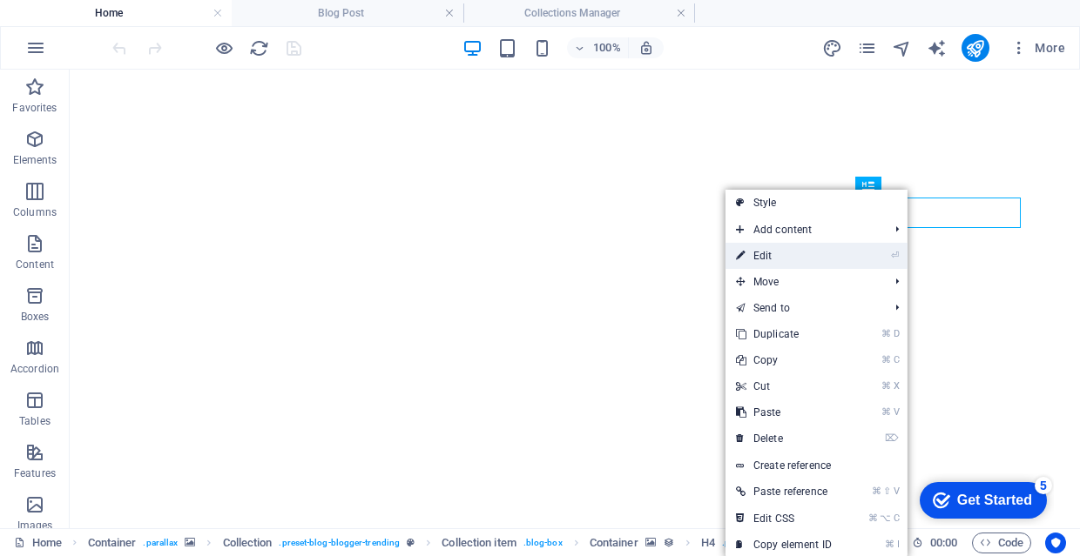
click at [831, 261] on link "⏎ Edit" at bounding box center [783, 256] width 117 height 26
select select "category"
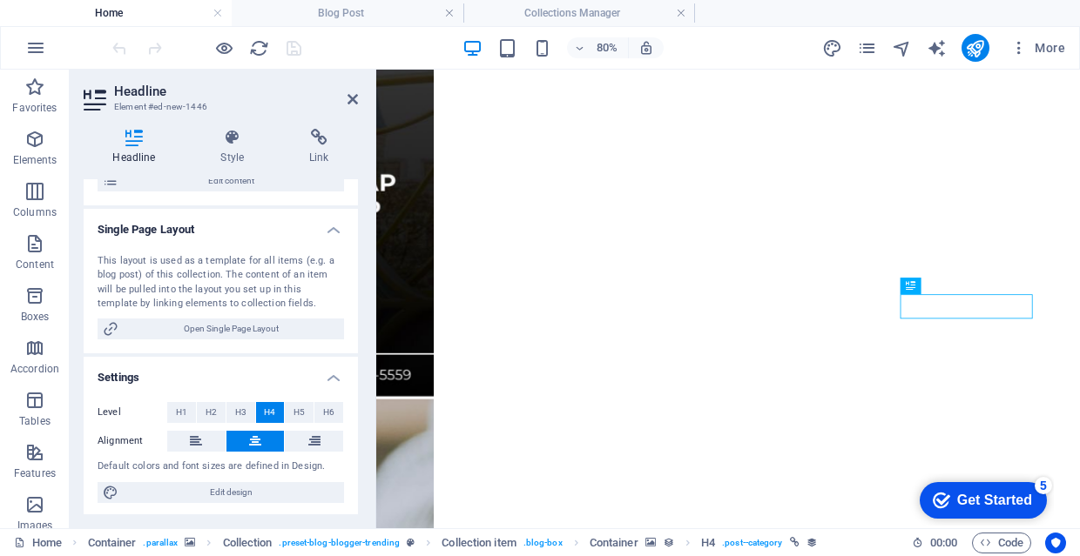
scroll to position [207, 0]
click at [195, 434] on icon at bounding box center [196, 442] width 12 height 21
click at [246, 435] on button at bounding box center [255, 442] width 58 height 21
click at [321, 443] on button at bounding box center [314, 442] width 58 height 21
click at [255, 441] on icon at bounding box center [255, 442] width 12 height 21
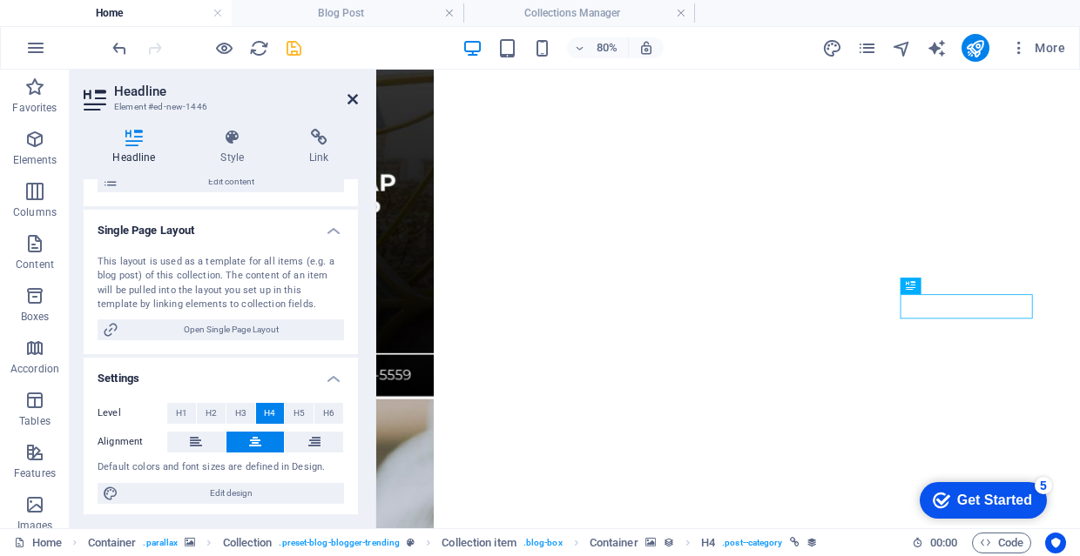
click at [353, 102] on icon at bounding box center [352, 99] width 10 height 14
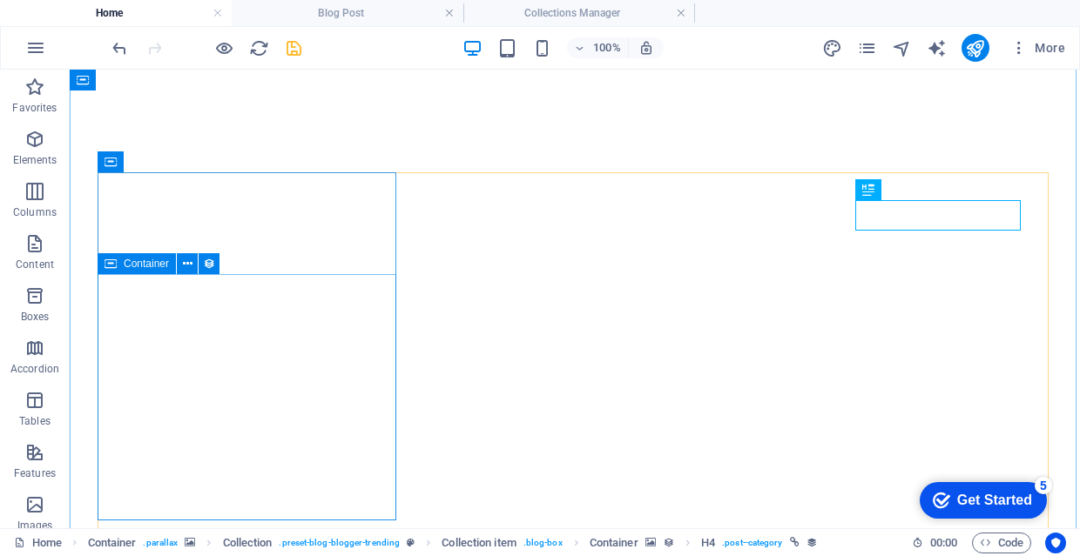
scroll to position [3383, 0]
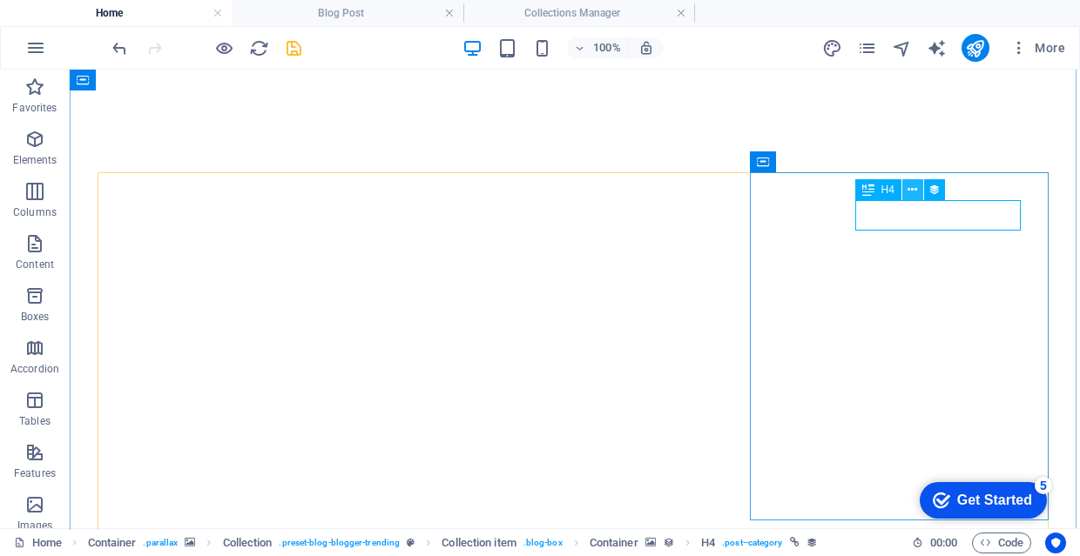
click at [916, 185] on icon at bounding box center [912, 190] width 10 height 18
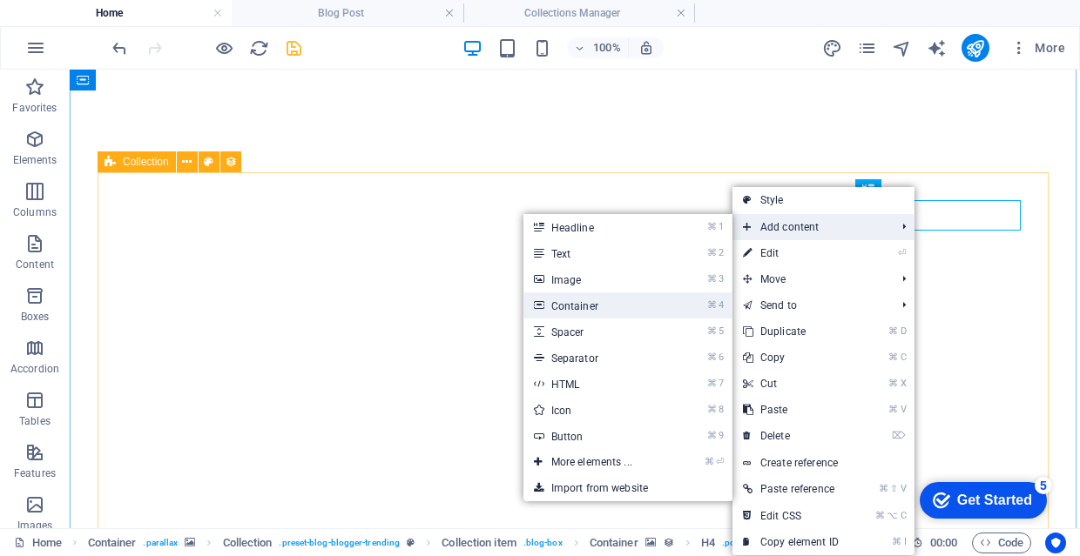
click at [636, 302] on link "⌘ 4 Container" at bounding box center [595, 306] width 144 height 26
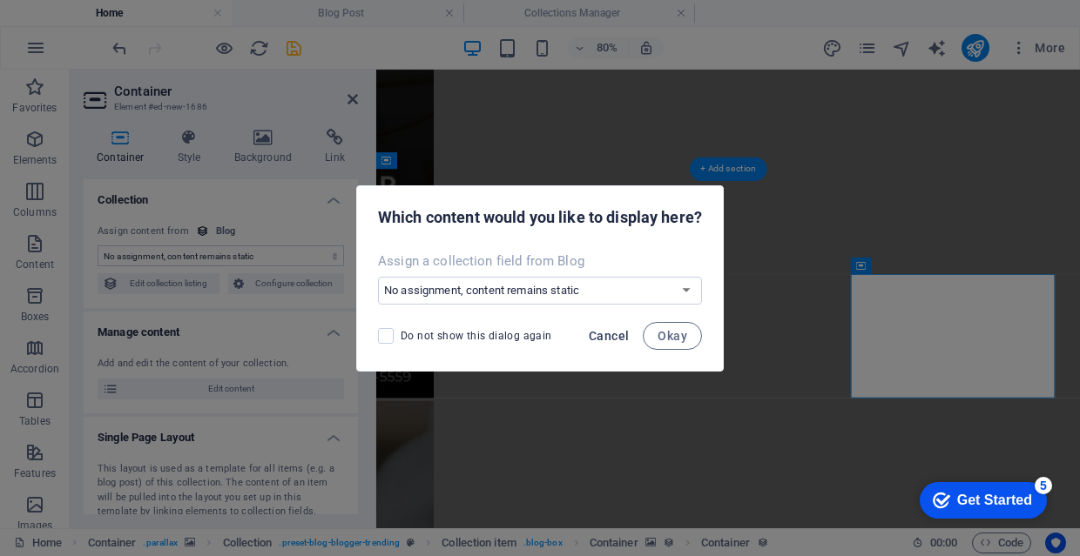
click at [615, 340] on span "Cancel" at bounding box center [609, 336] width 40 height 14
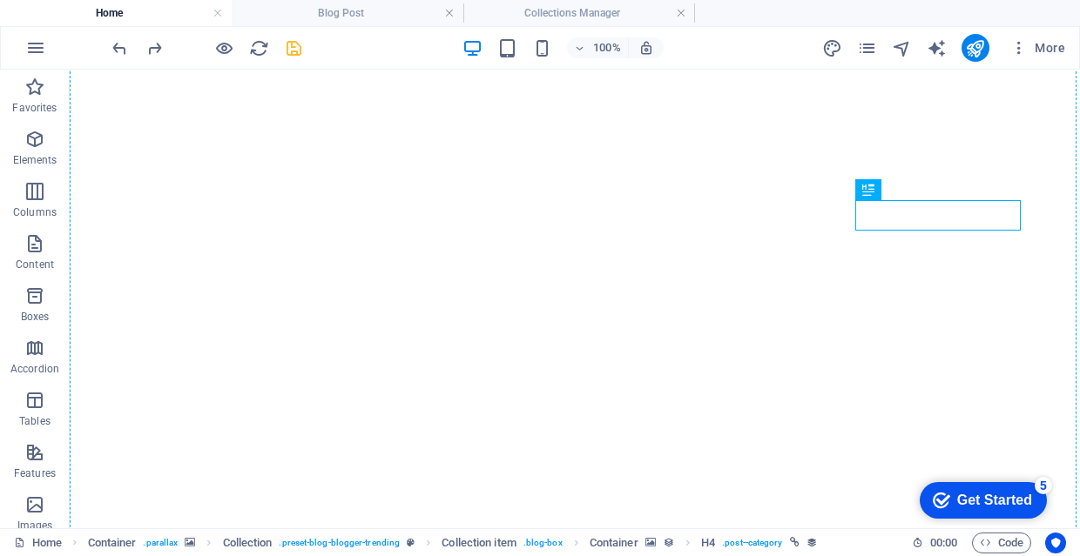
drag, startPoint x: 944, startPoint y: 218, endPoint x: 835, endPoint y: 214, distance: 108.9
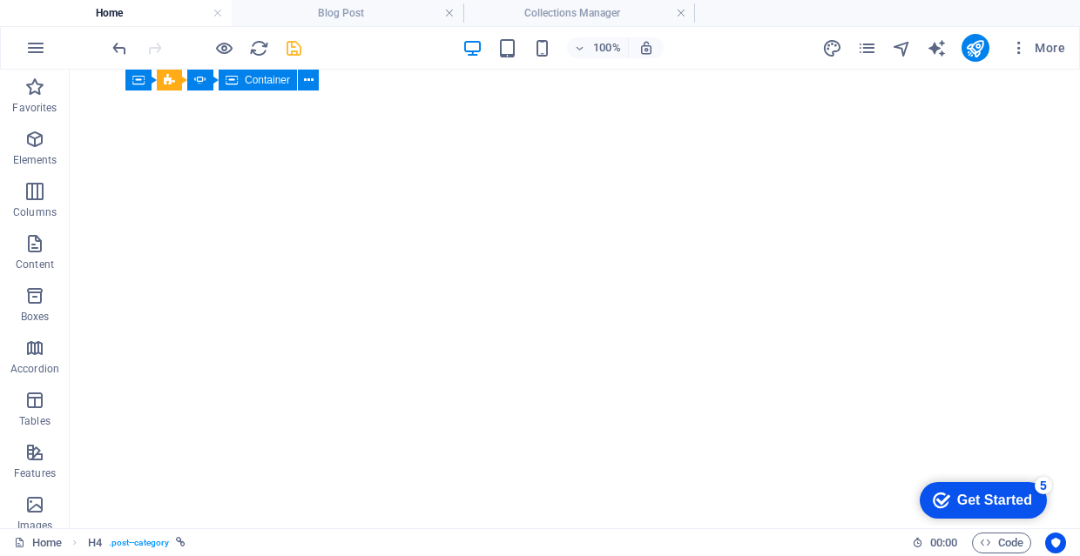
scroll to position [3421, 0]
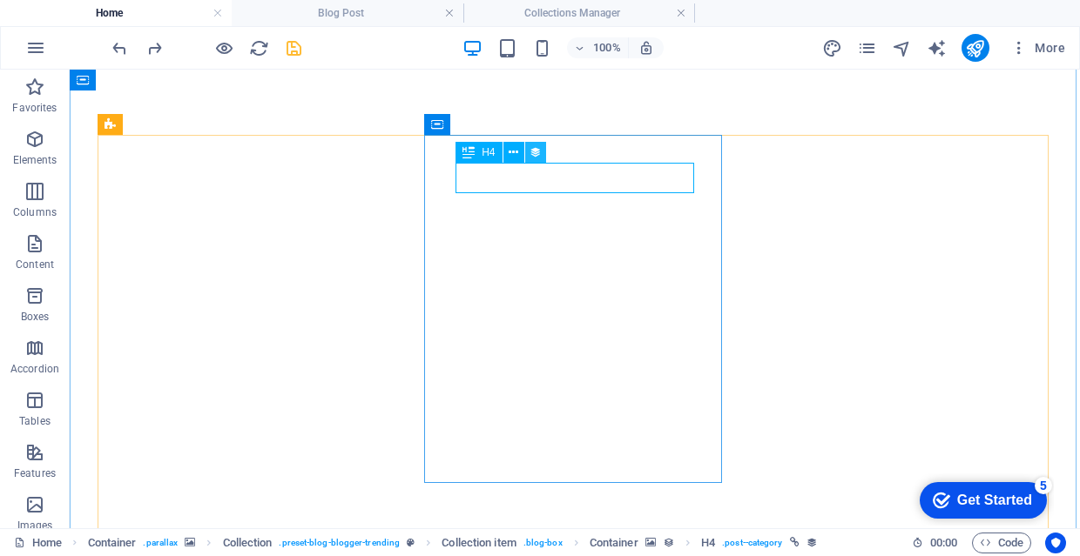
click at [534, 157] on icon at bounding box center [535, 153] width 12 height 18
select select "category"
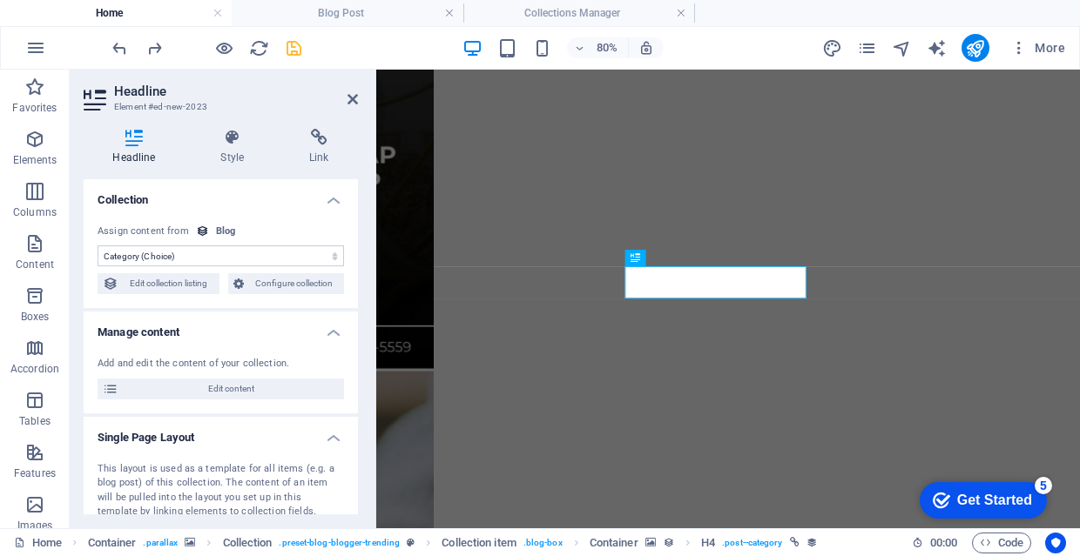
click at [326, 334] on h4 "Manage content" at bounding box center [221, 327] width 274 height 31
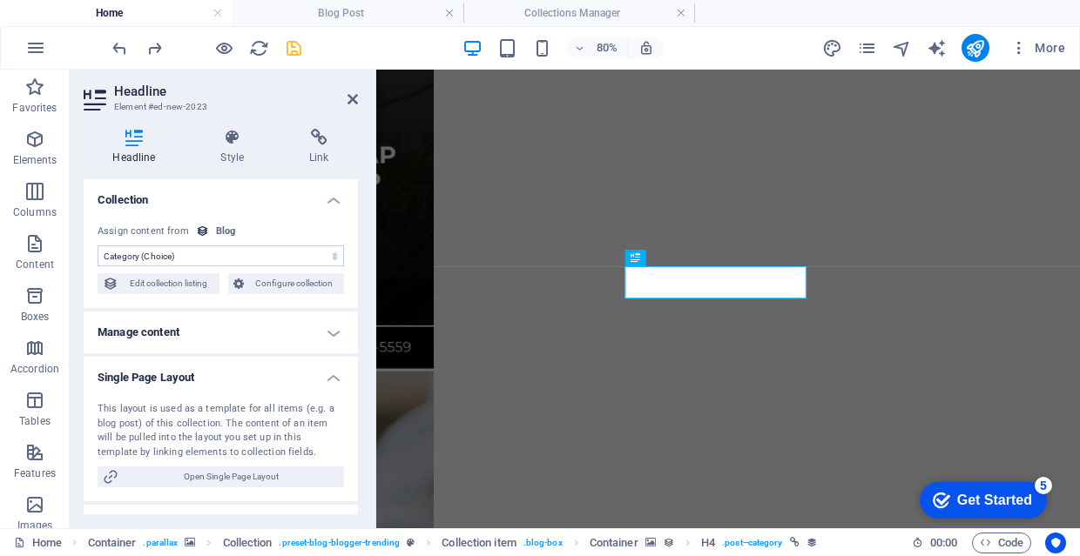
click at [326, 334] on h4 "Manage content" at bounding box center [221, 333] width 274 height 42
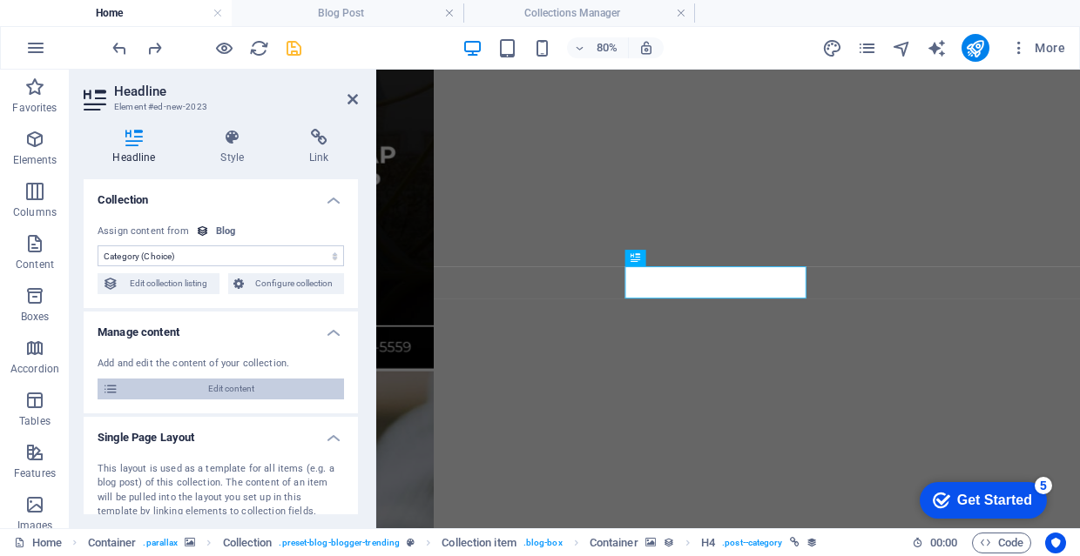
click at [312, 380] on span "Edit content" at bounding box center [231, 389] width 215 height 21
select select "Токио хотын аяллын хөтөлбөр"
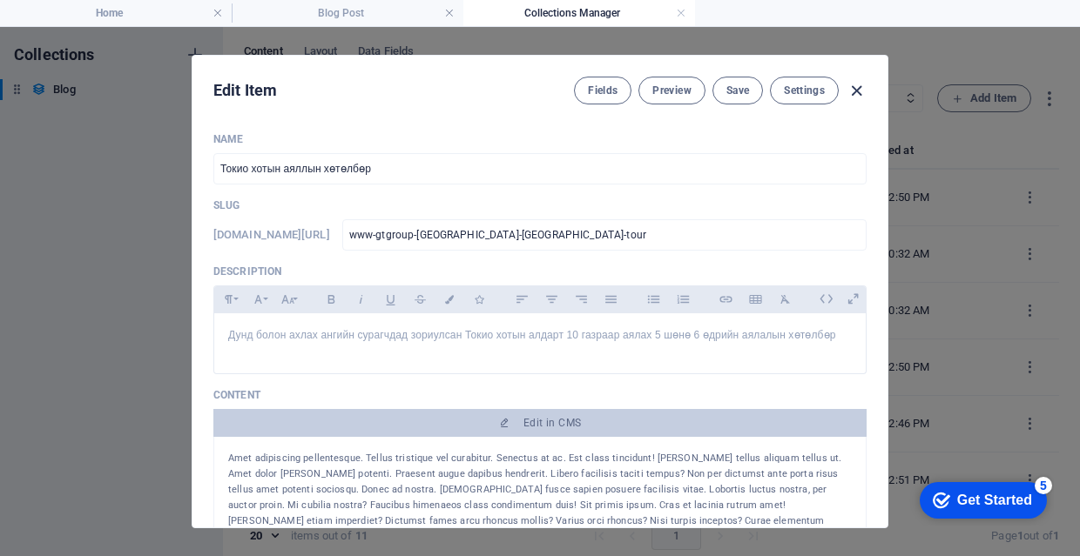
click at [858, 92] on icon "button" at bounding box center [856, 91] width 20 height 20
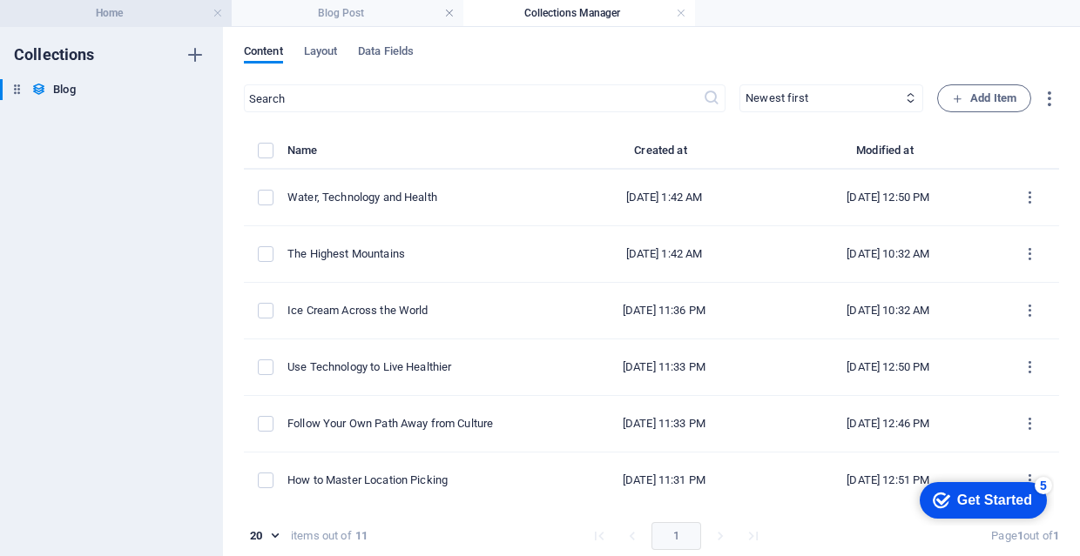
click at [176, 19] on h4 "Home" at bounding box center [116, 12] width 232 height 19
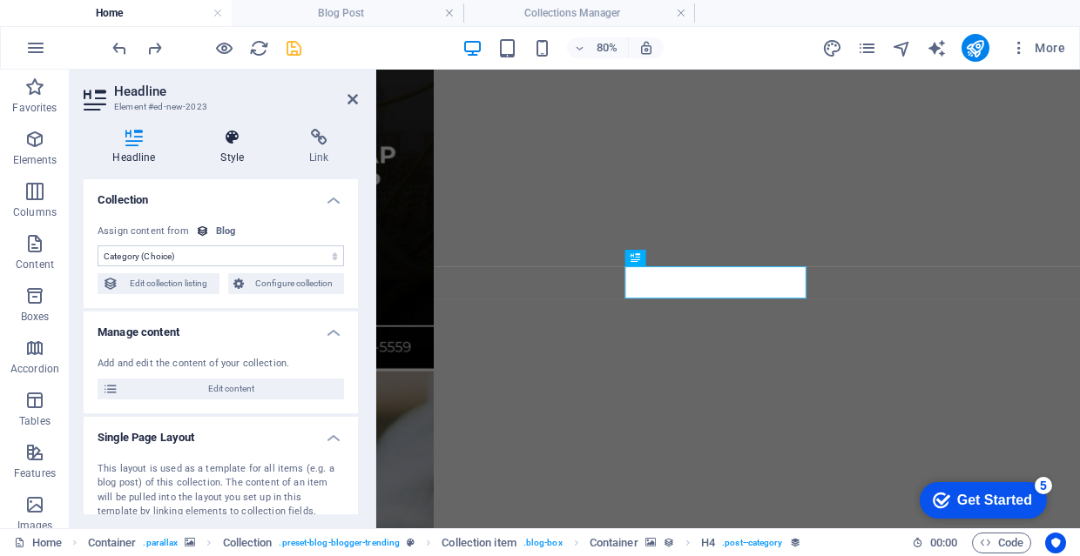
click at [242, 138] on icon at bounding box center [233, 137] width 82 height 17
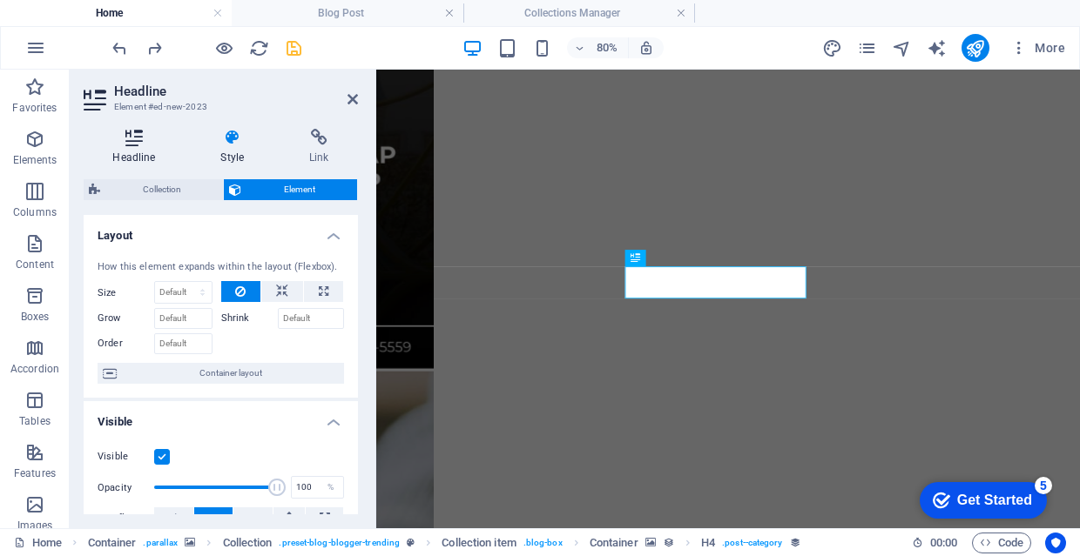
click at [164, 141] on icon at bounding box center [134, 137] width 101 height 17
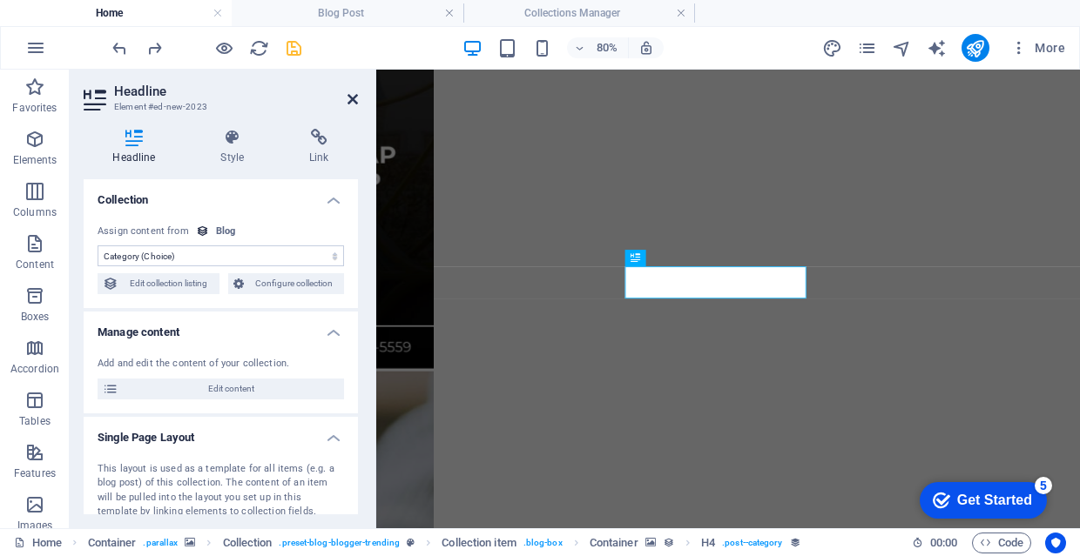
click at [347, 99] on icon at bounding box center [352, 99] width 10 height 14
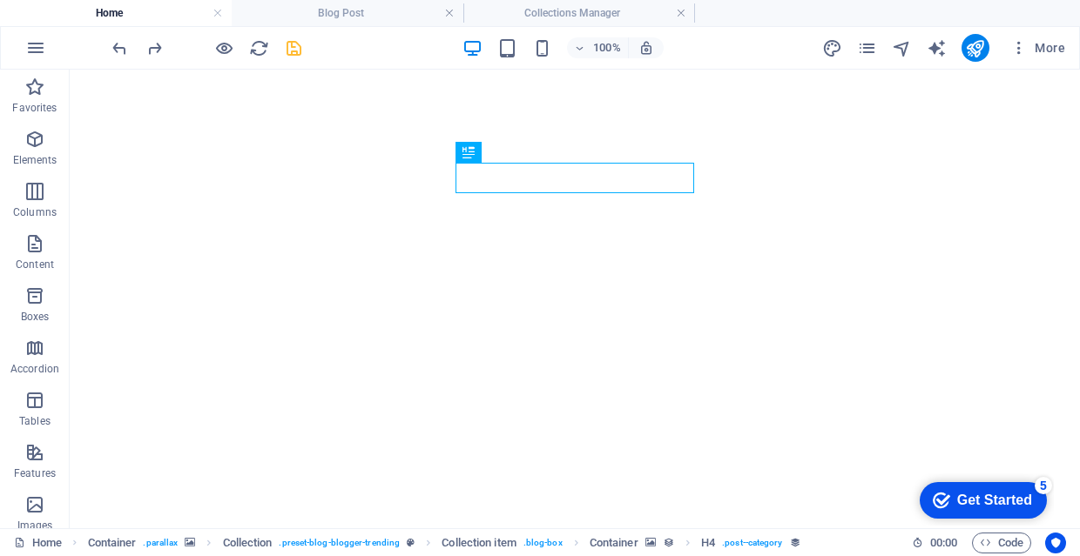
click at [293, 50] on icon "save" at bounding box center [294, 48] width 20 height 20
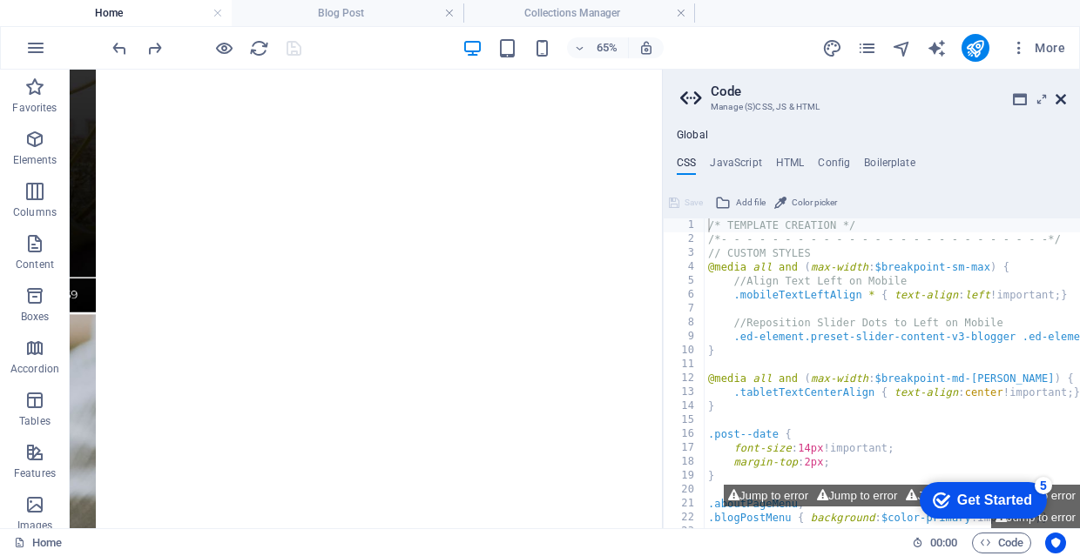
click at [1056, 96] on icon at bounding box center [1060, 99] width 10 height 14
